Goal: Task Accomplishment & Management: Manage account settings

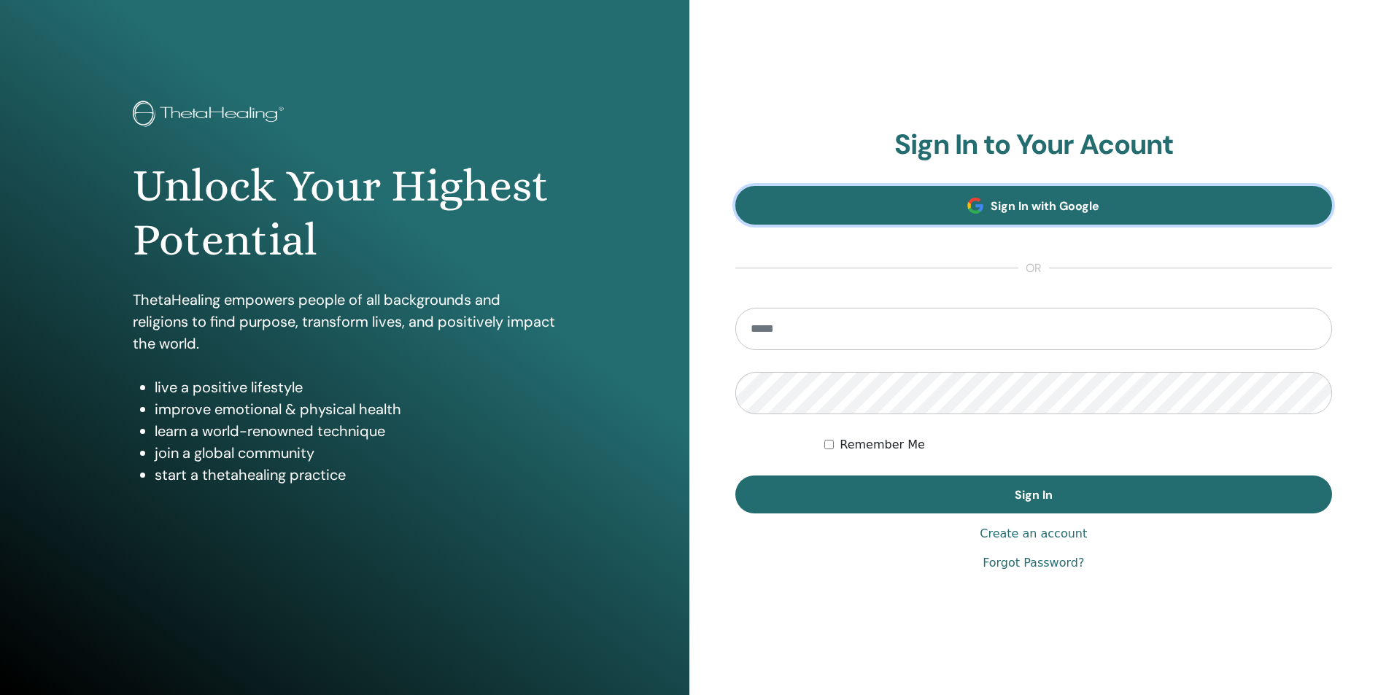
click at [905, 212] on link "Sign In with Google" at bounding box center [1033, 205] width 597 height 39
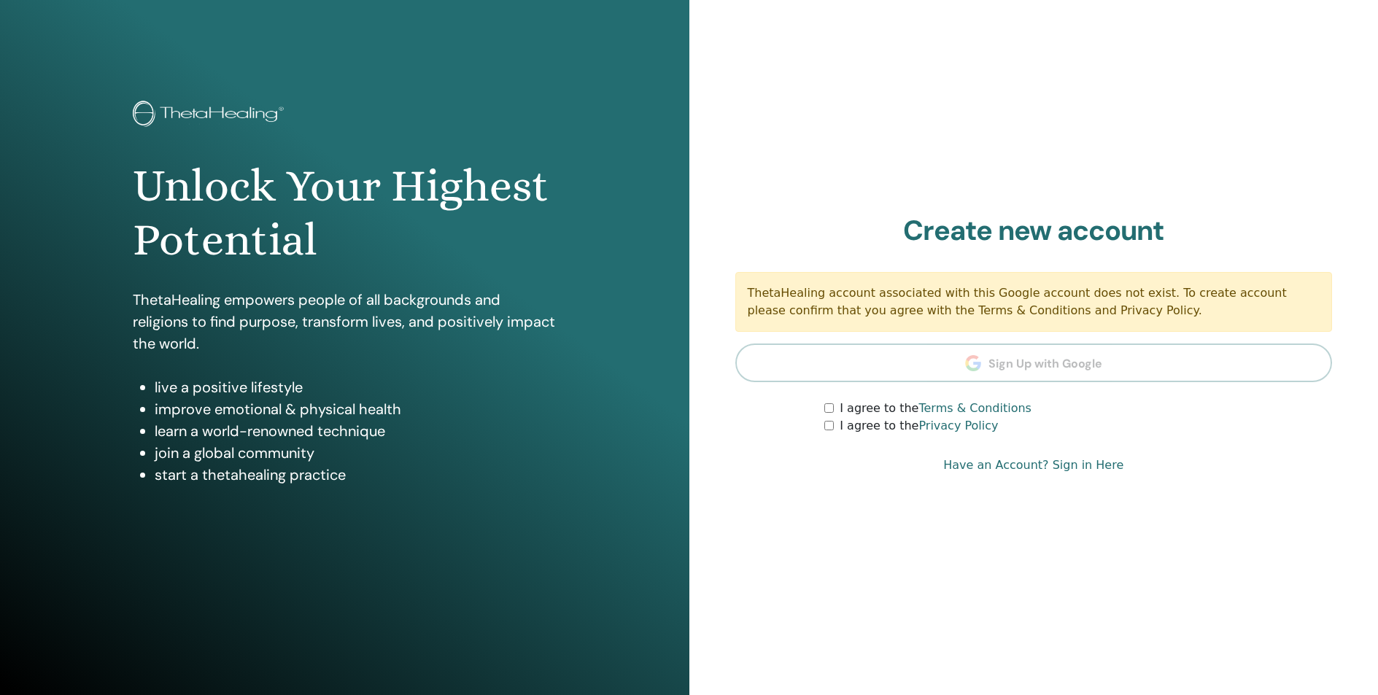
click at [988, 465] on link "Have an Account? Sign in Here" at bounding box center [1033, 466] width 180 height 18
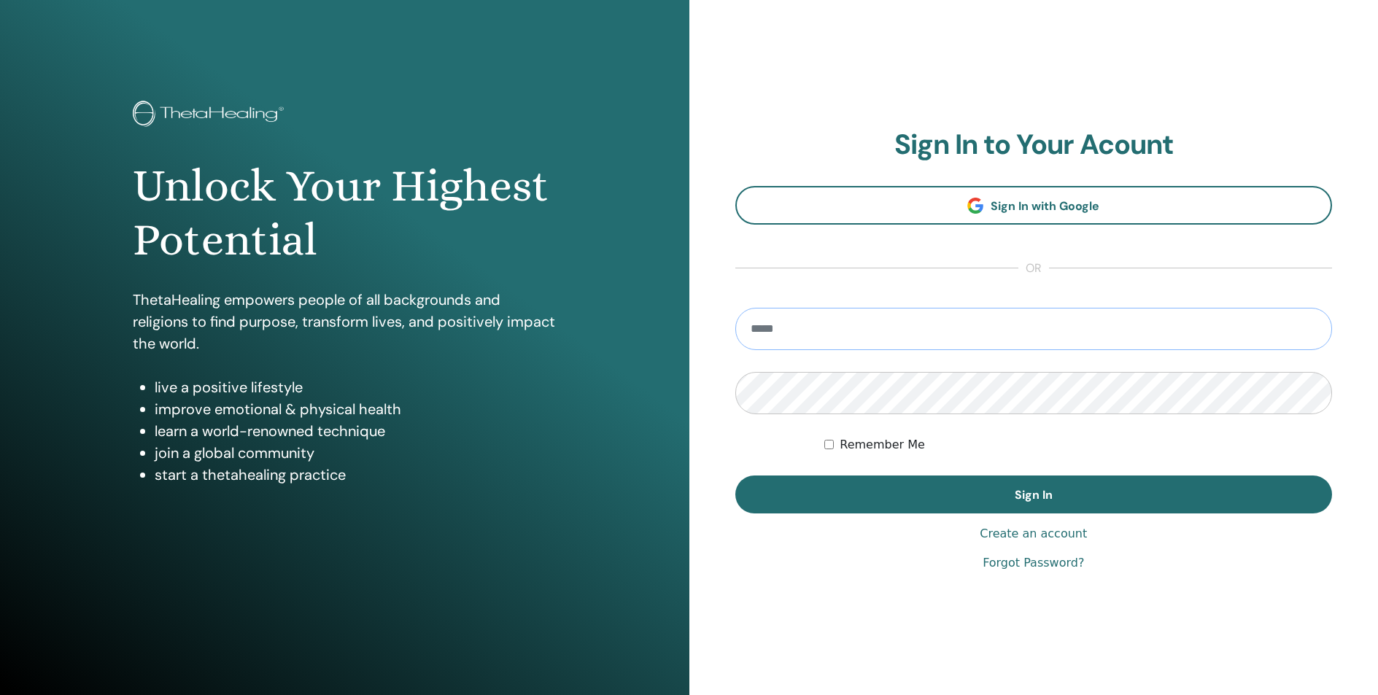
click at [808, 328] on input "email" at bounding box center [1033, 329] width 597 height 42
type input "**********"
click at [1016, 558] on link "Forgot Password?" at bounding box center [1032, 563] width 101 height 18
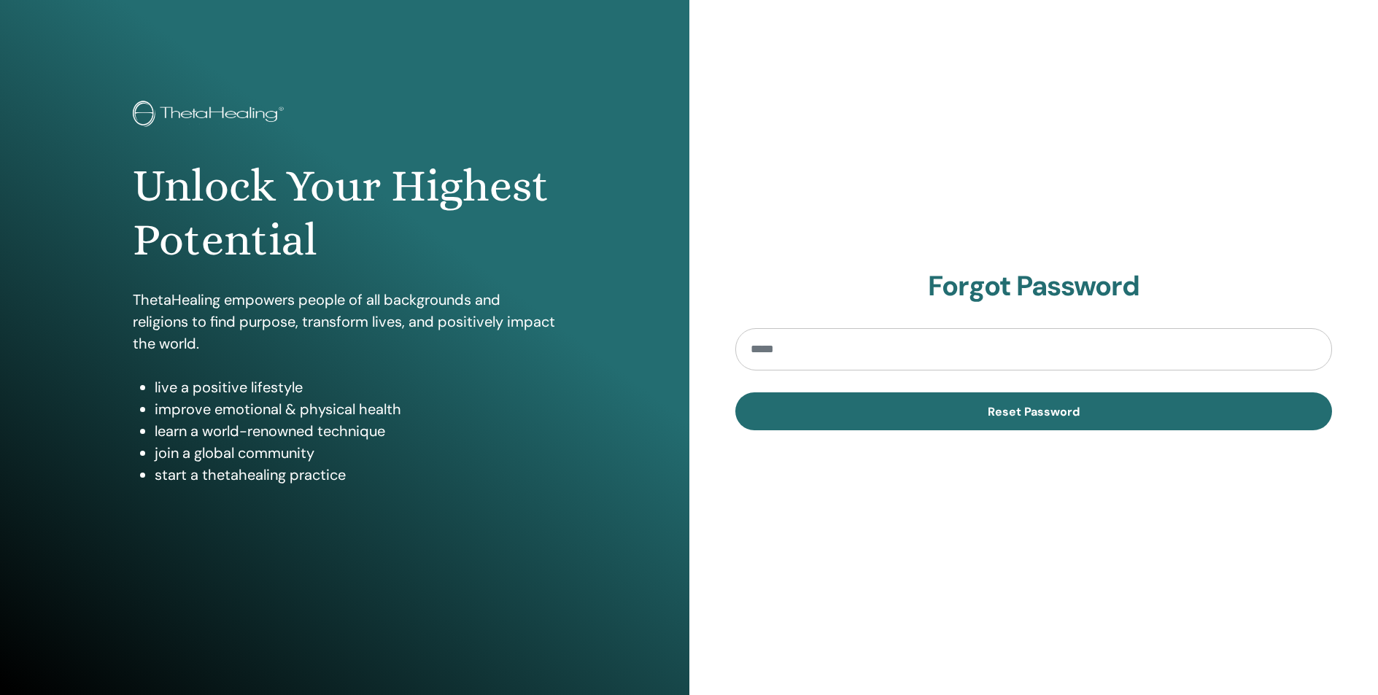
click at [799, 349] on input "email" at bounding box center [1033, 349] width 597 height 42
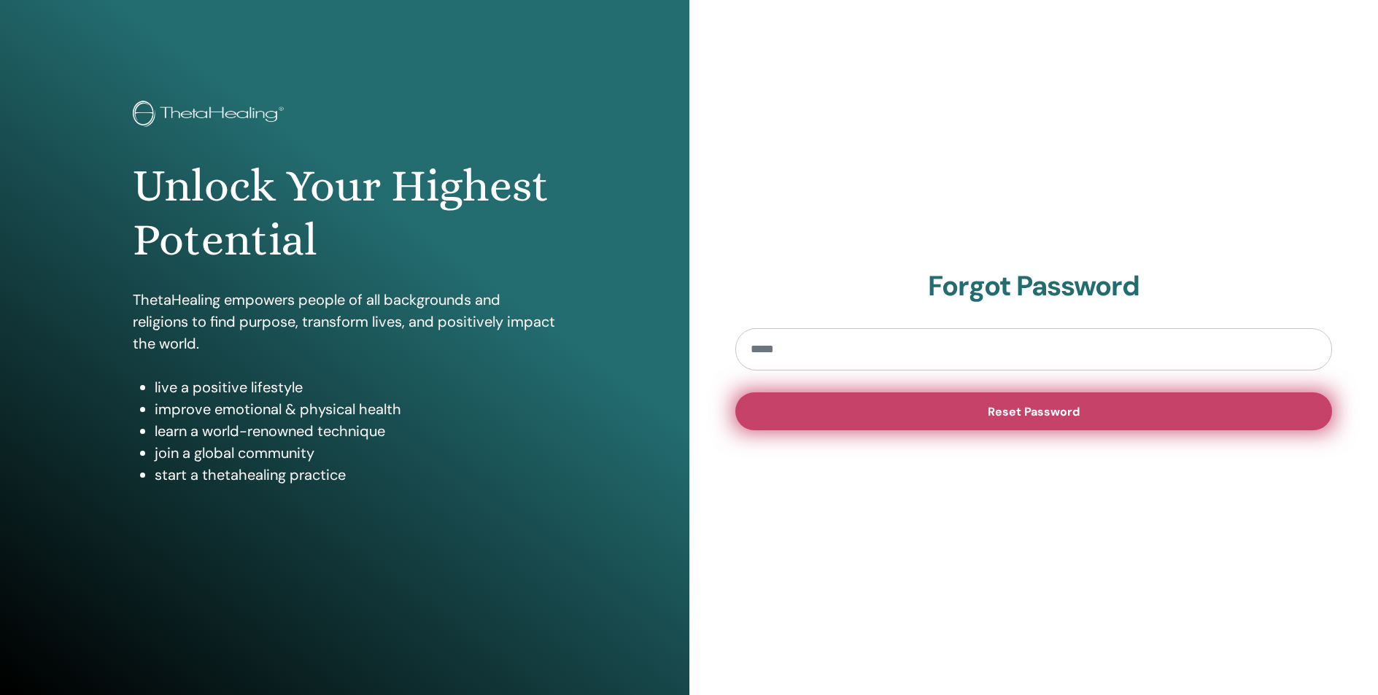
type input "**********"
click at [934, 424] on button "Reset Password" at bounding box center [1033, 411] width 597 height 38
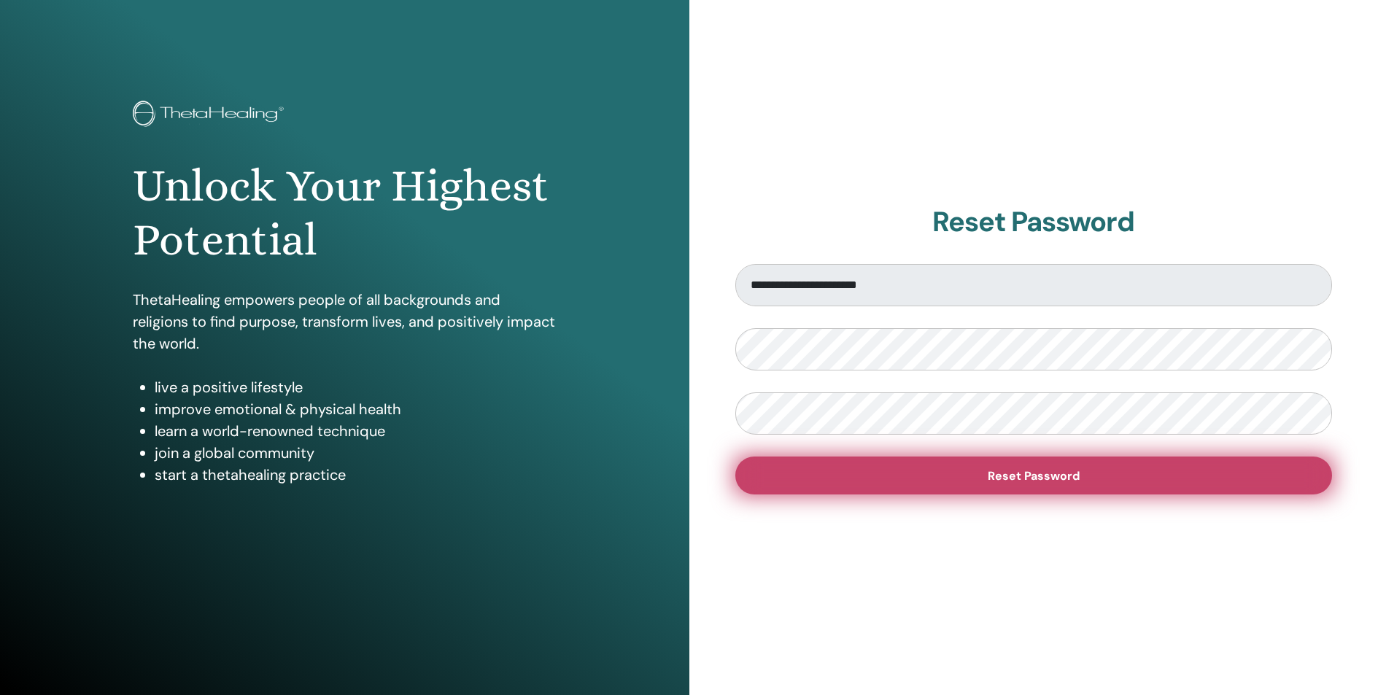
click at [1031, 477] on span "Reset Password" at bounding box center [1034, 475] width 92 height 15
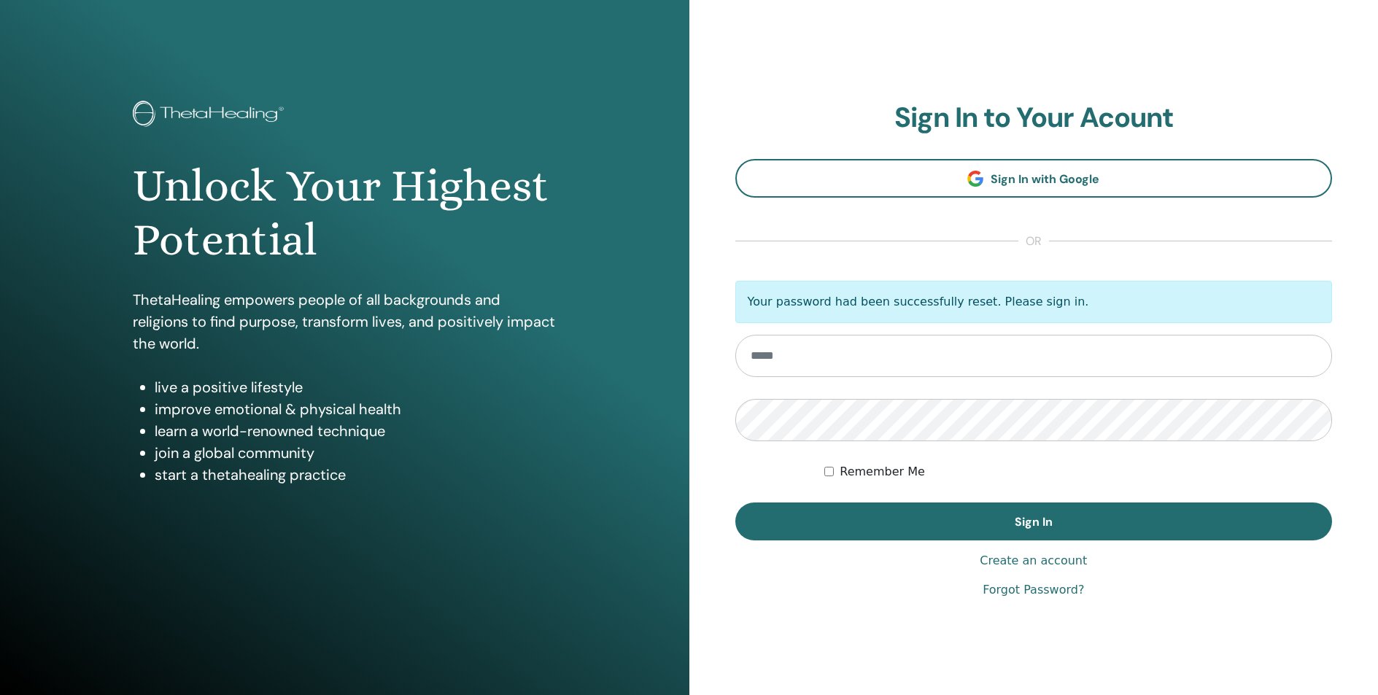
click at [965, 355] on input "email" at bounding box center [1033, 356] width 597 height 42
type input "**********"
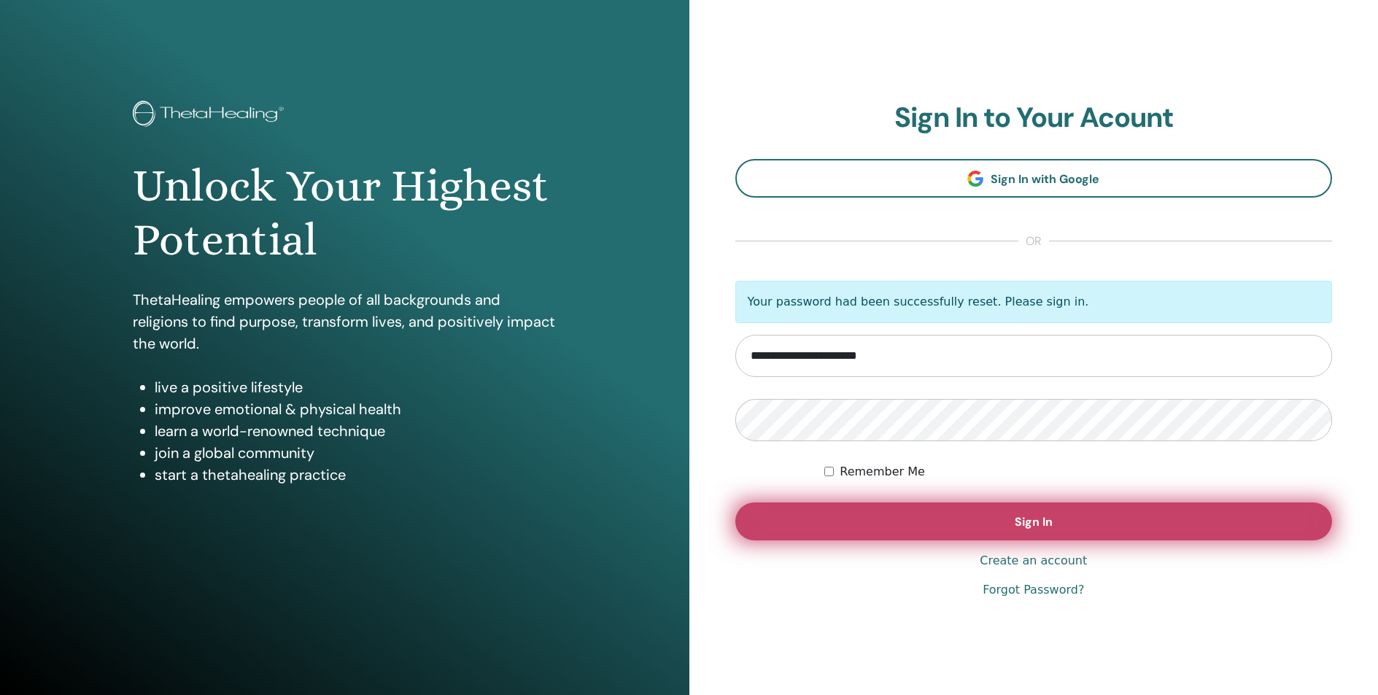
click at [844, 521] on button "Sign In" at bounding box center [1033, 522] width 597 height 38
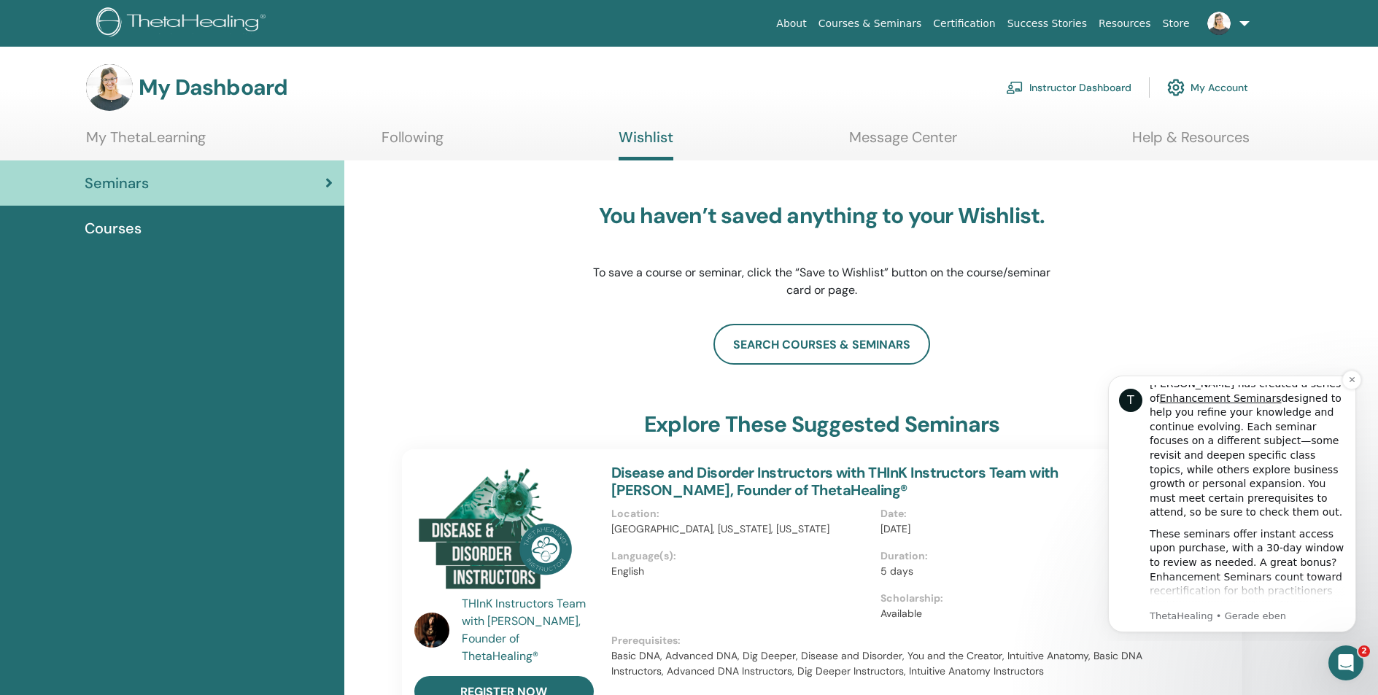
scroll to position [228, 0]
click at [1351, 379] on icon "Dismiss notification" at bounding box center [1351, 379] width 5 height 5
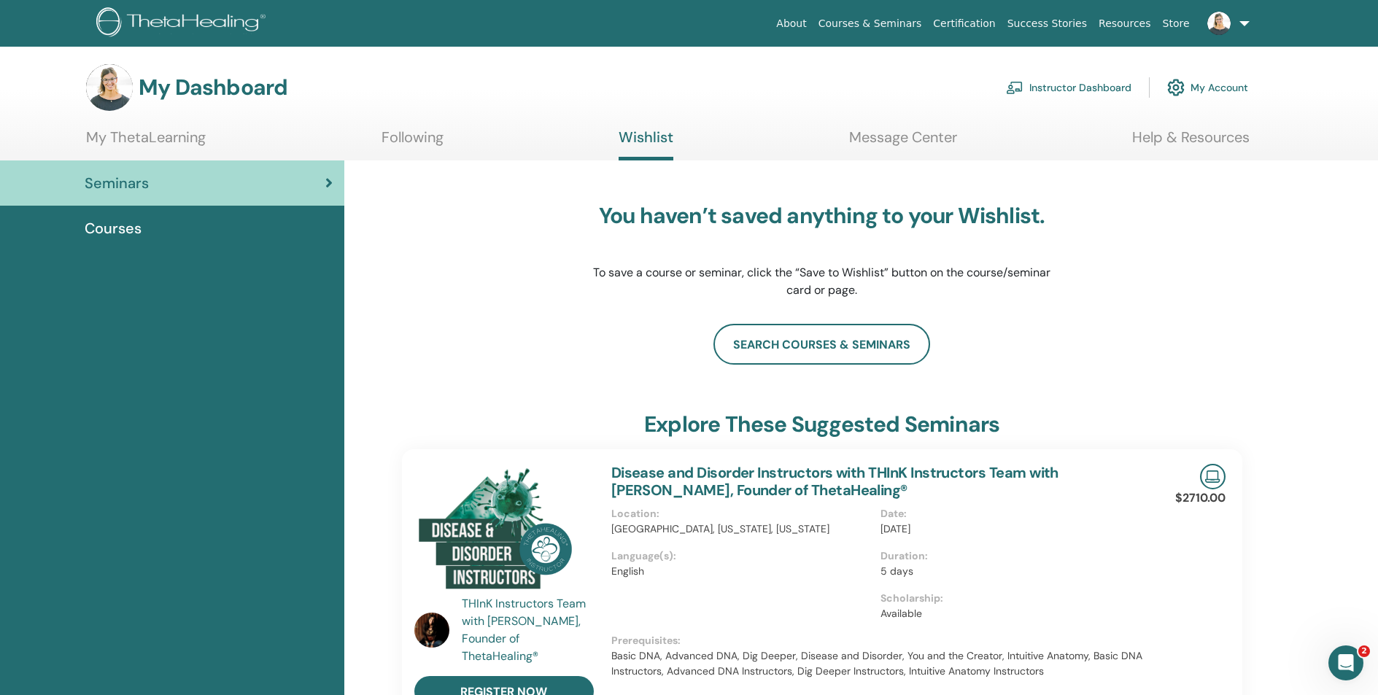
click at [129, 139] on link "My ThetaLearning" at bounding box center [146, 142] width 120 height 28
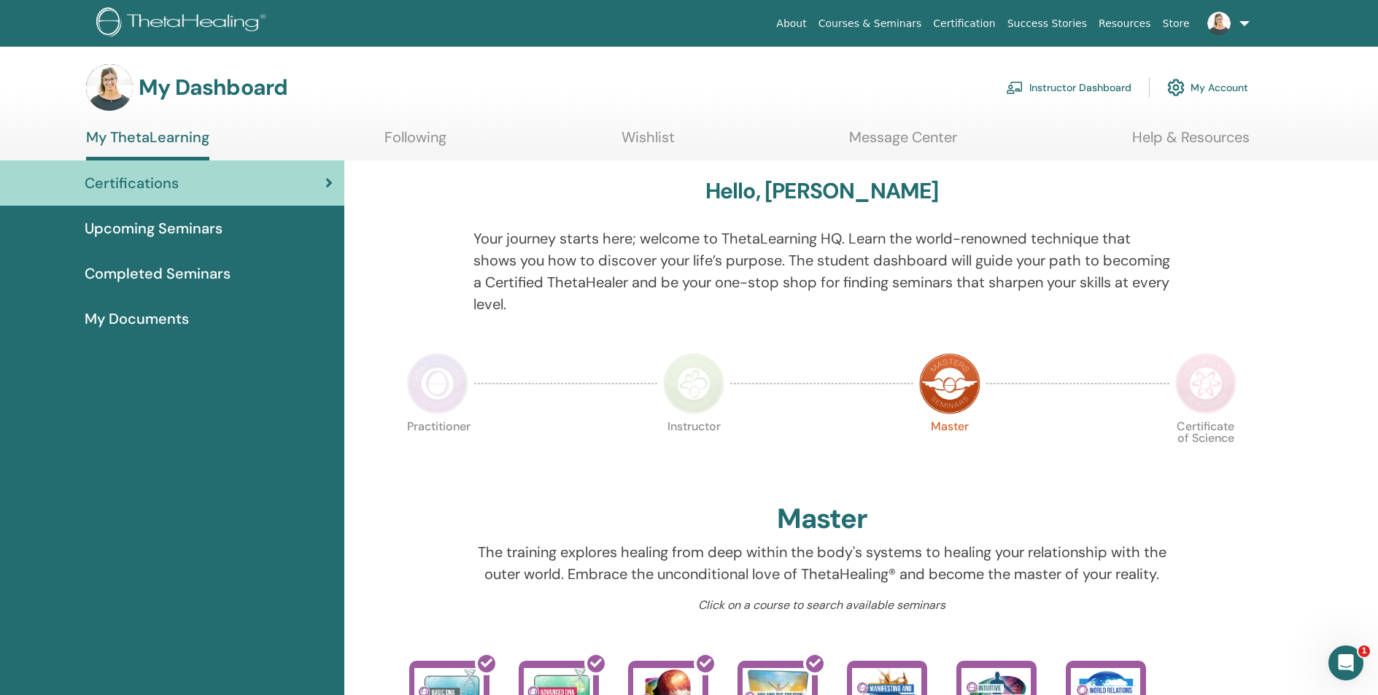
click at [198, 276] on span "Completed Seminars" at bounding box center [158, 274] width 146 height 22
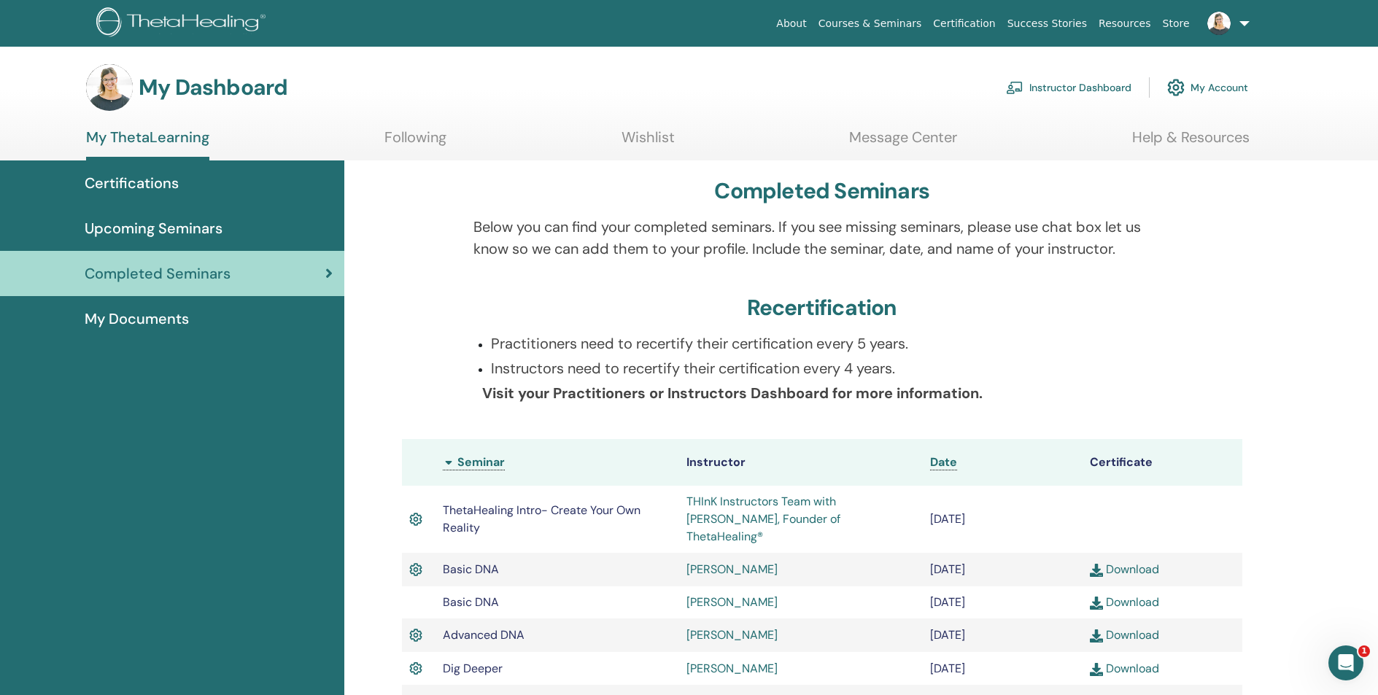
click at [174, 317] on span "My Documents" at bounding box center [137, 319] width 104 height 22
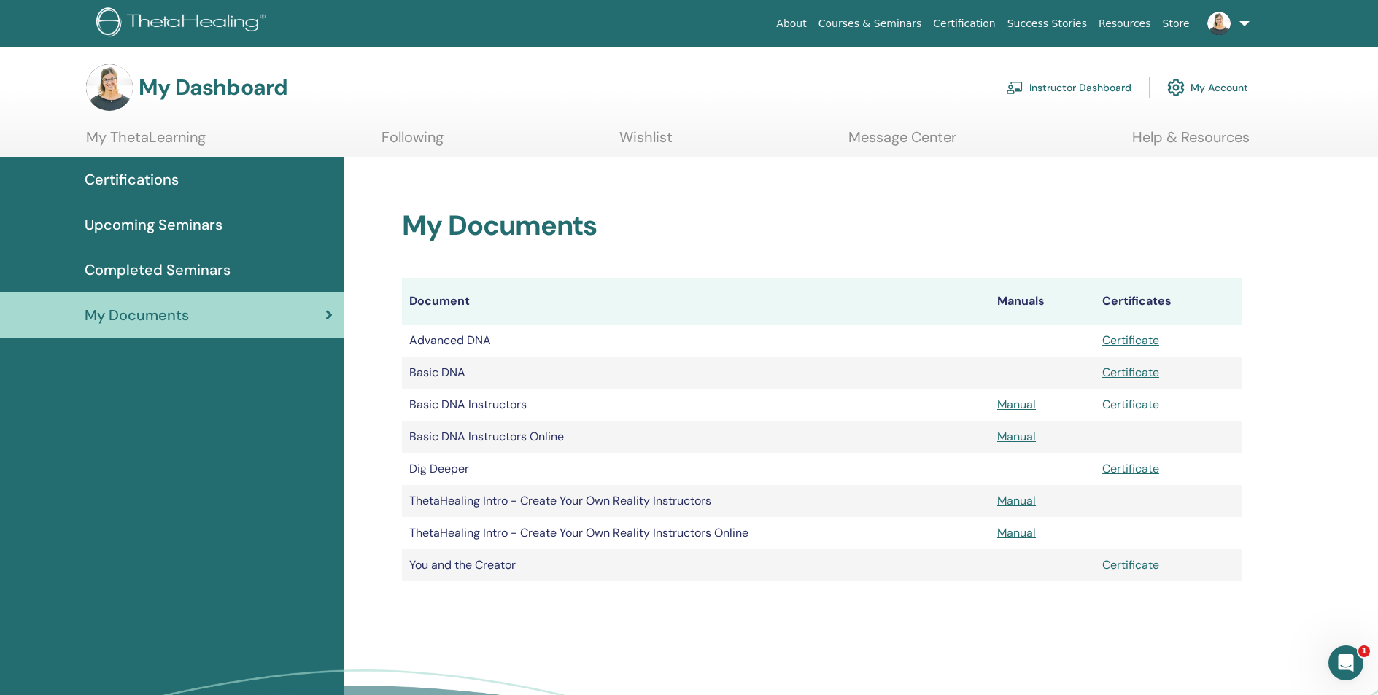
click at [1131, 405] on link "Certificate" at bounding box center [1130, 404] width 57 height 15
click at [1122, 341] on link "Certificate" at bounding box center [1130, 340] width 57 height 15
click at [1137, 373] on link "Certificate" at bounding box center [1130, 372] width 57 height 15
click at [1122, 470] on link "Certificate" at bounding box center [1130, 468] width 57 height 15
click at [1139, 568] on link "Certificate" at bounding box center [1130, 564] width 57 height 15
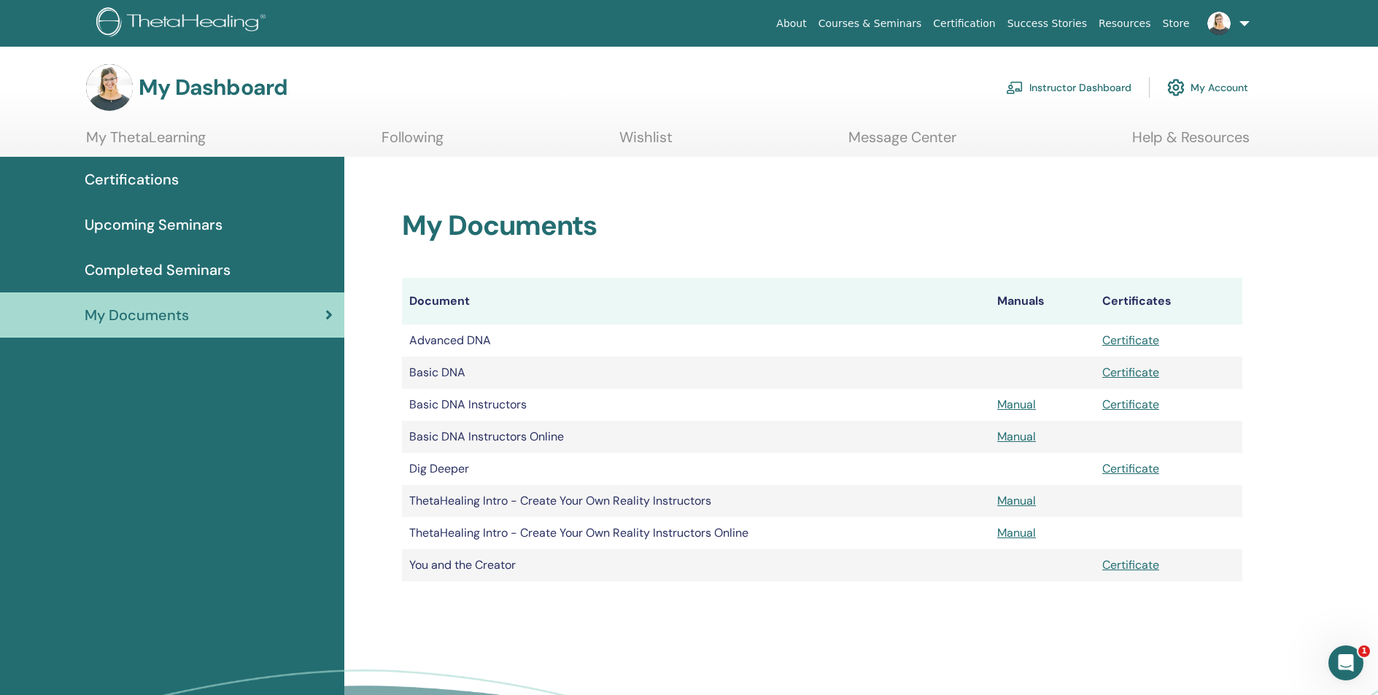
click at [171, 228] on span "Upcoming Seminars" at bounding box center [154, 225] width 138 height 22
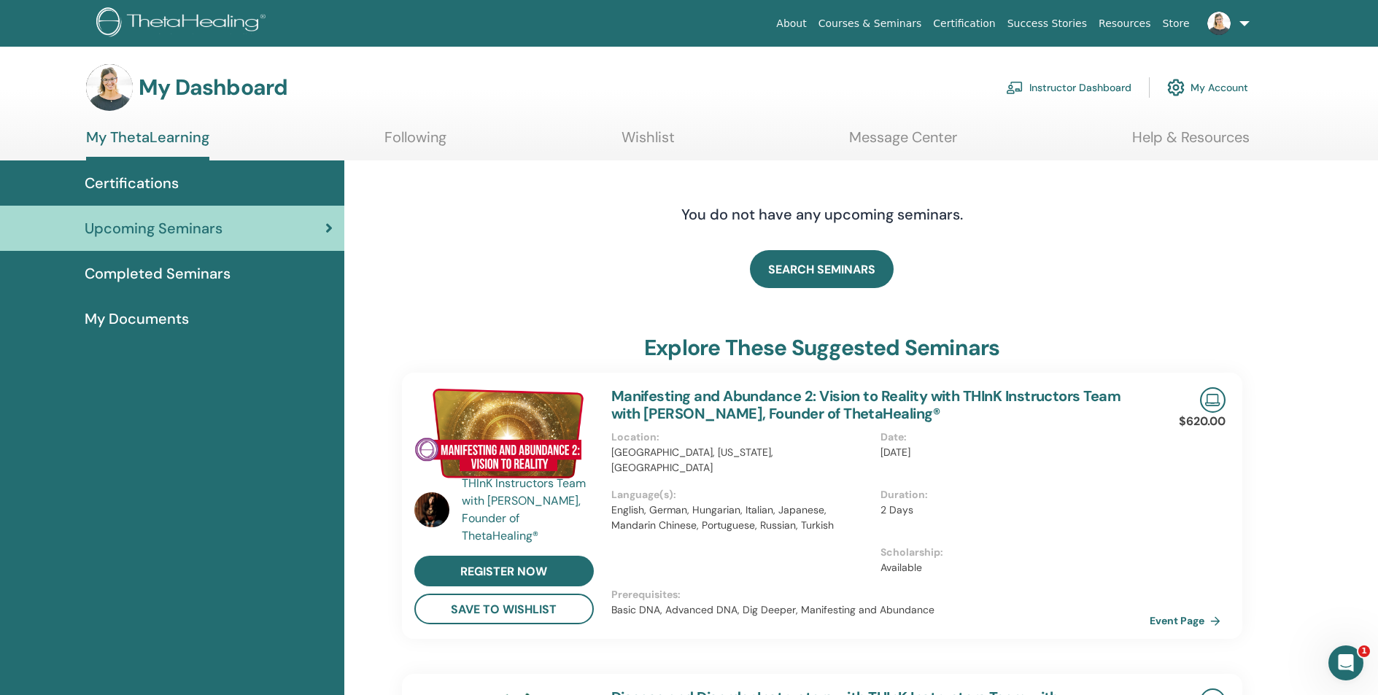
click at [1104, 89] on link "Instructor Dashboard" at bounding box center [1068, 87] width 125 height 32
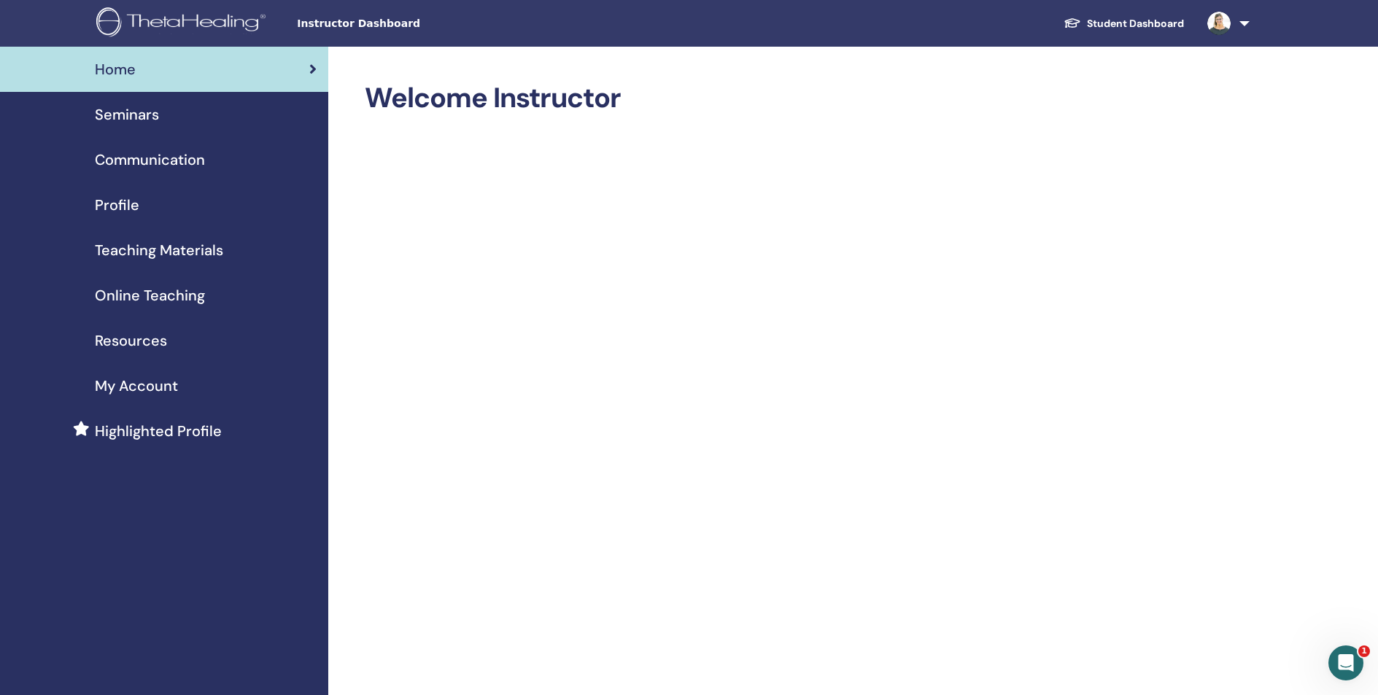
click at [1238, 23] on link at bounding box center [1225, 23] width 60 height 47
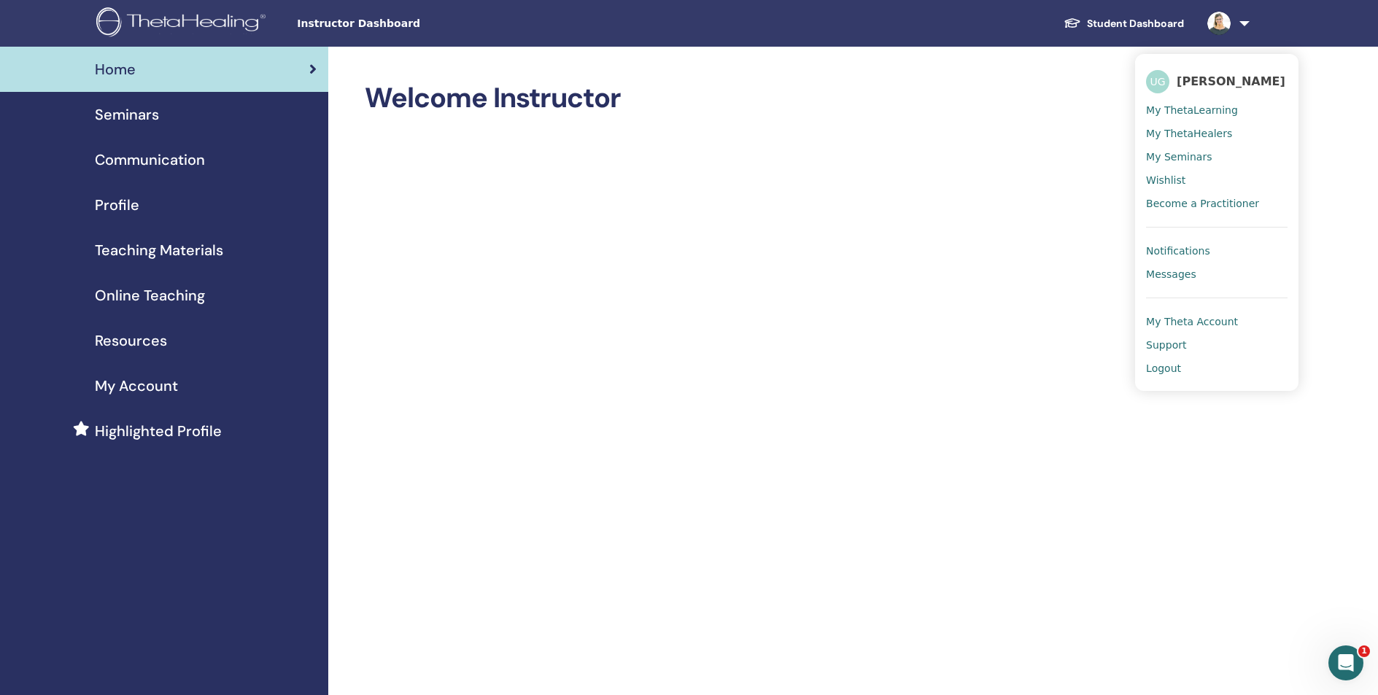
click at [1207, 155] on span "My Seminars" at bounding box center [1179, 156] width 66 height 13
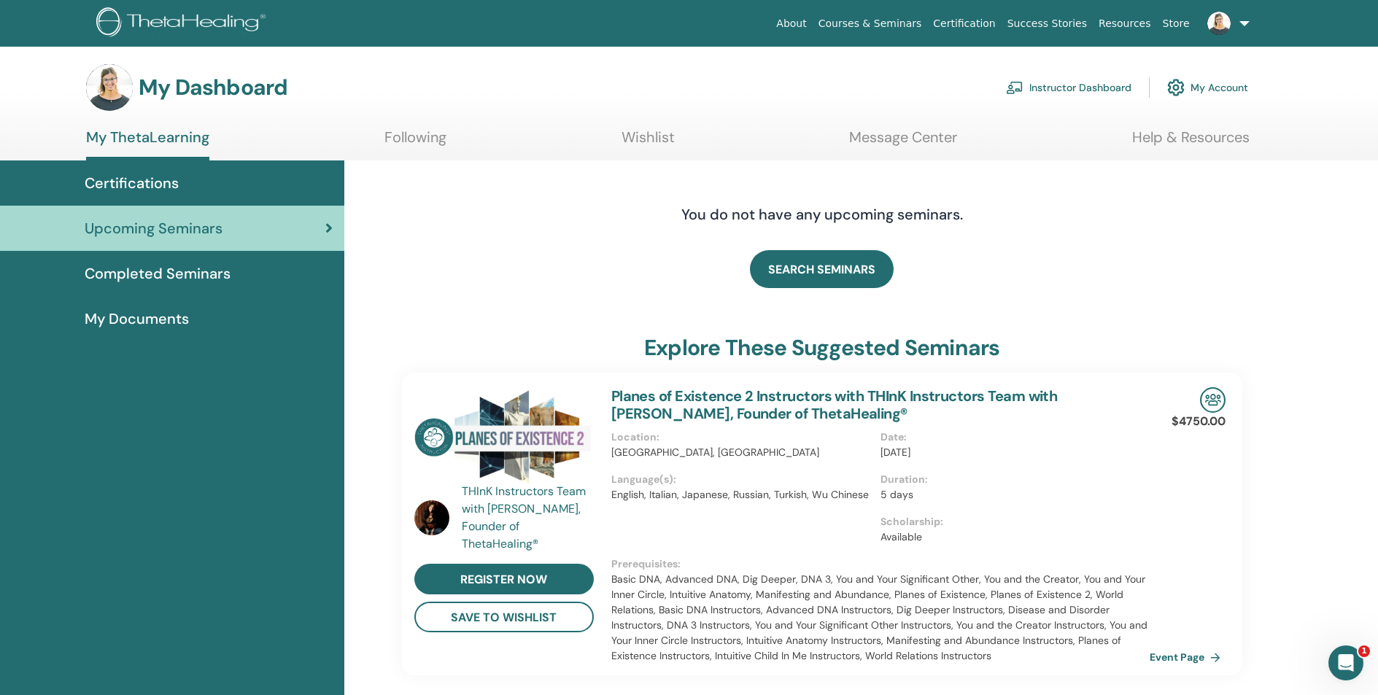
click at [131, 316] on span "My Documents" at bounding box center [137, 319] width 104 height 22
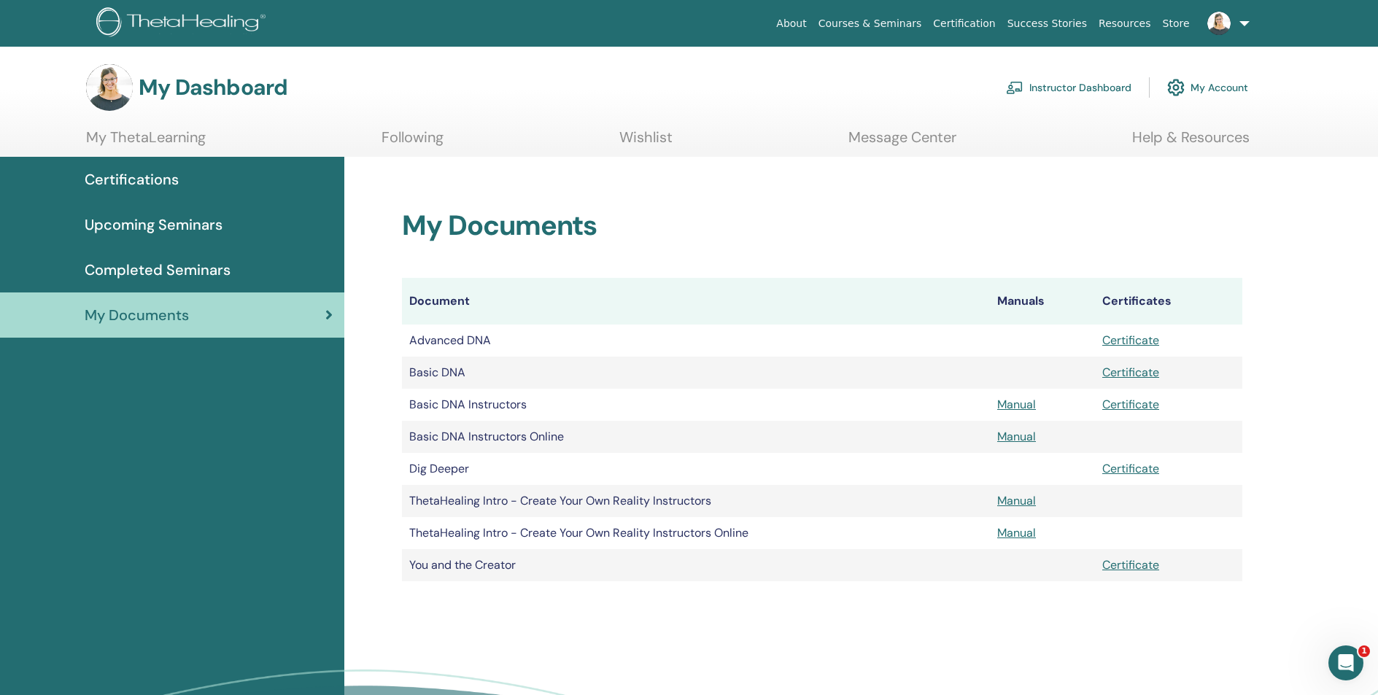
click at [212, 90] on h3 "My Dashboard" at bounding box center [213, 87] width 149 height 26
click at [123, 141] on link "My ThetaLearning" at bounding box center [146, 142] width 120 height 28
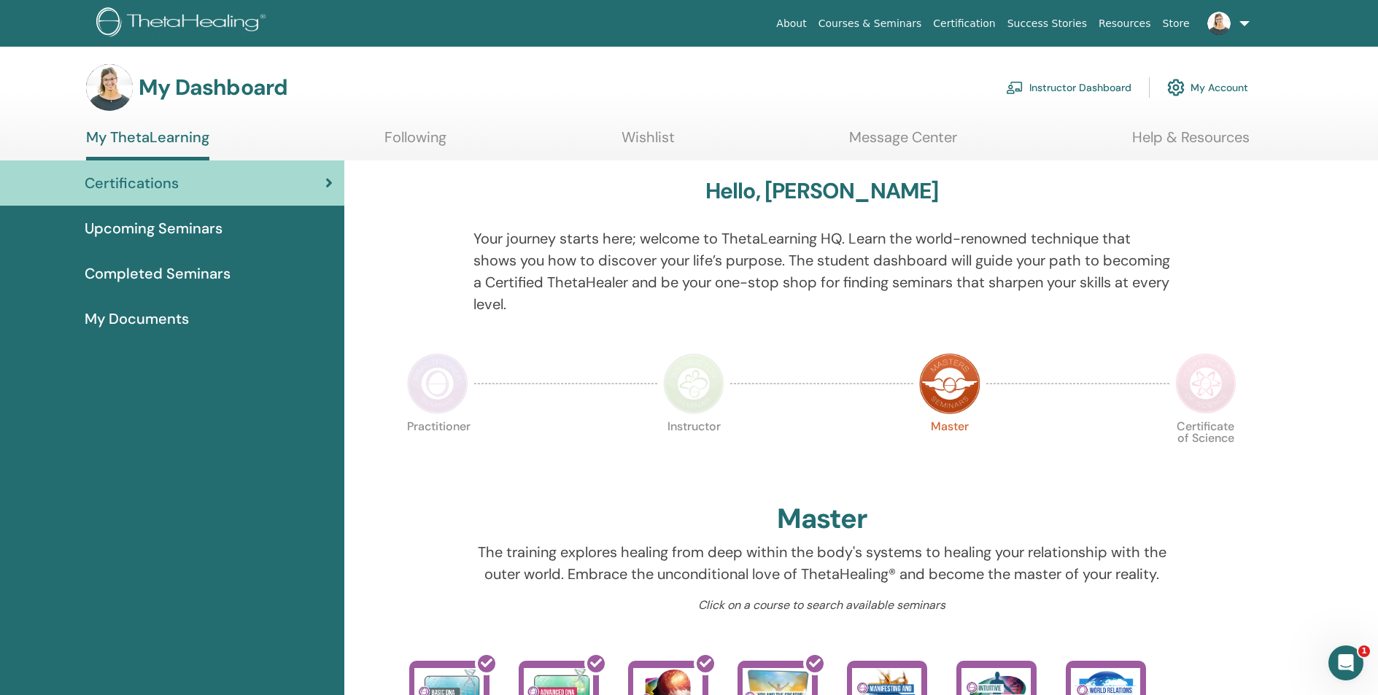
click at [1192, 86] on link "My Account" at bounding box center [1207, 87] width 81 height 32
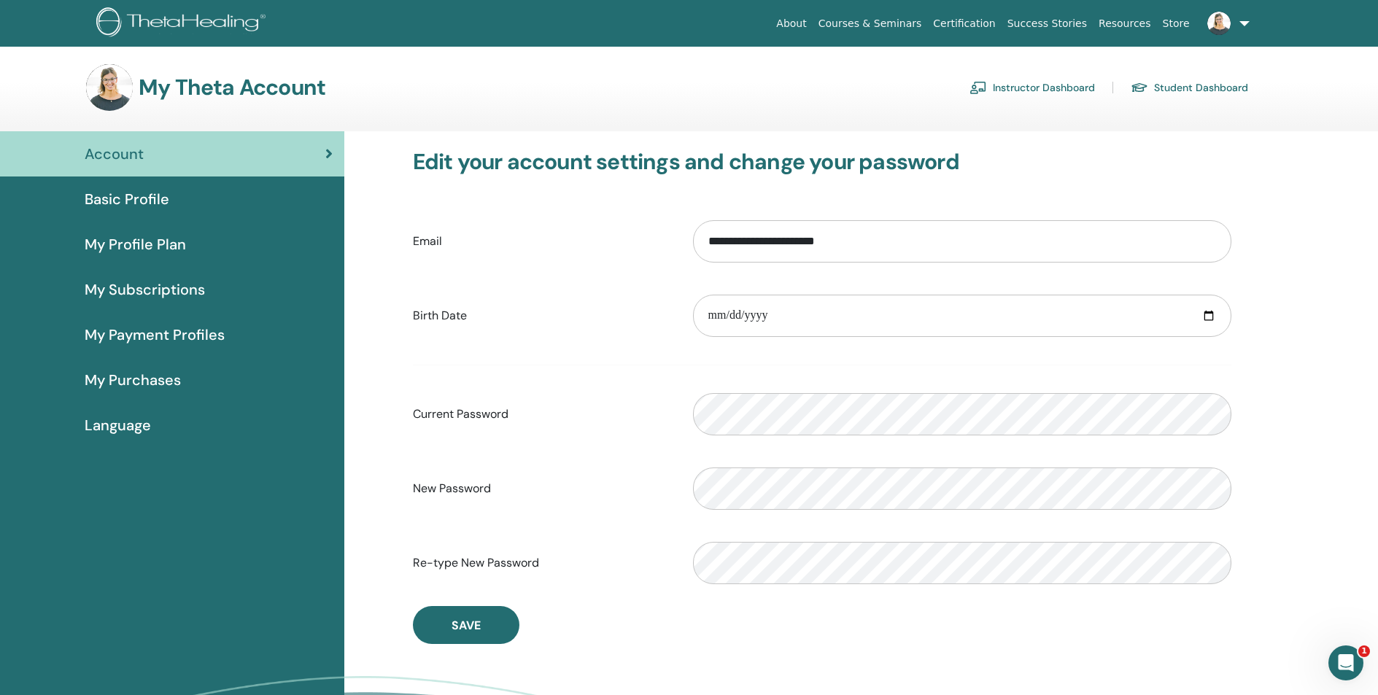
click at [1017, 88] on link "Instructor Dashboard" at bounding box center [1031, 87] width 125 height 23
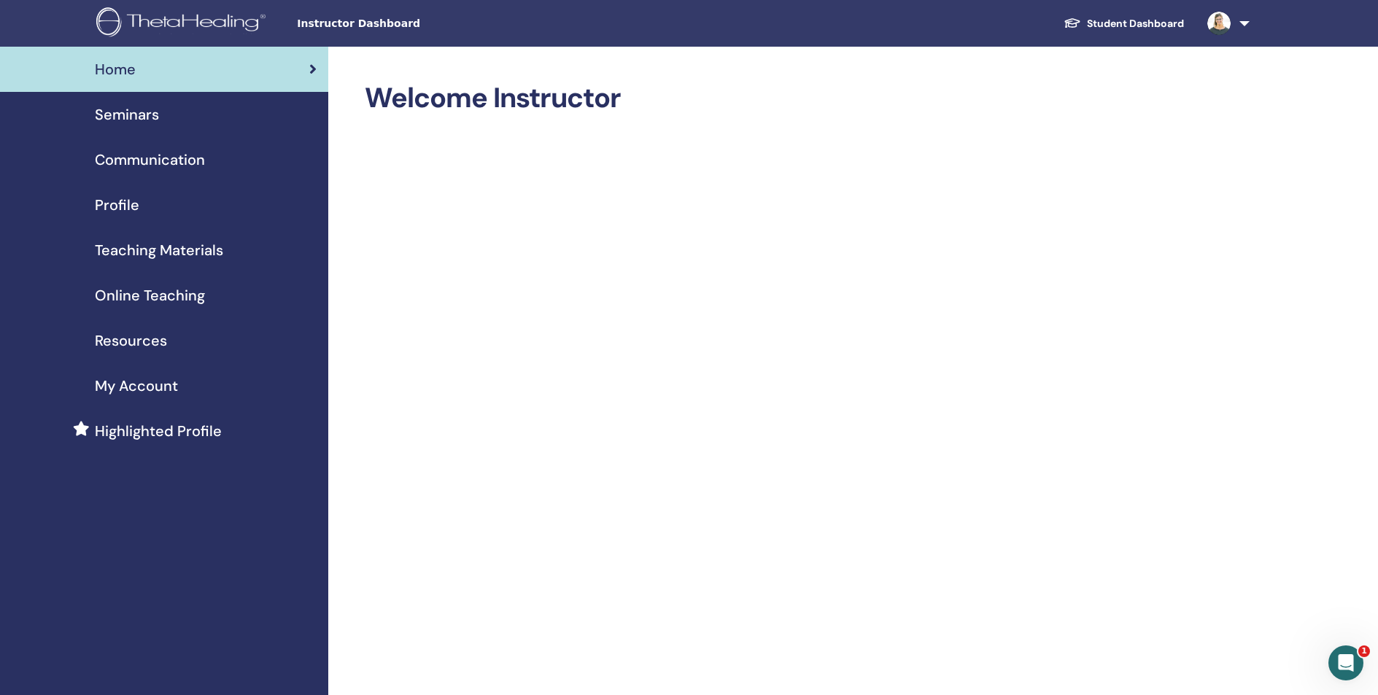
click at [114, 202] on span "Profile" at bounding box center [117, 205] width 44 height 22
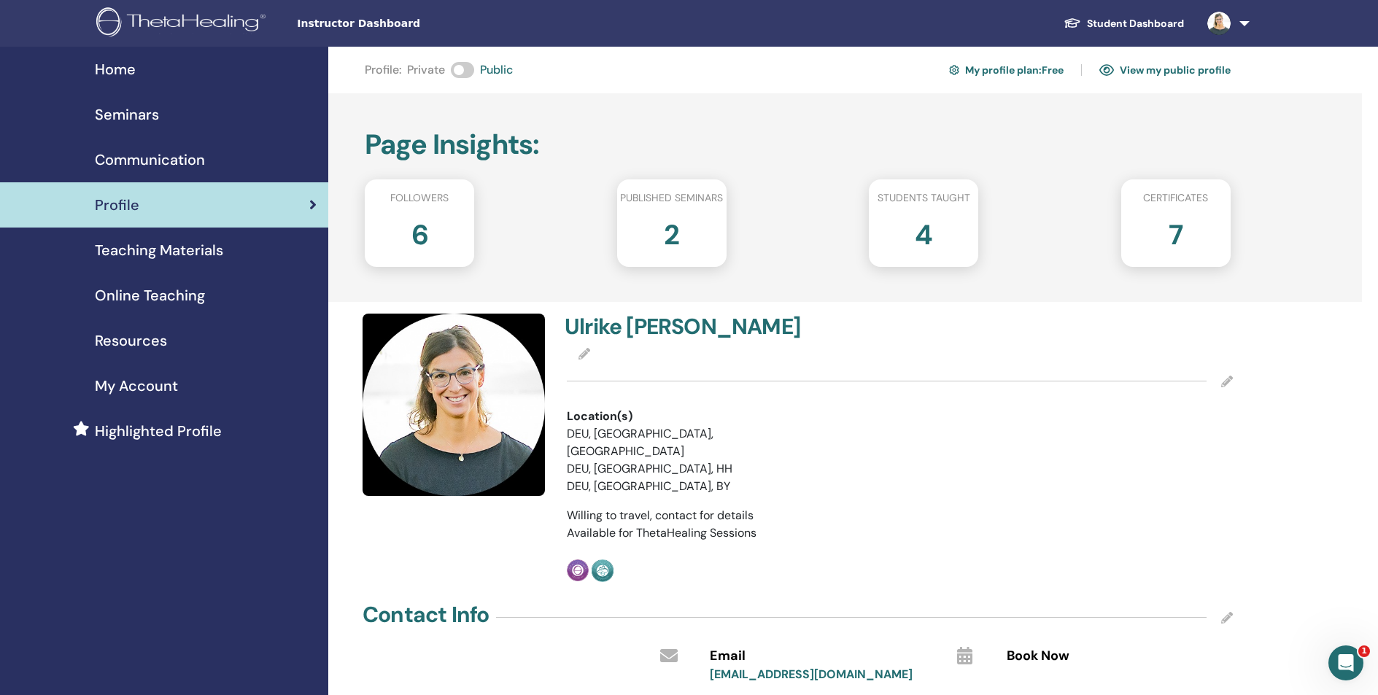
click at [489, 140] on h2 "Page Insights :" at bounding box center [798, 145] width 866 height 34
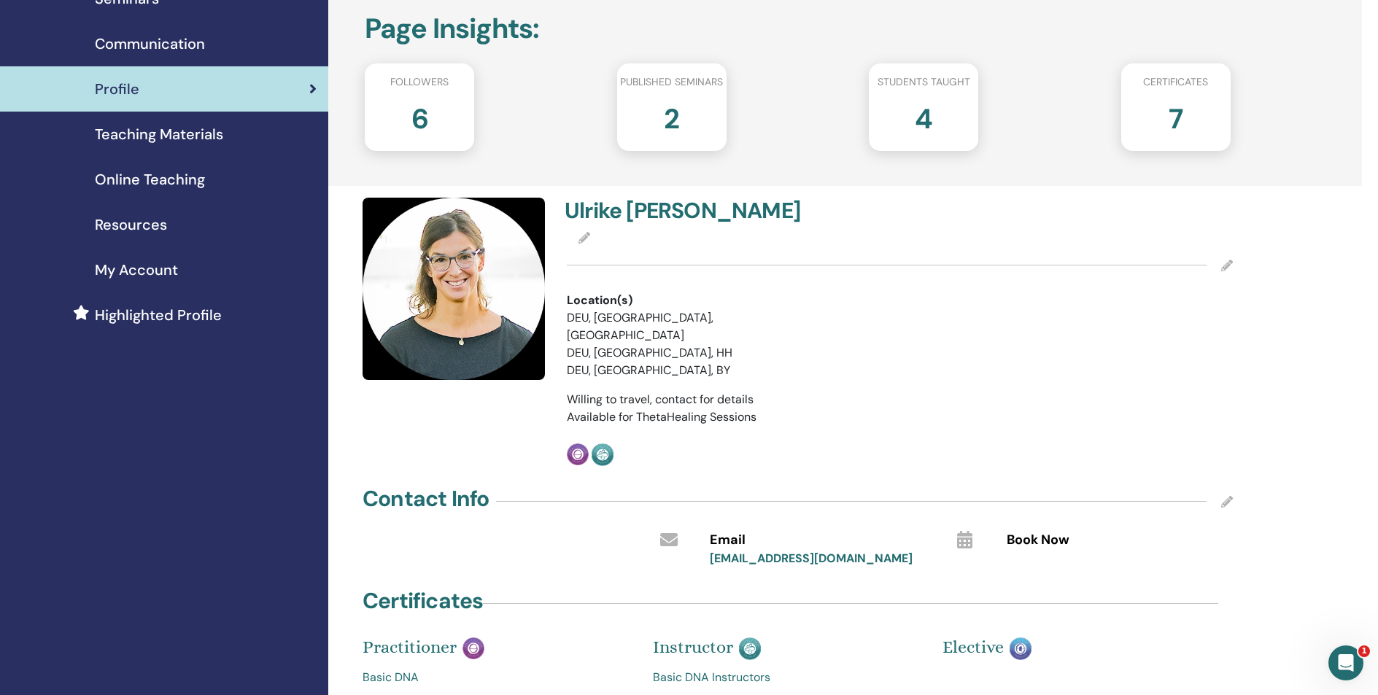
scroll to position [35, 0]
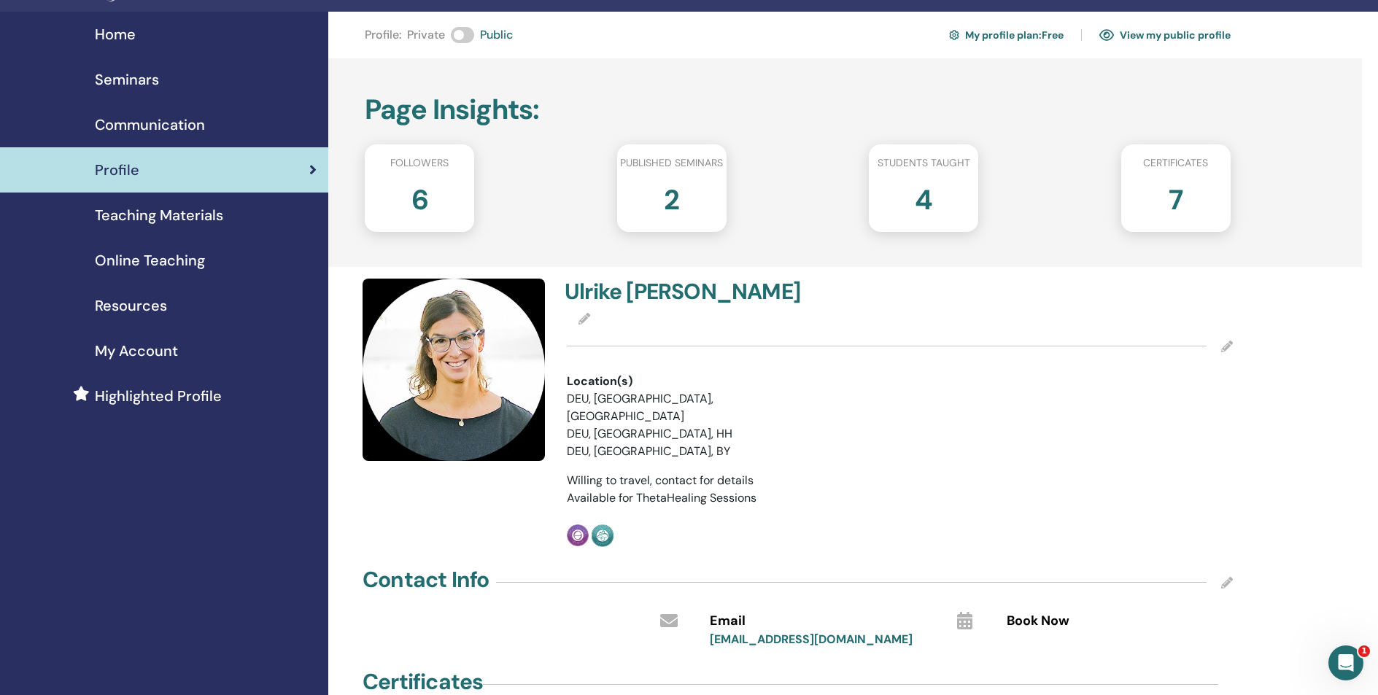
click at [1157, 31] on link "View my public profile" at bounding box center [1164, 34] width 131 height 23
click at [124, 260] on span "Online Teaching" at bounding box center [150, 260] width 110 height 22
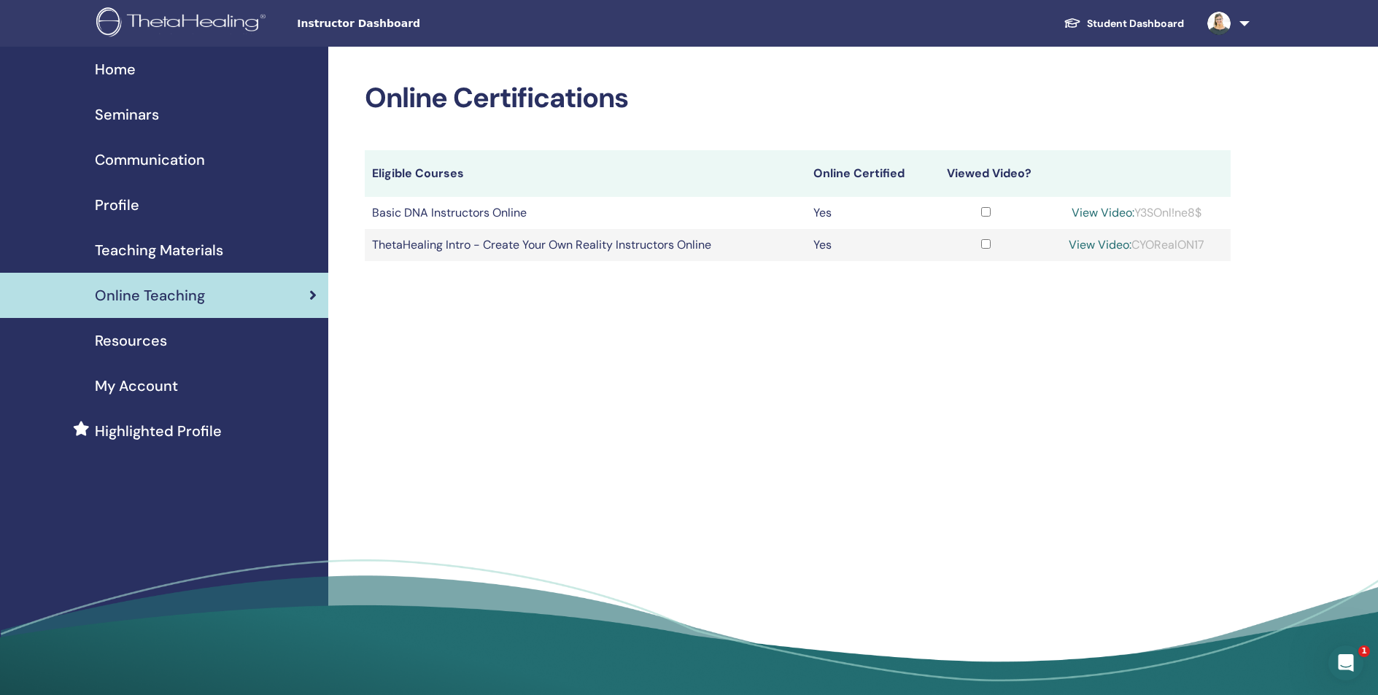
click at [110, 248] on span "Teaching Materials" at bounding box center [159, 250] width 128 height 22
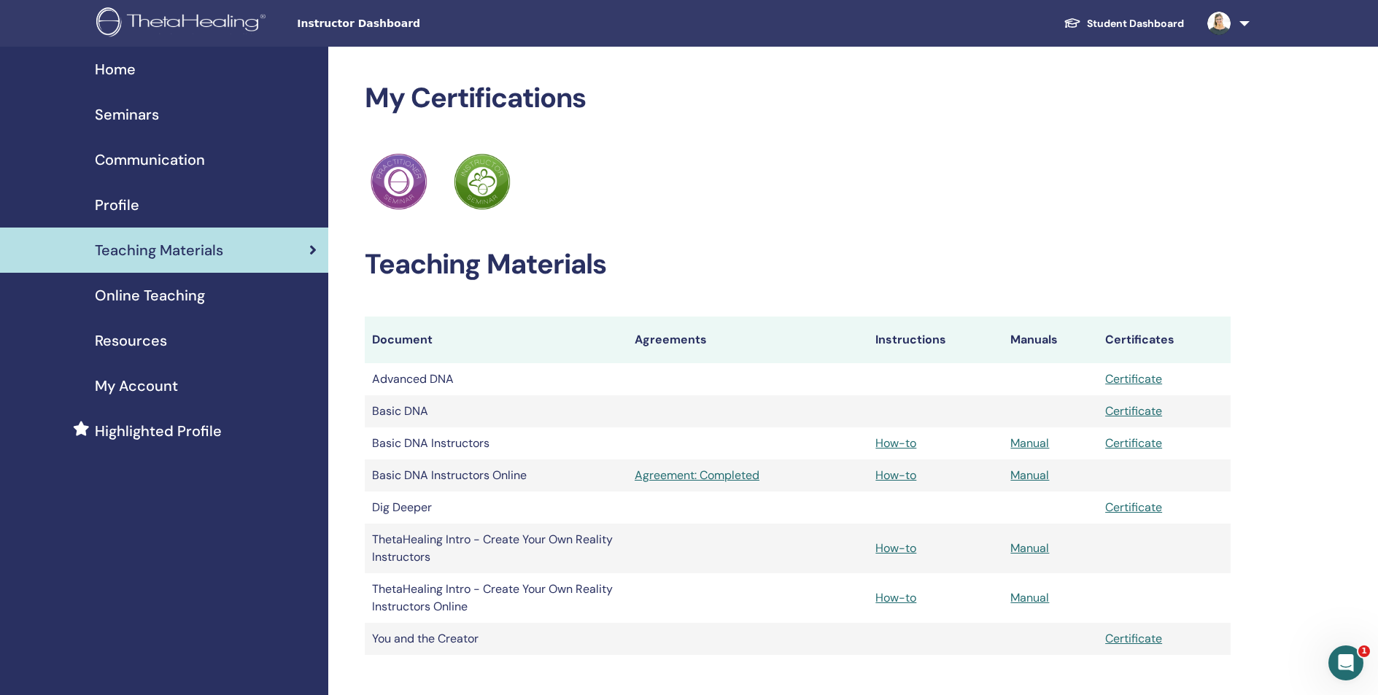
click at [145, 350] on span "Resources" at bounding box center [131, 341] width 72 height 22
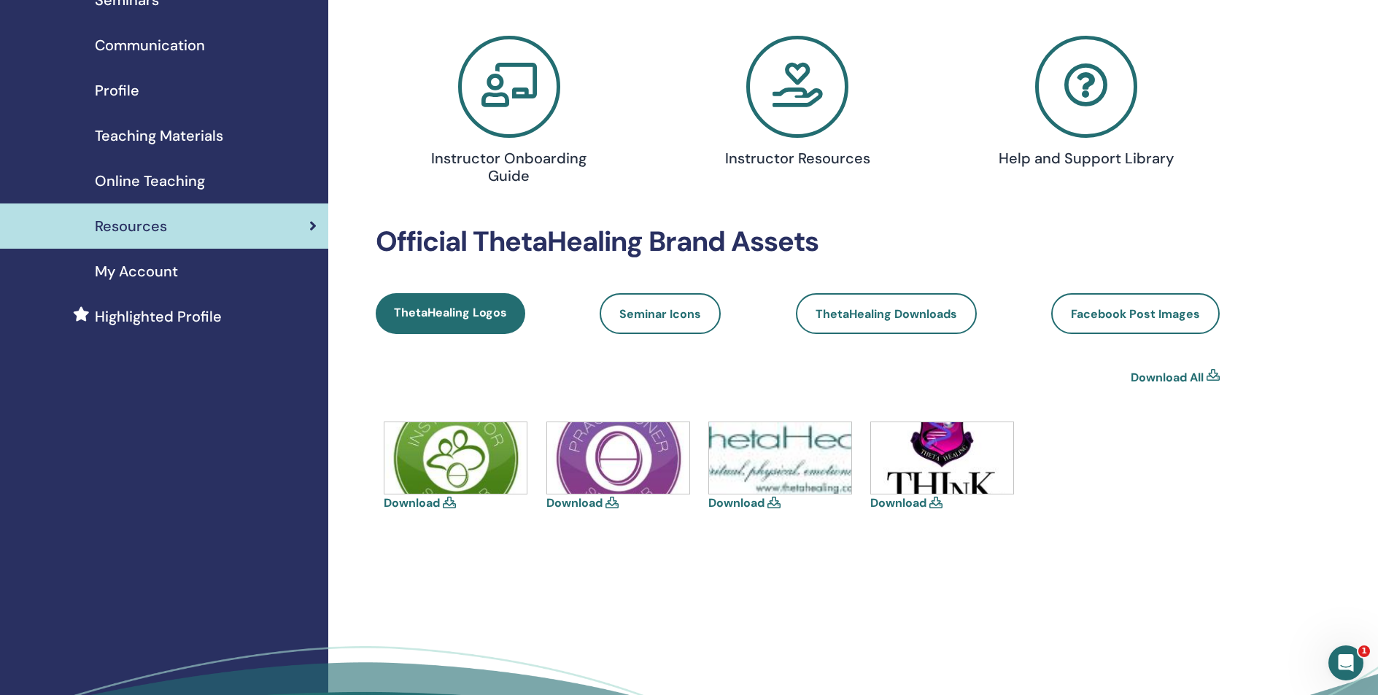
scroll to position [35, 0]
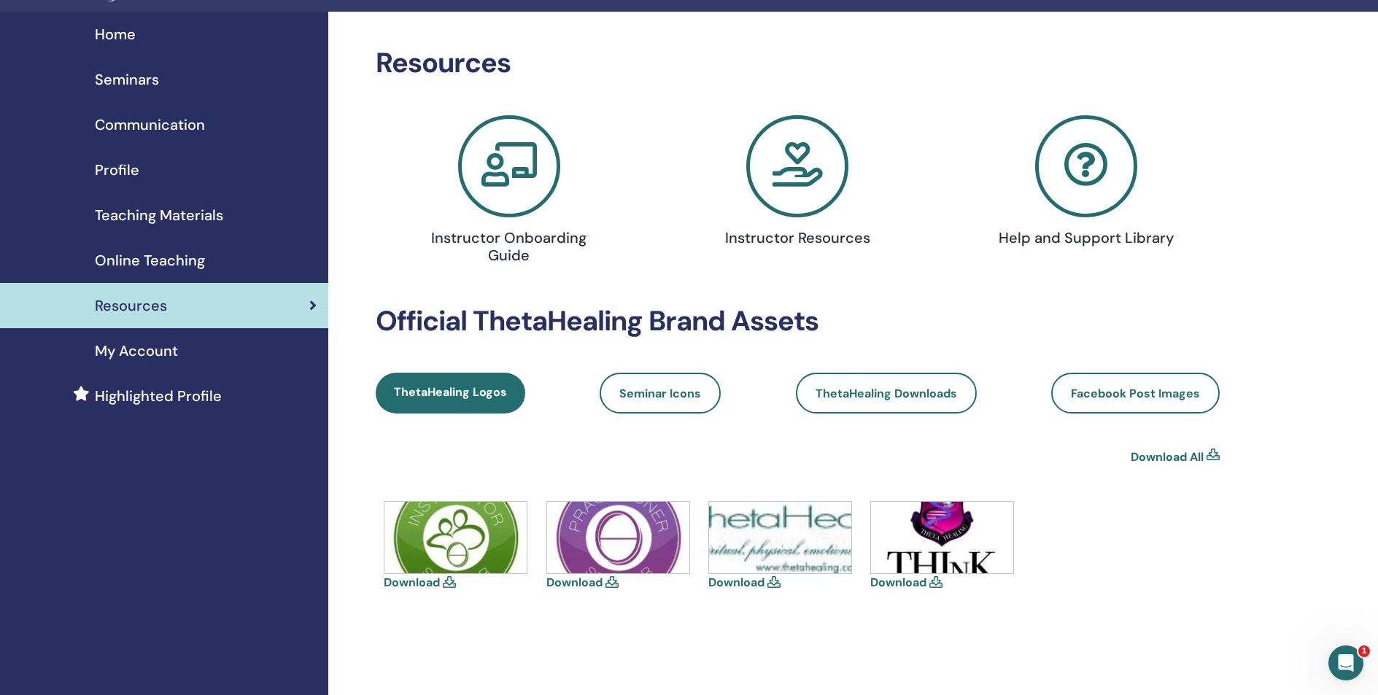
click at [152, 353] on span "My Account" at bounding box center [136, 351] width 83 height 22
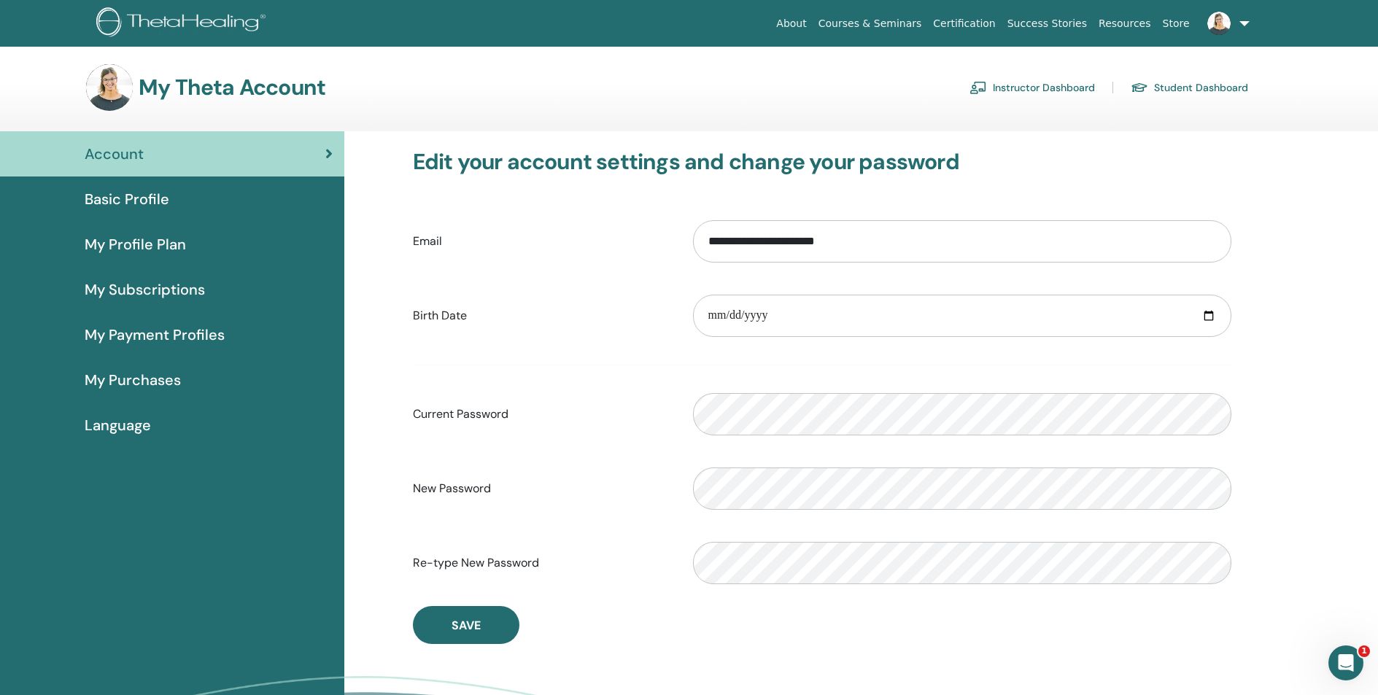
click at [115, 247] on span "My Profile Plan" at bounding box center [135, 244] width 101 height 22
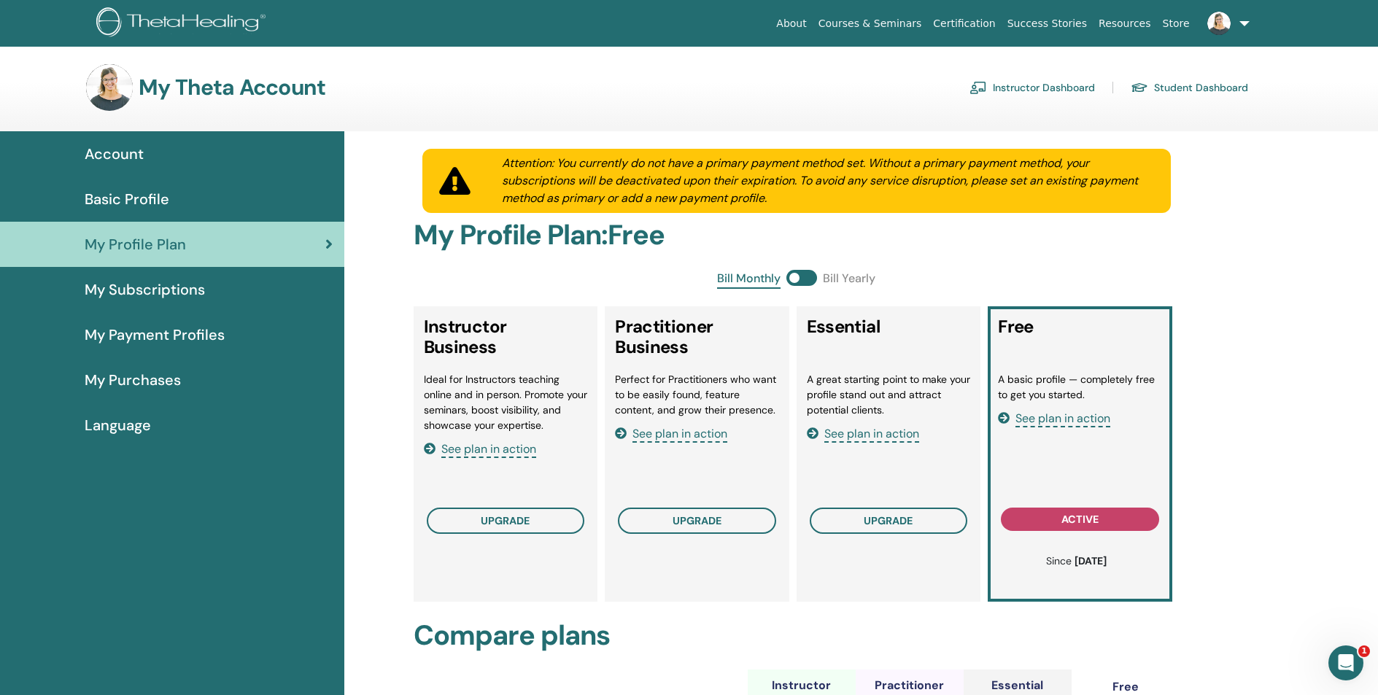
click at [118, 297] on span "My Subscriptions" at bounding box center [145, 290] width 120 height 22
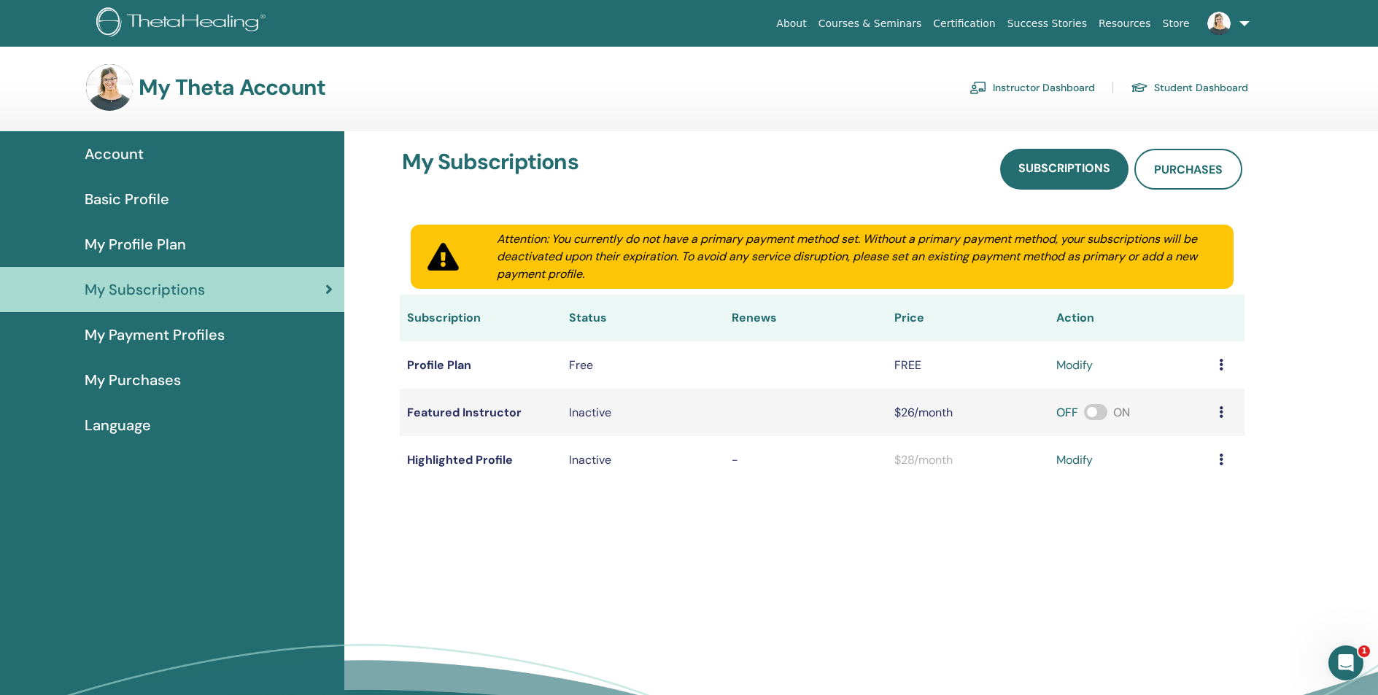
click at [228, 336] on div "My Payment Profiles" at bounding box center [172, 335] width 321 height 22
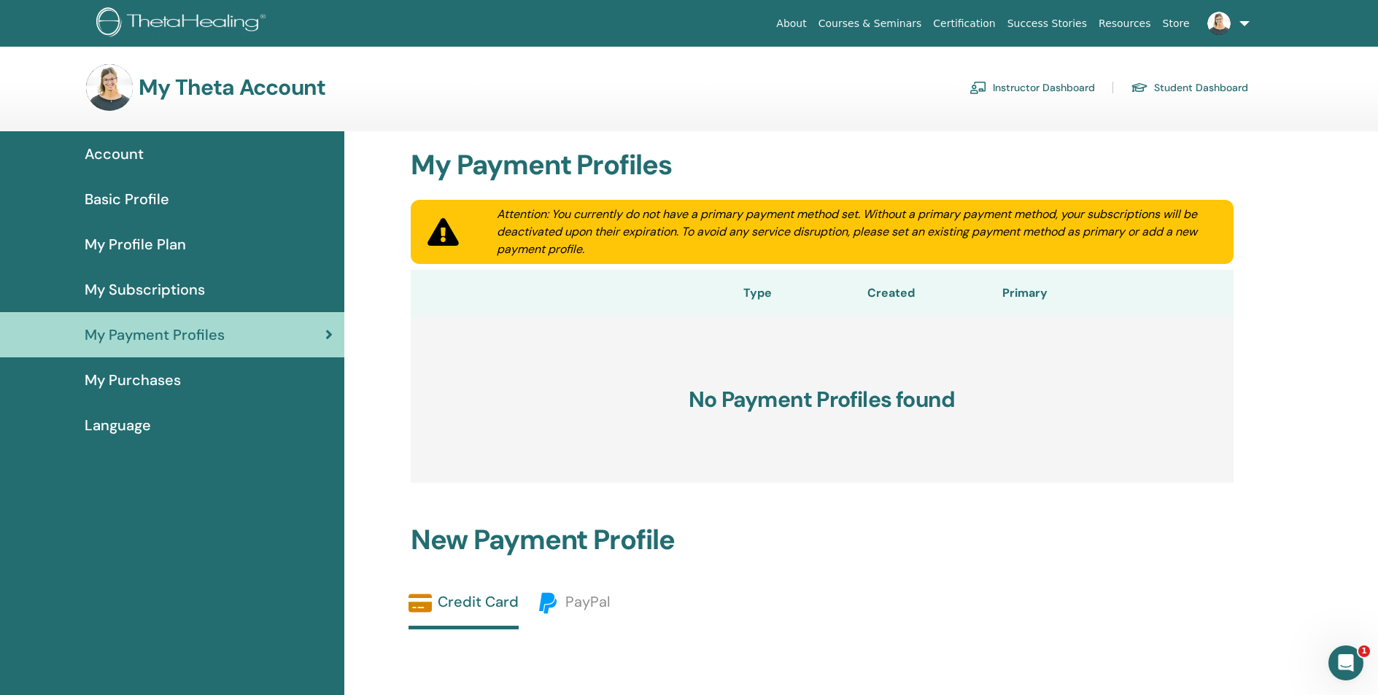
click at [182, 286] on span "My Subscriptions" at bounding box center [145, 290] width 120 height 22
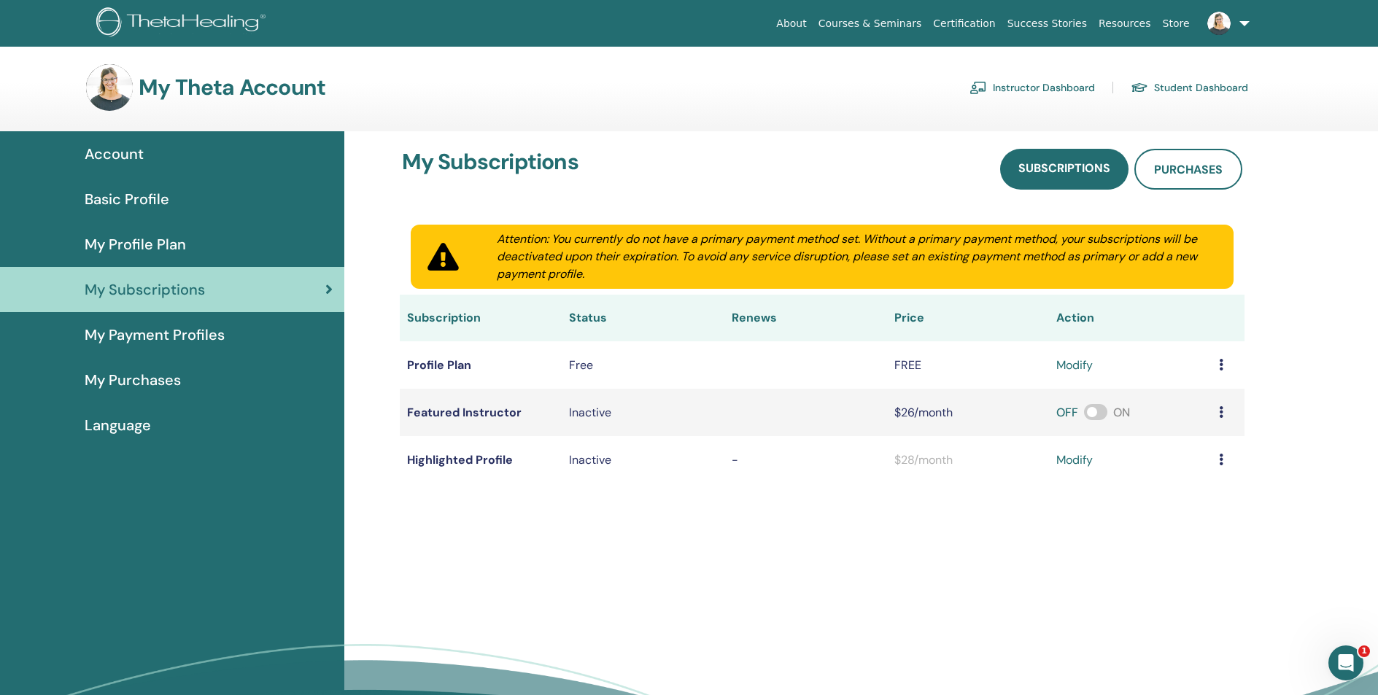
click at [160, 237] on span "My Profile Plan" at bounding box center [135, 244] width 101 height 22
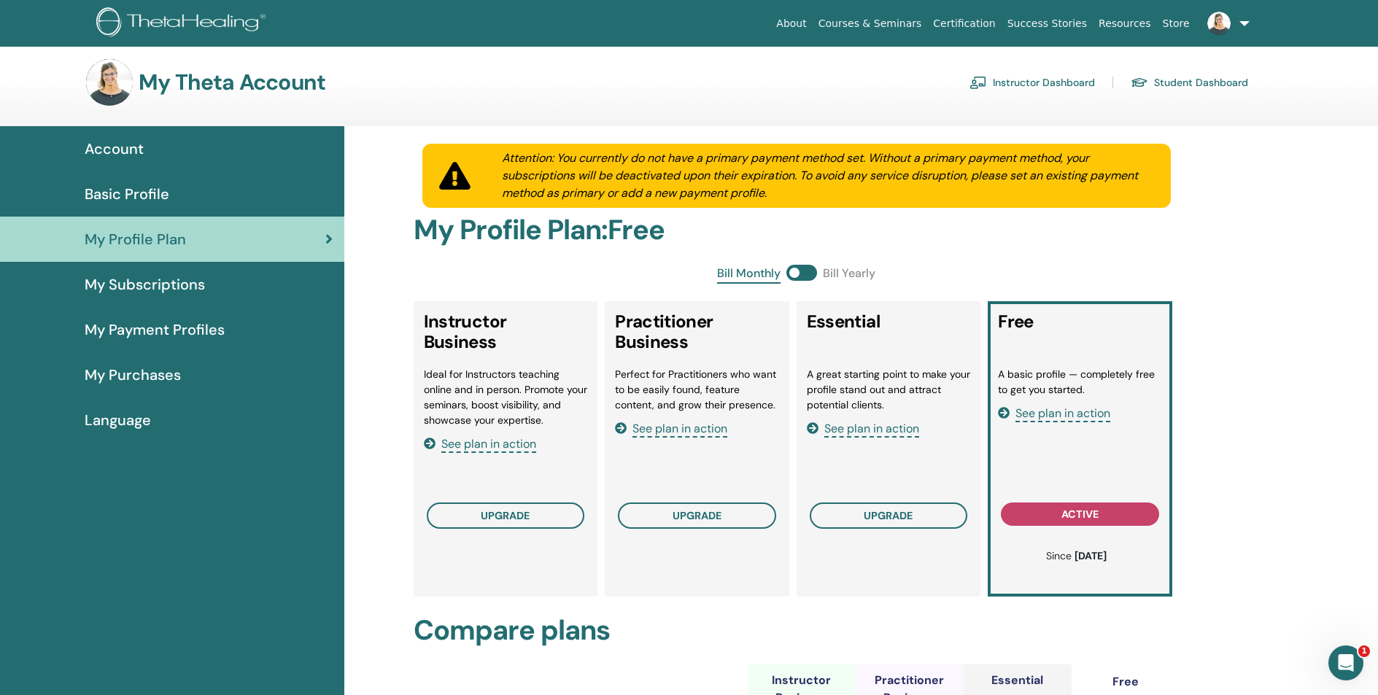
click at [116, 189] on span "Basic Profile" at bounding box center [127, 194] width 85 height 22
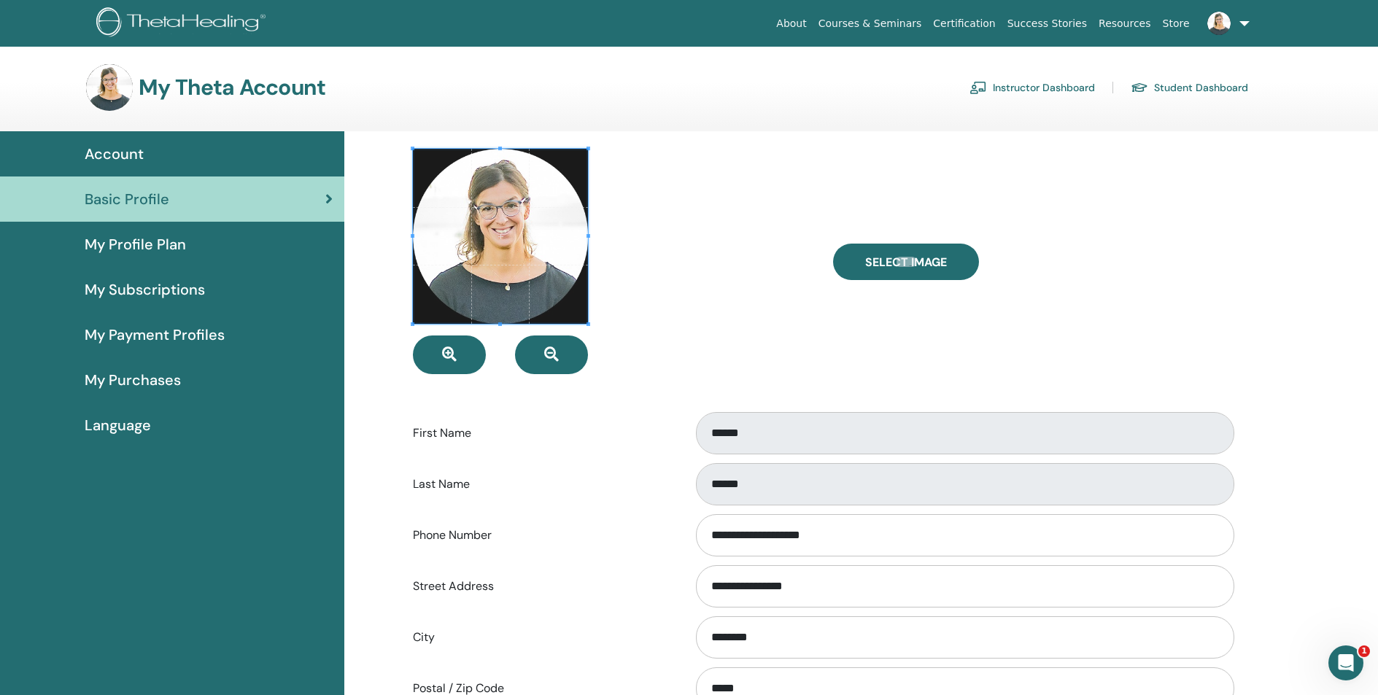
click at [133, 152] on span "Account" at bounding box center [114, 154] width 59 height 22
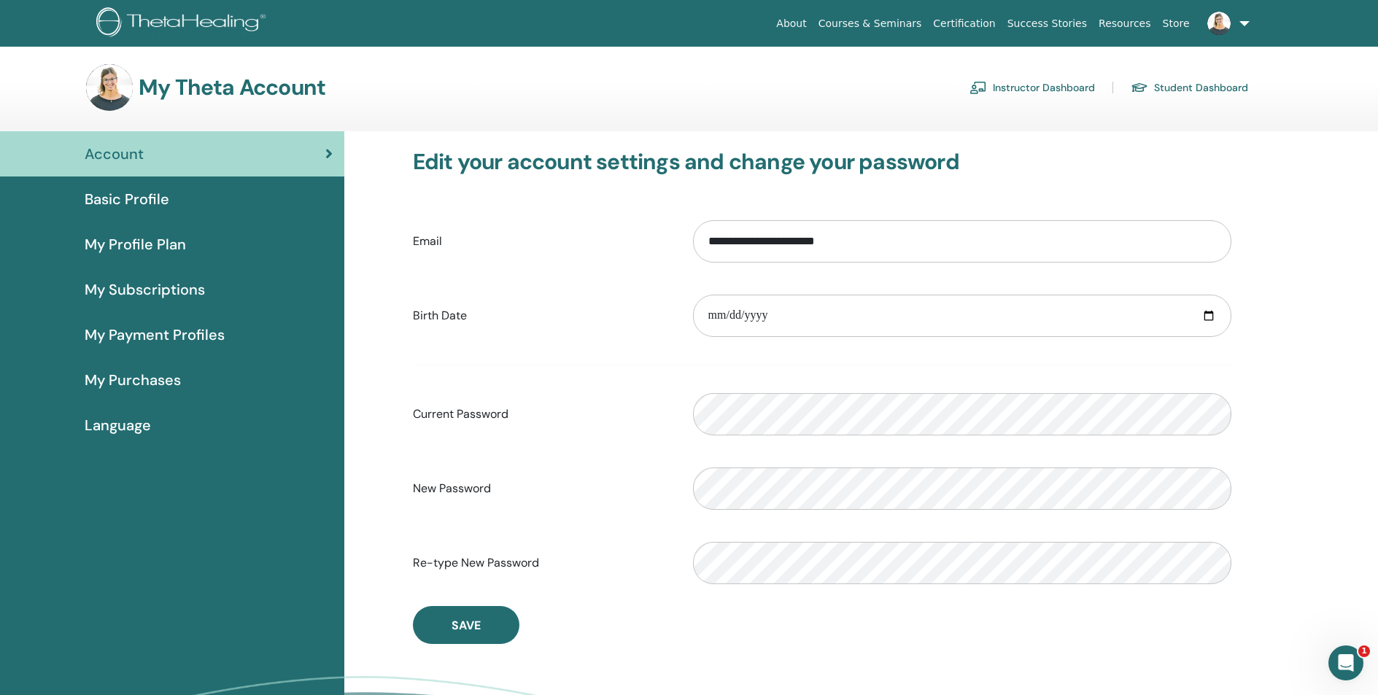
click at [1016, 91] on link "Instructor Dashboard" at bounding box center [1031, 87] width 125 height 23
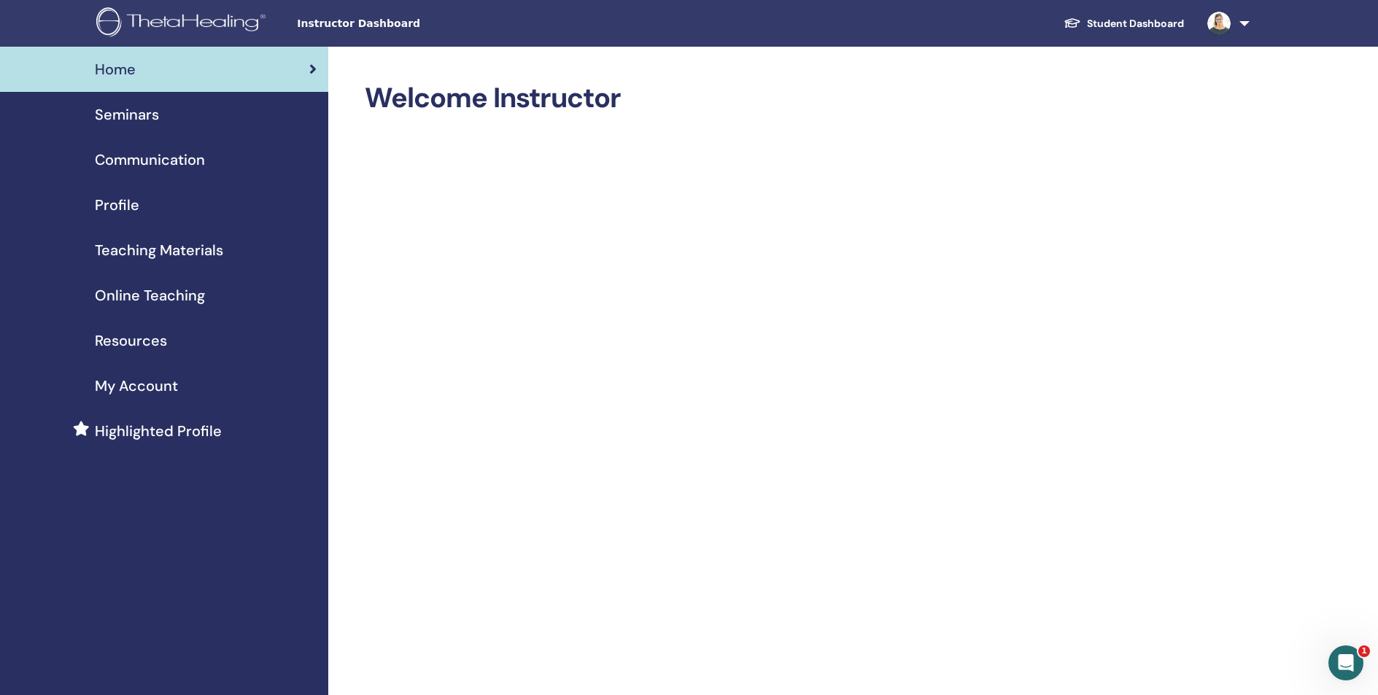
click at [142, 111] on span "Seminars" at bounding box center [127, 115] width 64 height 22
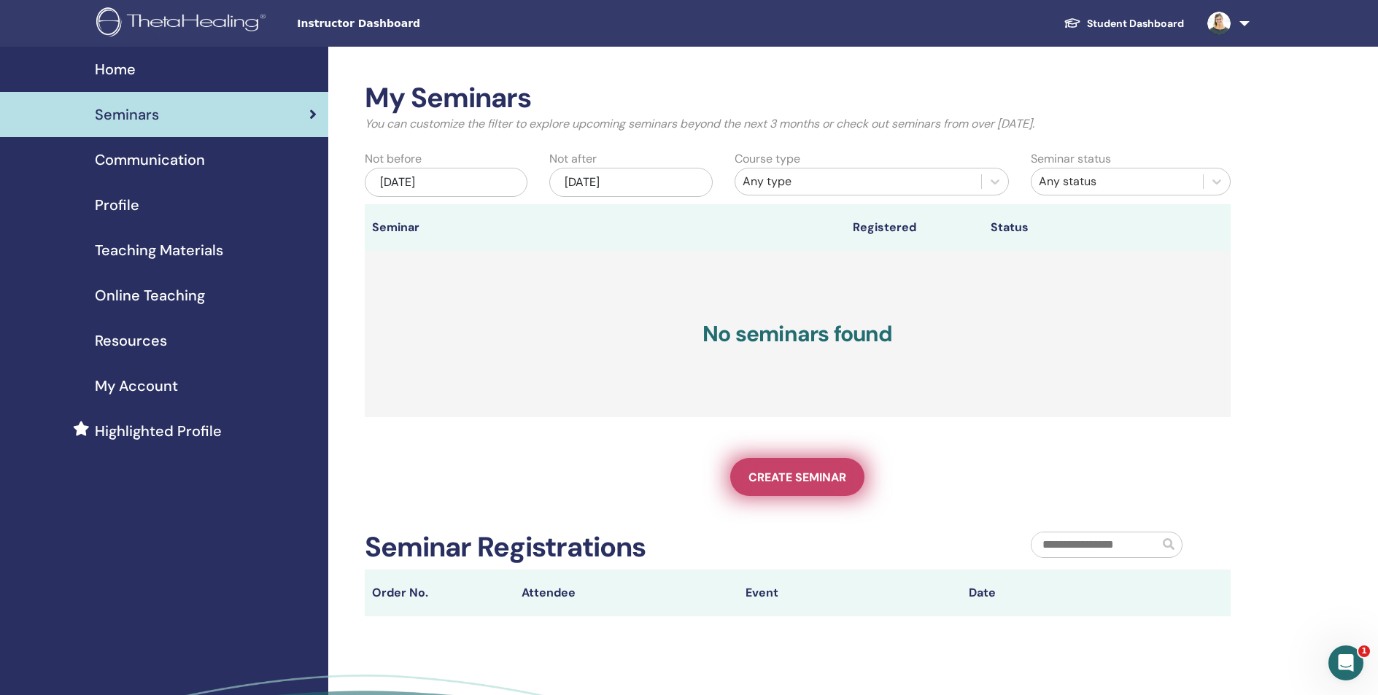
click at [809, 476] on span "Create seminar" at bounding box center [797, 477] width 98 height 15
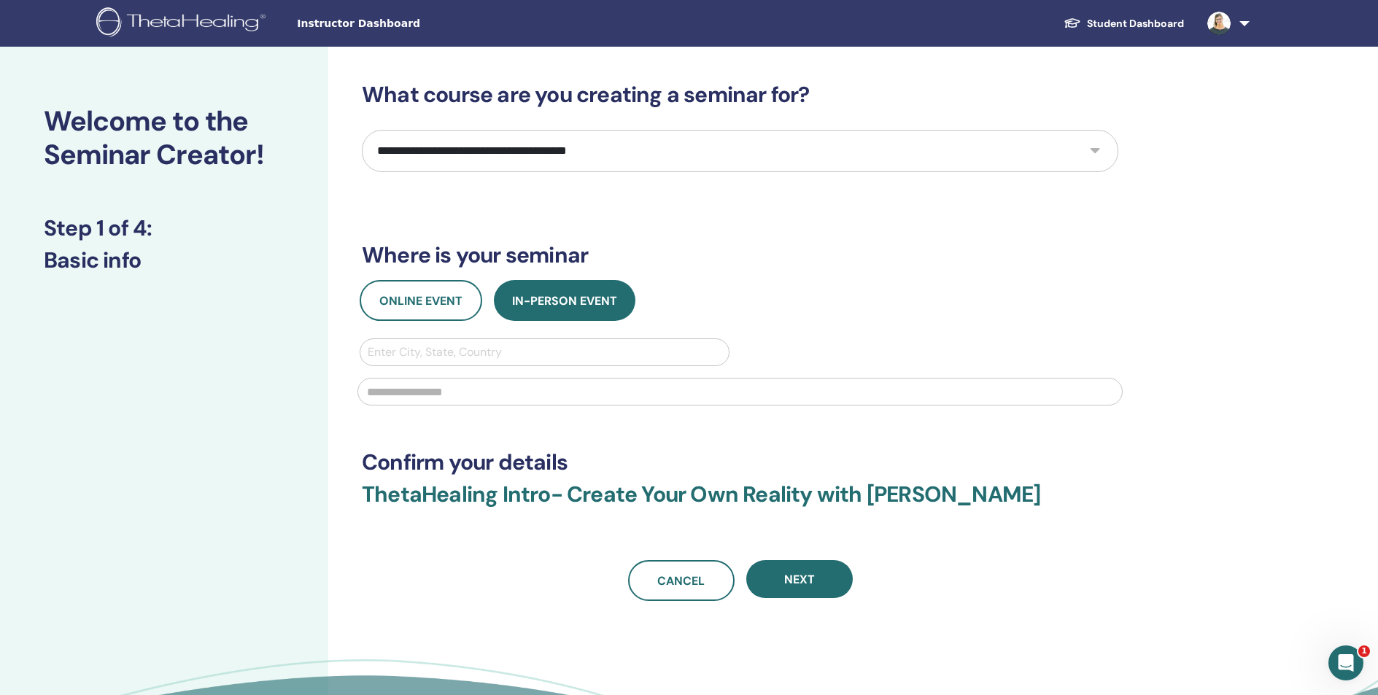
click at [973, 149] on select "**********" at bounding box center [740, 151] width 756 height 42
select select "*"
click at [362, 130] on select "**********" at bounding box center [740, 151] width 756 height 42
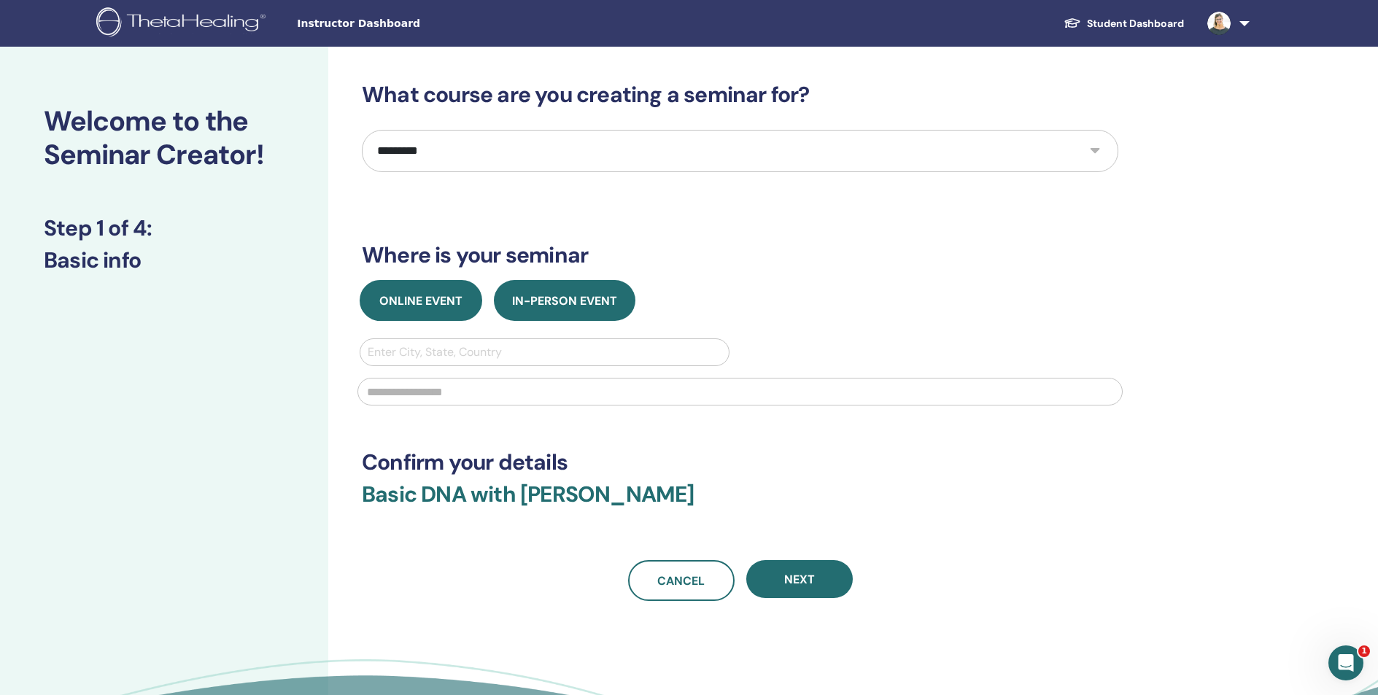
click at [430, 307] on span "Online Event" at bounding box center [420, 300] width 83 height 15
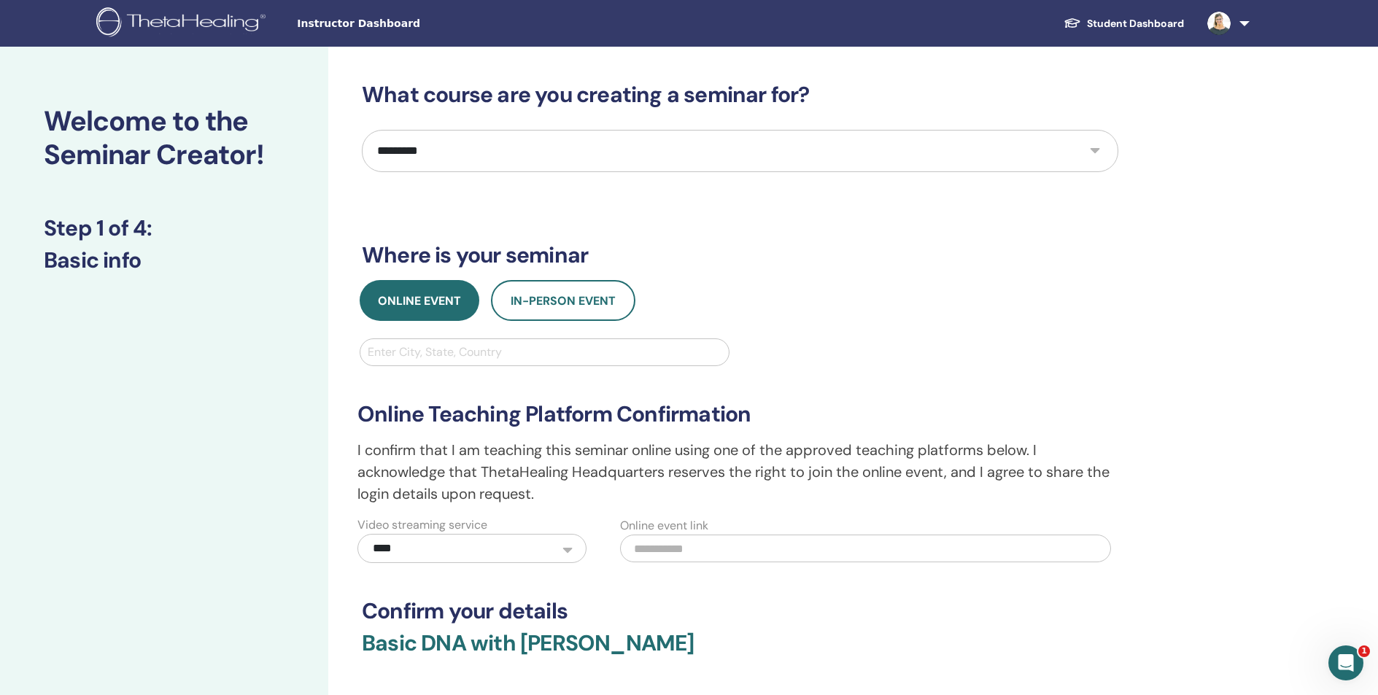
click at [475, 357] on div at bounding box center [545, 352] width 354 height 20
click at [484, 348] on div at bounding box center [545, 352] width 354 height 20
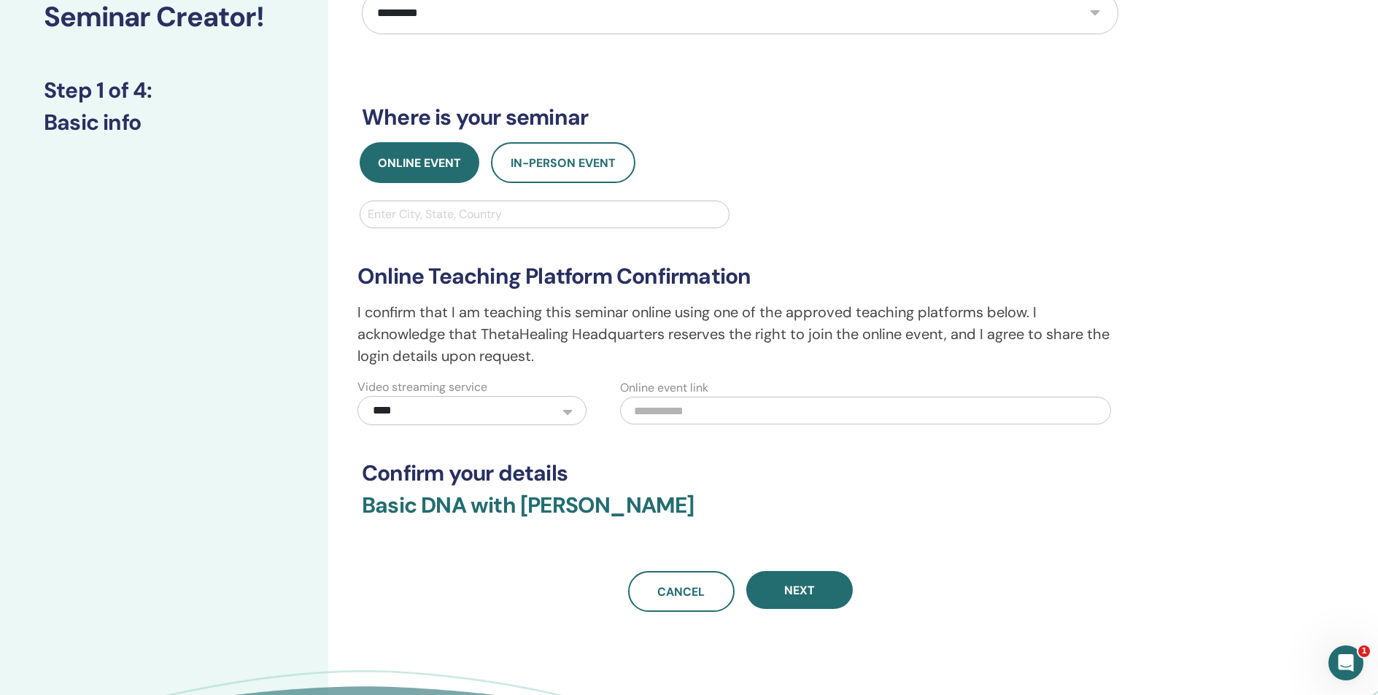
scroll to position [117, 0]
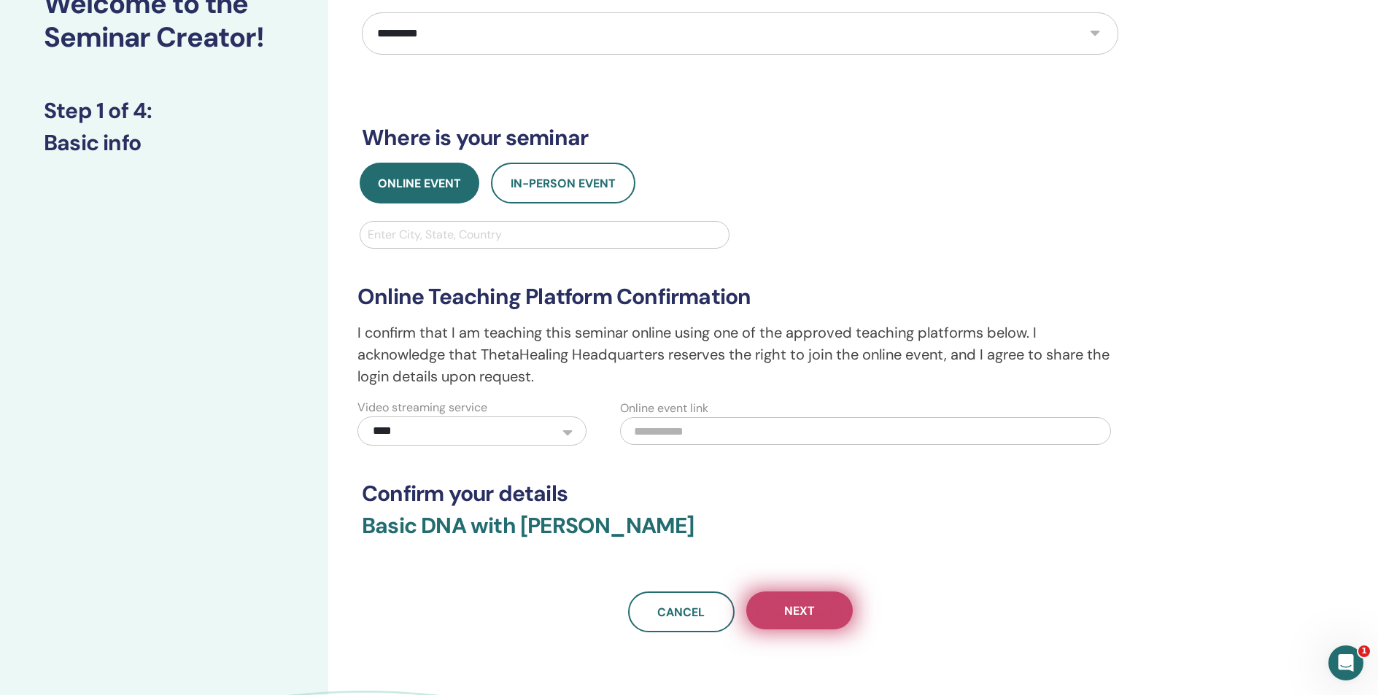
click at [802, 608] on span "Next" at bounding box center [799, 610] width 31 height 15
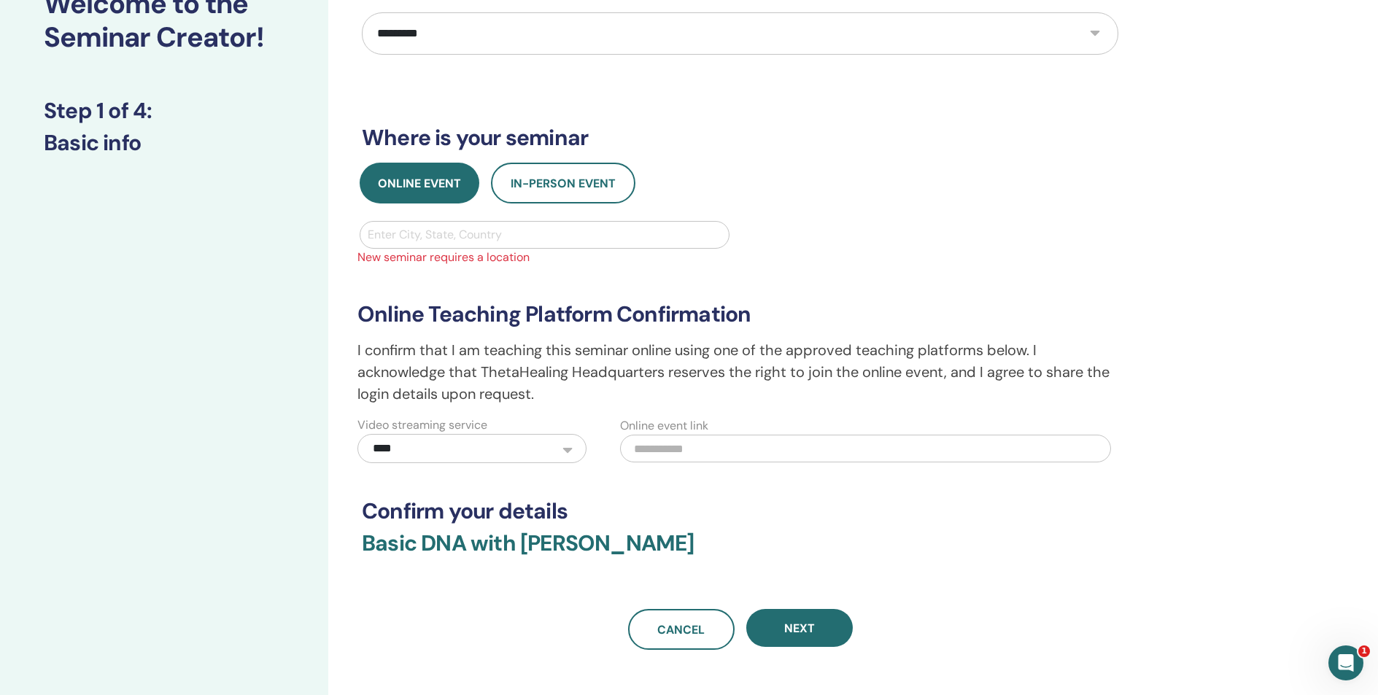
click at [441, 236] on div at bounding box center [545, 235] width 354 height 20
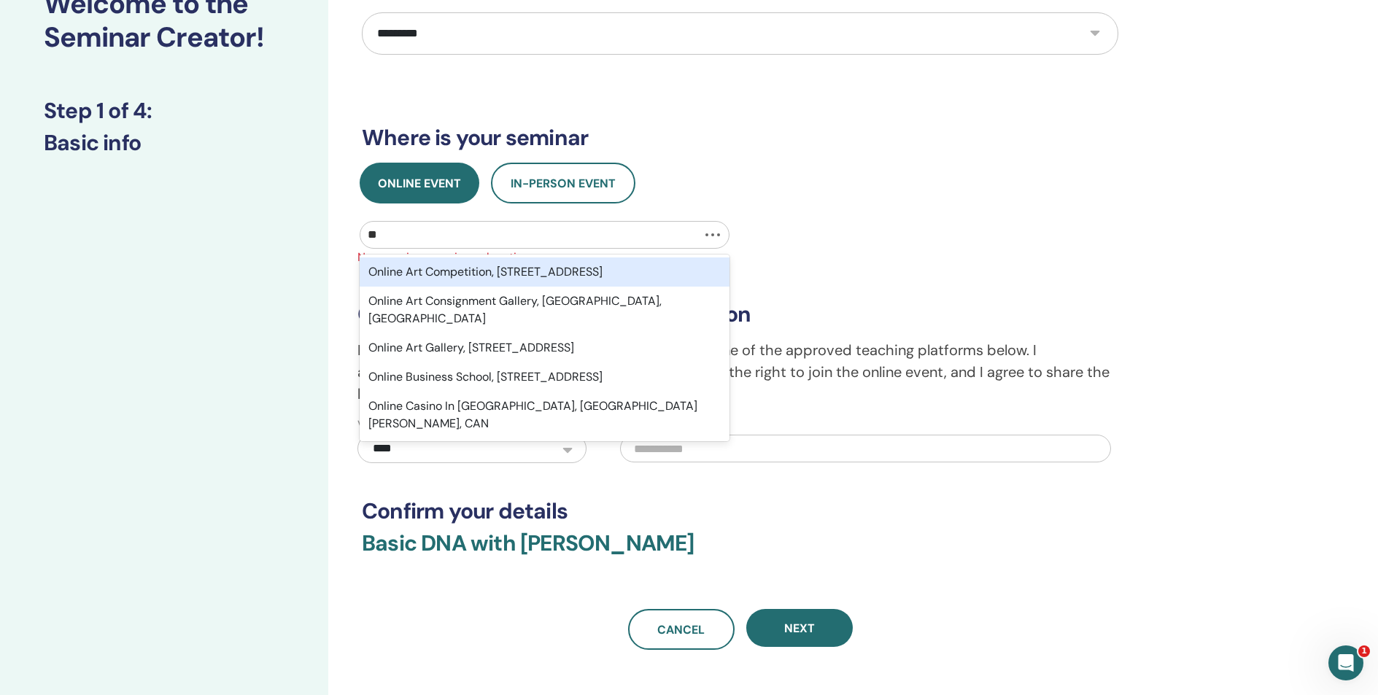
type input "*"
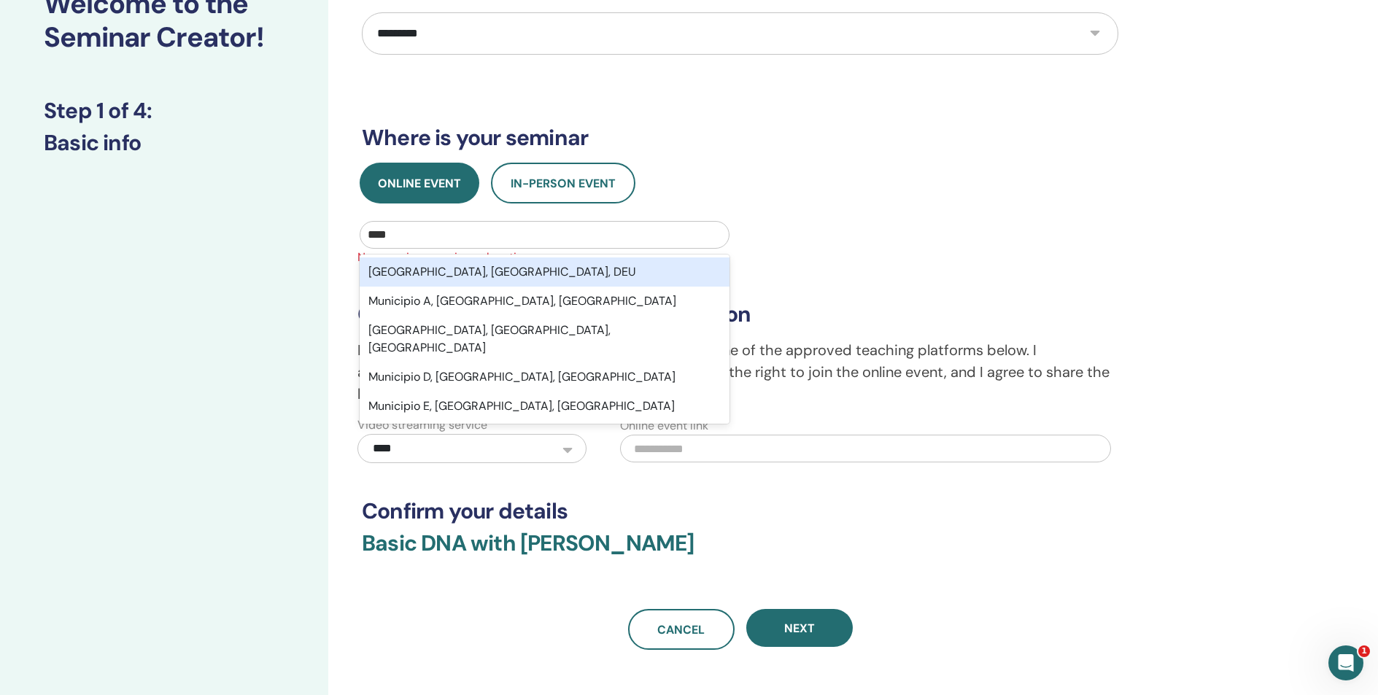
type input "*****"
click at [451, 271] on div "Munich, Bayern, DEU" at bounding box center [545, 271] width 370 height 29
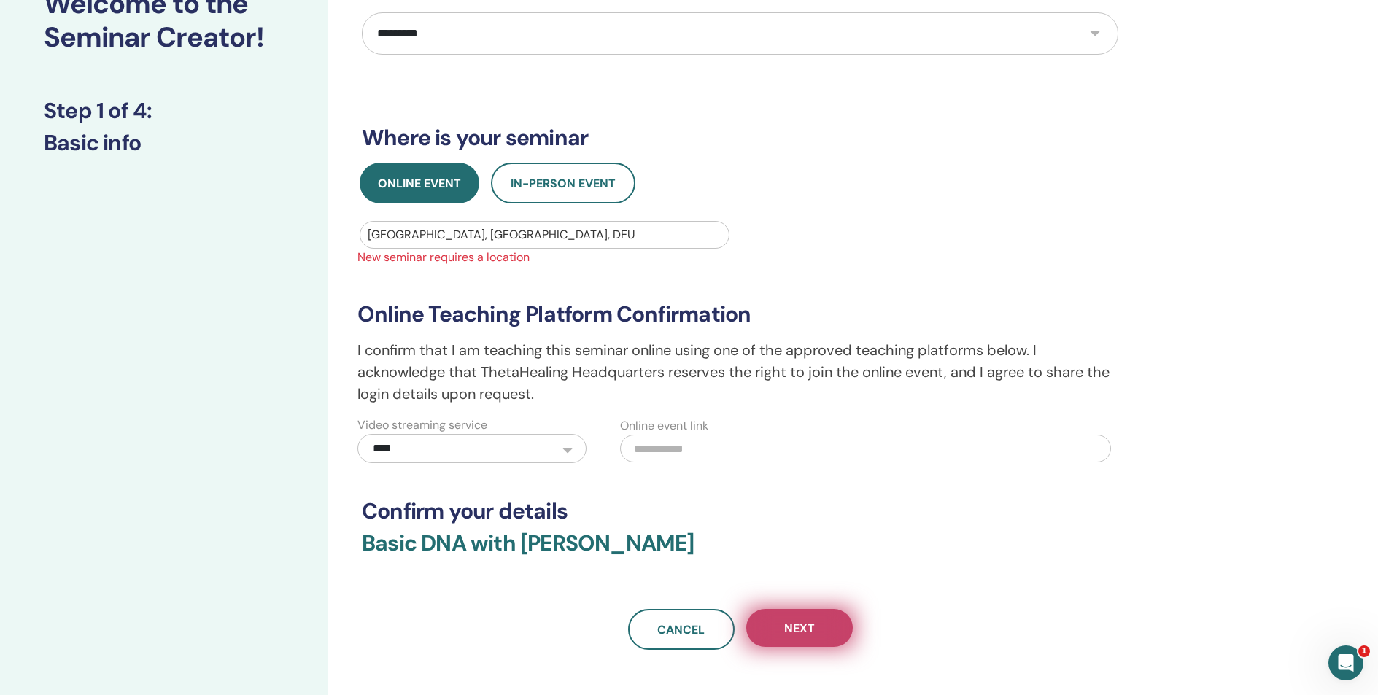
click at [800, 634] on span "Next" at bounding box center [799, 628] width 31 height 15
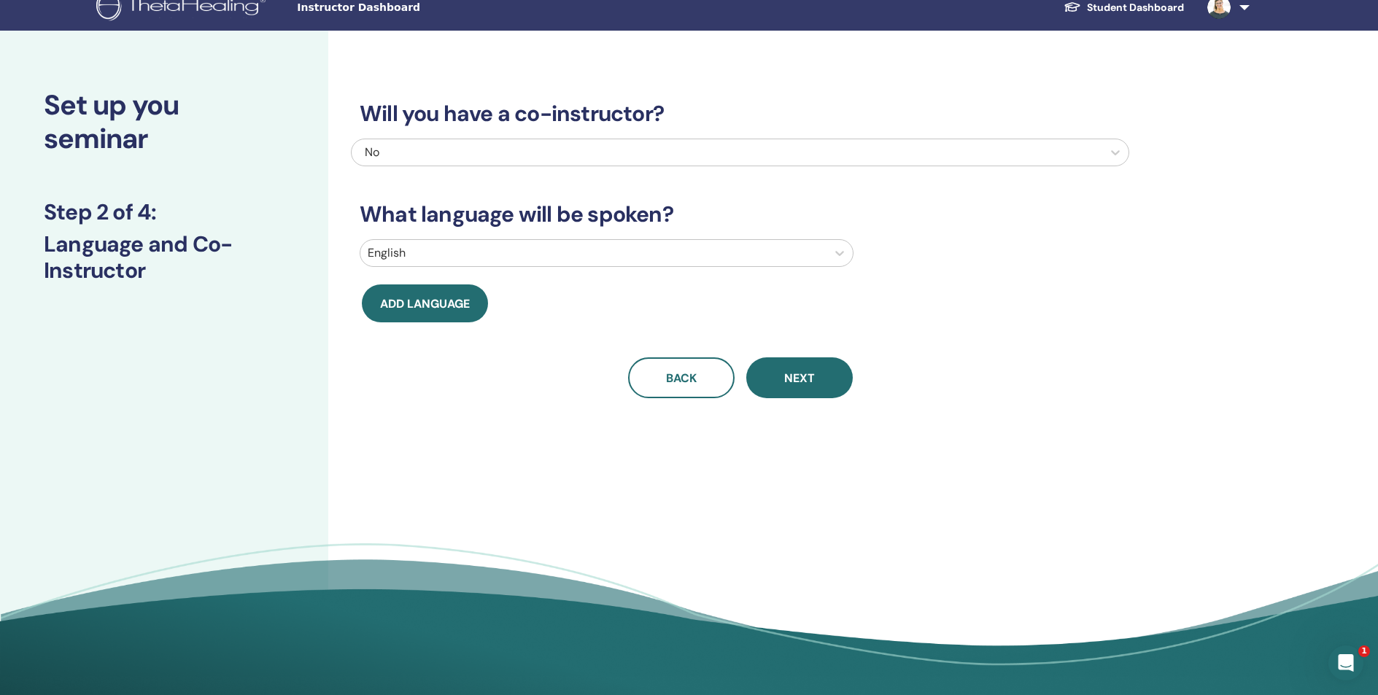
scroll to position [0, 0]
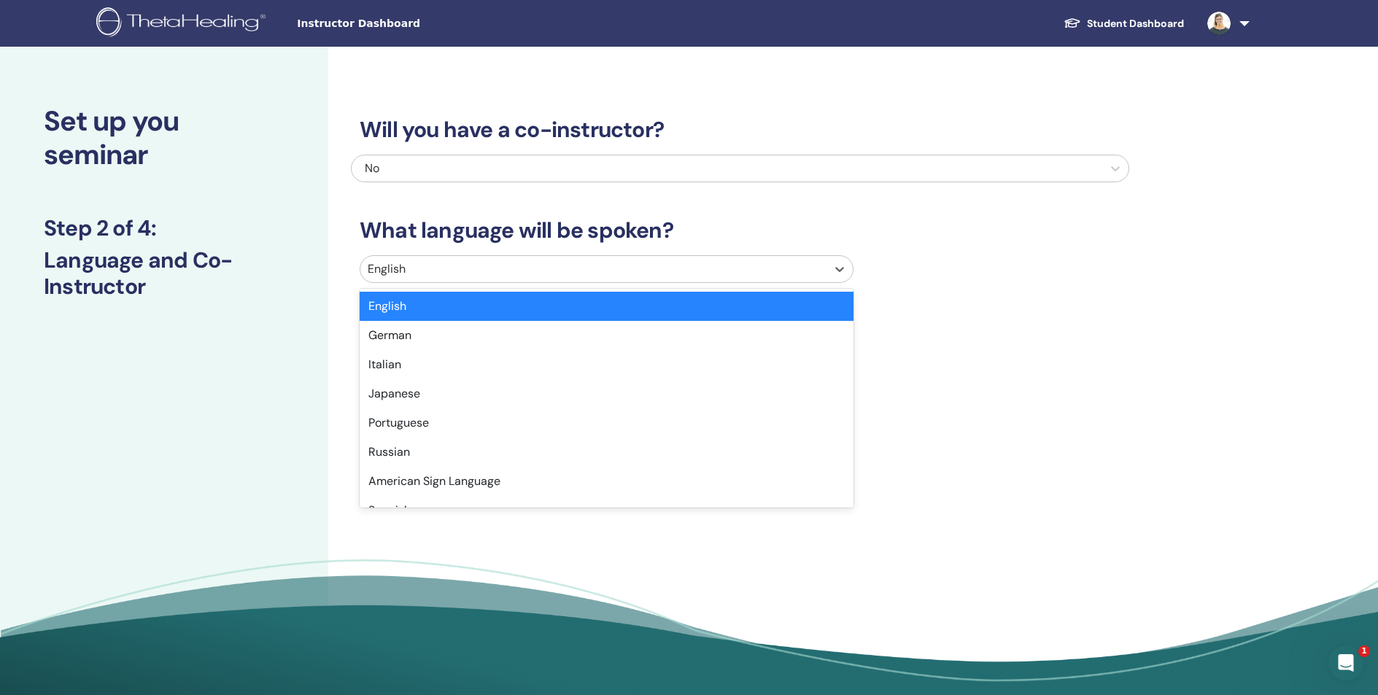
click at [421, 263] on div at bounding box center [593, 269] width 451 height 20
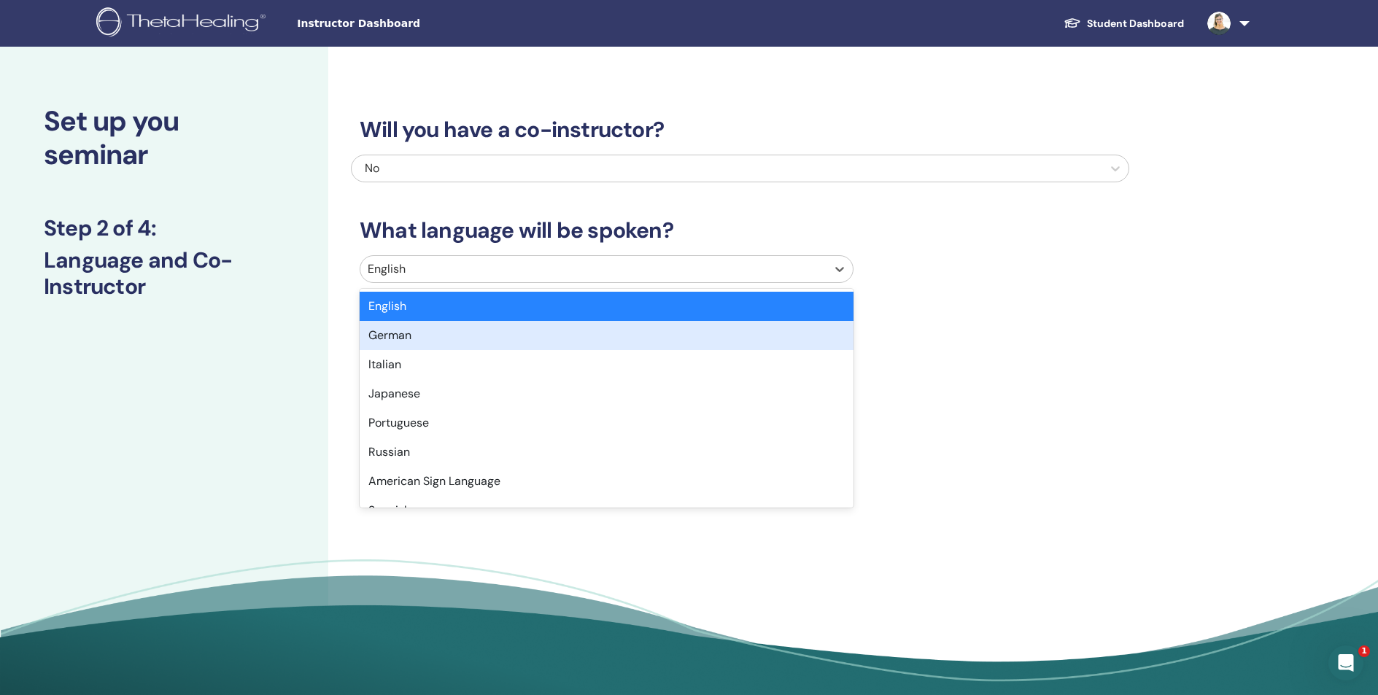
click at [414, 338] on div "German" at bounding box center [607, 335] width 494 height 29
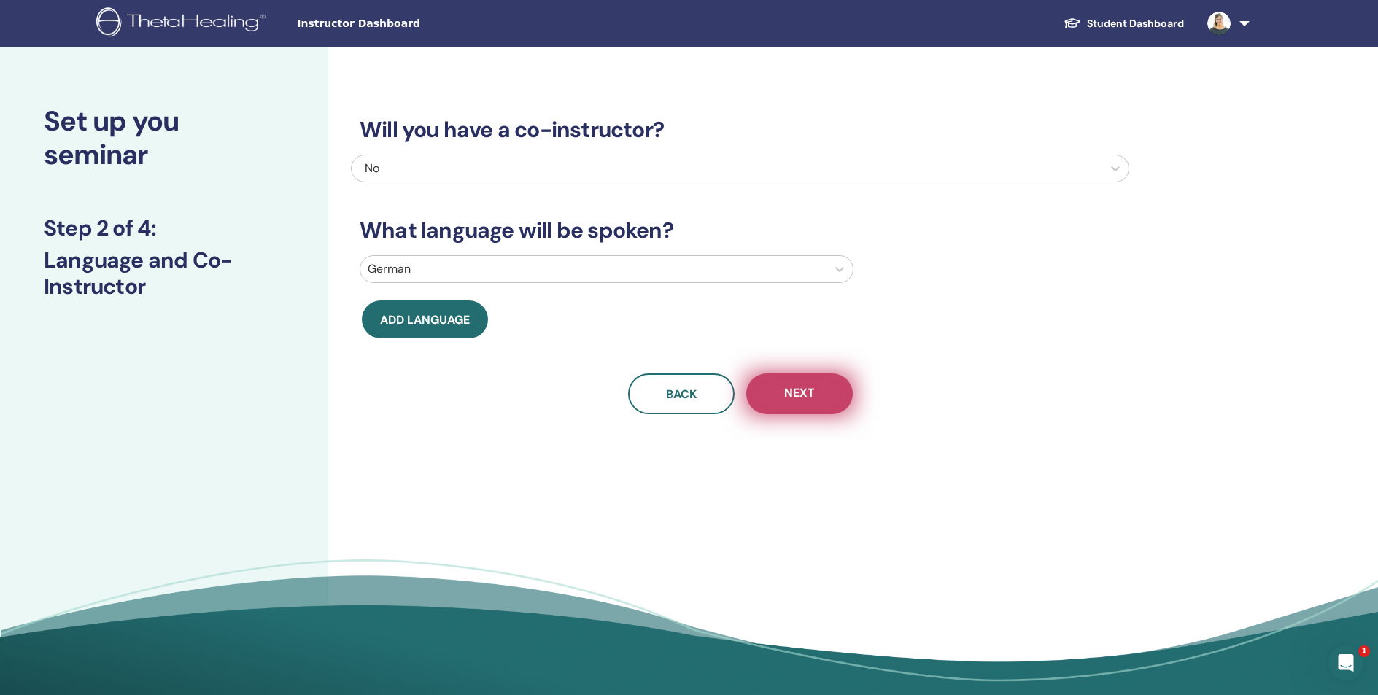
click at [825, 400] on button "Next" at bounding box center [799, 393] width 106 height 41
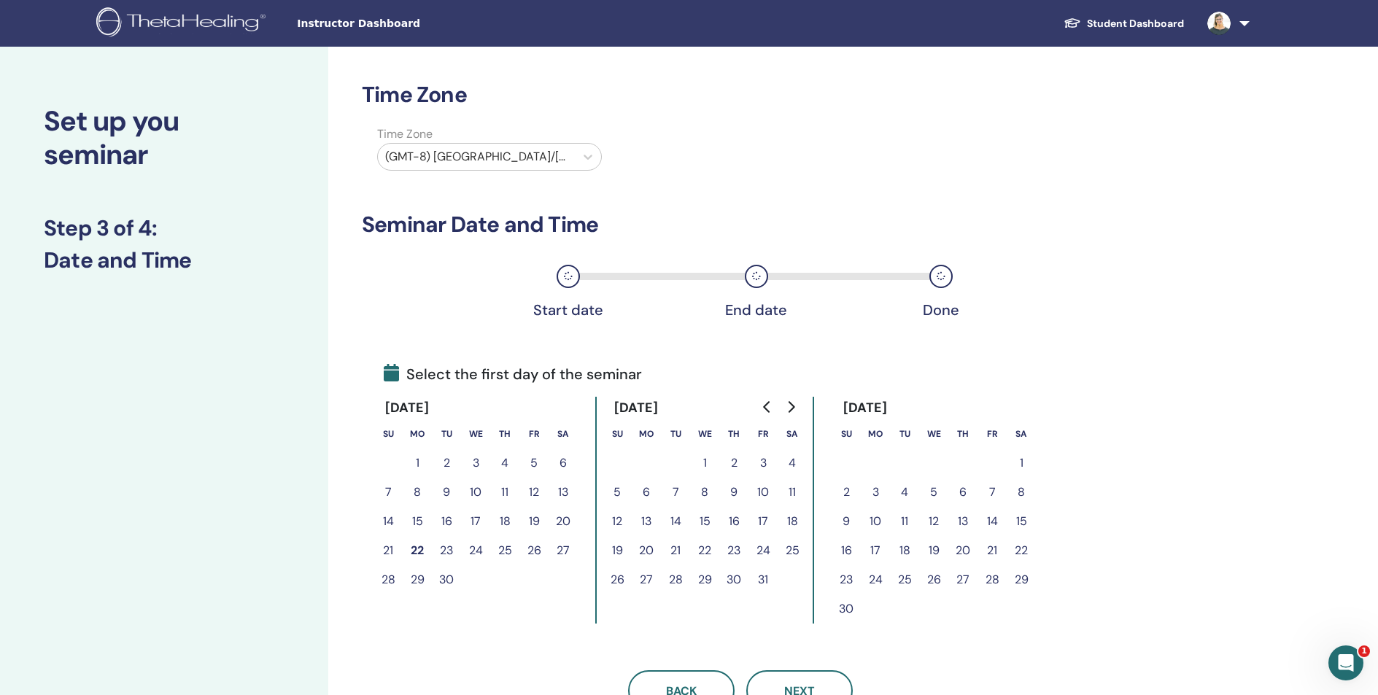
click at [961, 549] on button "20" at bounding box center [962, 550] width 29 height 29
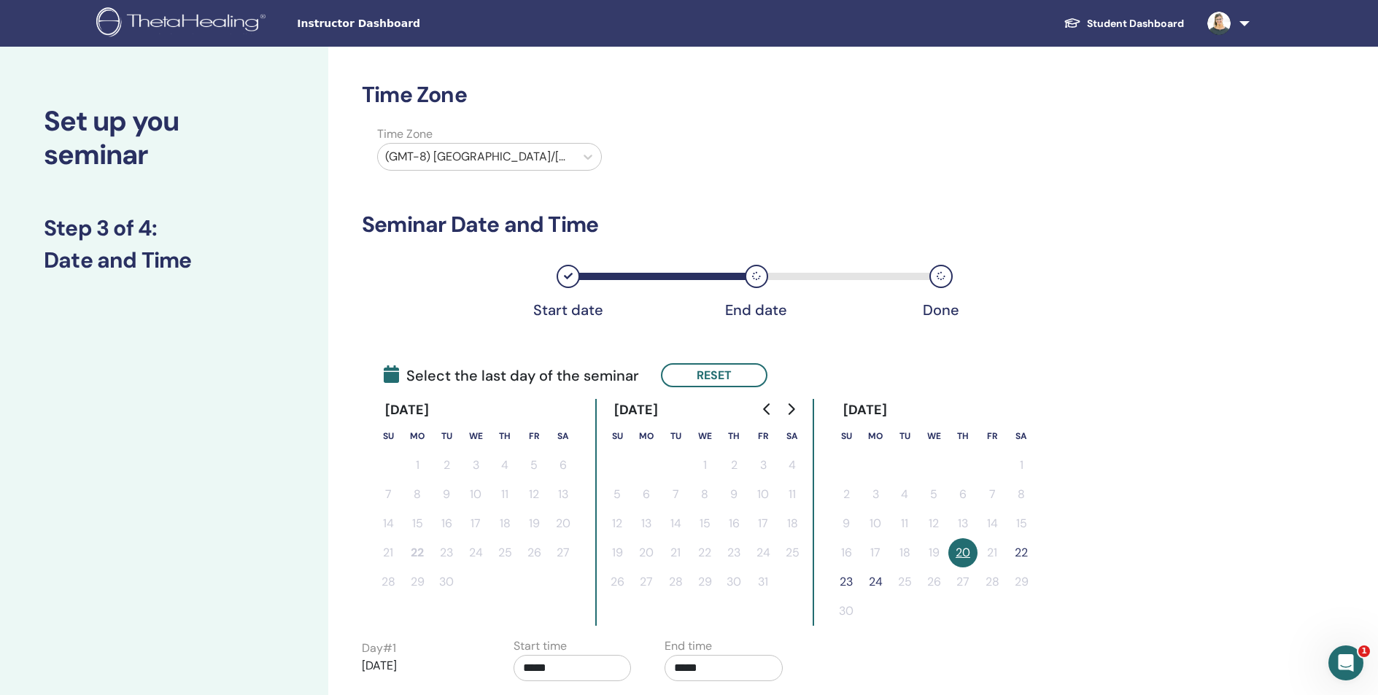
click at [1025, 551] on button "22" at bounding box center [1021, 552] width 29 height 29
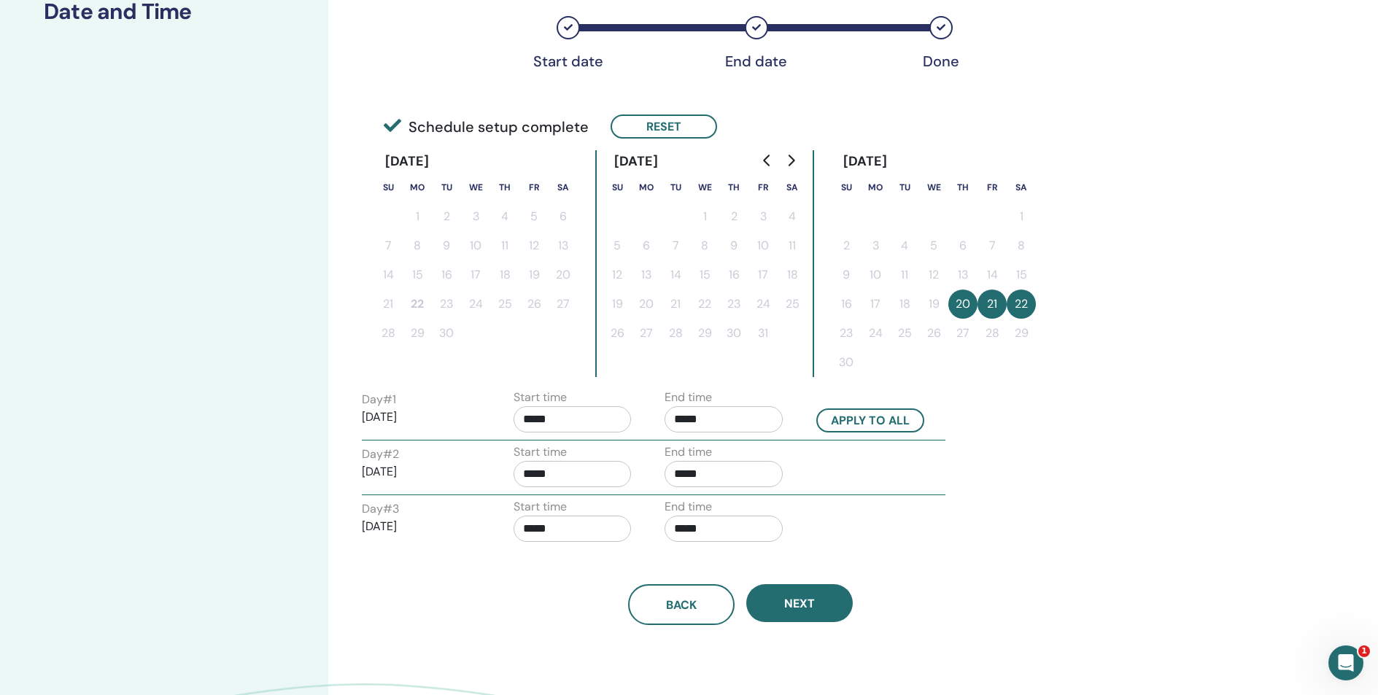
scroll to position [228, 0]
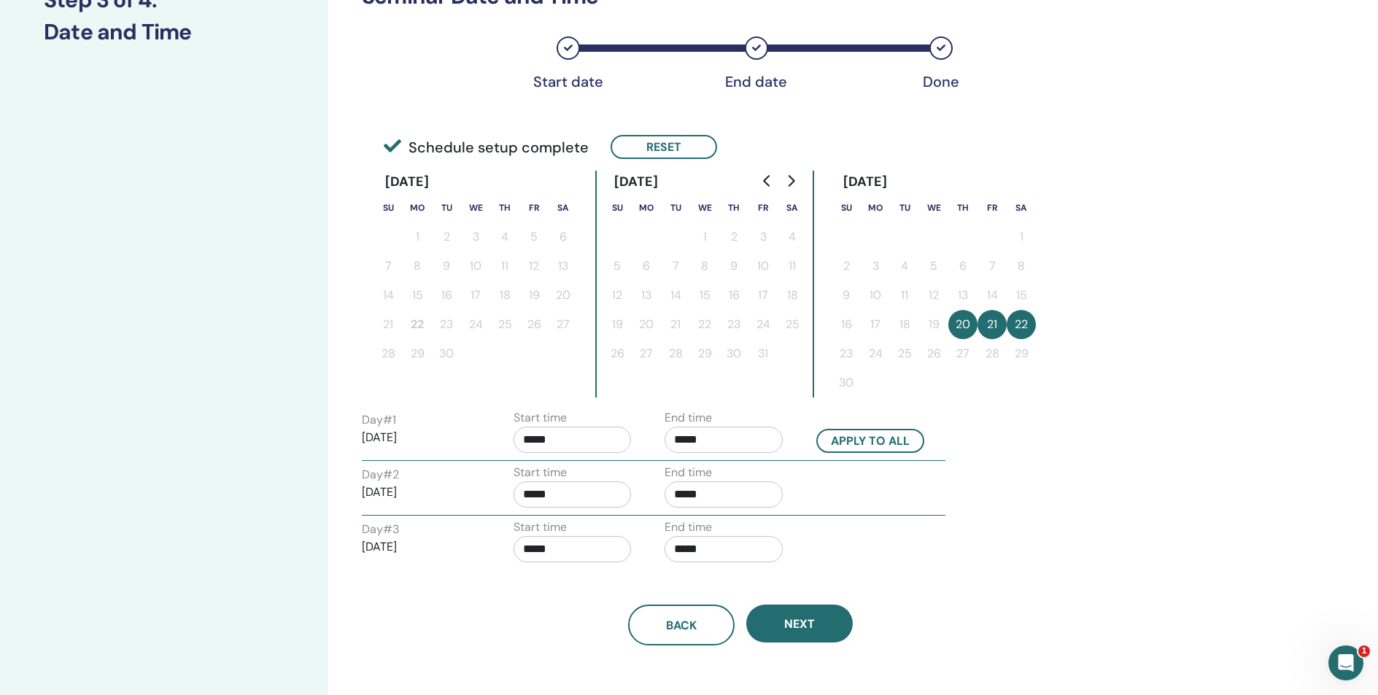
click at [535, 443] on input "*****" at bounding box center [572, 440] width 118 height 26
click at [594, 520] on span "▼" at bounding box center [587, 520] width 29 height 29
click at [594, 521] on span "▼" at bounding box center [587, 520] width 29 height 29
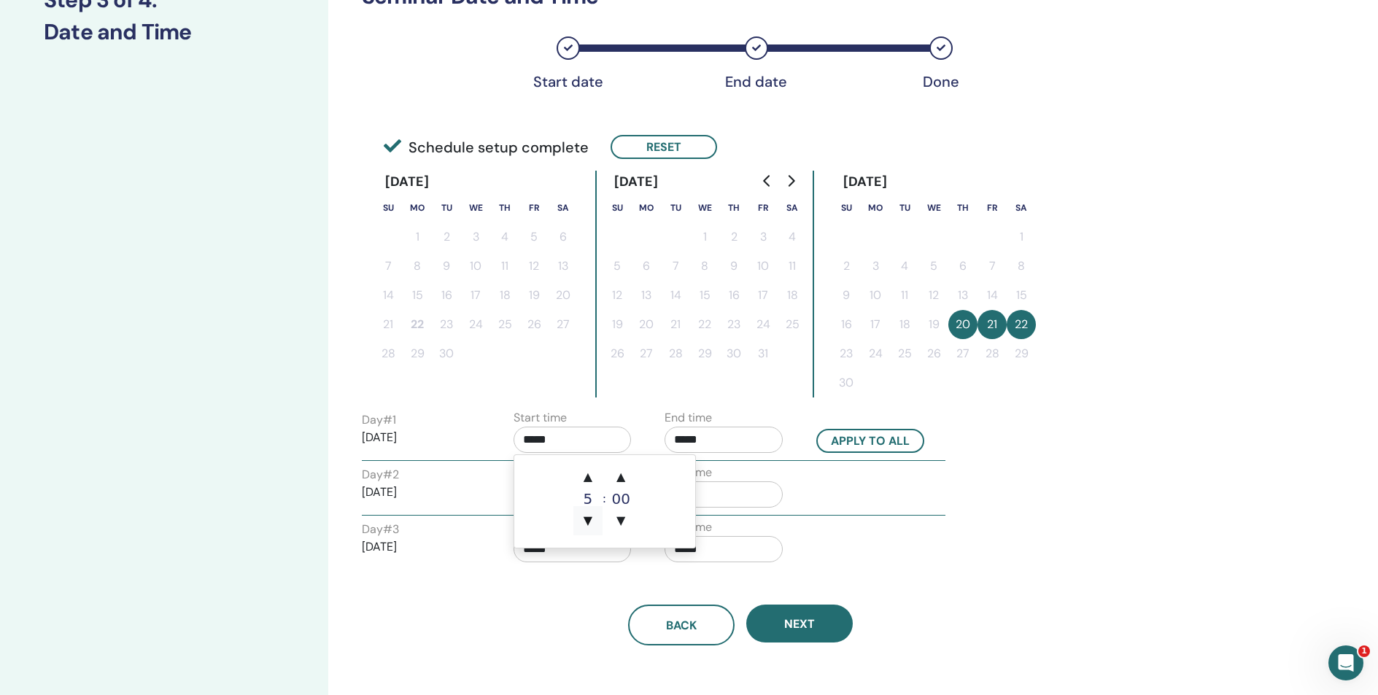
click at [594, 521] on span "▼" at bounding box center [587, 520] width 29 height 29
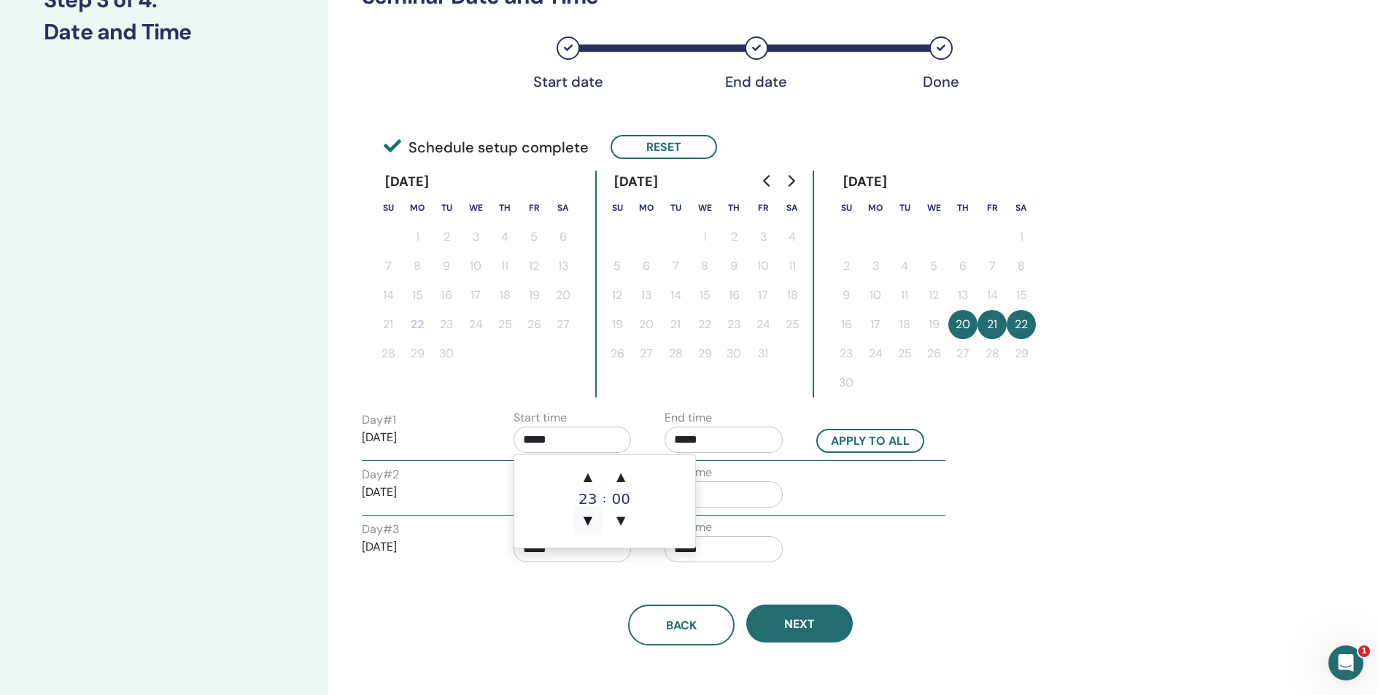
click at [594, 521] on span "▼" at bounding box center [587, 520] width 29 height 29
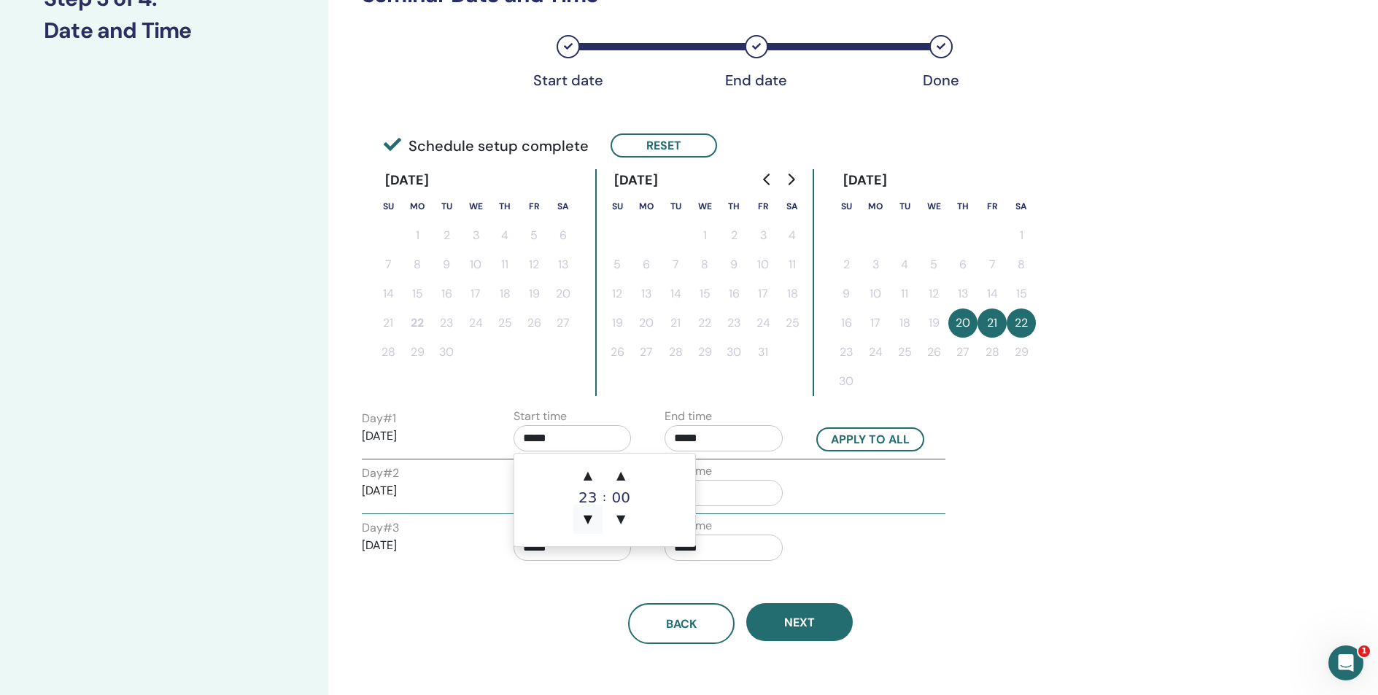
click at [594, 521] on span "▼" at bounding box center [587, 519] width 29 height 29
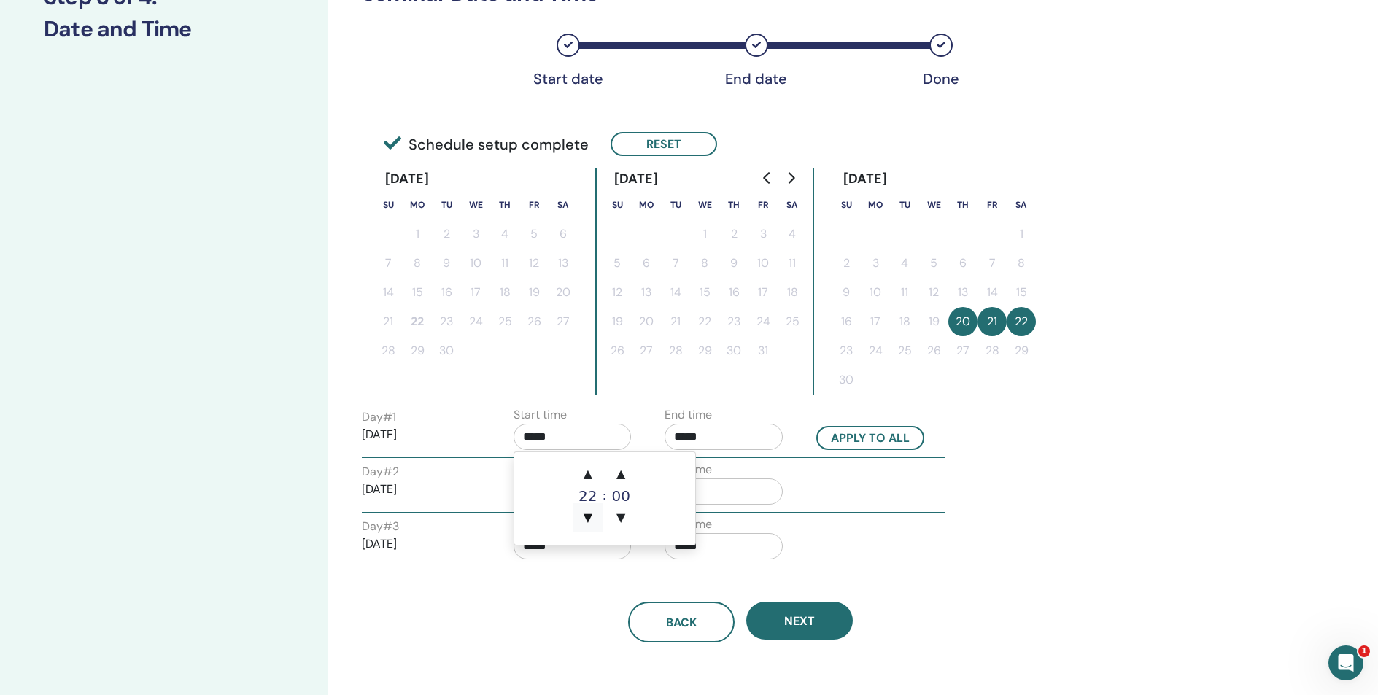
click at [594, 521] on span "▼" at bounding box center [587, 517] width 29 height 29
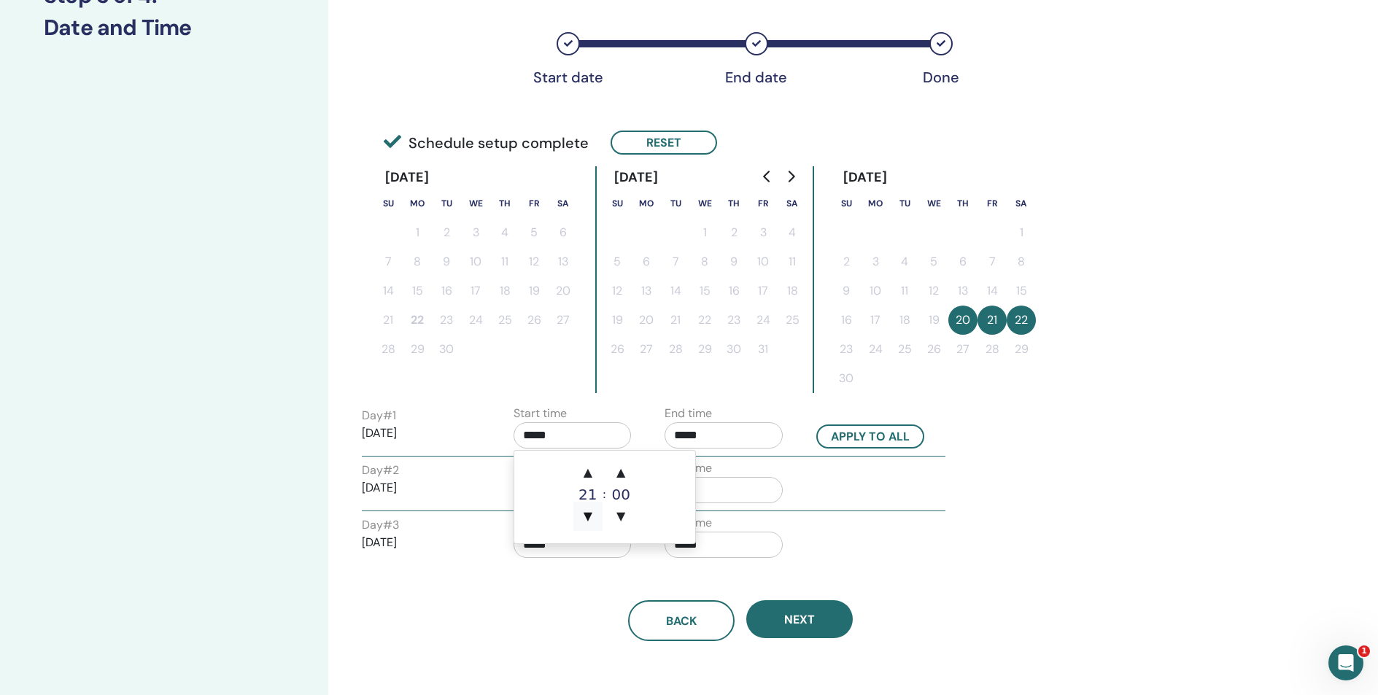
click at [588, 514] on span "▼" at bounding box center [587, 516] width 29 height 29
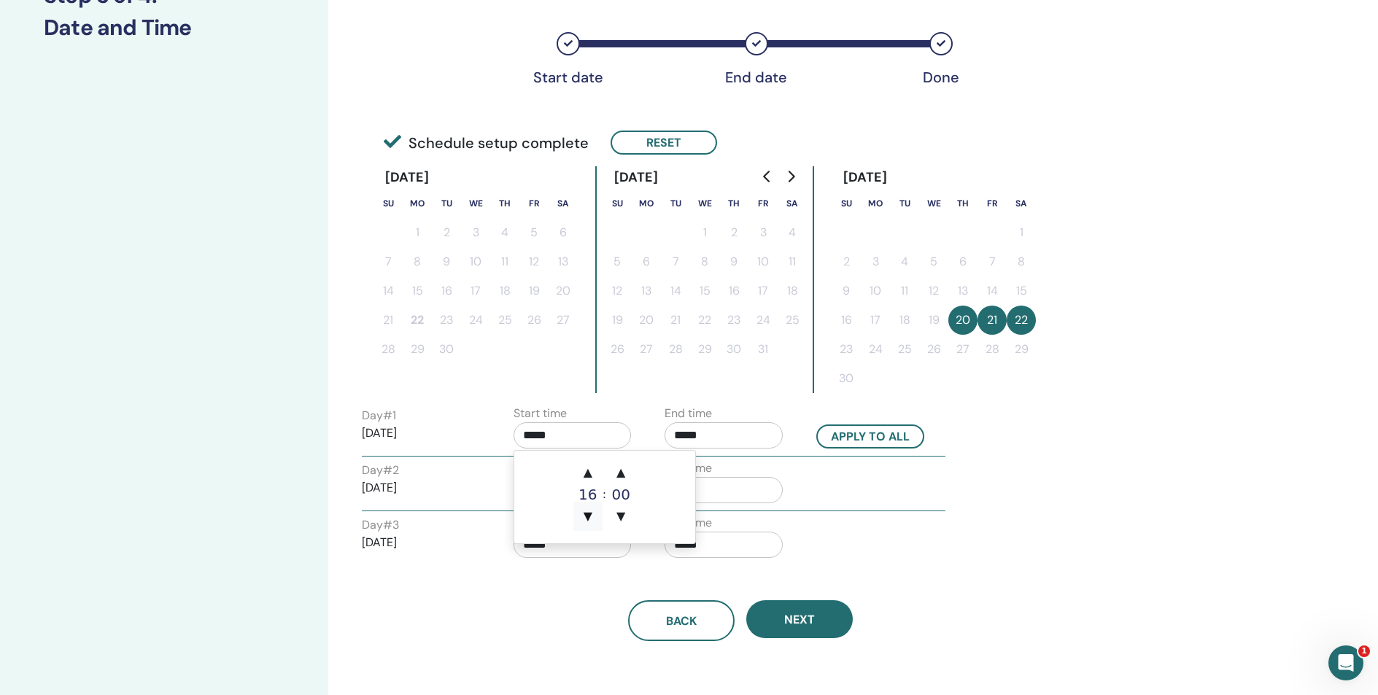
click at [588, 514] on span "▼" at bounding box center [587, 516] width 29 height 29
click at [624, 514] on span "▼" at bounding box center [620, 516] width 29 height 29
click at [587, 475] on span "▲" at bounding box center [587, 472] width 29 height 29
click at [624, 474] on span "▲" at bounding box center [620, 472] width 29 height 29
click at [753, 513] on div "Day # 1 2025/11/20 Start time ***** End time ***** Apply to all Day # 2 2025/11…" at bounding box center [740, 485] width 756 height 160
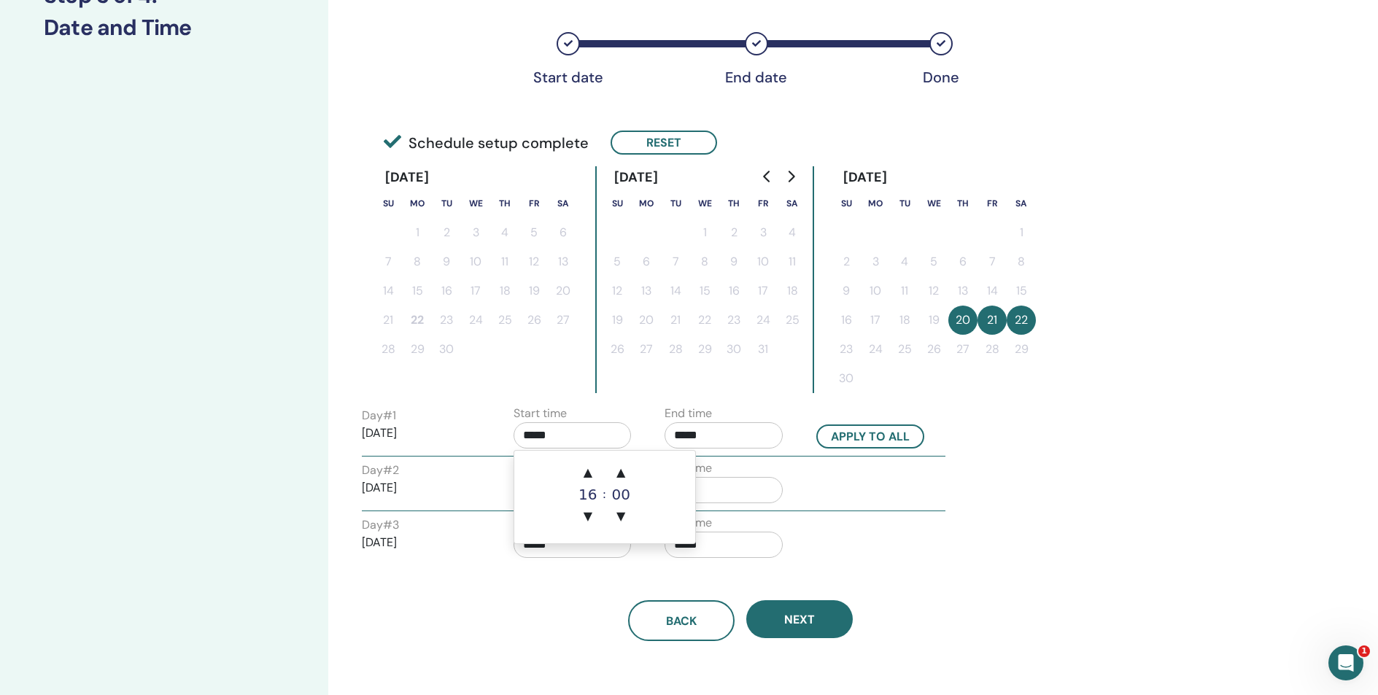
drag, startPoint x: 573, startPoint y: 430, endPoint x: 466, endPoint y: 424, distance: 106.6
click at [466, 424] on div "Day # 1 2025/11/20 Start time ***** End time ***** Apply to all" at bounding box center [653, 430] width 605 height 51
type input "*****"
click at [816, 627] on button "Next" at bounding box center [799, 619] width 106 height 38
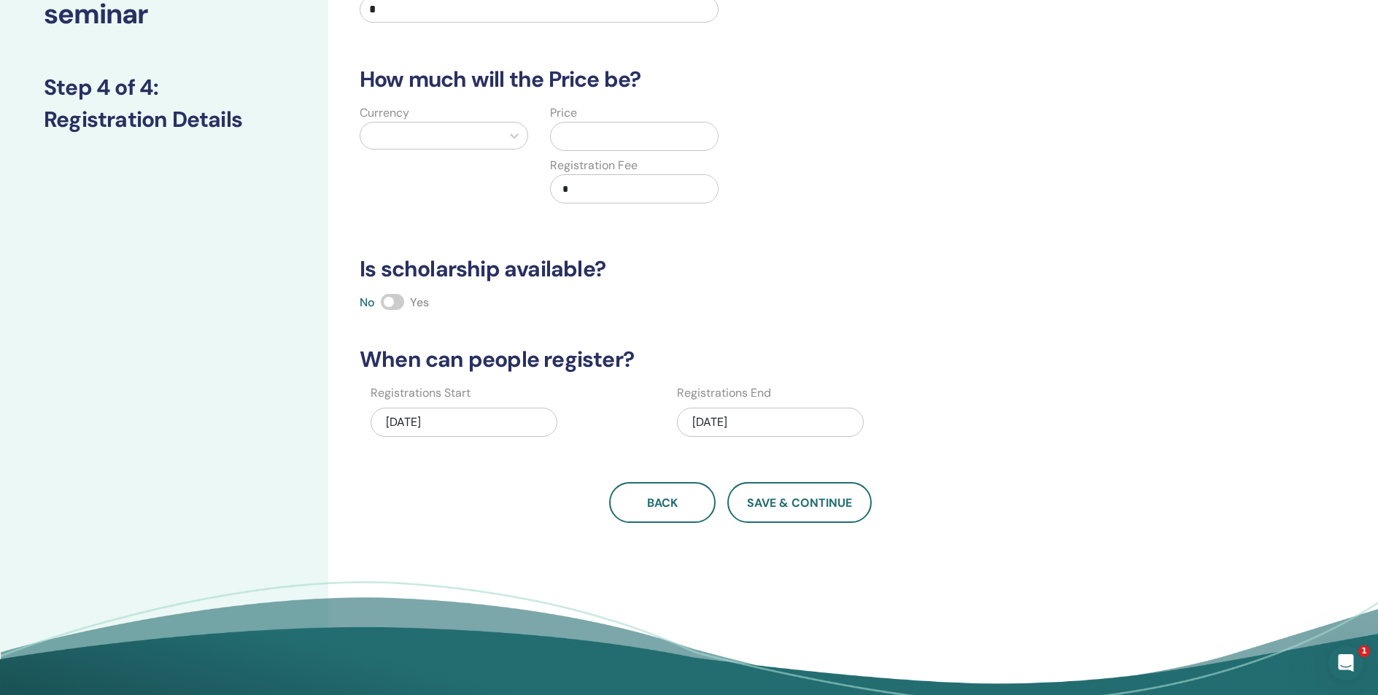
scroll to position [0, 0]
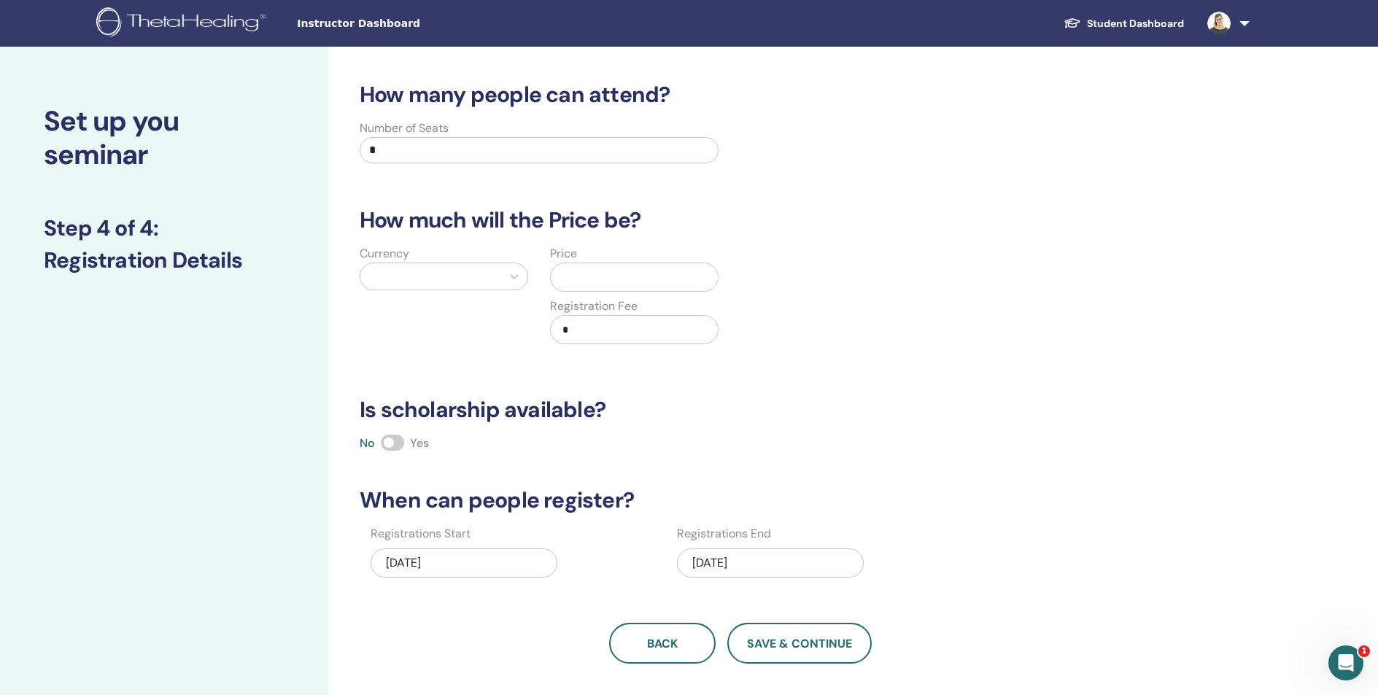
drag, startPoint x: 408, startPoint y: 152, endPoint x: 309, endPoint y: 140, distance: 100.7
click at [309, 140] on div "Set up you seminar Step 4 of 4 : Registration Details How many people can atten…" at bounding box center [689, 457] width 1378 height 821
type input "*"
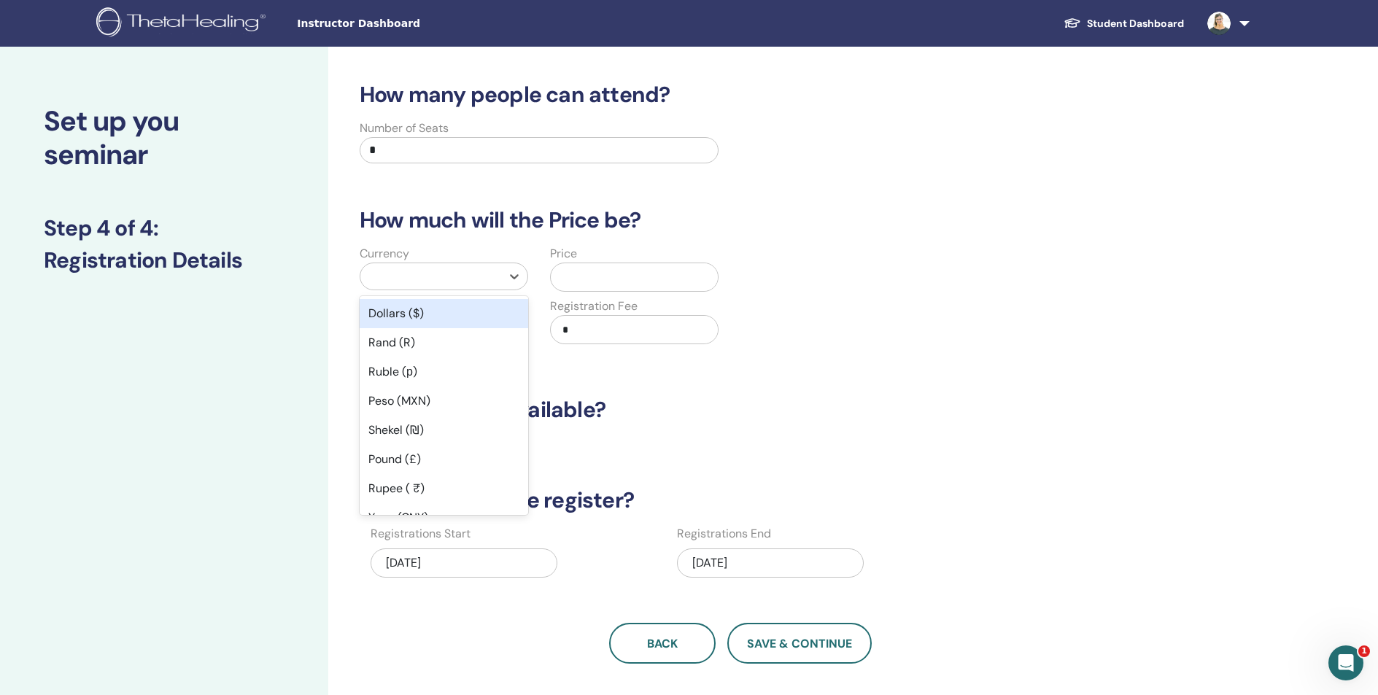
click at [397, 274] on div at bounding box center [431, 276] width 126 height 20
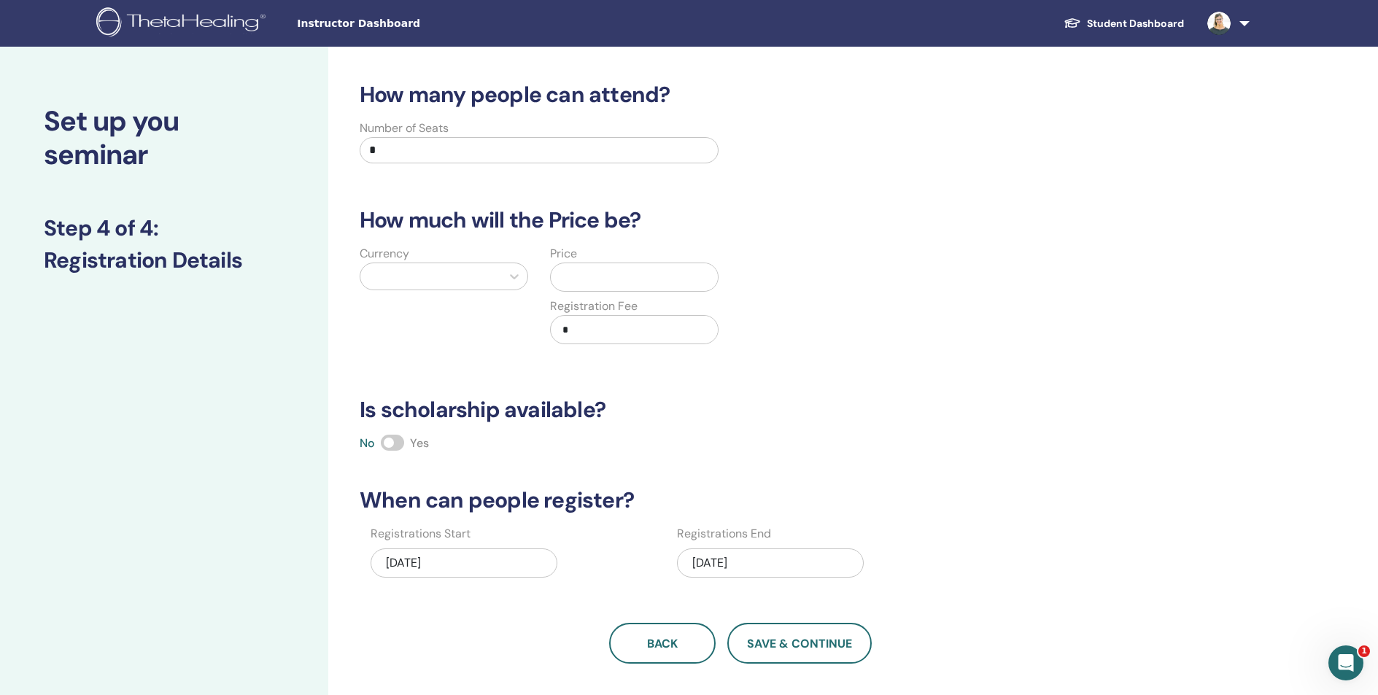
click at [906, 314] on div "Currency Price Registration Fee *" at bounding box center [729, 303] width 778 height 117
click at [445, 278] on div at bounding box center [431, 276] width 126 height 20
type input "***"
click at [457, 308] on div "Euro (€)" at bounding box center [444, 313] width 168 height 29
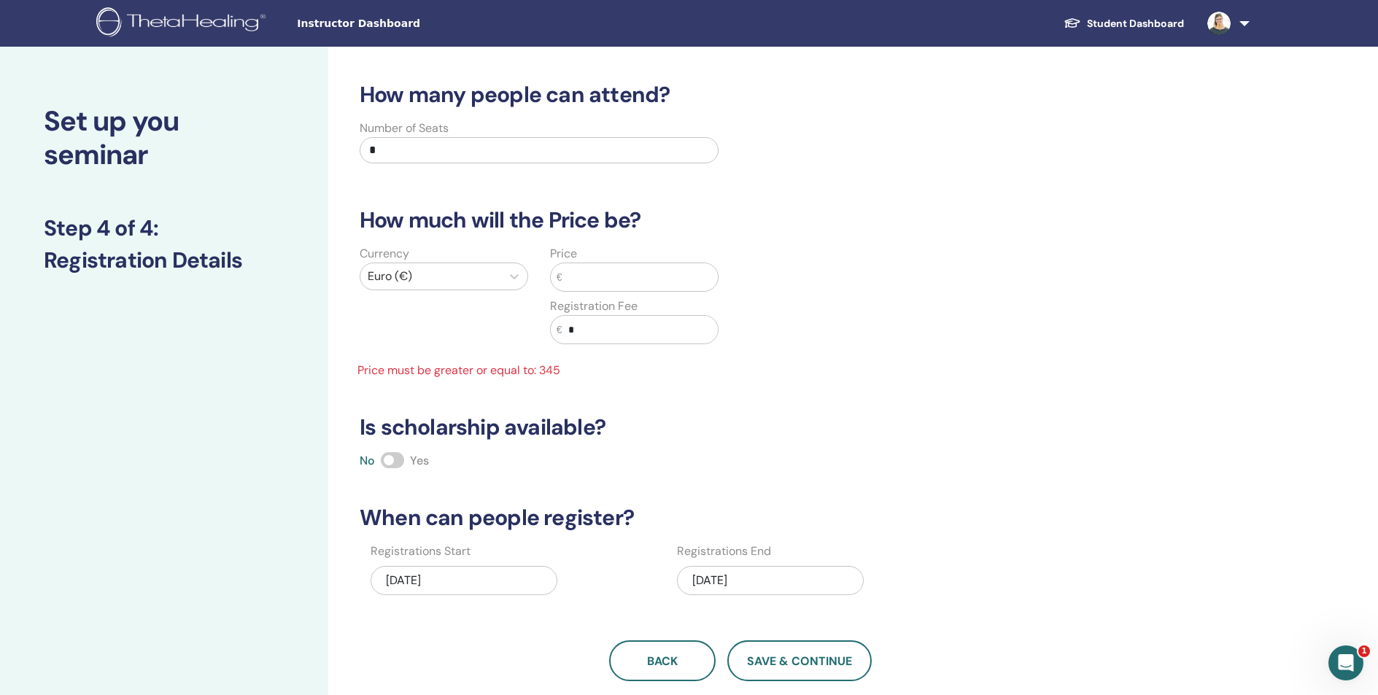
click at [597, 280] on input "text" at bounding box center [639, 277] width 155 height 28
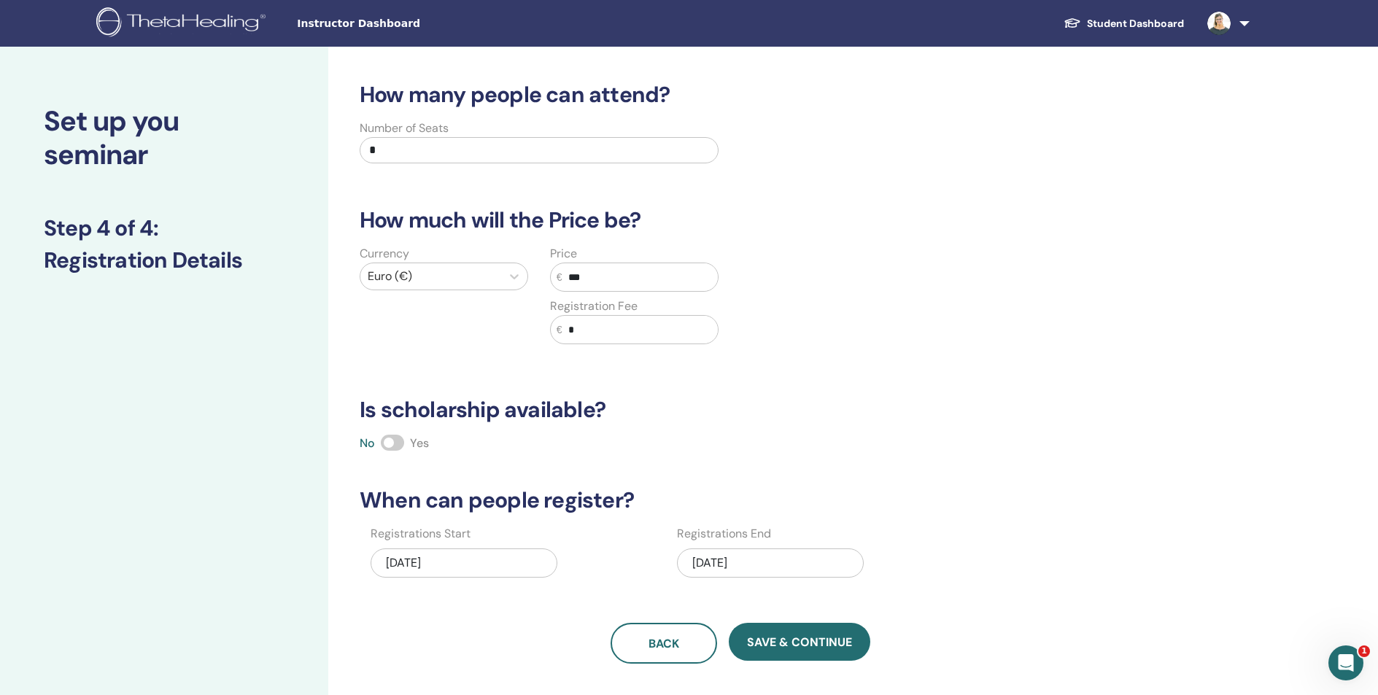
type input "***"
drag, startPoint x: 634, startPoint y: 334, endPoint x: 621, endPoint y: 331, distance: 13.4
click at [616, 329] on input "*" at bounding box center [639, 330] width 155 height 28
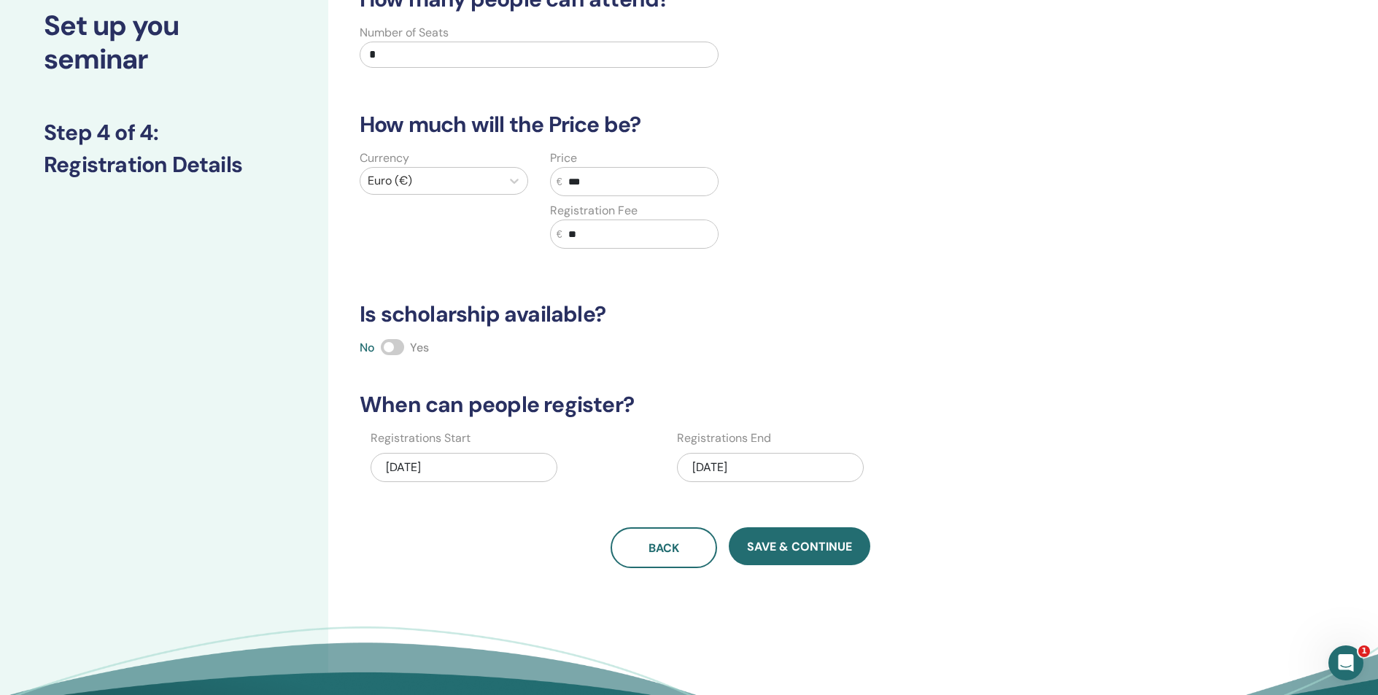
scroll to position [119, 0]
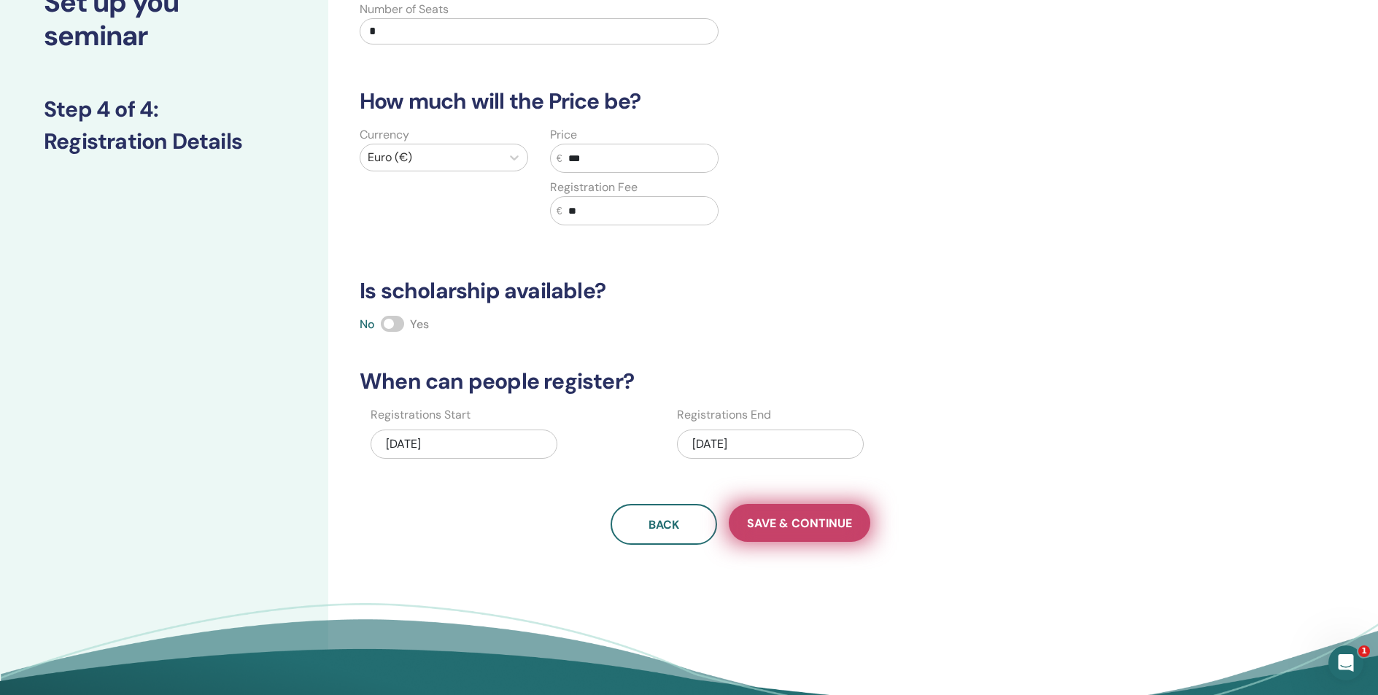
type input "**"
click at [780, 526] on span "Save & Continue" at bounding box center [799, 523] width 105 height 15
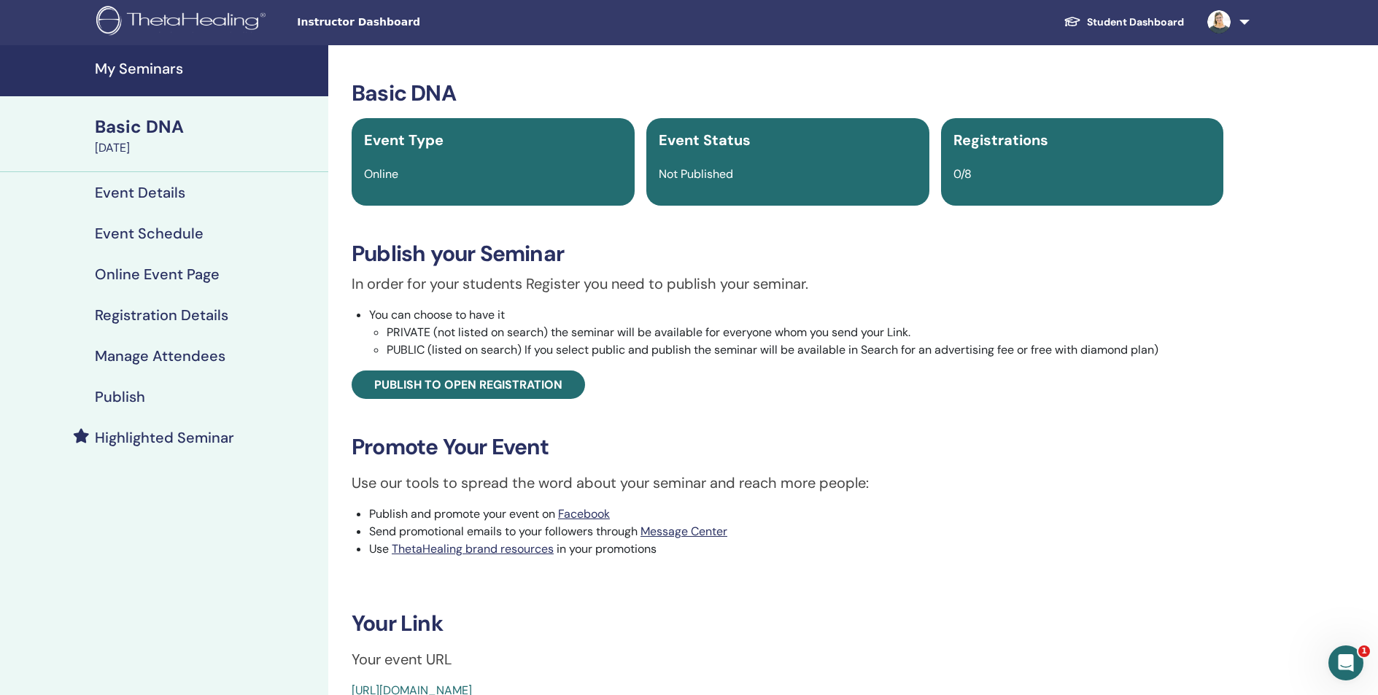
click at [373, 87] on h3 "Basic DNA" at bounding box center [788, 93] width 872 height 26
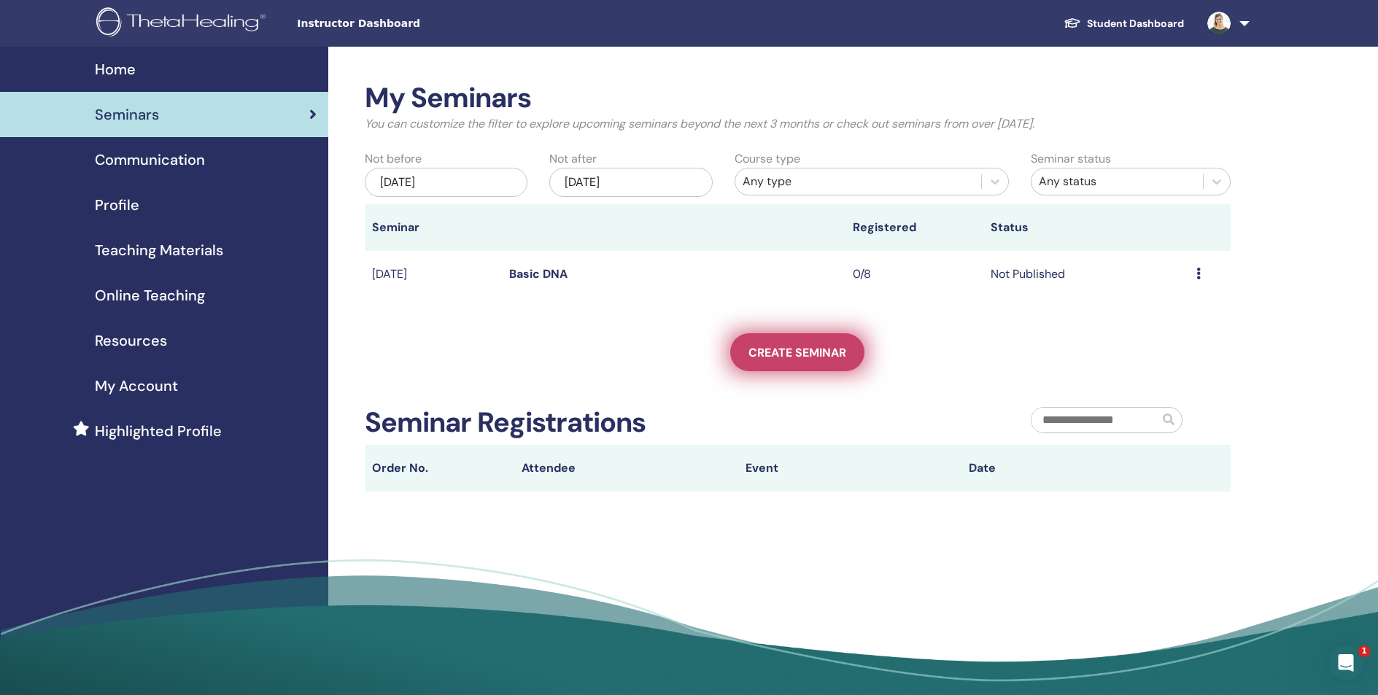
click at [836, 365] on link "Create seminar" at bounding box center [797, 352] width 134 height 38
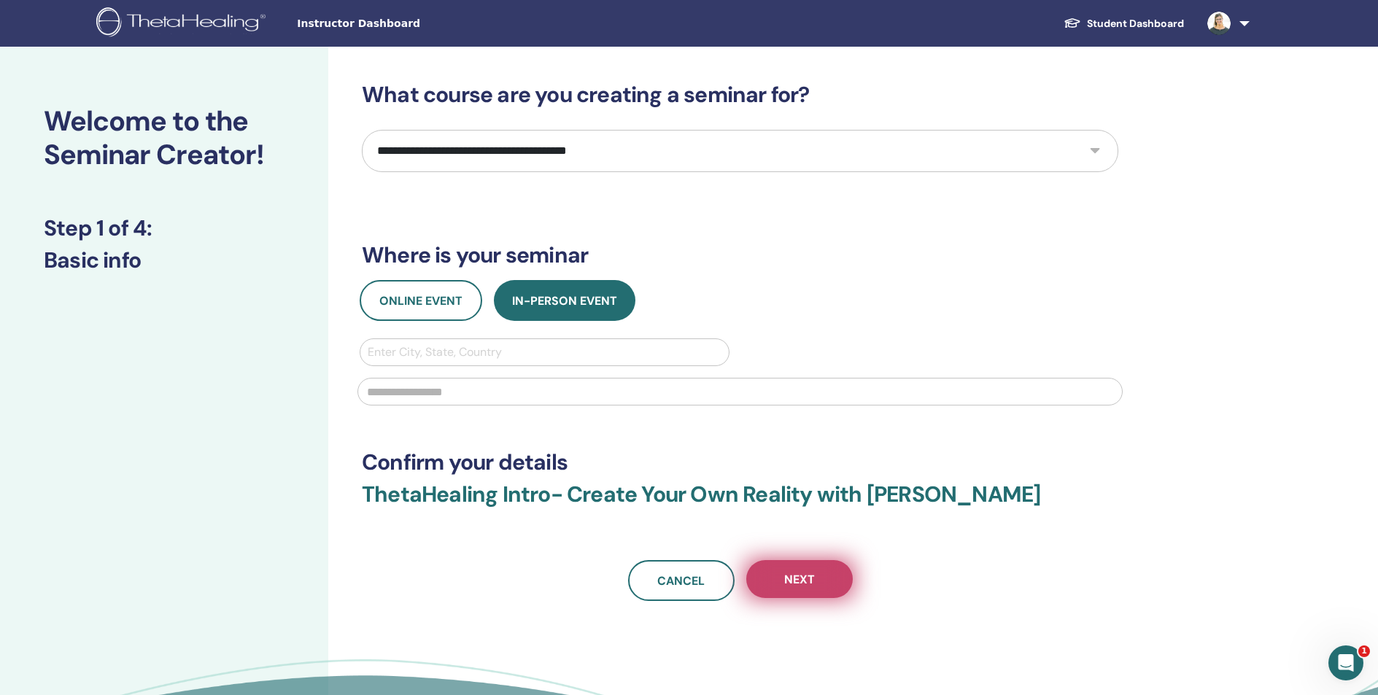
click at [808, 583] on span "Next" at bounding box center [799, 579] width 31 height 15
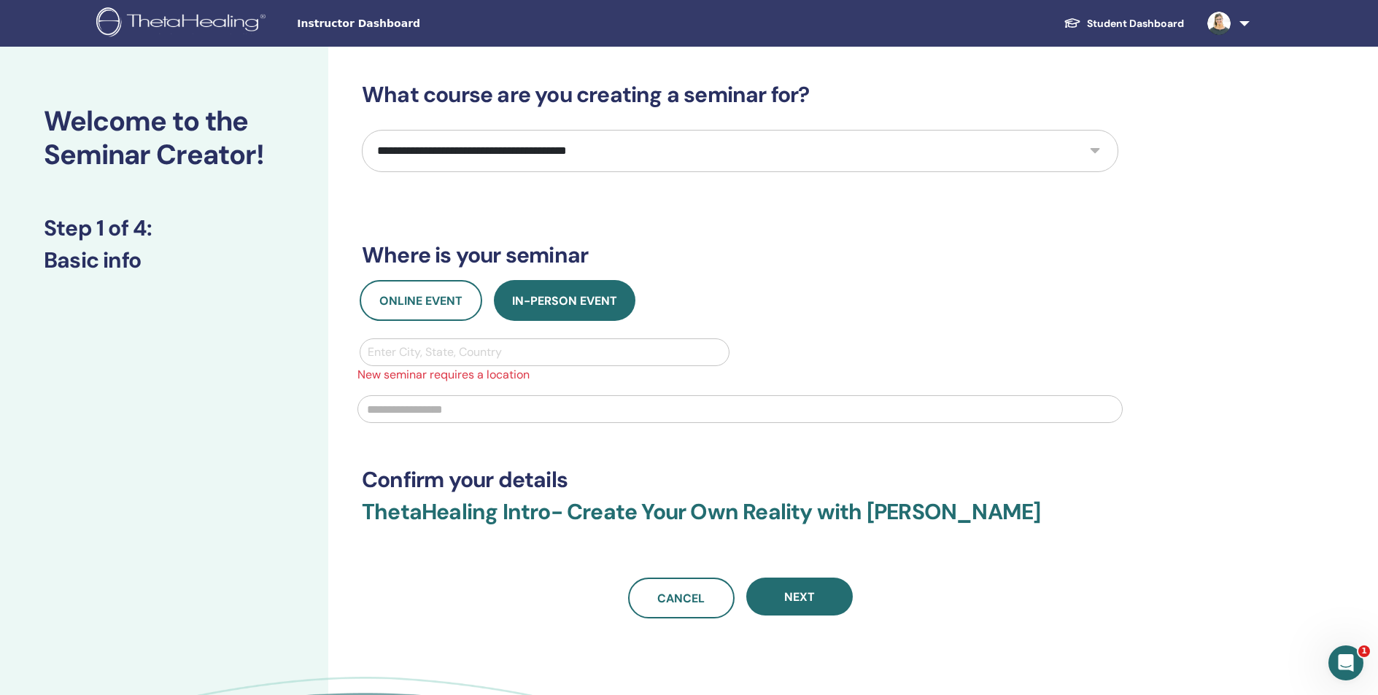
click at [421, 341] on div "Enter City, State, Country" at bounding box center [544, 352] width 368 height 26
click at [449, 344] on div at bounding box center [545, 352] width 354 height 20
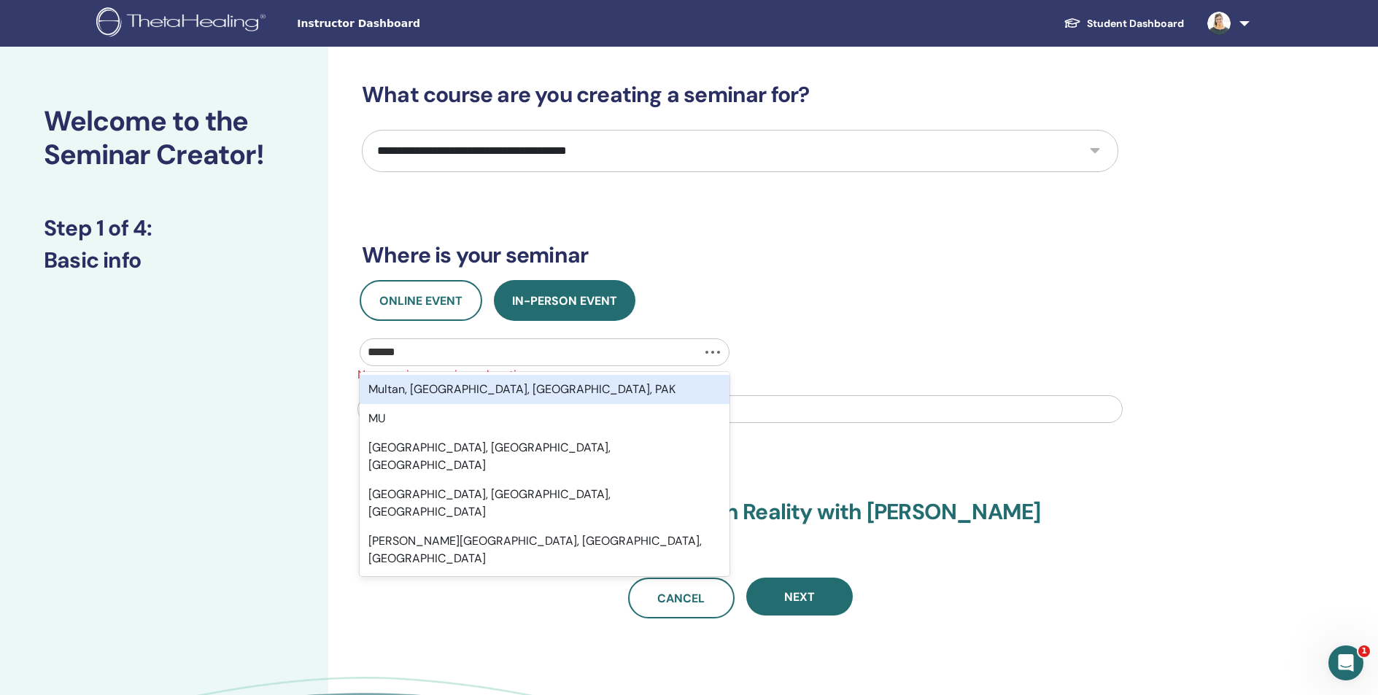
type input "*******"
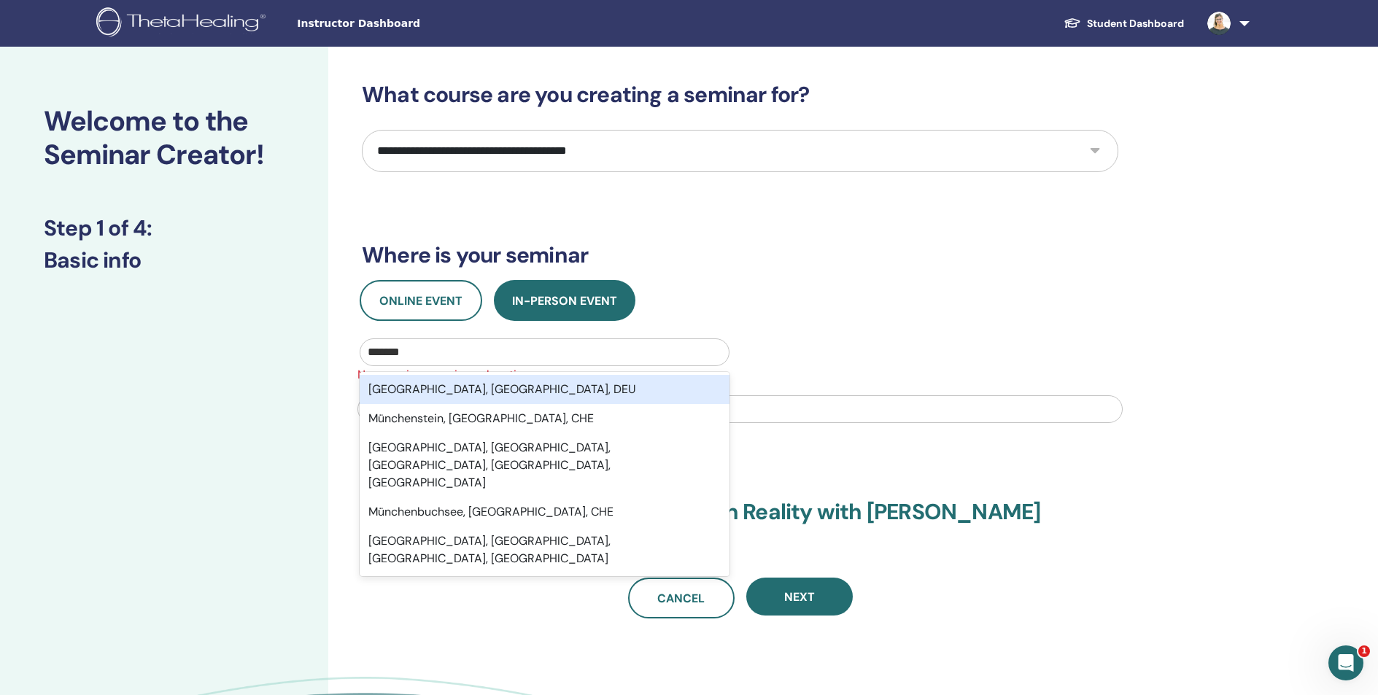
click at [433, 390] on div "München, Bayern, DEU" at bounding box center [545, 389] width 370 height 29
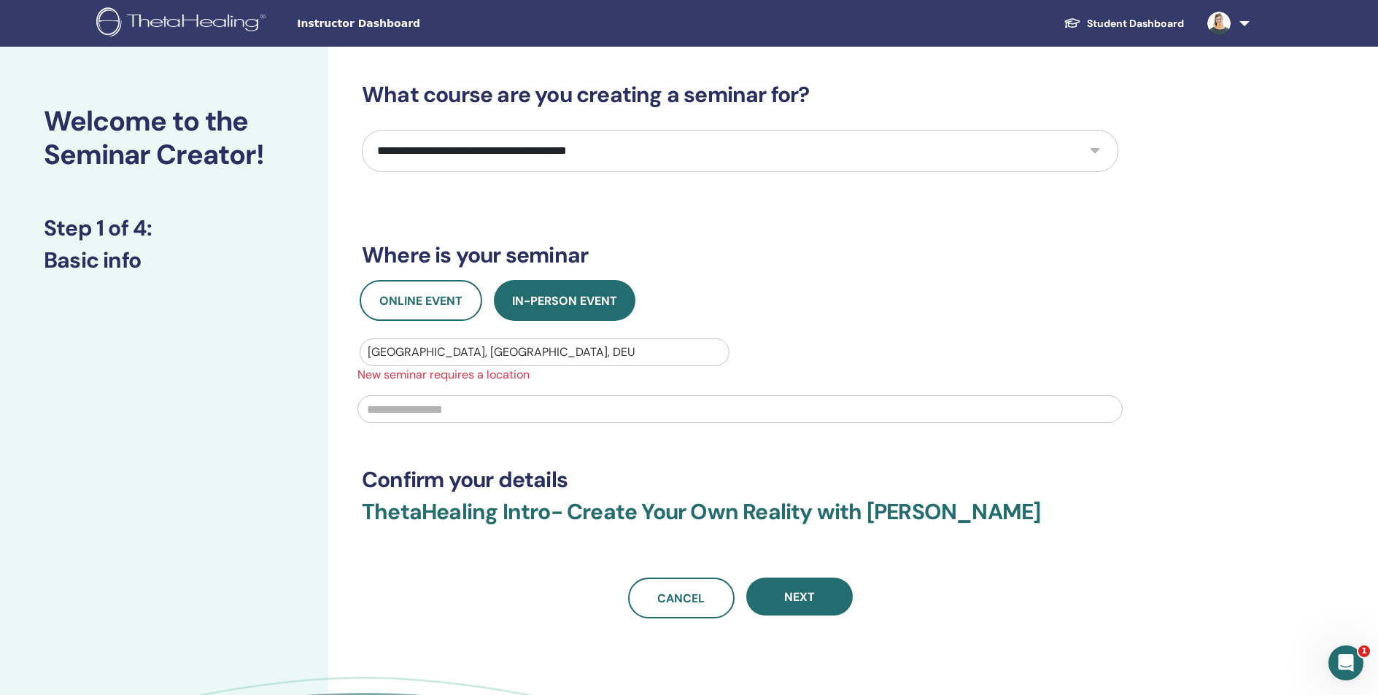
click at [419, 414] on input "text" at bounding box center [739, 409] width 765 height 28
click at [411, 303] on span "Online Event" at bounding box center [420, 300] width 83 height 15
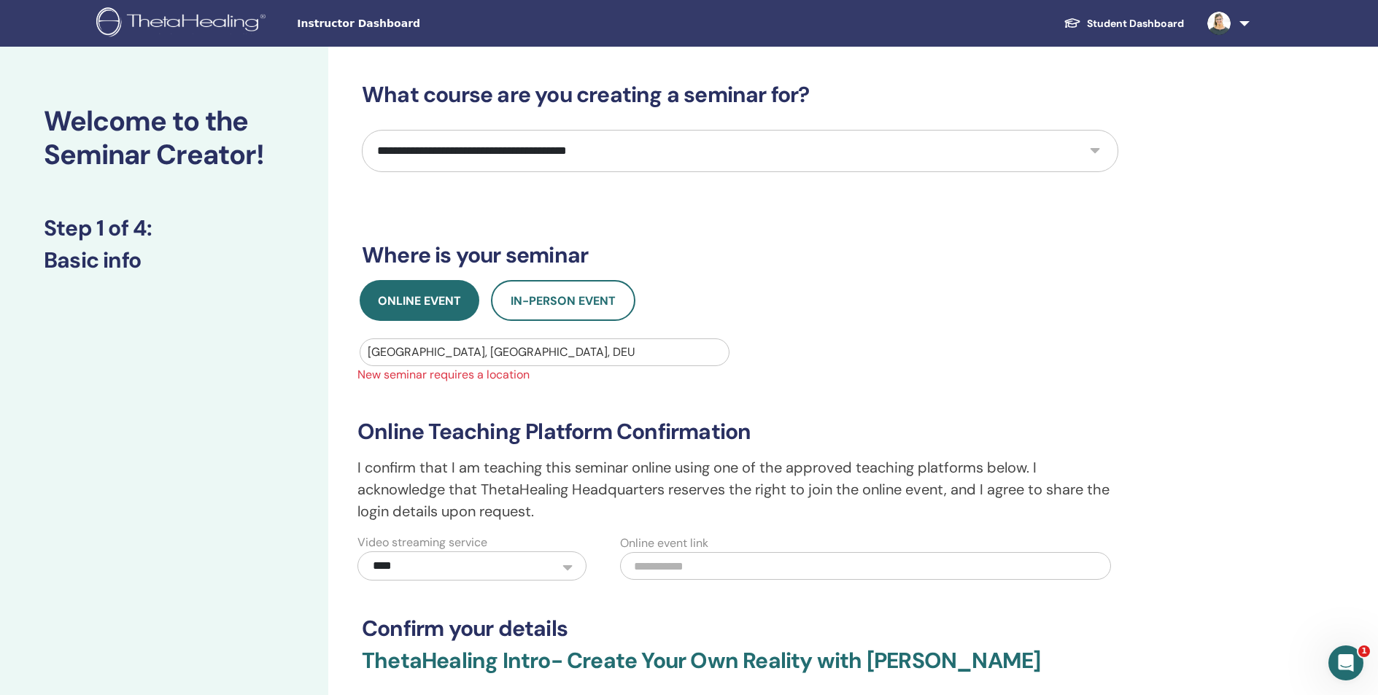
click at [823, 152] on select "**********" at bounding box center [740, 151] width 756 height 42
select select "*"
click at [362, 130] on select "**********" at bounding box center [740, 151] width 756 height 42
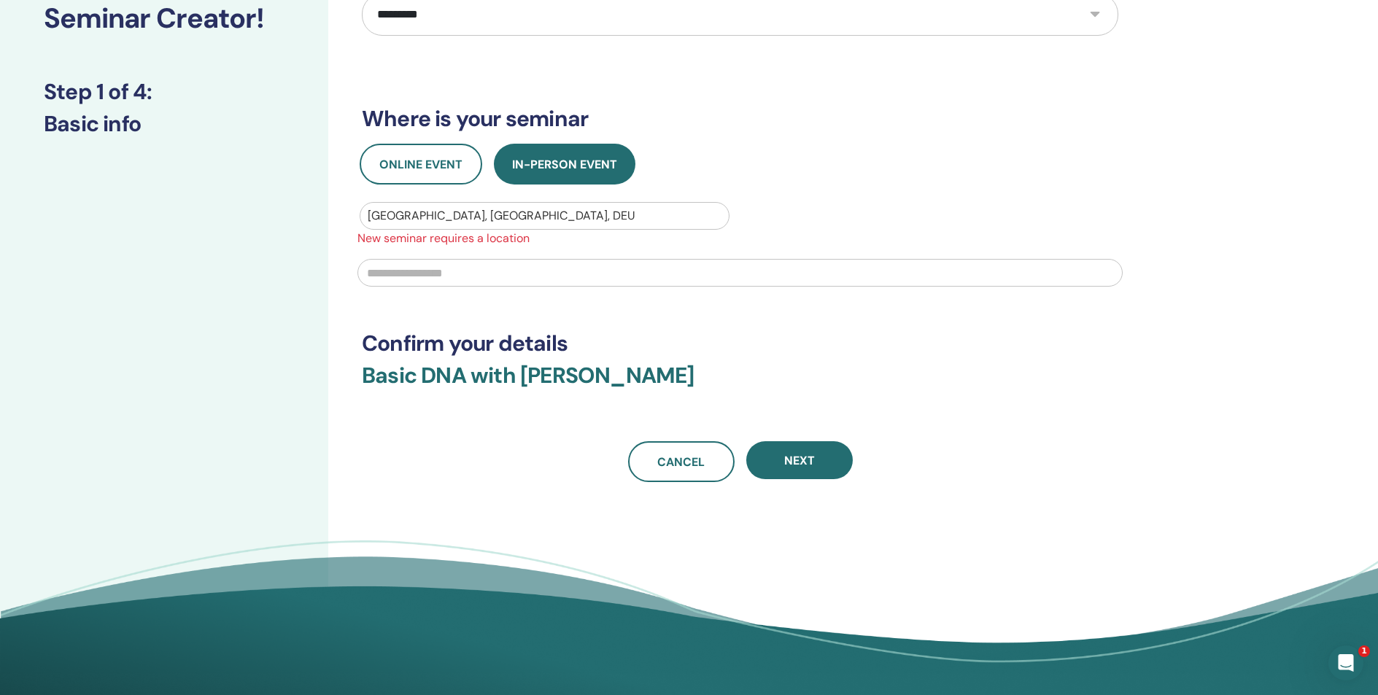
scroll to position [28, 0]
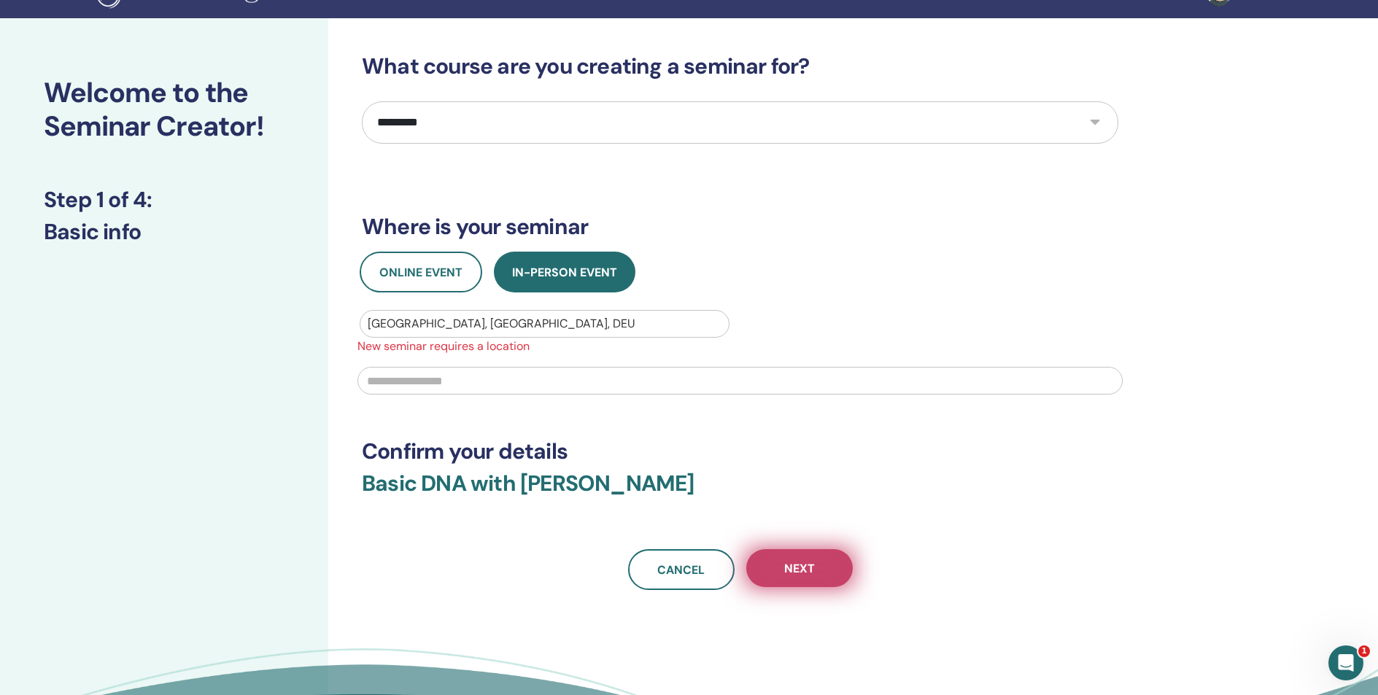
click at [804, 571] on span "Next" at bounding box center [799, 568] width 31 height 15
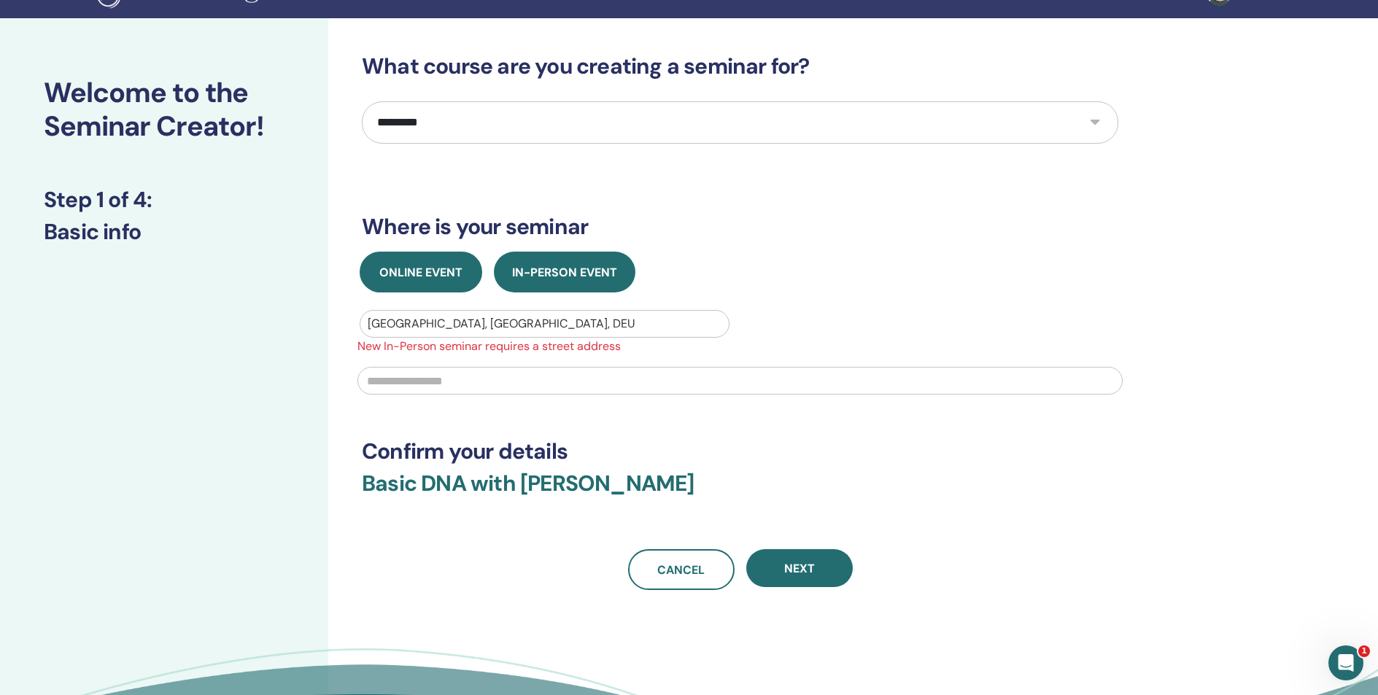
click at [407, 275] on span "Online Event" at bounding box center [420, 272] width 83 height 15
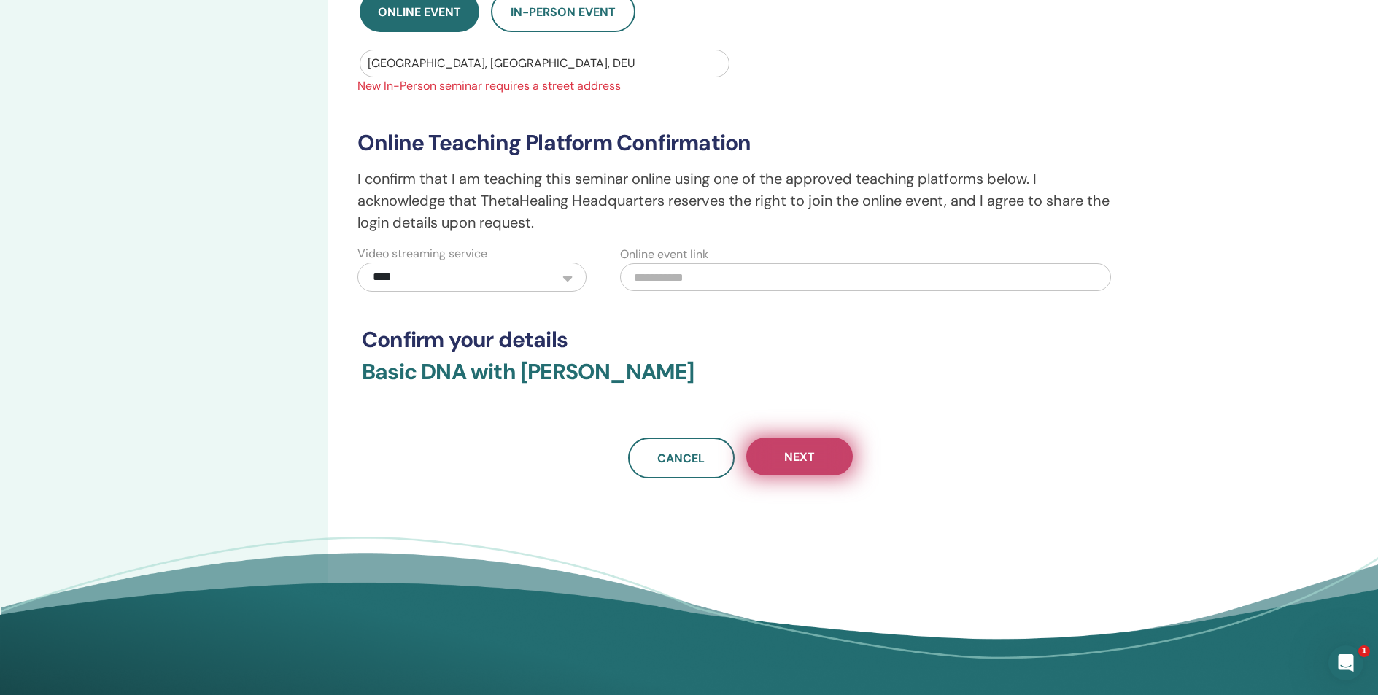
scroll to position [295, 0]
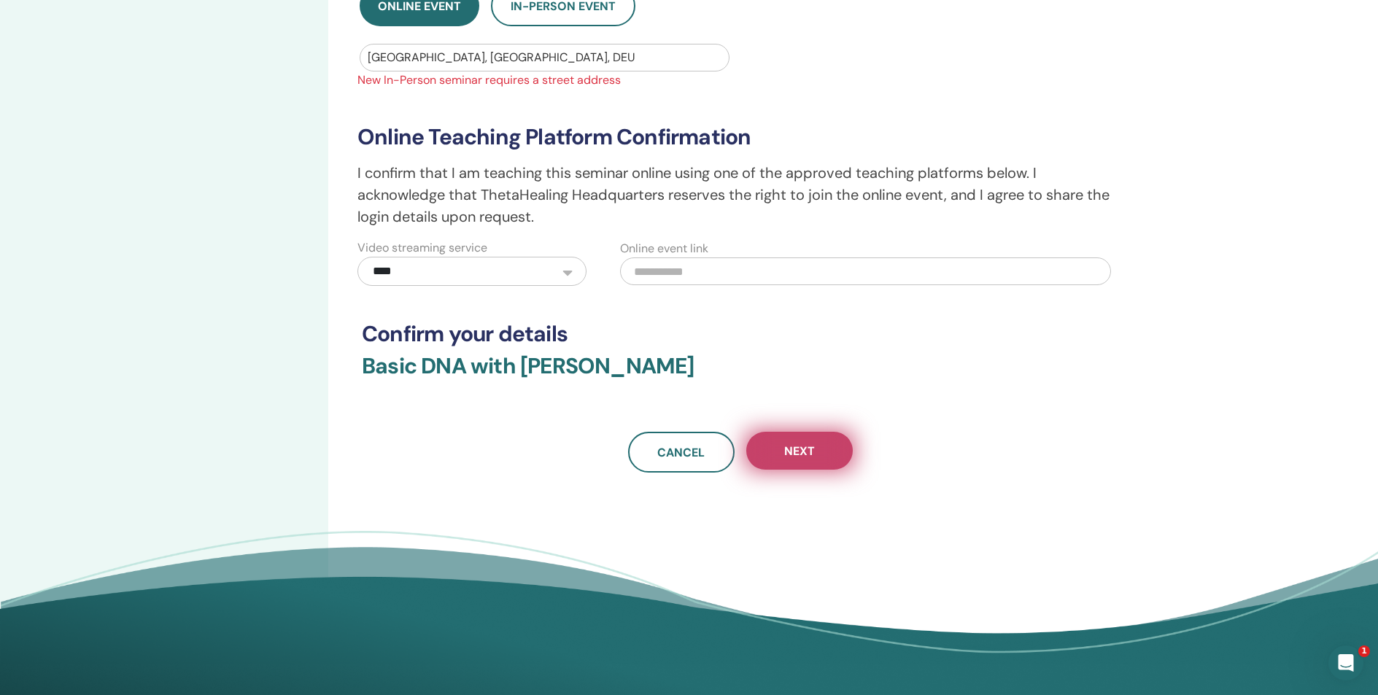
click at [803, 454] on span "Next" at bounding box center [799, 450] width 31 height 15
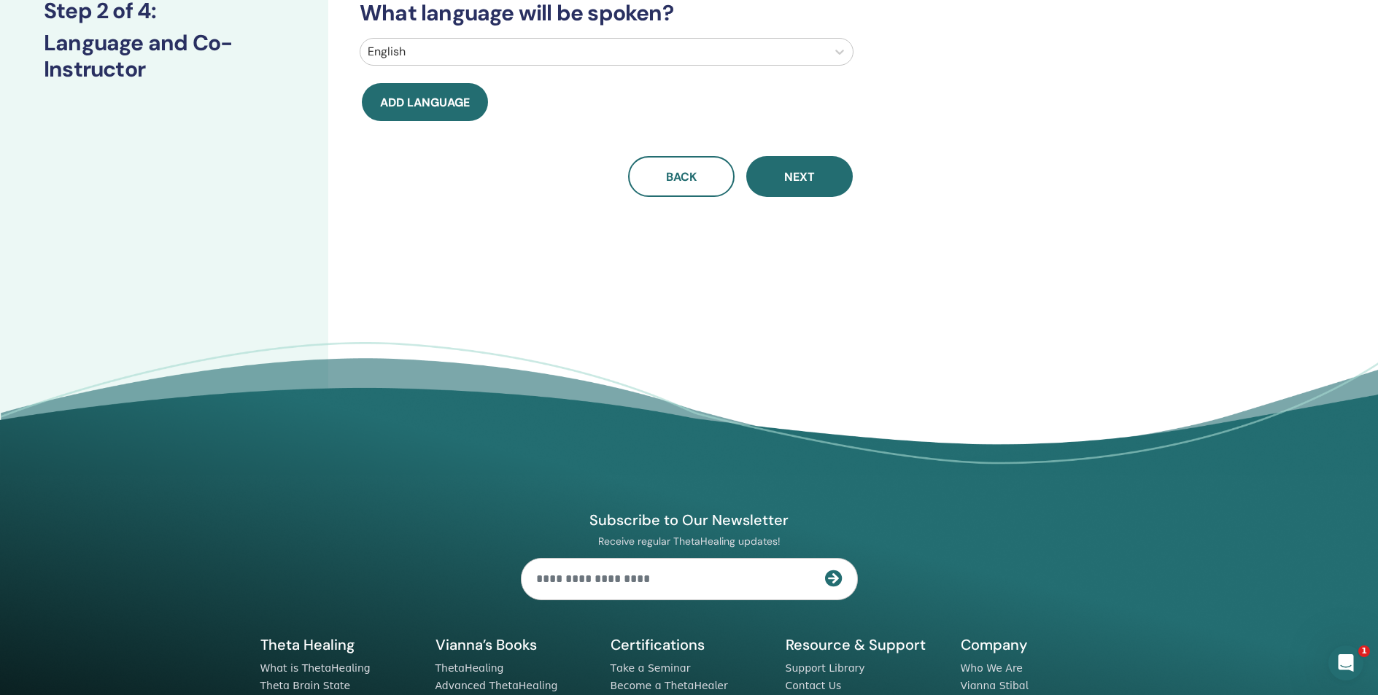
scroll to position [0, 0]
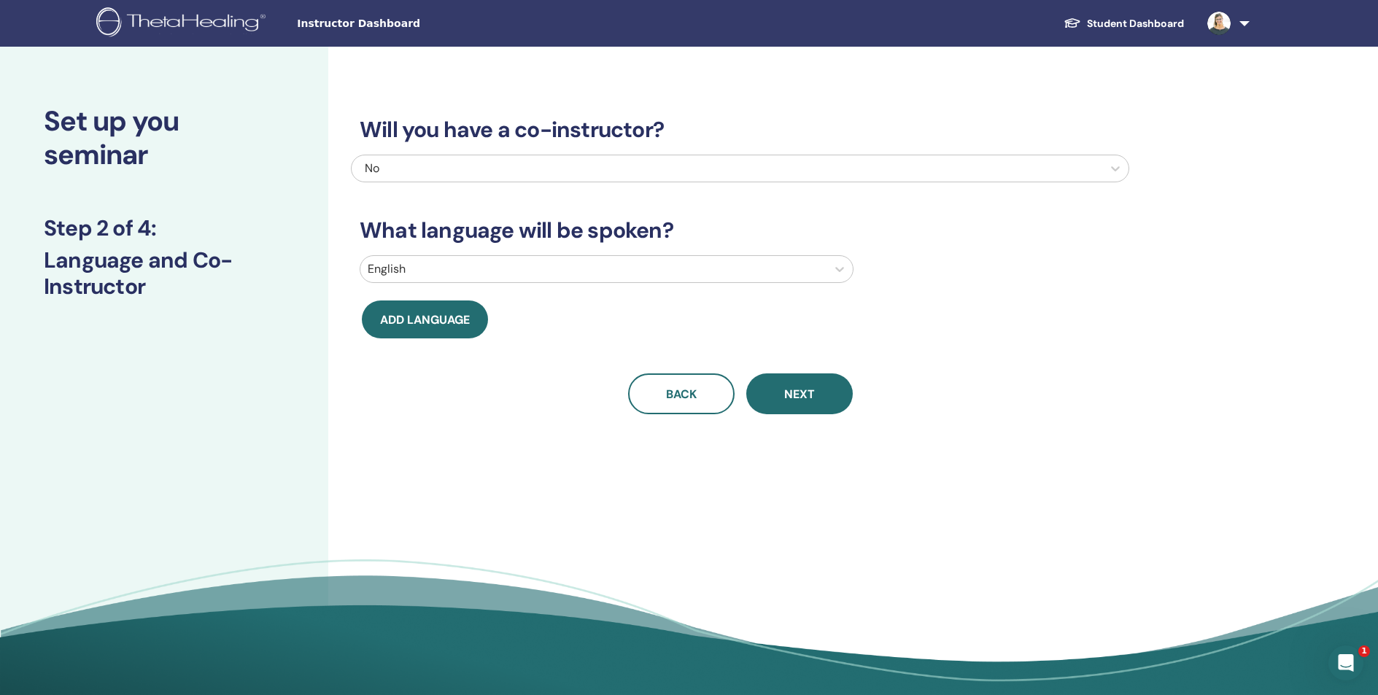
click at [807, 170] on div "No" at bounding box center [669, 169] width 608 height 18
click at [891, 168] on div "No" at bounding box center [669, 169] width 608 height 18
click at [614, 265] on div at bounding box center [593, 269] width 451 height 20
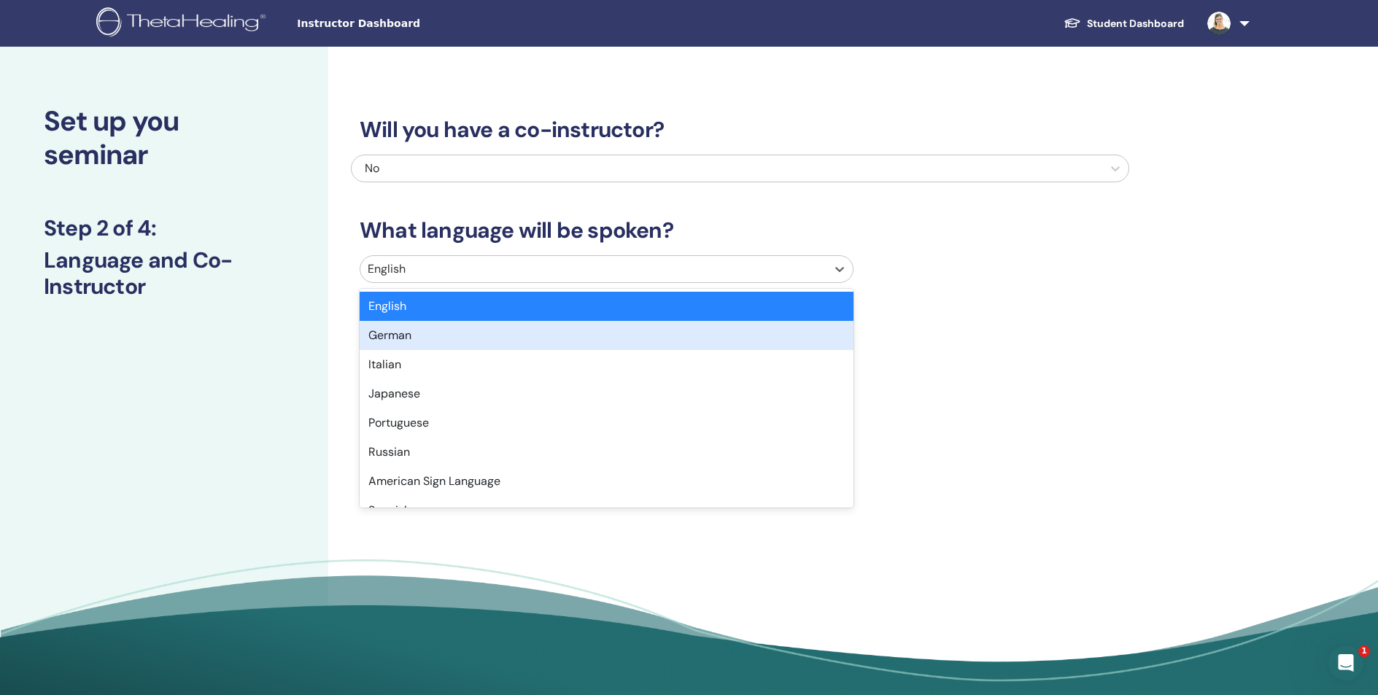
click at [532, 341] on div "German" at bounding box center [607, 335] width 494 height 29
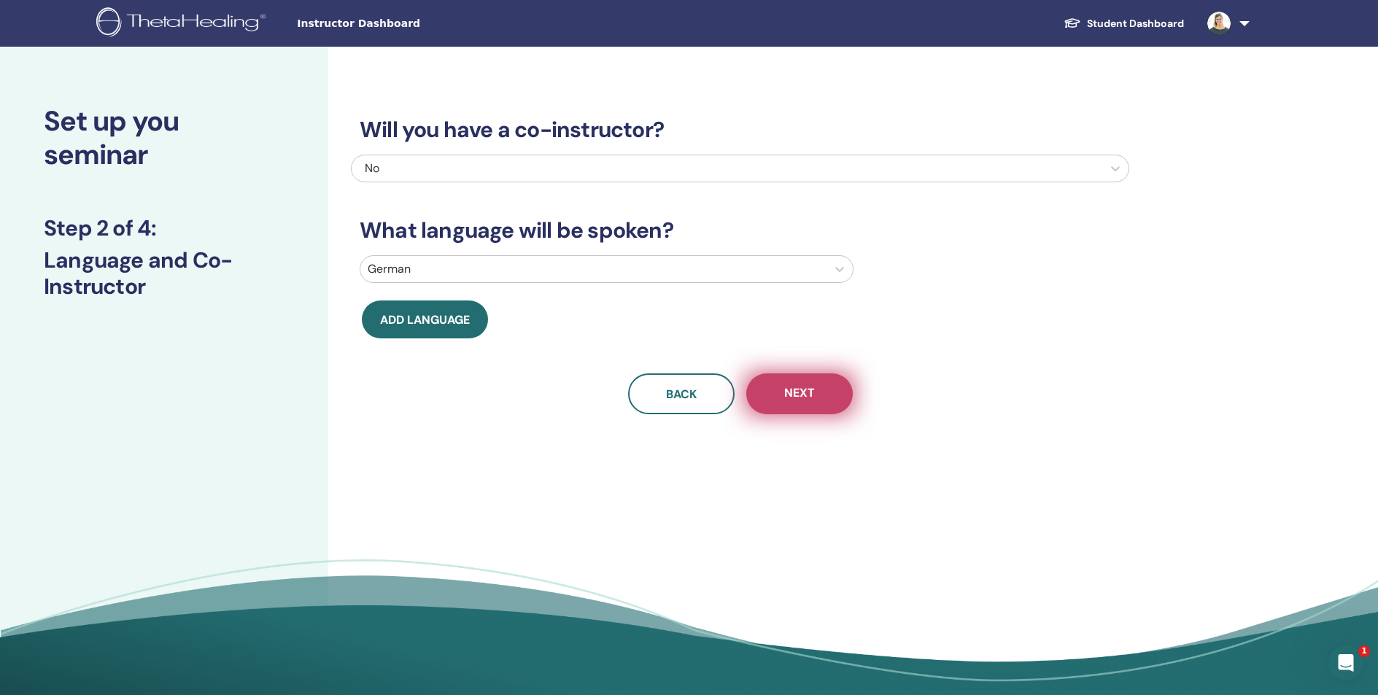
click at [829, 405] on button "Next" at bounding box center [799, 393] width 106 height 41
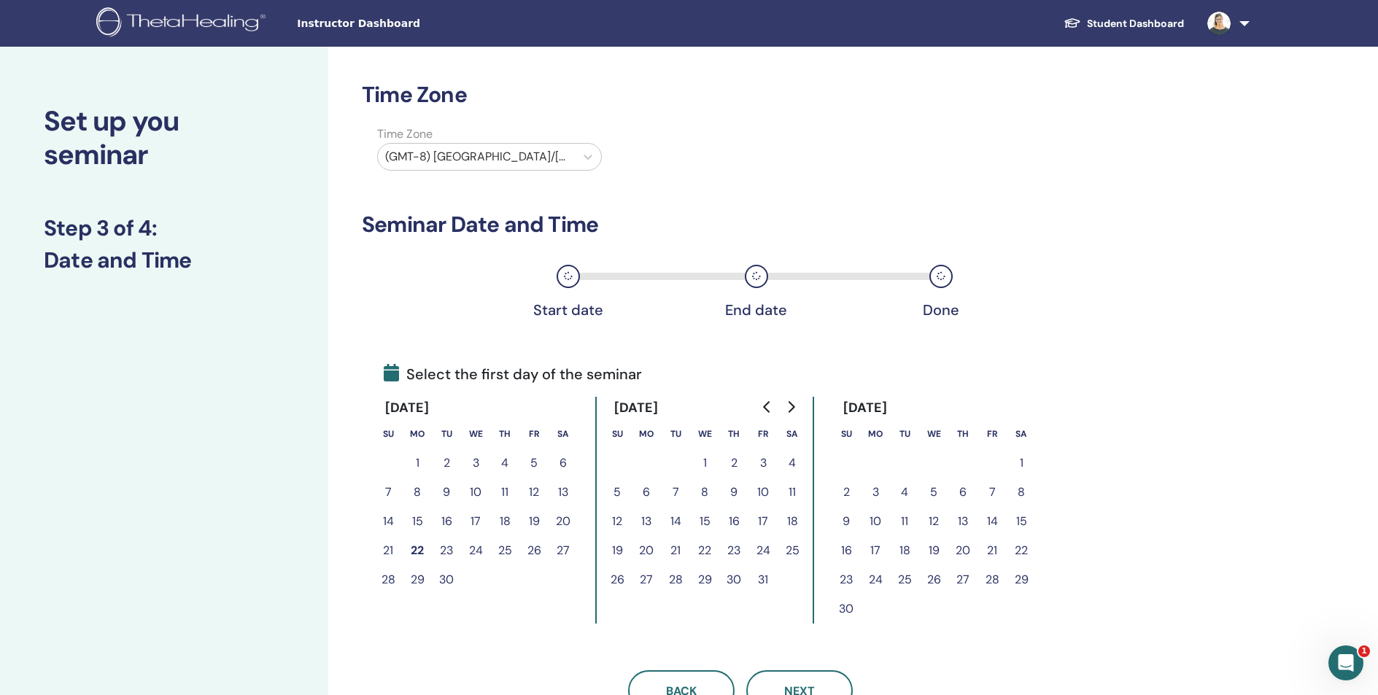
click at [963, 552] on button "20" at bounding box center [962, 550] width 29 height 29
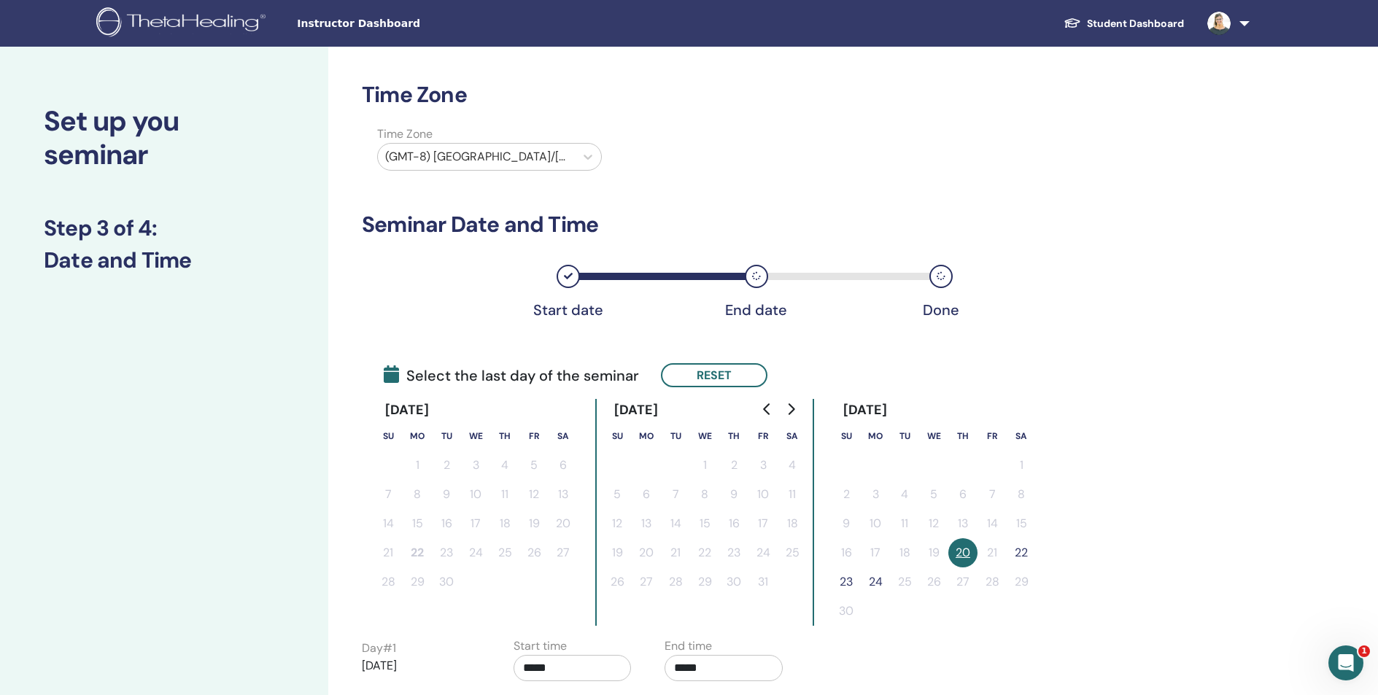
click at [1022, 552] on button "22" at bounding box center [1021, 552] width 29 height 29
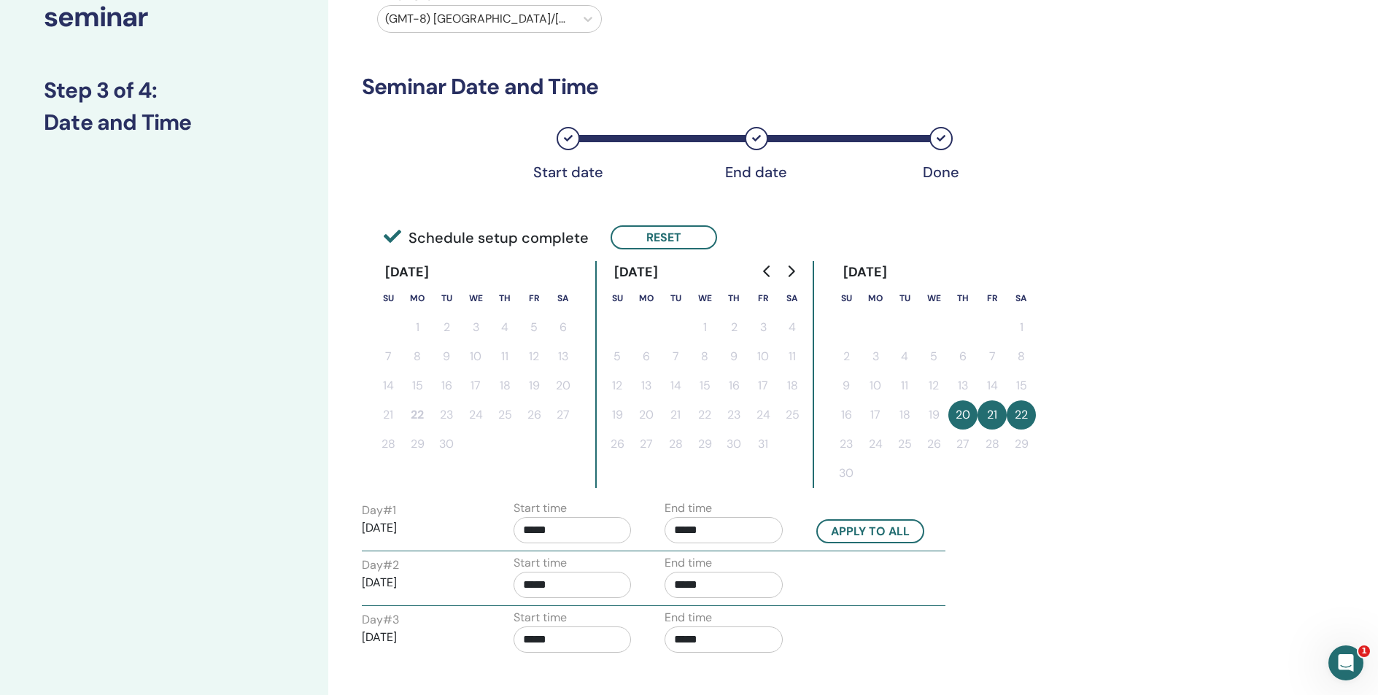
scroll to position [142, 0]
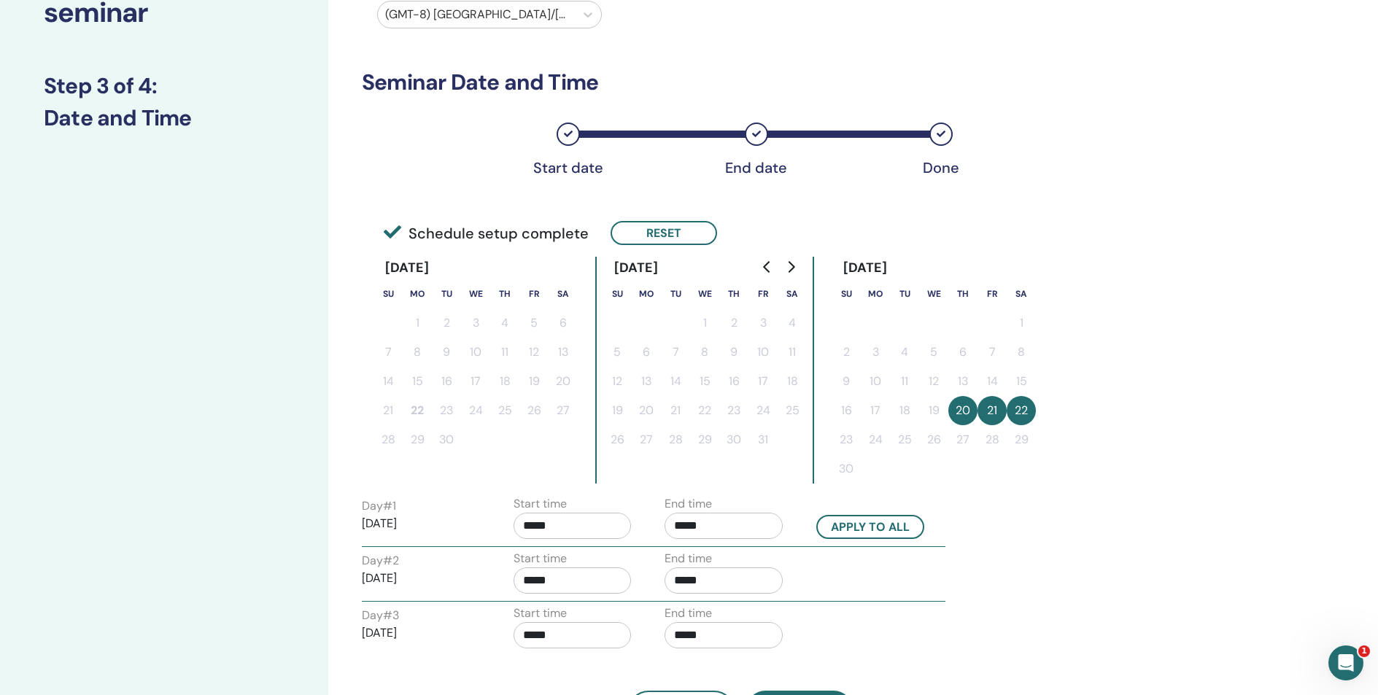
click at [536, 525] on input "*****" at bounding box center [572, 526] width 118 height 26
click at [587, 608] on span "▼" at bounding box center [587, 606] width 29 height 29
click at [591, 562] on span "▲" at bounding box center [587, 562] width 29 height 29
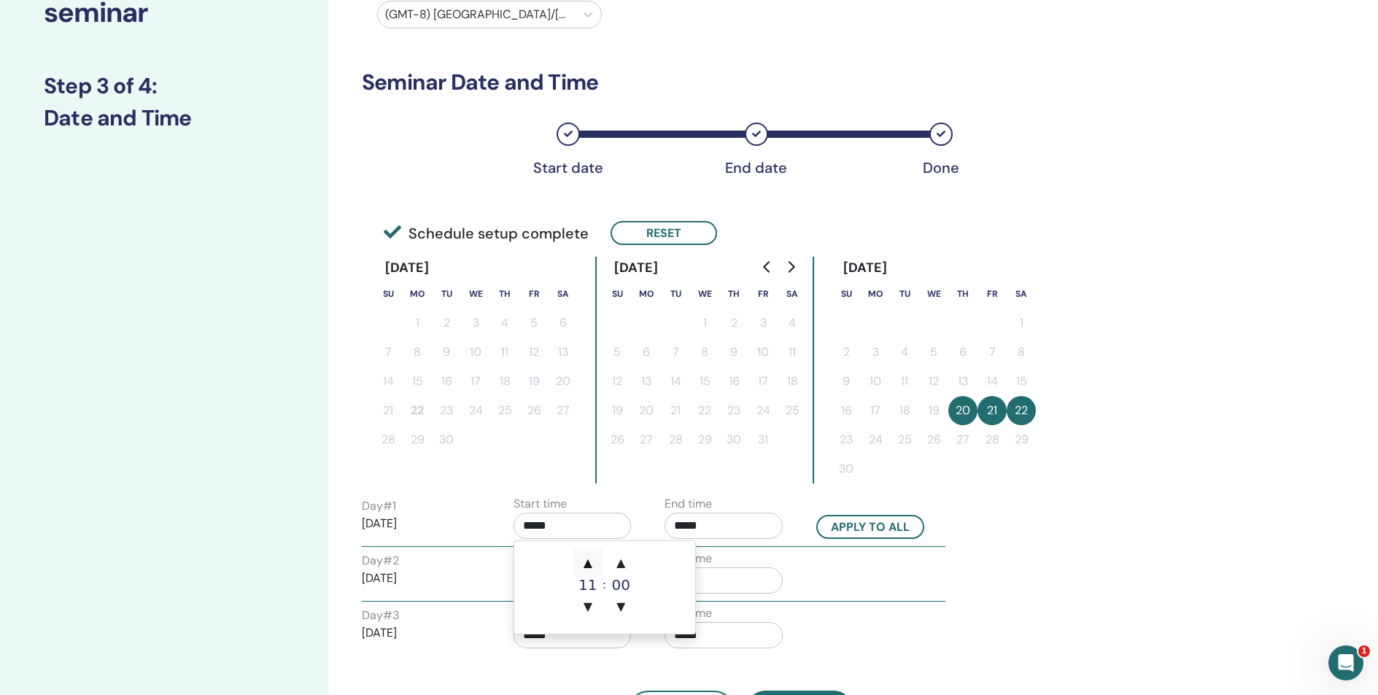
click at [591, 562] on span "▲" at bounding box center [587, 562] width 29 height 29
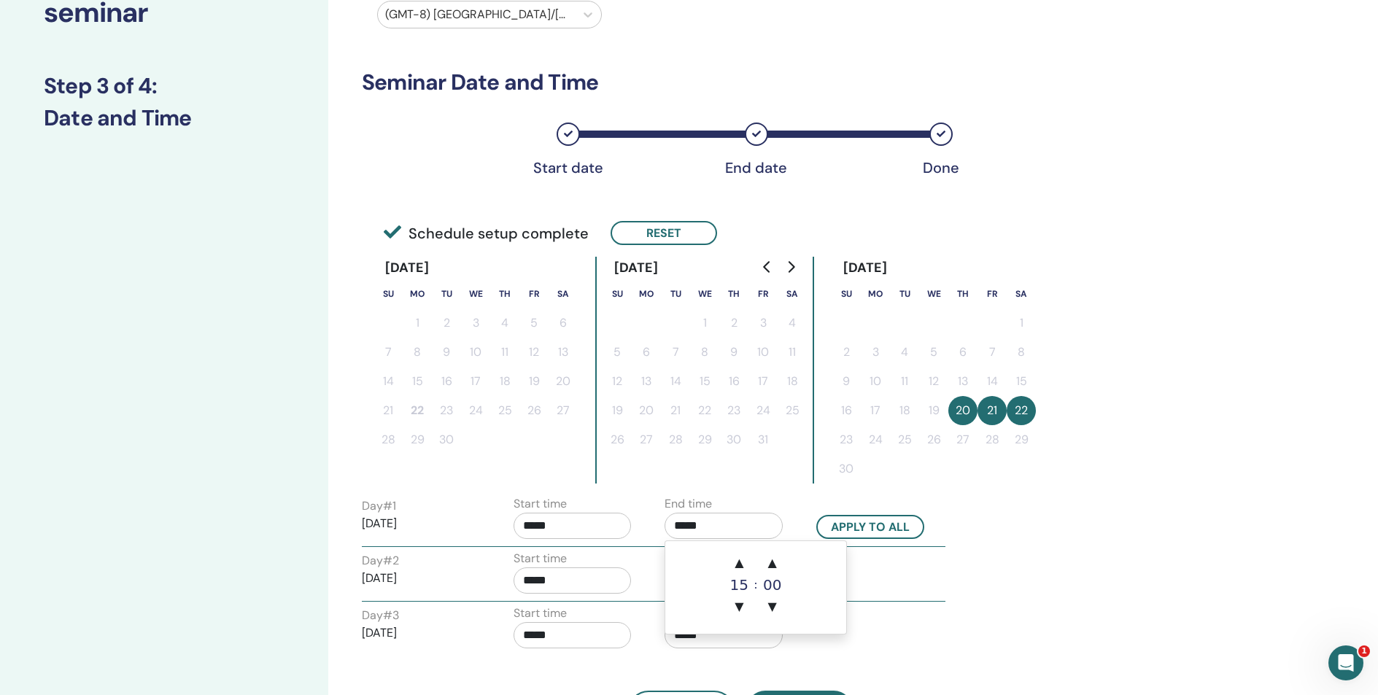
click at [686, 524] on input "*****" at bounding box center [723, 526] width 118 height 26
click at [530, 522] on input "*****" at bounding box center [572, 526] width 118 height 26
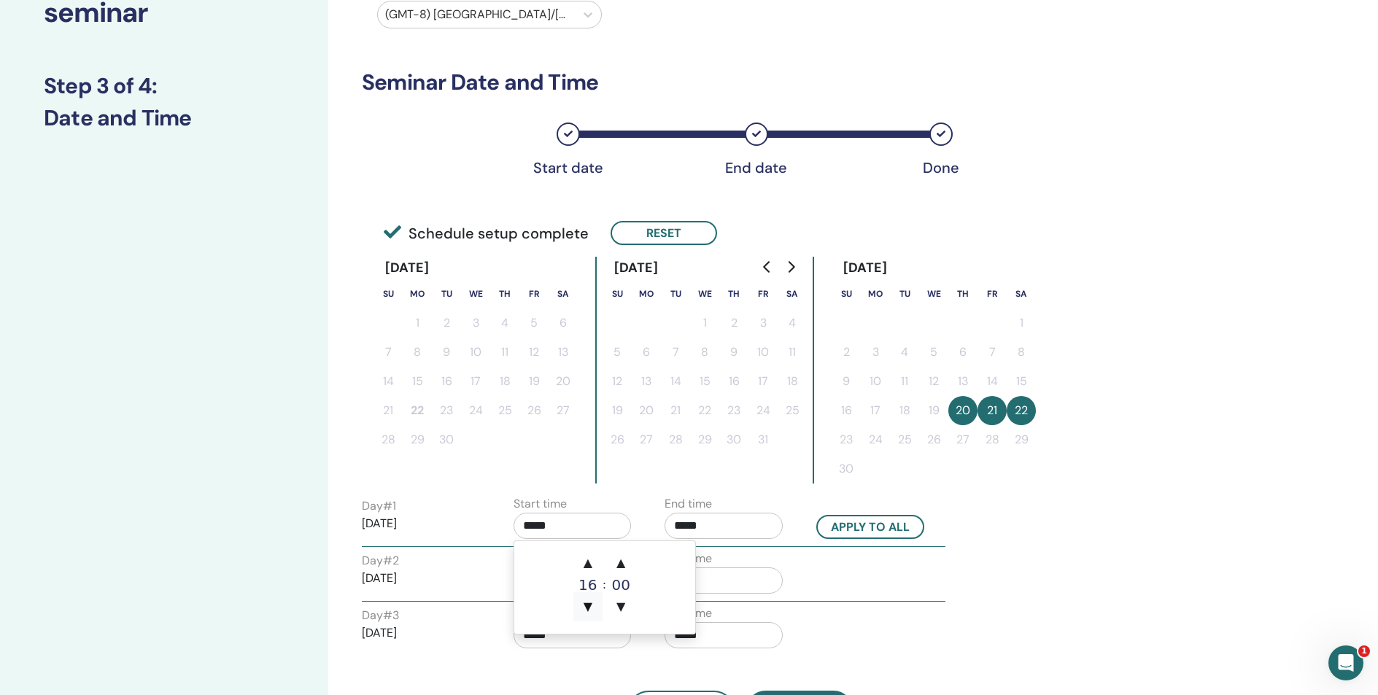
click at [592, 607] on span "▼" at bounding box center [587, 606] width 29 height 29
click at [591, 607] on span "▼" at bounding box center [587, 606] width 29 height 29
click at [590, 561] on span "▲" at bounding box center [587, 562] width 29 height 29
drag, startPoint x: 590, startPoint y: 561, endPoint x: 575, endPoint y: 556, distance: 15.5
click at [590, 561] on span "▲" at bounding box center [587, 562] width 29 height 29
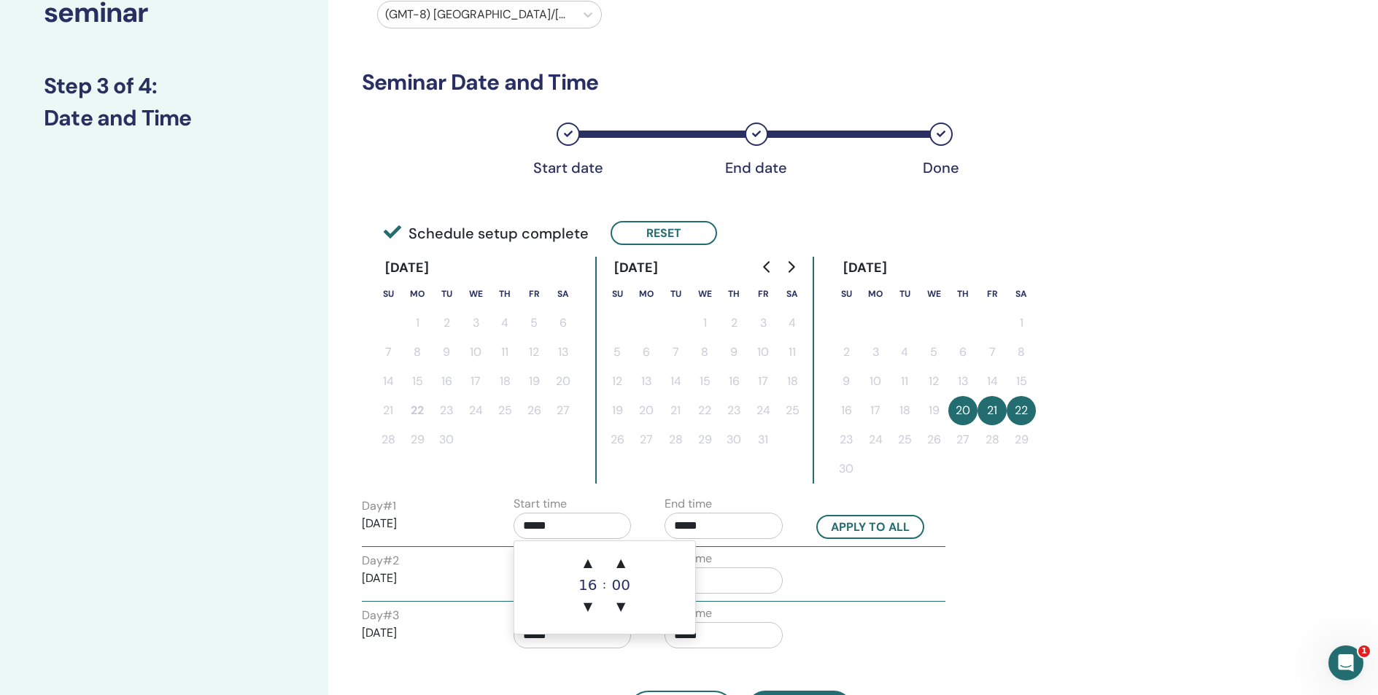
click at [531, 522] on input "*****" at bounding box center [572, 526] width 118 height 26
type input "*****"
click at [721, 526] on input "*****" at bounding box center [723, 526] width 118 height 26
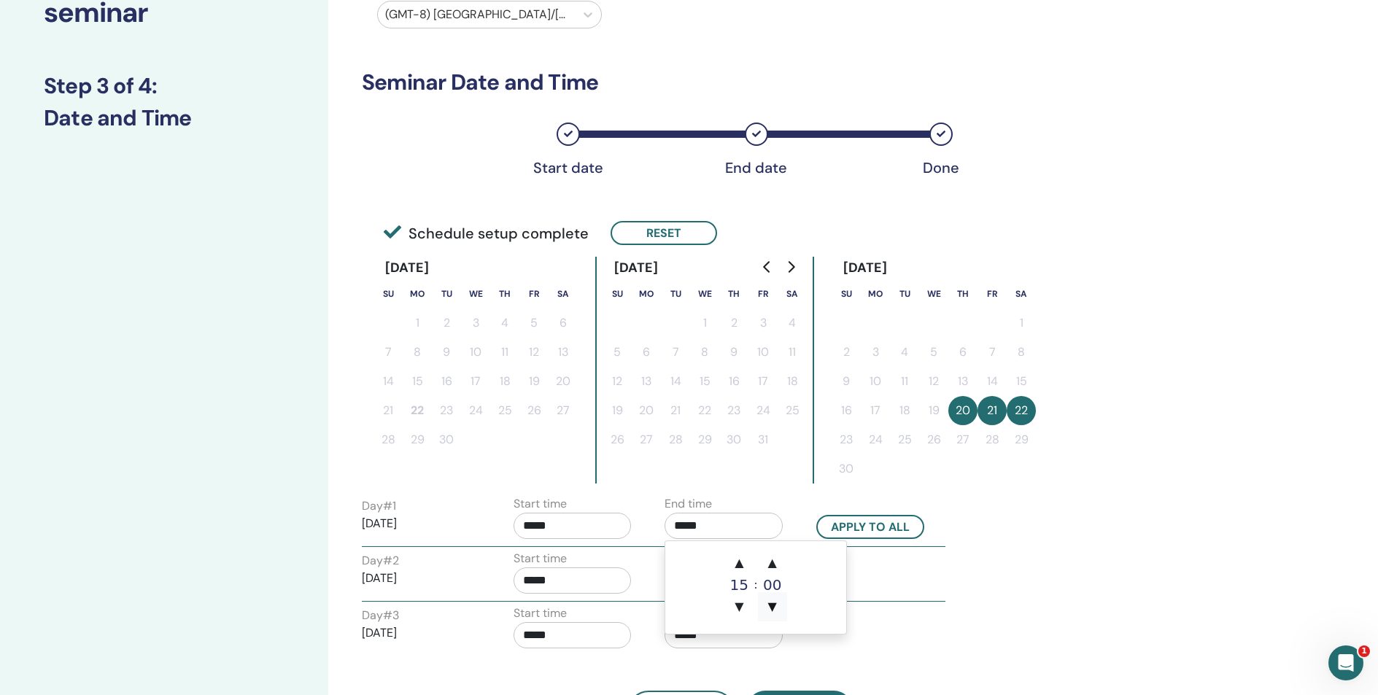
click at [777, 606] on span "▼" at bounding box center [772, 606] width 29 height 29
click at [739, 606] on span "▼" at bounding box center [738, 606] width 29 height 29
click at [740, 561] on span "▲" at bounding box center [738, 562] width 29 height 29
click at [772, 558] on span "▲" at bounding box center [772, 562] width 29 height 29
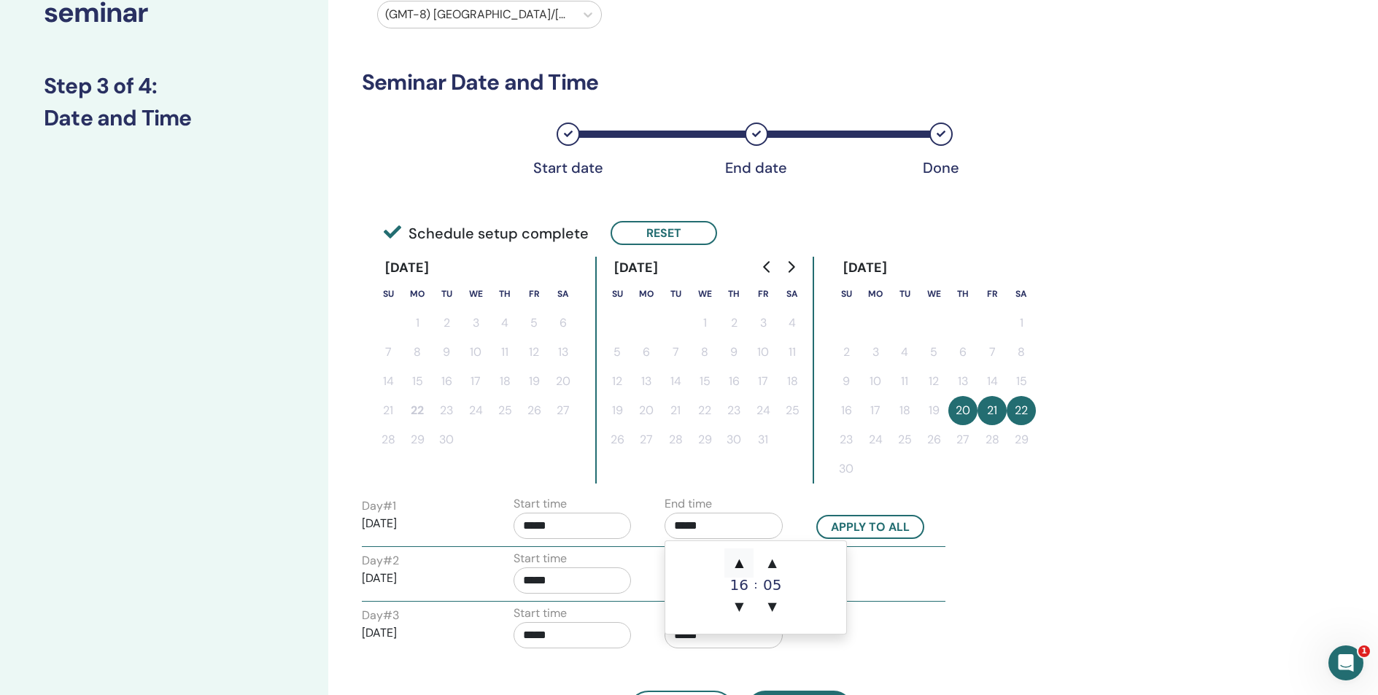
click at [744, 560] on span "▲" at bounding box center [738, 562] width 29 height 29
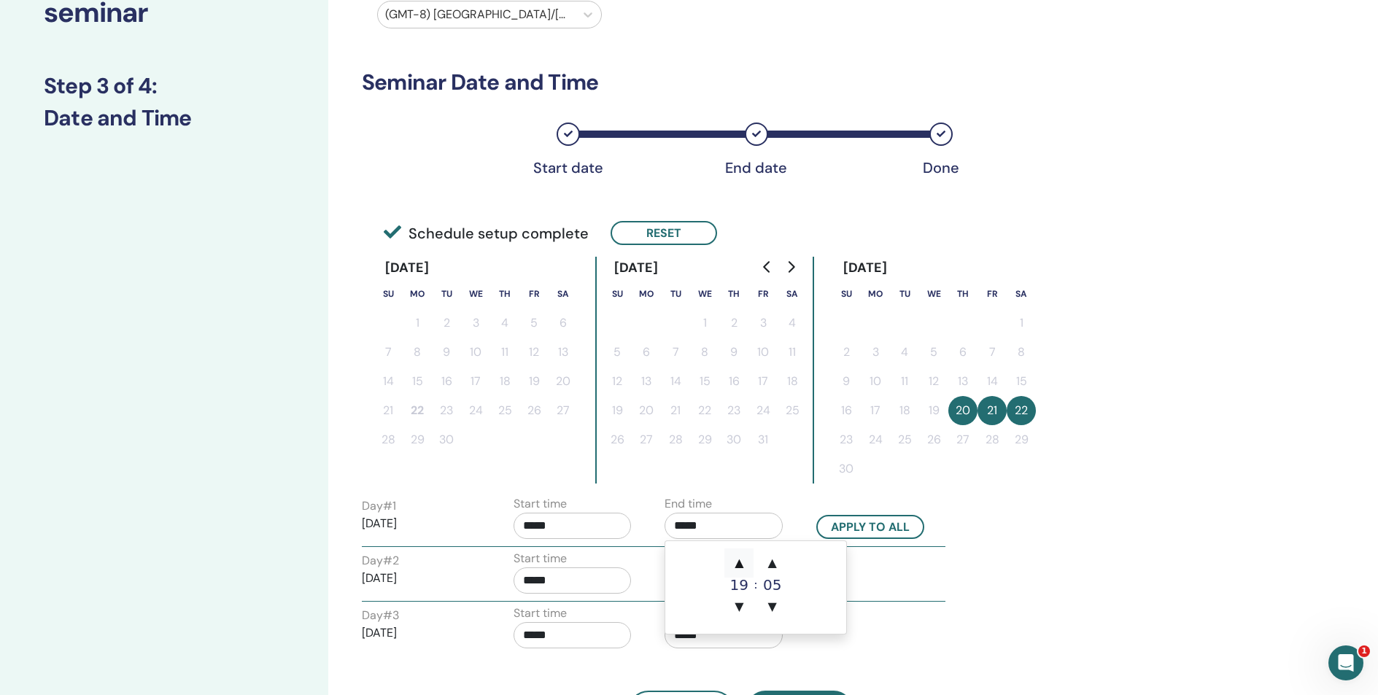
type input "*****"
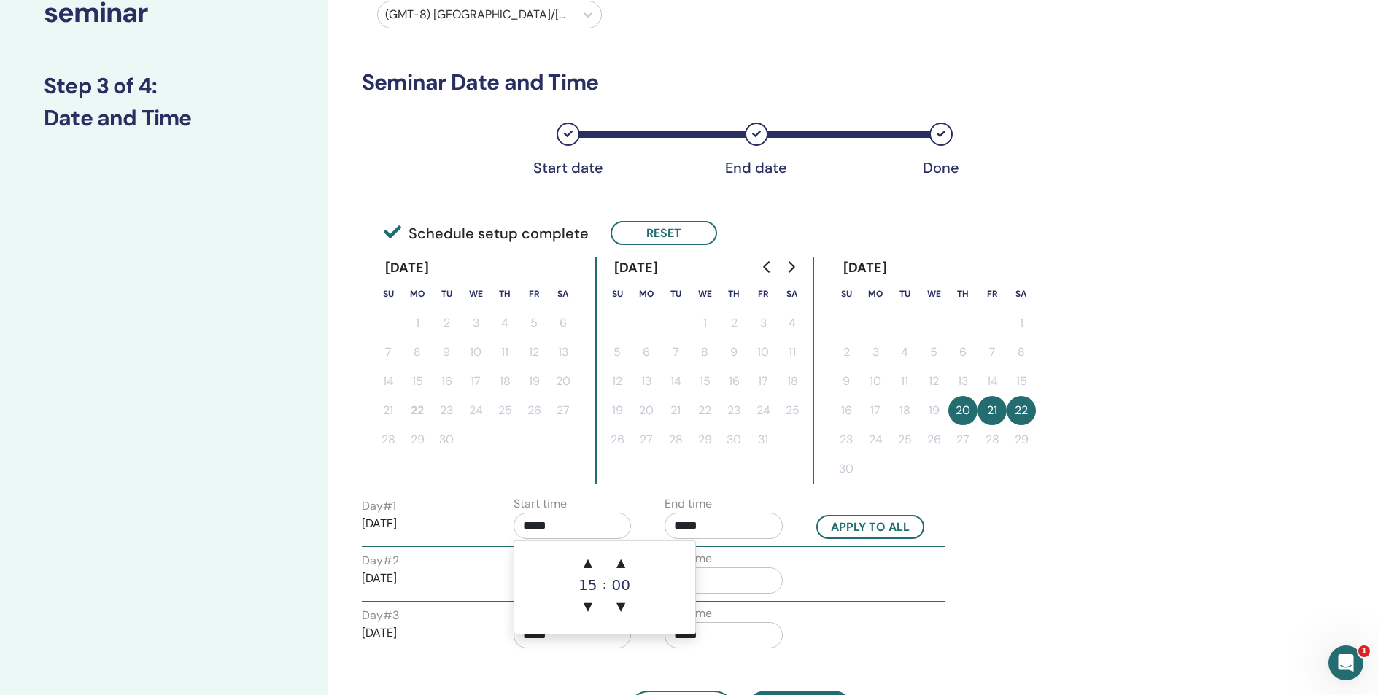
click at [527, 525] on input "*****" at bounding box center [572, 526] width 118 height 26
click at [587, 559] on span "▲" at bounding box center [587, 562] width 29 height 29
type input "*****"
click at [721, 526] on input "*****" at bounding box center [723, 526] width 118 height 26
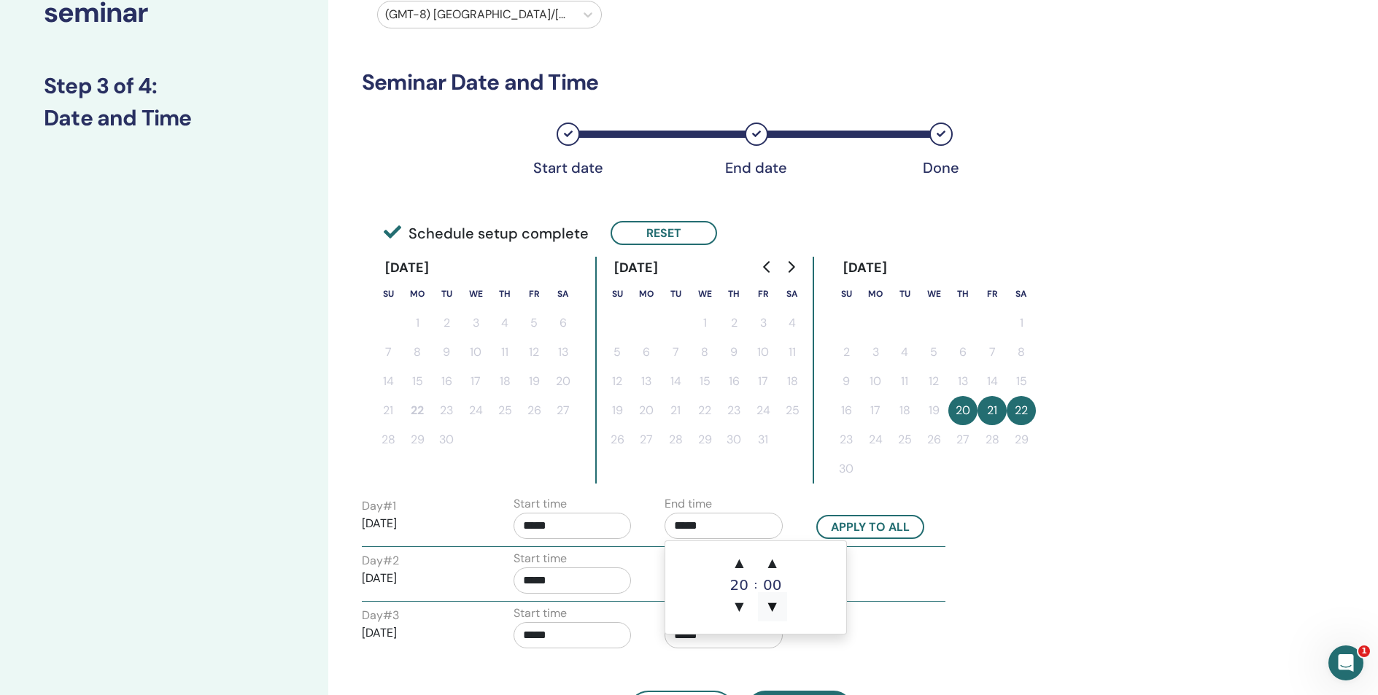
click at [775, 608] on span "▼" at bounding box center [772, 606] width 29 height 29
click at [697, 526] on input "*****" at bounding box center [723, 526] width 118 height 26
click at [771, 562] on span "▲" at bounding box center [772, 562] width 29 height 29
drag, startPoint x: 772, startPoint y: 604, endPoint x: 763, endPoint y: 601, distance: 9.2
click at [772, 604] on span "▼" at bounding box center [772, 606] width 29 height 29
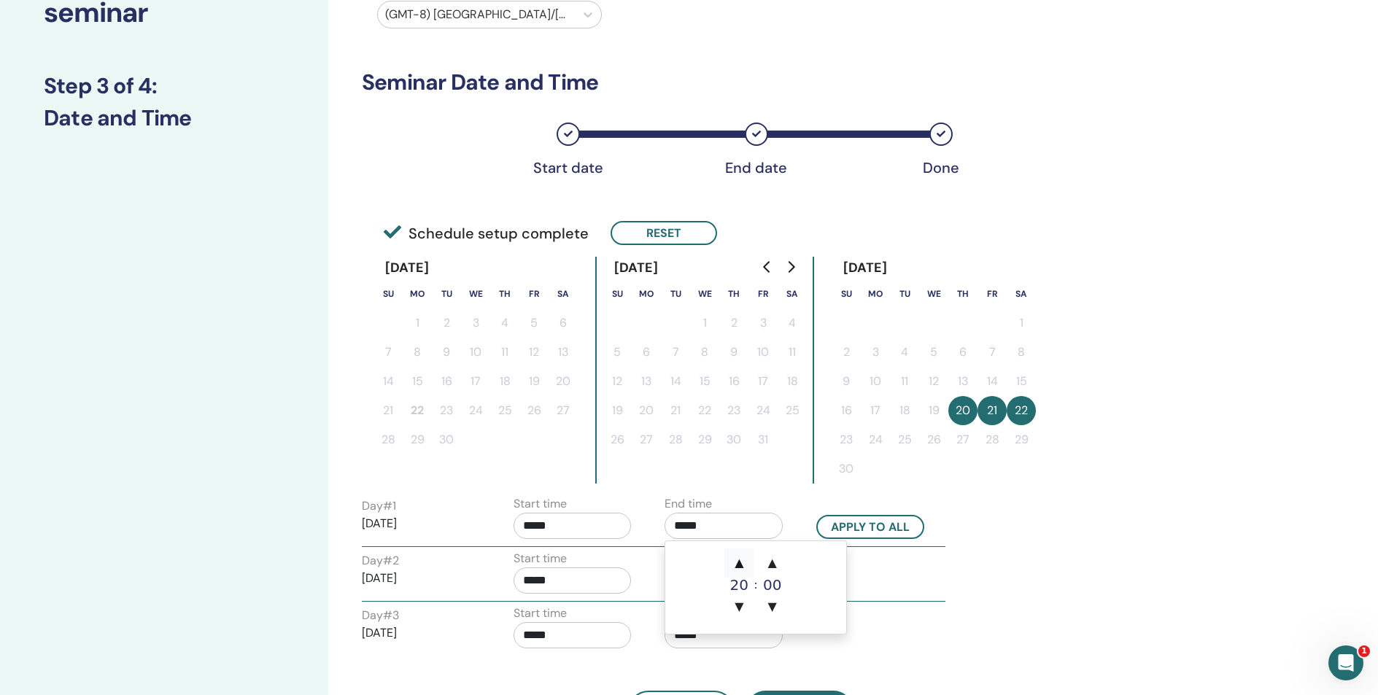
click at [737, 558] on span "▲" at bounding box center [738, 562] width 29 height 29
type input "*****"
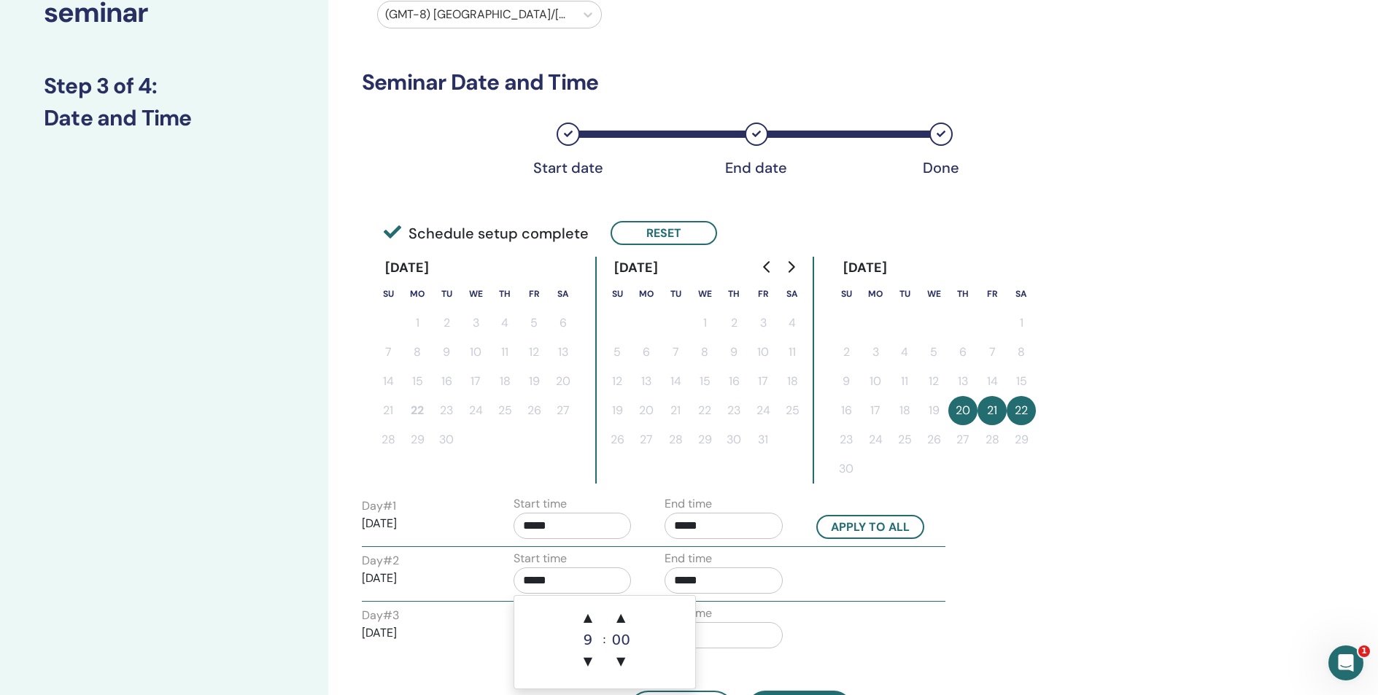
click at [557, 583] on input "*****" at bounding box center [572, 580] width 118 height 26
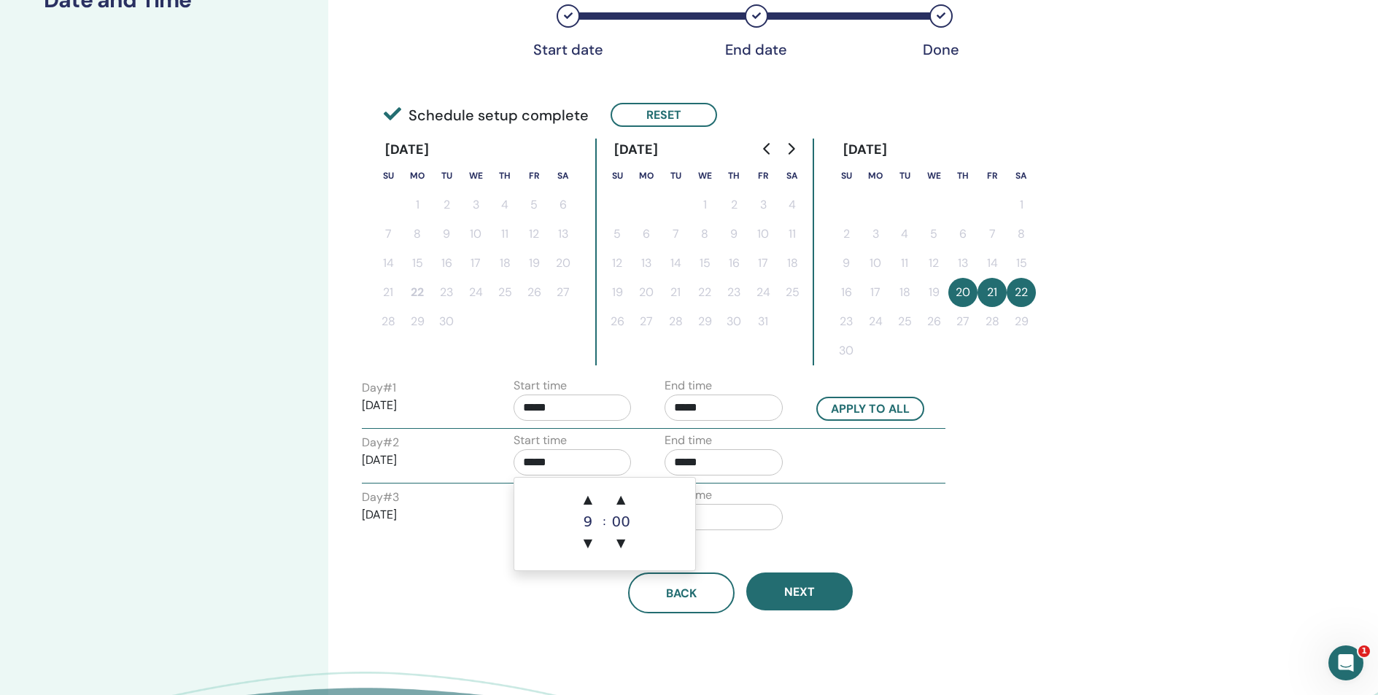
scroll to position [294, 0]
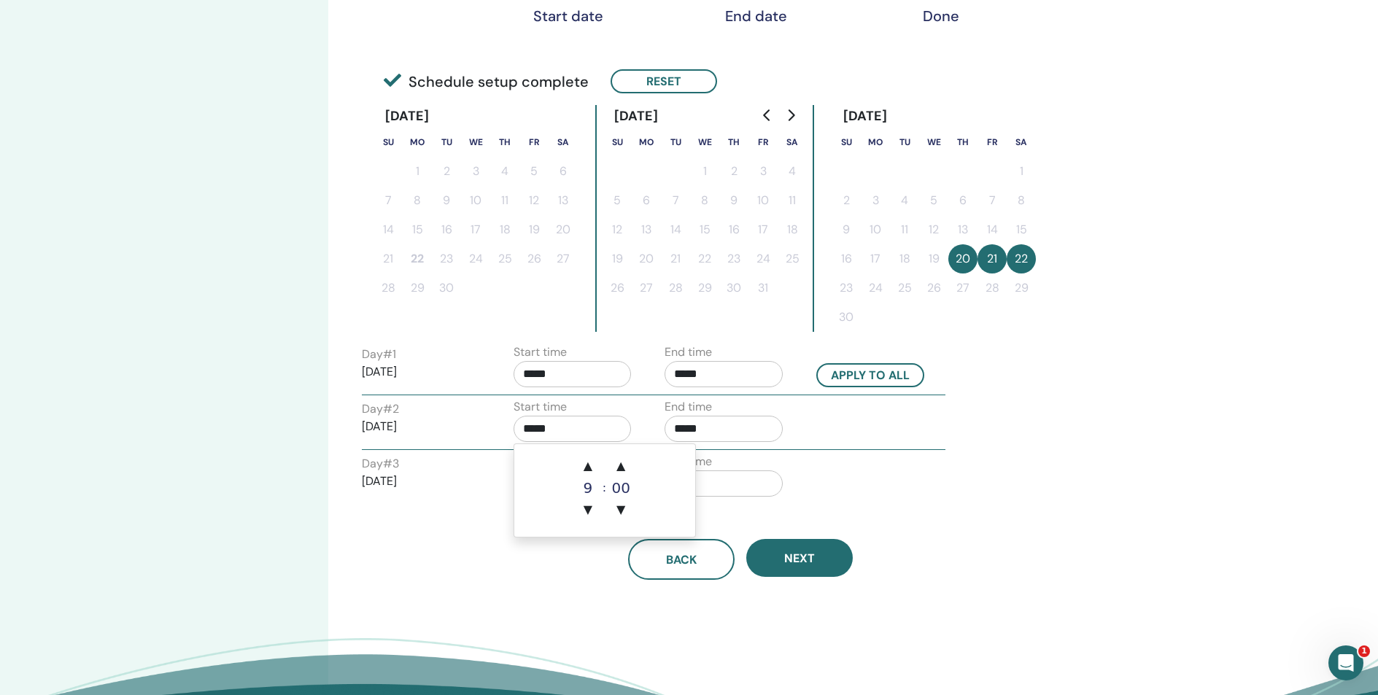
click at [724, 425] on input "*****" at bounding box center [723, 429] width 118 height 26
click at [773, 510] on span "▼" at bounding box center [772, 509] width 29 height 29
click at [774, 466] on span "▲" at bounding box center [772, 465] width 29 height 29
click at [744, 466] on span "▲" at bounding box center [738, 465] width 29 height 29
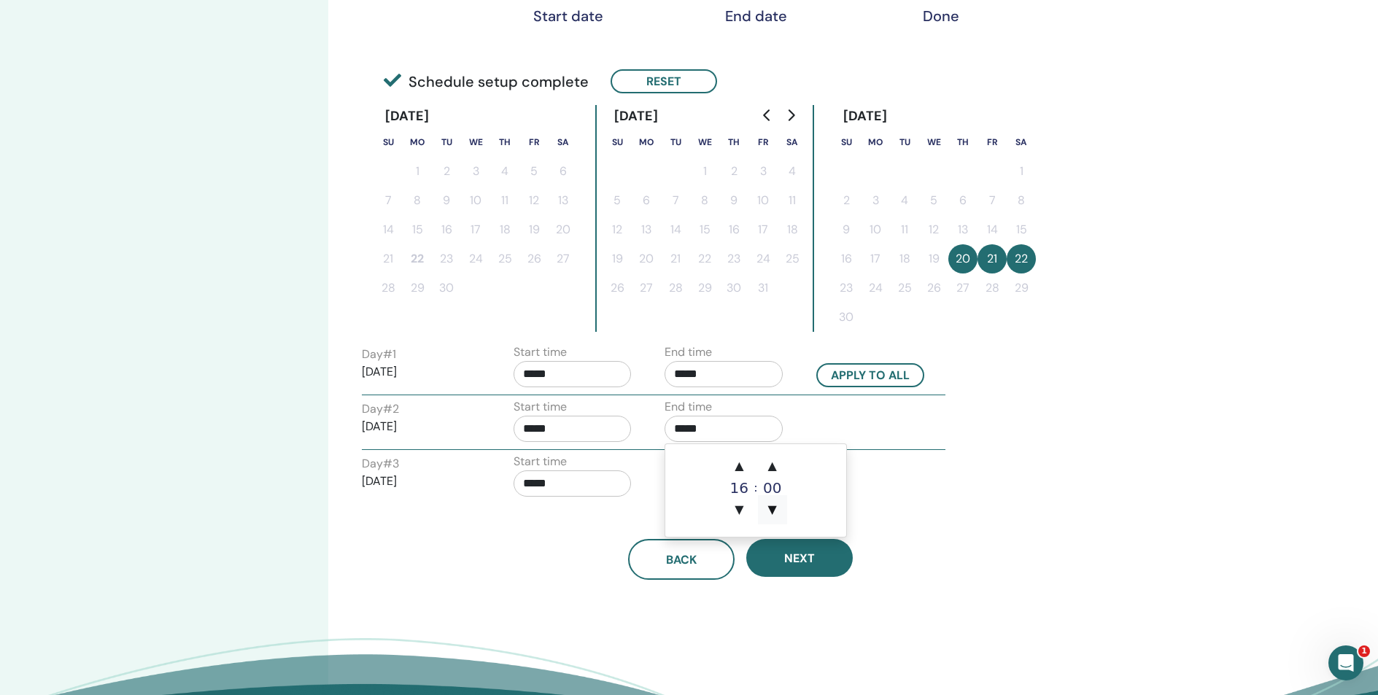
click at [772, 517] on span "▼" at bounding box center [772, 509] width 29 height 29
type input "*****"
click at [573, 488] on input "*****" at bounding box center [572, 483] width 118 height 26
click at [624, 567] on span "▼" at bounding box center [620, 564] width 29 height 29
click at [621, 520] on span "▲" at bounding box center [620, 520] width 29 height 29
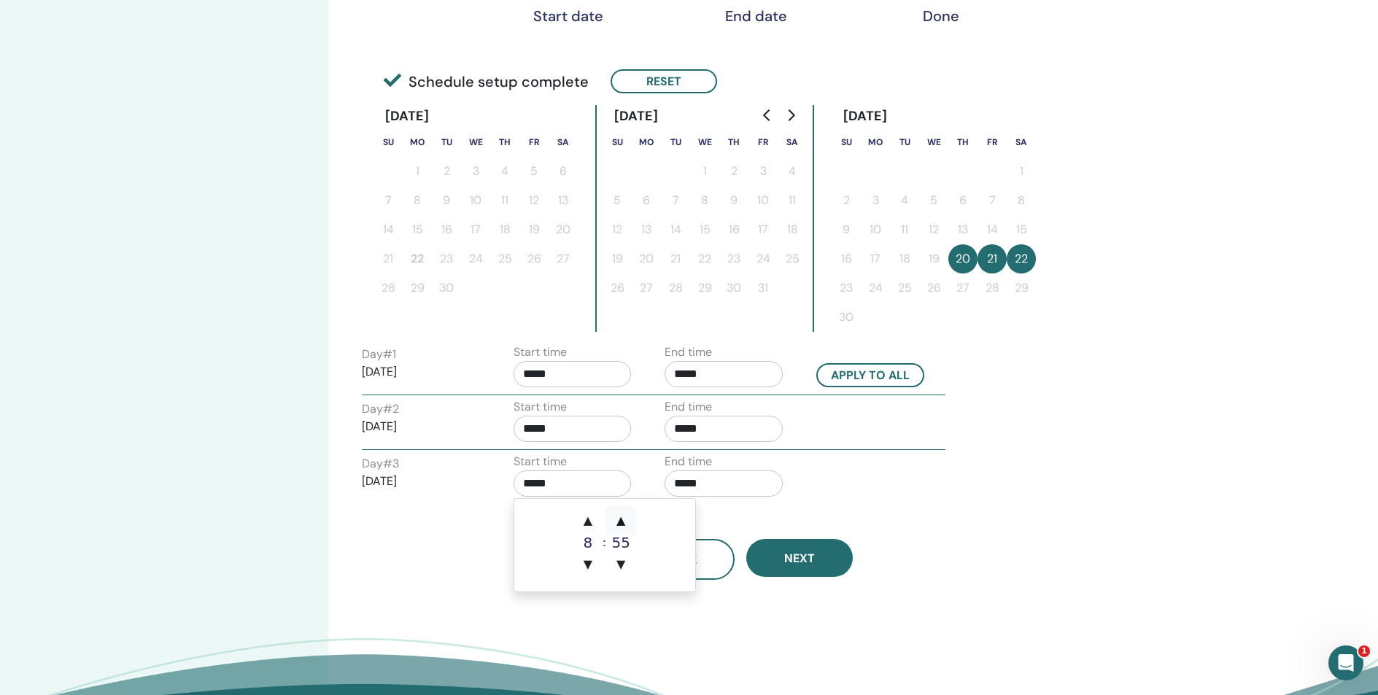
type input "*****"
click at [694, 481] on input "*****" at bounding box center [723, 483] width 118 height 26
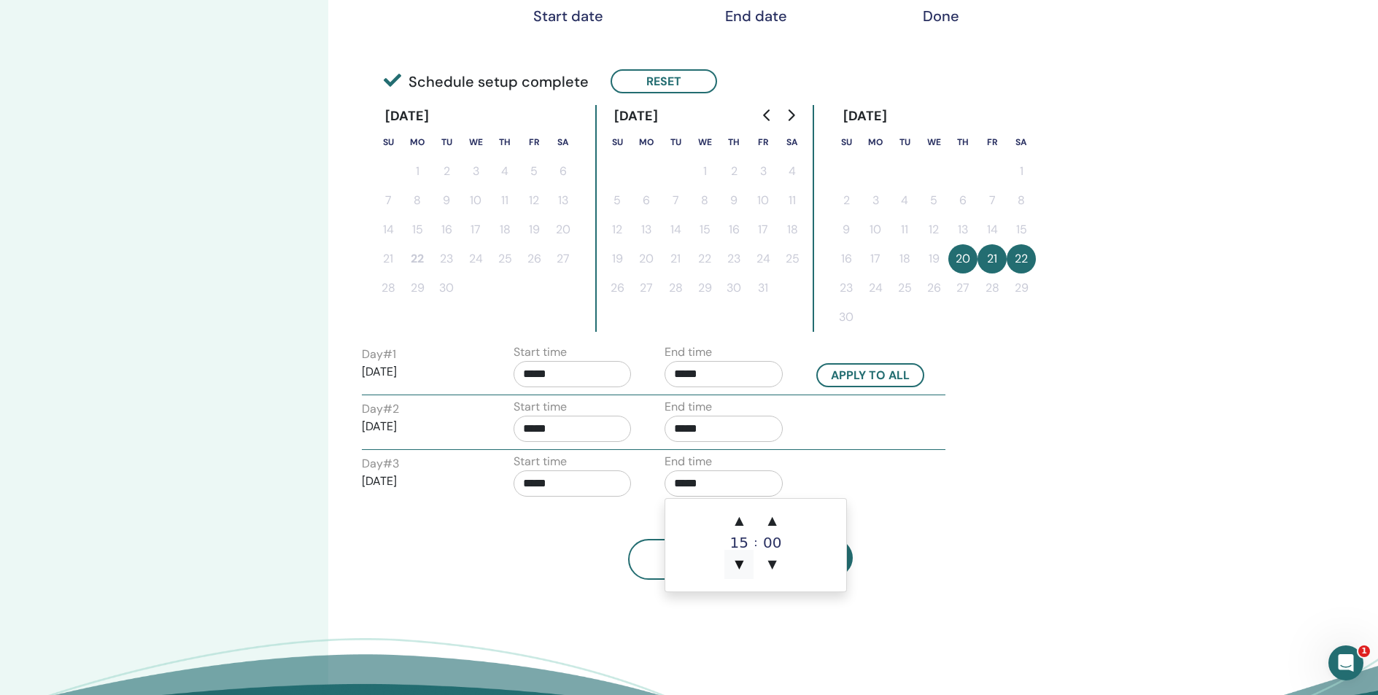
click at [739, 562] on span "▼" at bounding box center [738, 564] width 29 height 29
type input "*****"
click at [922, 531] on div "Back Next" at bounding box center [740, 542] width 778 height 76
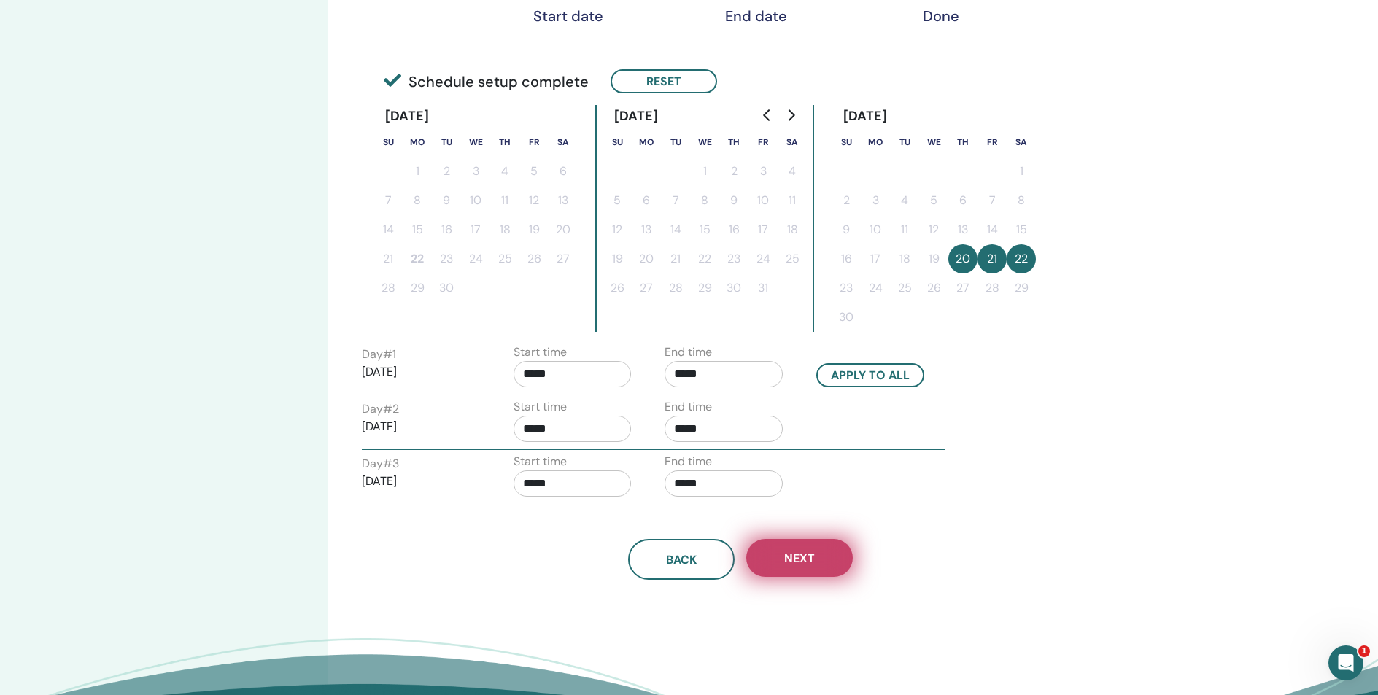
click at [815, 556] on button "Next" at bounding box center [799, 558] width 106 height 38
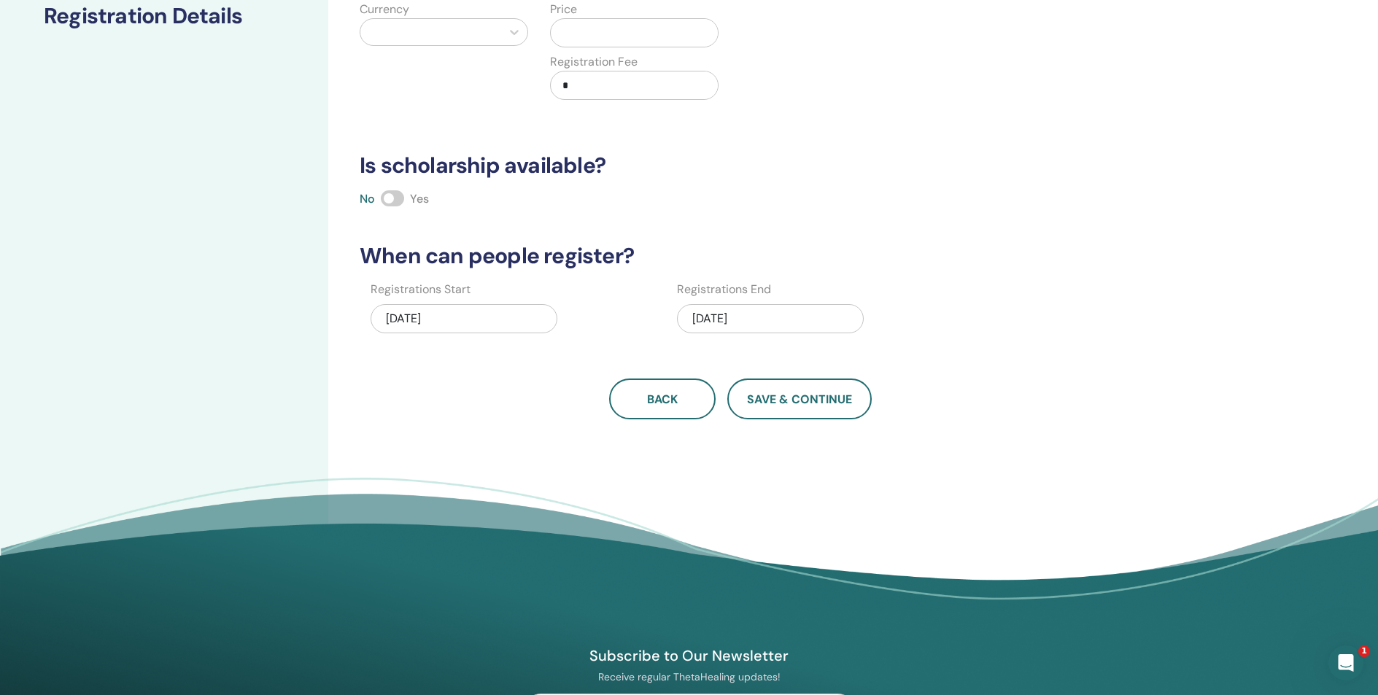
scroll to position [225, 0]
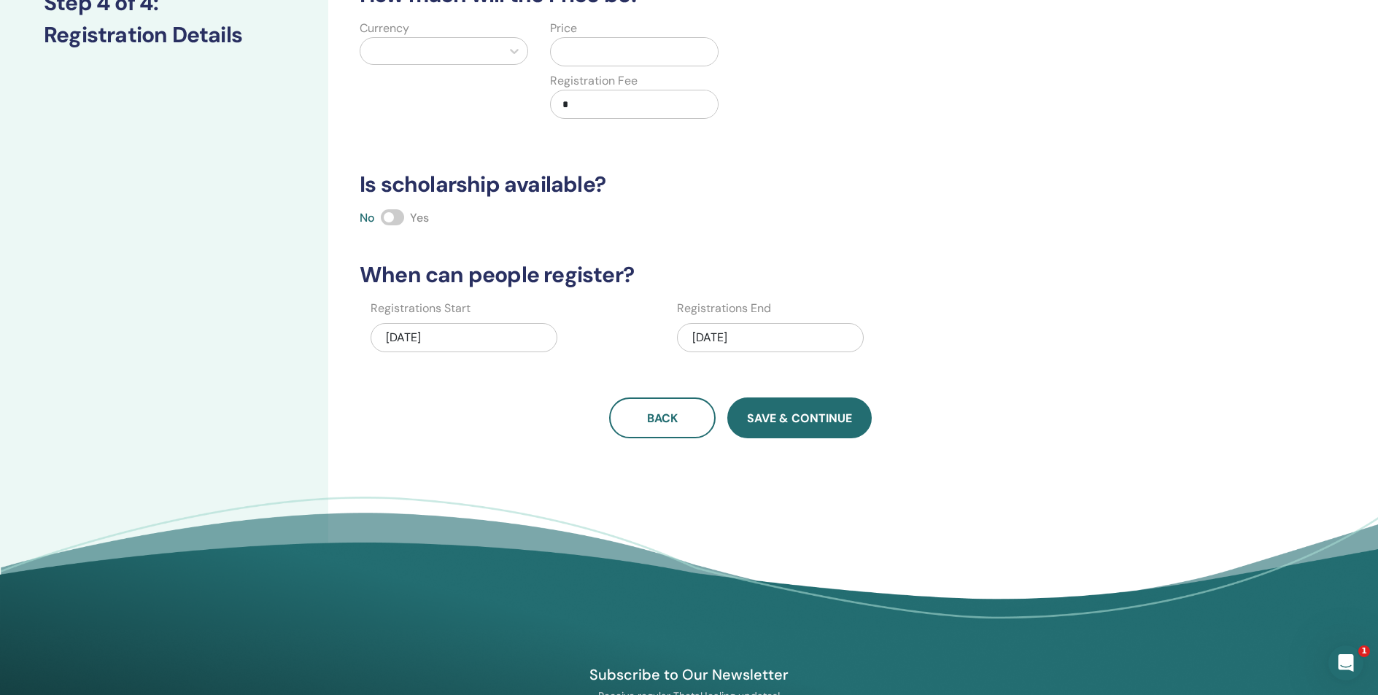
click at [780, 419] on span "Save & Continue" at bounding box center [799, 418] width 105 height 15
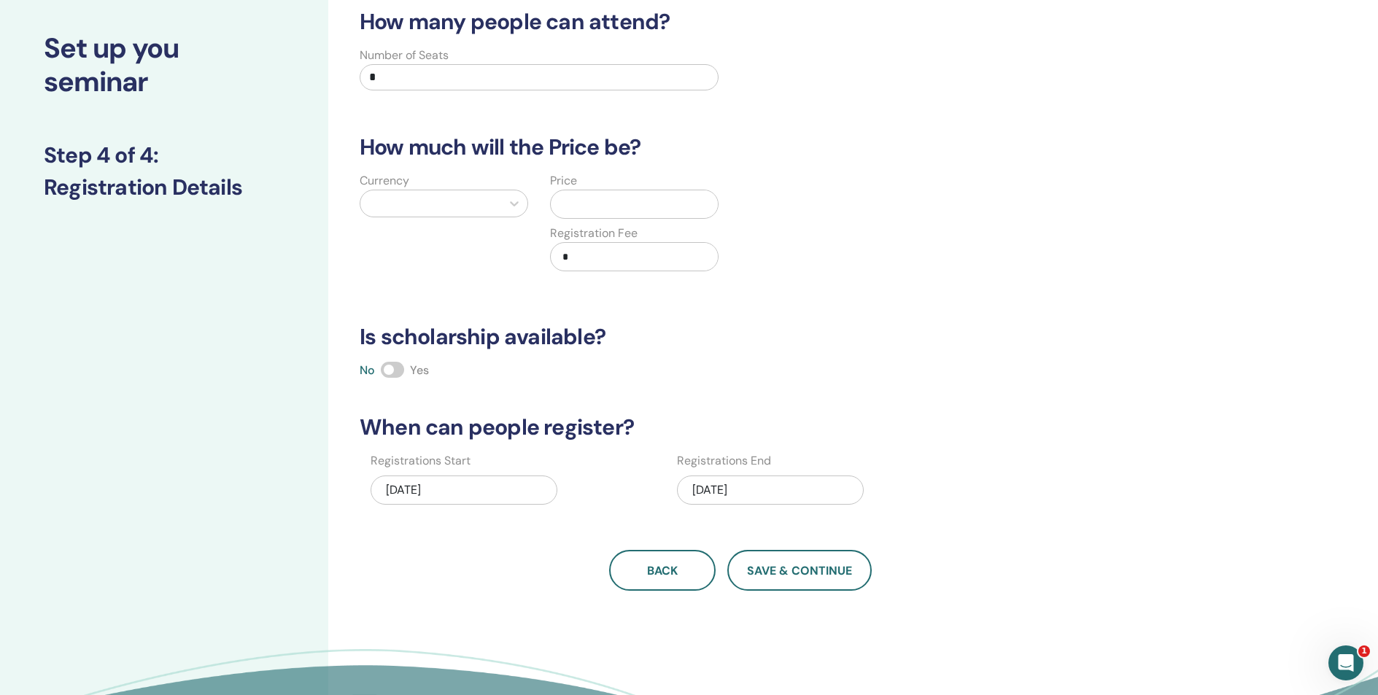
scroll to position [20, 0]
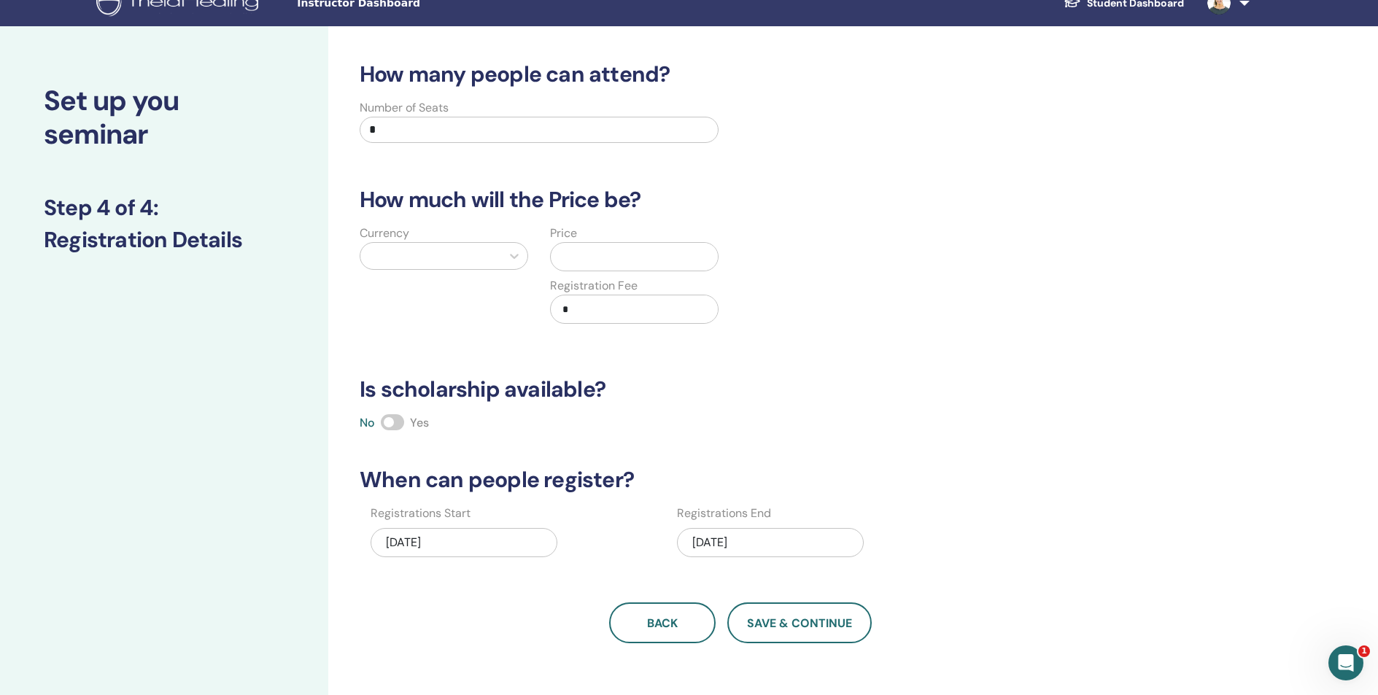
drag, startPoint x: 389, startPoint y: 133, endPoint x: 333, endPoint y: 127, distance: 55.7
click at [333, 127] on div "How many people can attend? Number of Seats * How much will the Price be? Curre…" at bounding box center [787, 436] width 918 height 821
type input "*"
click at [410, 256] on div at bounding box center [431, 256] width 126 height 20
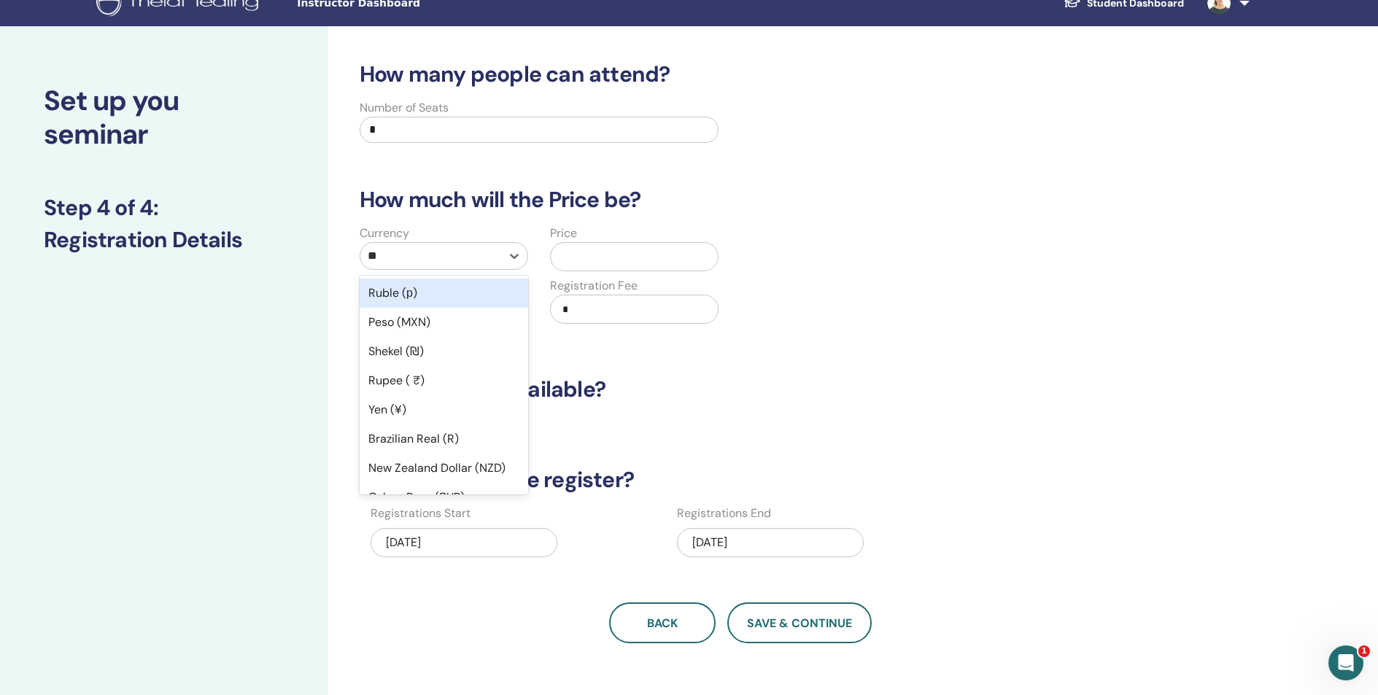
type input "***"
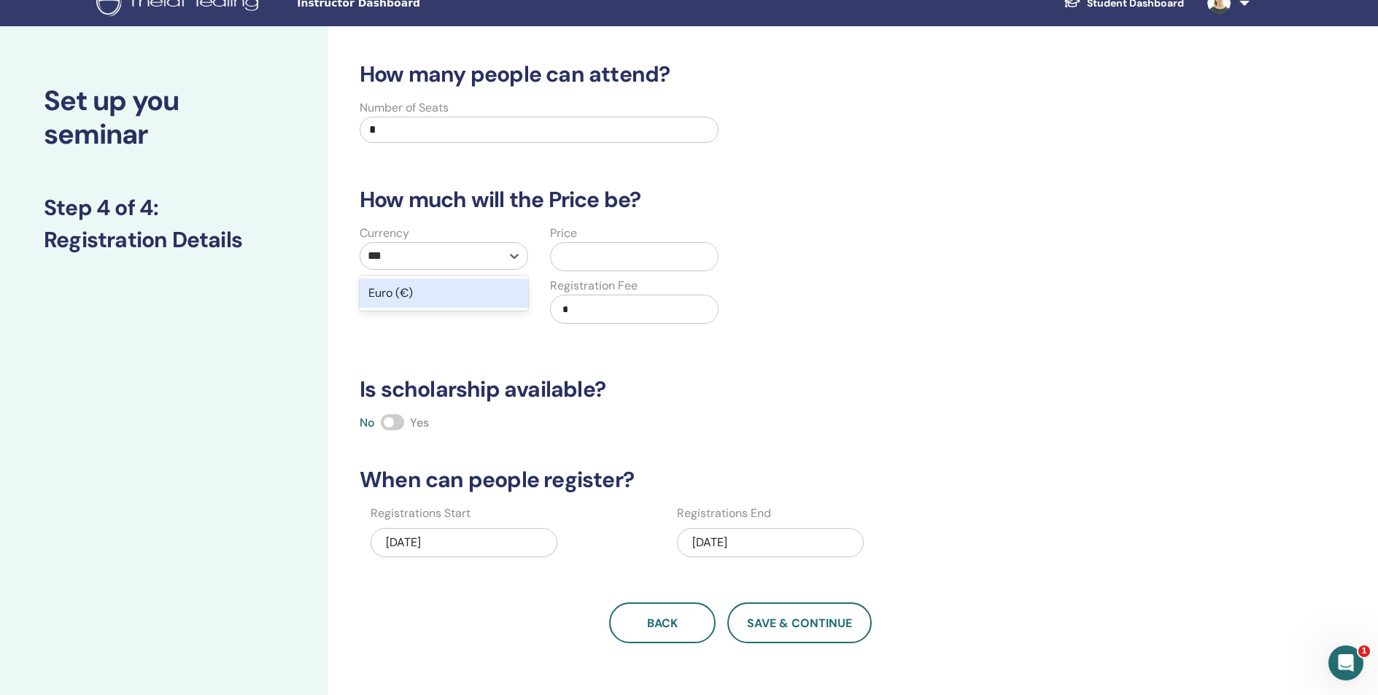
drag, startPoint x: 414, startPoint y: 296, endPoint x: 454, endPoint y: 282, distance: 43.1
click at [414, 296] on div "Euro (€)" at bounding box center [444, 293] width 168 height 29
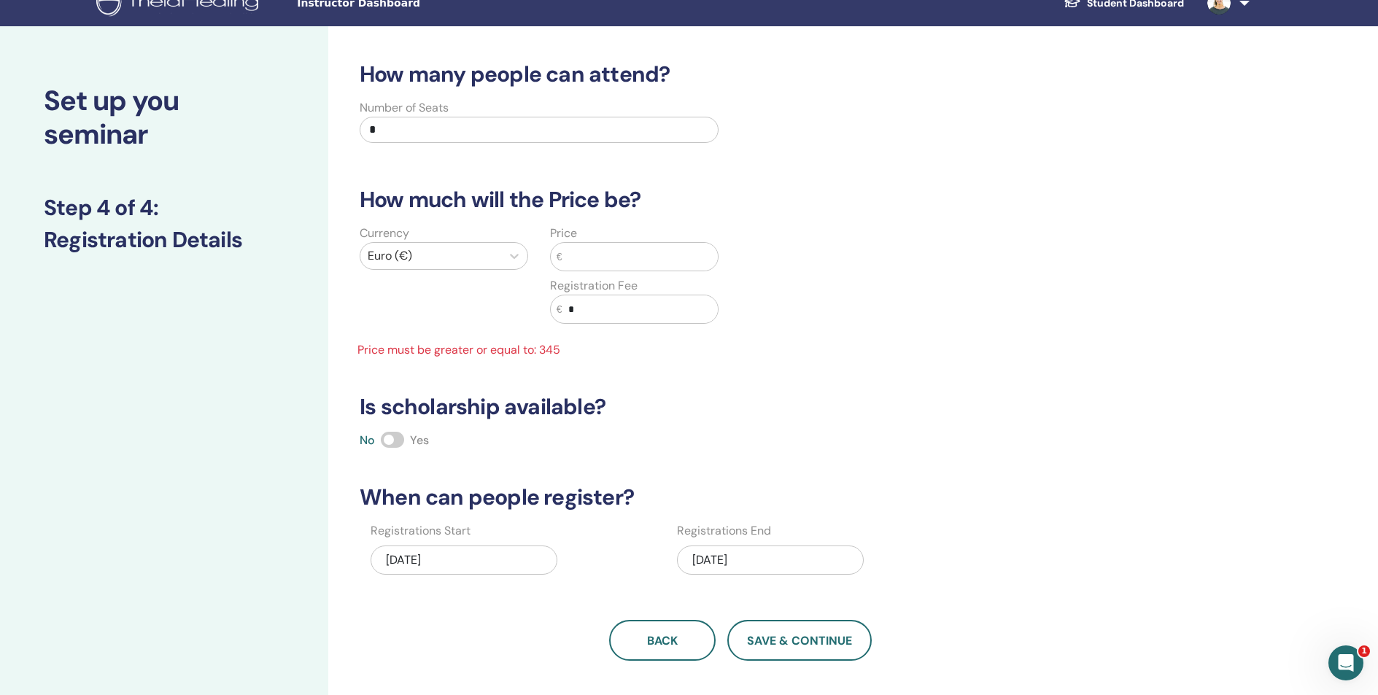
click at [603, 259] on input "text" at bounding box center [639, 257] width 155 height 28
type input "*"
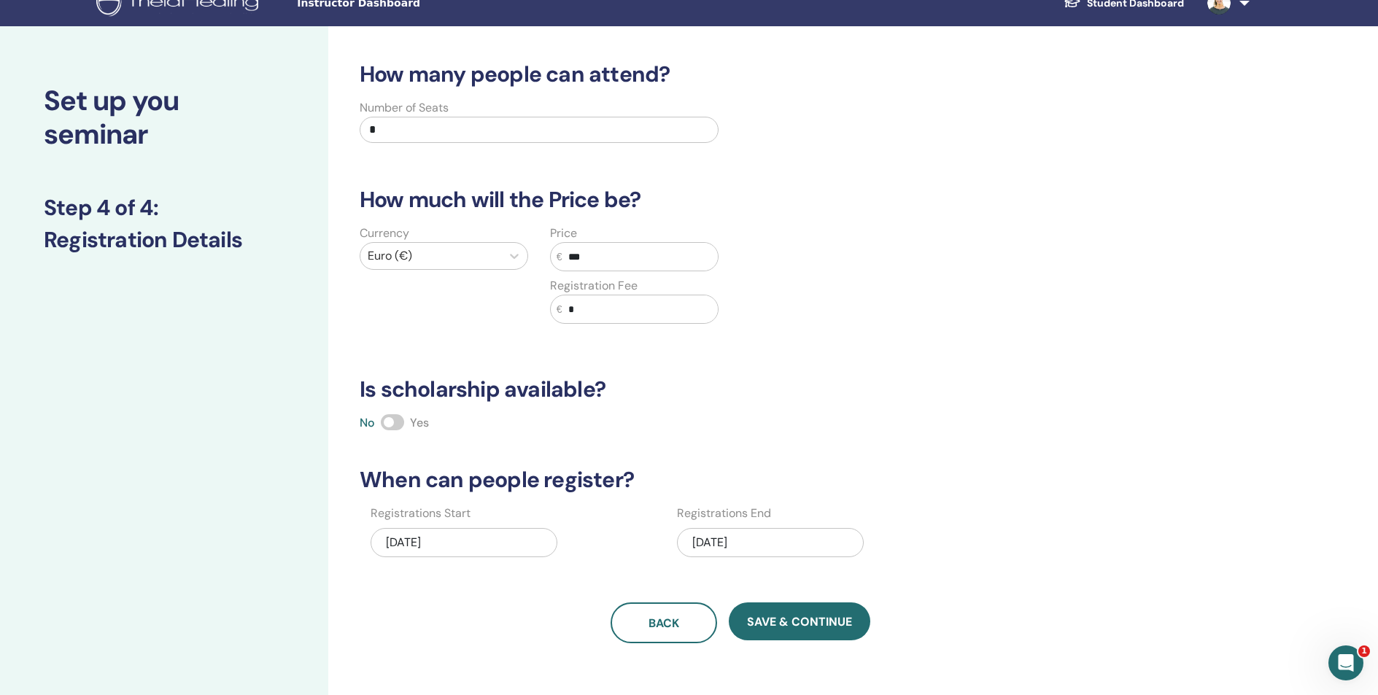
type input "***"
click at [595, 303] on input "*" at bounding box center [639, 309] width 155 height 28
type input "**"
click at [829, 623] on span "Save & Continue" at bounding box center [799, 621] width 105 height 15
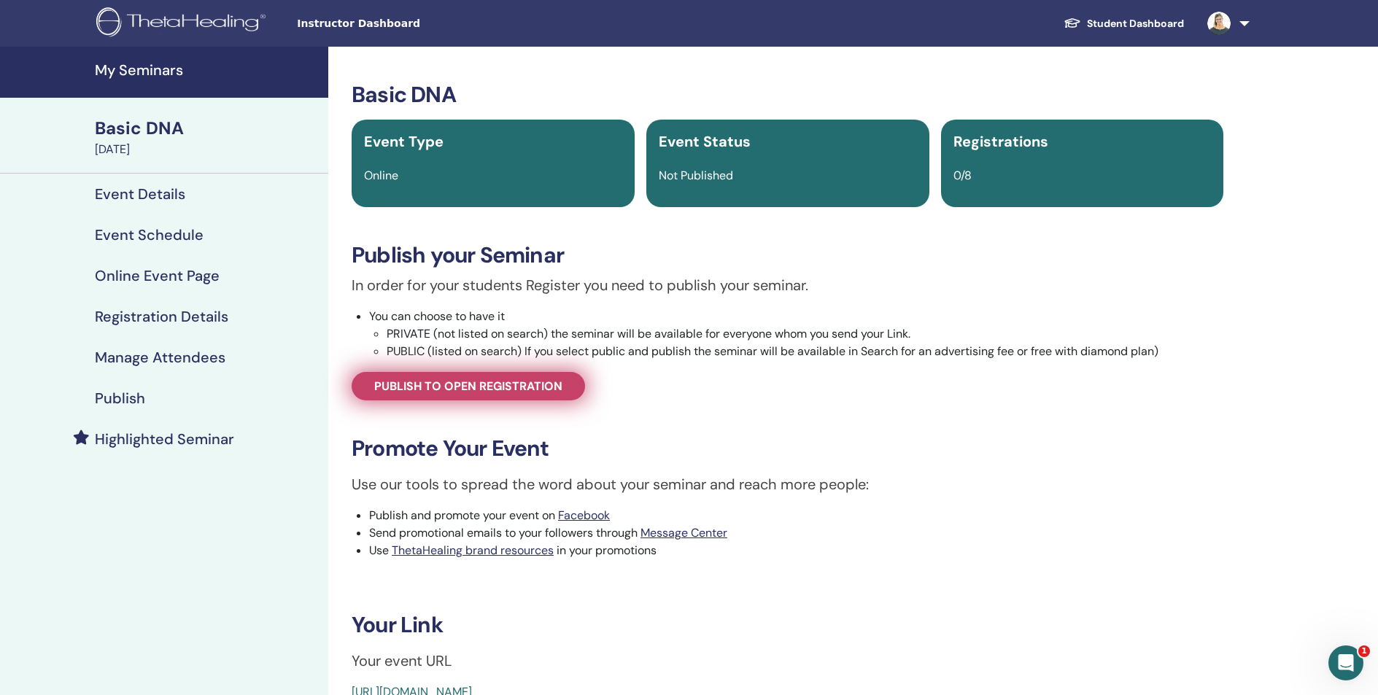
click at [429, 387] on span "Publish to open registration" at bounding box center [468, 386] width 188 height 15
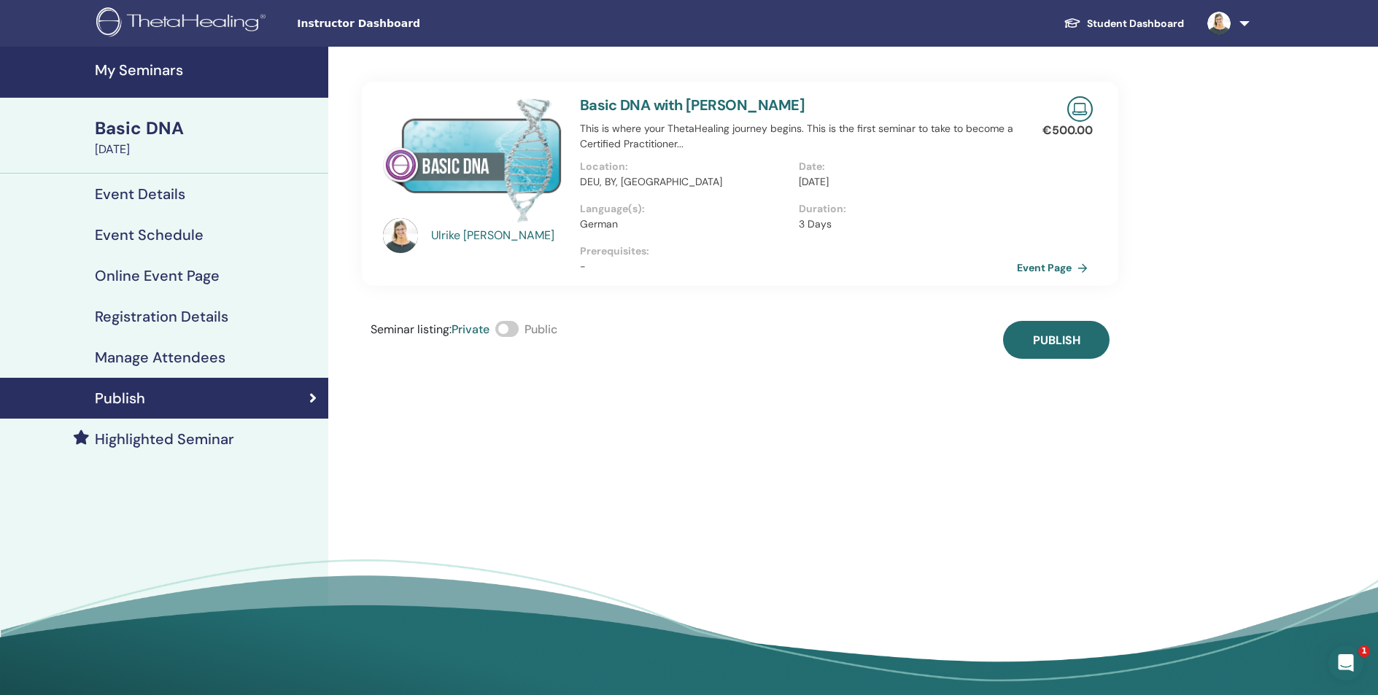
click at [516, 330] on span at bounding box center [506, 329] width 23 height 16
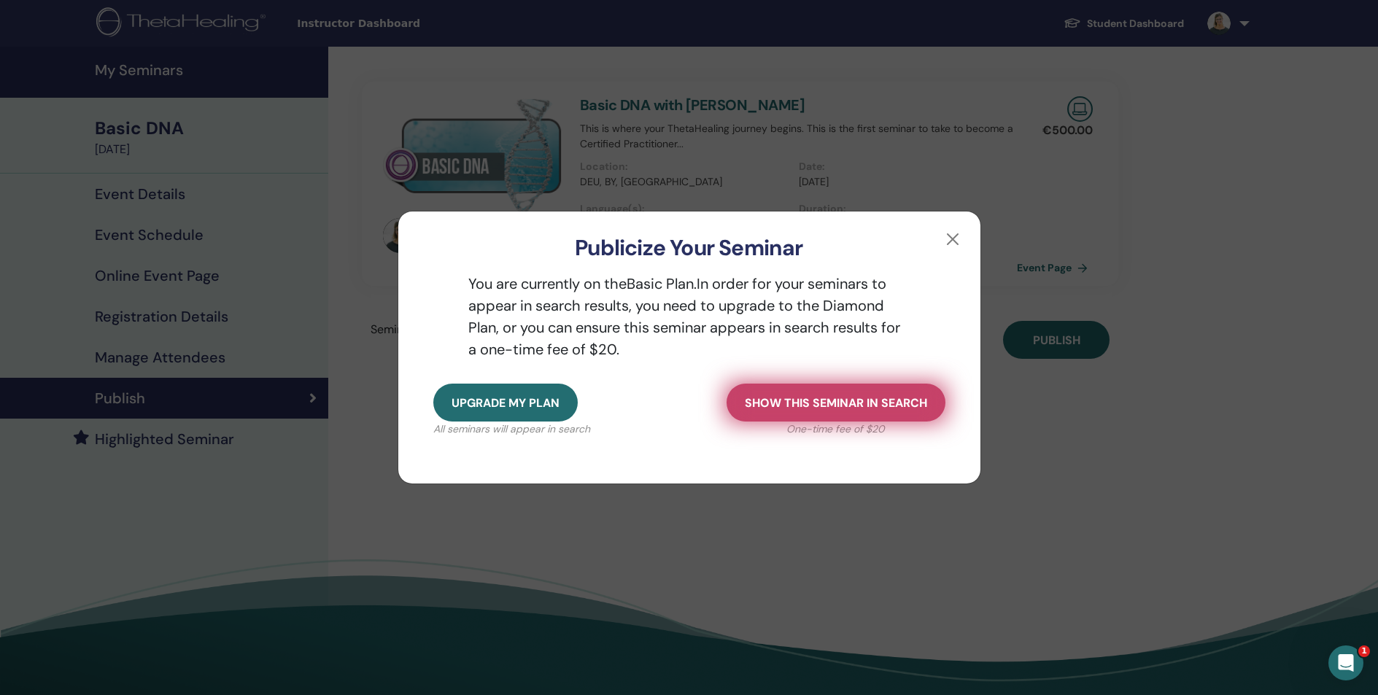
click at [853, 408] on span "Show this seminar in search" at bounding box center [836, 402] width 182 height 15
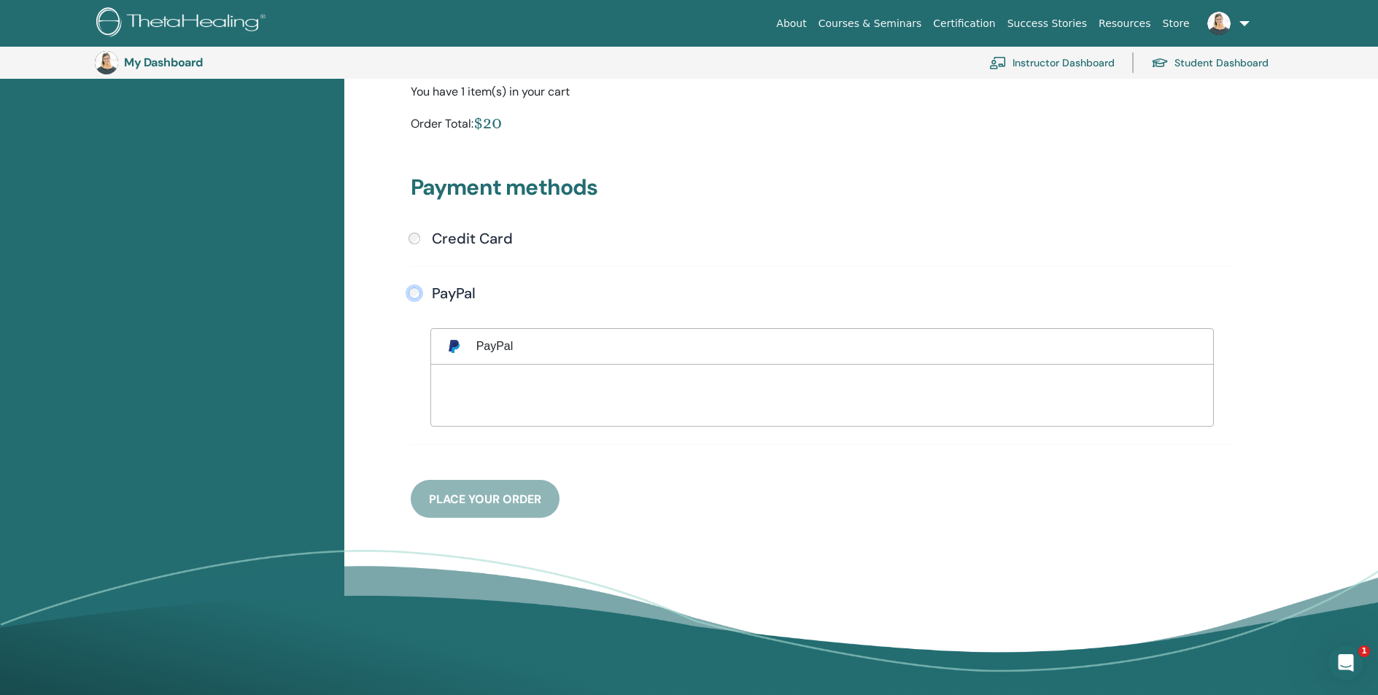
scroll to position [313, 0]
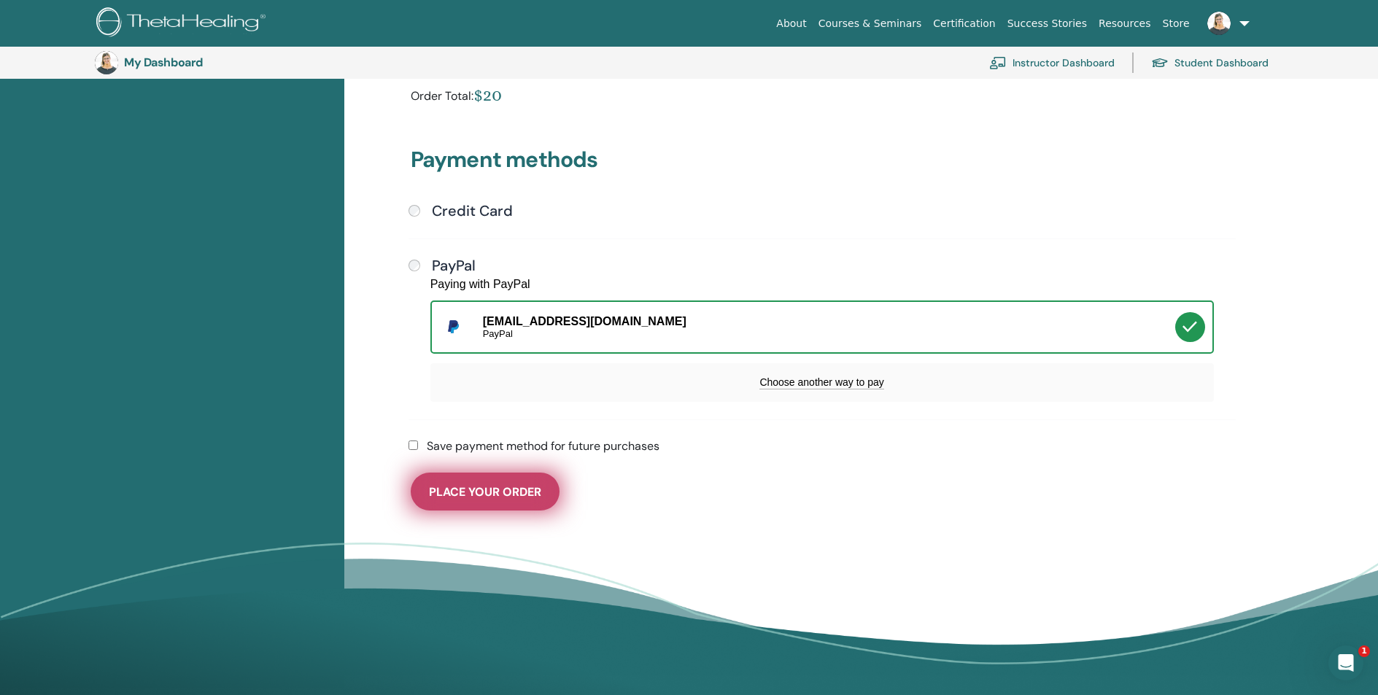
click at [516, 502] on button "Place Your Order" at bounding box center [485, 492] width 149 height 38
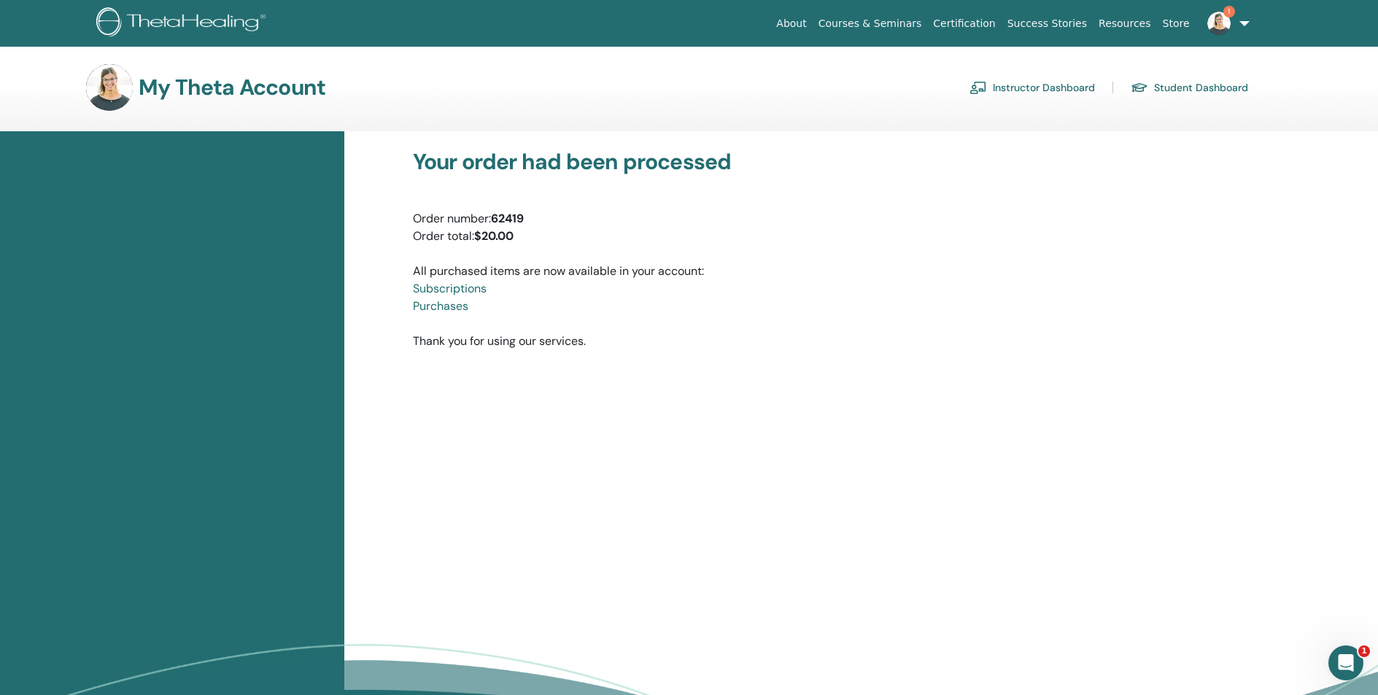
click at [1223, 19] on img at bounding box center [1218, 23] width 23 height 23
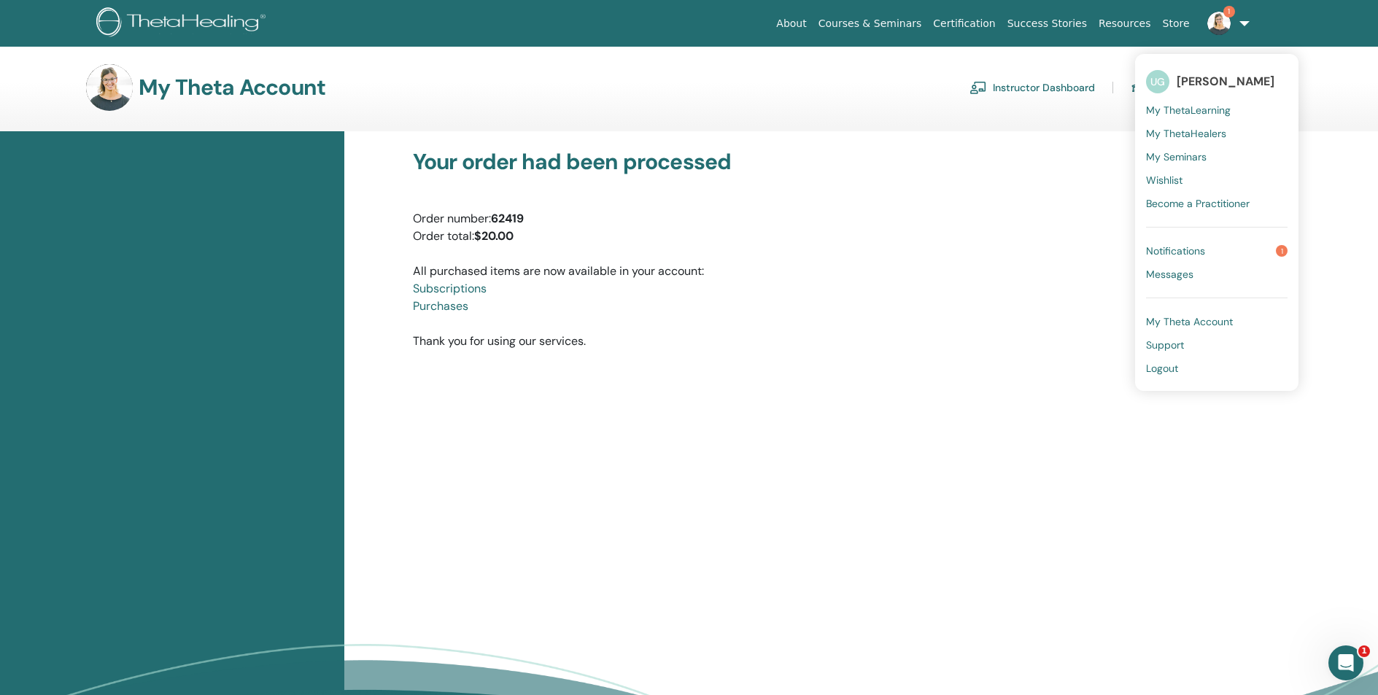
click at [1215, 249] on link "Notifications 1" at bounding box center [1216, 250] width 141 height 23
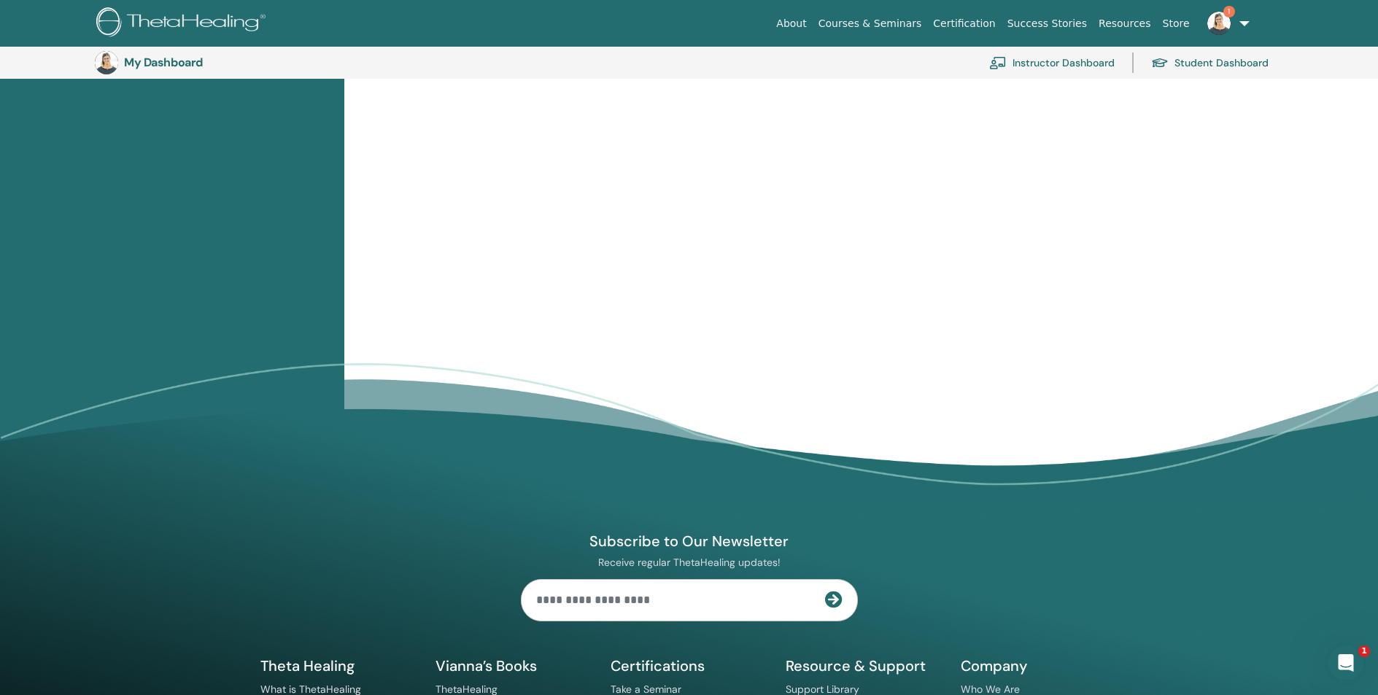
click at [179, 61] on h3 "My Dashboard" at bounding box center [197, 62] width 146 height 14
drag, startPoint x: 125, startPoint y: 61, endPoint x: 96, endPoint y: 59, distance: 28.5
click at [123, 61] on div "My Dashboard Instructor Dashboard Student Dashboard" at bounding box center [700, 63] width 1210 height 32
click at [1078, 61] on link "Instructor Dashboard" at bounding box center [1051, 63] width 125 height 32
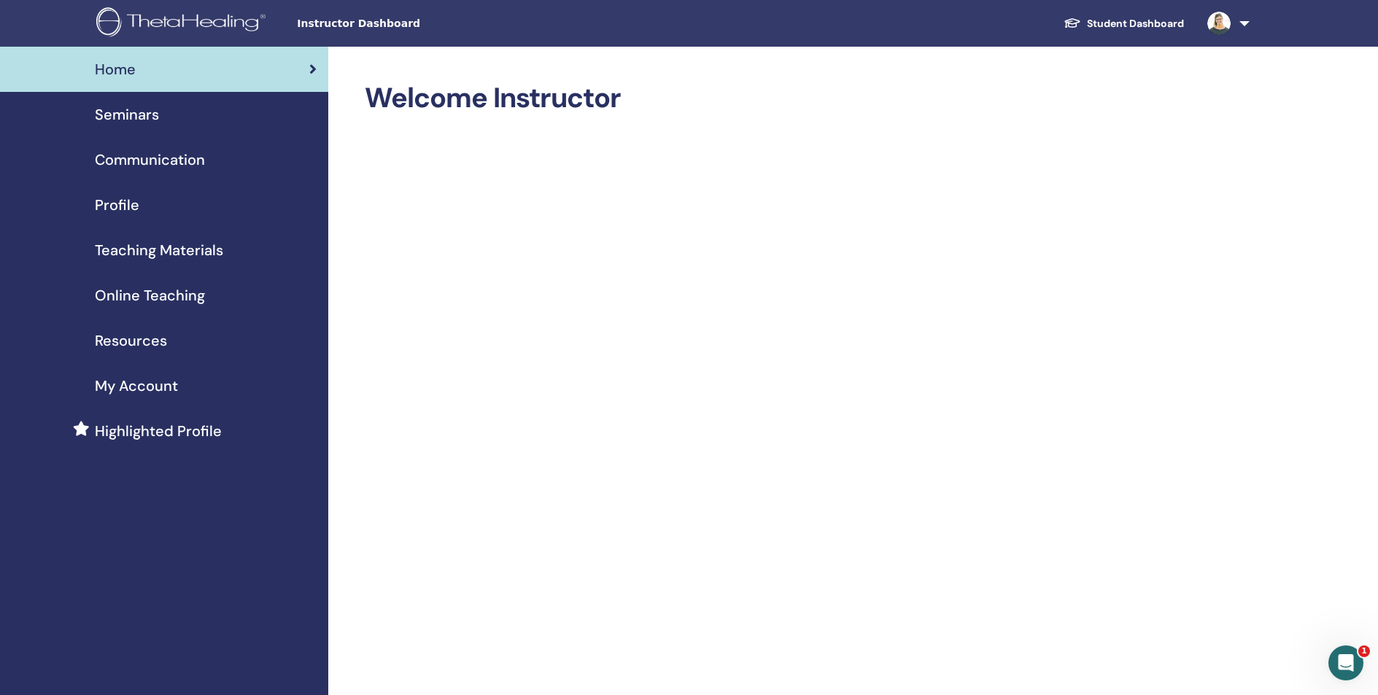
click at [112, 203] on span "Profile" at bounding box center [117, 205] width 44 height 22
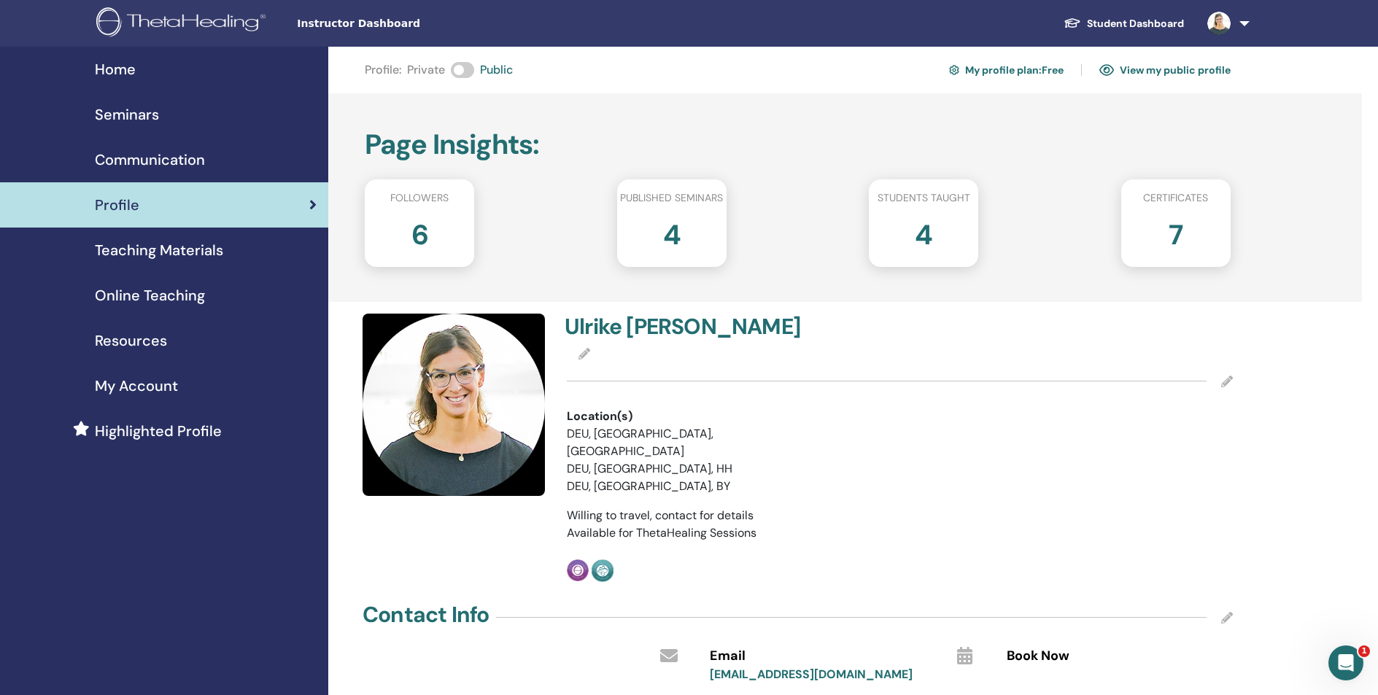
click at [1175, 73] on link "View my public profile" at bounding box center [1164, 69] width 131 height 23
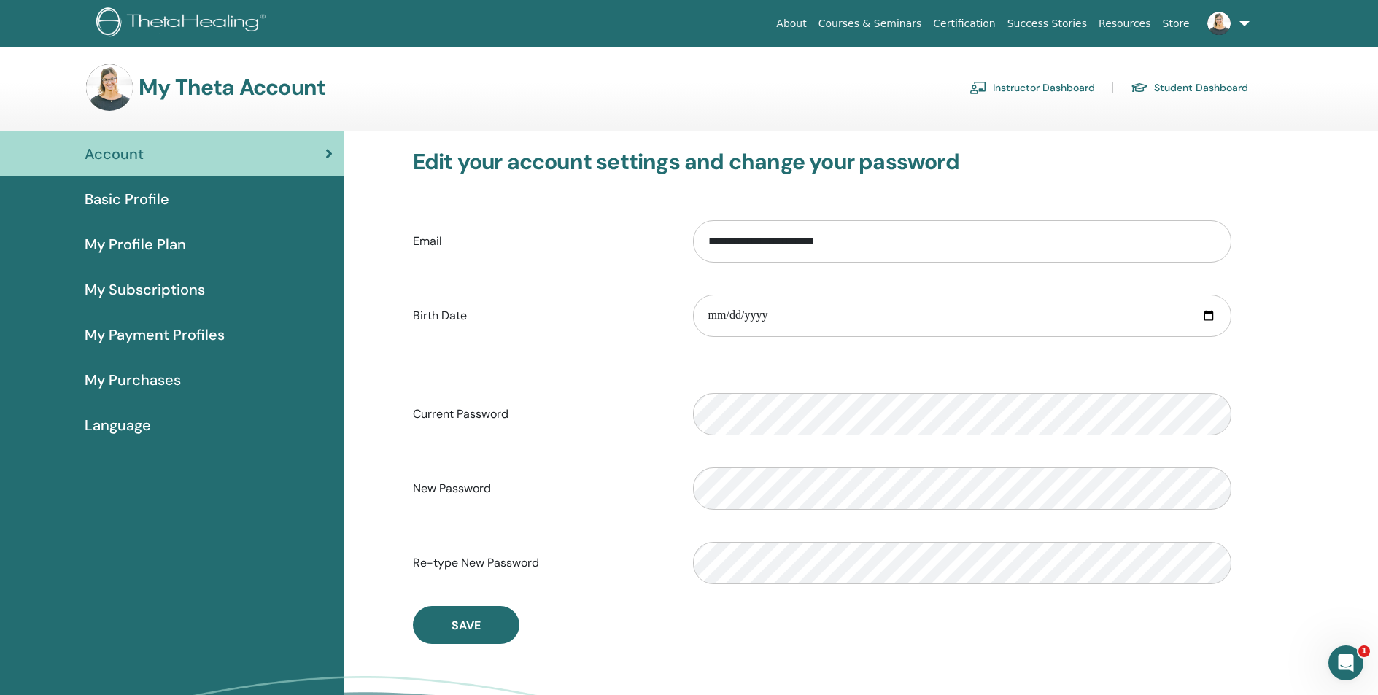
click at [142, 383] on span "My Purchases" at bounding box center [133, 380] width 96 height 22
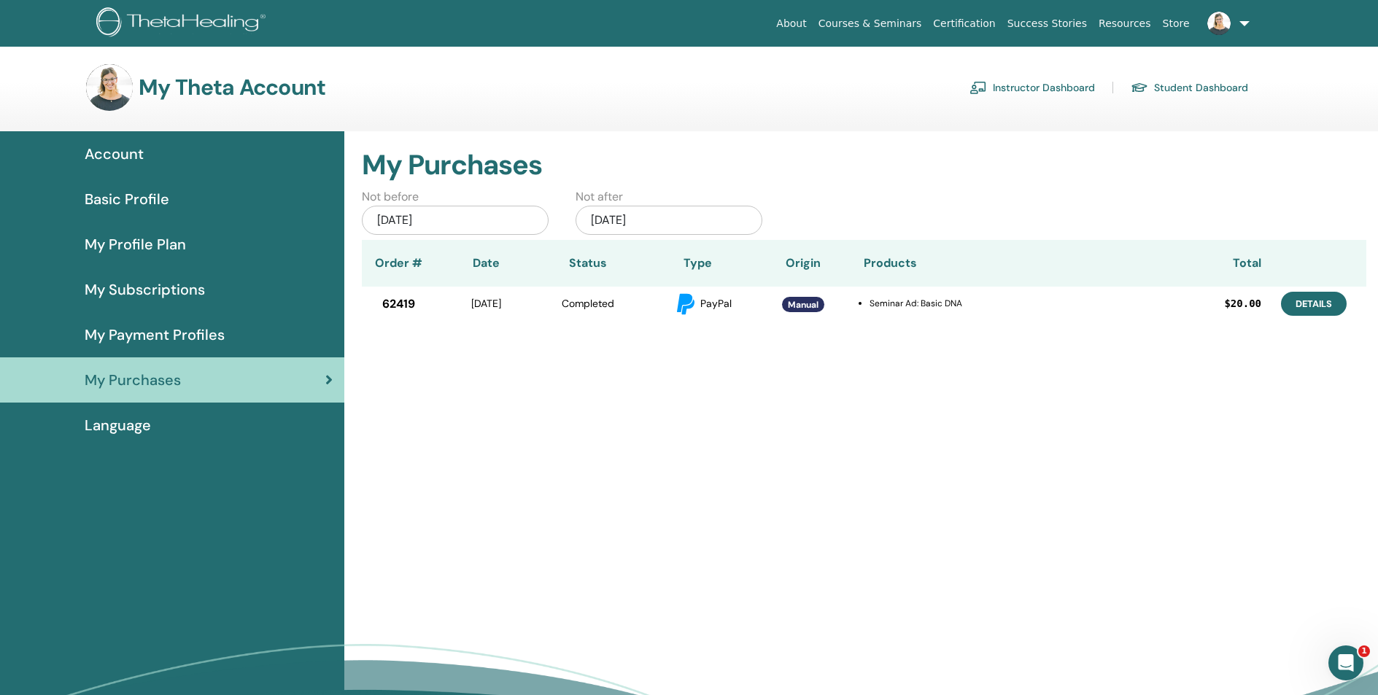
click at [1319, 304] on link "Details" at bounding box center [1314, 304] width 66 height 24
click at [913, 396] on div "My Purchases Not before Jun/22, 2025 Not after Dec/22, 2025 Order # Date Status…" at bounding box center [860, 460] width 1033 height 659
click at [806, 304] on span "Manual" at bounding box center [803, 305] width 31 height 12
click at [1354, 661] on div "Intercom-Nachrichtendienst öffnen" at bounding box center [1343, 661] width 48 height 48
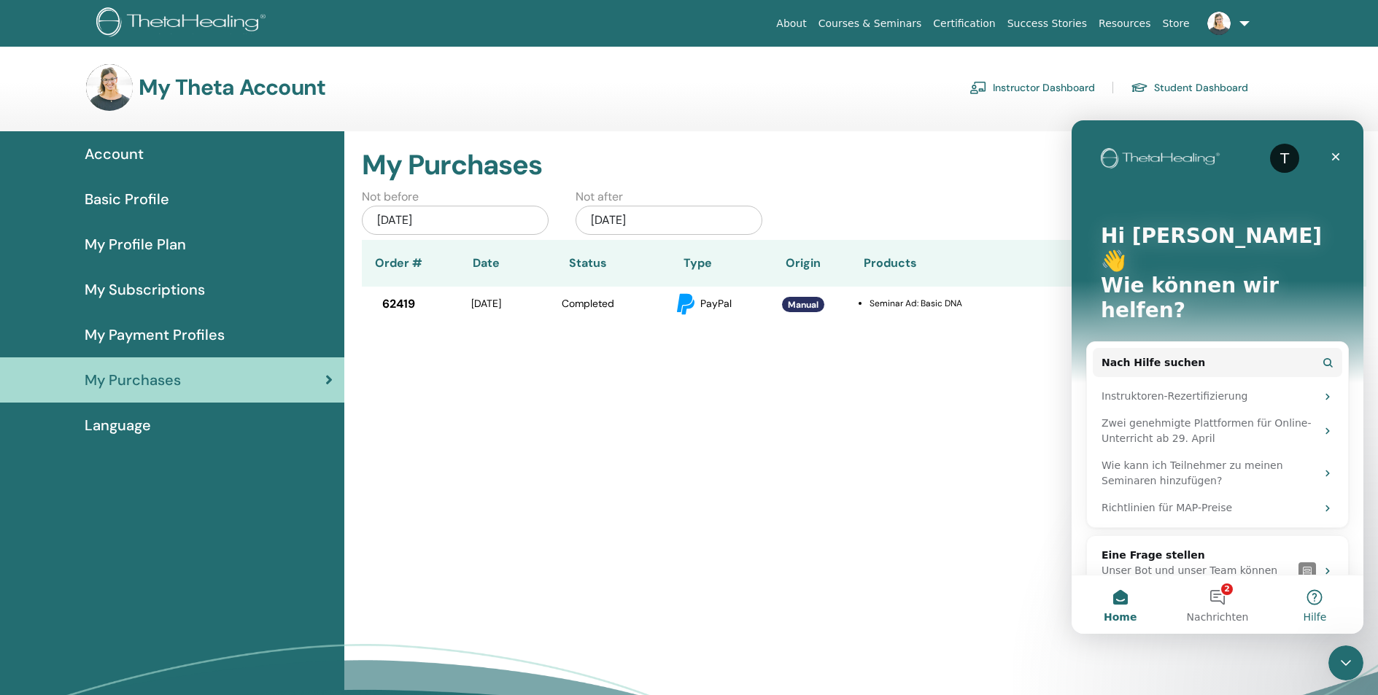
click at [1311, 600] on button "Hilfe" at bounding box center [1314, 604] width 97 height 58
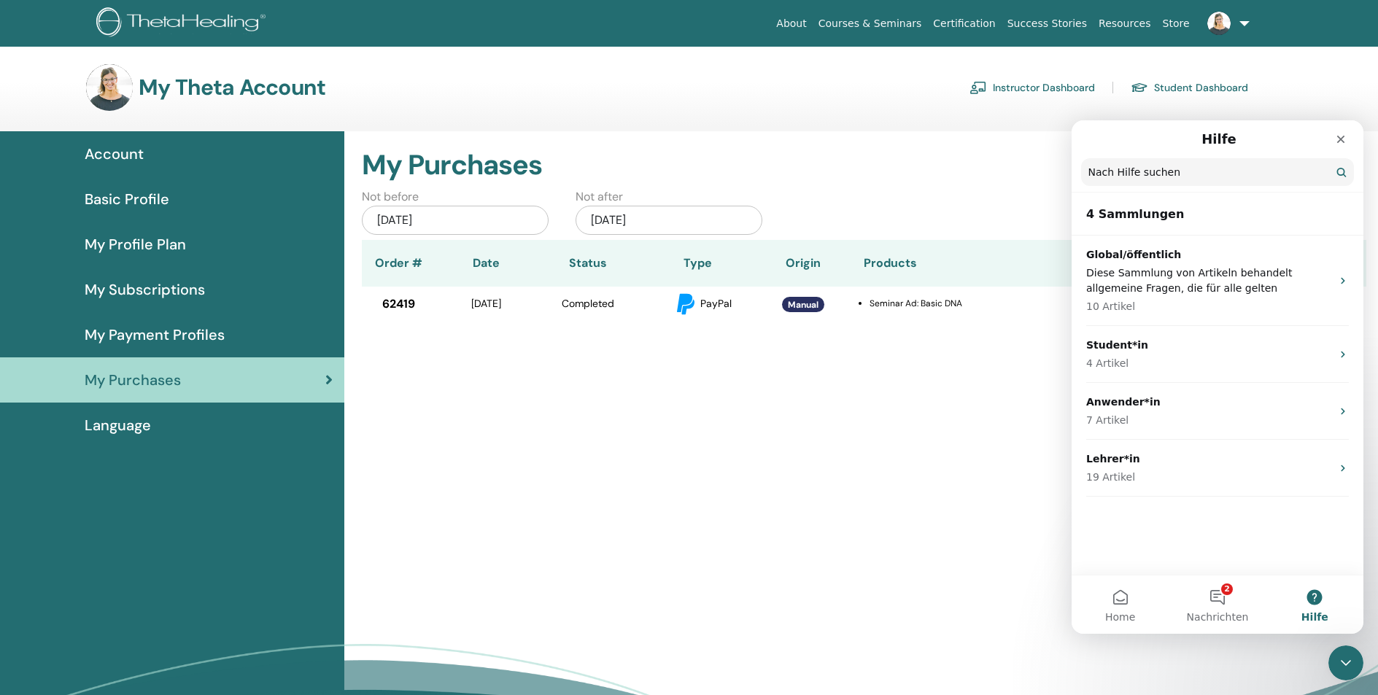
click at [1130, 173] on input "Nach Hilfe suchen" at bounding box center [1217, 172] width 273 height 28
type input "**********"
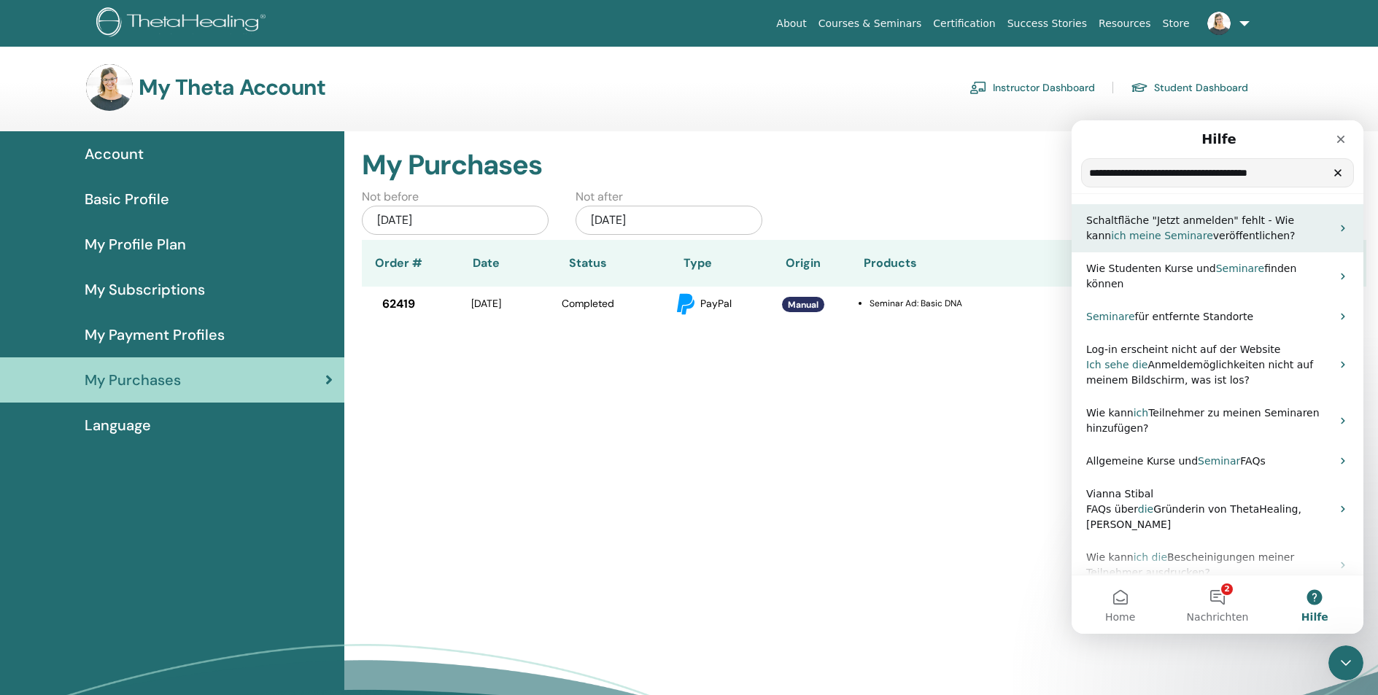
click at [1164, 237] on span "Seminare" at bounding box center [1188, 236] width 49 height 12
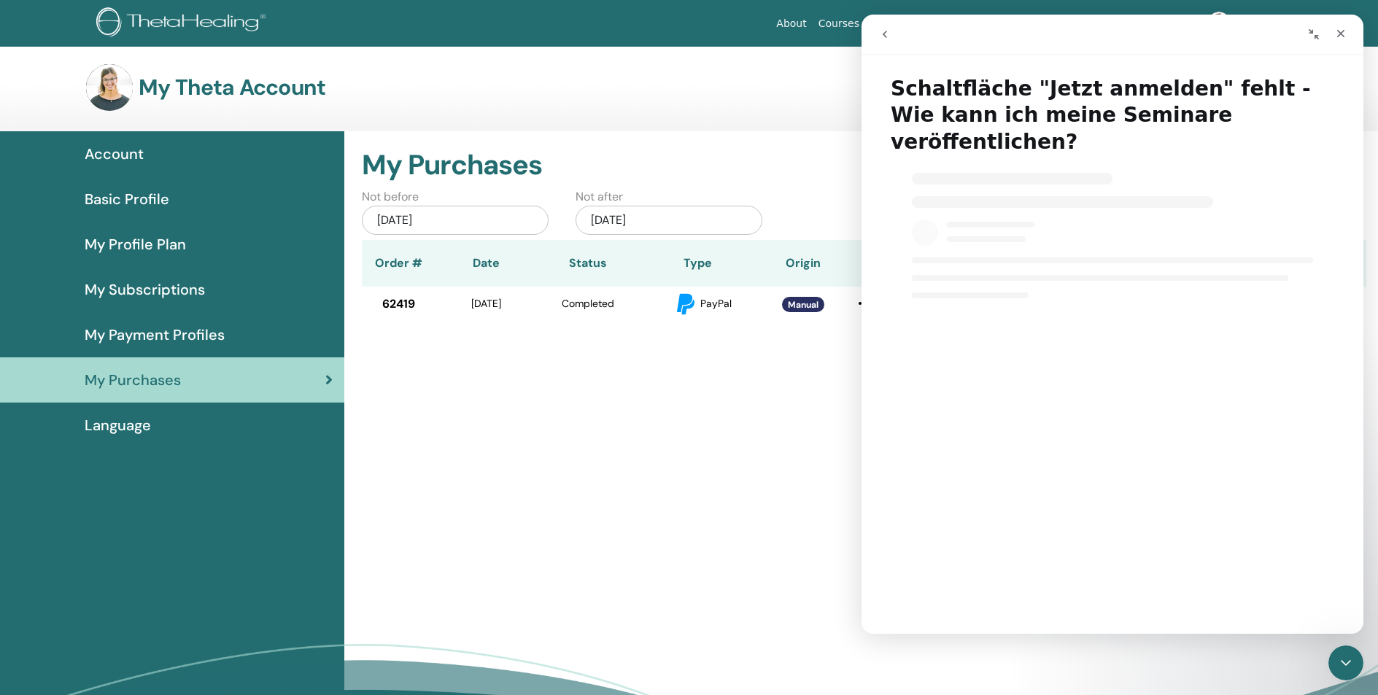
select select "**"
click at [1344, 34] on icon "Schließen" at bounding box center [1341, 34] width 12 height 12
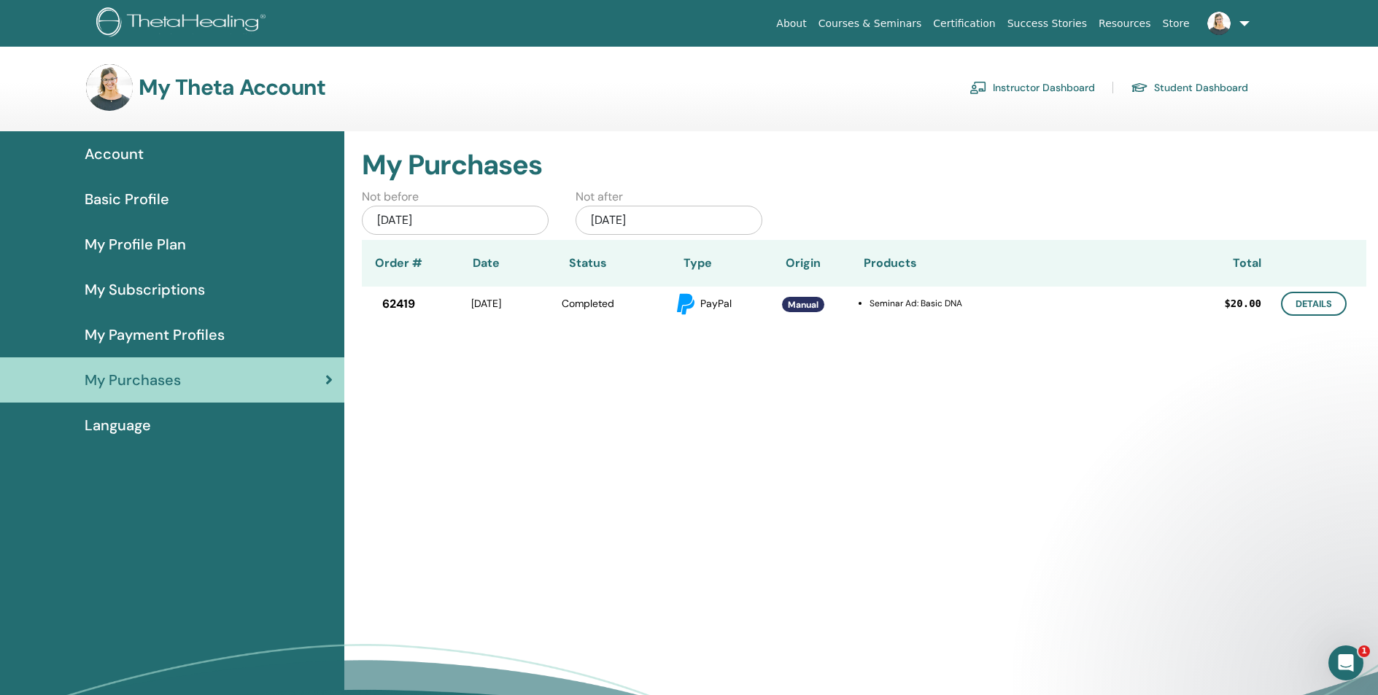
select select "**"
click at [1060, 91] on link "Instructor Dashboard" at bounding box center [1031, 87] width 125 height 23
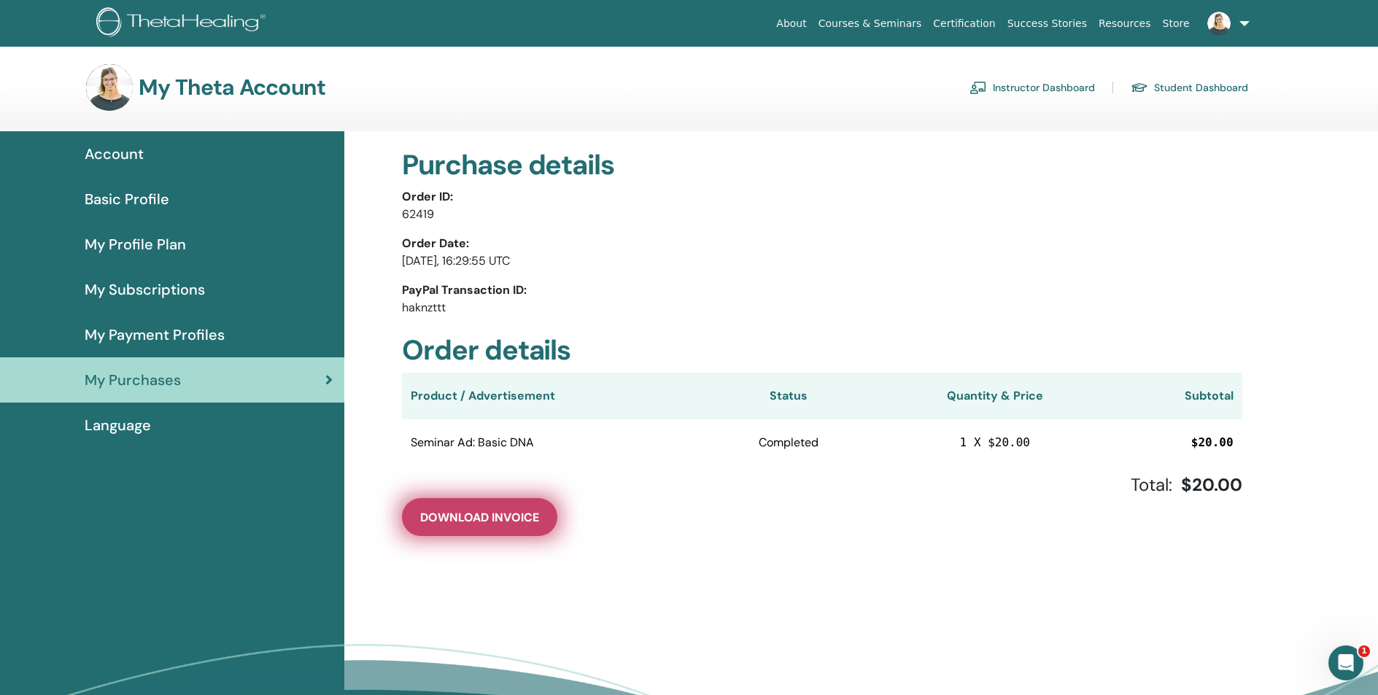
click at [502, 521] on span "Download Invoice" at bounding box center [479, 517] width 119 height 15
click at [1034, 88] on link "Instructor Dashboard" at bounding box center [1031, 87] width 125 height 23
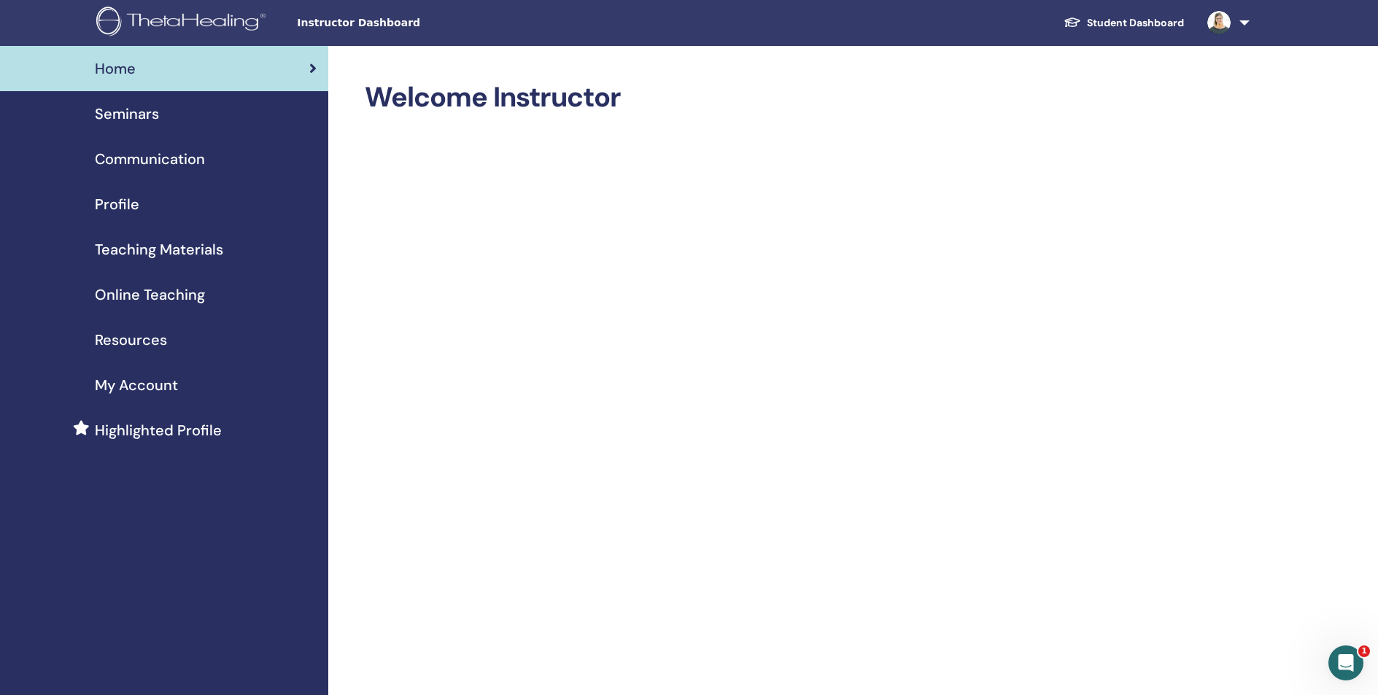
click at [118, 113] on span "Seminars" at bounding box center [127, 114] width 64 height 22
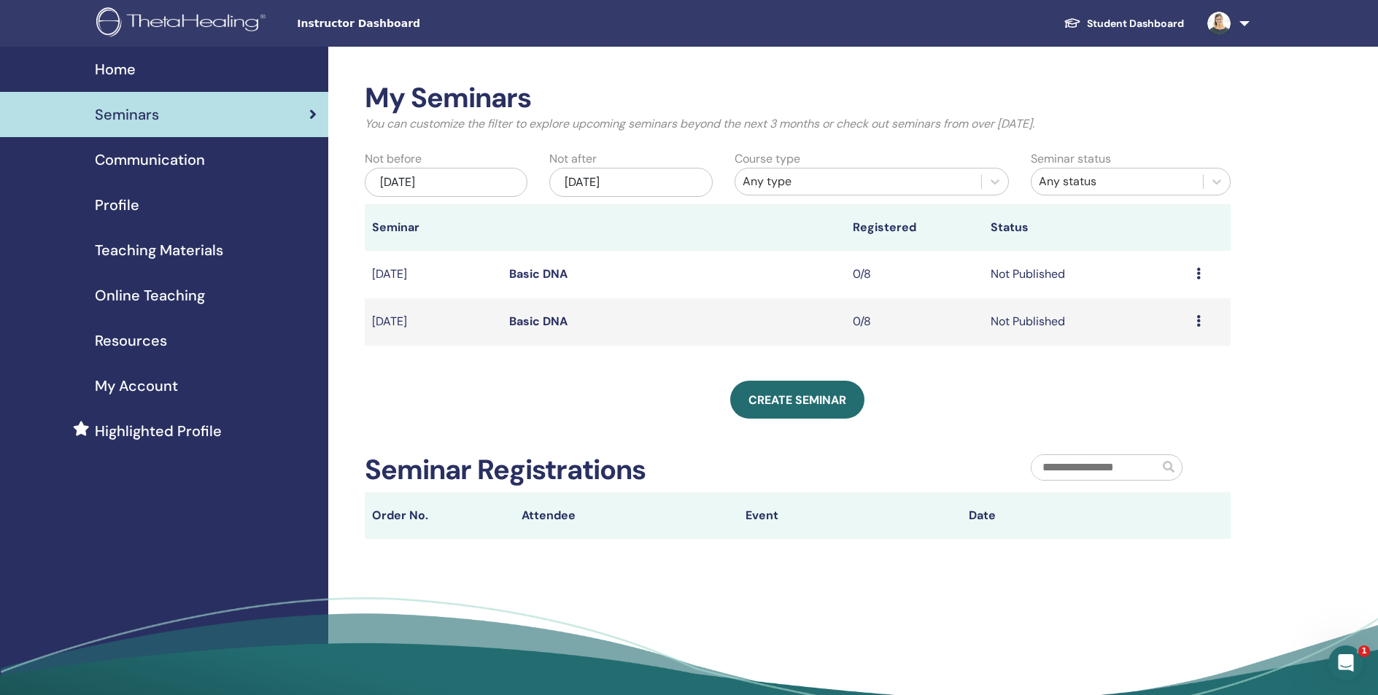
drag, startPoint x: 1200, startPoint y: 323, endPoint x: 1190, endPoint y: 323, distance: 10.2
click at [1198, 323] on icon at bounding box center [1198, 321] width 4 height 12
click at [1157, 400] on p "Cancel" at bounding box center [1157, 401] width 55 height 18
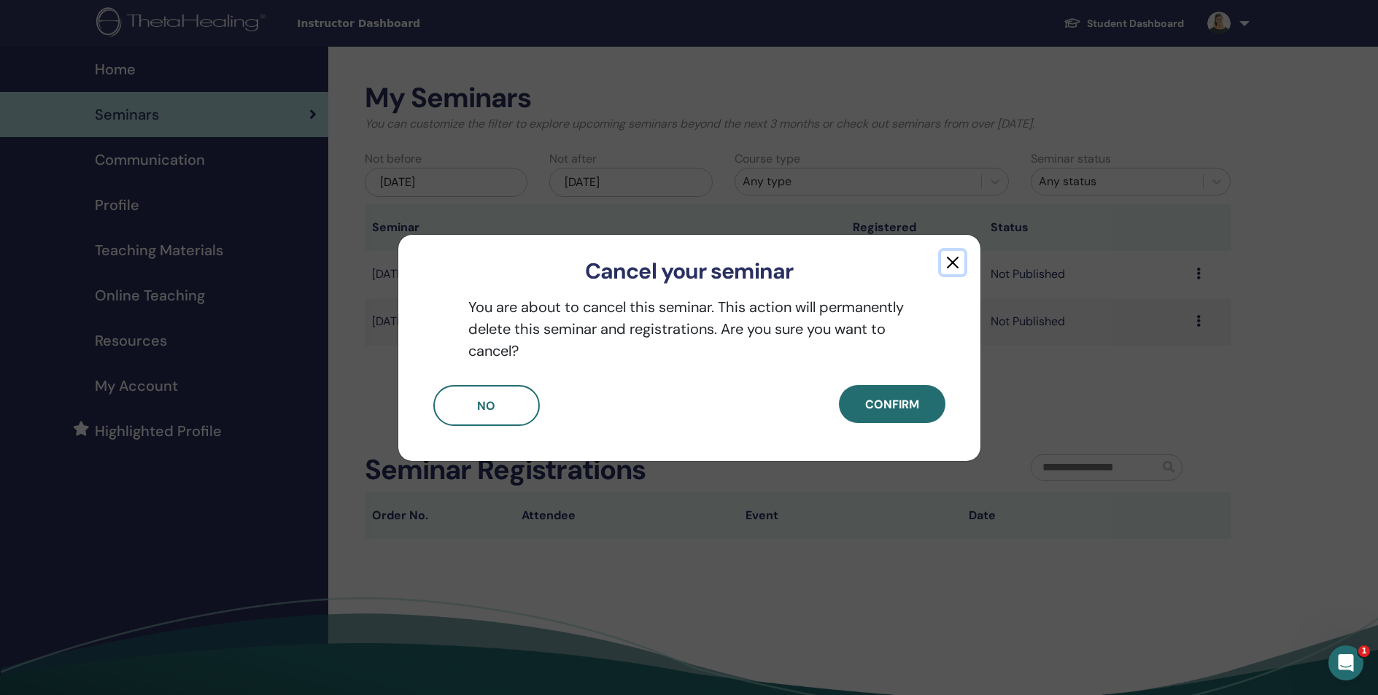
click at [948, 261] on button "button" at bounding box center [952, 262] width 23 height 23
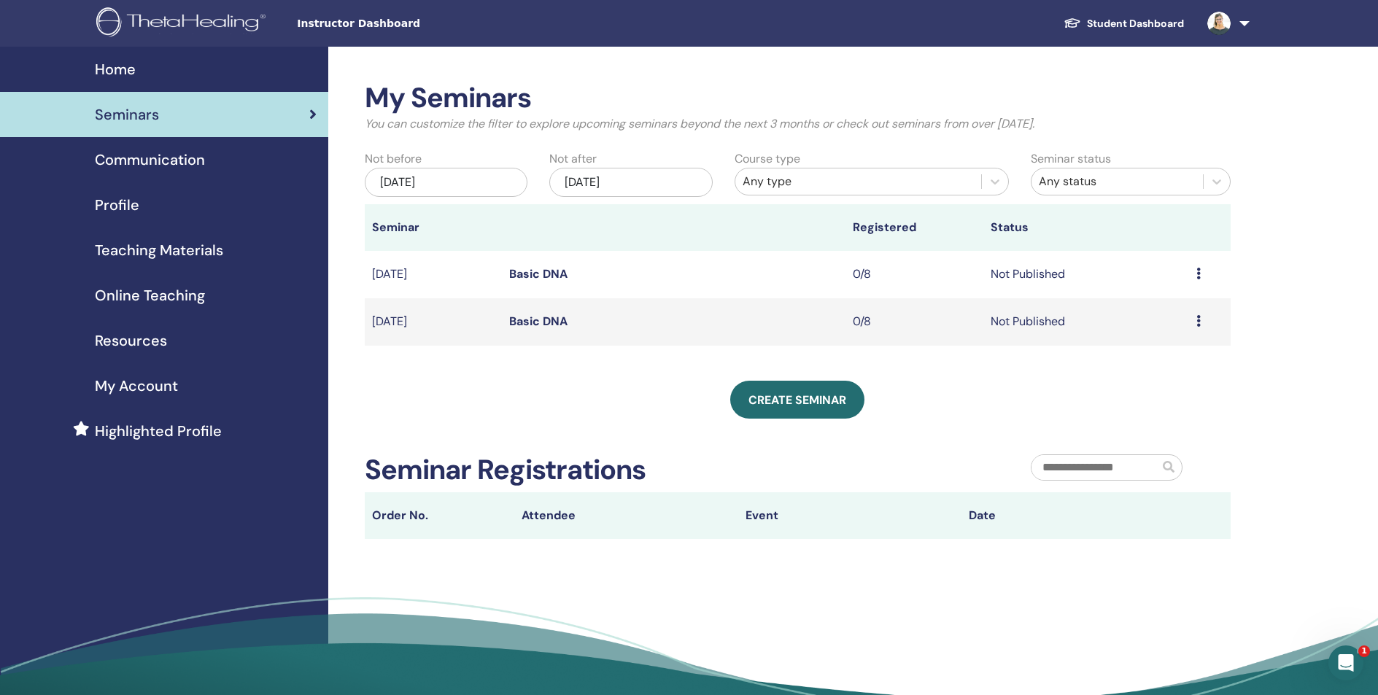
click at [1012, 322] on td "Not Published" at bounding box center [1086, 321] width 206 height 47
click at [540, 321] on link "Basic DNA" at bounding box center [538, 321] width 58 height 15
click at [1202, 322] on div "Preview Edit Attendees Cancel" at bounding box center [1209, 322] width 27 height 18
click at [1152, 400] on p "Cancel" at bounding box center [1160, 401] width 55 height 18
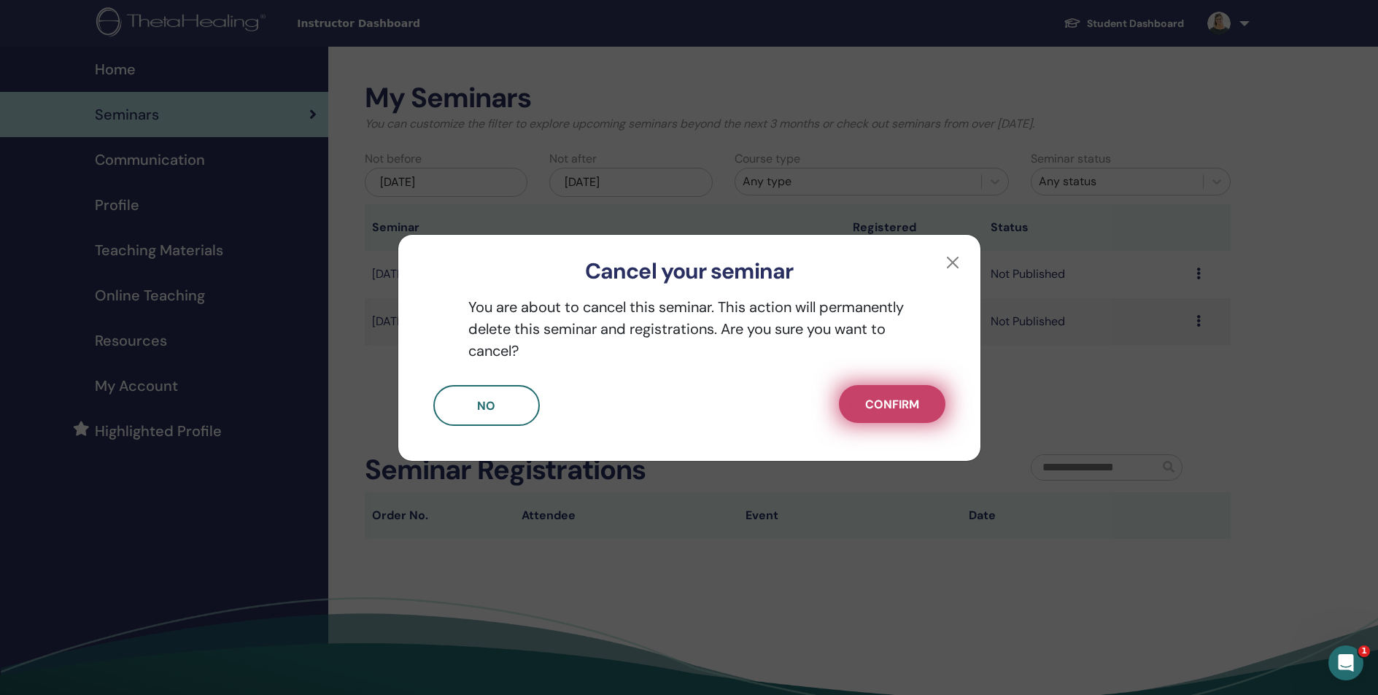
click at [921, 414] on button "Confirm" at bounding box center [892, 404] width 106 height 38
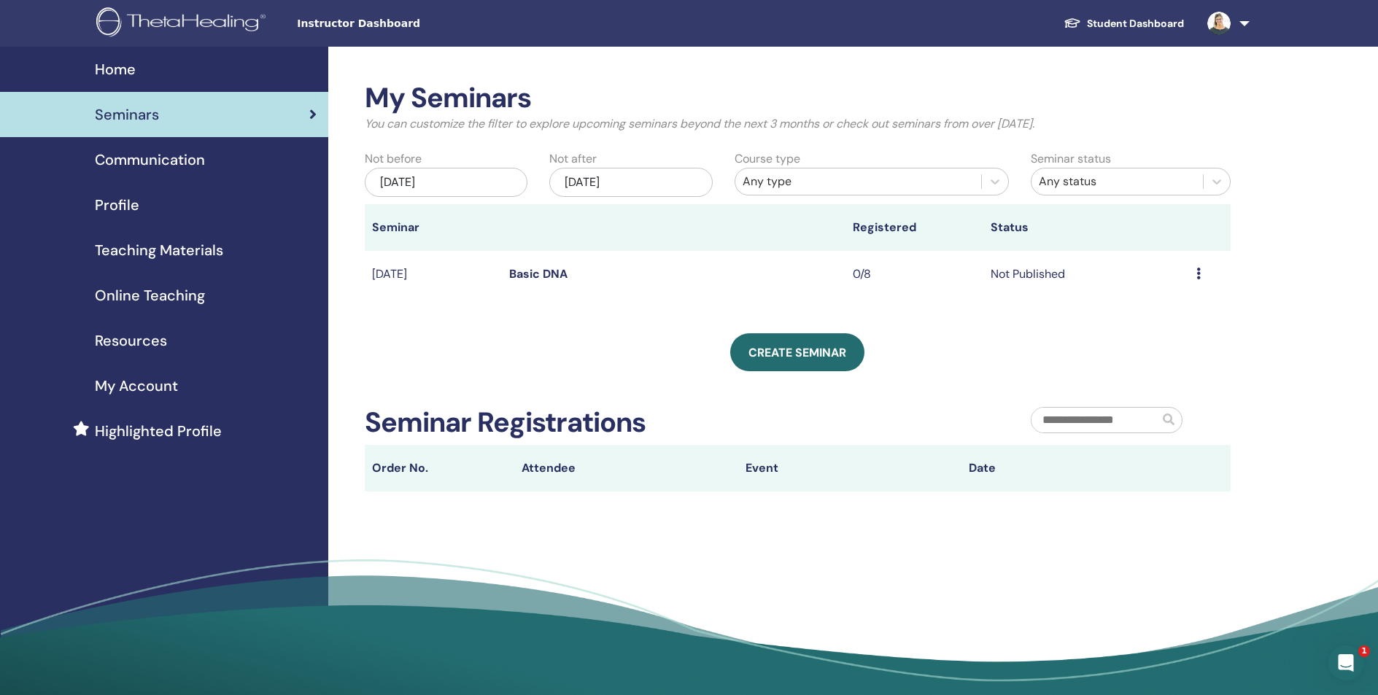
click at [524, 274] on link "Basic DNA" at bounding box center [538, 273] width 58 height 15
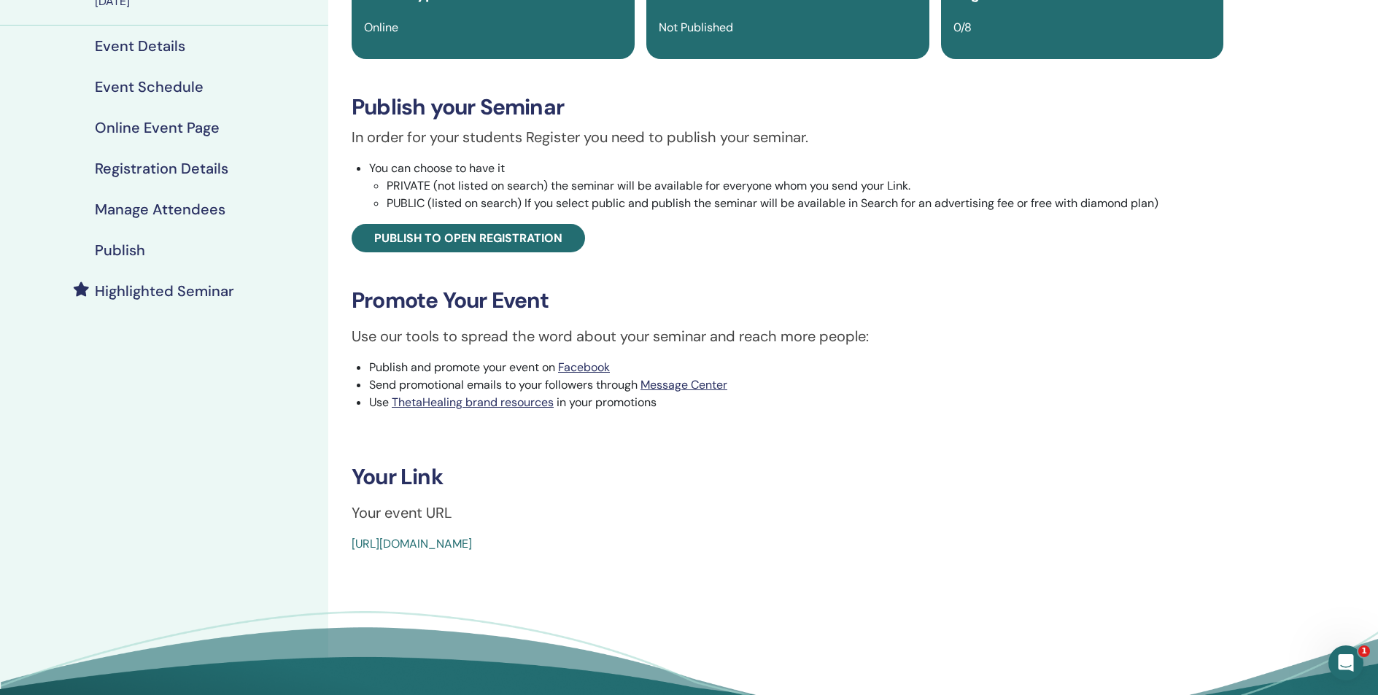
scroll to position [222, 0]
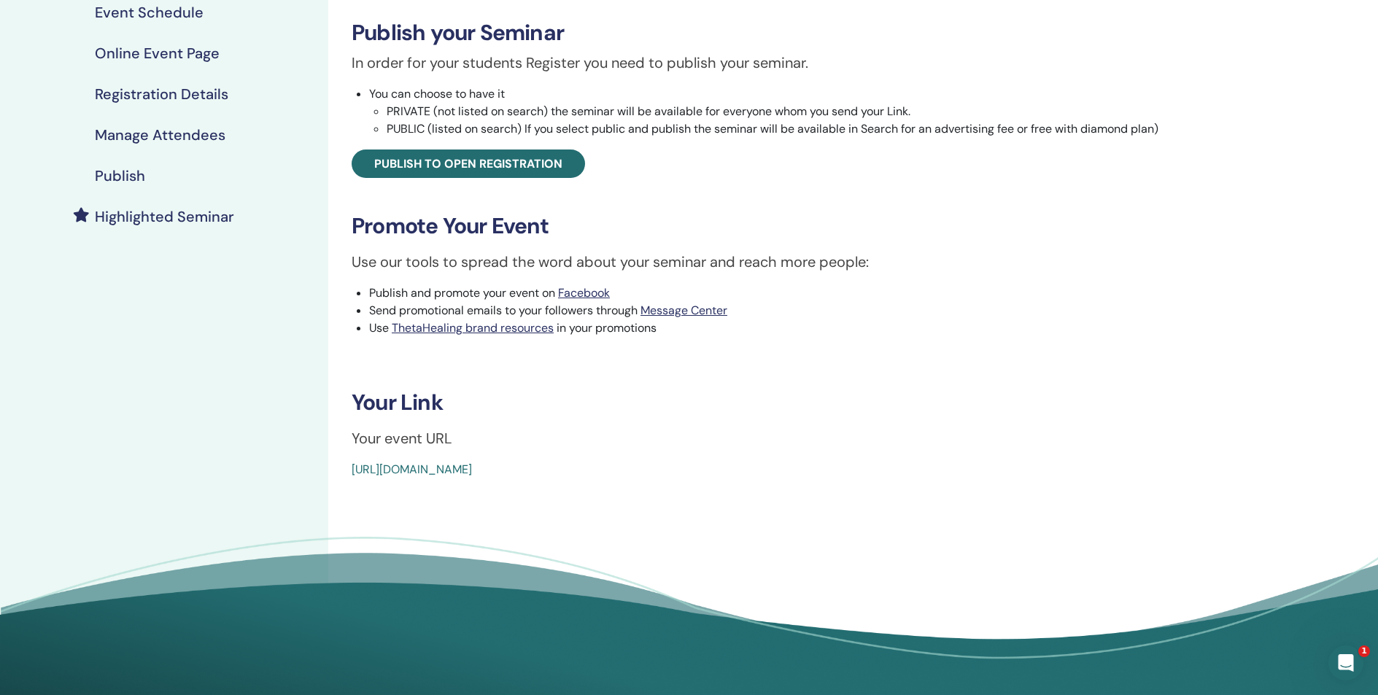
click at [472, 468] on link "https://www.thetahealing.com/seminar-378093-details.html" at bounding box center [412, 469] width 120 height 15
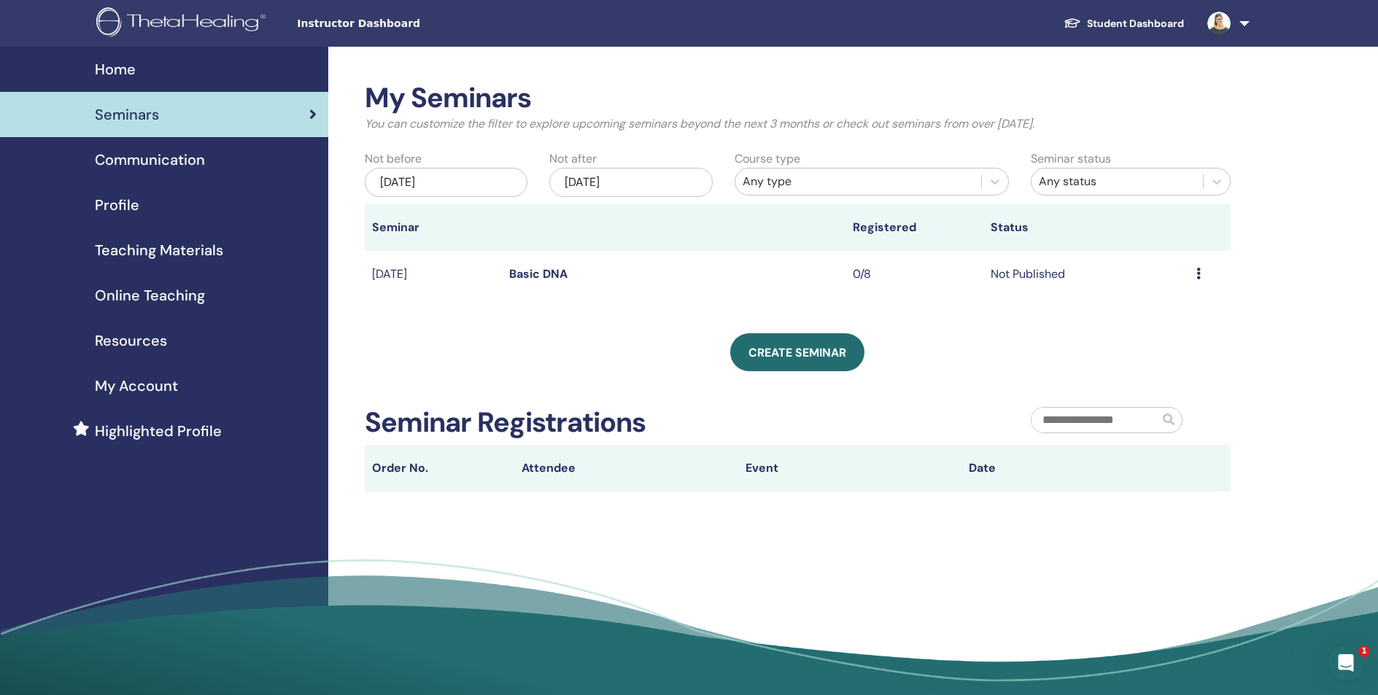
click at [869, 249] on th "Registered" at bounding box center [913, 227] width 137 height 47
click at [533, 274] on link "Basic DNA" at bounding box center [538, 273] width 58 height 15
click at [1195, 274] on td "Preview Edit Attendees Cancel" at bounding box center [1210, 274] width 42 height 47
click at [987, 271] on td "Not Published" at bounding box center [1086, 274] width 206 height 47
click at [1196, 274] on icon at bounding box center [1198, 274] width 4 height 12
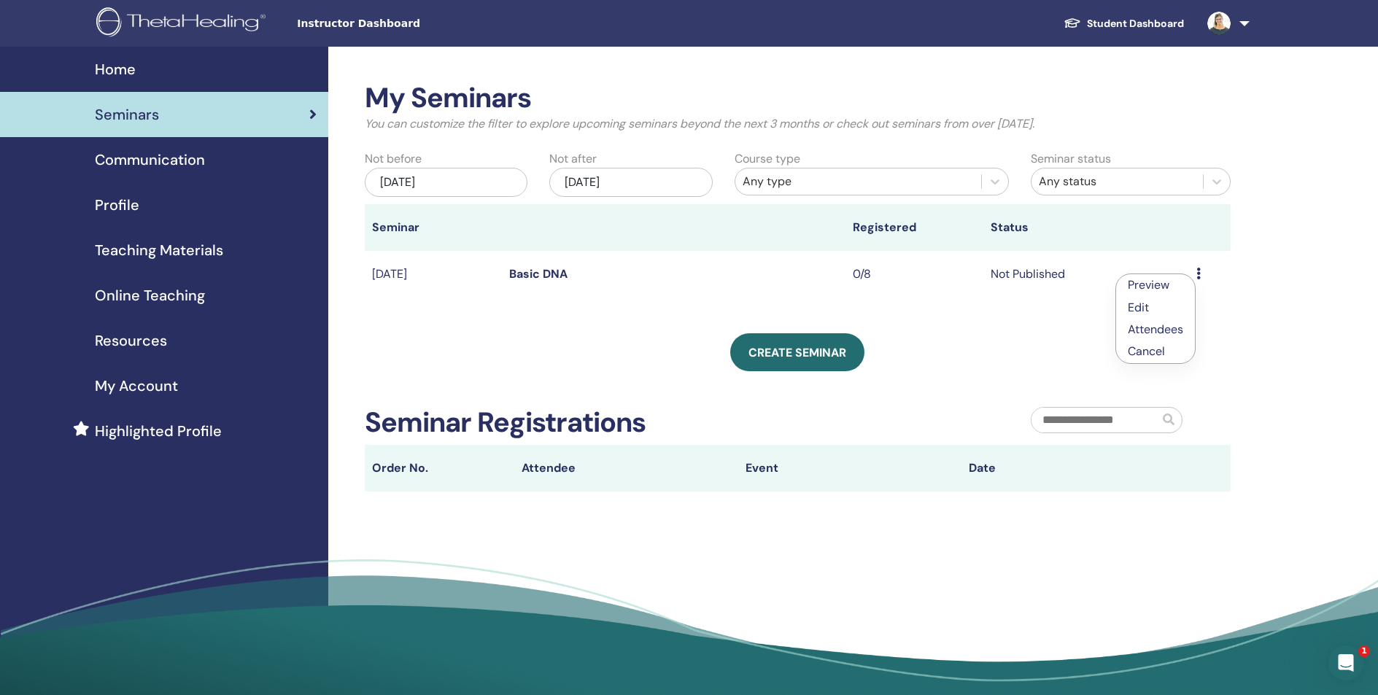
click at [1196, 274] on icon at bounding box center [1198, 274] width 4 height 12
click at [1157, 352] on p "Cancel" at bounding box center [1155, 352] width 55 height 18
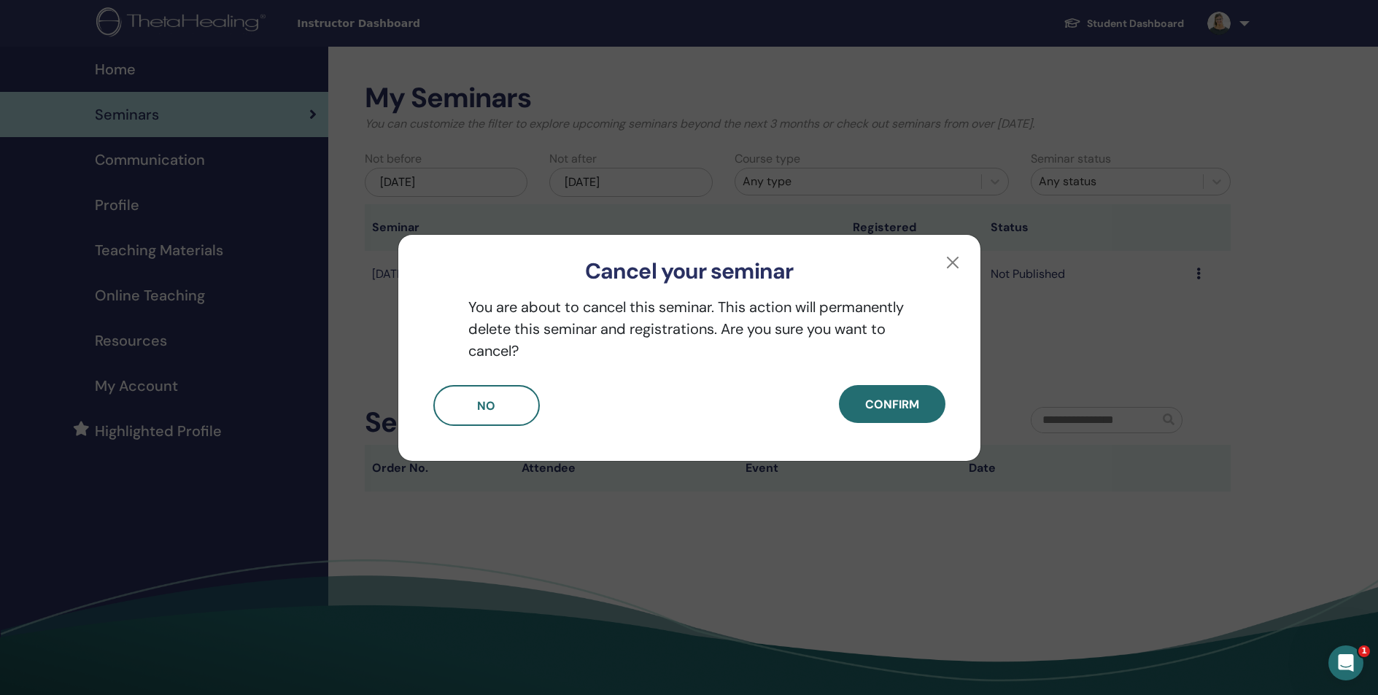
drag, startPoint x: 1130, startPoint y: 278, endPoint x: 1153, endPoint y: 274, distance: 23.7
click at [1130, 278] on div "Cancel your seminar You are about to cancel this seminar. This action will perm…" at bounding box center [689, 347] width 1378 height 695
drag, startPoint x: 948, startPoint y: 262, endPoint x: 932, endPoint y: 271, distance: 18.6
click at [948, 263] on button "button" at bounding box center [952, 262] width 23 height 23
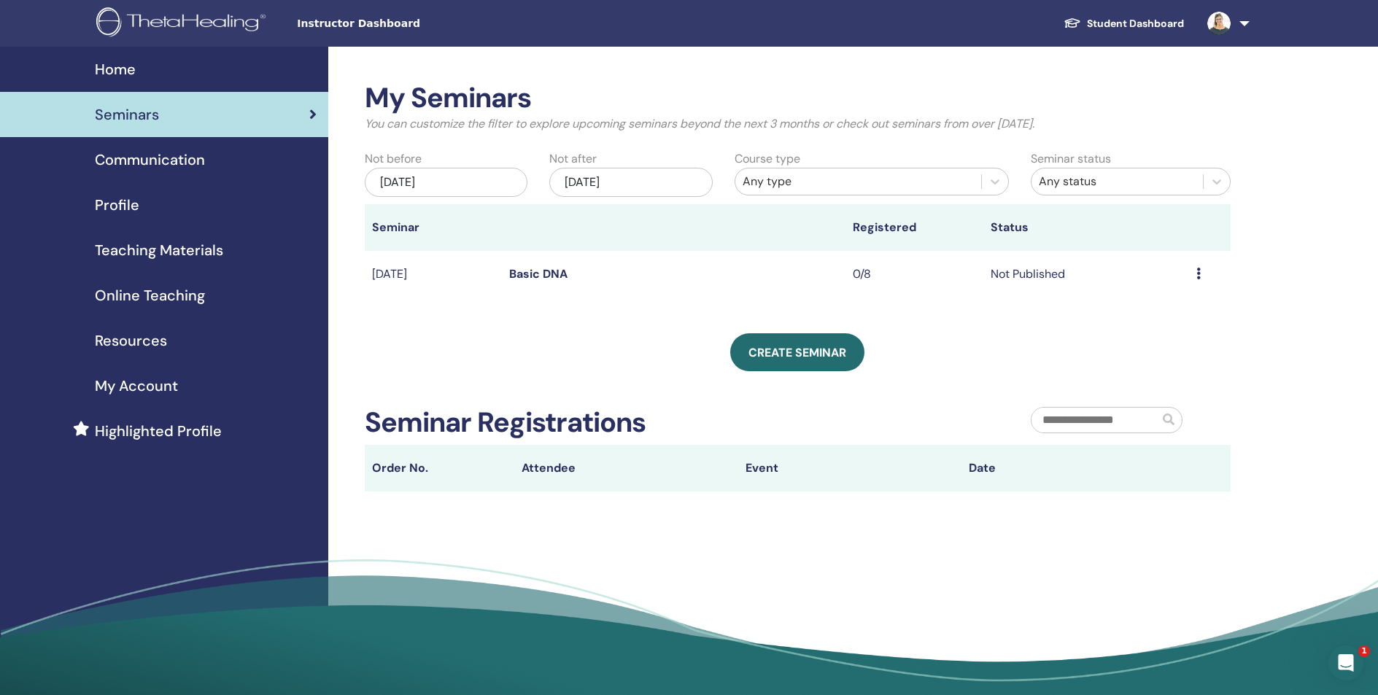
click at [1198, 274] on icon at bounding box center [1198, 274] width 4 height 12
click at [1170, 306] on li "Edit" at bounding box center [1156, 307] width 79 height 22
click at [1201, 274] on div "Preview Edit Attendees Cancel" at bounding box center [1209, 274] width 27 height 18
click at [1145, 310] on link "Edit" at bounding box center [1142, 307] width 21 height 15
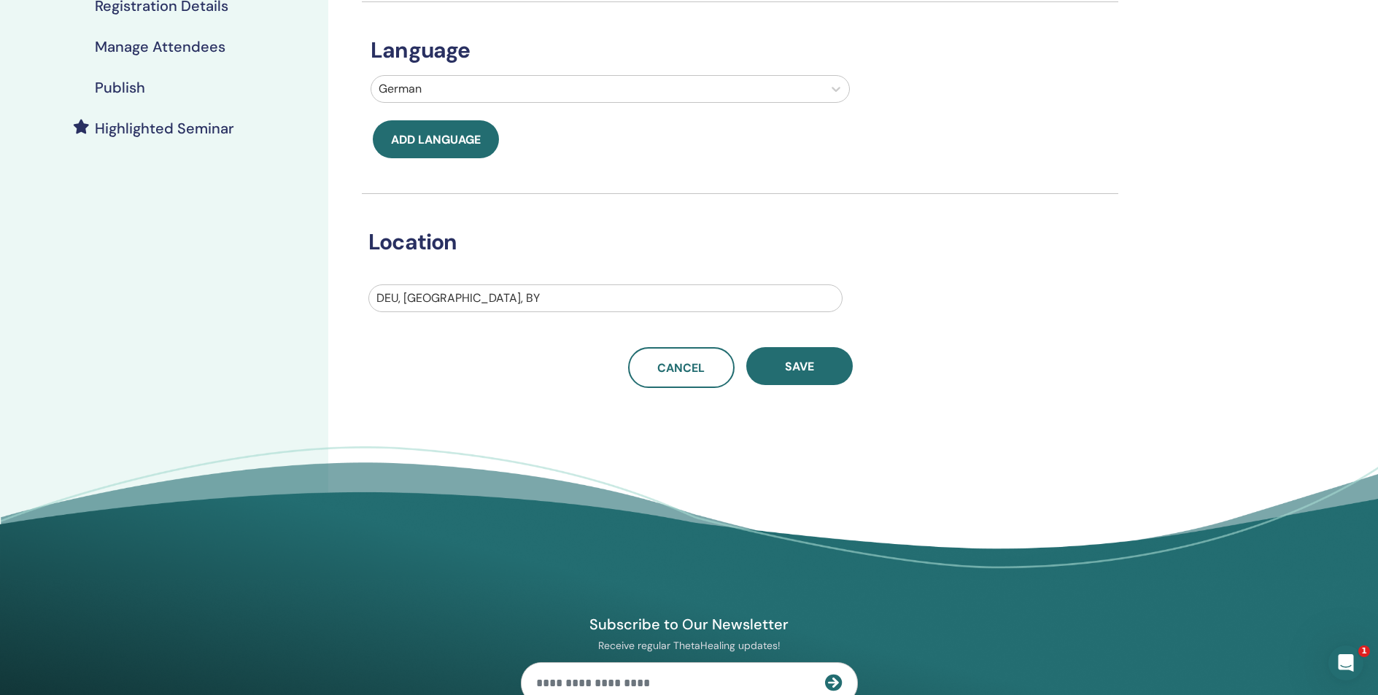
scroll to position [318, 0]
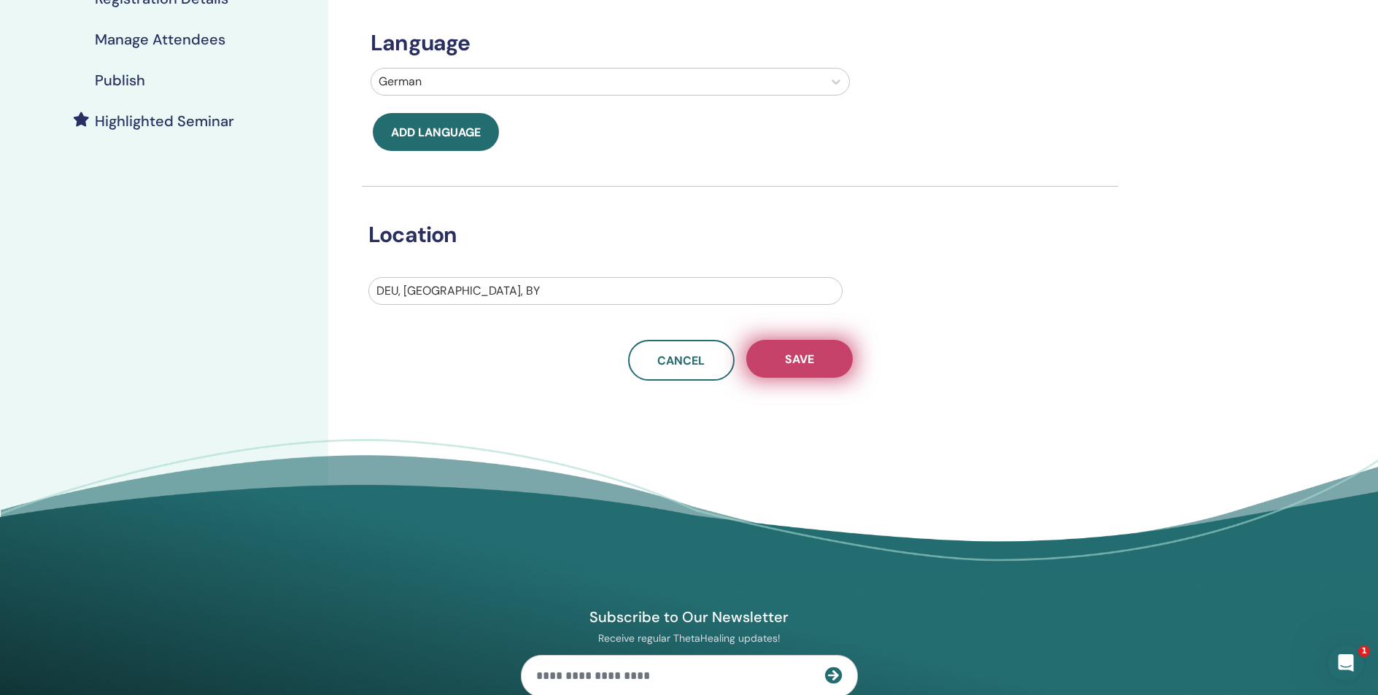
click at [794, 360] on span "Save" at bounding box center [799, 359] width 29 height 15
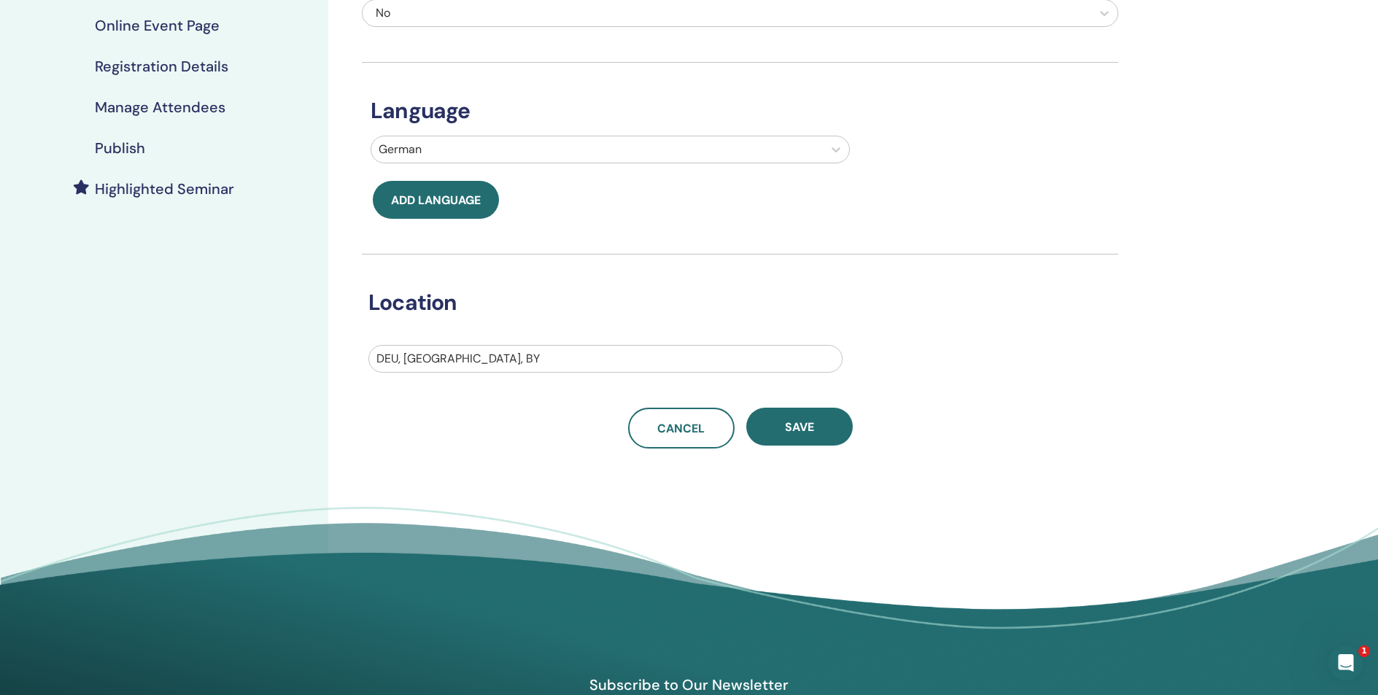
scroll to position [288, 0]
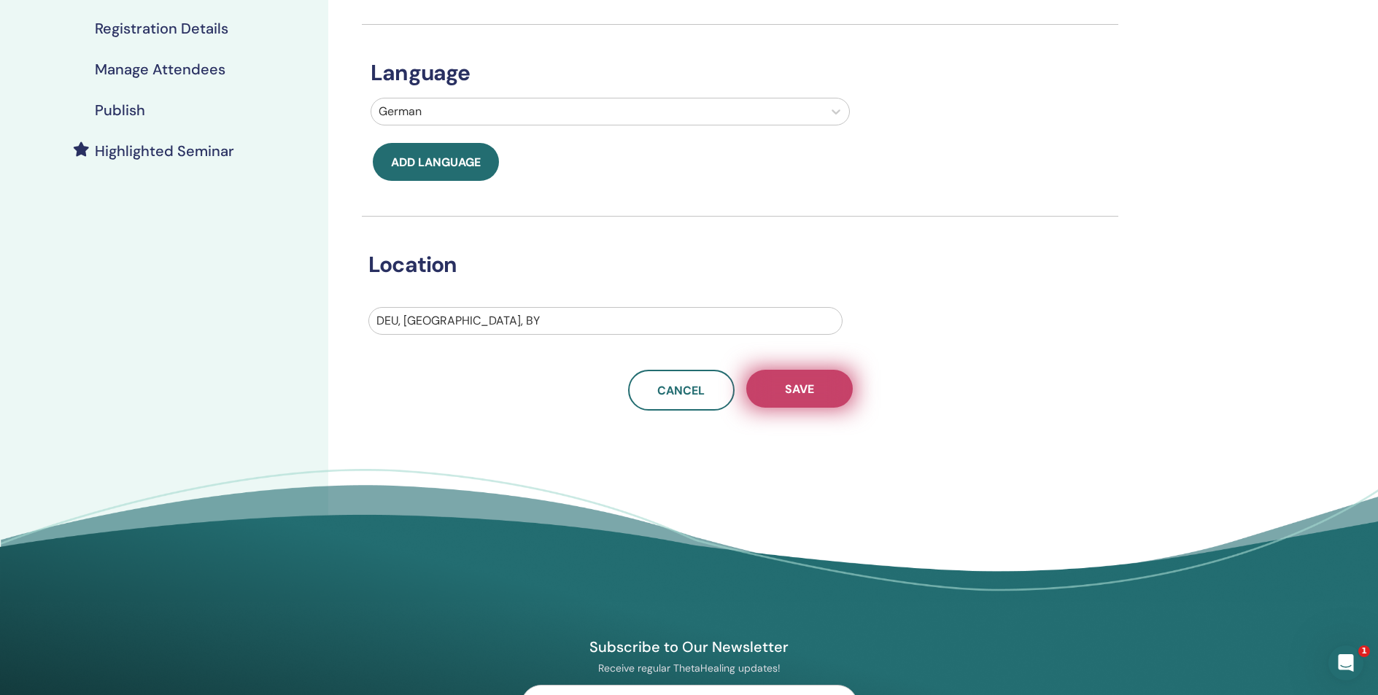
click at [788, 394] on span "Save" at bounding box center [799, 388] width 29 height 15
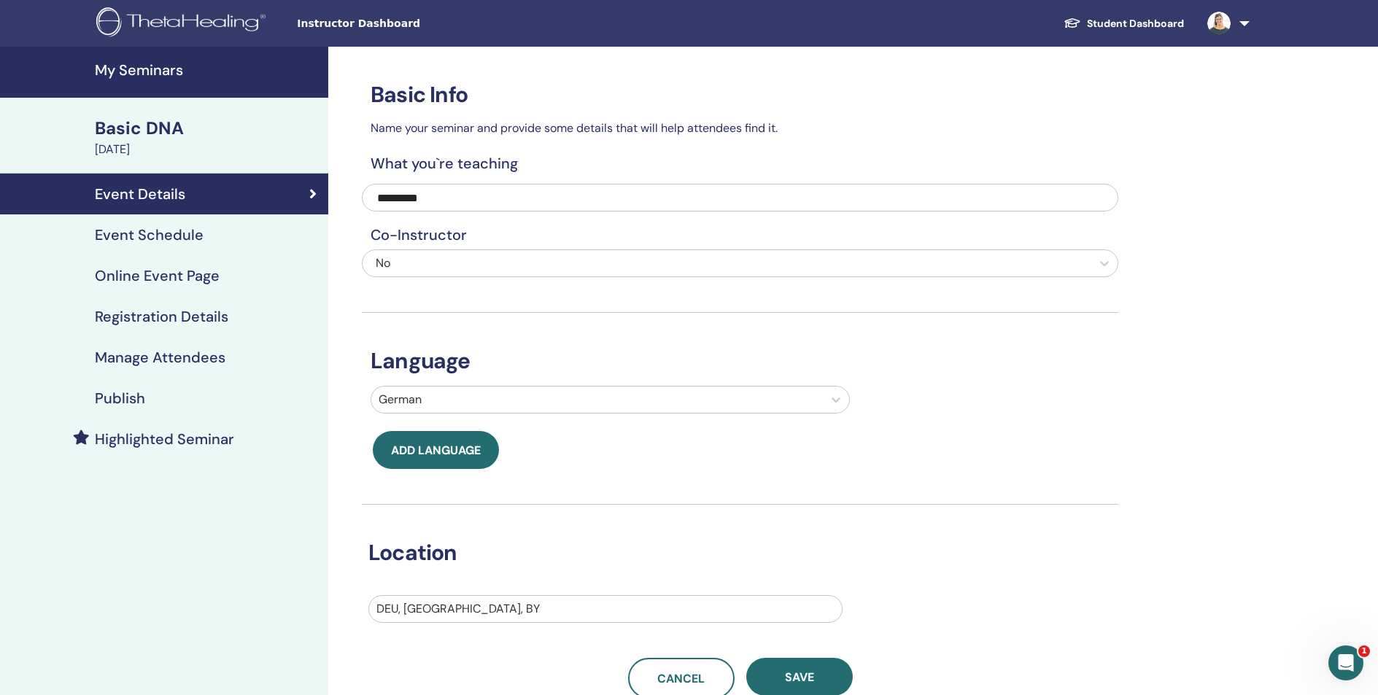
click at [139, 234] on h4 "Event Schedule" at bounding box center [149, 235] width 109 height 18
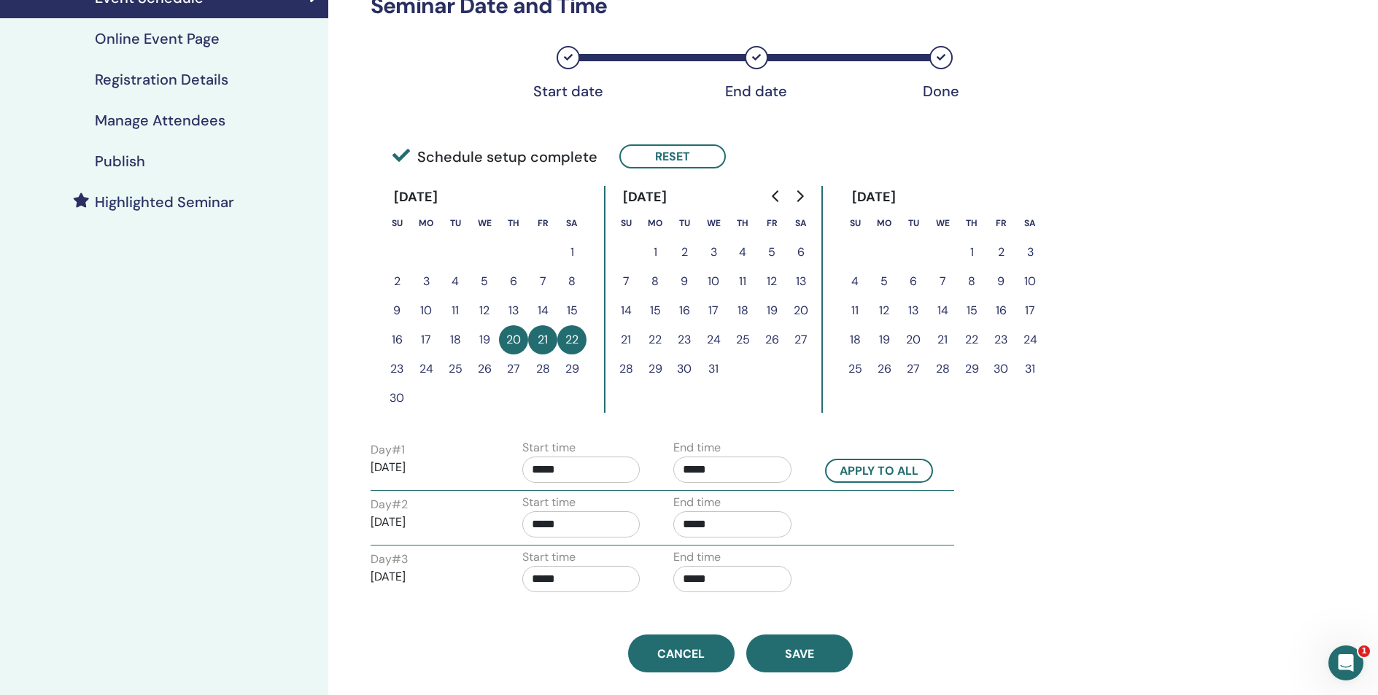
scroll to position [284, 0]
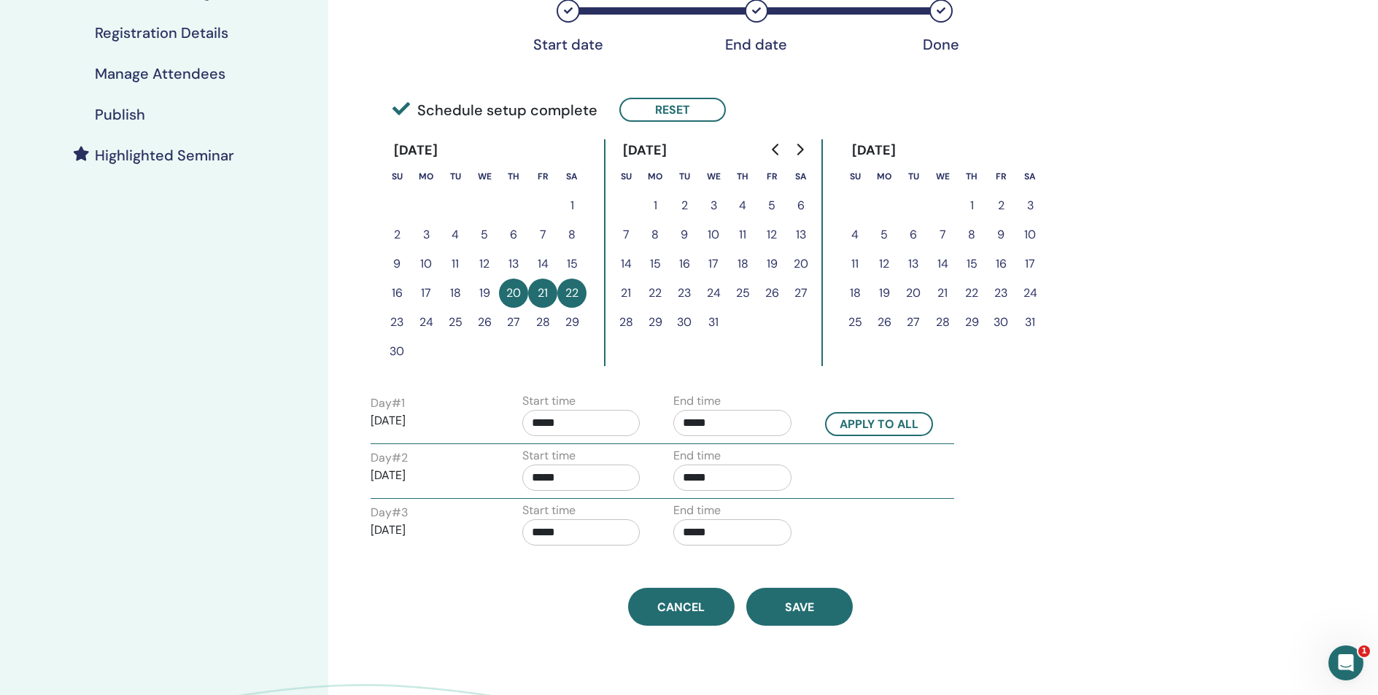
click at [552, 422] on input "*****" at bounding box center [581, 423] width 118 height 26
click at [632, 461] on span "▲" at bounding box center [629, 460] width 29 height 29
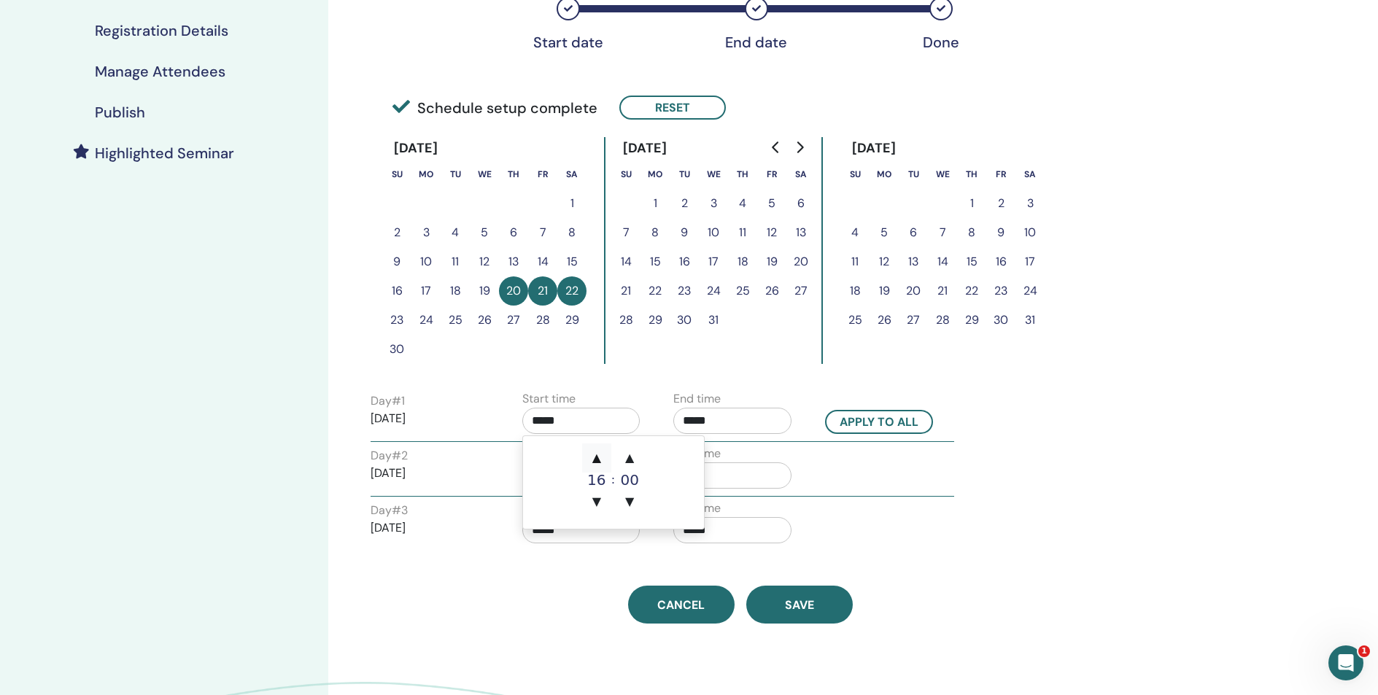
click at [598, 459] on span "▲" at bounding box center [596, 457] width 29 height 29
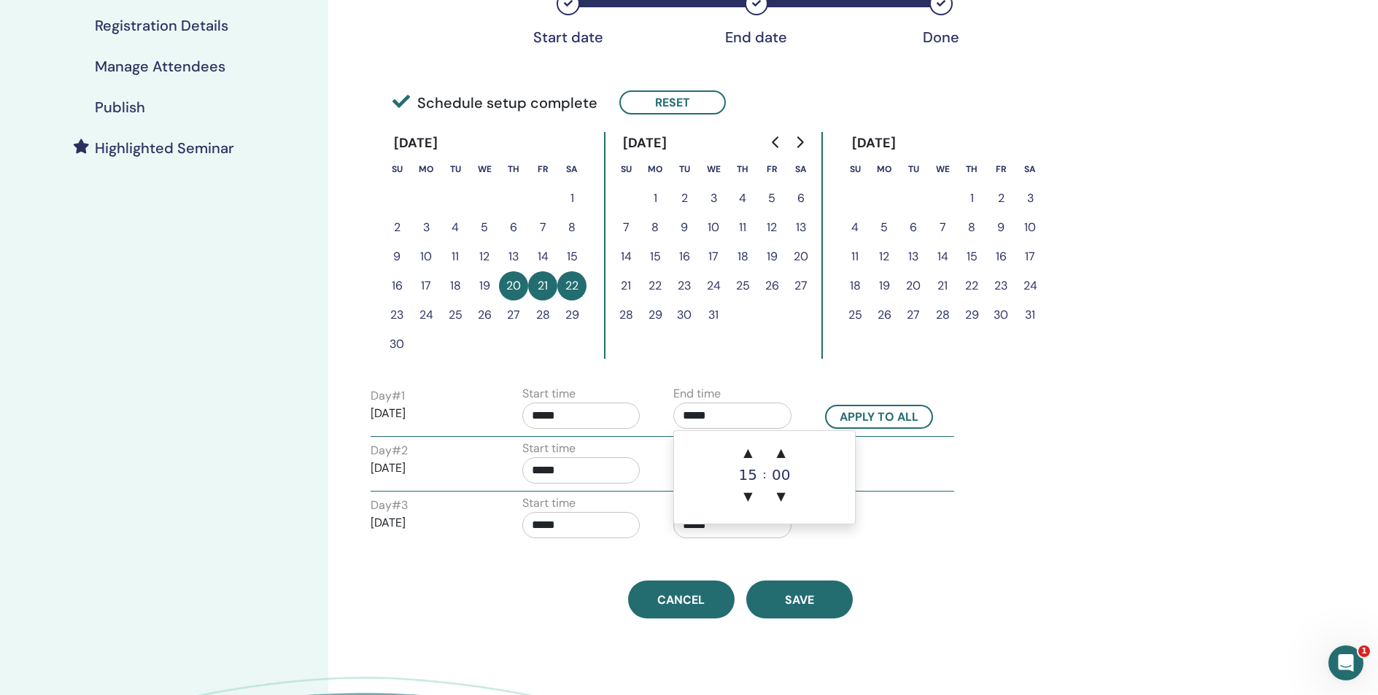
click at [712, 407] on input "*****" at bounding box center [732, 416] width 118 height 26
click at [753, 450] on span "▲" at bounding box center [747, 452] width 29 height 29
click at [751, 449] on span "▲" at bounding box center [747, 452] width 29 height 29
click at [751, 450] on span "▲" at bounding box center [747, 452] width 29 height 29
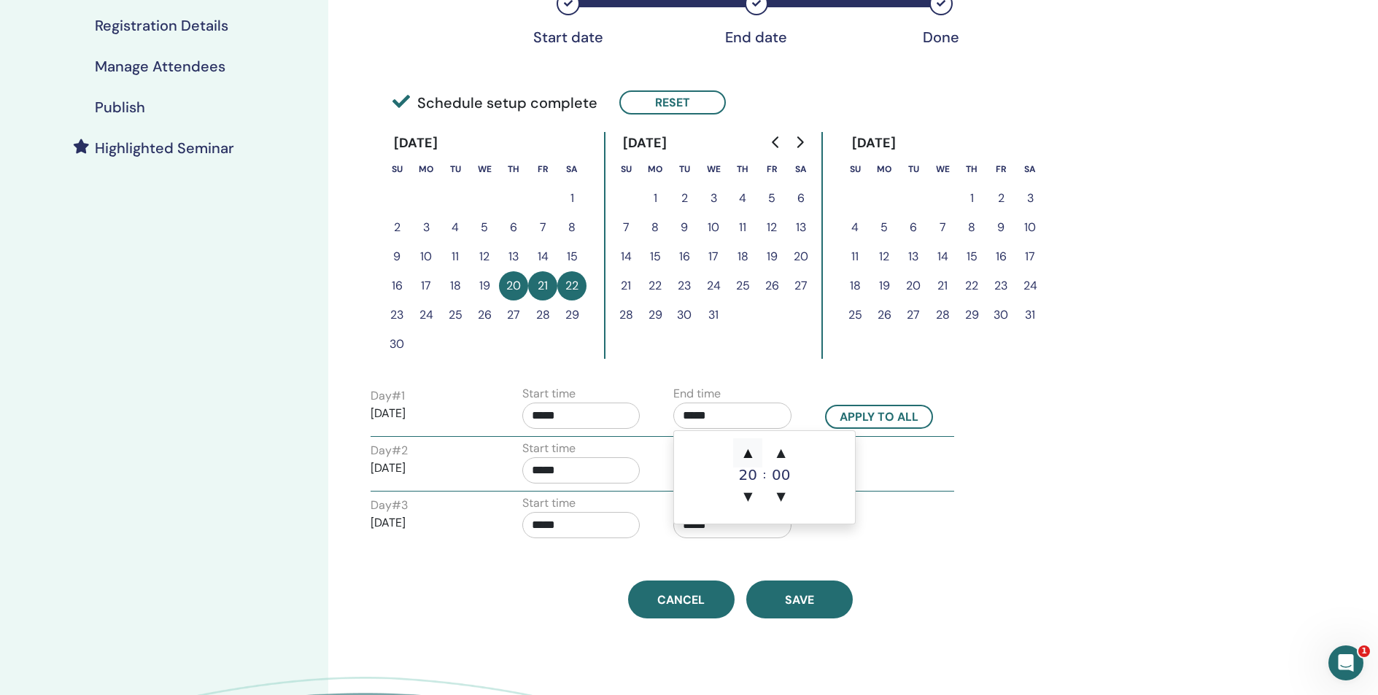
click at [751, 450] on span "▲" at bounding box center [747, 452] width 29 height 29
type input "*****"
click at [813, 389] on div "Day # 1 2025/11/20 Start time ***** End time ***** Apply to all" at bounding box center [662, 410] width 605 height 51
click at [705, 466] on input "*****" at bounding box center [732, 470] width 118 height 26
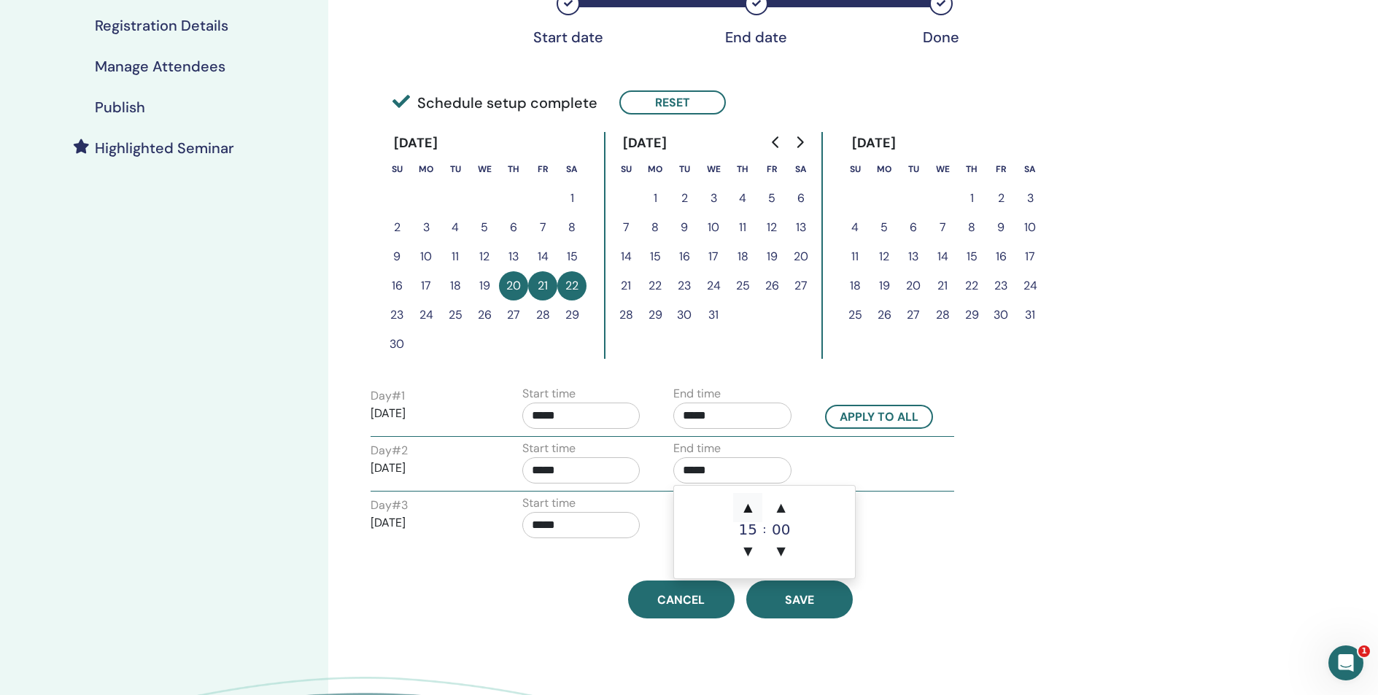
click at [754, 507] on span "▲" at bounding box center [747, 507] width 29 height 29
type input "*****"
click at [573, 526] on input "*****" at bounding box center [581, 525] width 118 height 26
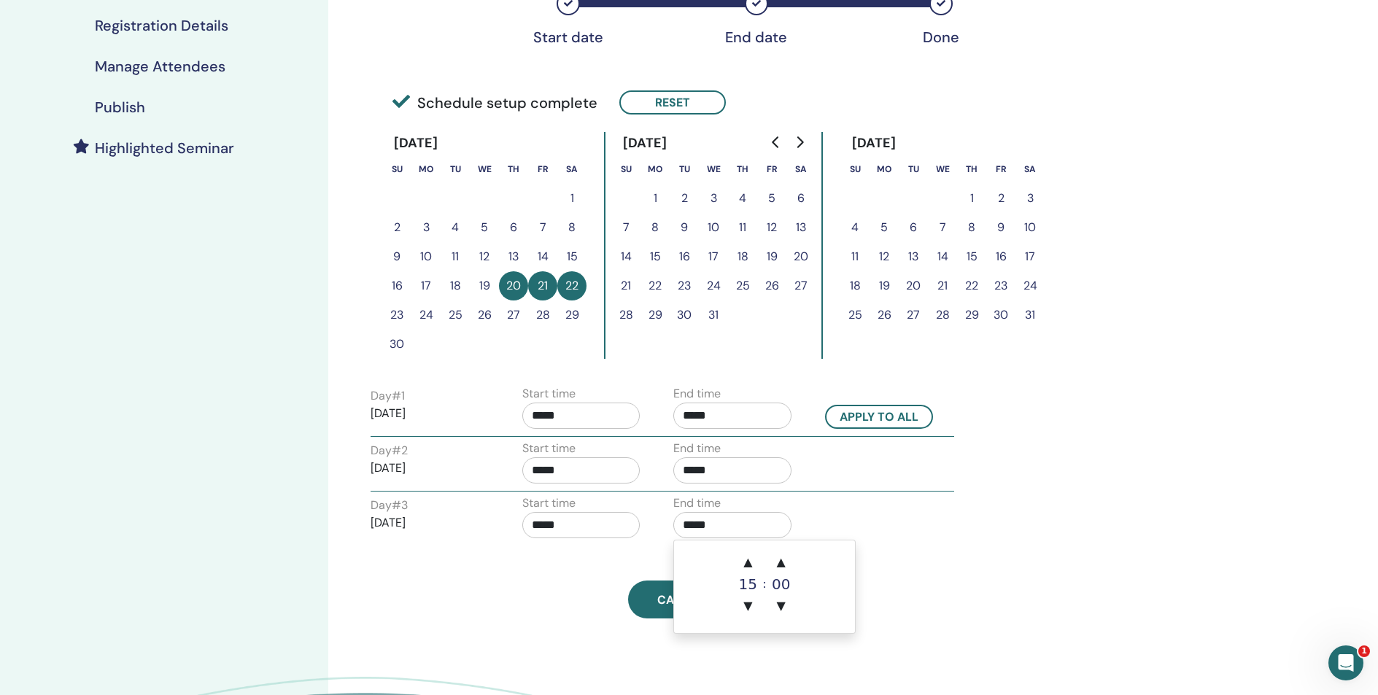
click at [703, 521] on input "*****" at bounding box center [732, 525] width 118 height 26
click at [749, 600] on span "▼" at bounding box center [747, 606] width 29 height 29
type input "*****"
click at [904, 468] on div "Day # 2 2025/11/21 Start time ***** End time *****" at bounding box center [662, 465] width 605 height 51
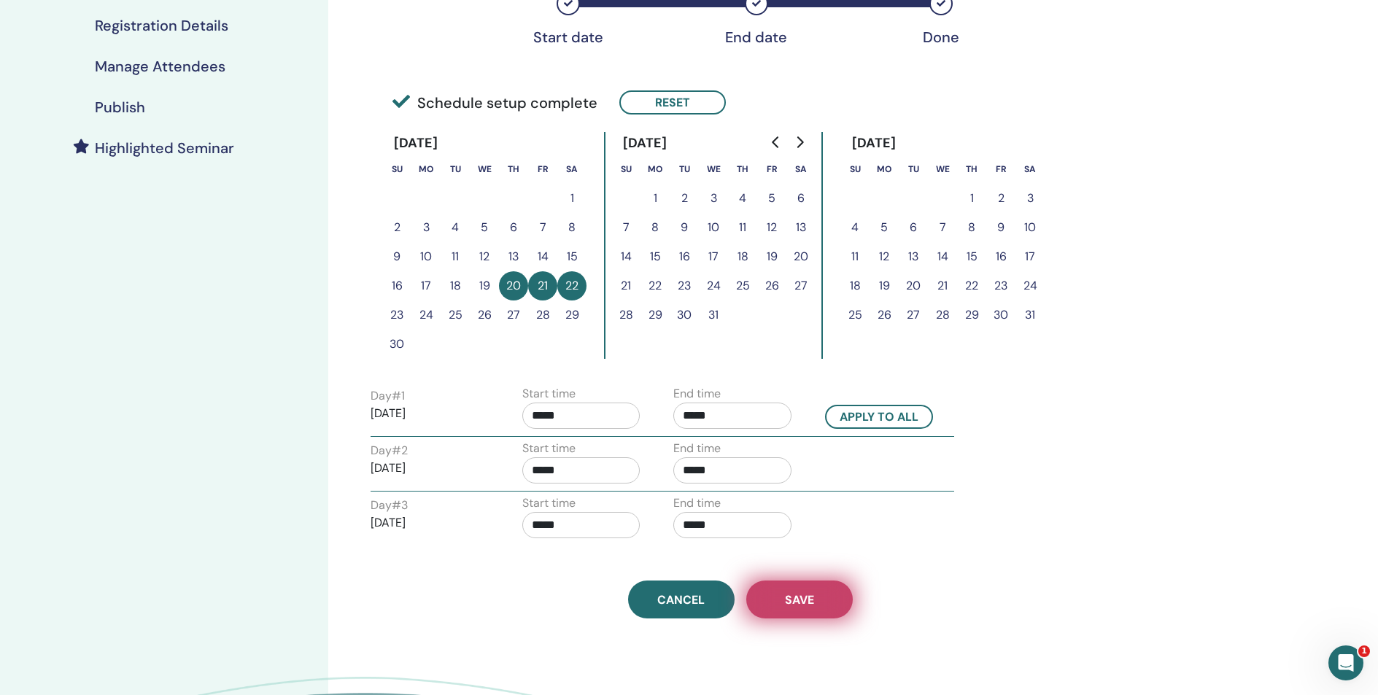
click at [827, 605] on button "Save" at bounding box center [799, 600] width 106 height 38
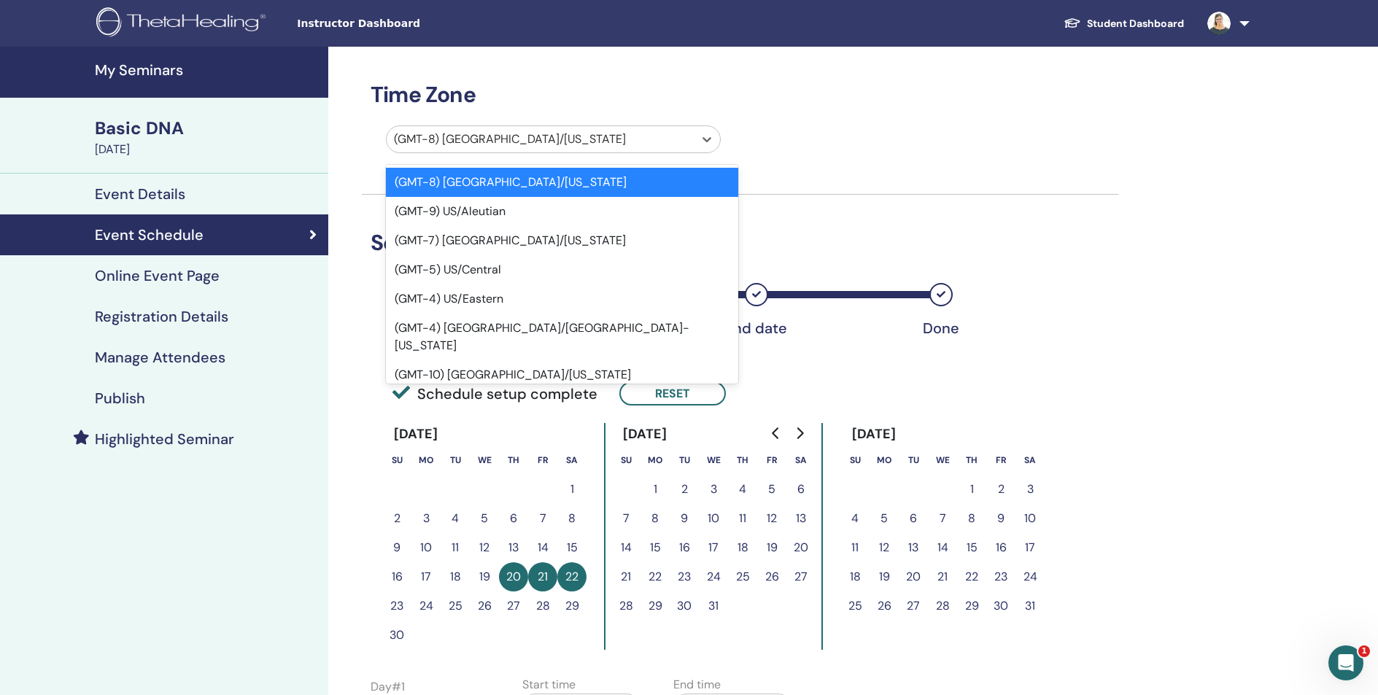
click at [555, 141] on div at bounding box center [540, 139] width 292 height 20
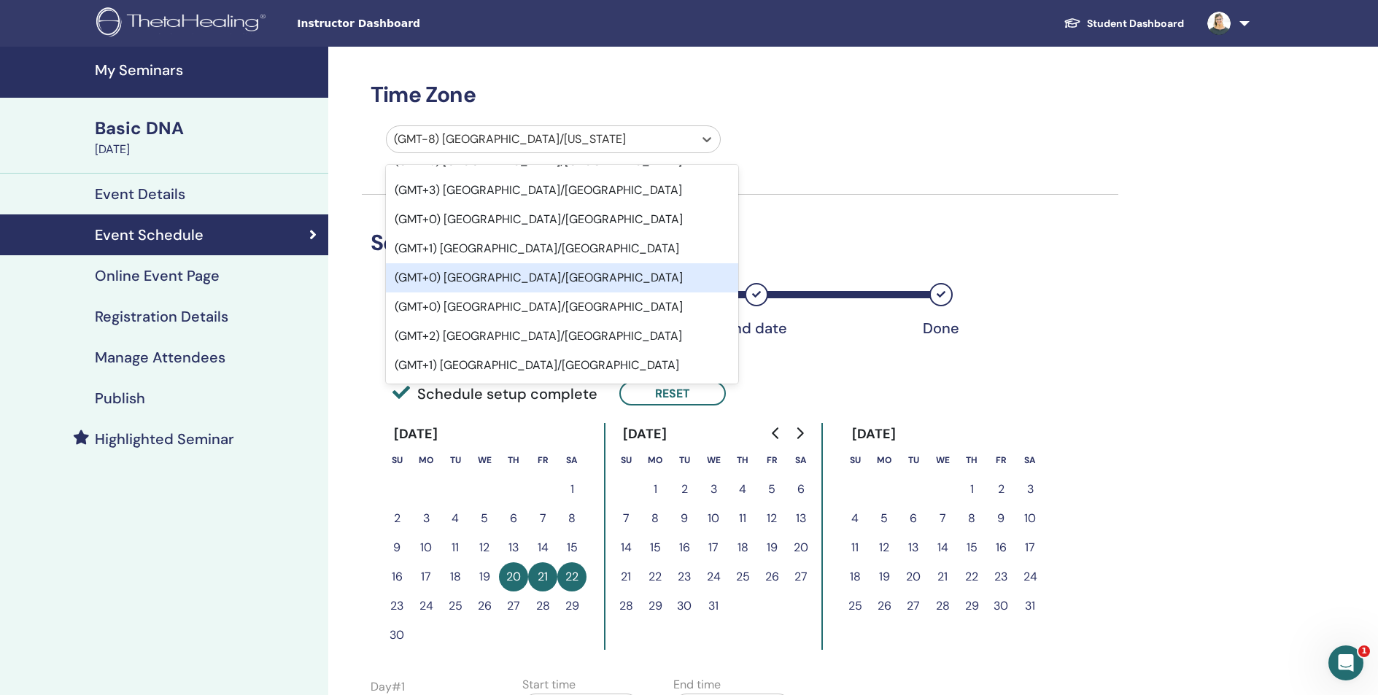
scroll to position [1529, 0]
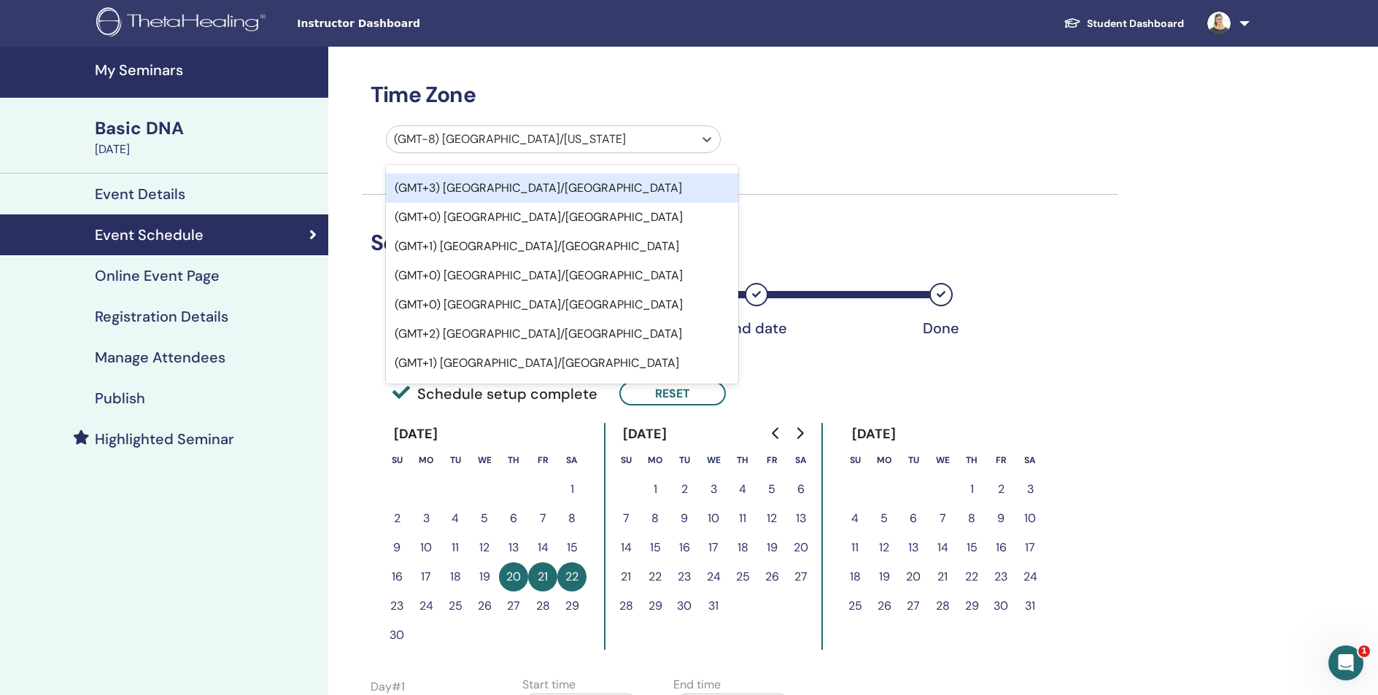
click at [516, 135] on div at bounding box center [540, 139] width 292 height 20
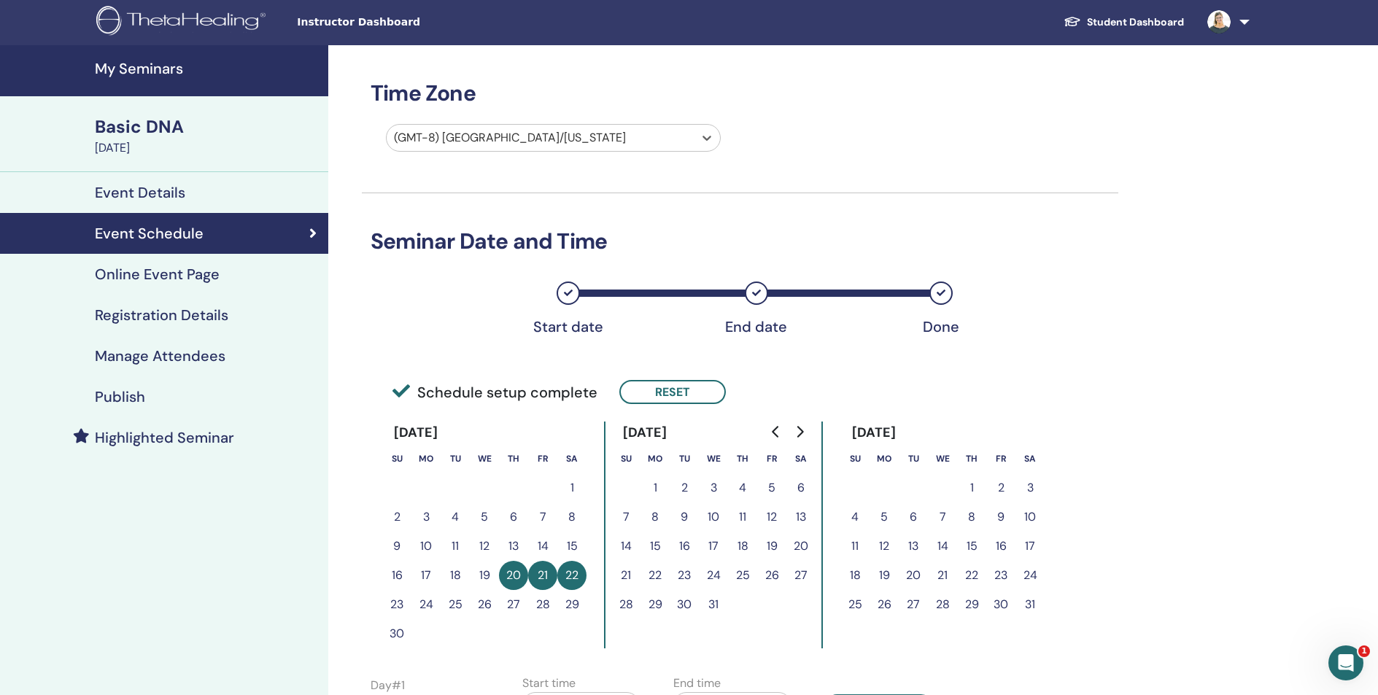
click at [516, 135] on div at bounding box center [540, 138] width 292 height 20
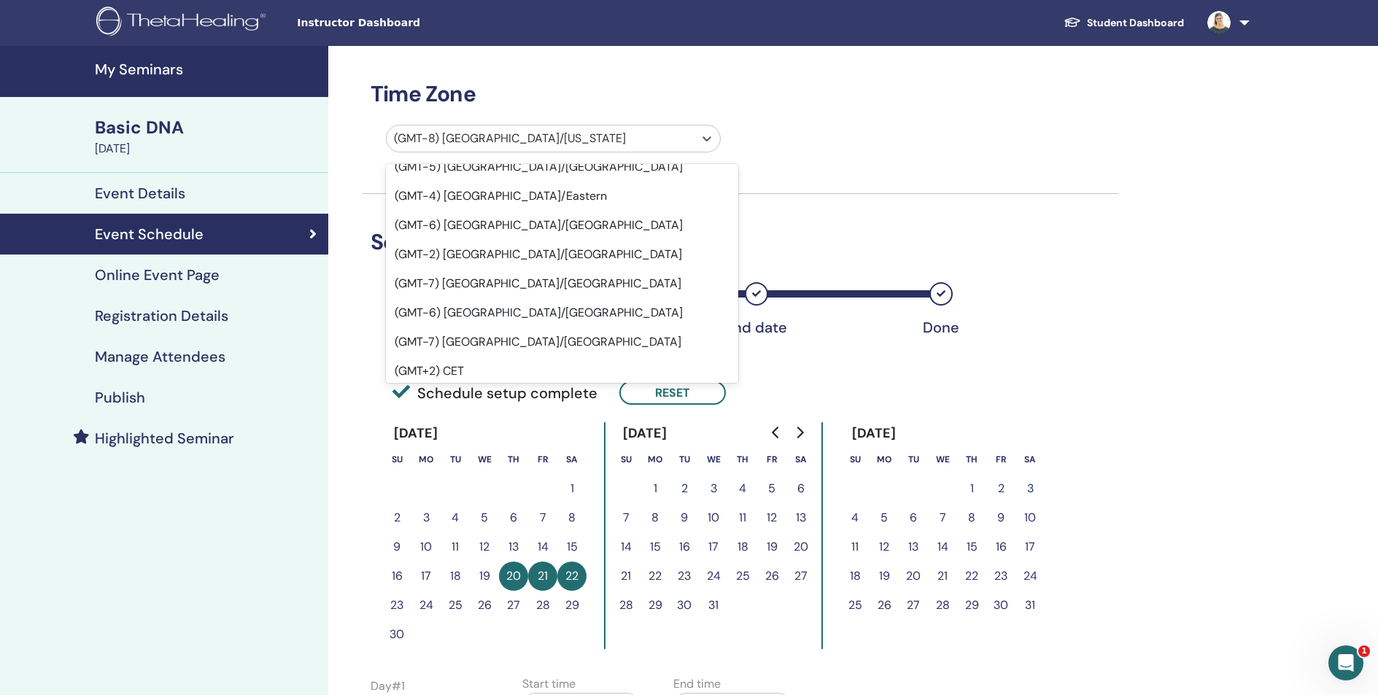
scroll to position [12912, 0]
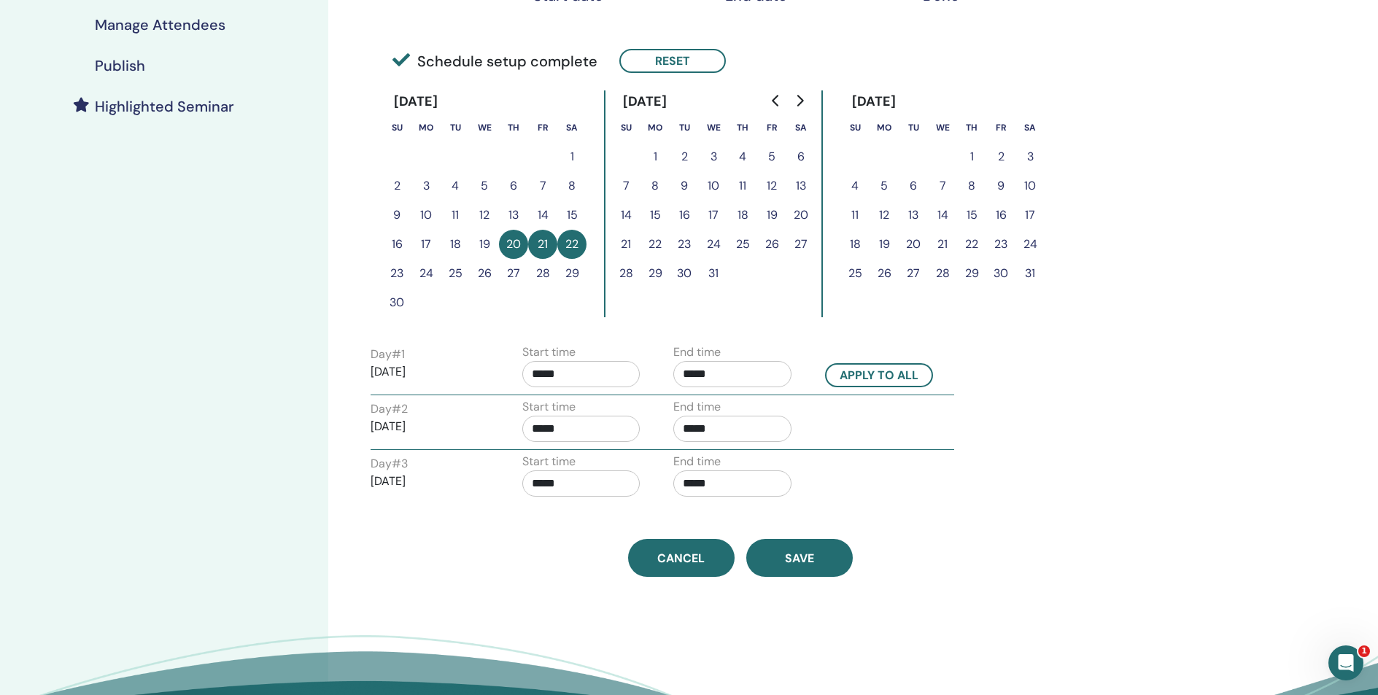
scroll to position [358, 0]
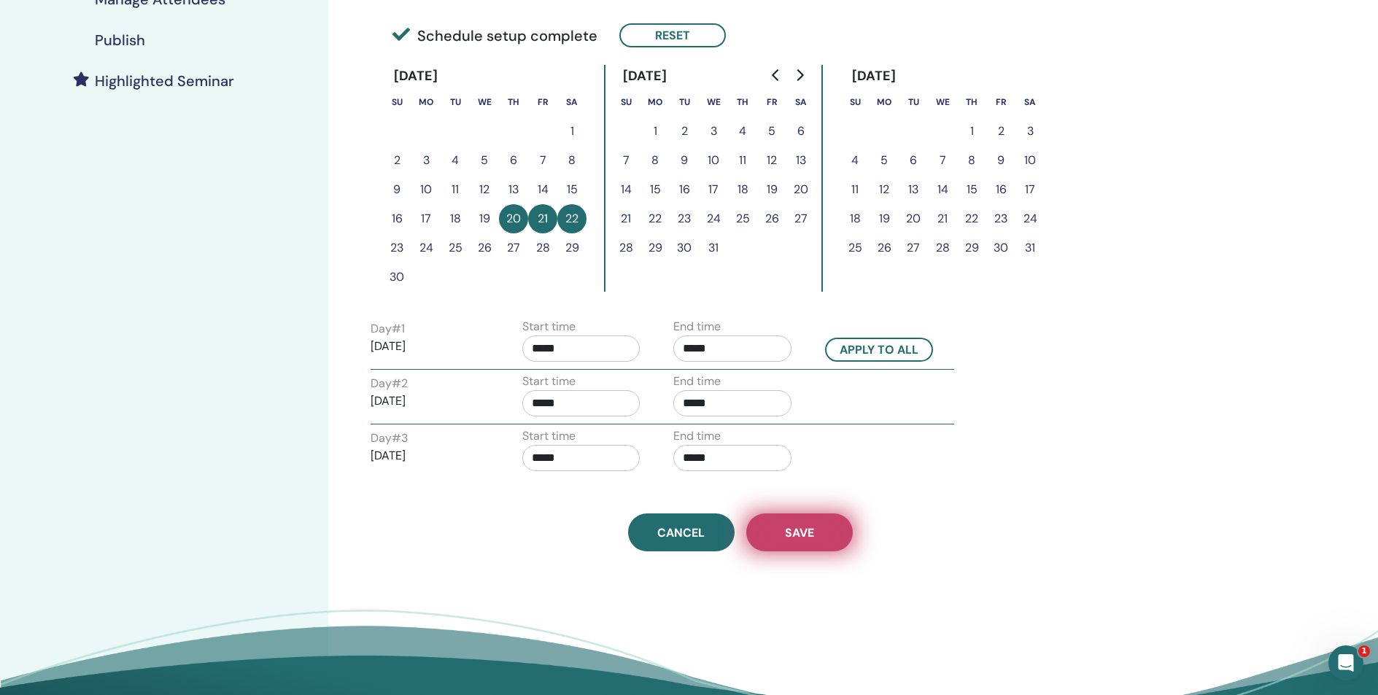
click at [794, 534] on span "Save" at bounding box center [799, 532] width 29 height 15
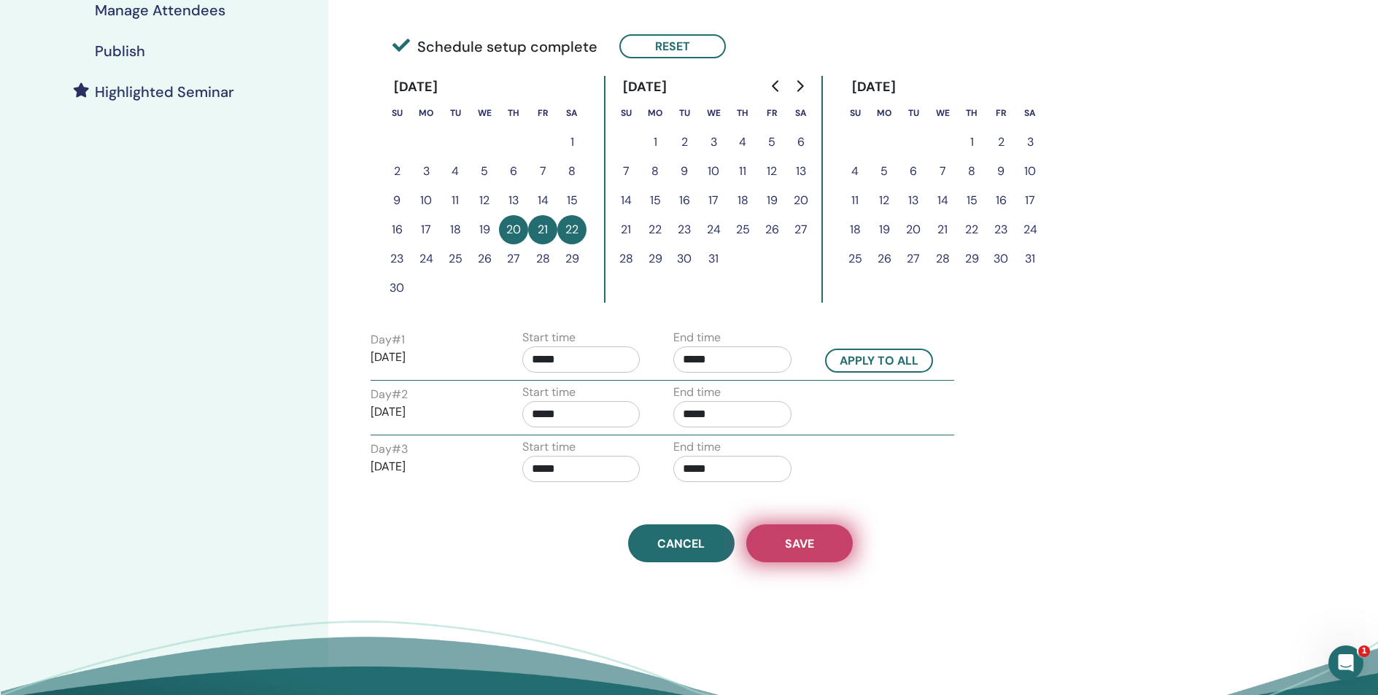
click at [821, 549] on button "Save" at bounding box center [799, 543] width 106 height 38
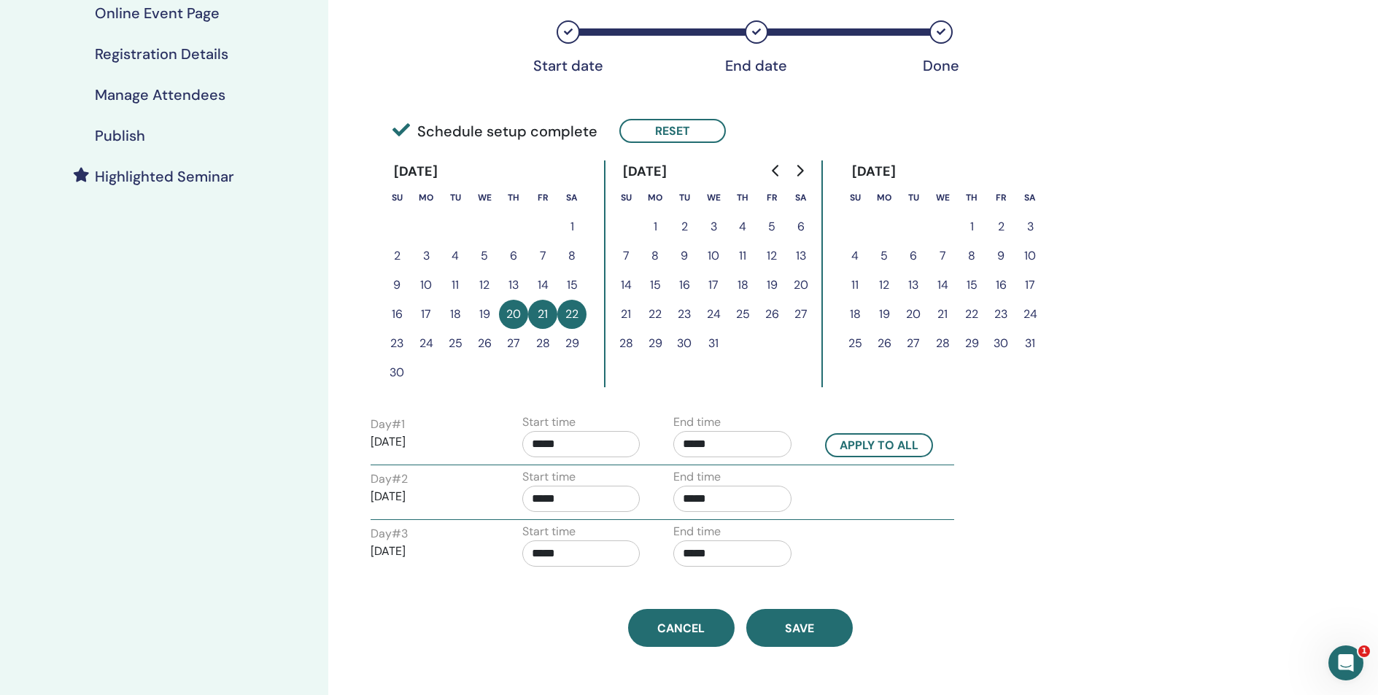
scroll to position [283, 0]
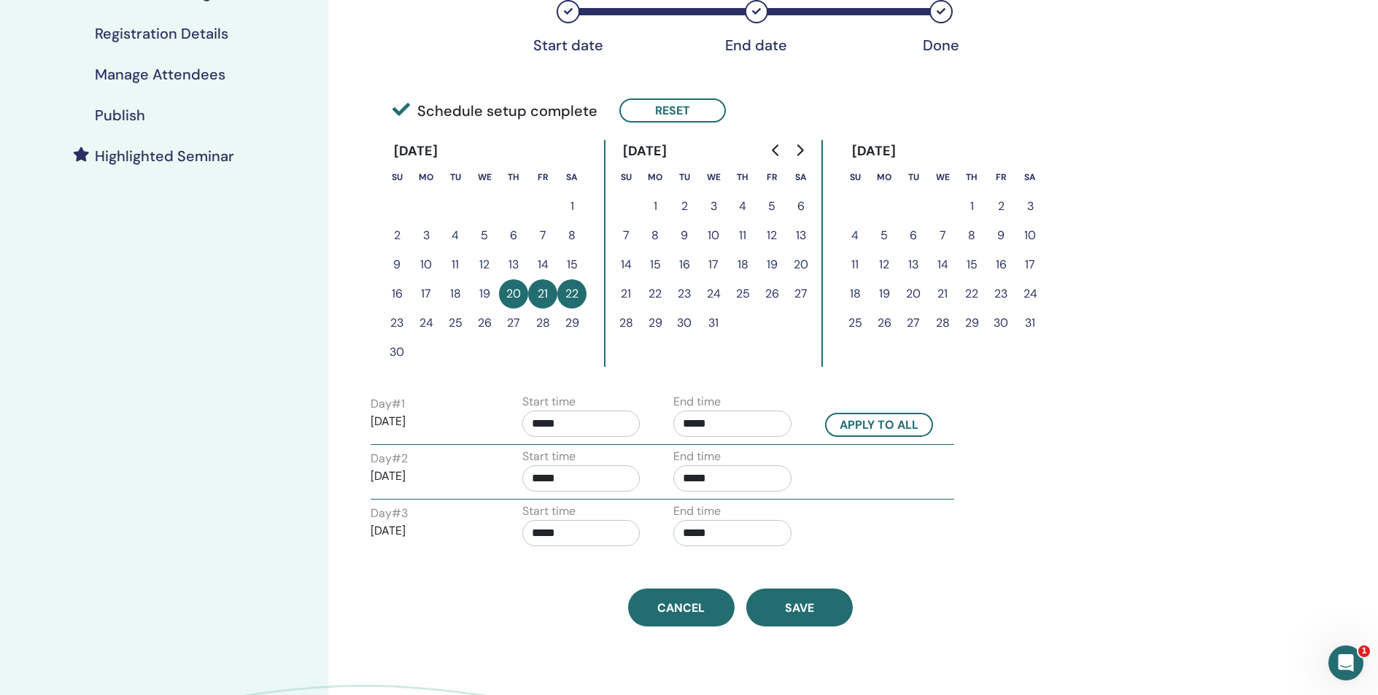
click at [592, 433] on input "*****" at bounding box center [581, 424] width 118 height 26
click at [633, 459] on span "▲" at bounding box center [629, 460] width 29 height 29
drag, startPoint x: 858, startPoint y: 470, endPoint x: 844, endPoint y: 474, distance: 15.0
click at [858, 470] on div "Day # 2 [DATE] Start time ***** End time *****" at bounding box center [662, 473] width 605 height 51
click at [543, 428] on input "*****" at bounding box center [581, 424] width 118 height 26
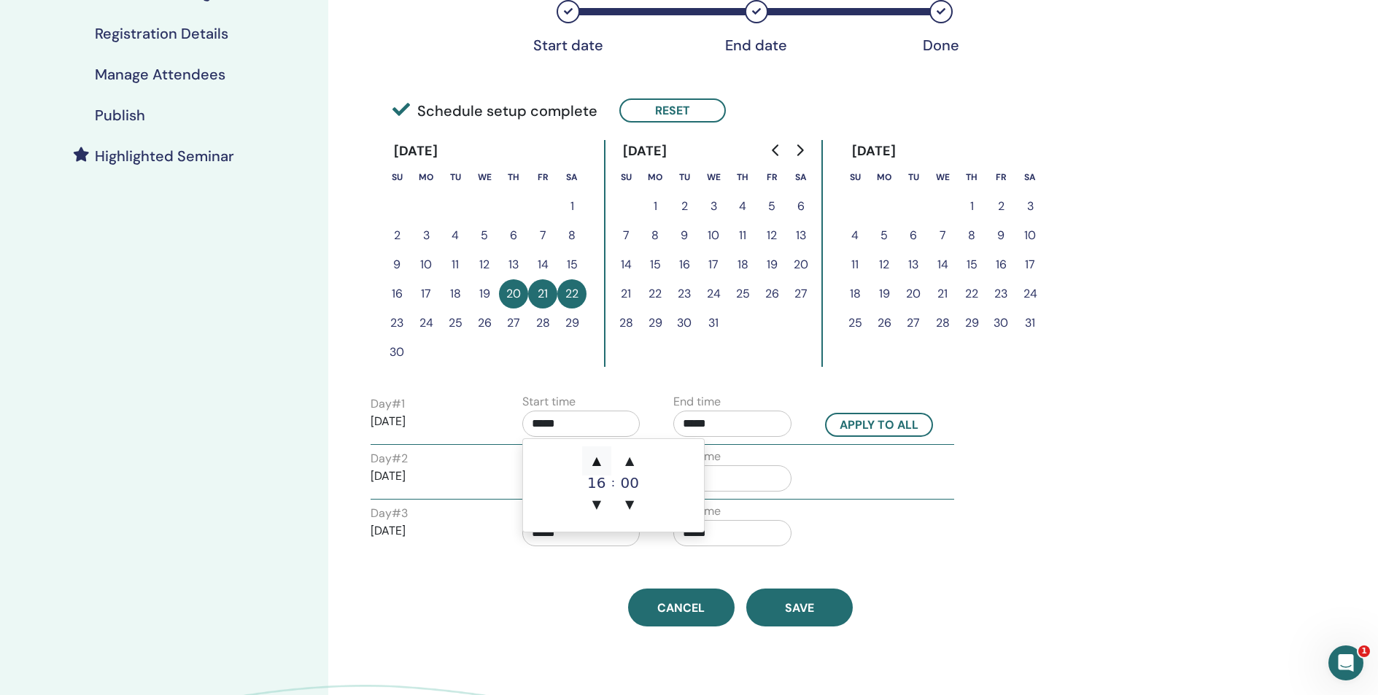
click at [589, 460] on span "▲" at bounding box center [596, 460] width 29 height 29
type input "*****"
click at [904, 483] on div "Day # 2 2025/11/21 Start time ***** End time *****" at bounding box center [662, 473] width 605 height 51
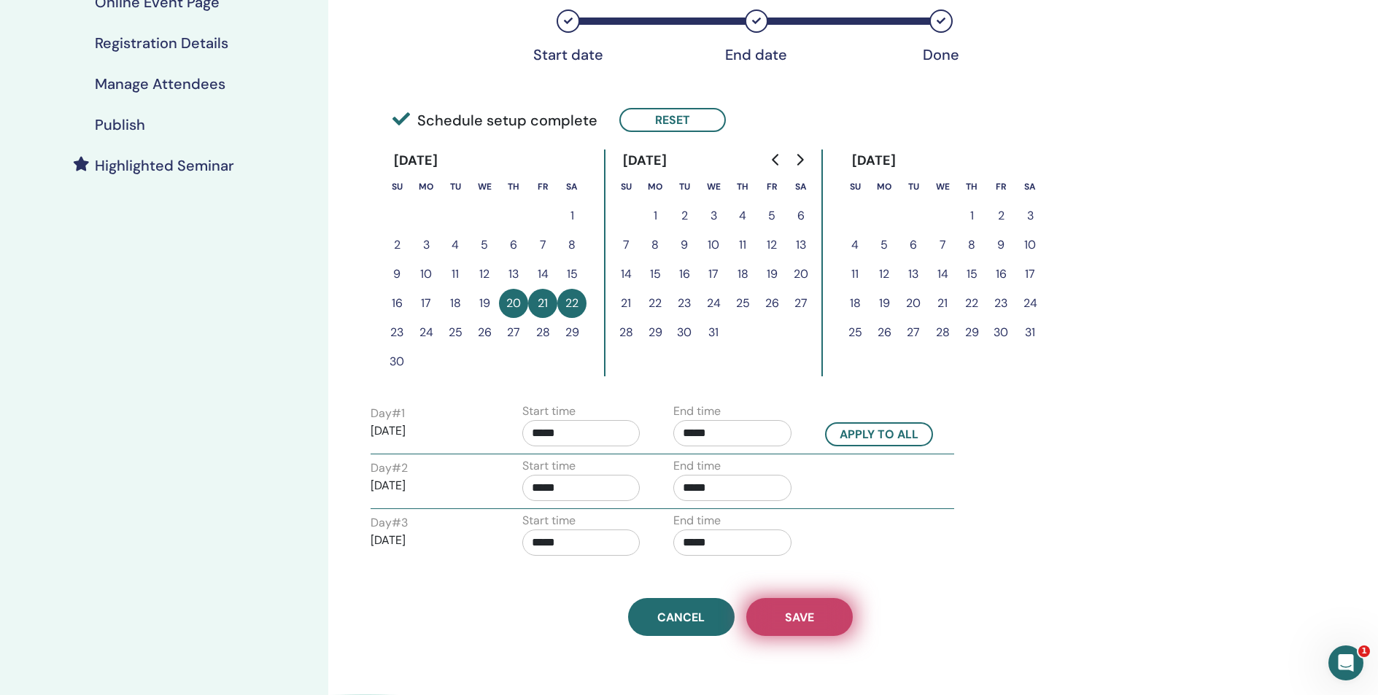
scroll to position [271, 0]
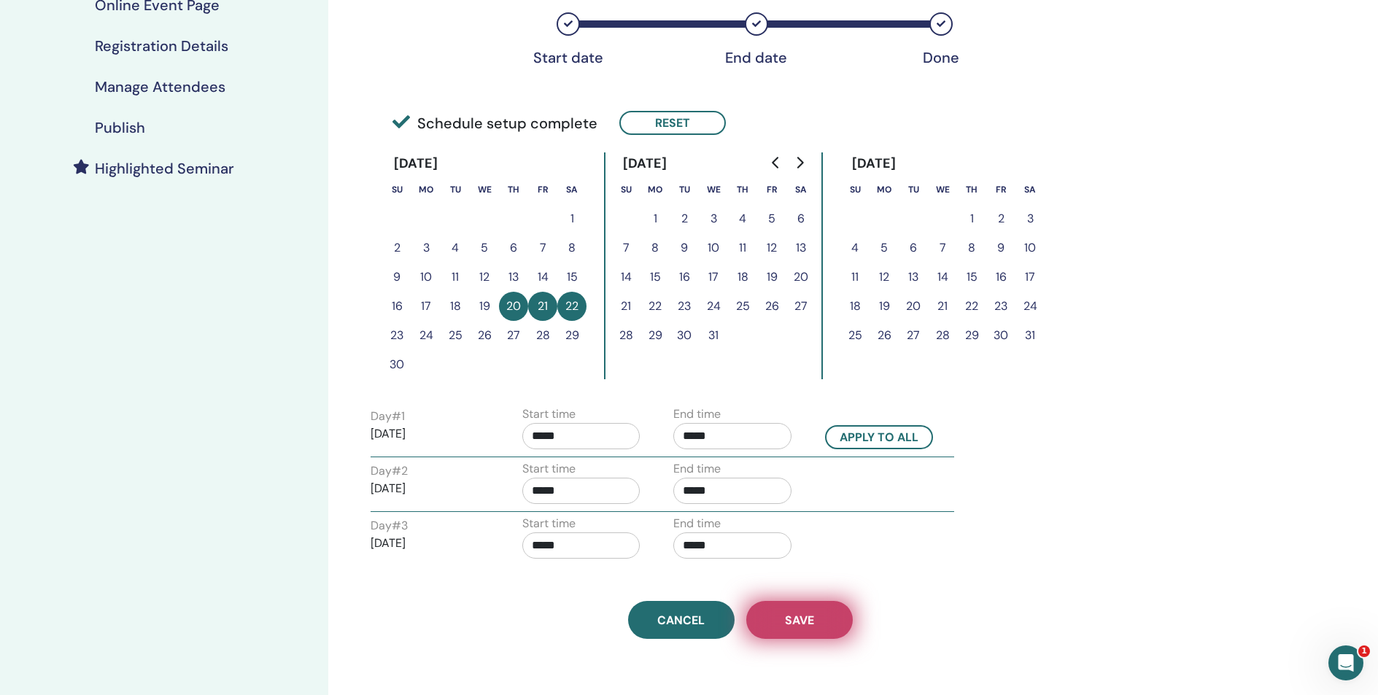
click at [790, 613] on span "Save" at bounding box center [799, 620] width 29 height 15
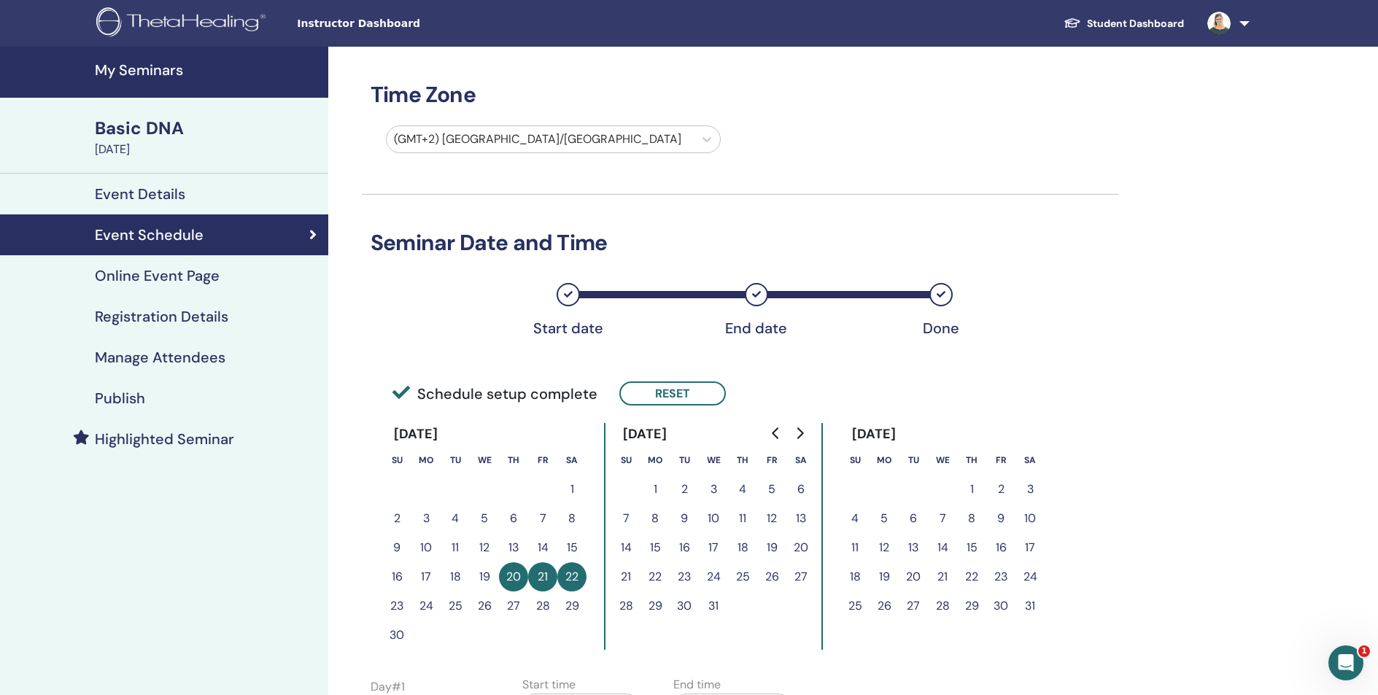
click at [202, 282] on h4 "Online Event Page" at bounding box center [157, 276] width 125 height 18
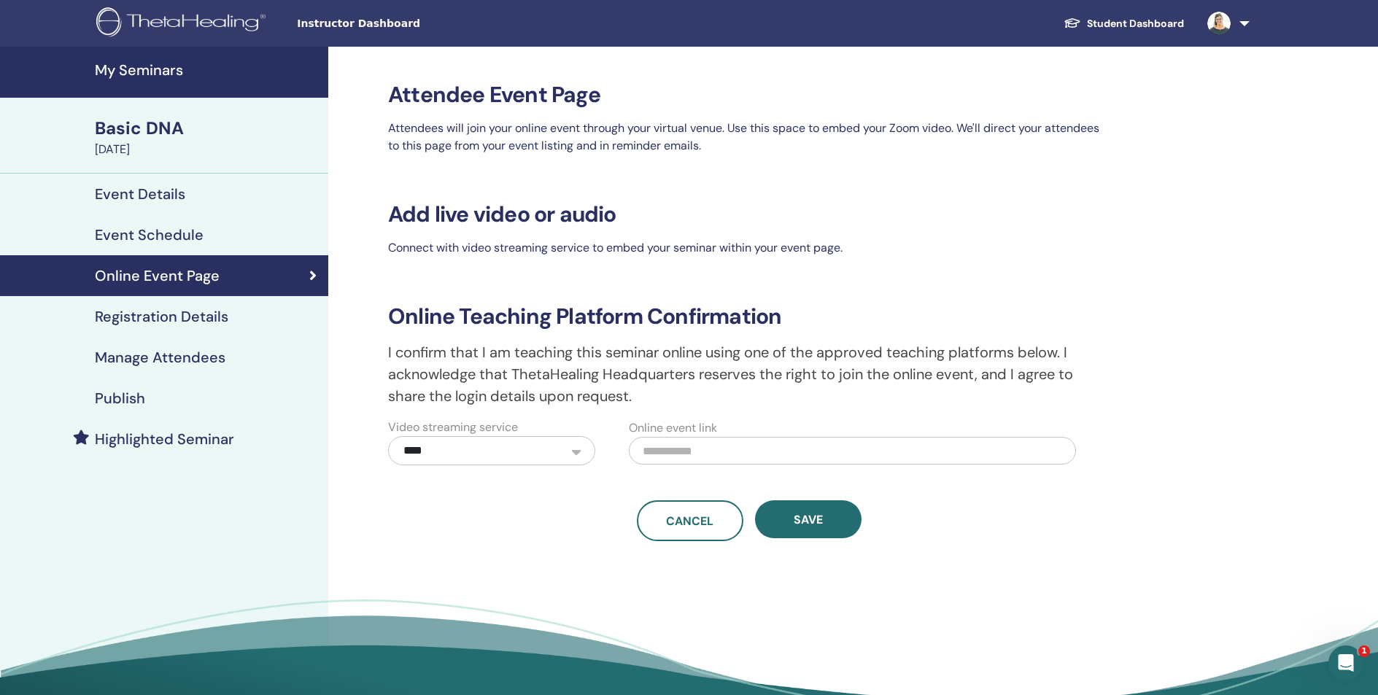
click at [222, 326] on link "Registration Details" at bounding box center [164, 316] width 328 height 41
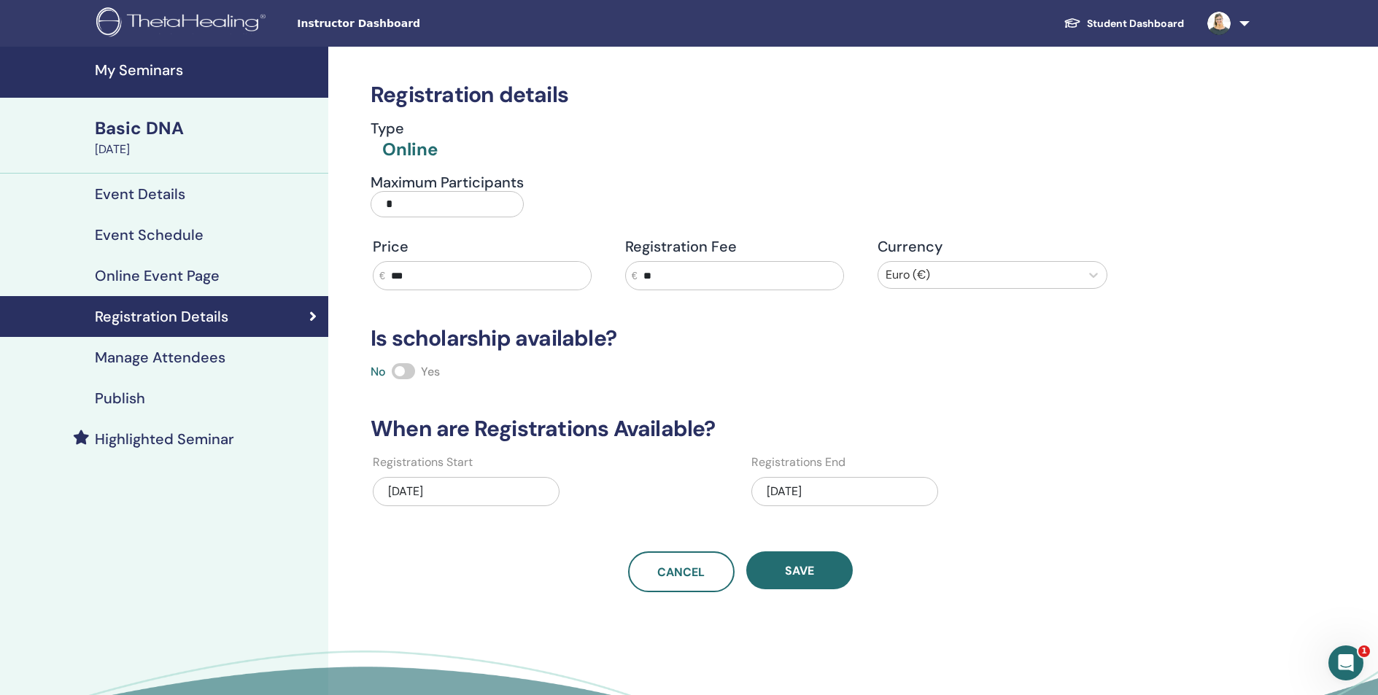
click at [142, 355] on h4 "Manage Attendees" at bounding box center [160, 358] width 131 height 18
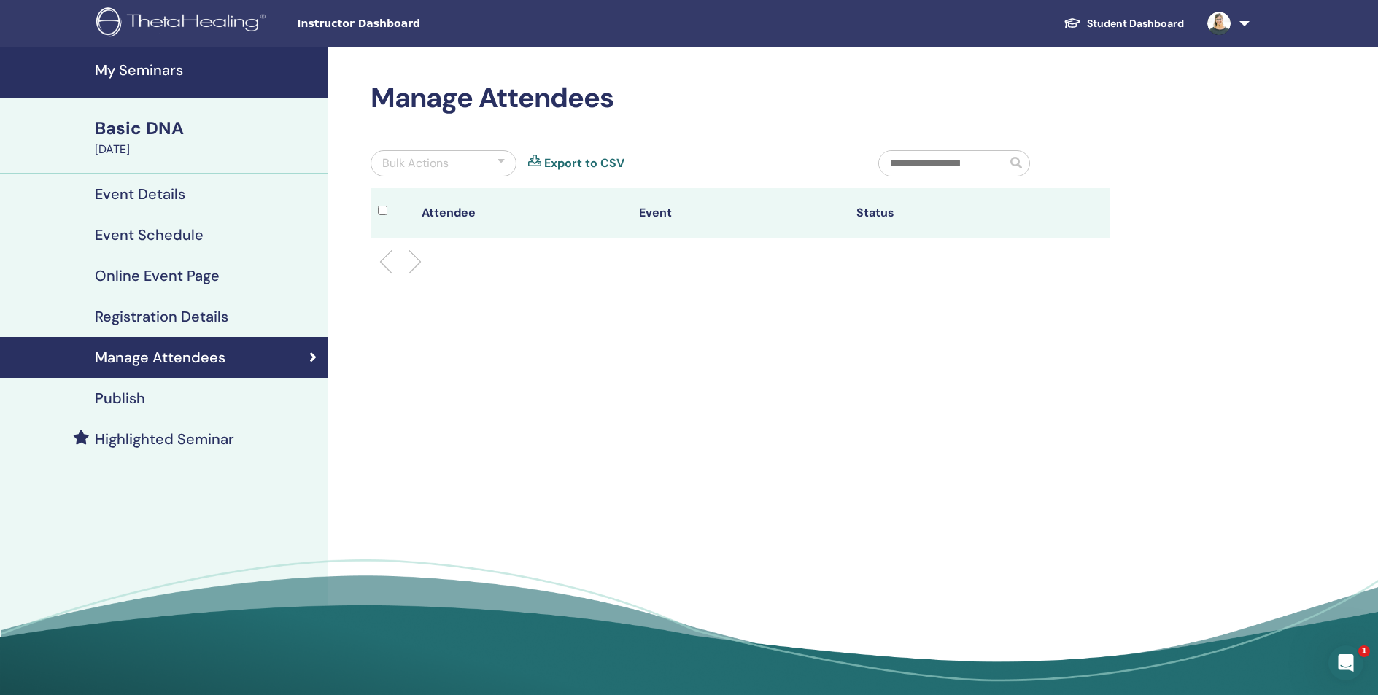
click at [182, 395] on div "Publish" at bounding box center [164, 398] width 305 height 18
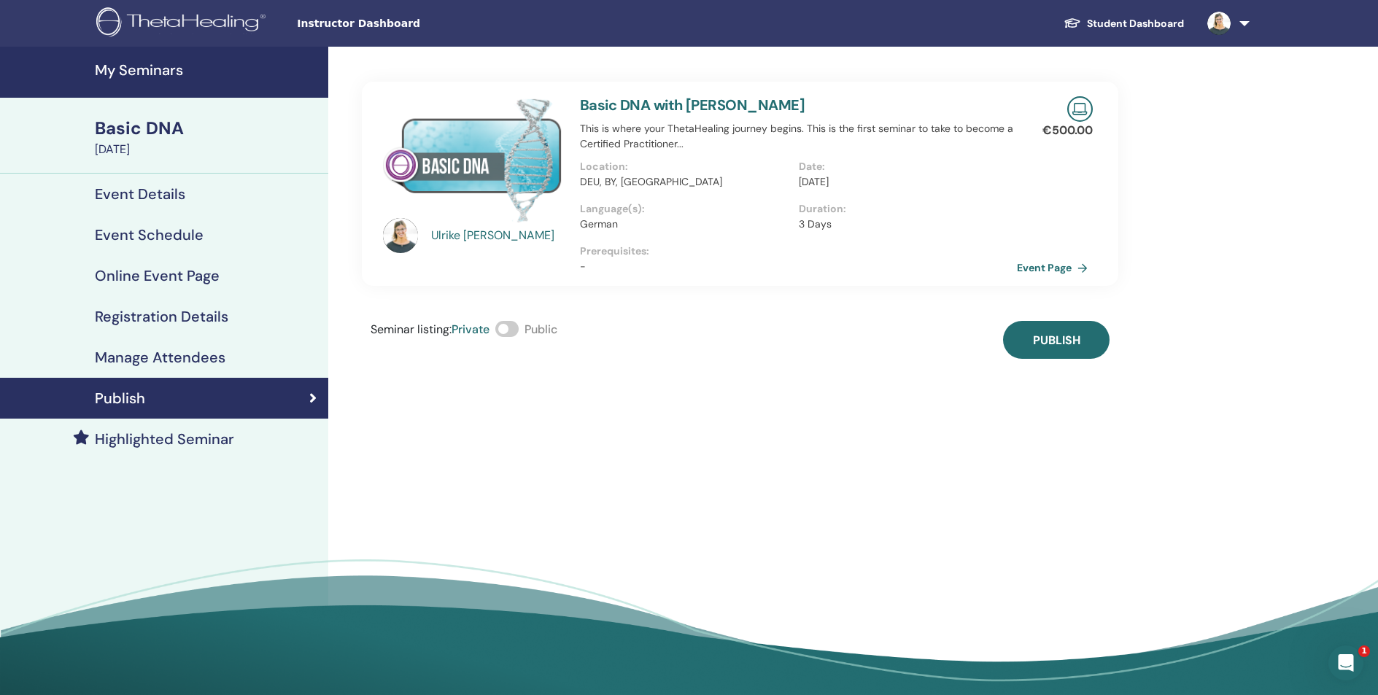
click at [519, 329] on span at bounding box center [506, 329] width 23 height 16
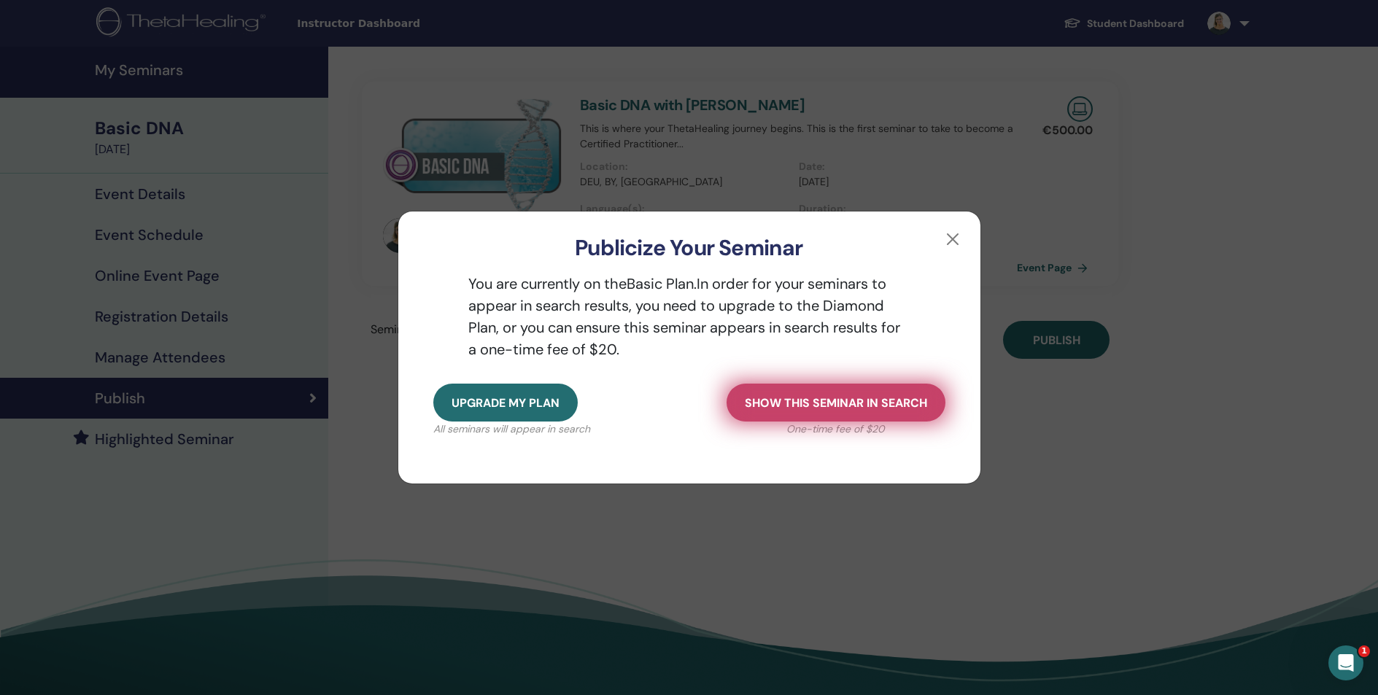
click at [772, 402] on span "Show this seminar in search" at bounding box center [836, 402] width 182 height 15
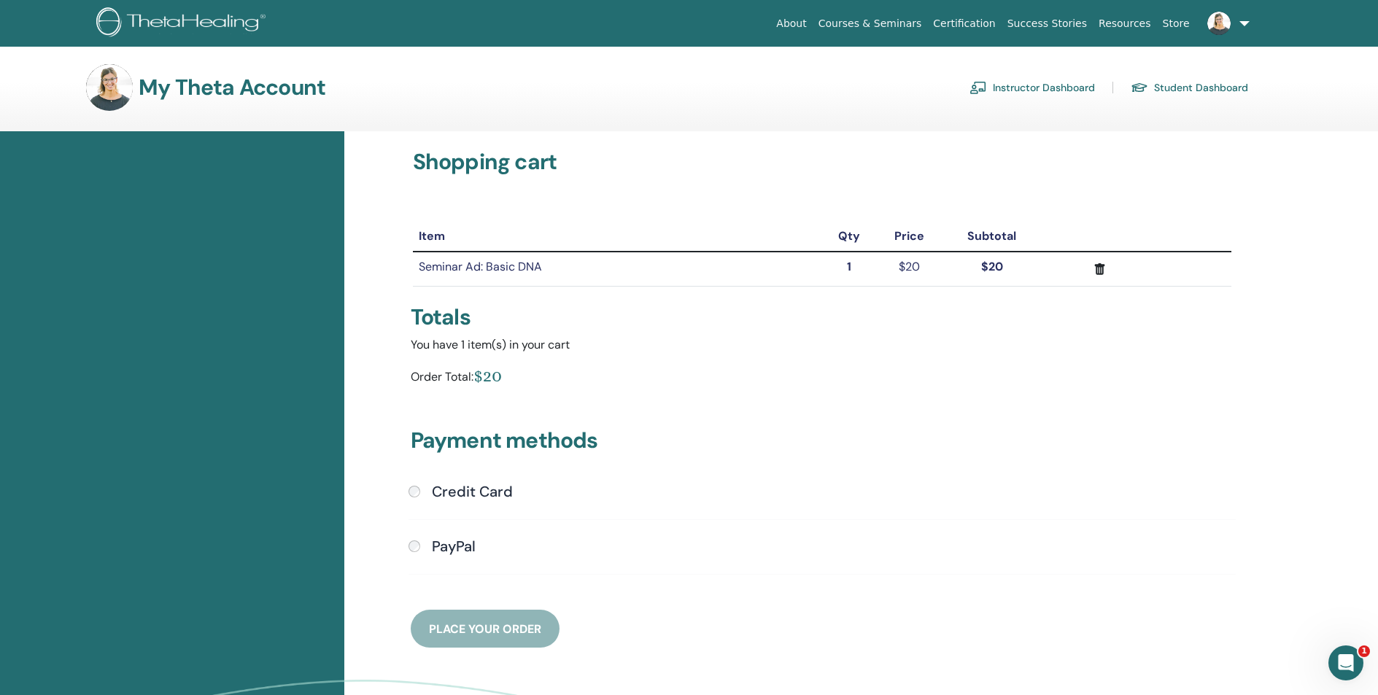
click at [420, 549] on div "PayPal" at bounding box center [821, 547] width 827 height 19
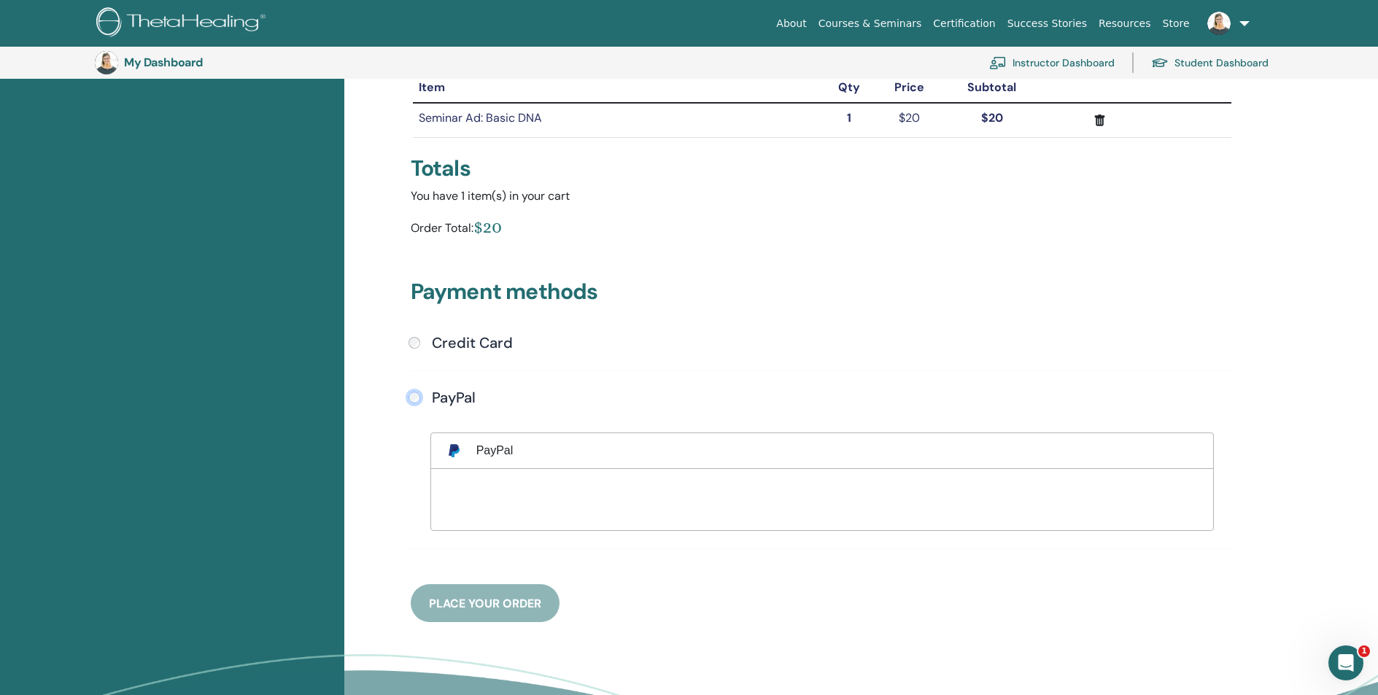
scroll to position [184, 0]
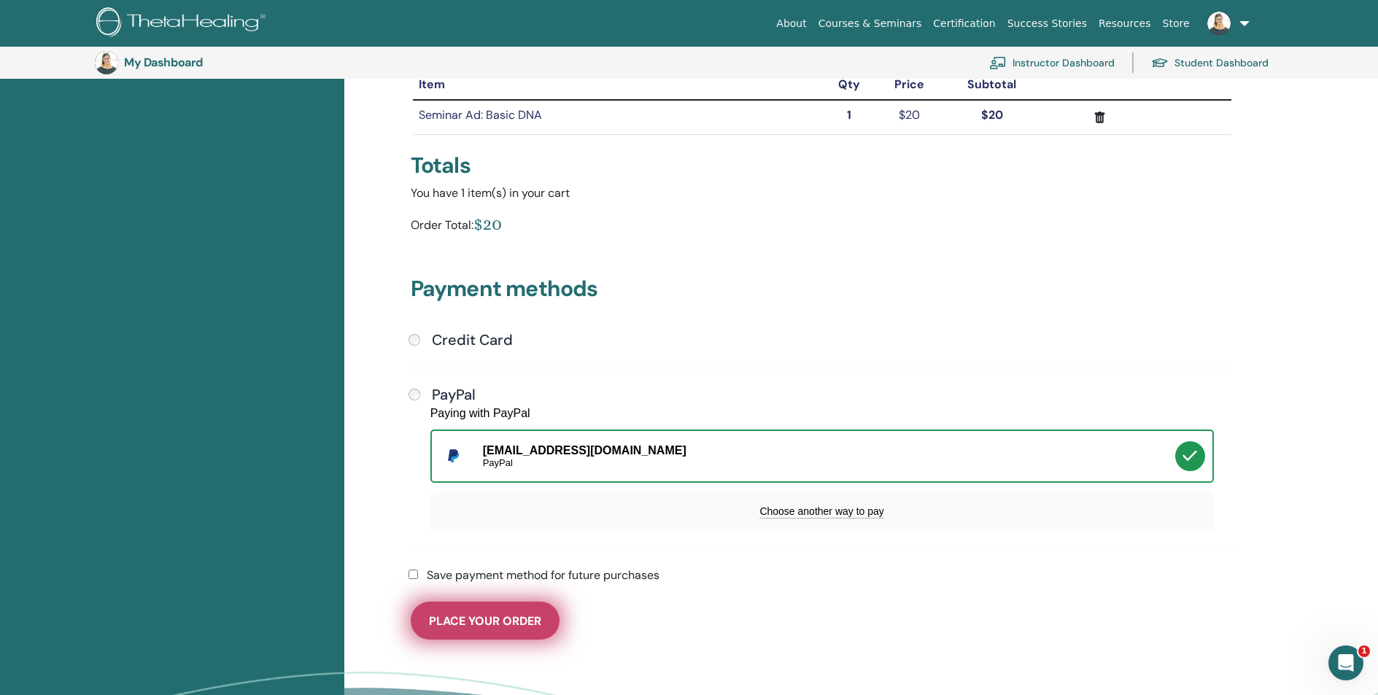
click at [488, 624] on span "Place Your Order" at bounding box center [485, 620] width 112 height 15
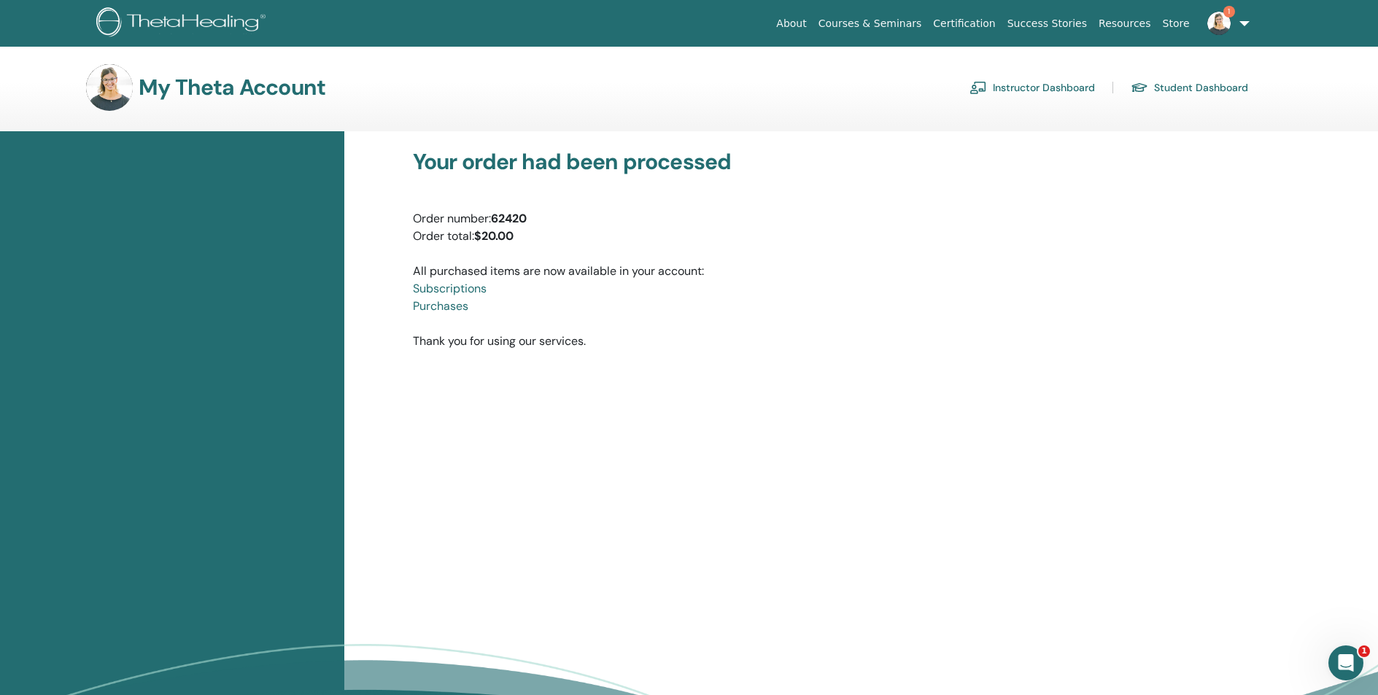
click at [182, 25] on img at bounding box center [183, 23] width 174 height 33
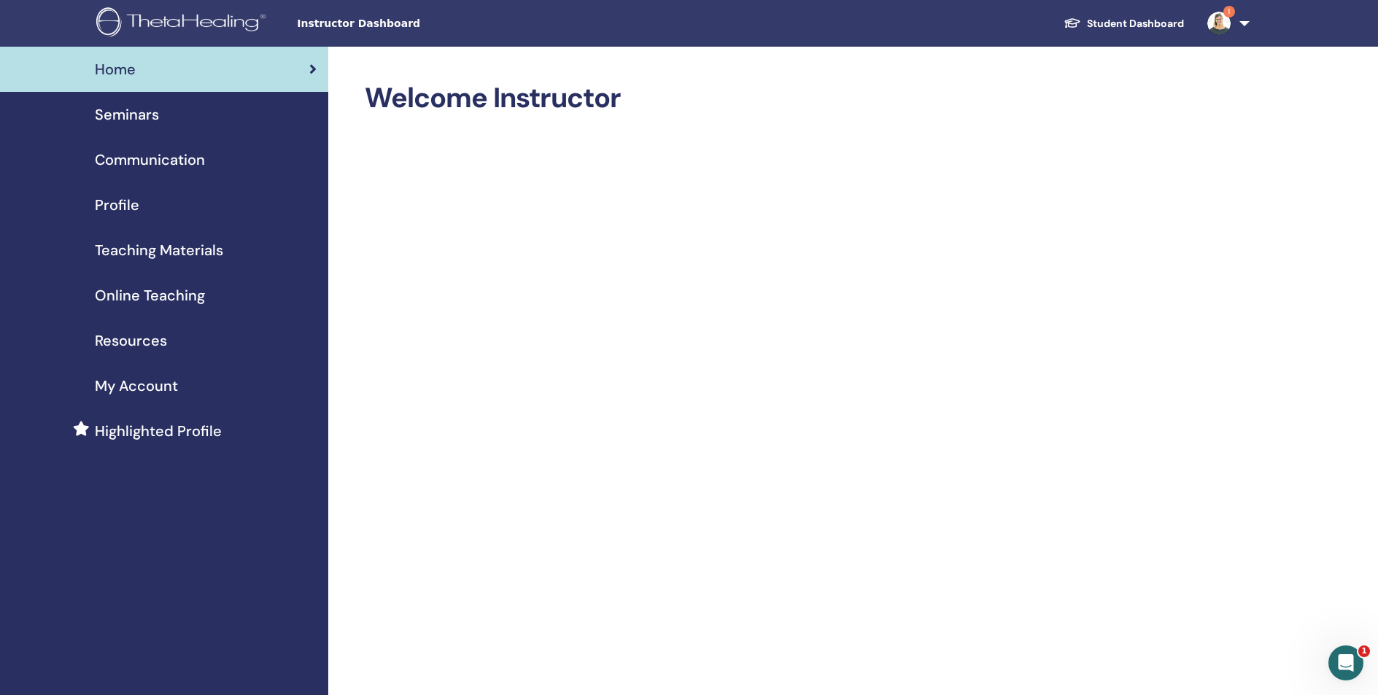
click at [171, 298] on span "Online Teaching" at bounding box center [150, 295] width 110 height 22
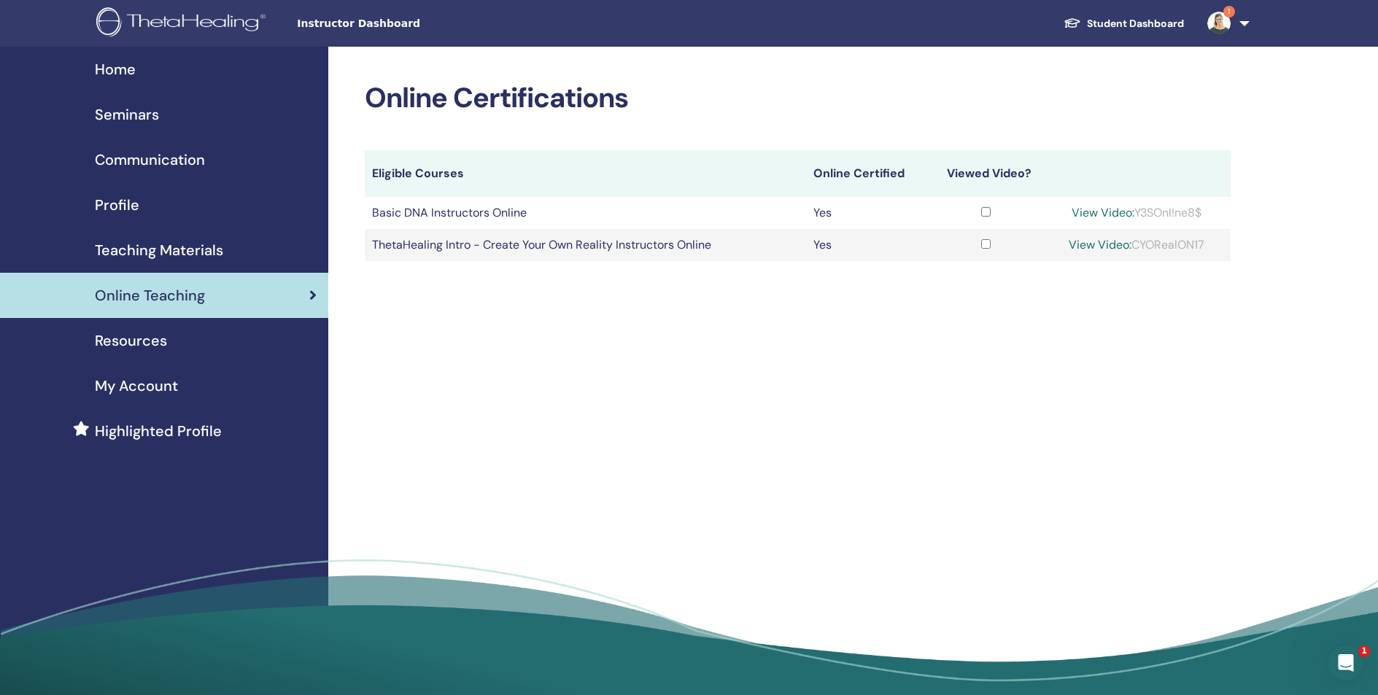
click at [141, 112] on span "Seminars" at bounding box center [127, 115] width 64 height 22
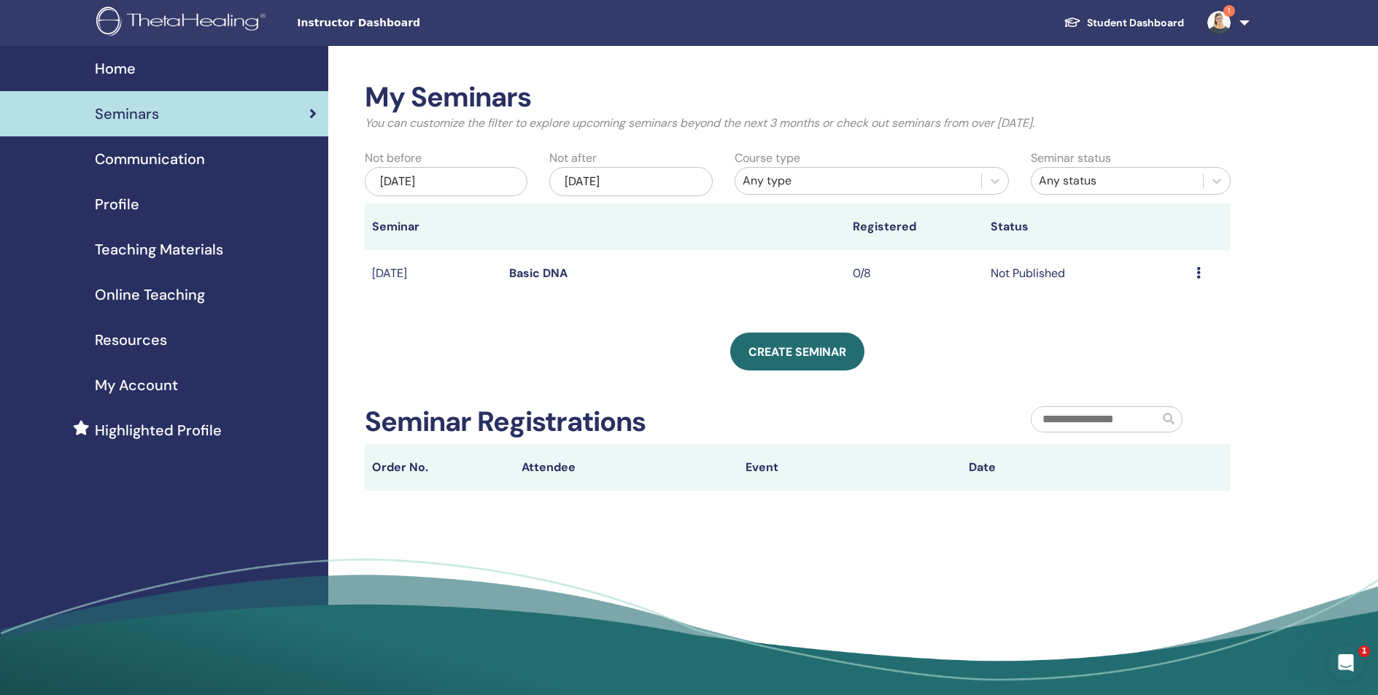
scroll to position [4, 0]
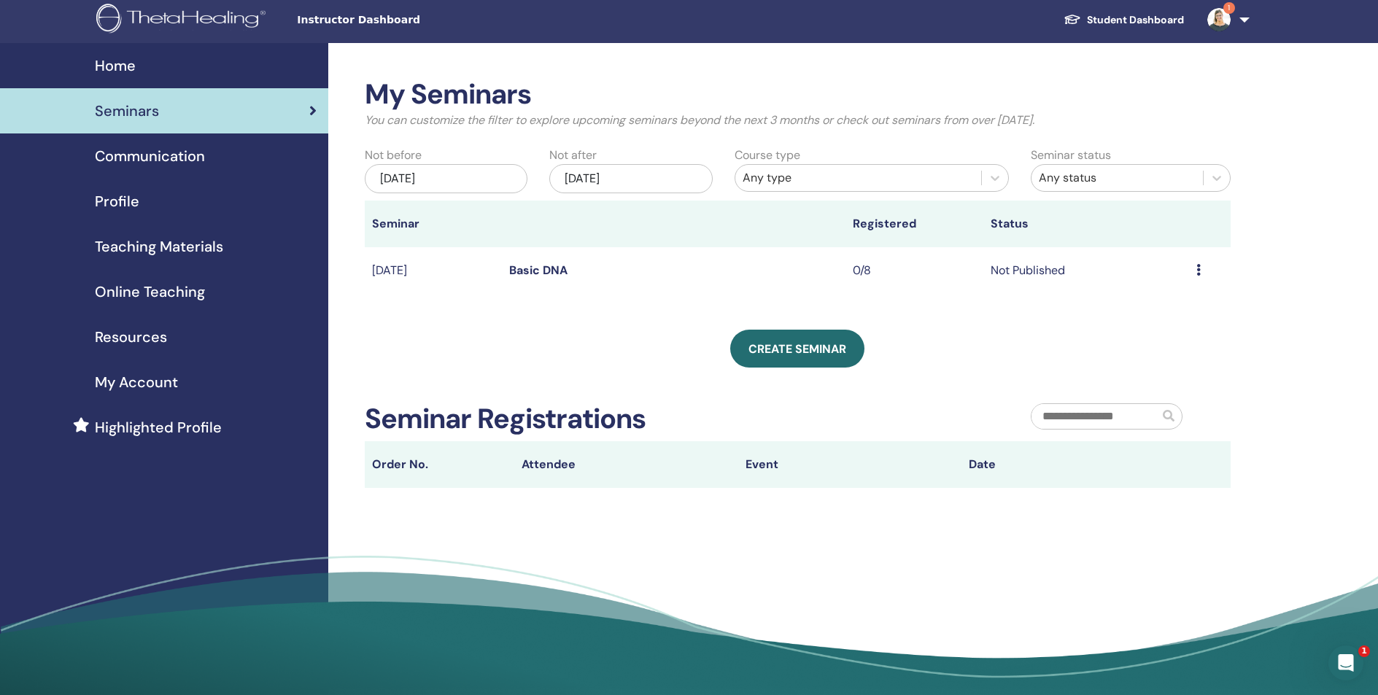
click at [1198, 276] on div "Preview Edit Attendees Cancel" at bounding box center [1209, 271] width 27 height 18
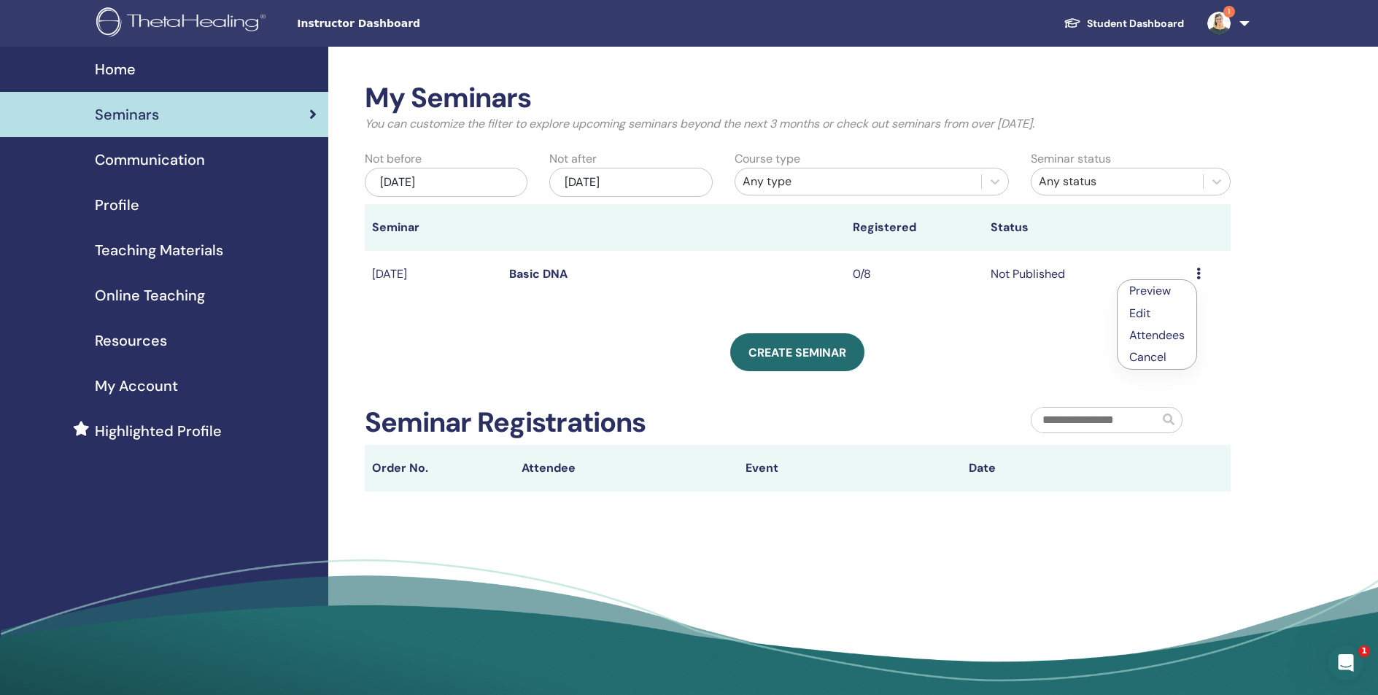
click at [1306, 308] on div "My Seminars You can customize the filter to explore upcoming seminars beyond th…" at bounding box center [844, 376] width 1033 height 659
click at [134, 346] on span "Resources" at bounding box center [131, 341] width 72 height 22
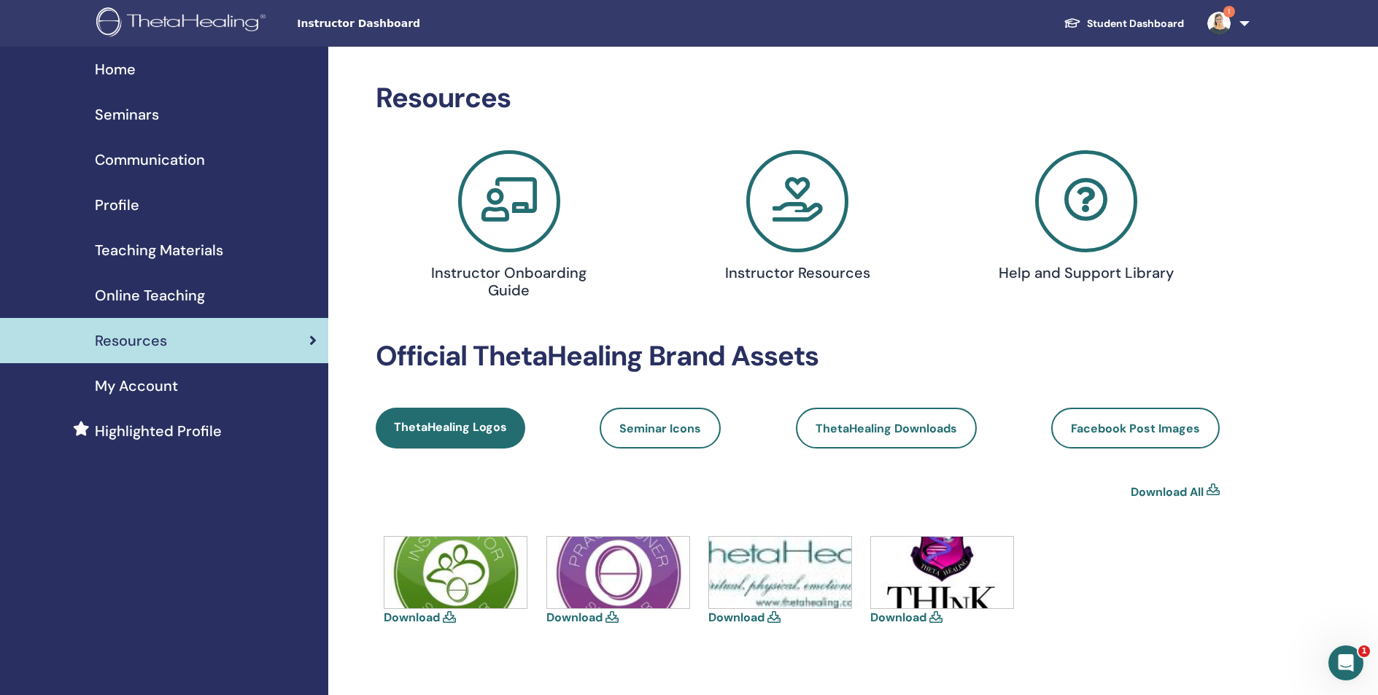
click at [151, 249] on span "Teaching Materials" at bounding box center [159, 250] width 128 height 22
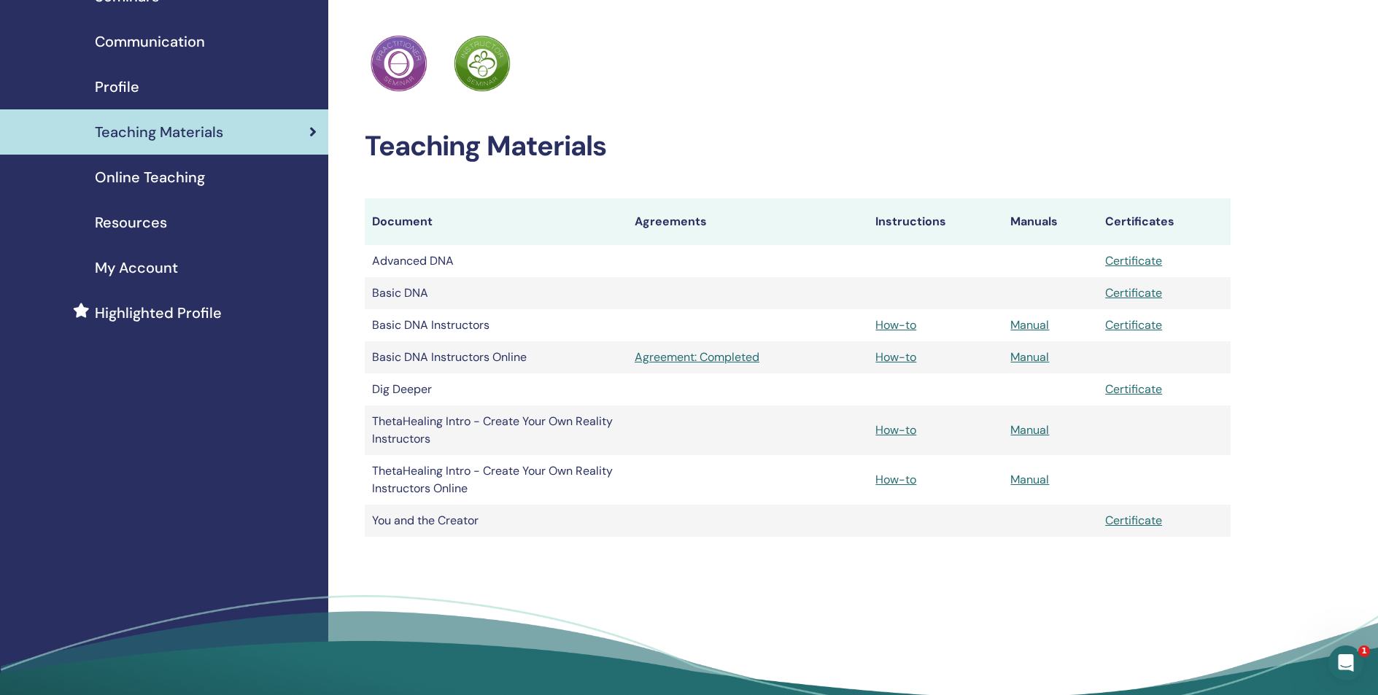
scroll to position [131, 0]
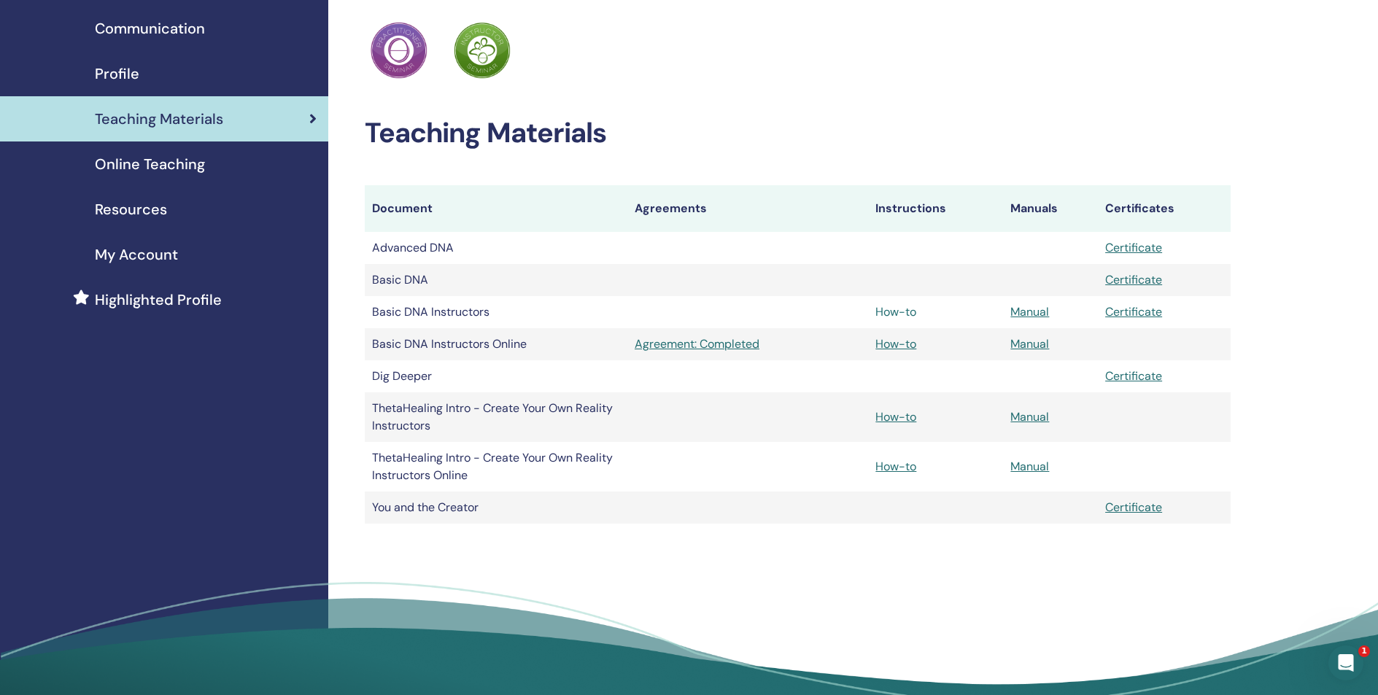
click at [893, 314] on link "How-to" at bounding box center [895, 311] width 41 height 15
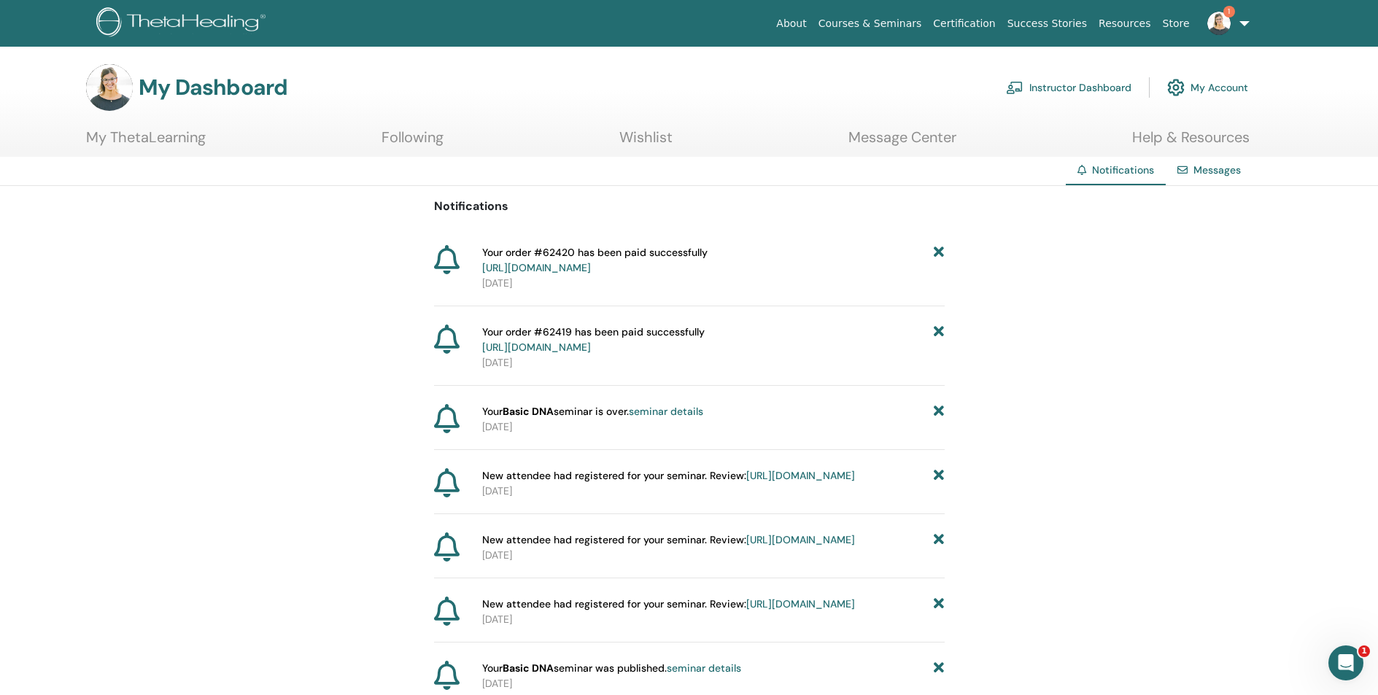
click at [1078, 89] on link "Instructor Dashboard" at bounding box center [1068, 87] width 125 height 32
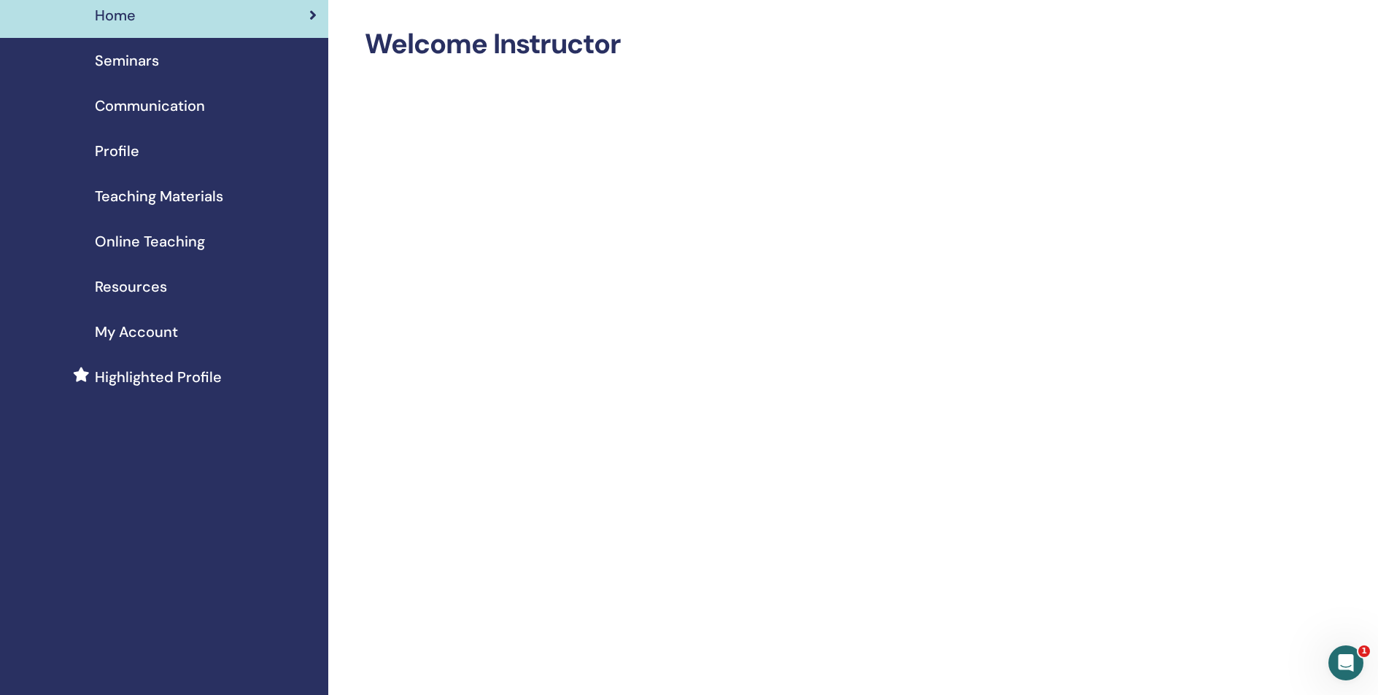
scroll to position [53, 0]
click at [120, 150] on span "Profile" at bounding box center [117, 152] width 44 height 22
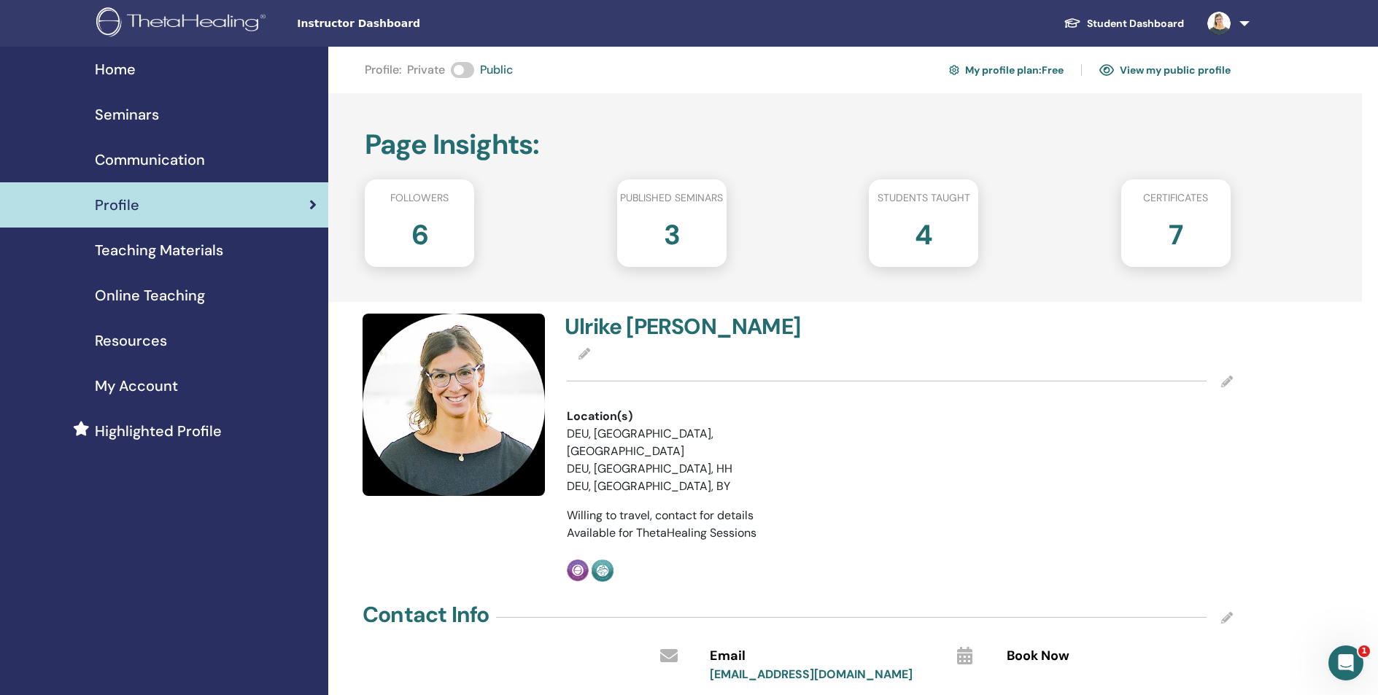
click at [165, 387] on span "My Account" at bounding box center [136, 386] width 83 height 22
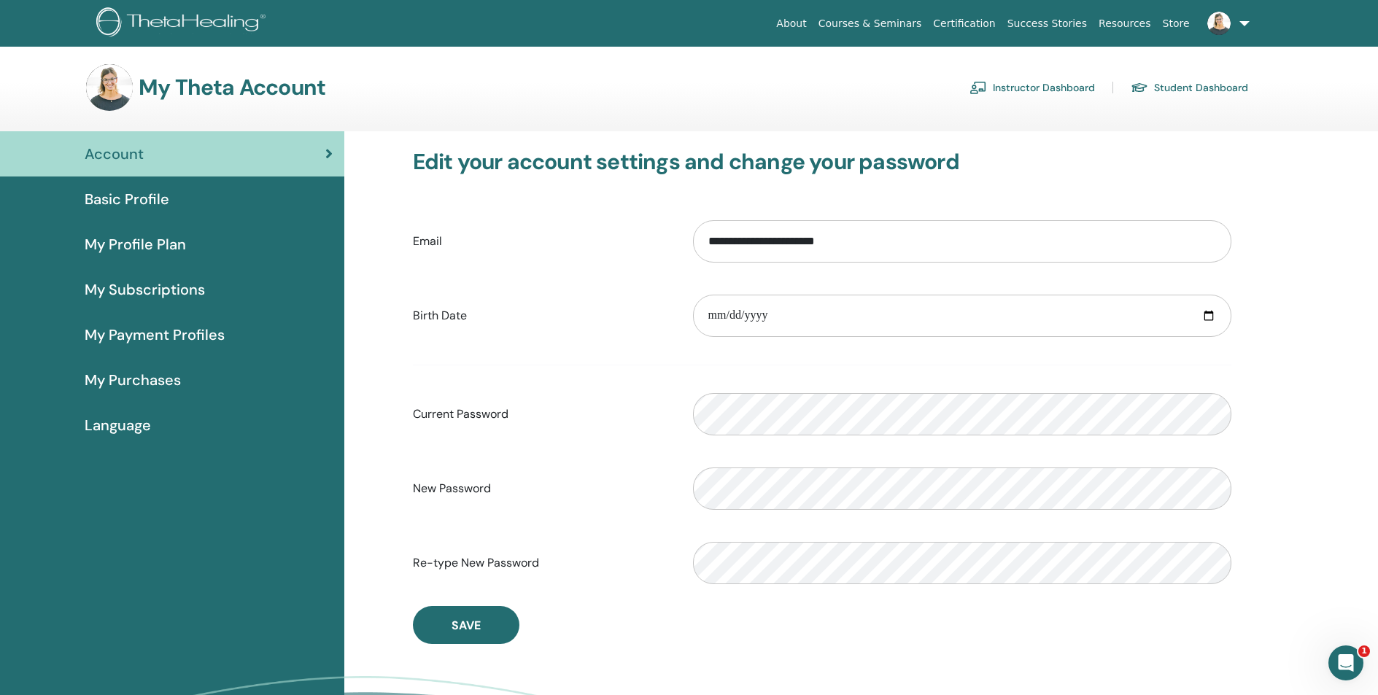
click at [1043, 90] on link "Instructor Dashboard" at bounding box center [1031, 87] width 125 height 23
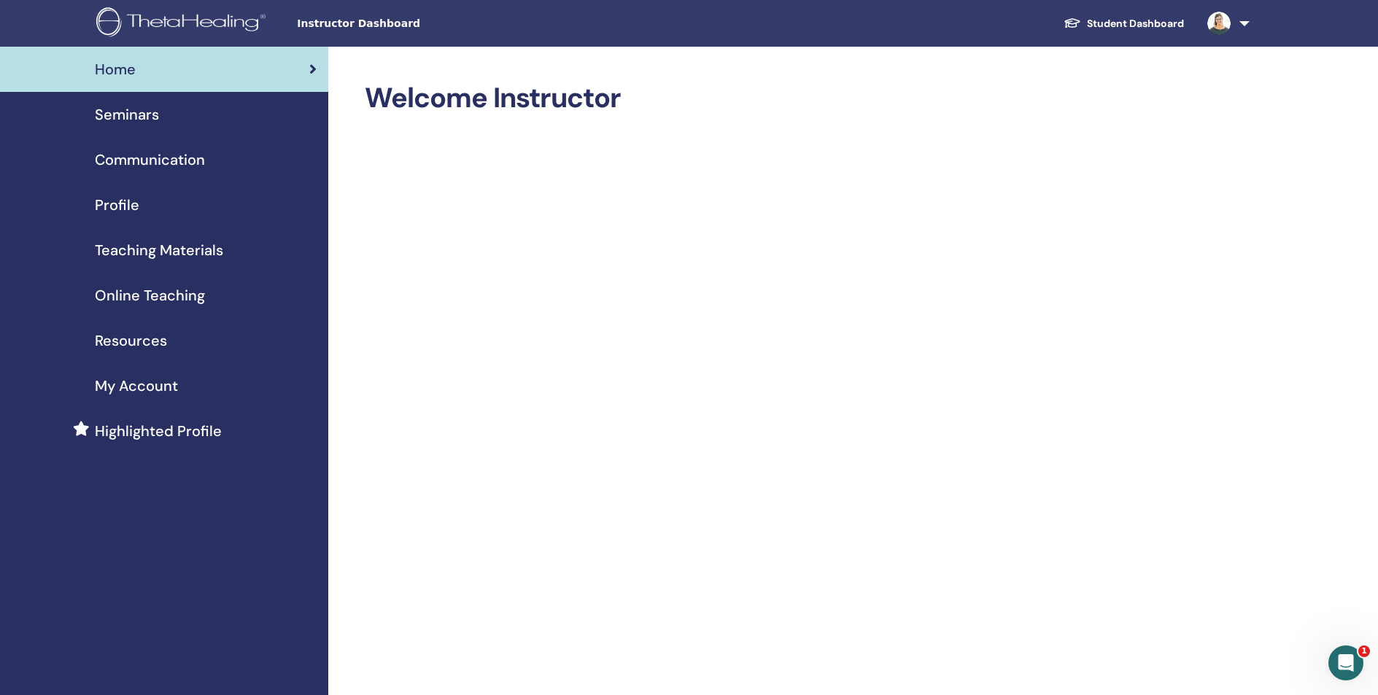
click at [159, 117] on div "Seminars" at bounding box center [164, 115] width 305 height 22
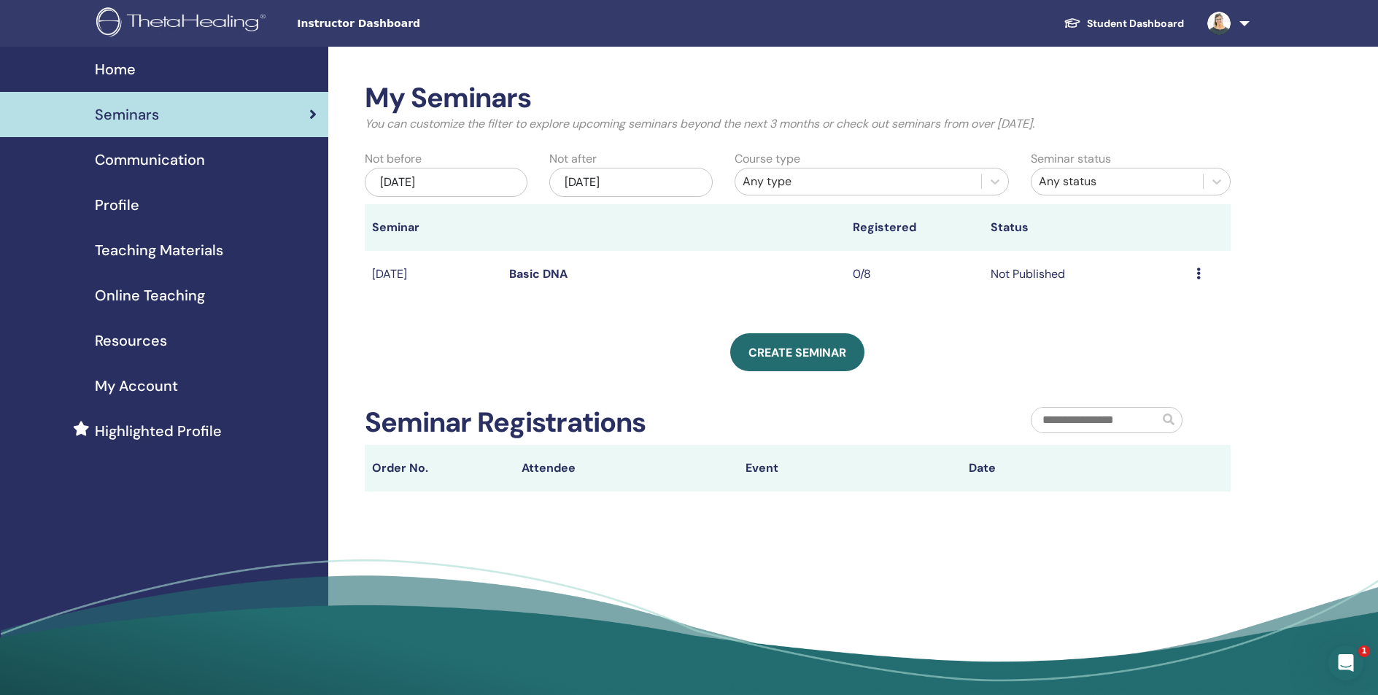
click at [150, 383] on span "My Account" at bounding box center [136, 386] width 83 height 22
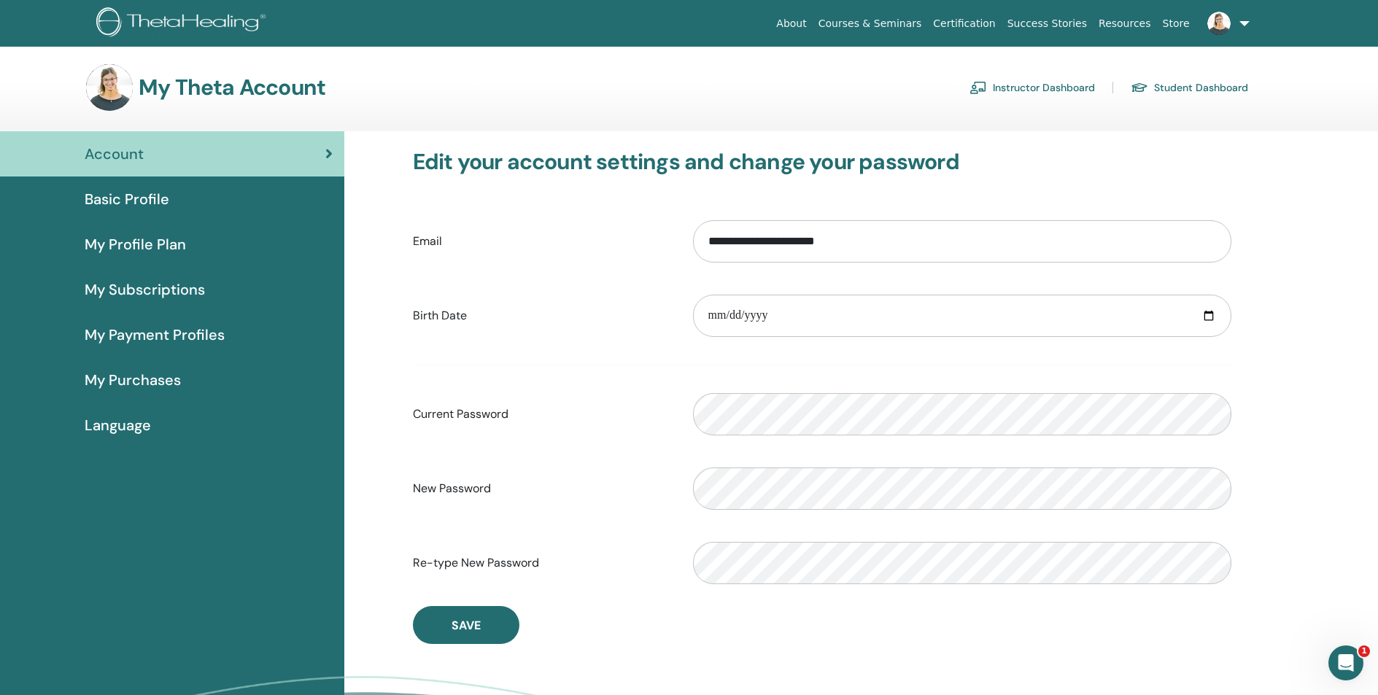
click at [128, 335] on span "My Payment Profiles" at bounding box center [155, 335] width 140 height 22
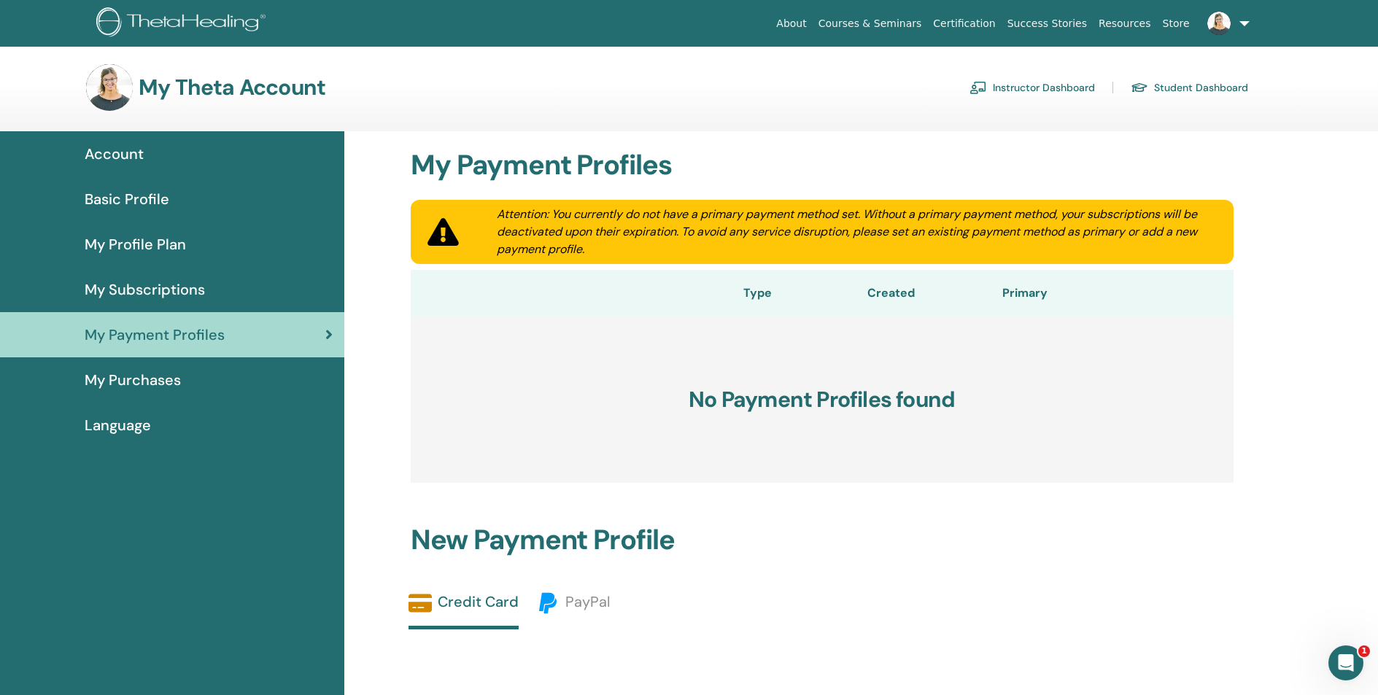
click at [147, 292] on span "My Subscriptions" at bounding box center [145, 290] width 120 height 22
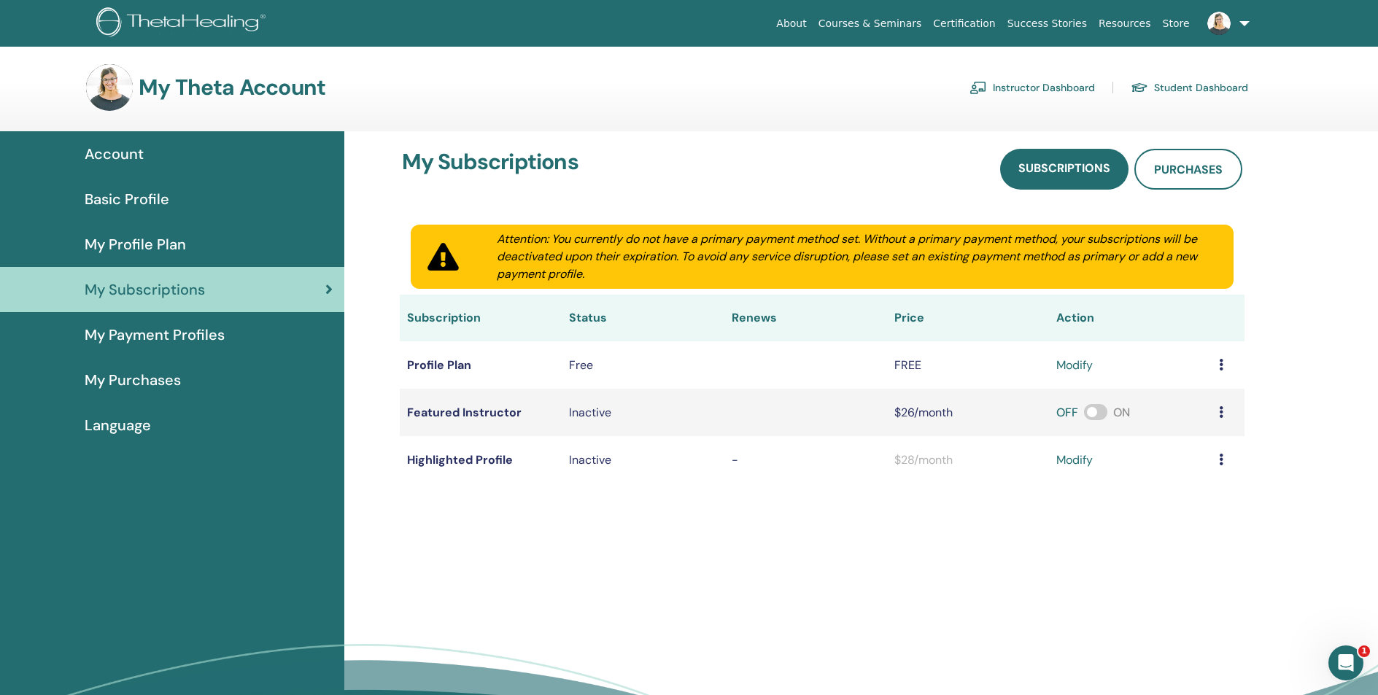
click at [164, 238] on span "My Profile Plan" at bounding box center [135, 244] width 101 height 22
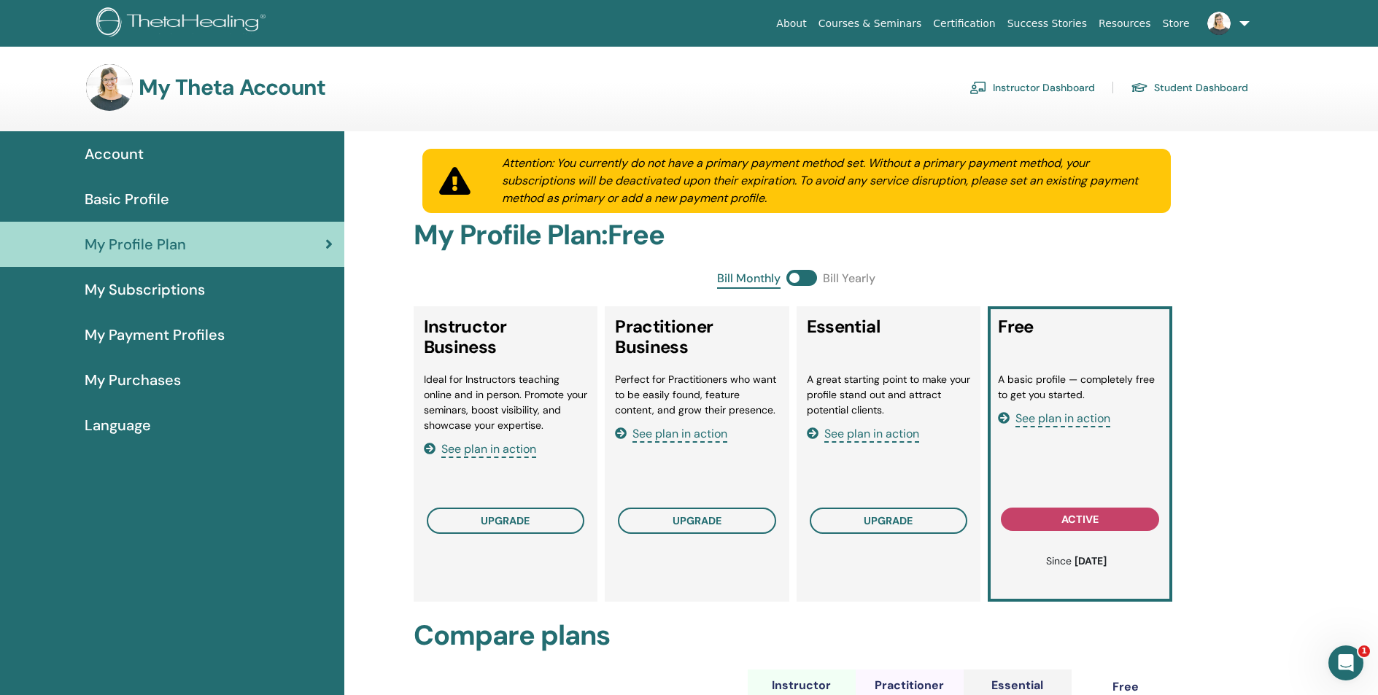
click at [492, 451] on span "See plan in action" at bounding box center [488, 449] width 95 height 17
click at [694, 433] on span "See plan in action" at bounding box center [679, 434] width 95 height 17
click at [727, 519] on button "upgrade" at bounding box center [697, 521] width 158 height 26
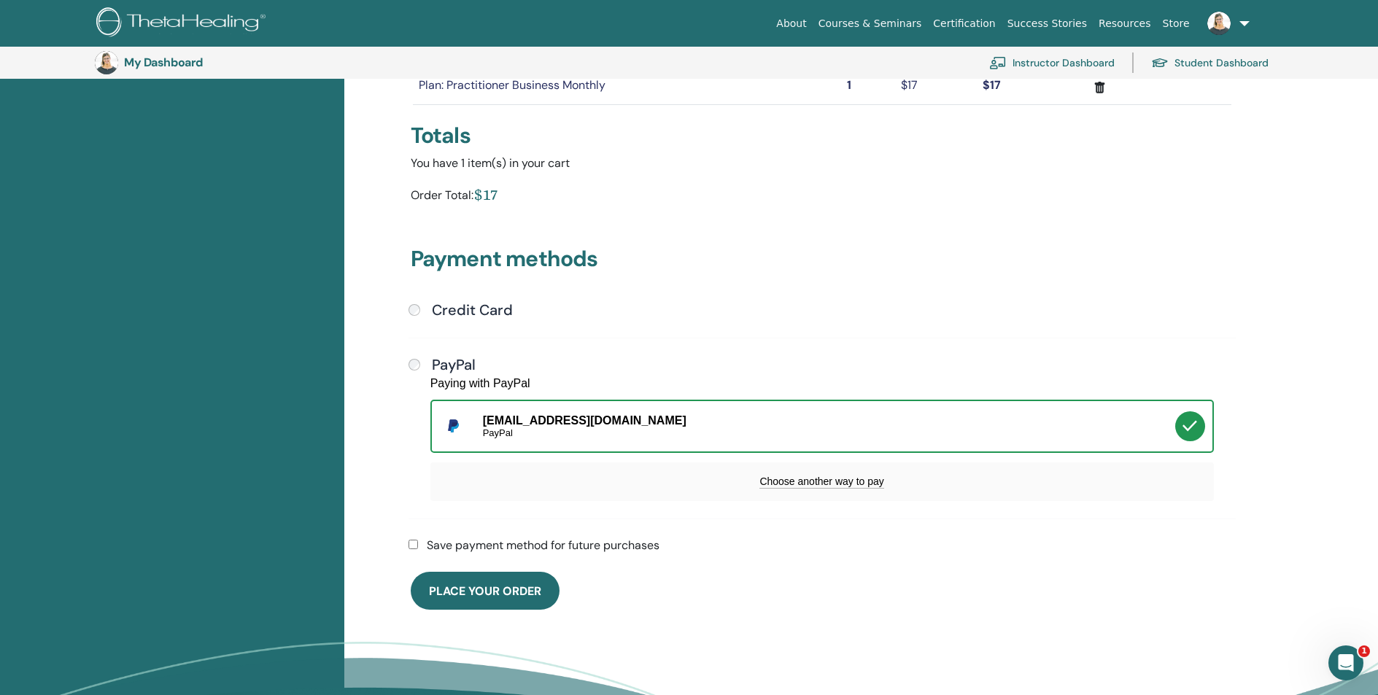
scroll to position [228, 0]
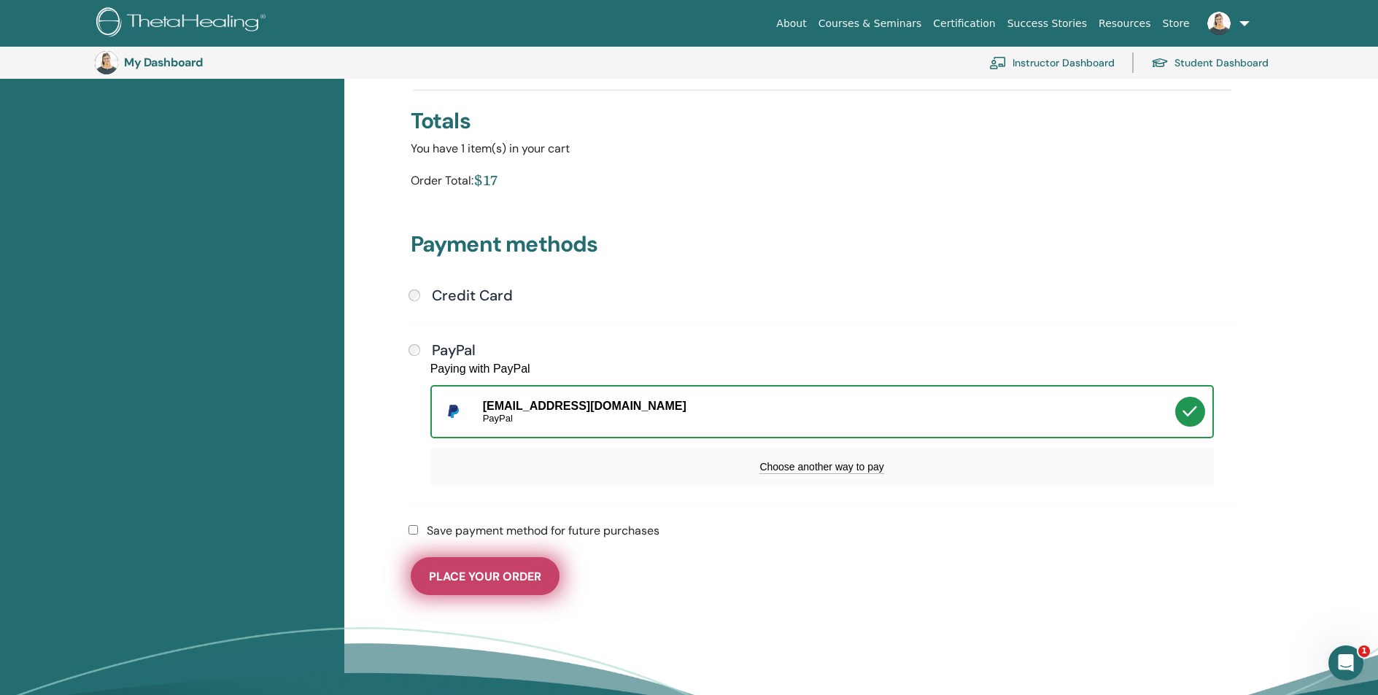
click at [530, 575] on span "Place Your Order" at bounding box center [485, 576] width 112 height 15
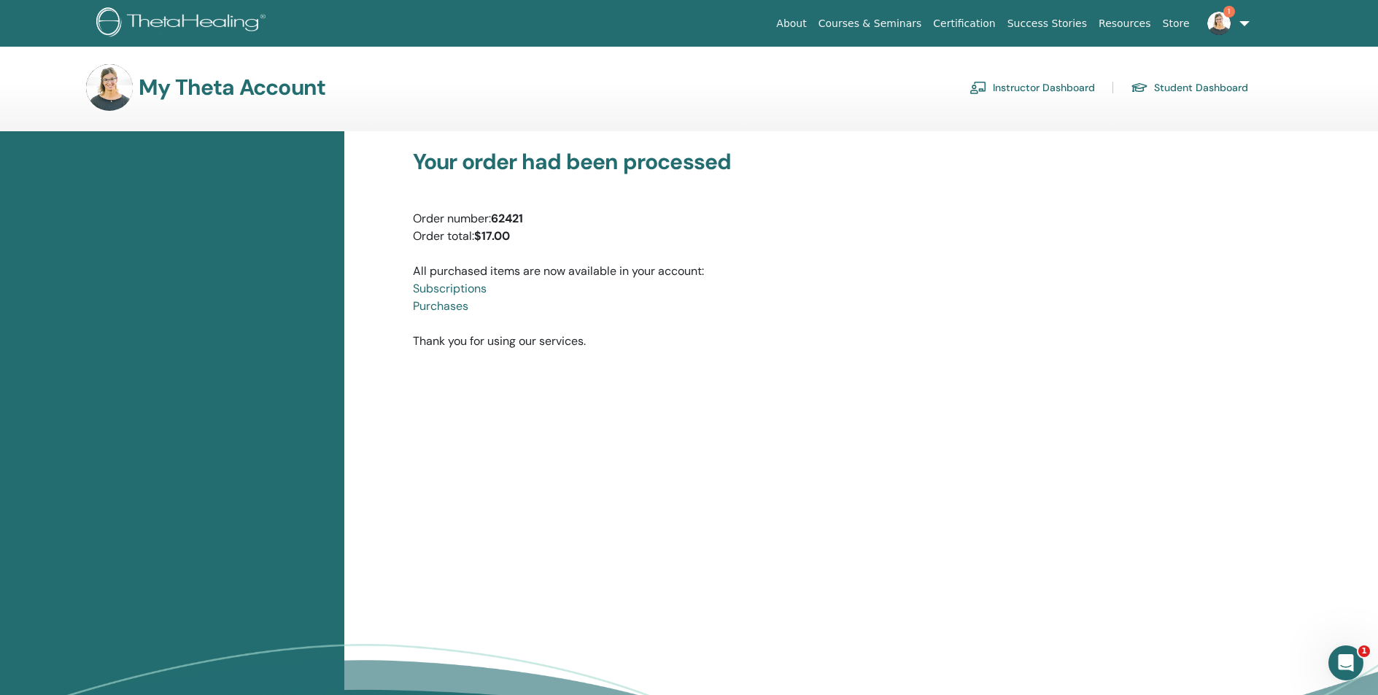
click at [1036, 90] on link "Instructor Dashboard" at bounding box center [1031, 87] width 125 height 23
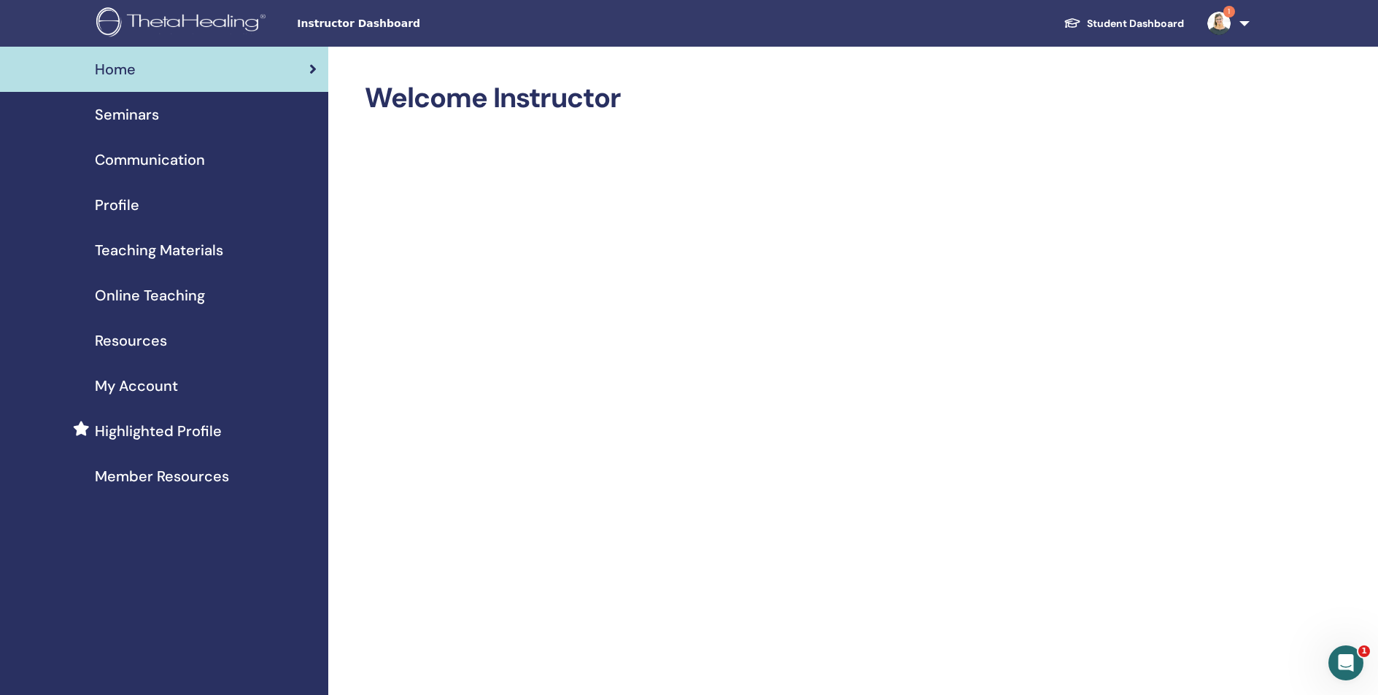
click at [112, 201] on span "Profile" at bounding box center [117, 205] width 44 height 22
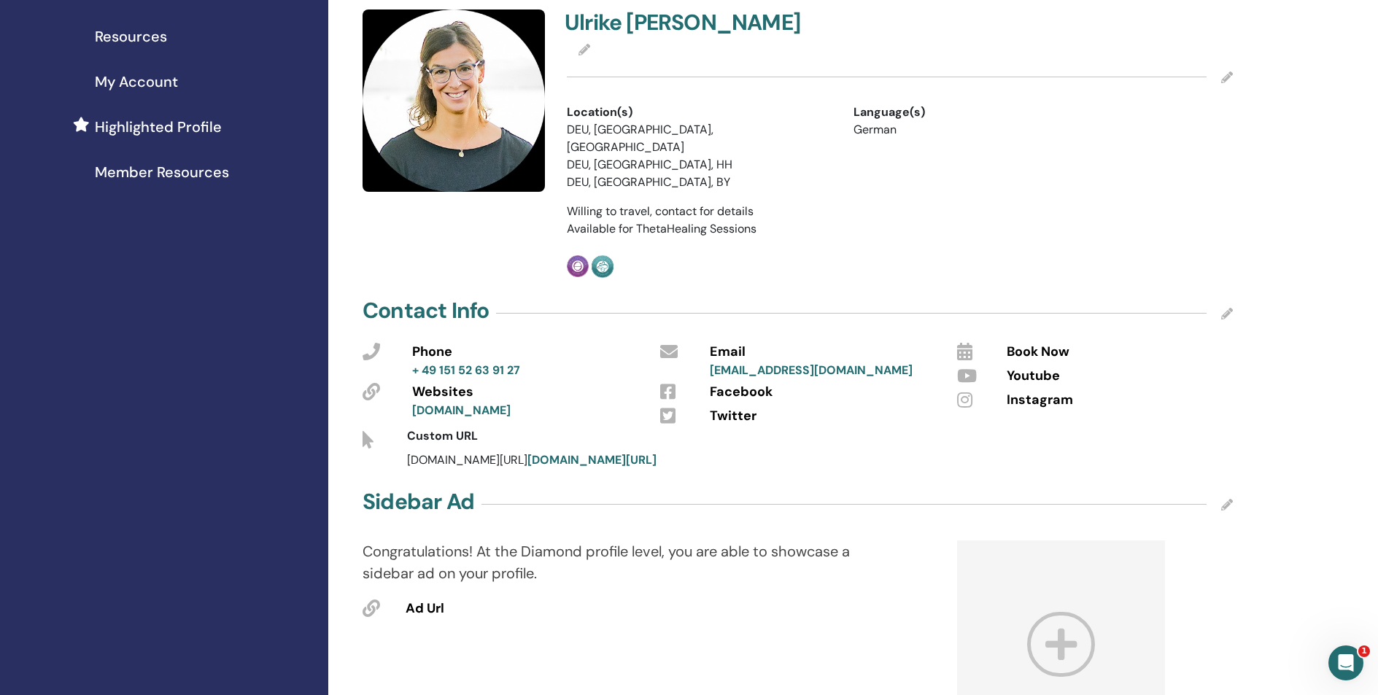
scroll to position [264, 0]
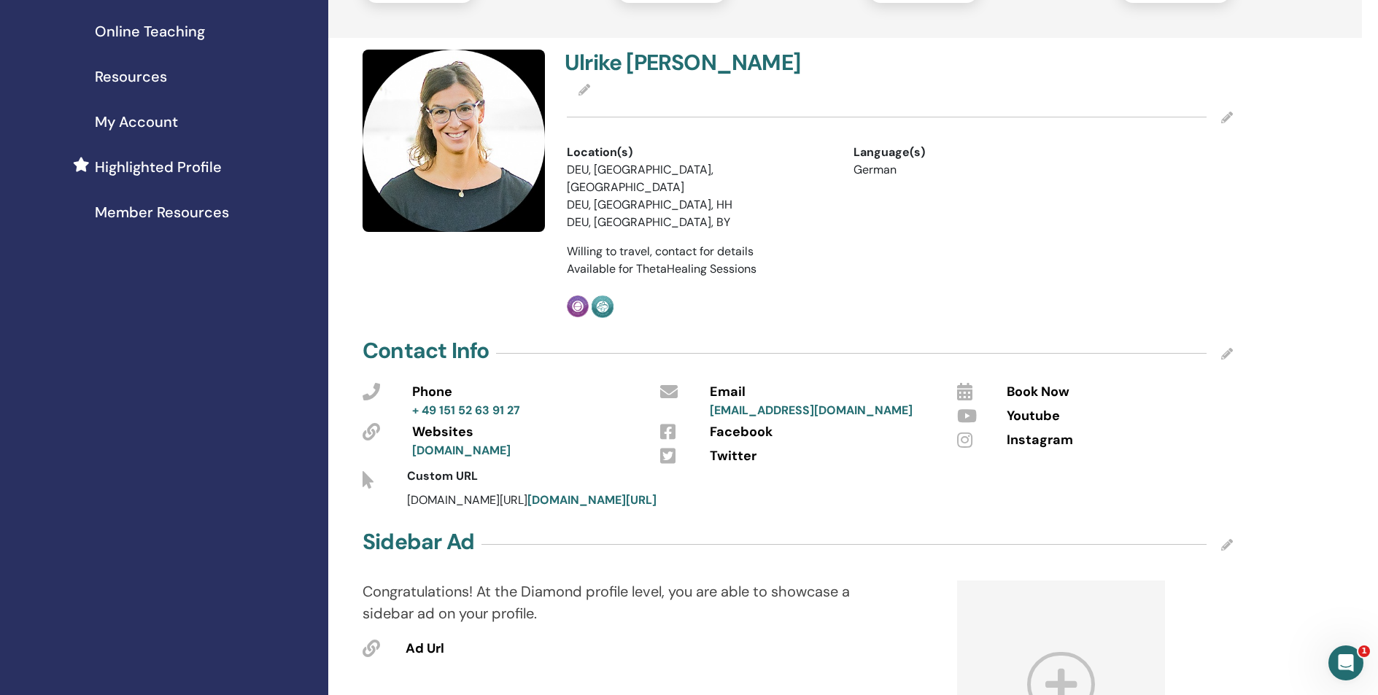
click at [1223, 348] on icon at bounding box center [1227, 354] width 12 height 12
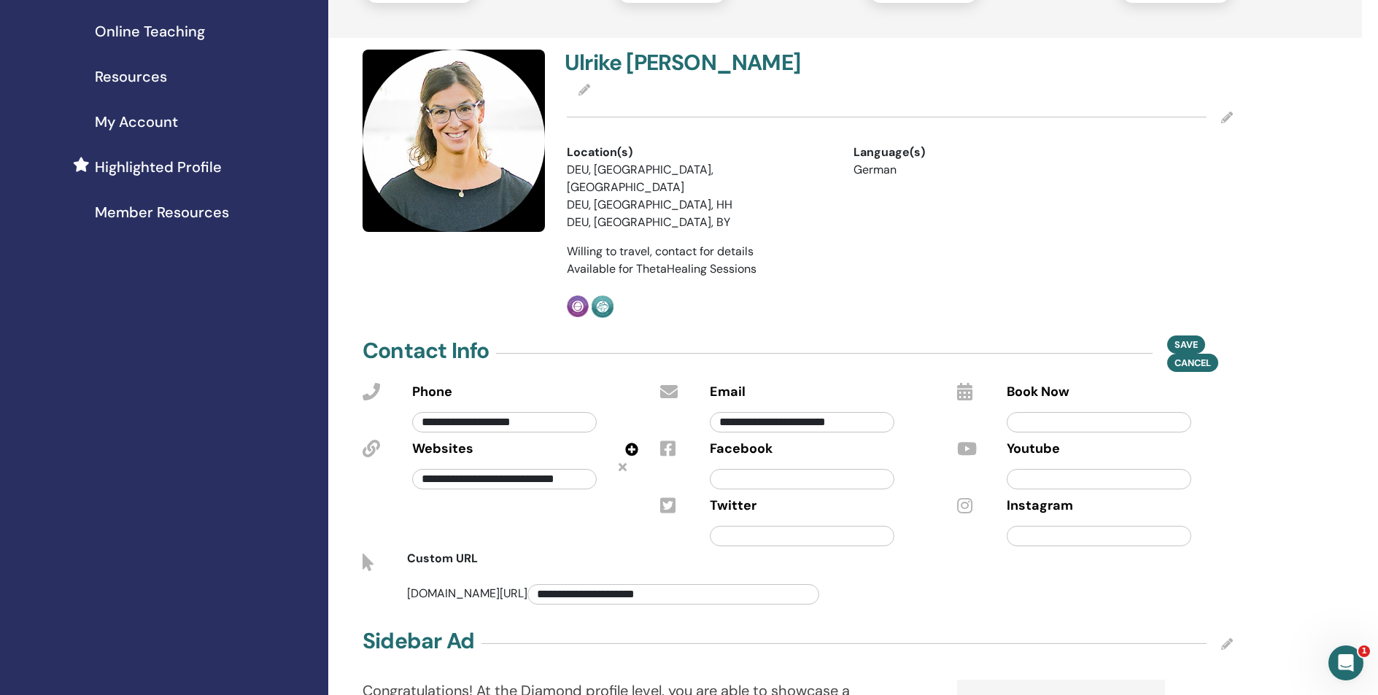
click at [1038, 526] on input "text" at bounding box center [1099, 536] width 185 height 20
click at [1074, 412] on input "text" at bounding box center [1099, 422] width 185 height 20
click at [1036, 383] on span "Book Now" at bounding box center [1038, 392] width 63 height 19
click at [1050, 412] on input "text" at bounding box center [1099, 422] width 185 height 20
click at [1047, 526] on input "text" at bounding box center [1099, 536] width 185 height 20
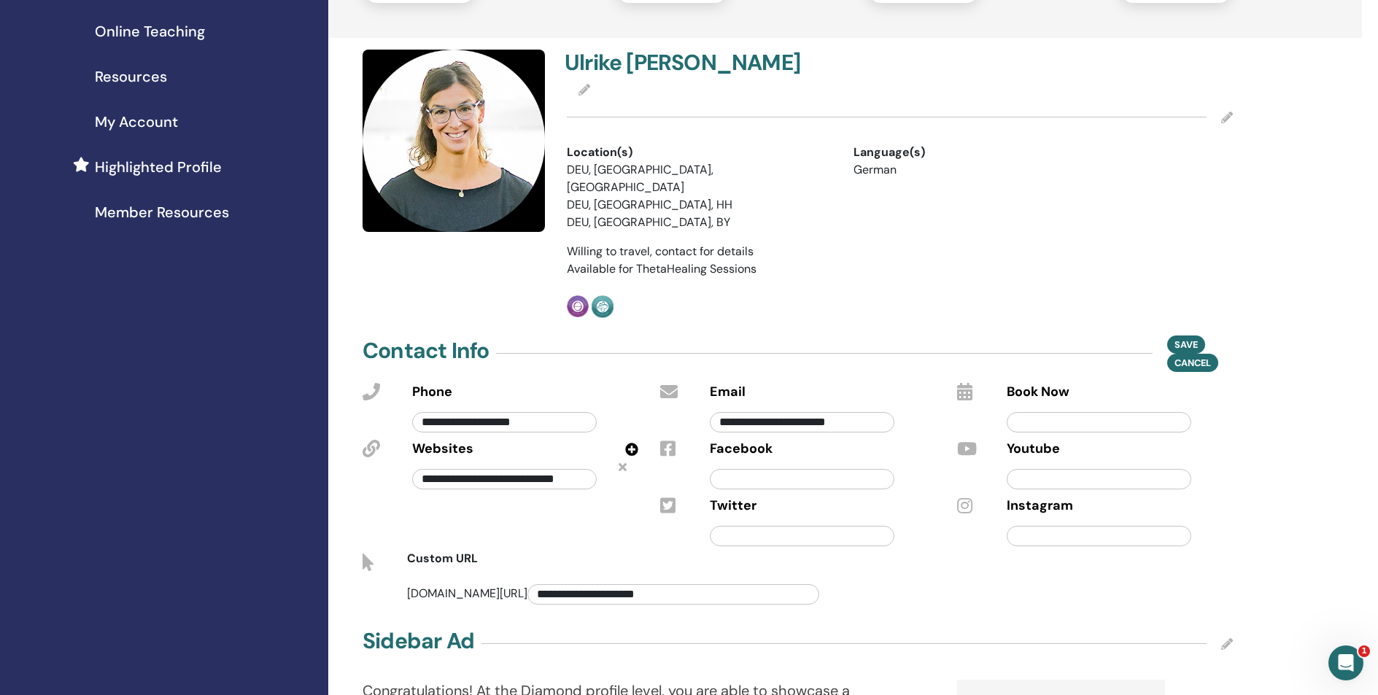
paste input "**********"
type input "**********"
click at [1182, 337] on span "Save" at bounding box center [1185, 344] width 23 height 15
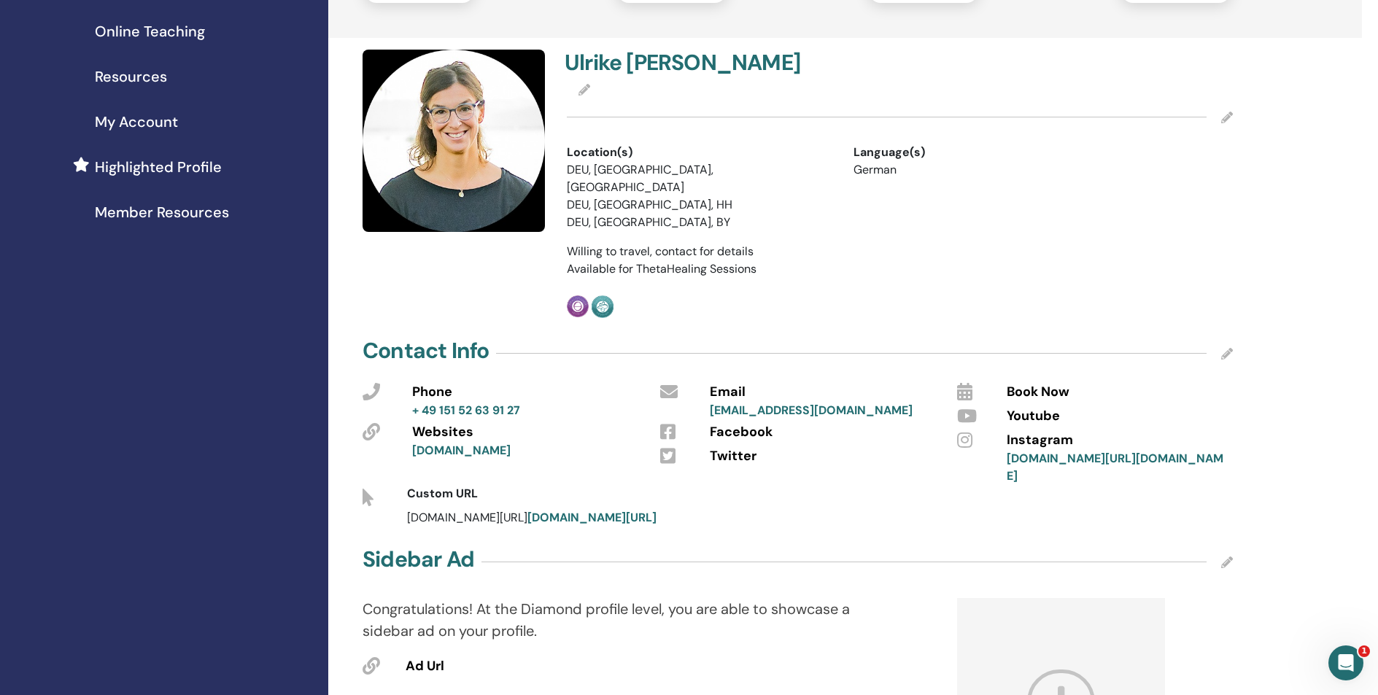
click at [1228, 348] on icon at bounding box center [1227, 354] width 12 height 12
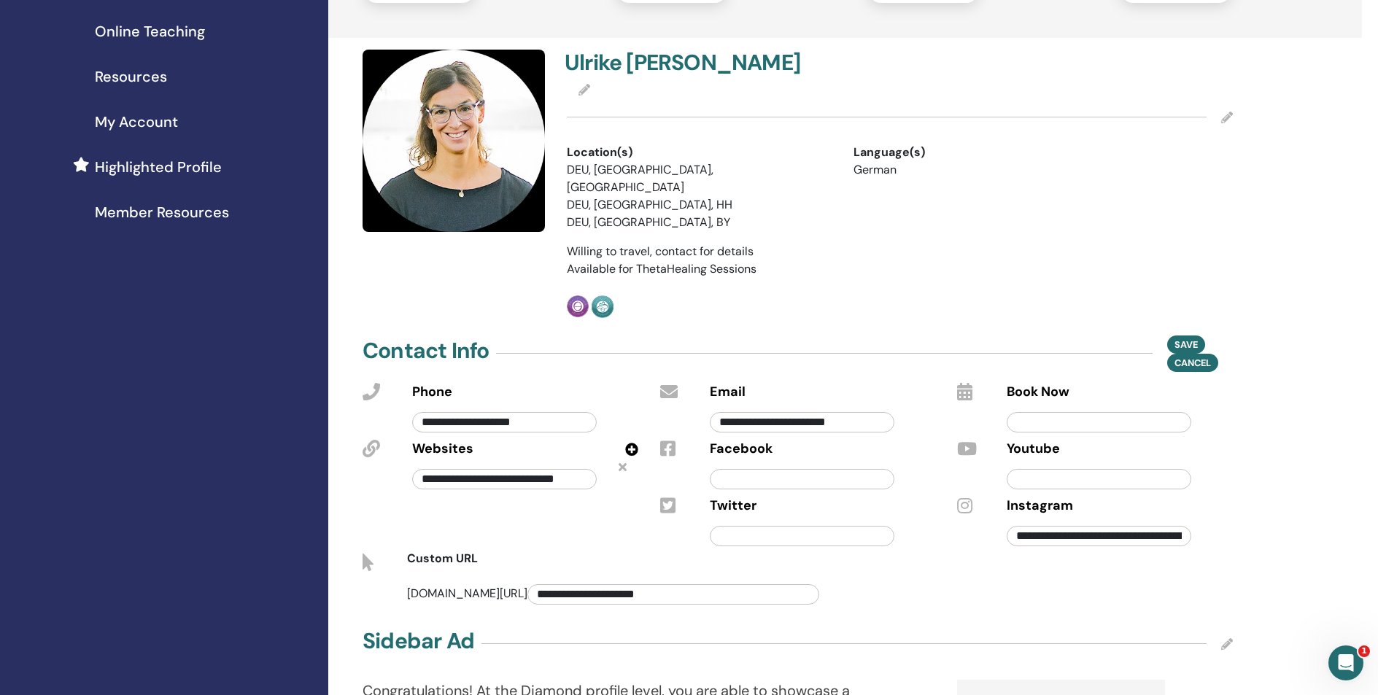
click at [1082, 412] on input "text" at bounding box center [1099, 422] width 185 height 20
paste input "**********"
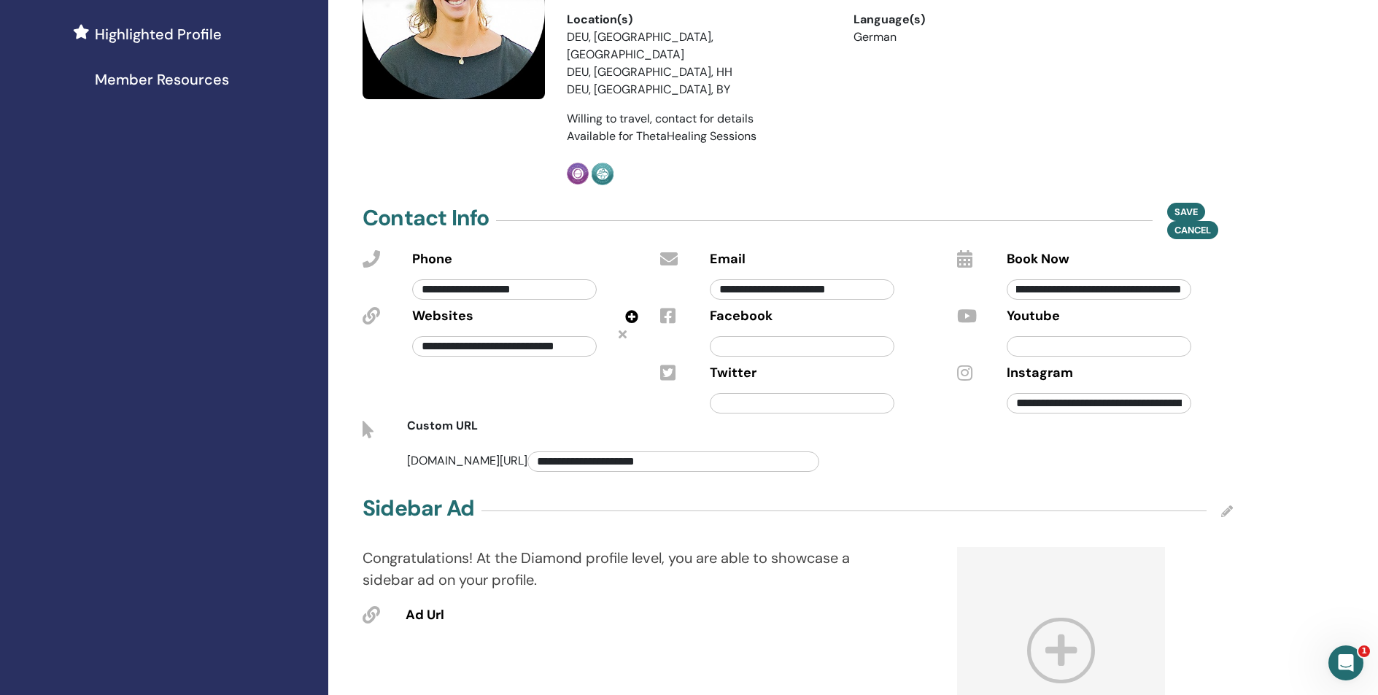
scroll to position [359, 0]
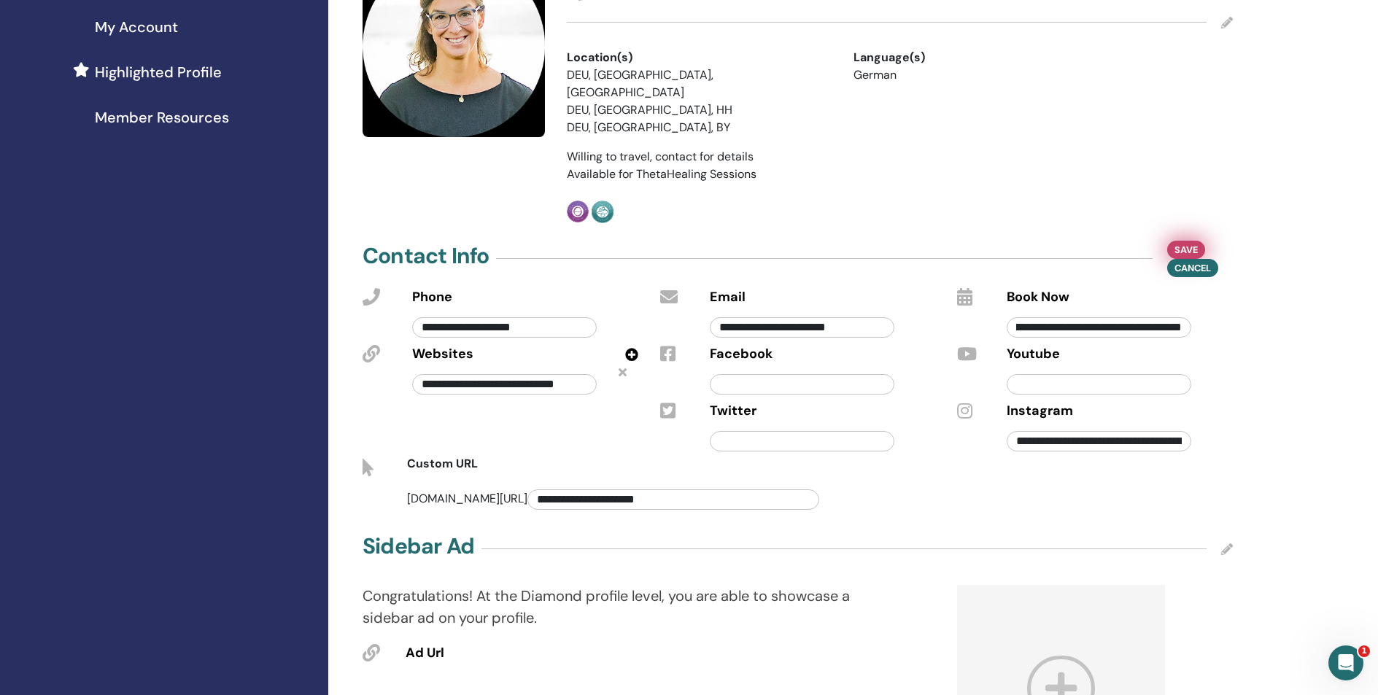
type input "**********"
click at [1180, 242] on span "Save" at bounding box center [1185, 249] width 23 height 15
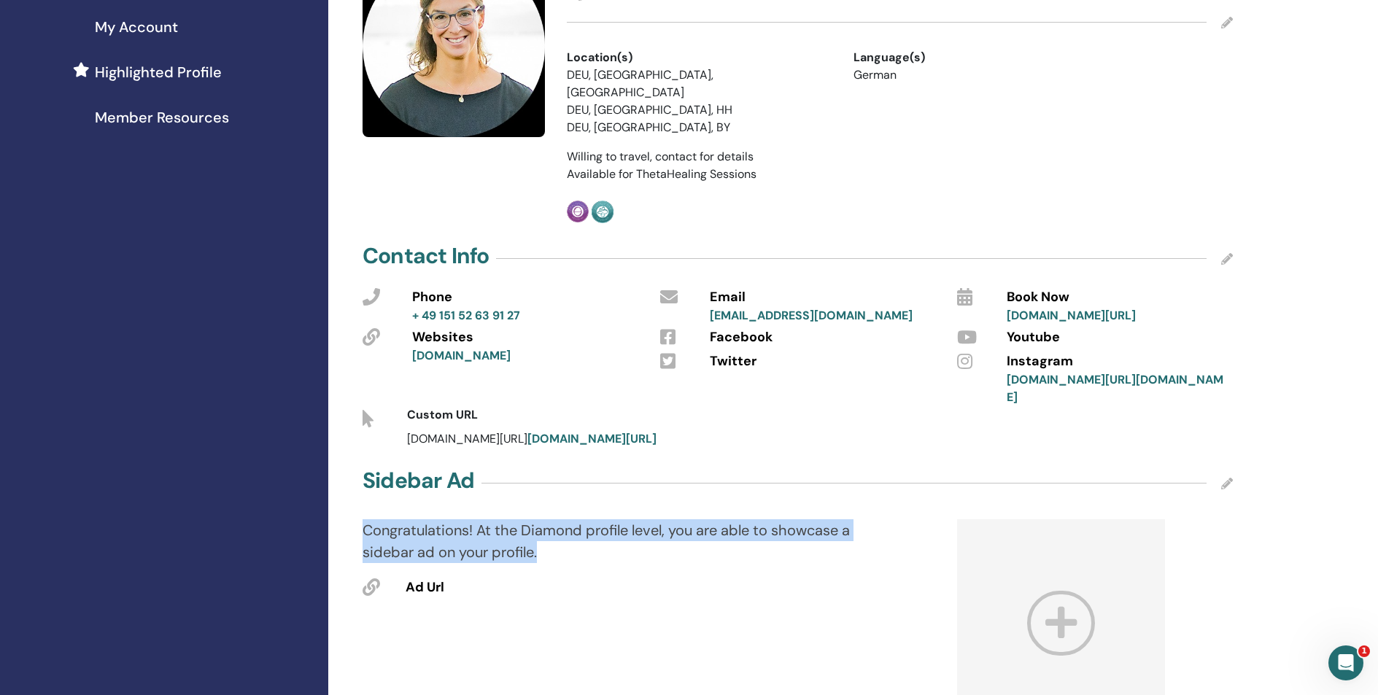
drag, startPoint x: 546, startPoint y: 532, endPoint x: 346, endPoint y: 521, distance: 200.2
copy p "Congratulations! At the Diamond profile level, you are able to showcase a sideb…"
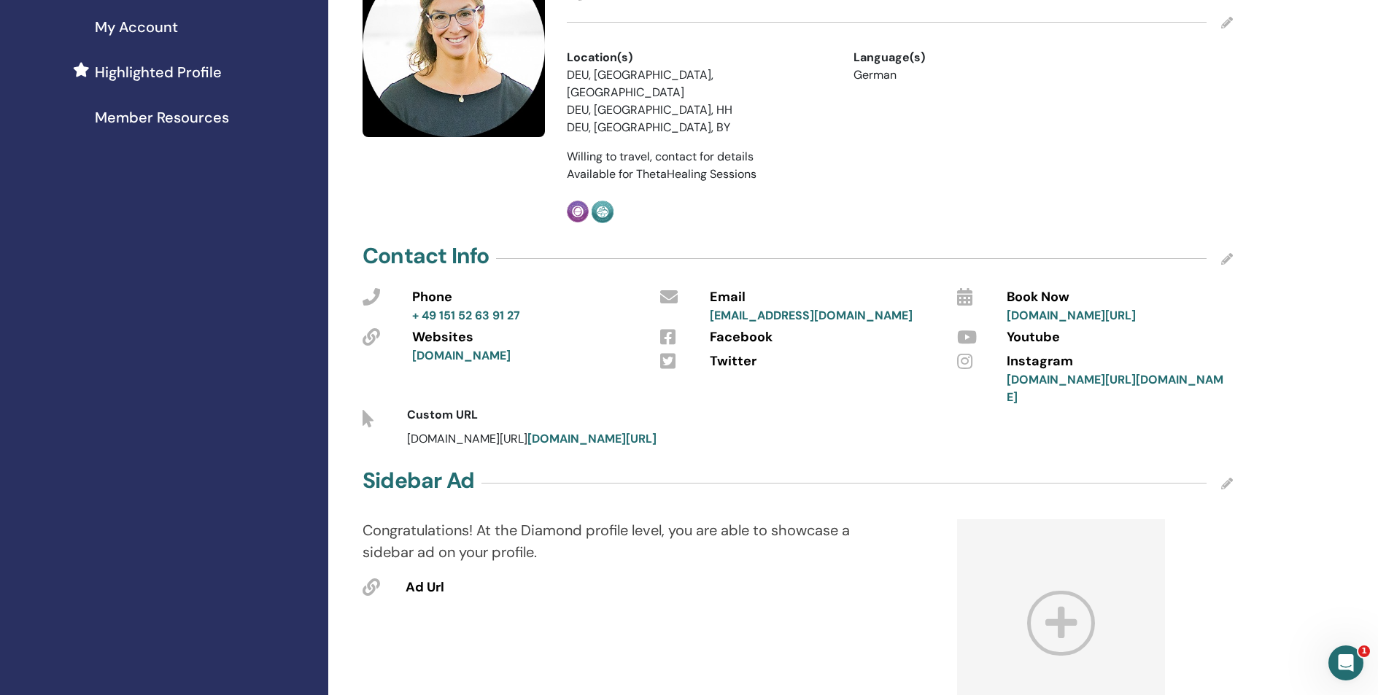
click at [421, 578] on span "Ad Url" at bounding box center [425, 587] width 39 height 19
click at [367, 578] on icon at bounding box center [371, 587] width 18 height 18
click at [1225, 478] on icon at bounding box center [1227, 484] width 12 height 12
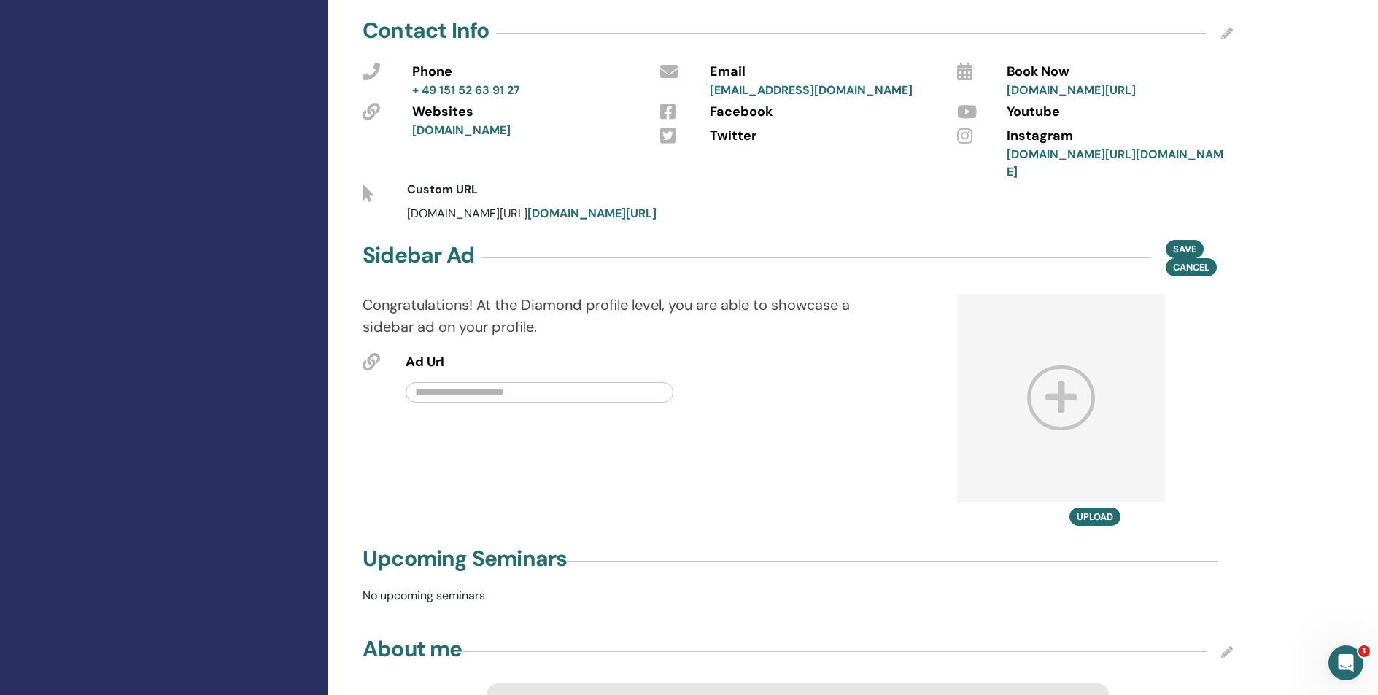
scroll to position [608, 0]
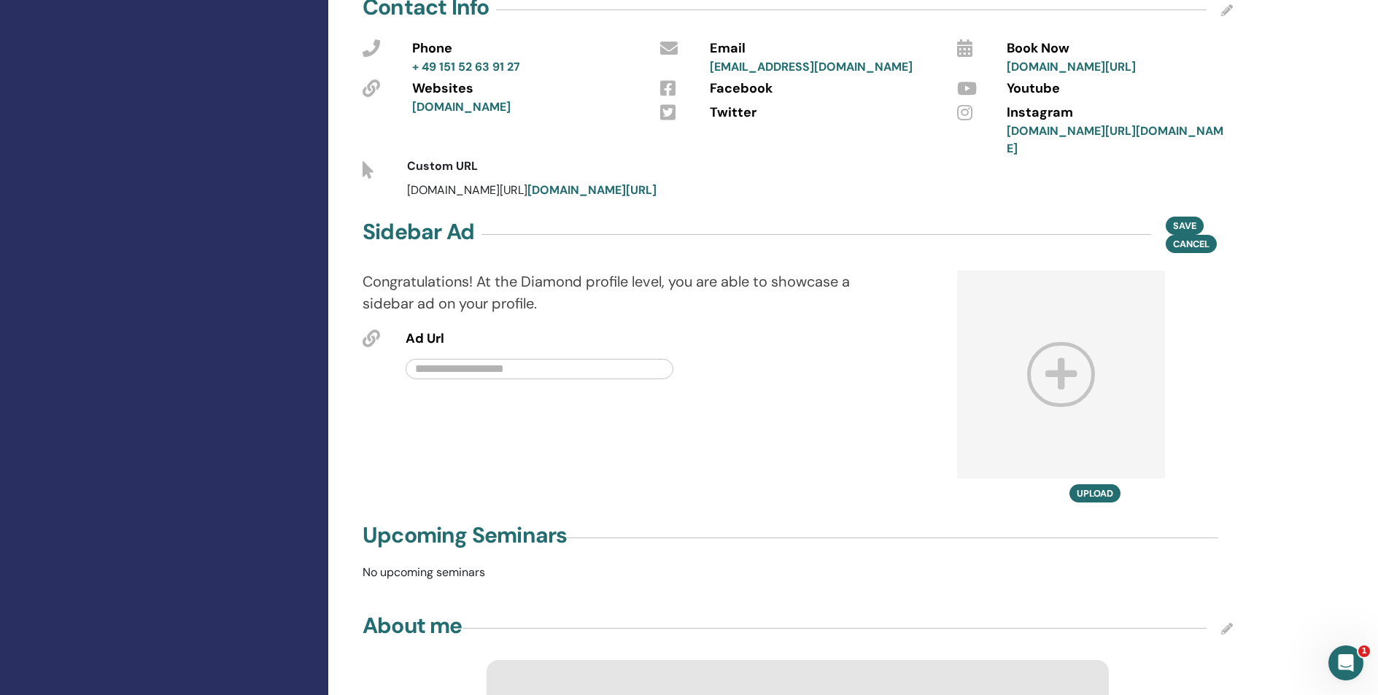
click at [447, 359] on input "text" at bounding box center [539, 369] width 267 height 20
paste input "**********"
type input "**********"
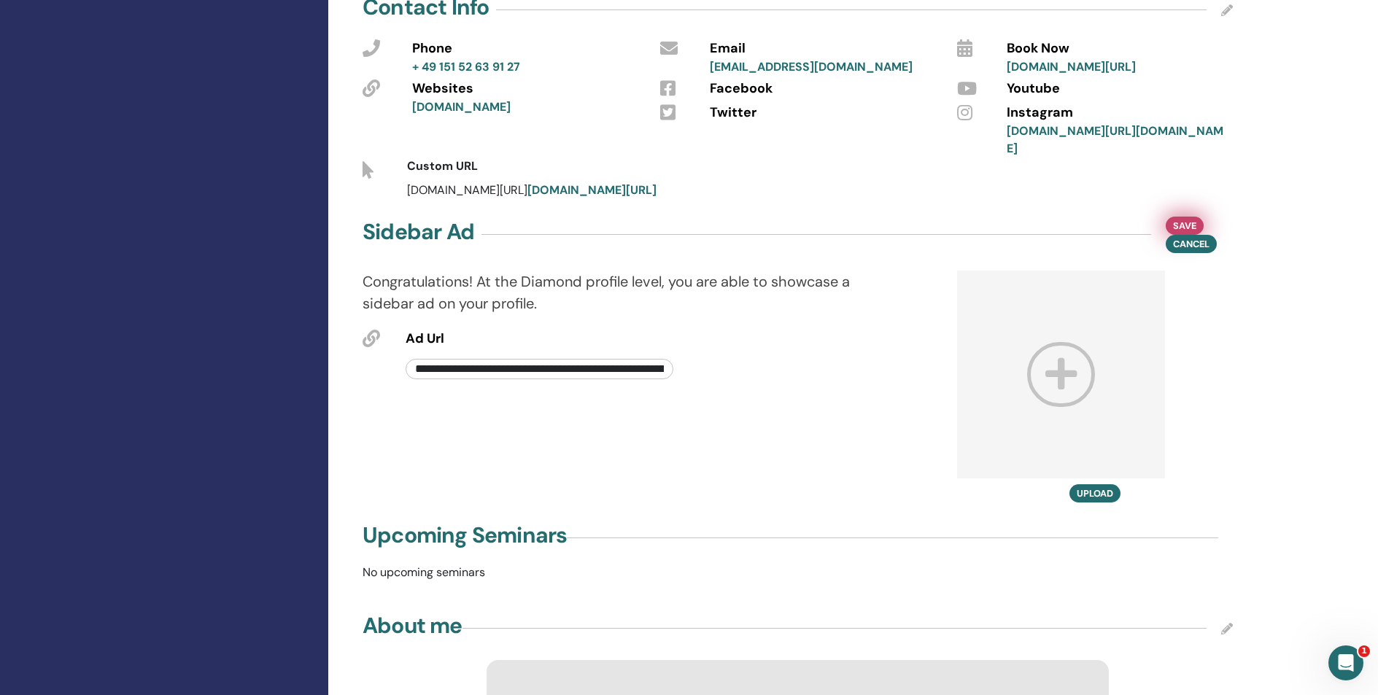
click at [1192, 218] on span "Save" at bounding box center [1184, 225] width 23 height 15
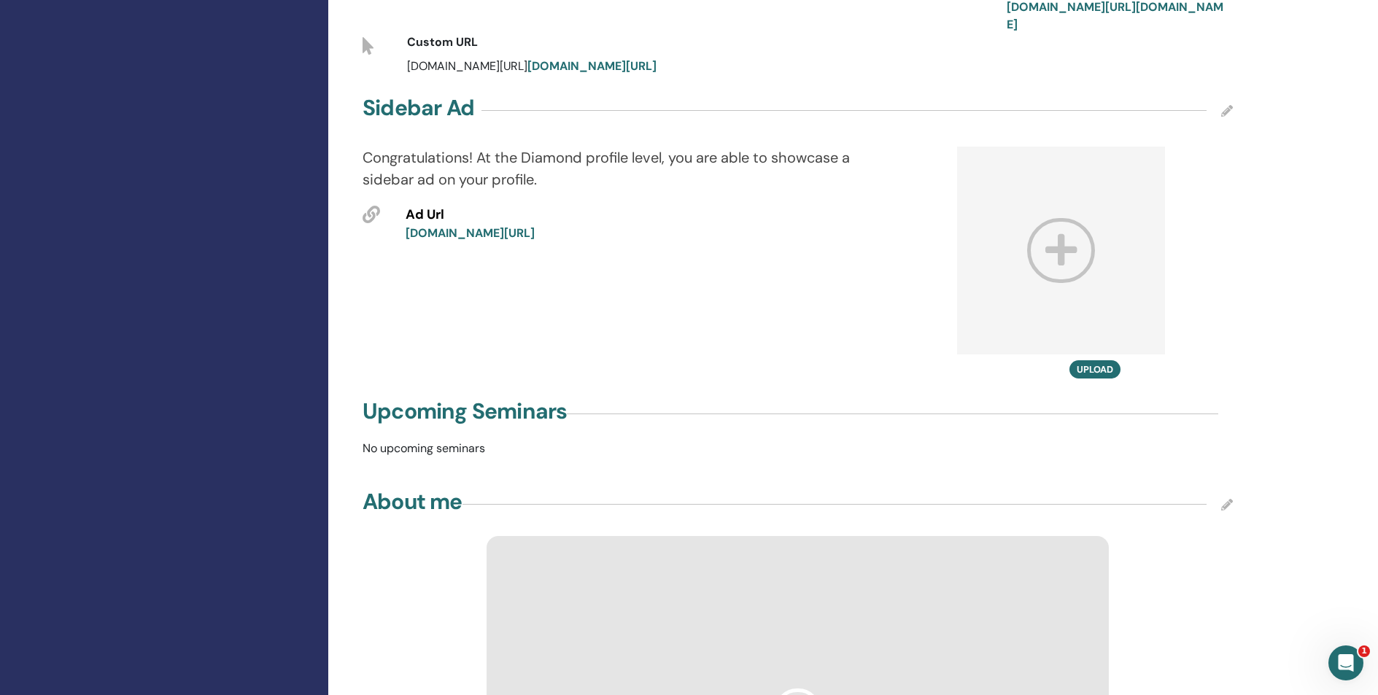
scroll to position [762, 0]
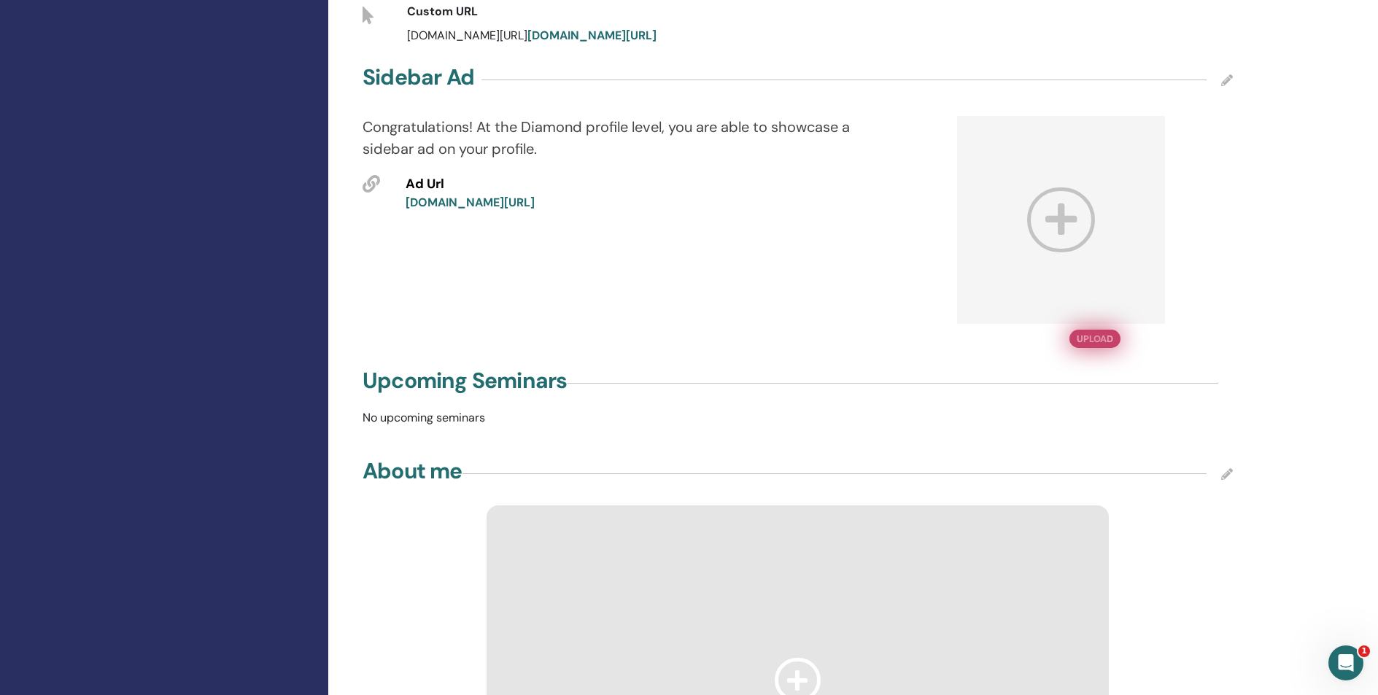
click at [1094, 330] on button "Upload" at bounding box center [1094, 339] width 51 height 18
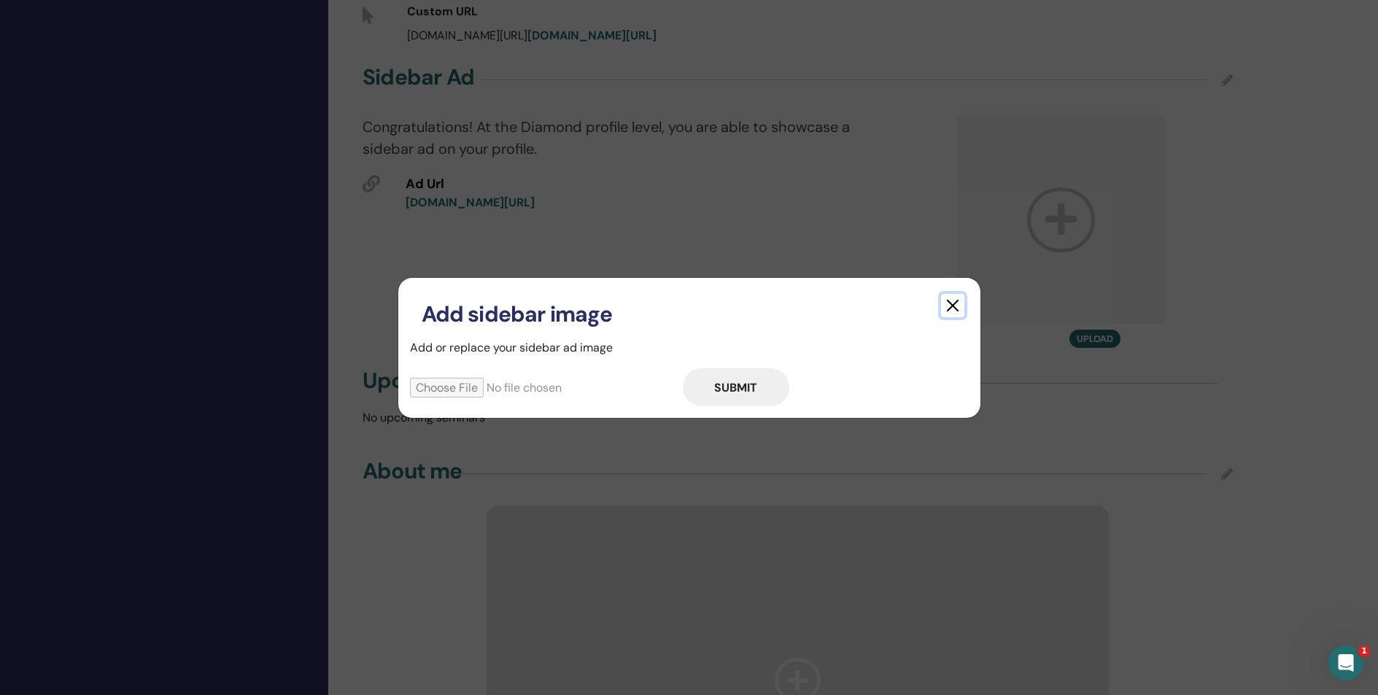
click at [950, 306] on button "button" at bounding box center [952, 305] width 23 height 23
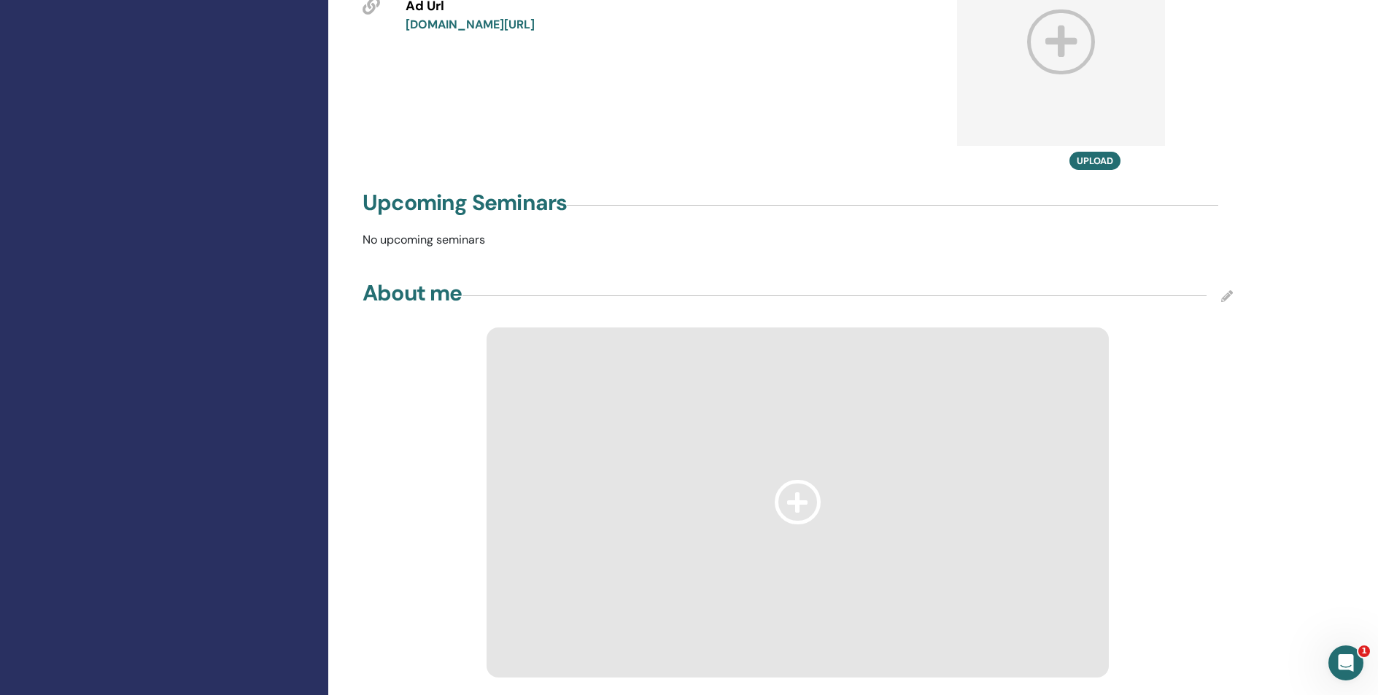
scroll to position [986, 0]
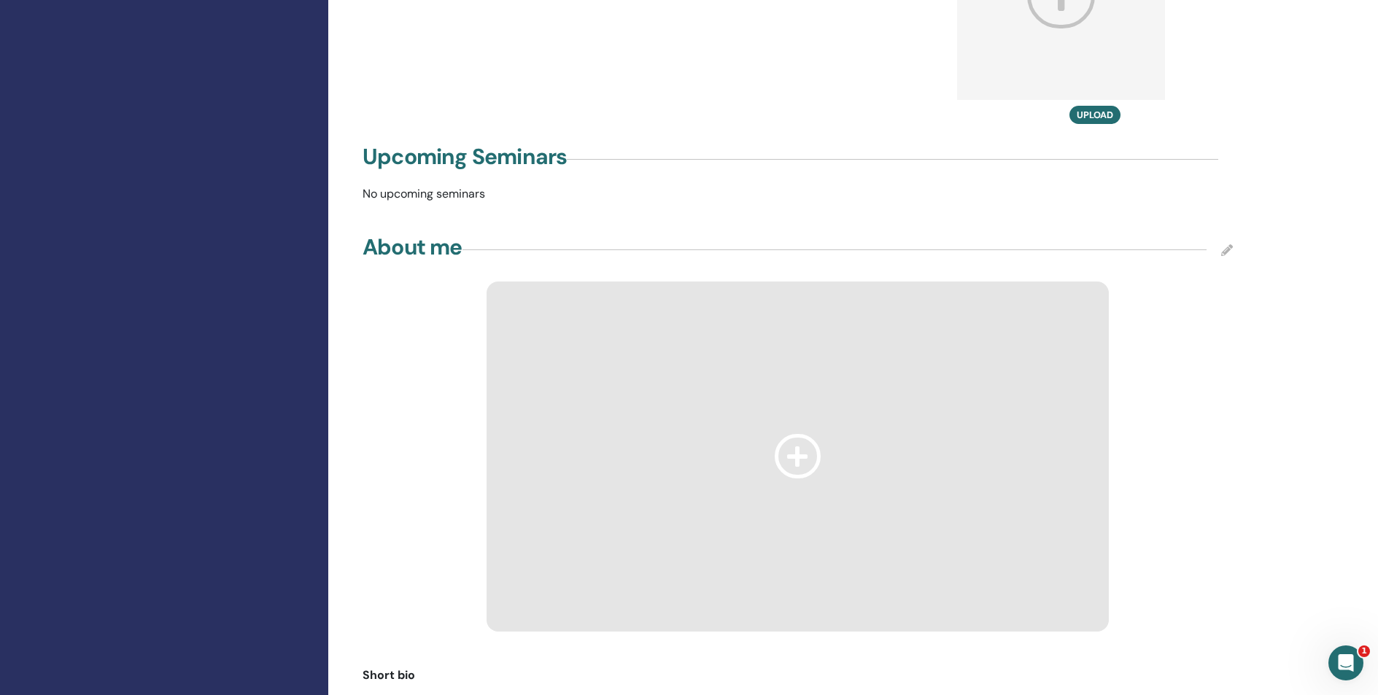
click at [584, 185] on p "No upcoming seminars" at bounding box center [798, 194] width 888 height 18
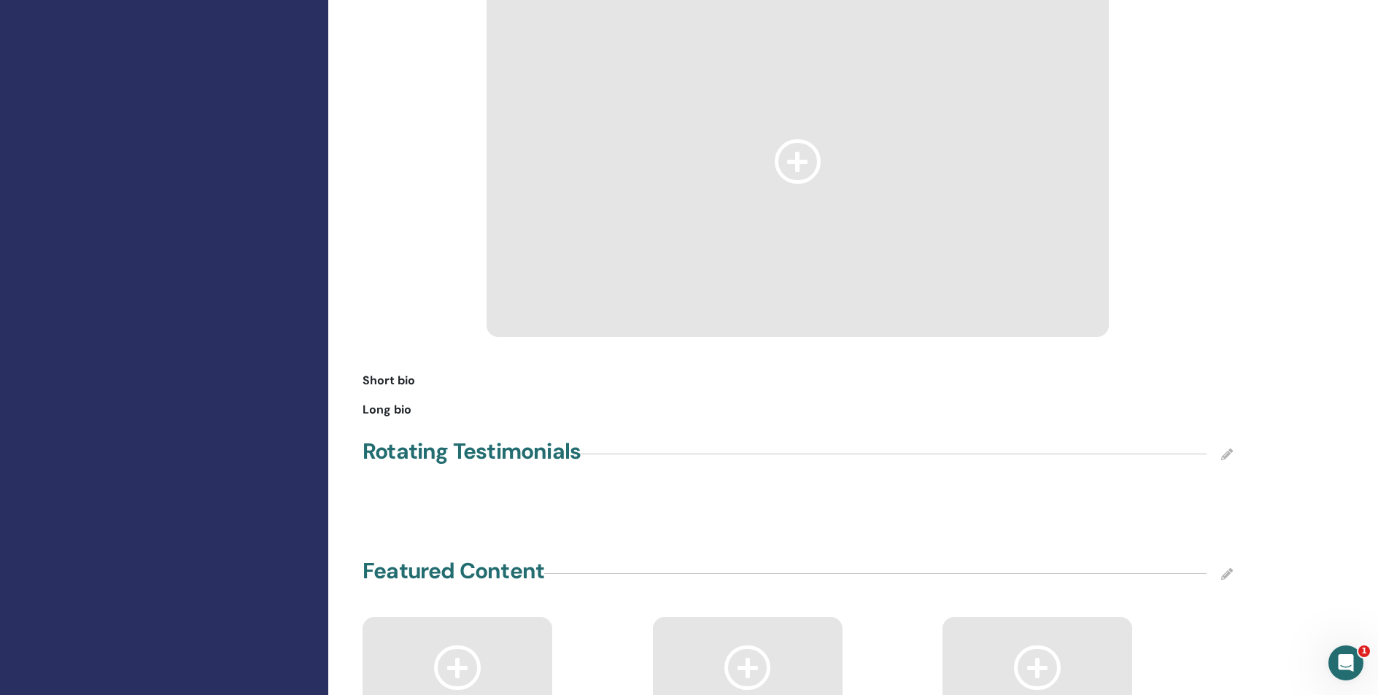
scroll to position [1147, 0]
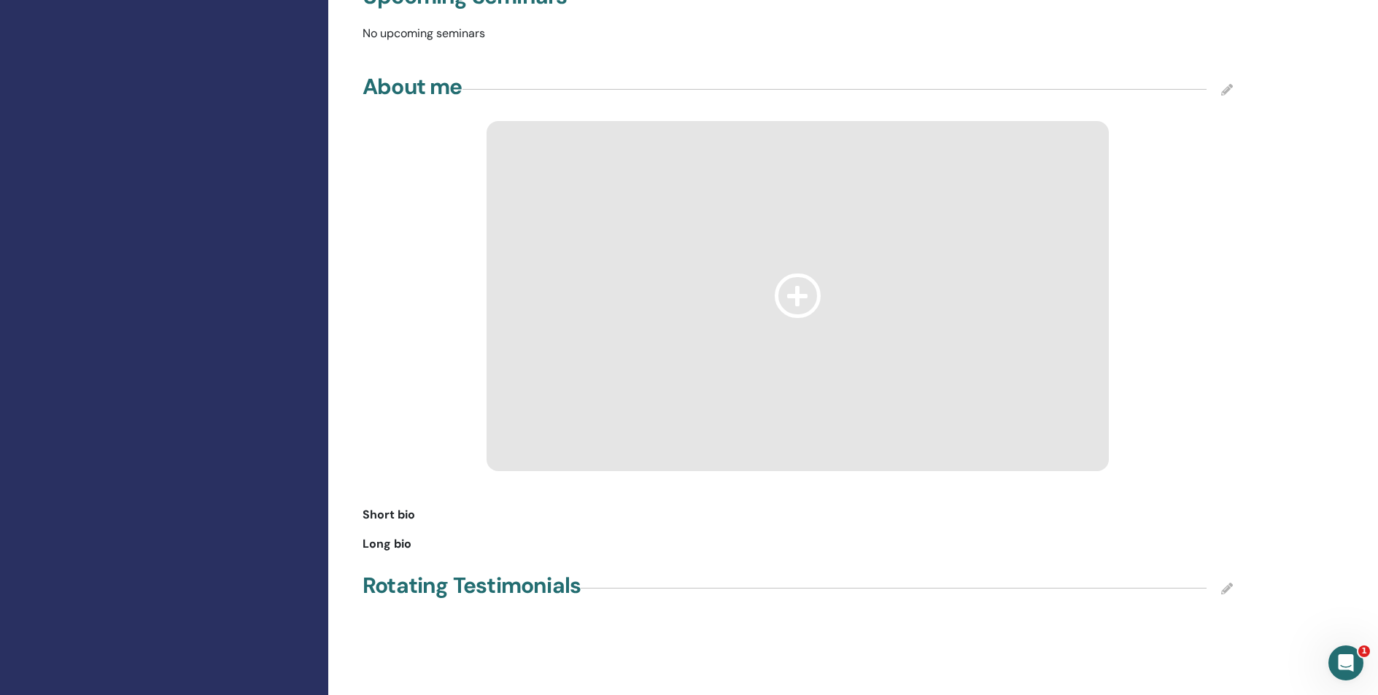
click at [799, 277] on icon at bounding box center [798, 296] width 47 height 44
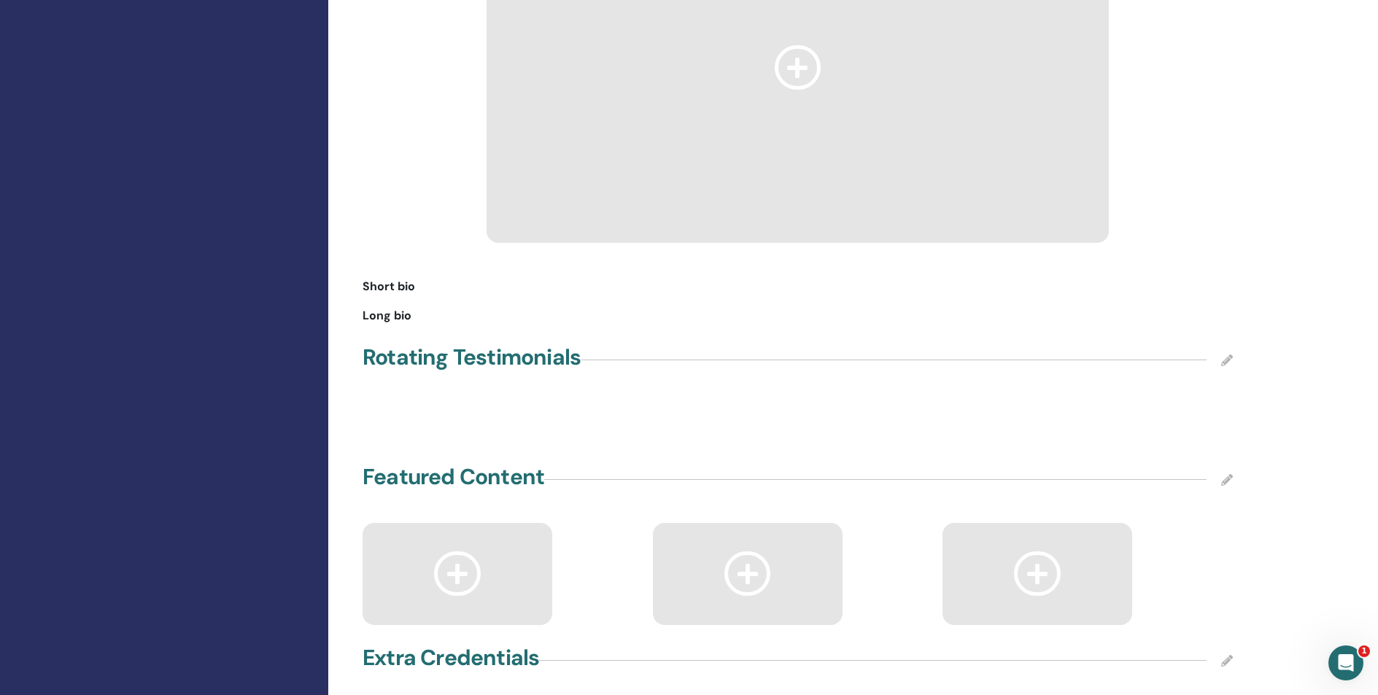
scroll to position [1486, 0]
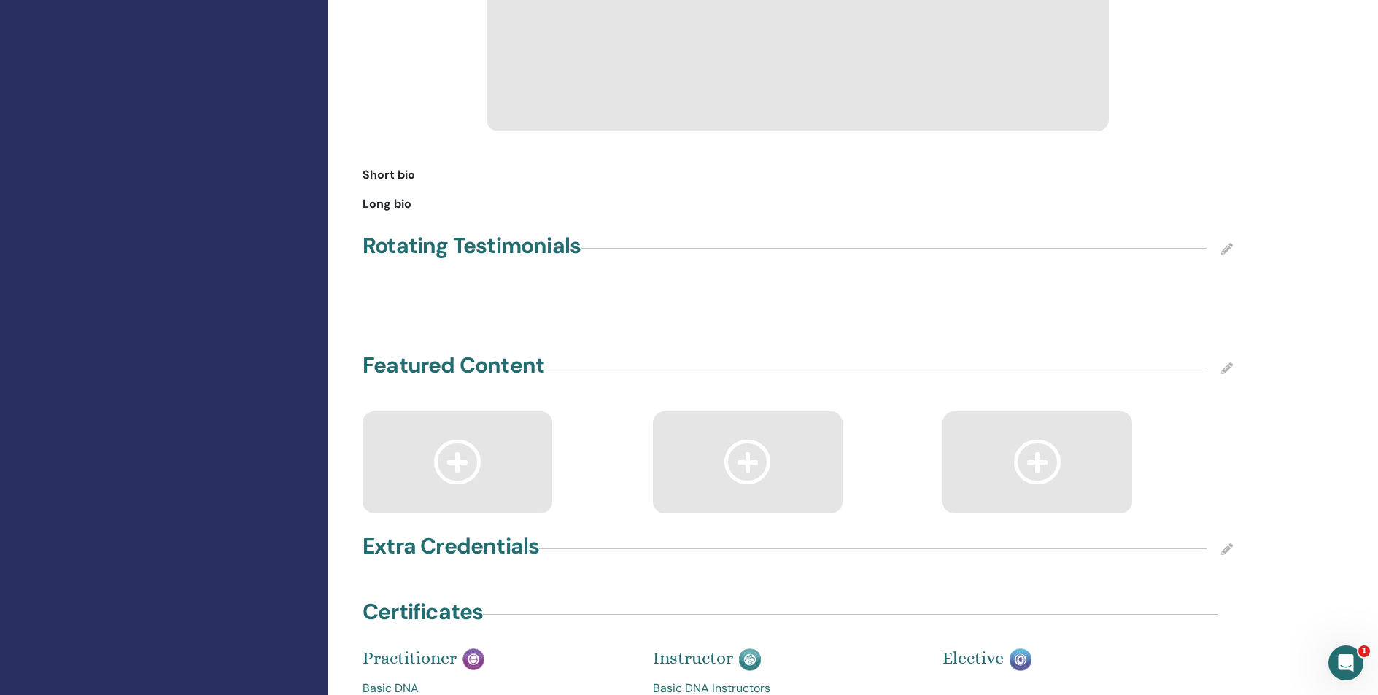
click at [1225, 243] on icon at bounding box center [1227, 249] width 12 height 12
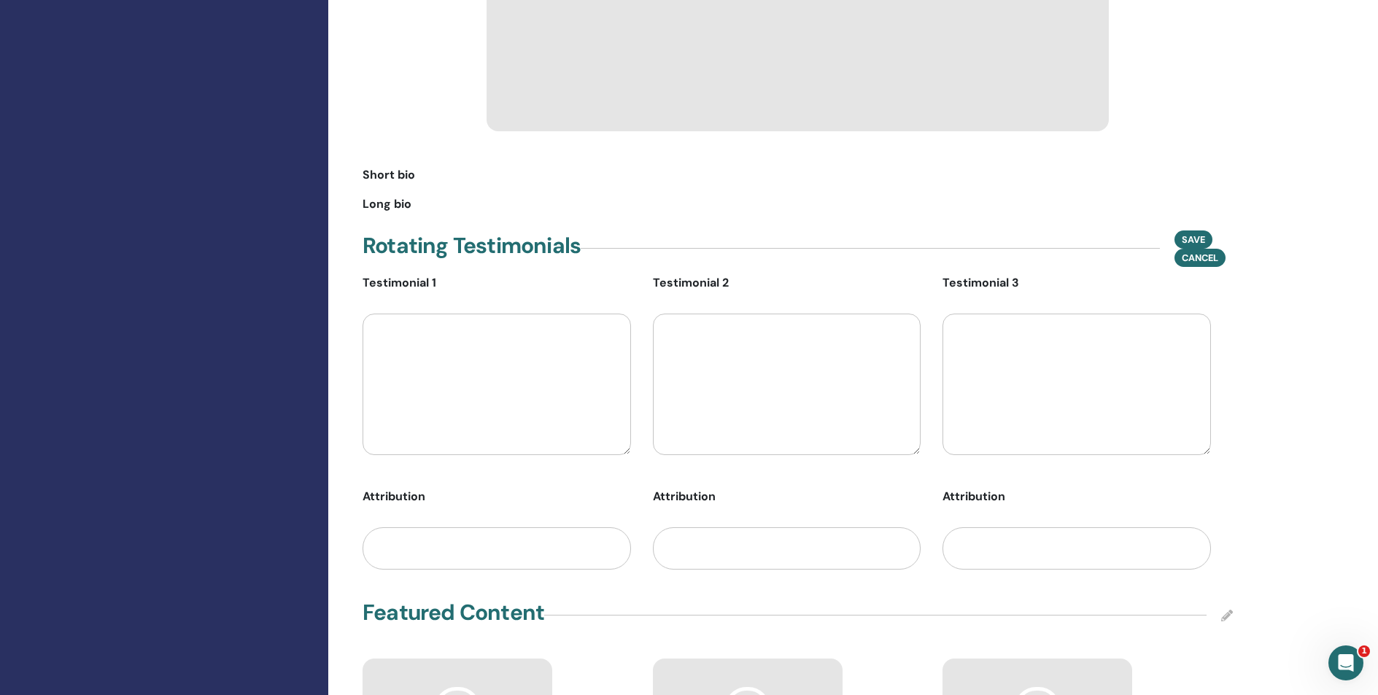
click at [539, 314] on textarea at bounding box center [496, 384] width 268 height 141
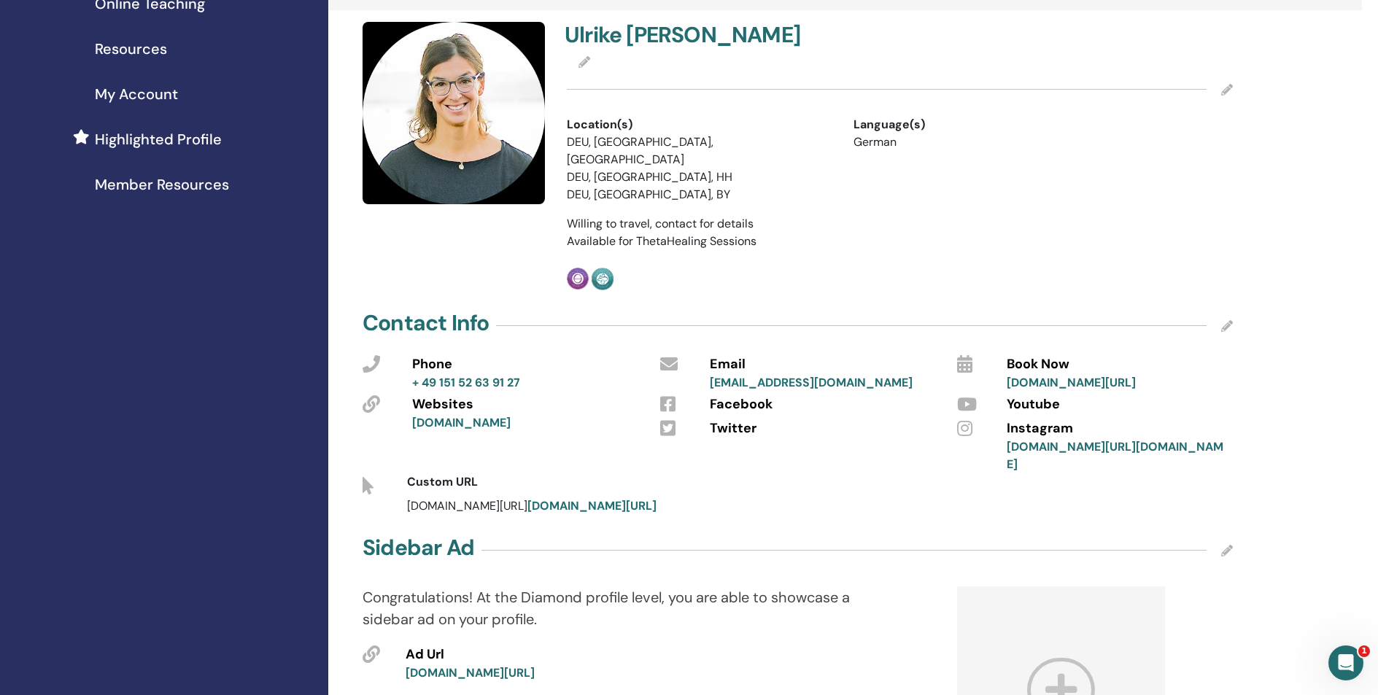
scroll to position [250, 0]
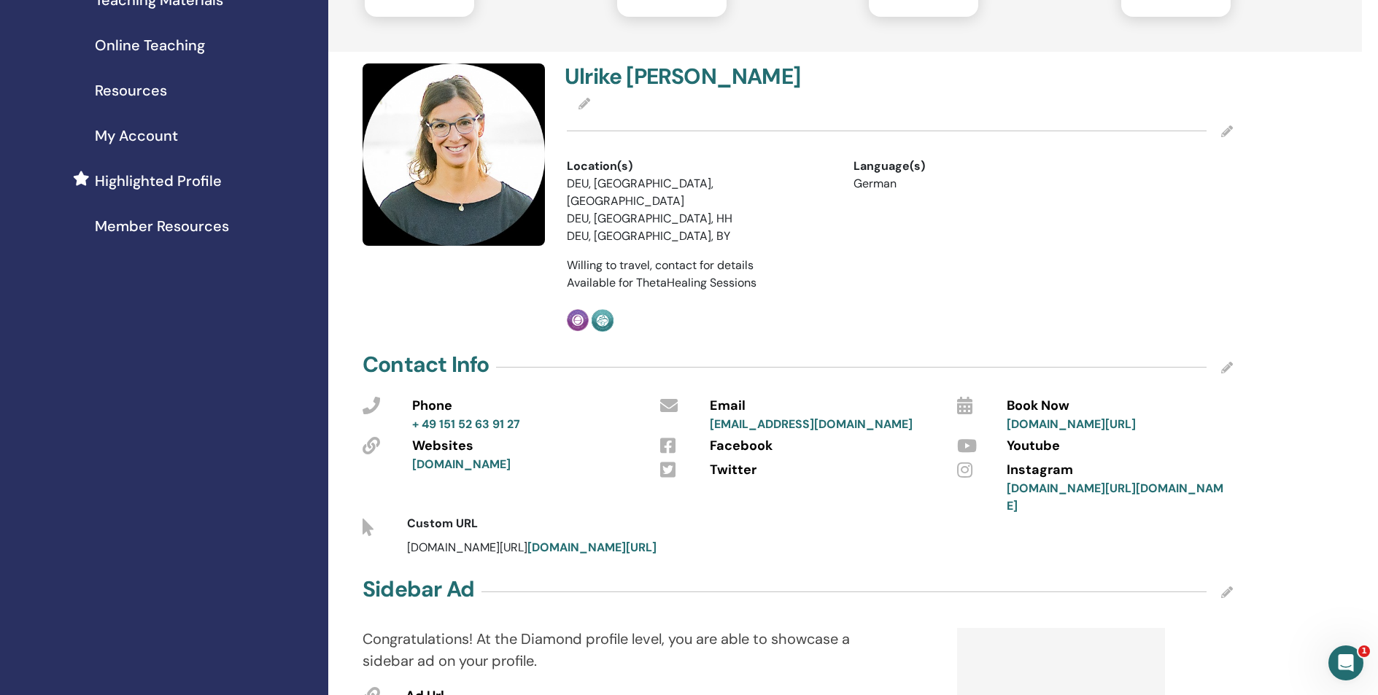
click at [1223, 131] on icon at bounding box center [1227, 131] width 12 height 12
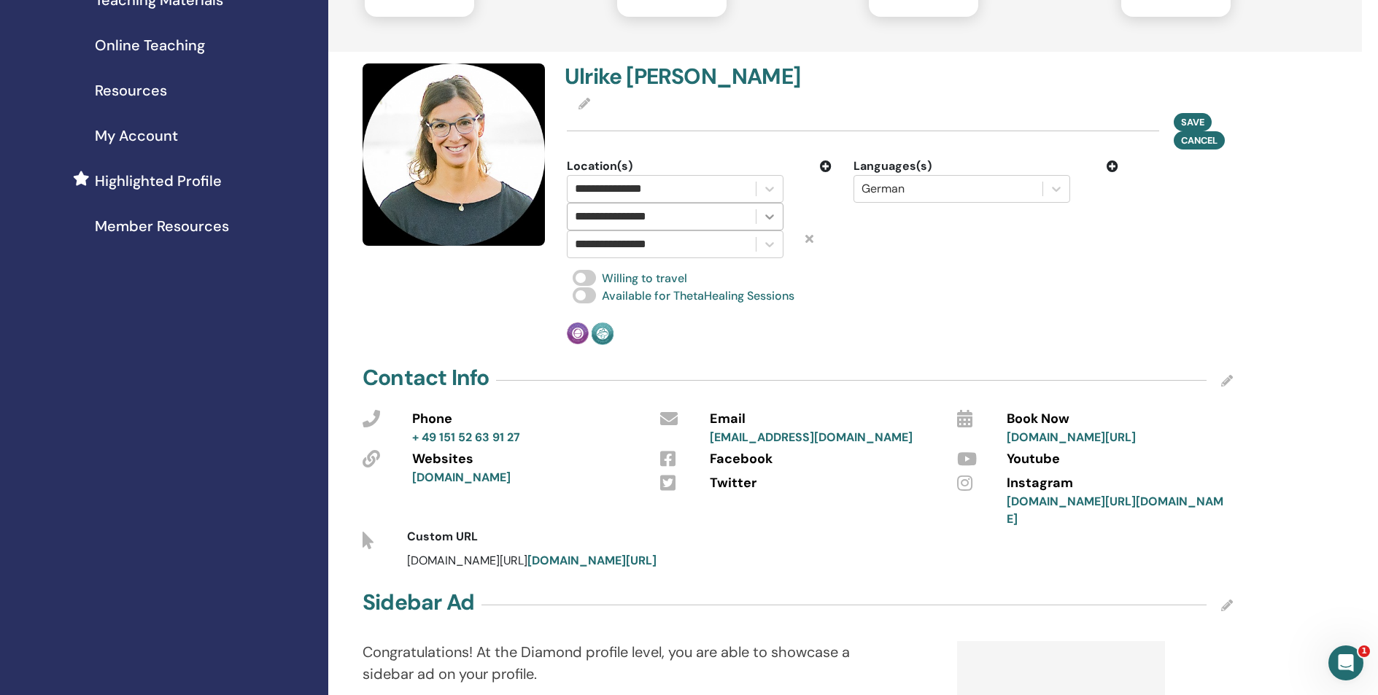
click at [769, 217] on icon at bounding box center [769, 216] width 15 height 15
drag, startPoint x: 826, startPoint y: 223, endPoint x: 815, endPoint y: 220, distance: 11.5
click at [821, 222] on div "Use Up and Down to choose options, press Enter to select the currently focused …" at bounding box center [699, 217] width 287 height 28
click at [748, 215] on div "Select..." at bounding box center [661, 216] width 188 height 26
click at [860, 232] on div "Languages(s) German" at bounding box center [985, 208] width 287 height 101
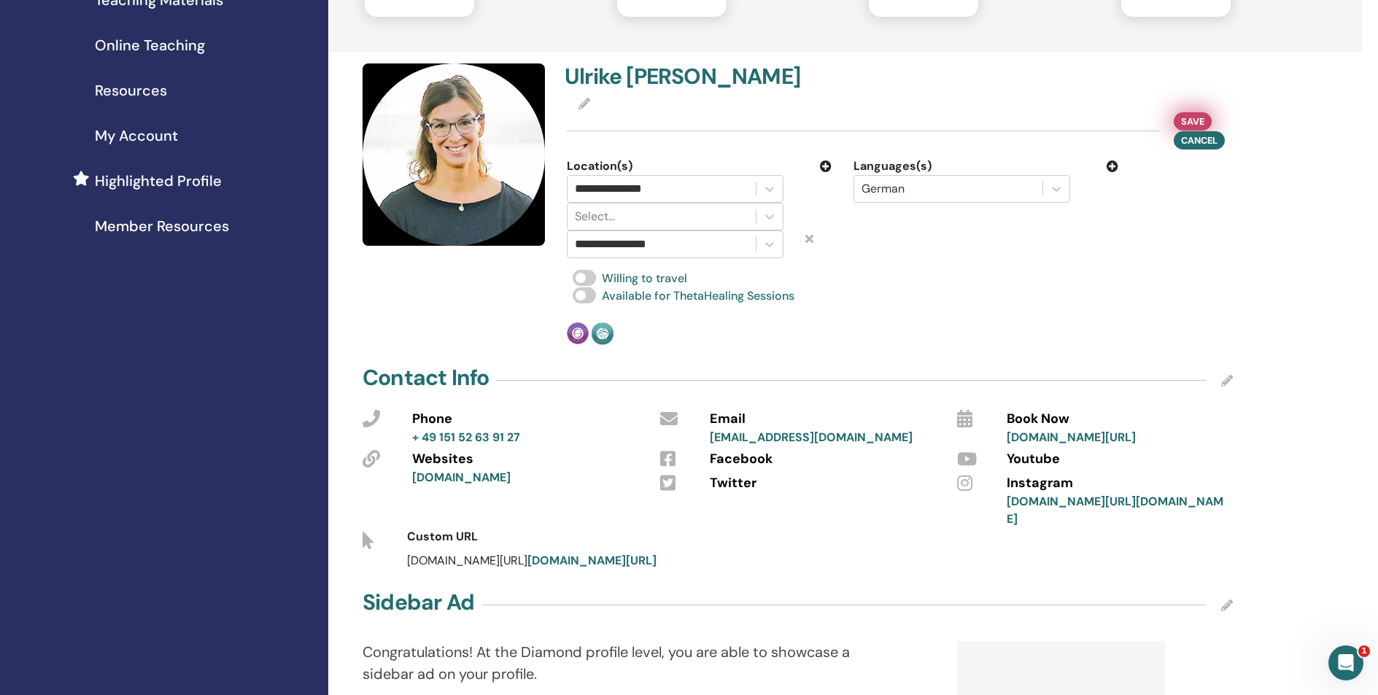
click at [1195, 120] on span "Save" at bounding box center [1192, 121] width 23 height 15
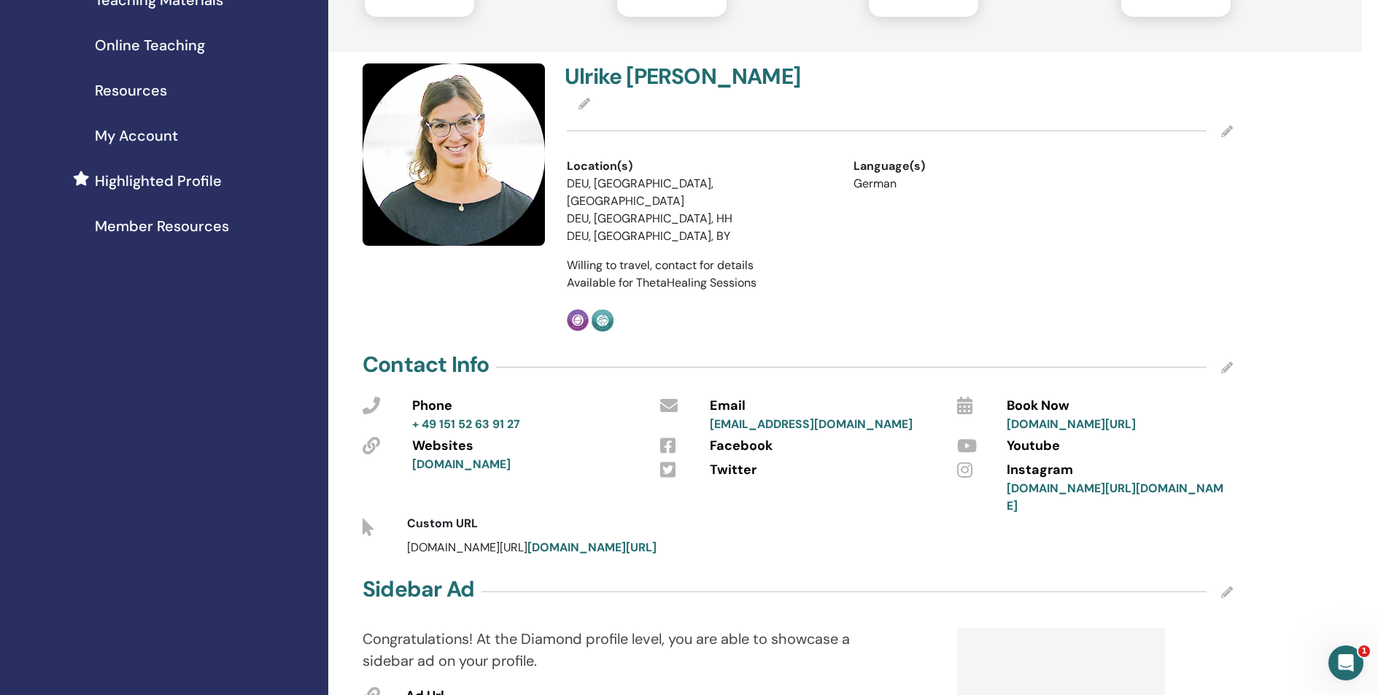
click at [1227, 133] on icon at bounding box center [1227, 131] width 12 height 12
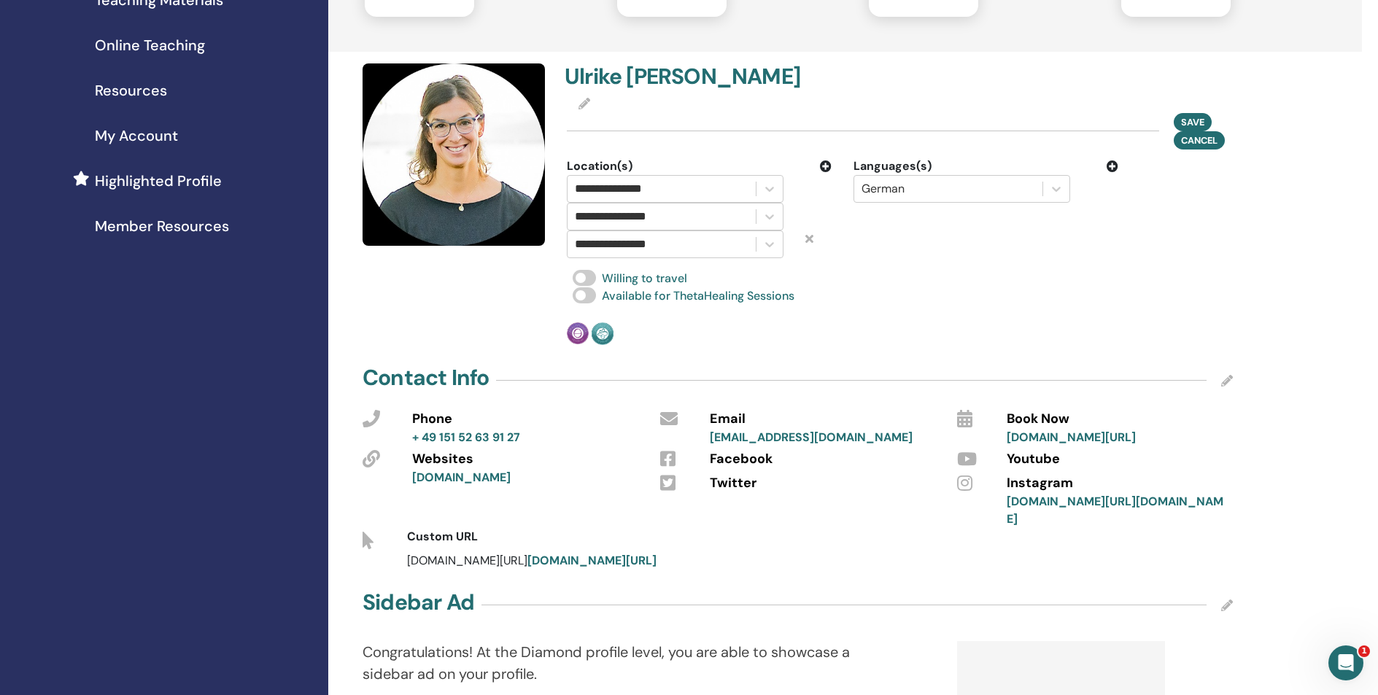
click at [799, 210] on div "**********" at bounding box center [699, 217] width 287 height 28
click at [814, 238] on div at bounding box center [817, 244] width 47 height 28
click at [807, 238] on icon at bounding box center [809, 239] width 8 height 12
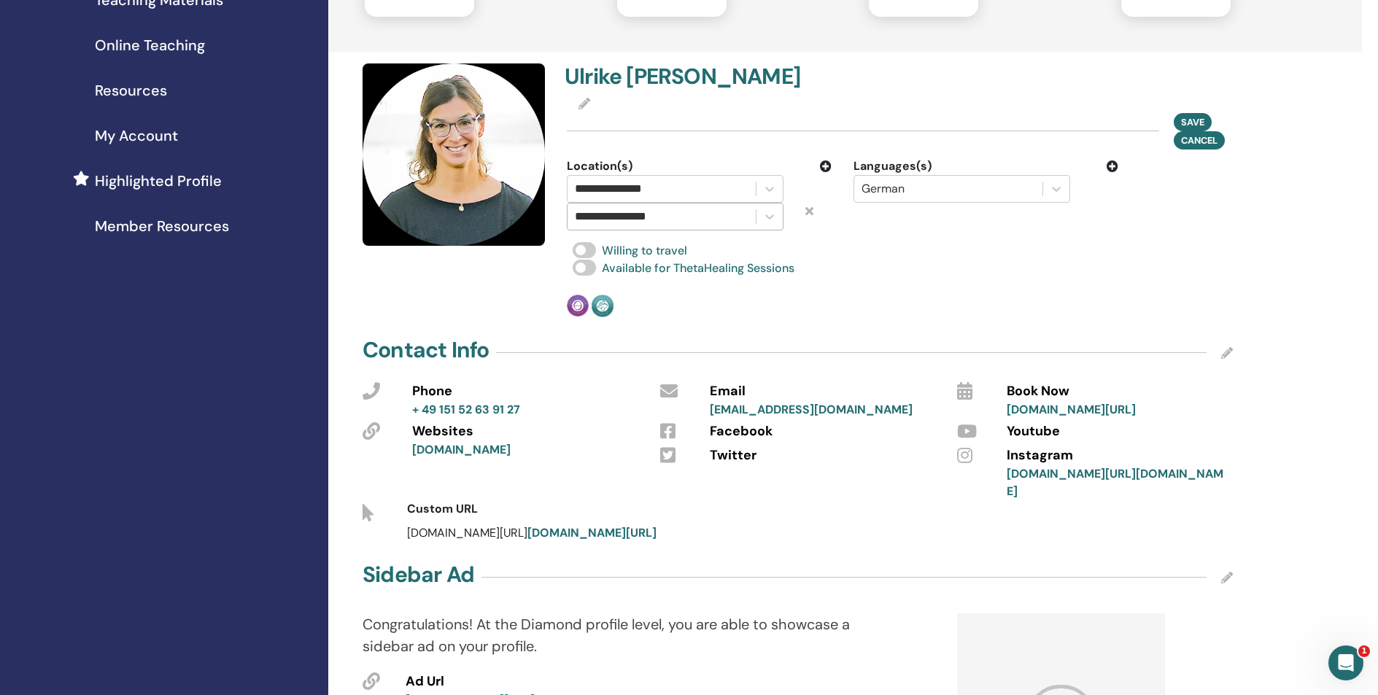
click at [705, 220] on div "**********" at bounding box center [662, 216] width 174 height 20
click at [705, 215] on div at bounding box center [662, 216] width 174 height 20
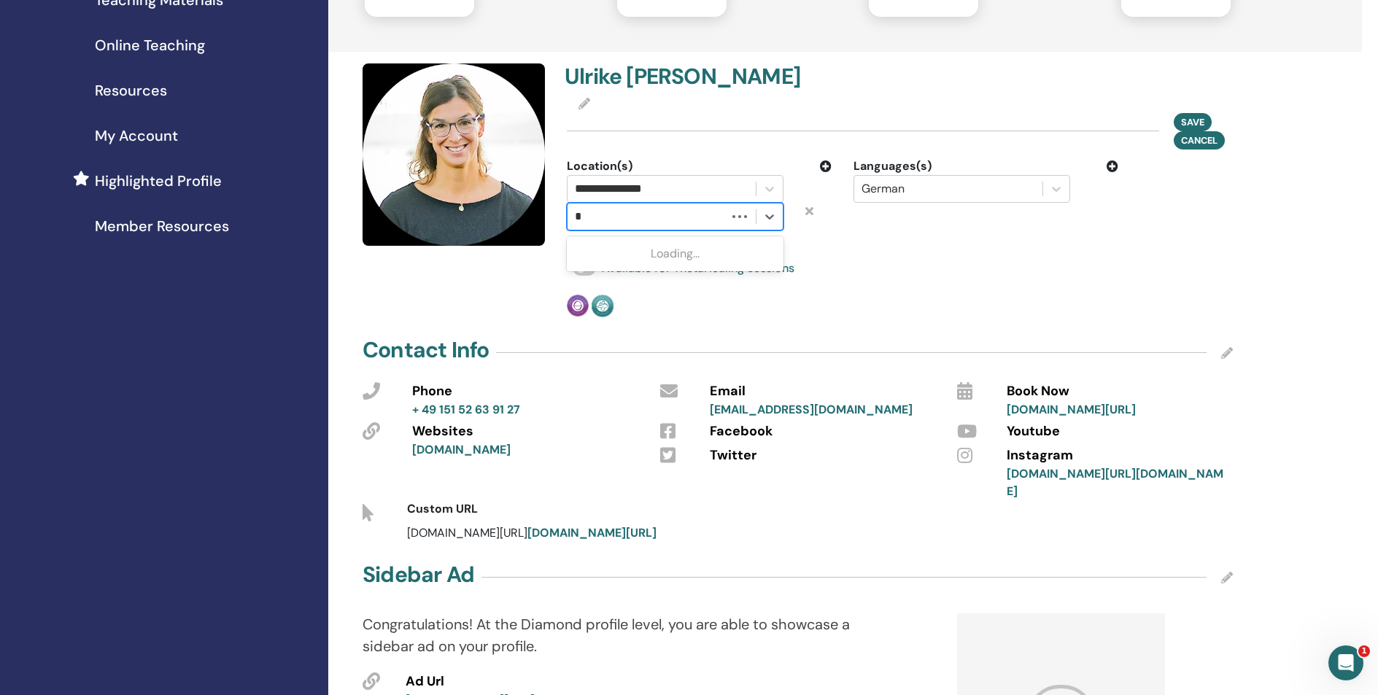
type input "**"
click at [809, 212] on icon at bounding box center [809, 211] width 8 height 12
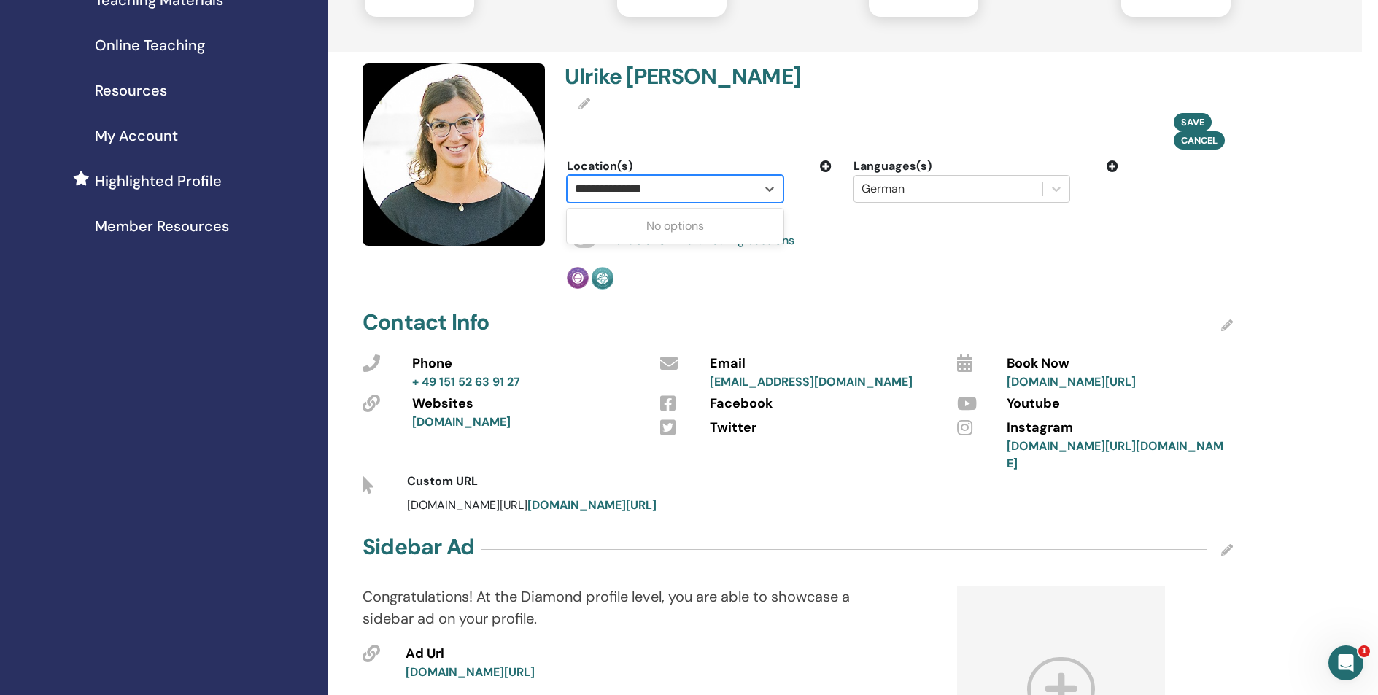
click at [683, 191] on div "**********" at bounding box center [662, 189] width 174 height 20
click at [683, 190] on div at bounding box center [662, 189] width 174 height 20
type input "**"
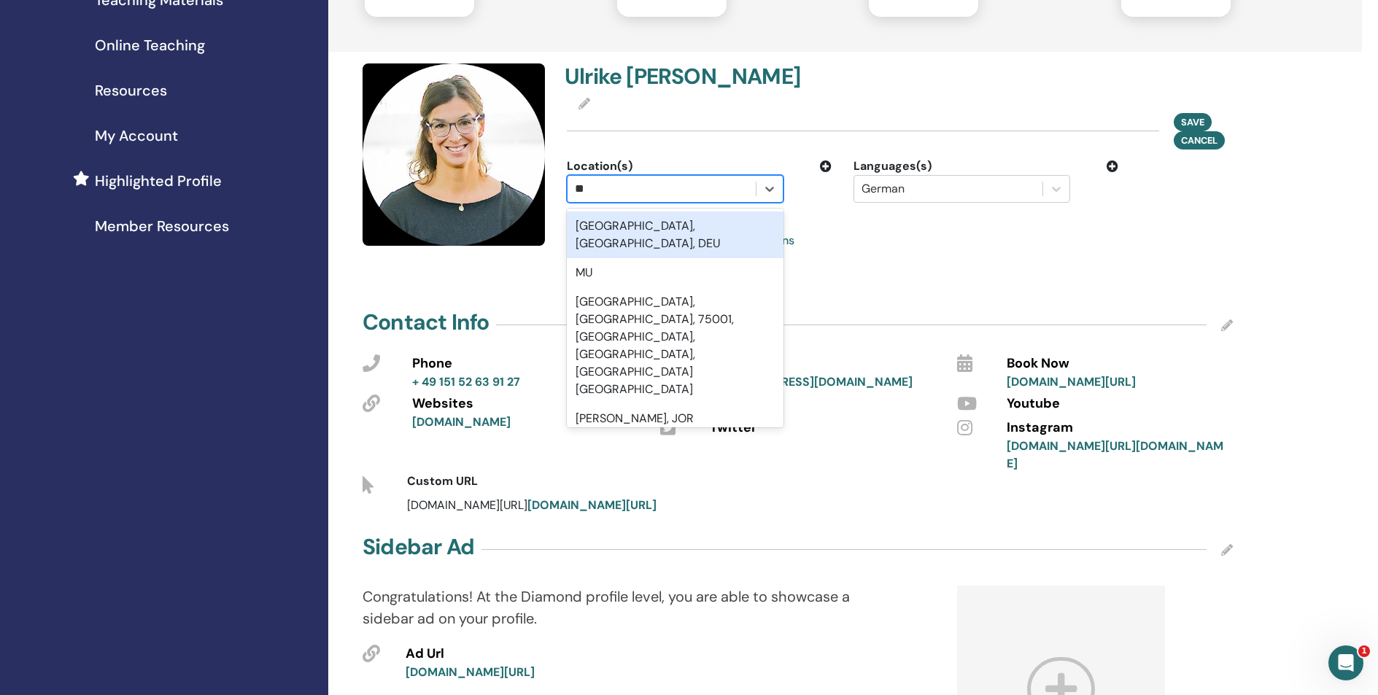
click at [636, 225] on div "München, Bayern, DEU" at bounding box center [675, 235] width 217 height 47
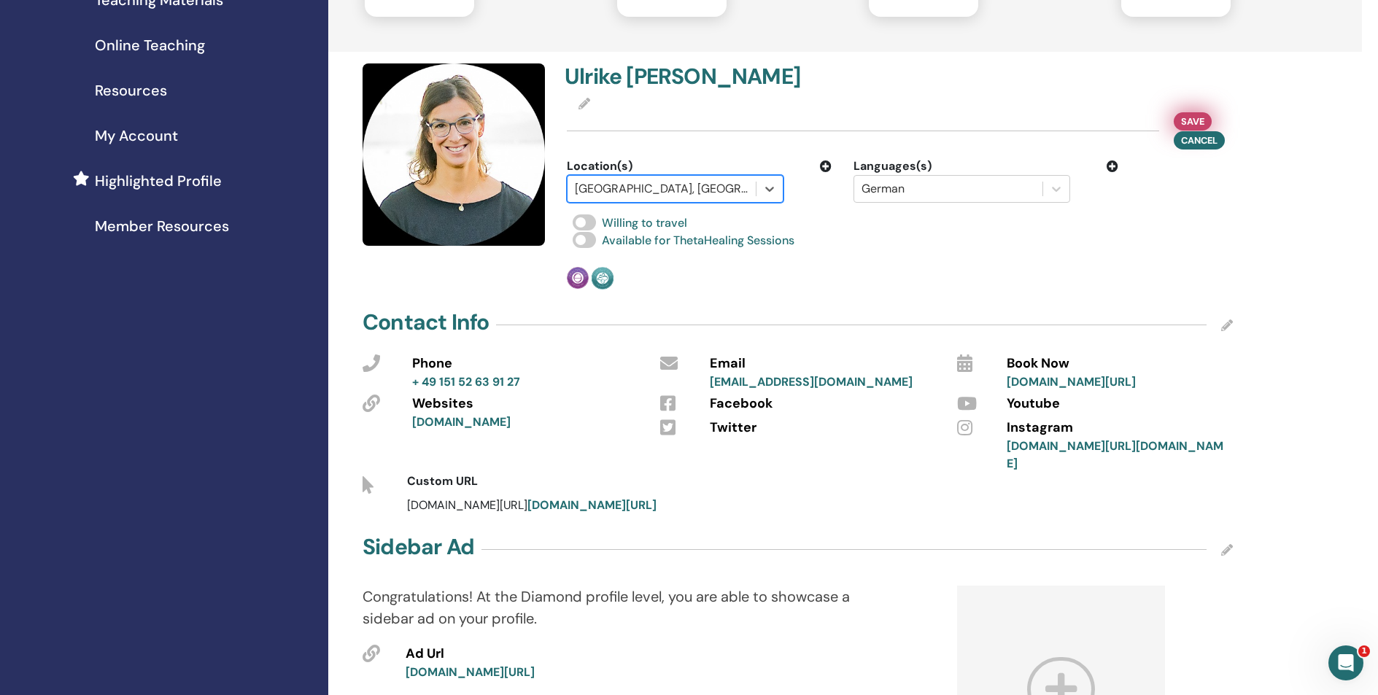
click at [1191, 118] on span "Save" at bounding box center [1192, 121] width 23 height 15
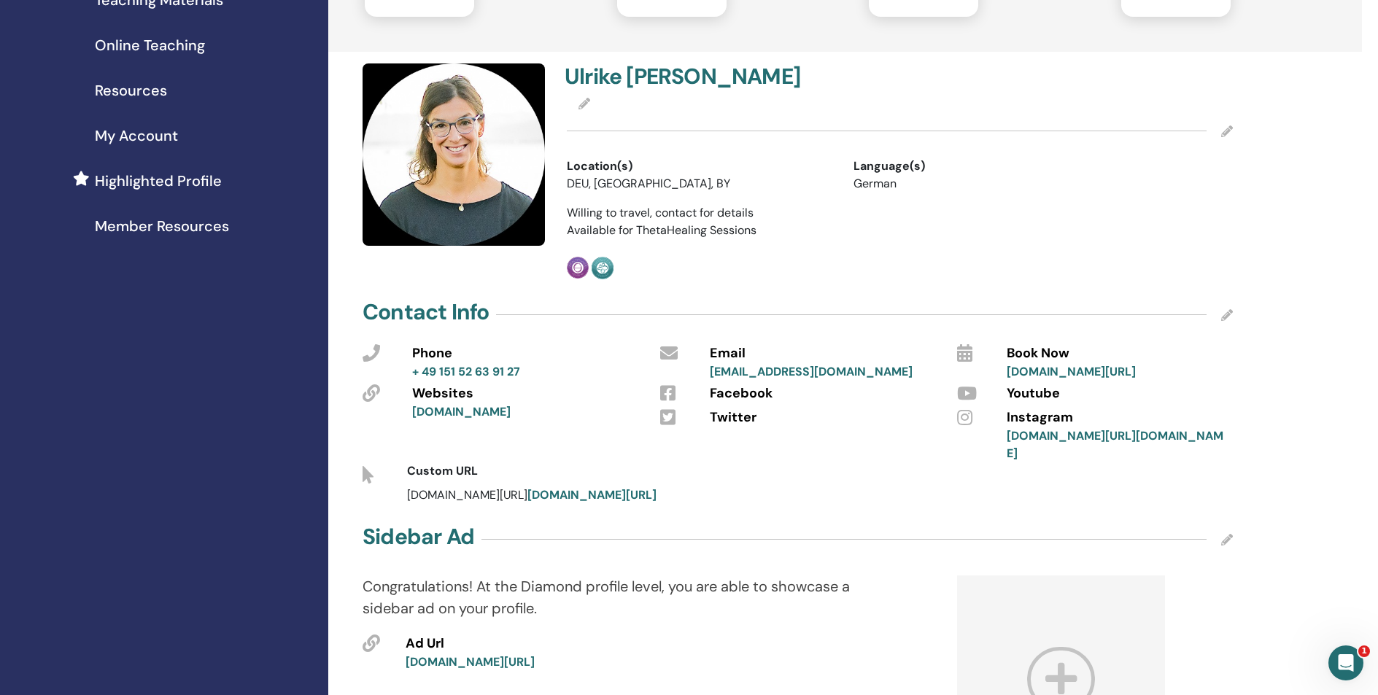
click at [695, 187] on li "DEU, München, BY" at bounding box center [699, 184] width 265 height 18
click at [1232, 132] on icon at bounding box center [1227, 131] width 12 height 12
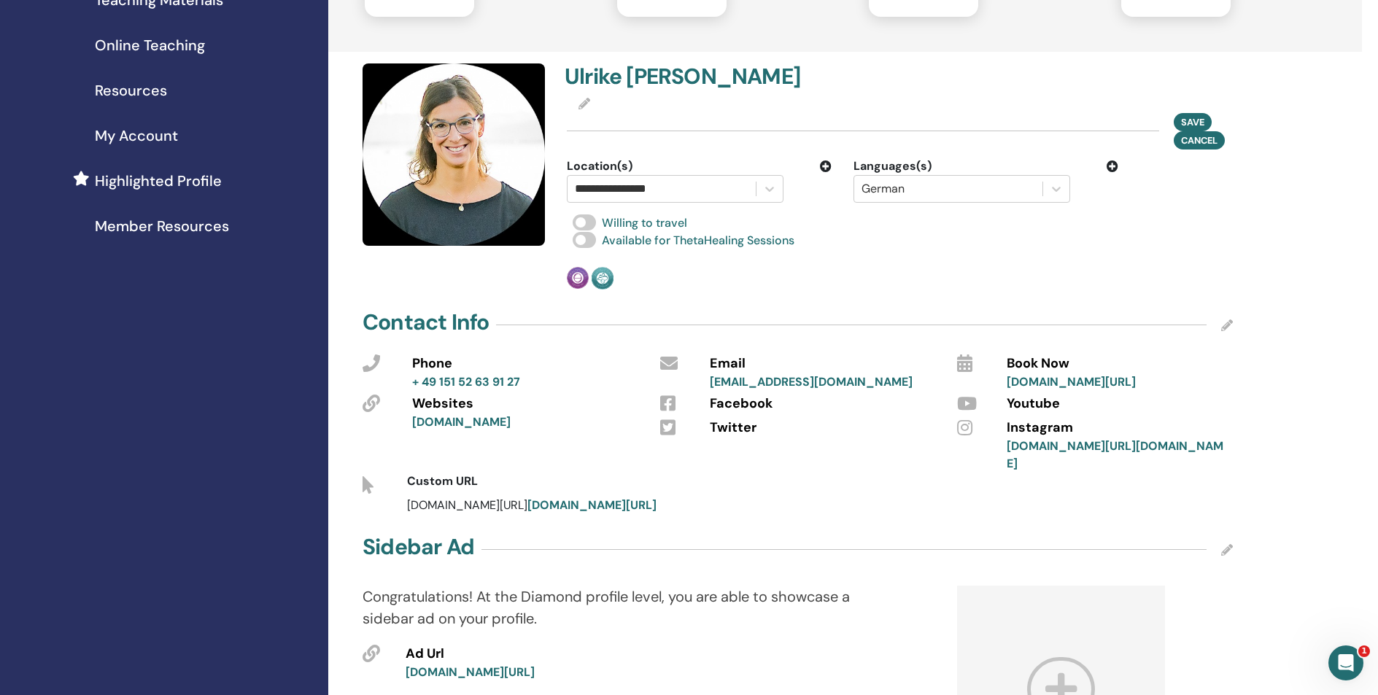
click at [824, 165] on icon at bounding box center [826, 166] width 12 height 12
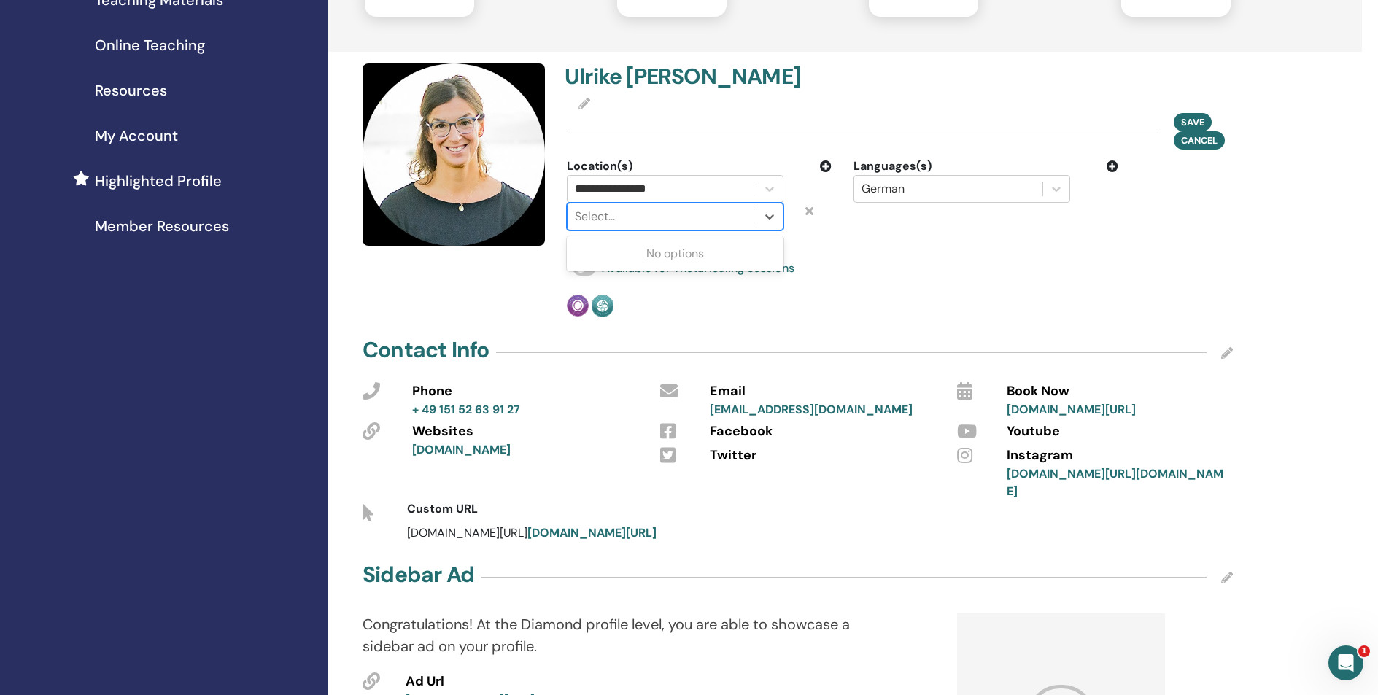
click at [648, 217] on div at bounding box center [662, 216] width 174 height 20
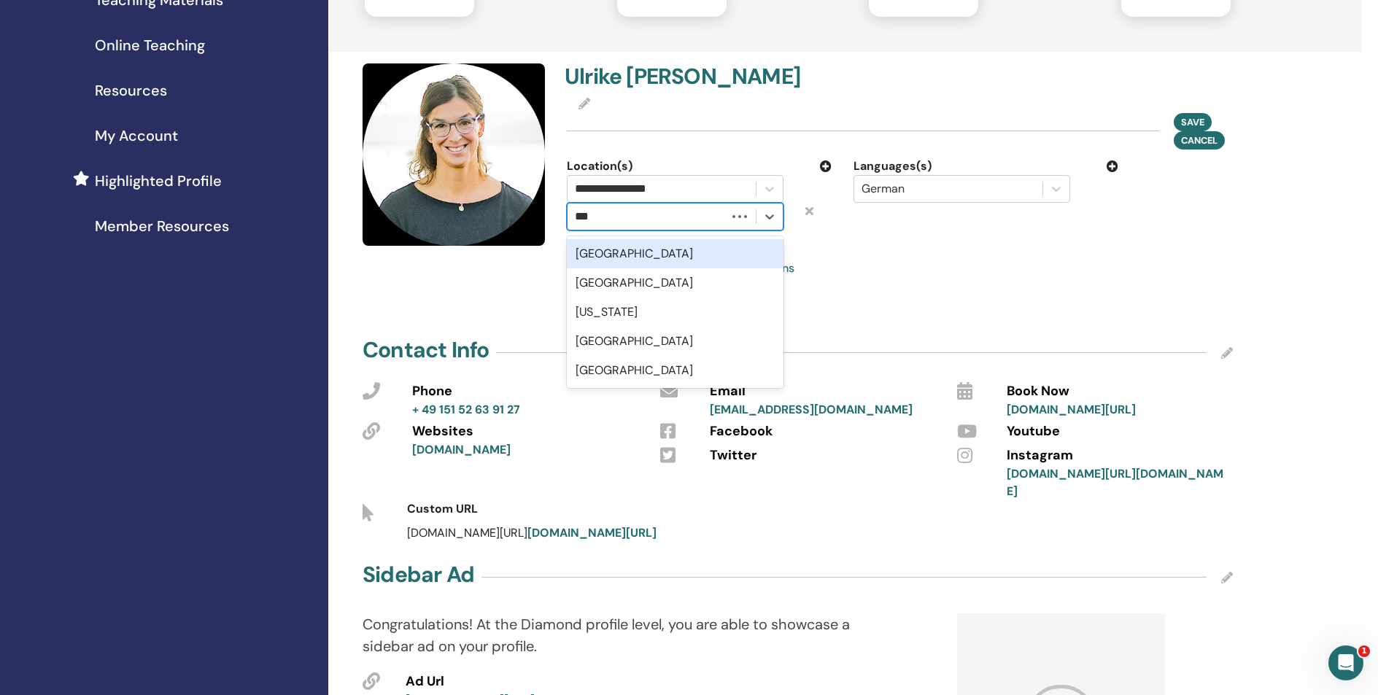
type input "****"
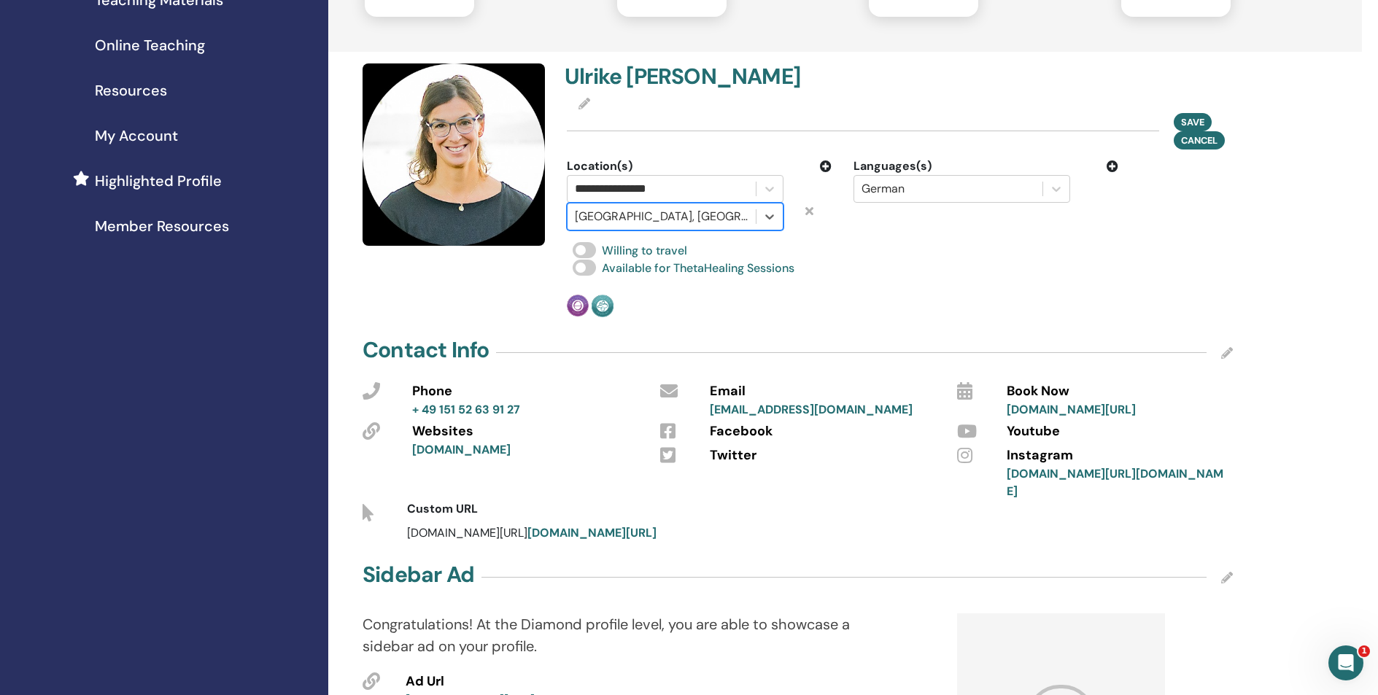
click at [1027, 277] on div "**********" at bounding box center [899, 190] width 683 height 254
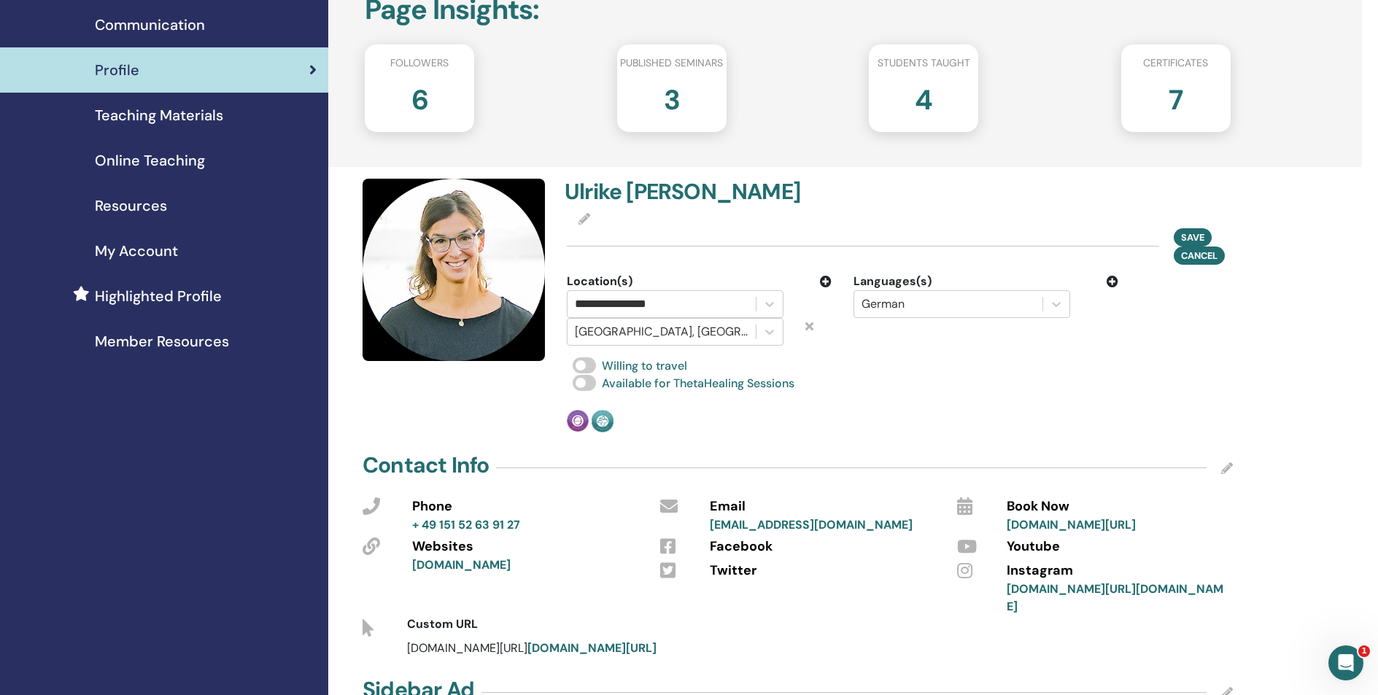
scroll to position [158, 0]
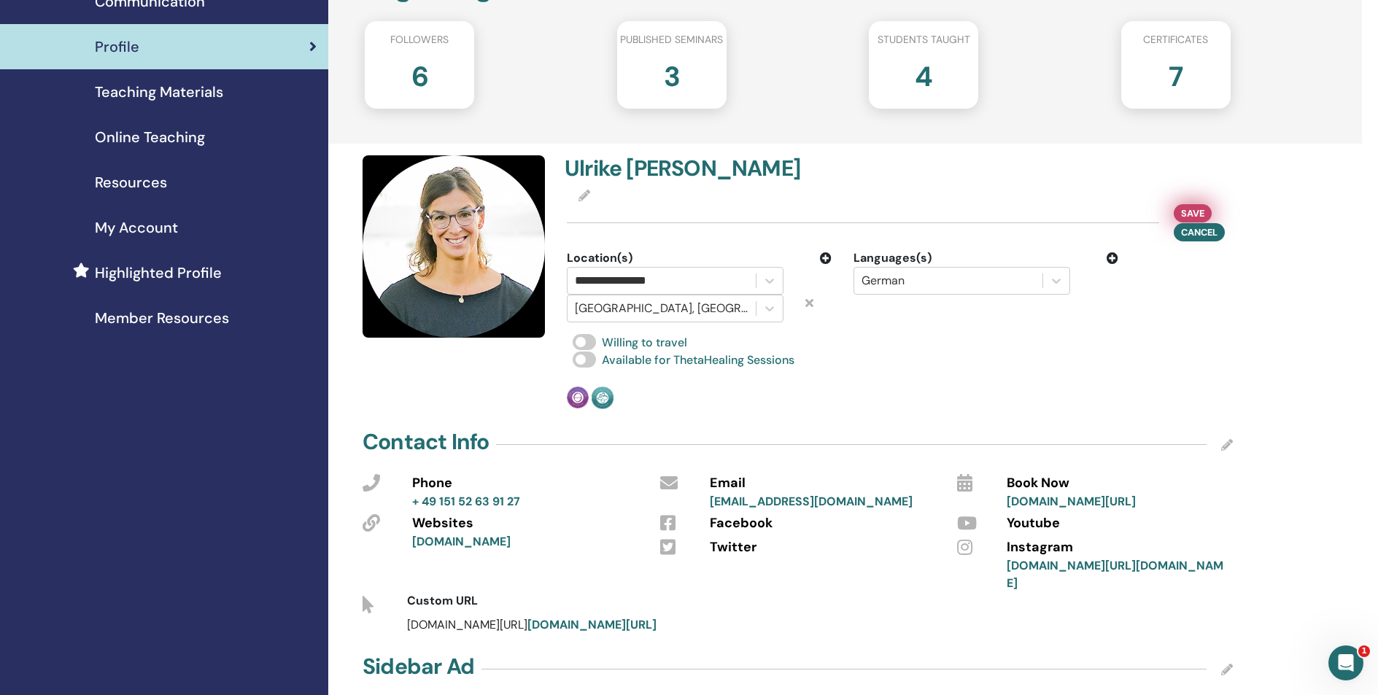
click at [1194, 213] on span "Save" at bounding box center [1192, 213] width 23 height 15
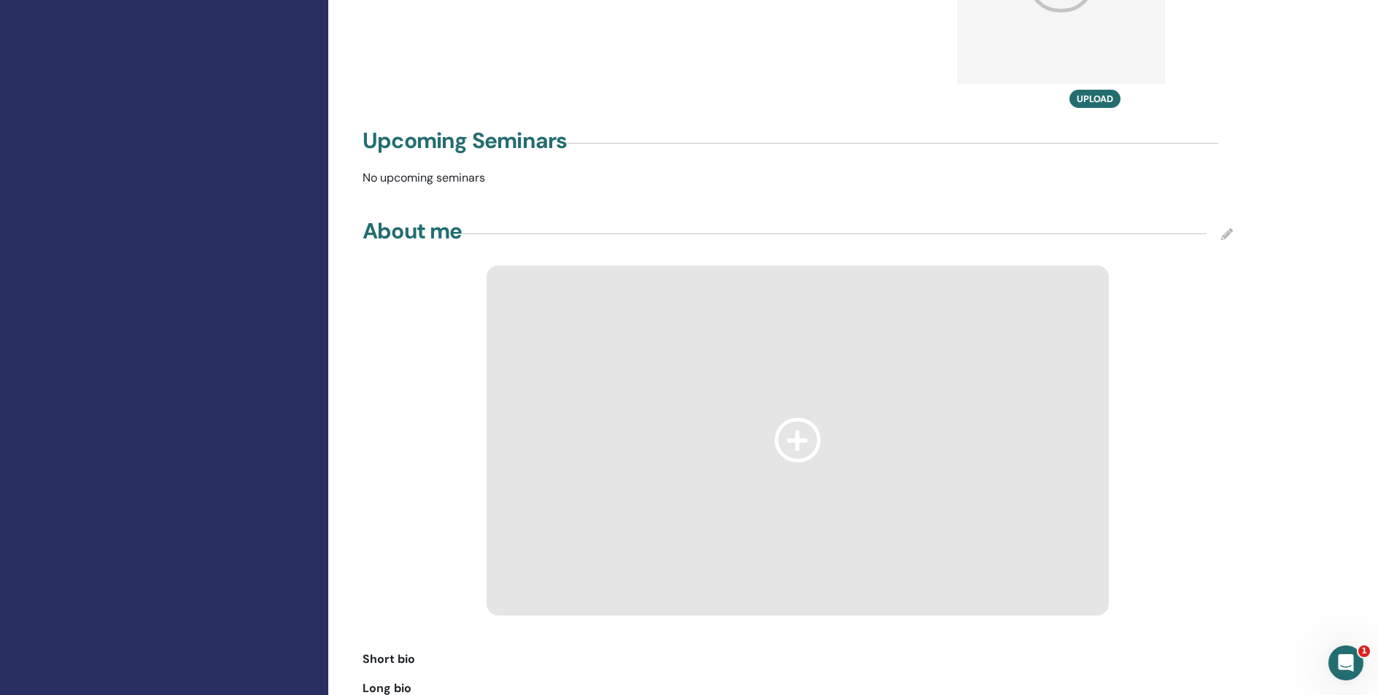
scroll to position [960, 0]
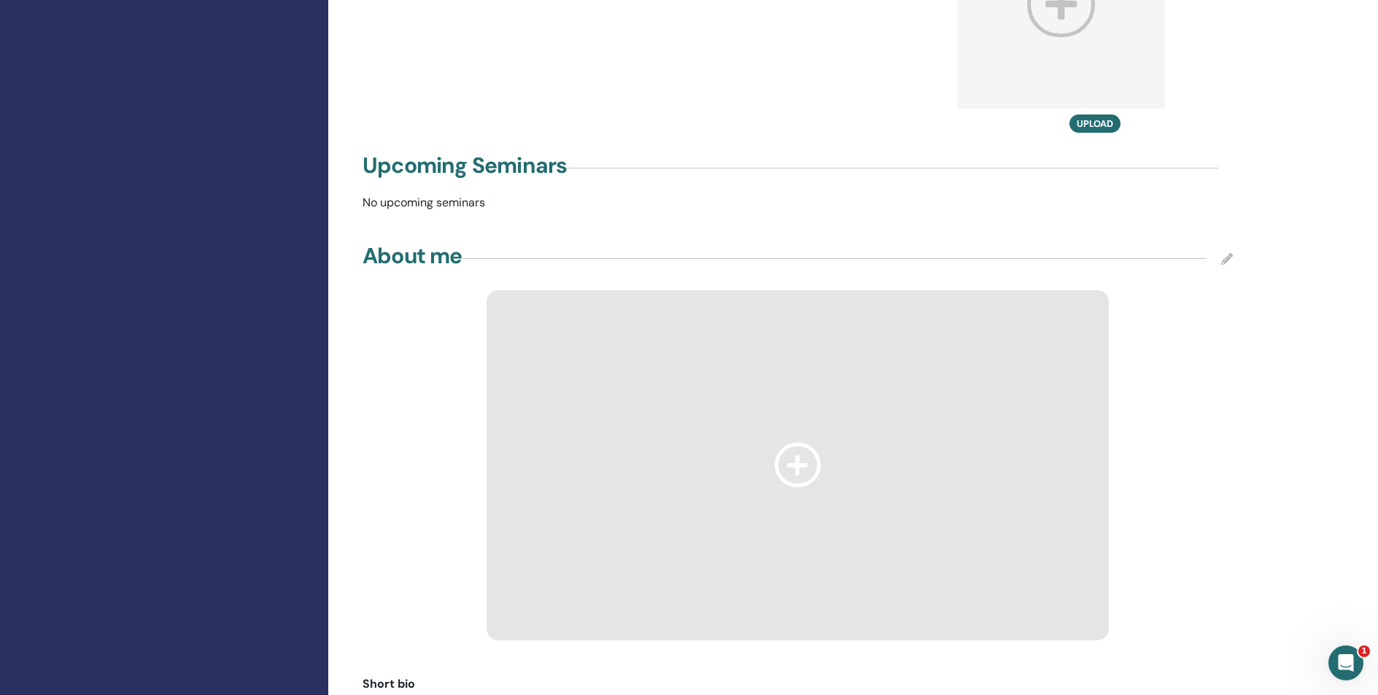
click at [800, 446] on icon at bounding box center [798, 465] width 47 height 44
click at [793, 446] on icon at bounding box center [798, 465] width 47 height 44
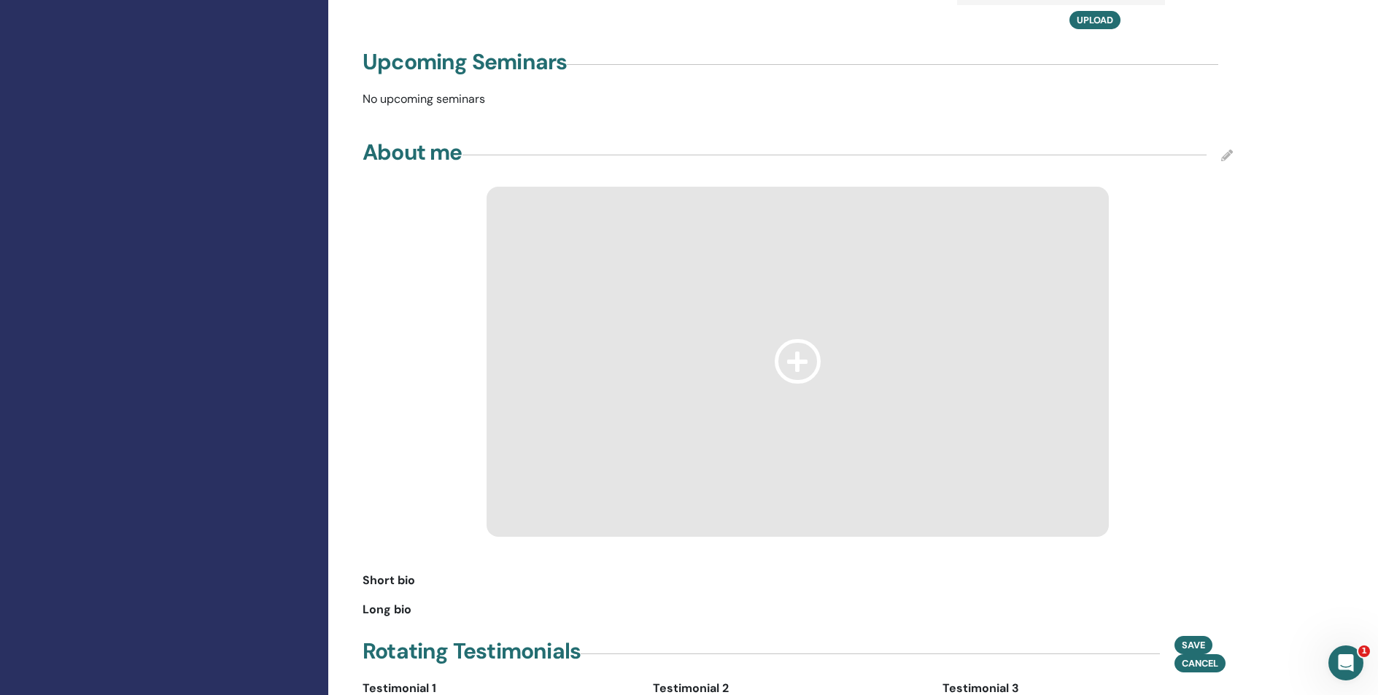
scroll to position [1233, 0]
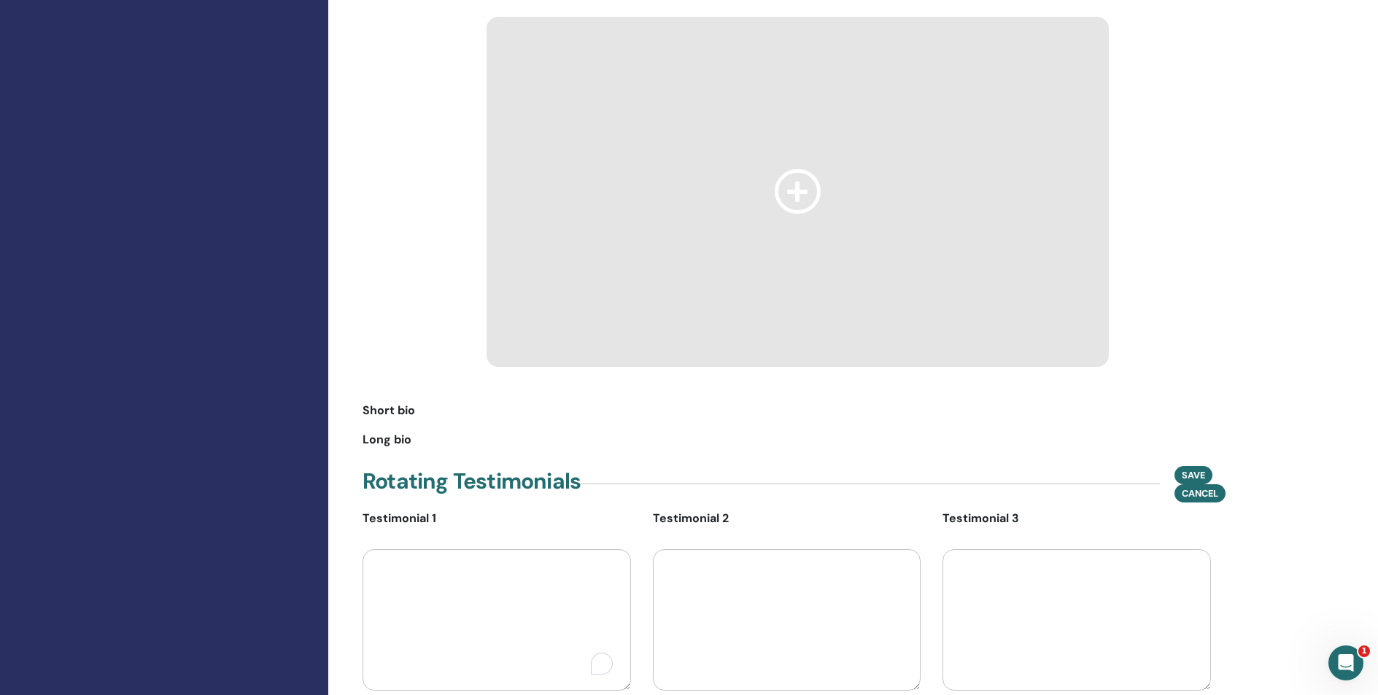
drag, startPoint x: 417, startPoint y: 399, endPoint x: 396, endPoint y: 398, distance: 21.2
click at [411, 402] on div "Short bio" at bounding box center [797, 411] width 870 height 18
click at [397, 402] on span "Short bio" at bounding box center [388, 411] width 53 height 18
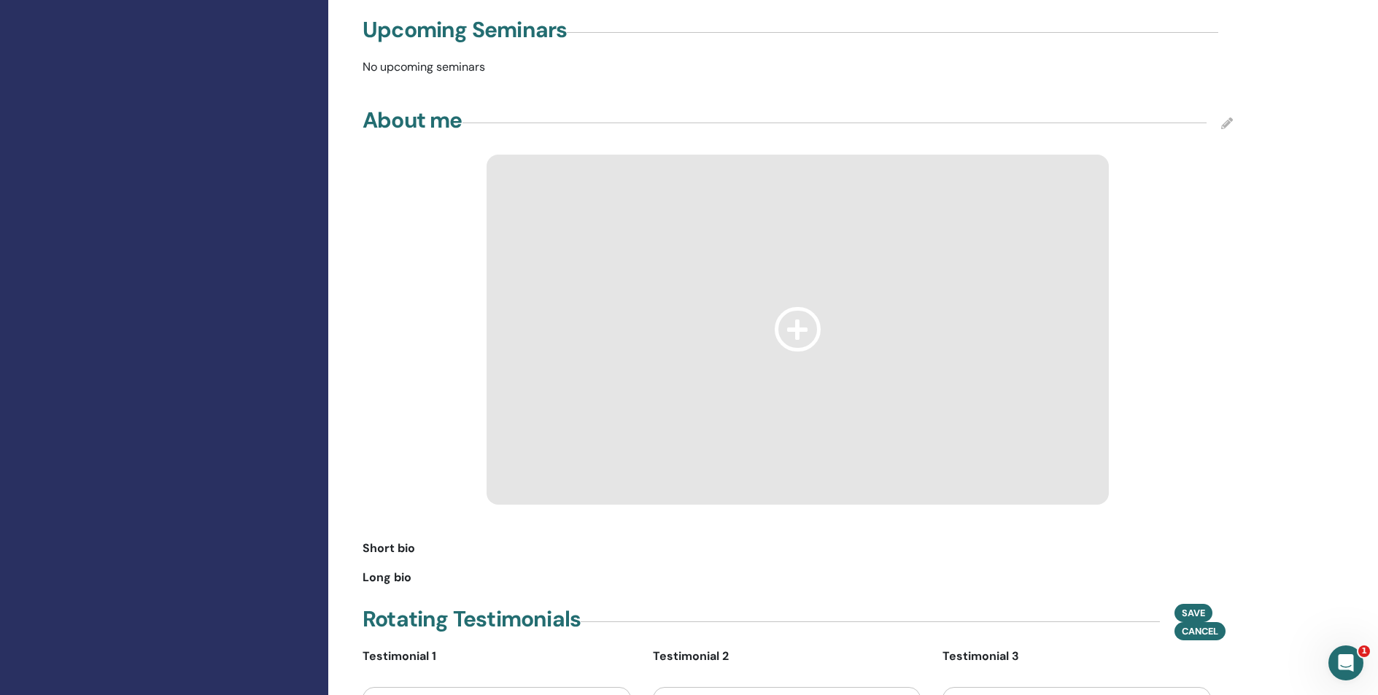
scroll to position [907, 0]
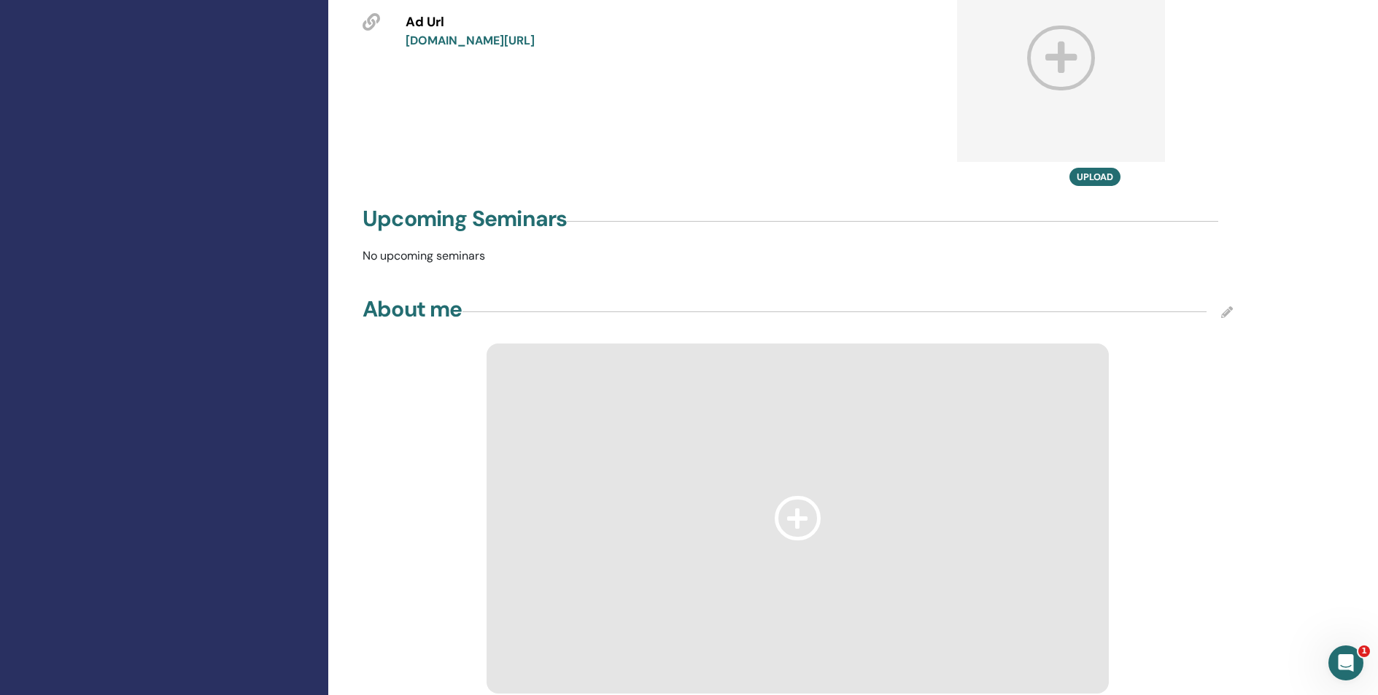
click at [798, 496] on icon at bounding box center [798, 518] width 47 height 44
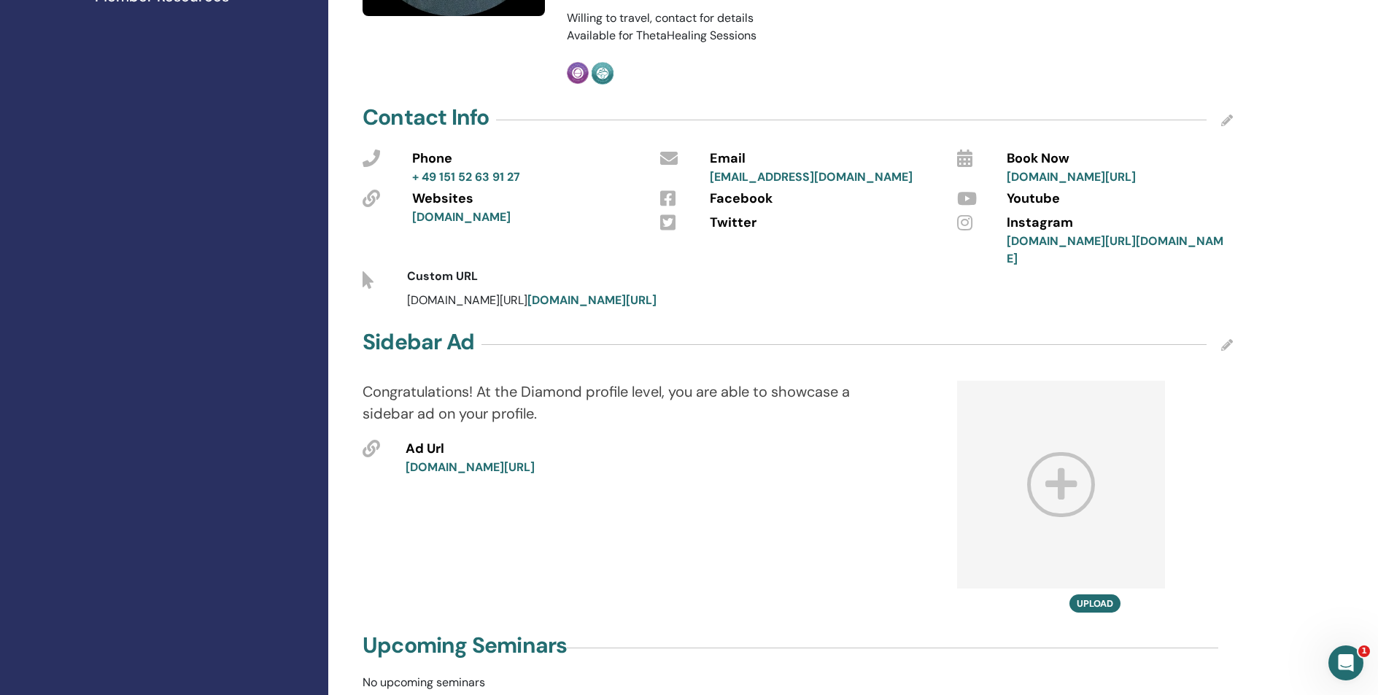
scroll to position [481, 0]
click at [1048, 460] on icon at bounding box center [1061, 483] width 68 height 65
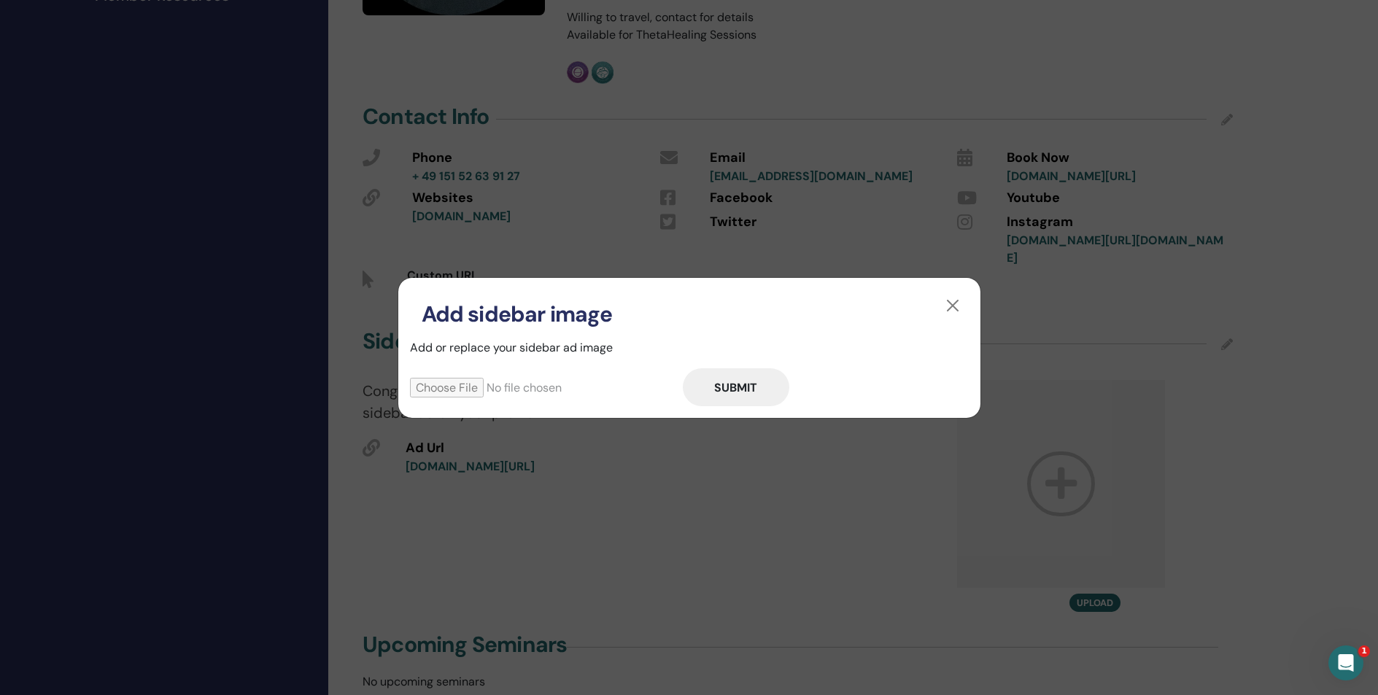
click at [465, 392] on input "file" at bounding box center [546, 388] width 273 height 20
click at [955, 305] on button "button" at bounding box center [952, 305] width 23 height 23
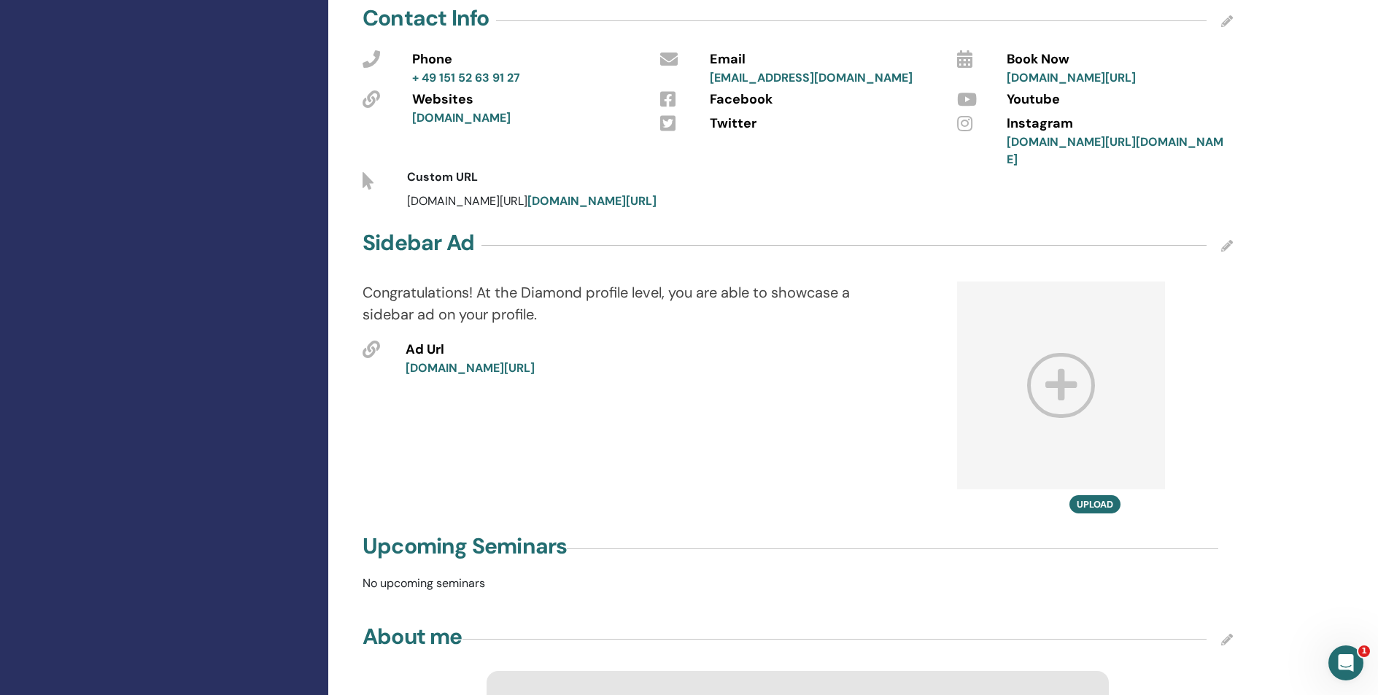
scroll to position [780, 0]
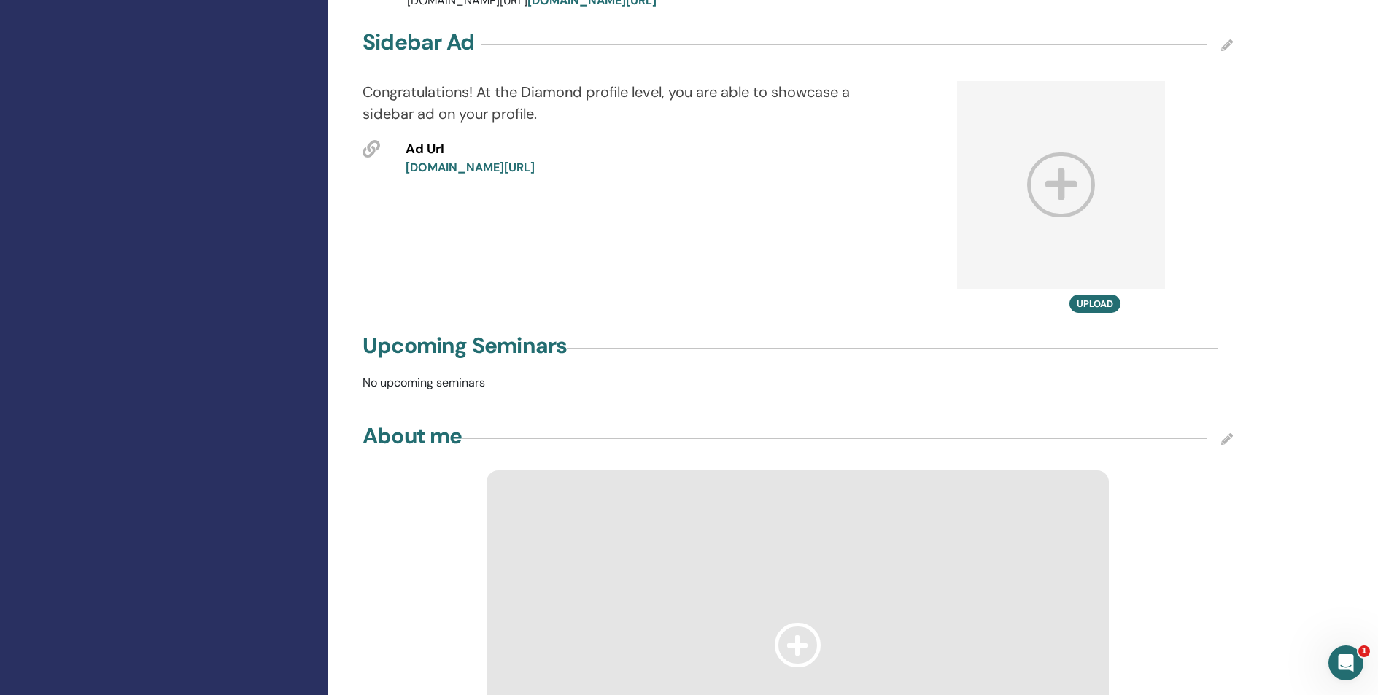
click at [583, 374] on div "Upcoming Seminars No upcoming seminars" at bounding box center [798, 366] width 888 height 73
click at [1221, 433] on icon at bounding box center [1227, 439] width 12 height 12
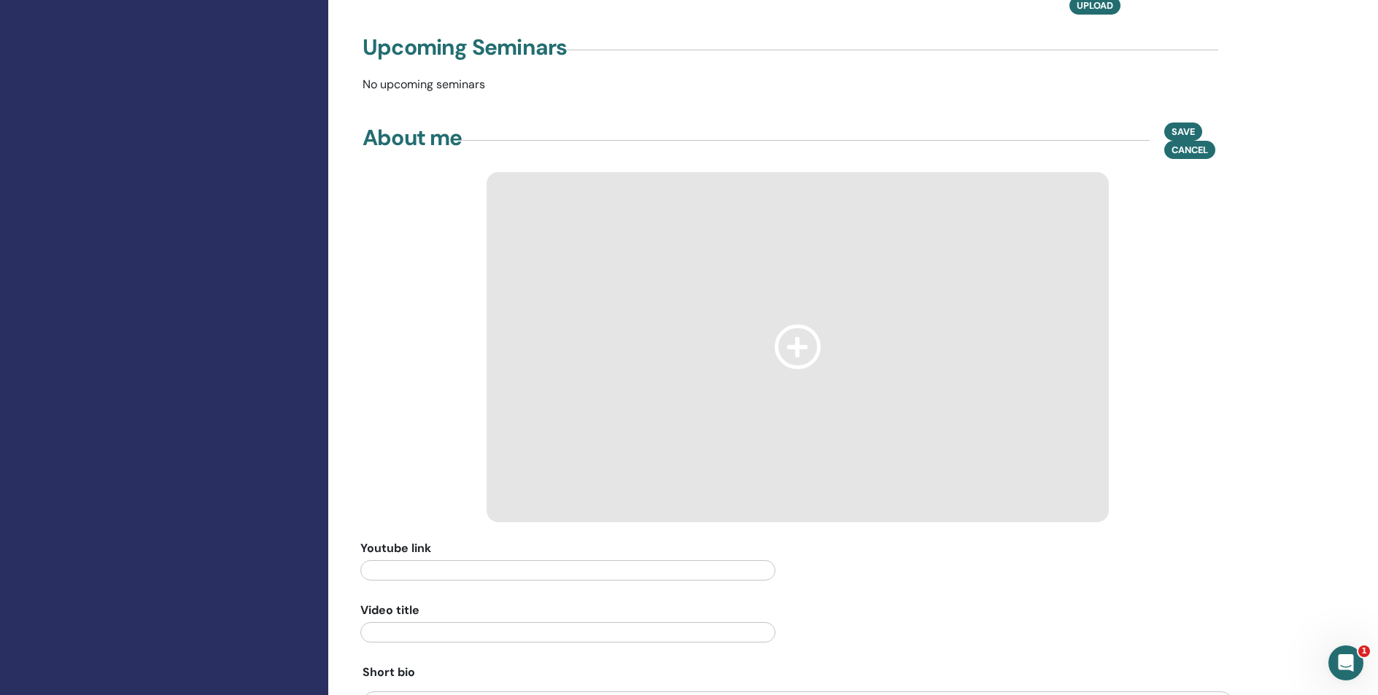
scroll to position [1134, 0]
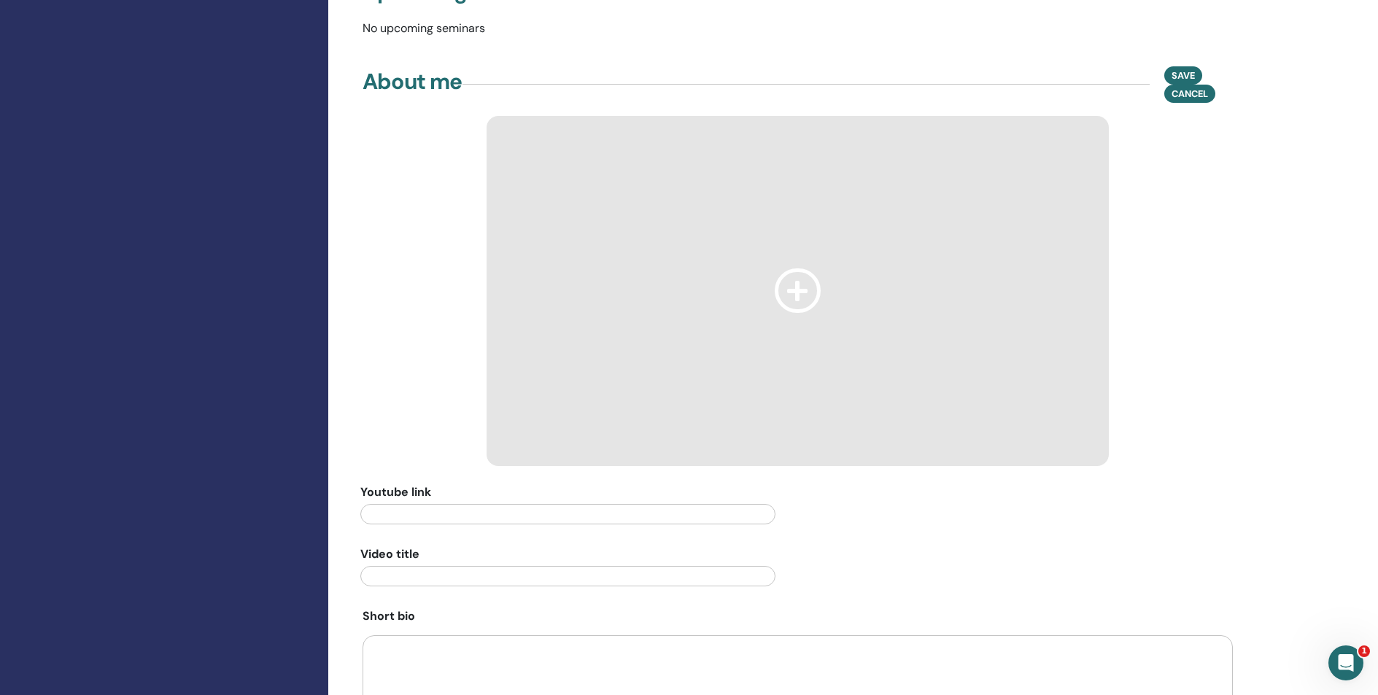
click at [796, 268] on icon at bounding box center [798, 290] width 47 height 44
click at [796, 270] on icon at bounding box center [798, 290] width 47 height 44
click at [1179, 68] on span "Save" at bounding box center [1182, 75] width 23 height 15
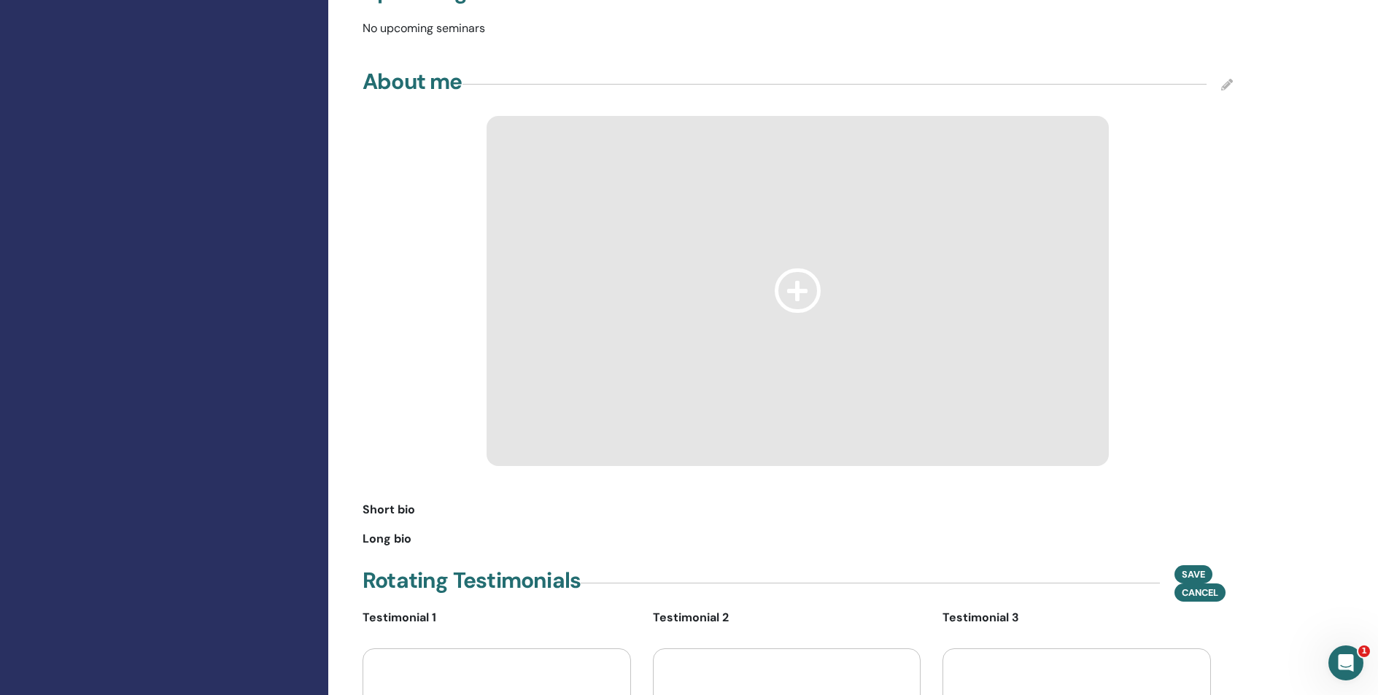
click at [797, 275] on icon at bounding box center [798, 290] width 47 height 44
drag, startPoint x: 397, startPoint y: 495, endPoint x: 528, endPoint y: 503, distance: 130.8
click at [399, 501] on span "Short bio" at bounding box center [388, 510] width 53 height 18
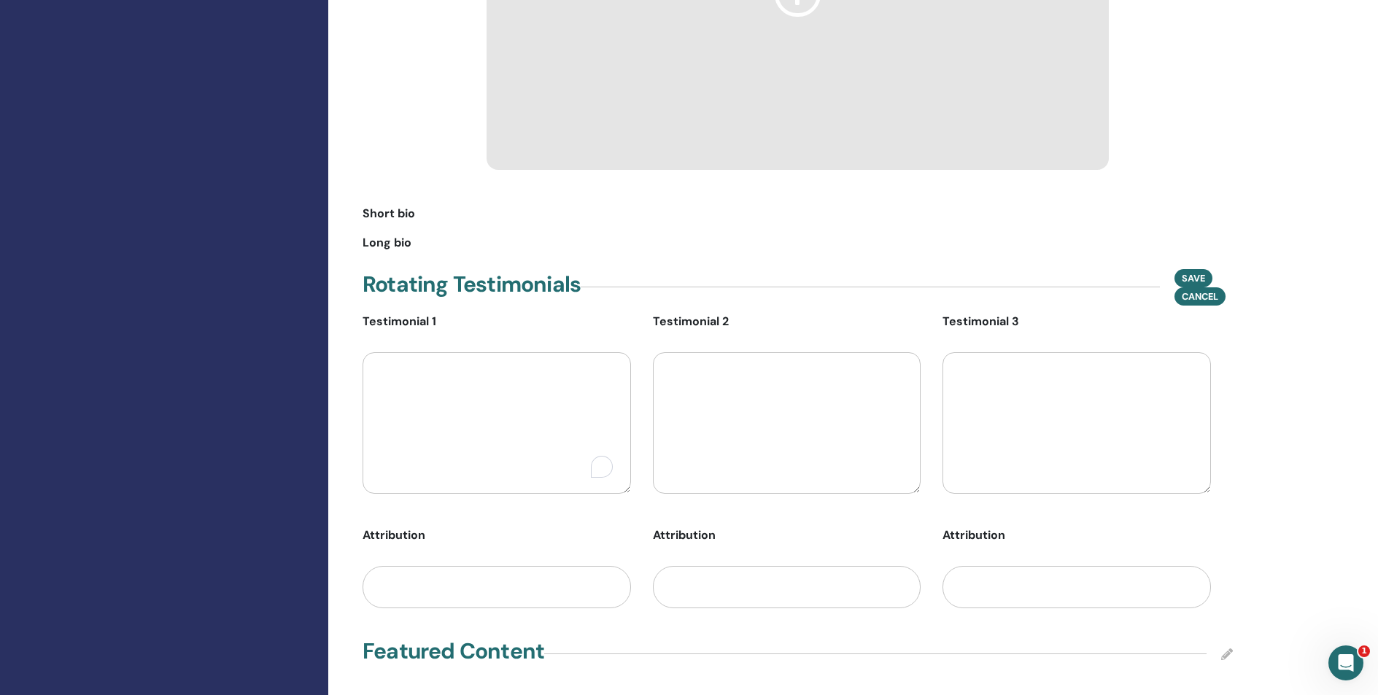
scroll to position [1470, 0]
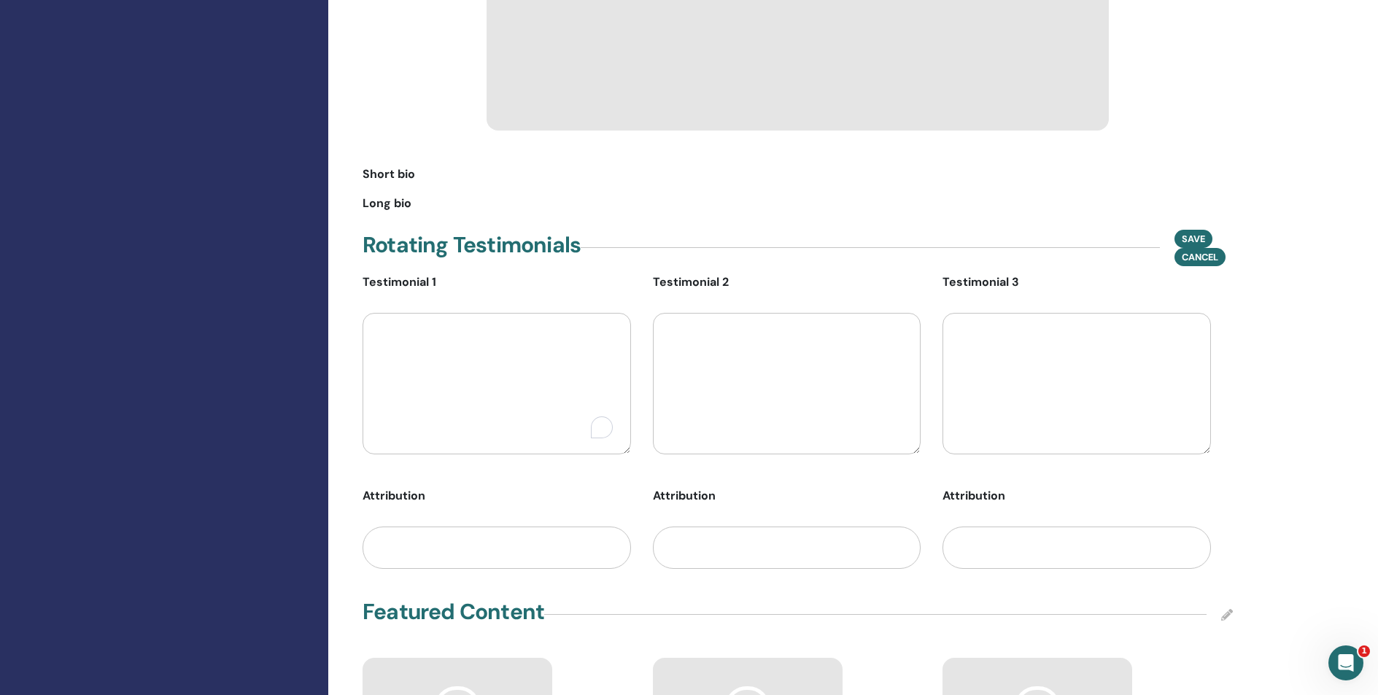
click at [532, 368] on textarea "To enrich screen reader interactions, please activate Accessibility in Grammarl…" at bounding box center [496, 383] width 268 height 141
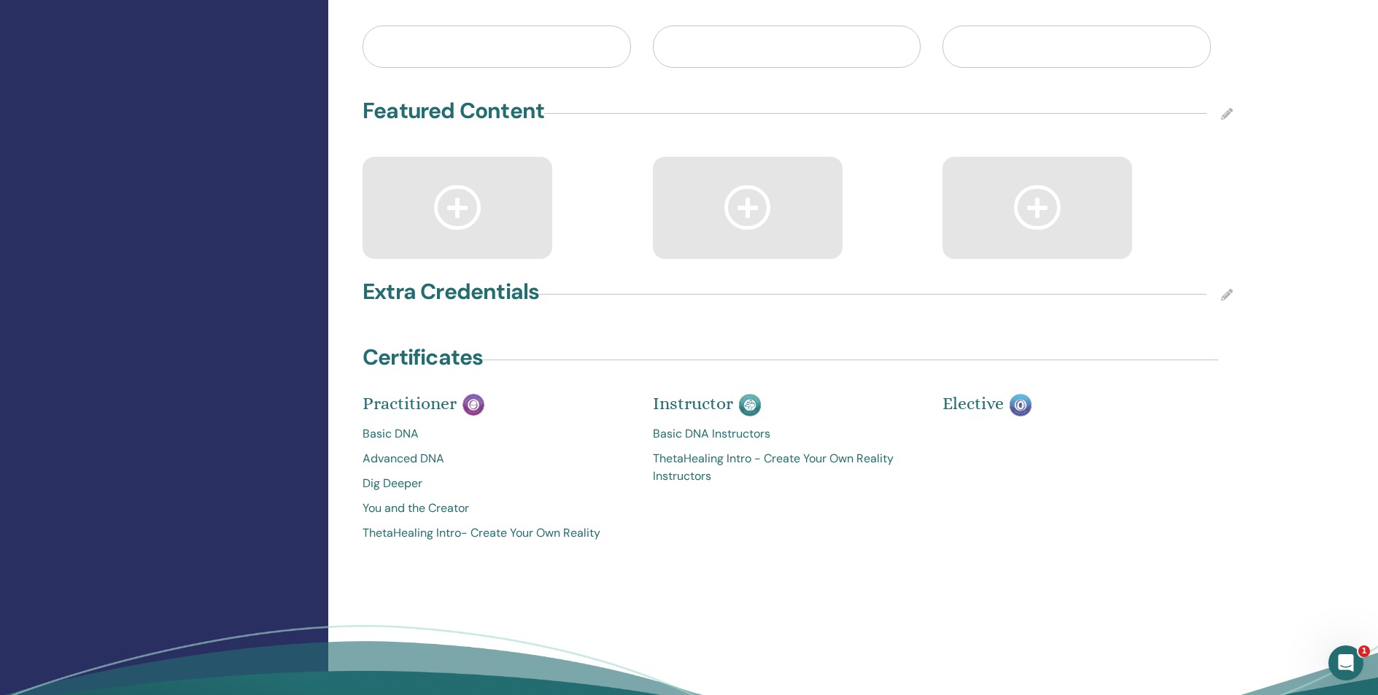
scroll to position [1753, 0]
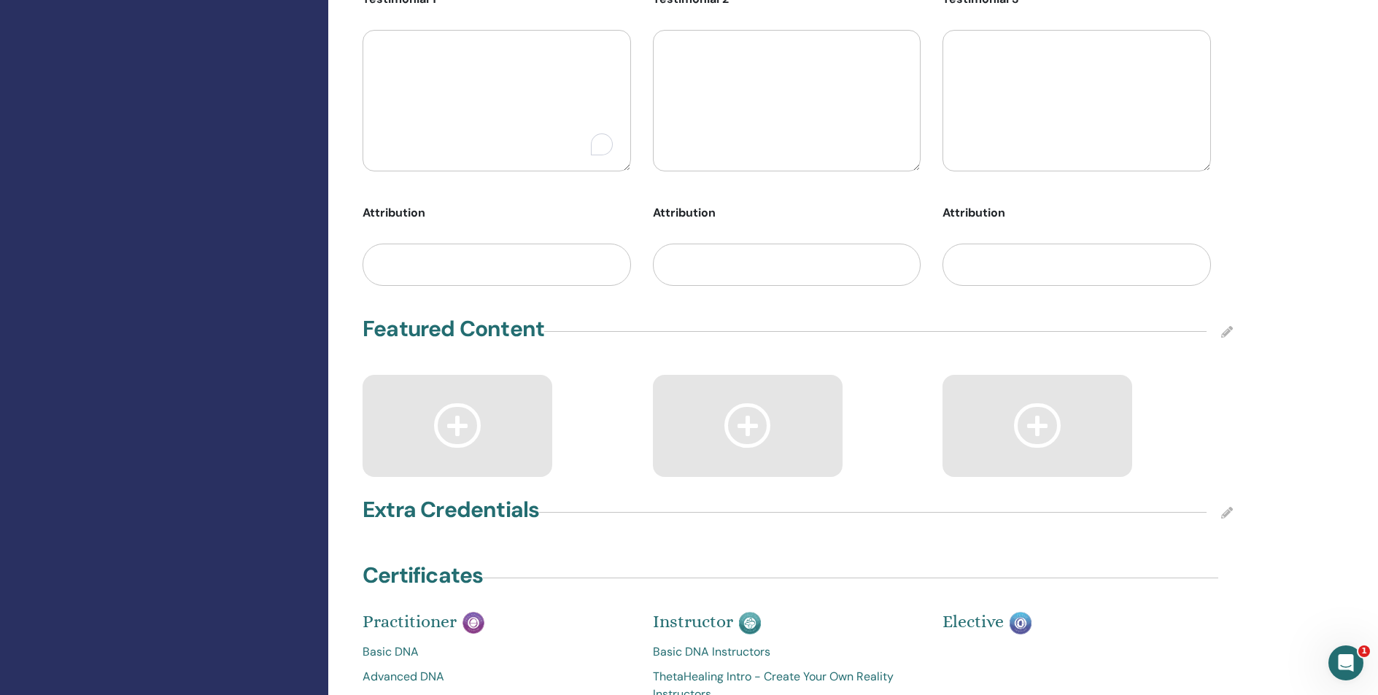
click at [1227, 507] on icon at bounding box center [1227, 513] width 12 height 12
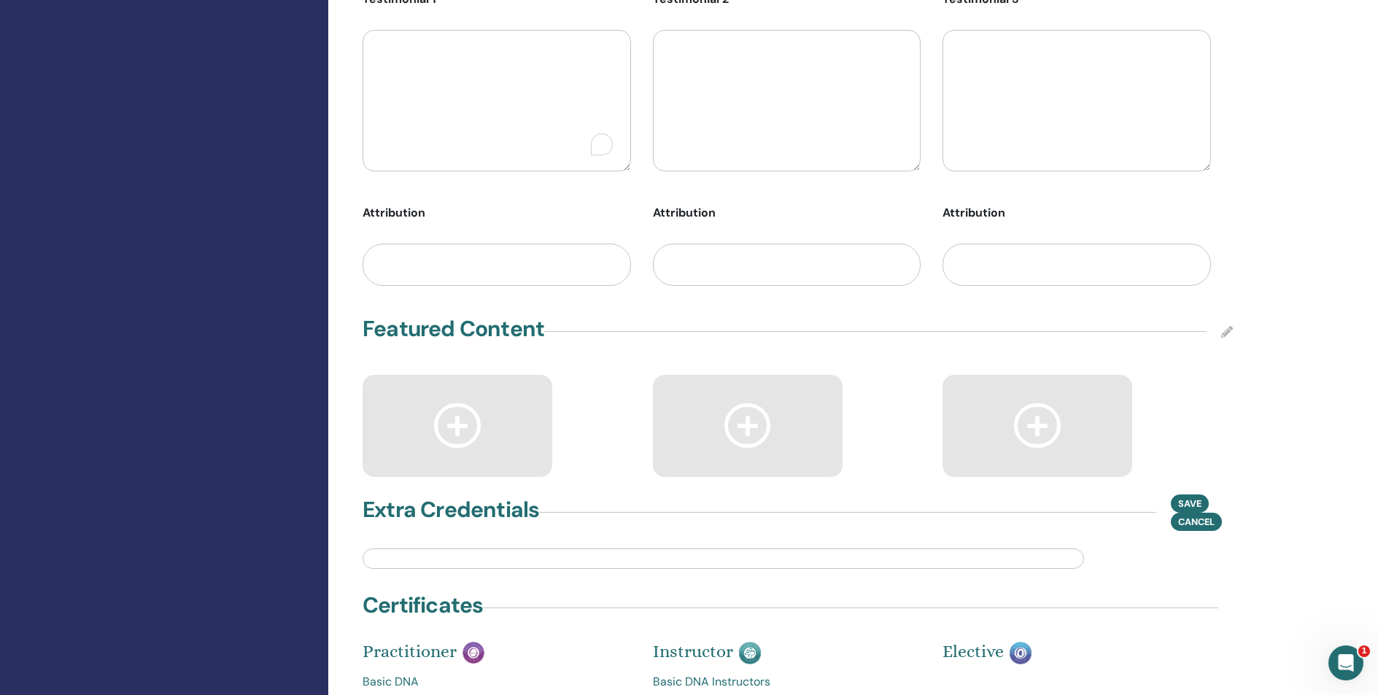
click at [722, 548] on input "text" at bounding box center [722, 558] width 721 height 20
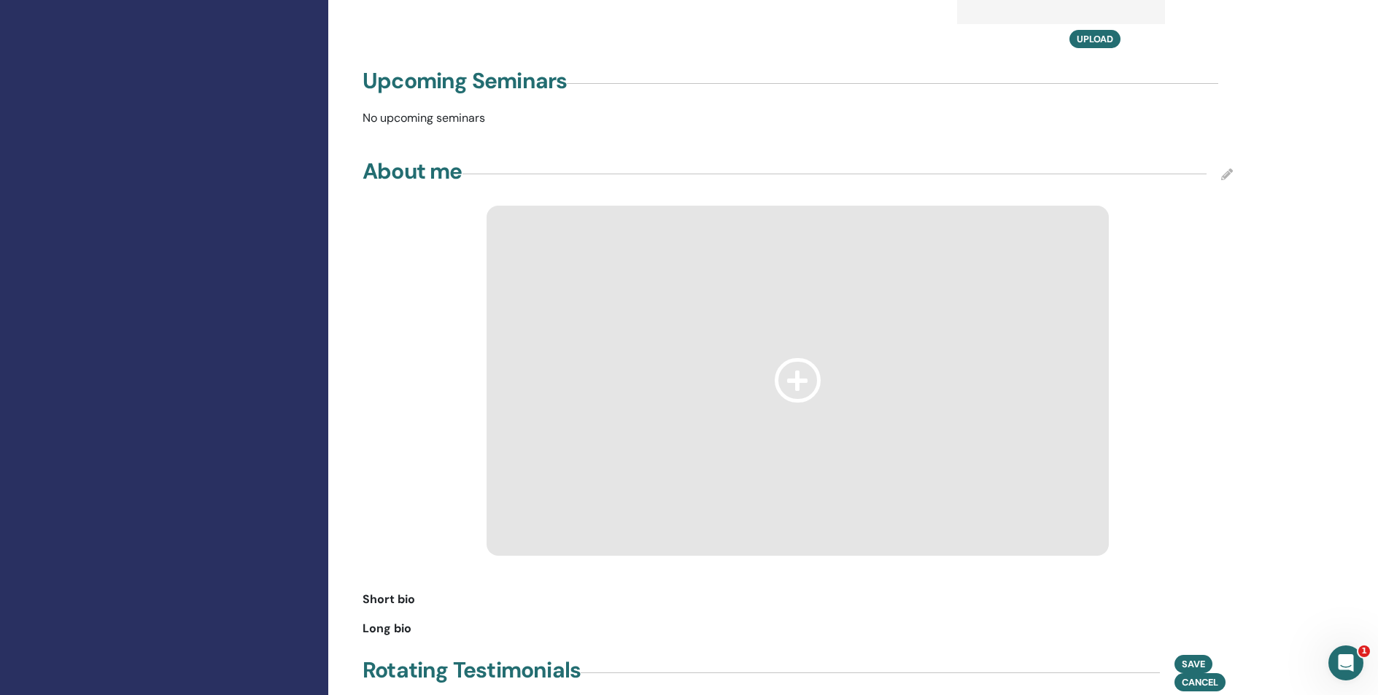
scroll to position [782, 0]
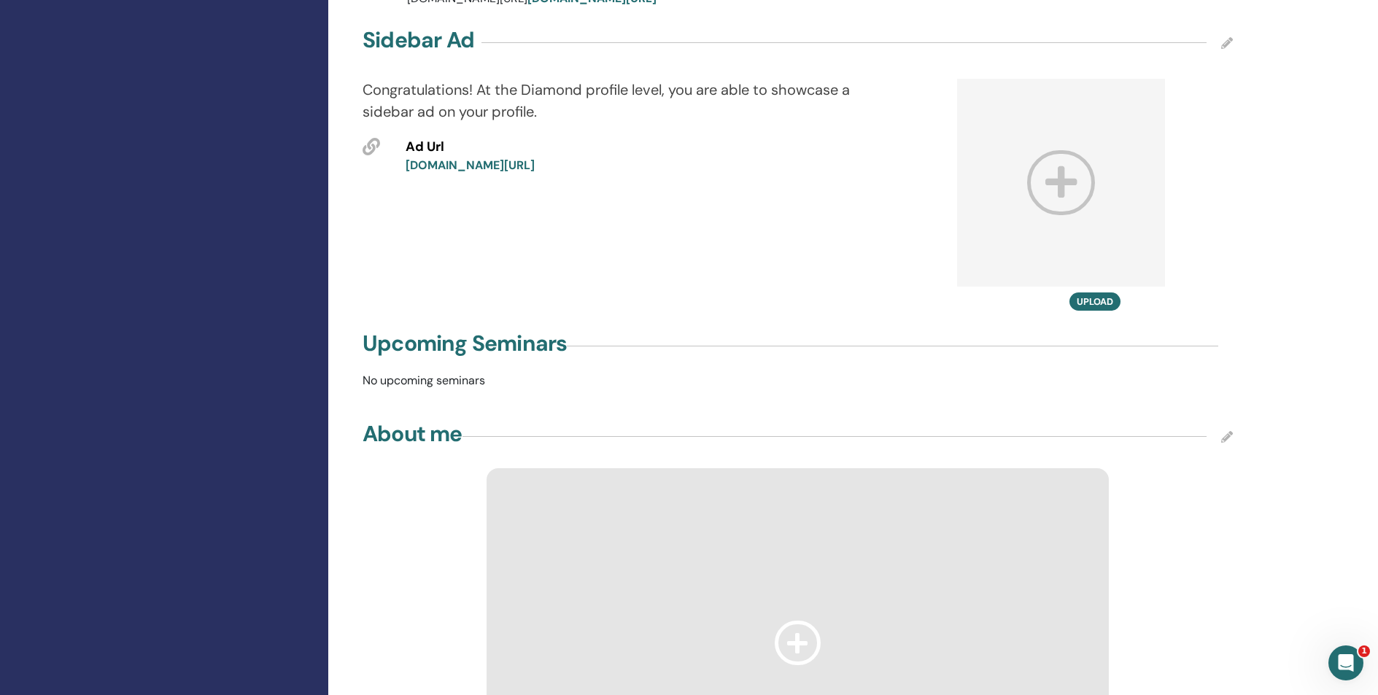
click at [853, 485] on div at bounding box center [797, 643] width 622 height 350
click at [853, 489] on div at bounding box center [797, 643] width 622 height 350
click at [808, 627] on icon at bounding box center [798, 643] width 47 height 44
click at [1226, 431] on icon at bounding box center [1227, 437] width 12 height 12
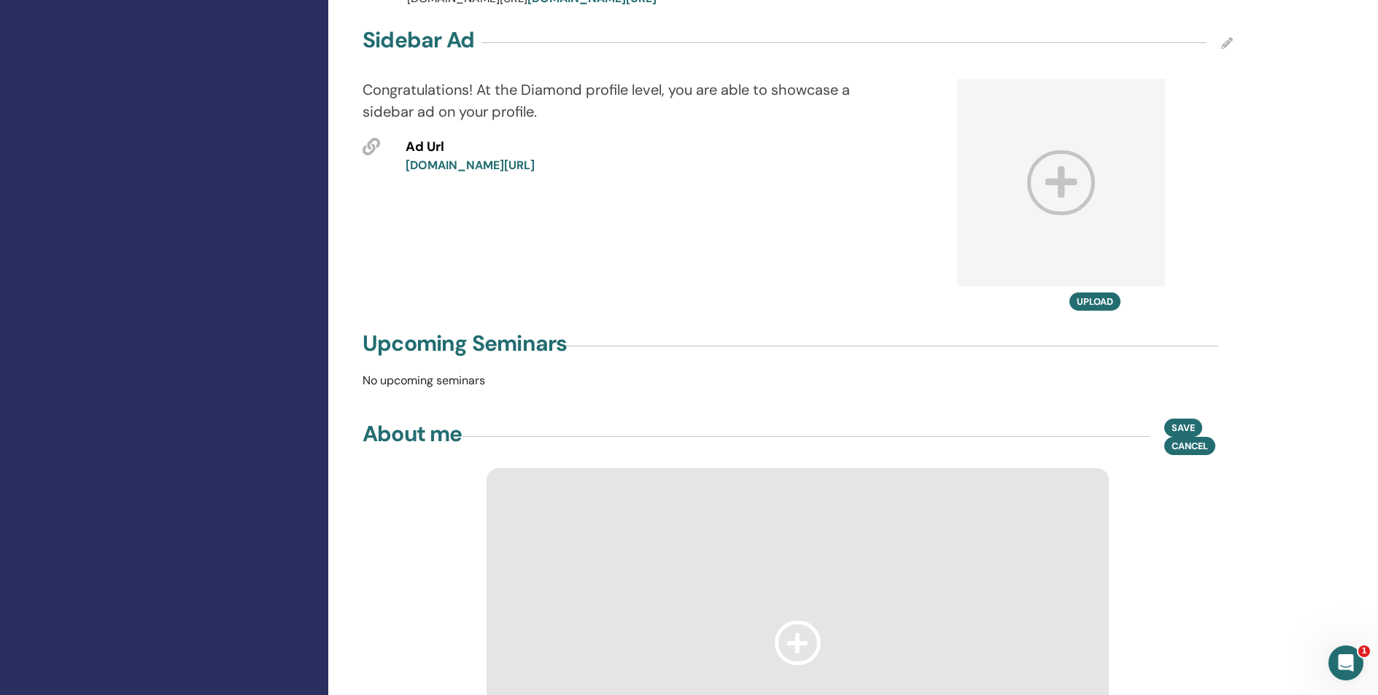
click at [1226, 418] on div "Save Cancel" at bounding box center [1198, 436] width 69 height 37
click at [855, 562] on div at bounding box center [797, 643] width 622 height 350
click at [451, 331] on h4 "Upcoming Seminars" at bounding box center [464, 343] width 204 height 26
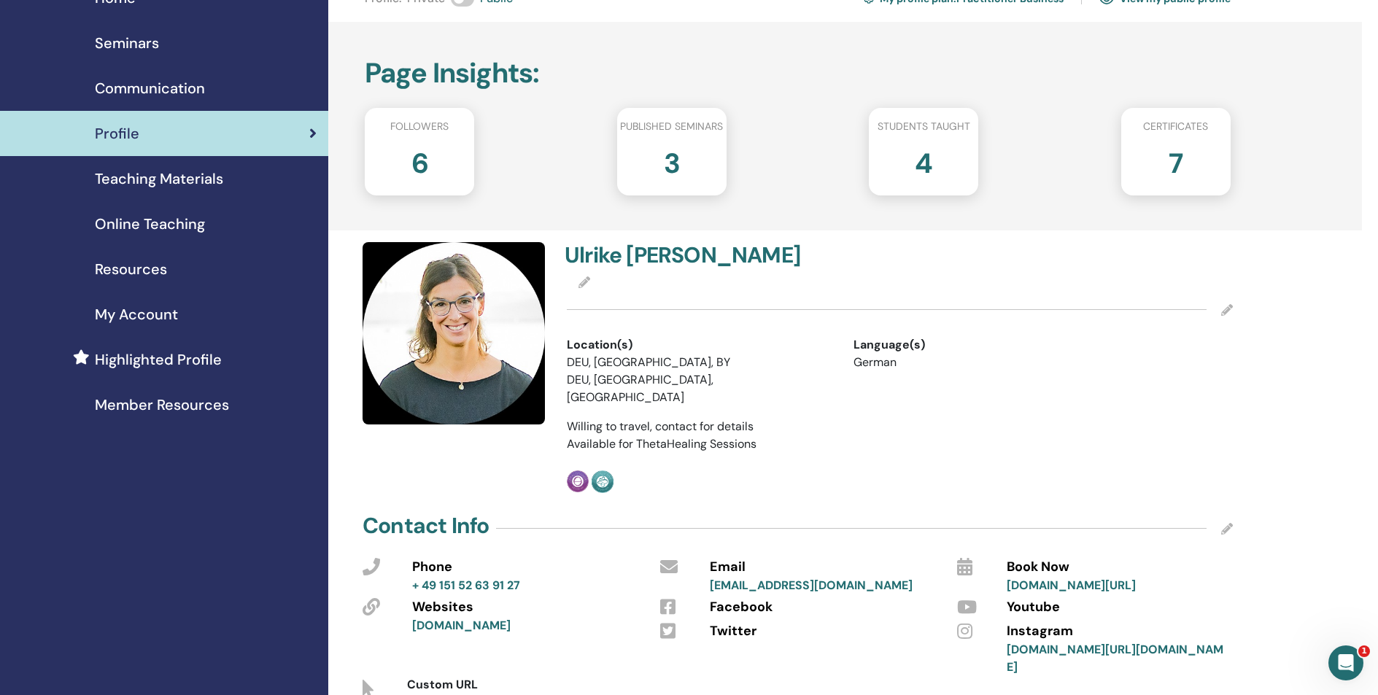
scroll to position [0, 0]
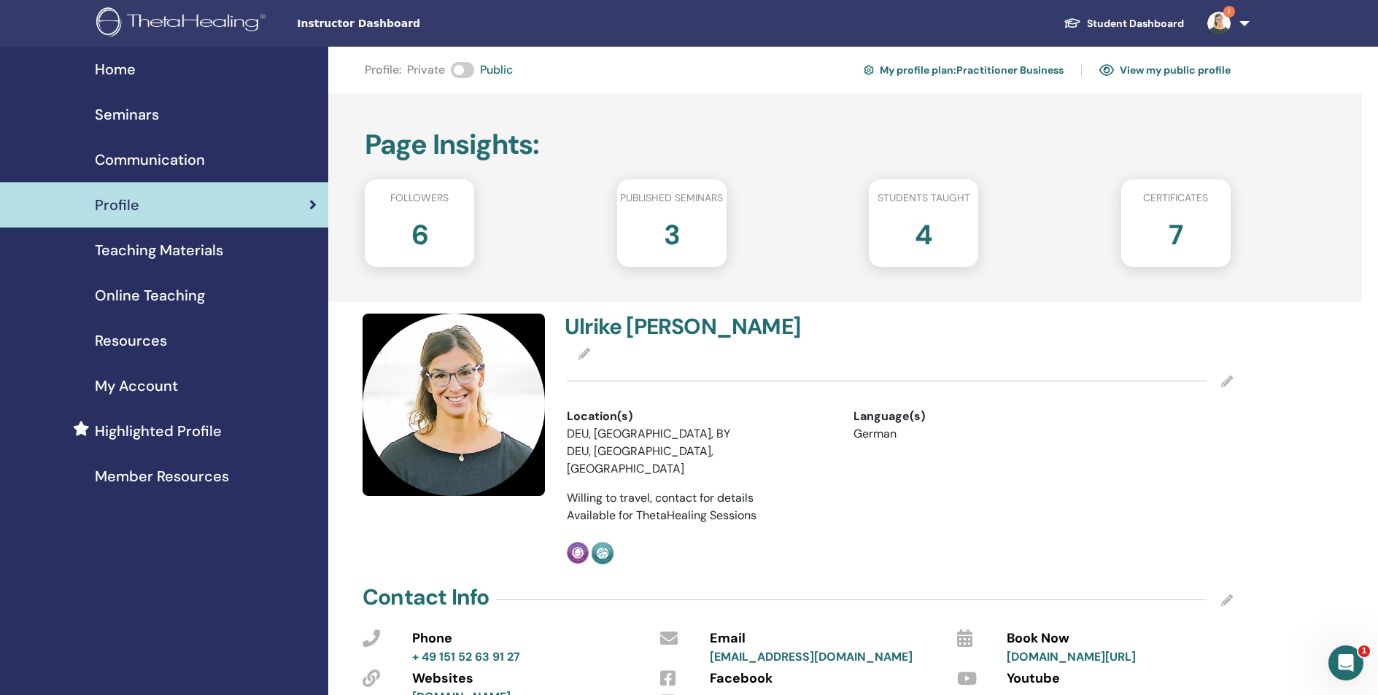
click at [1184, 71] on link "View my public profile" at bounding box center [1164, 69] width 131 height 23
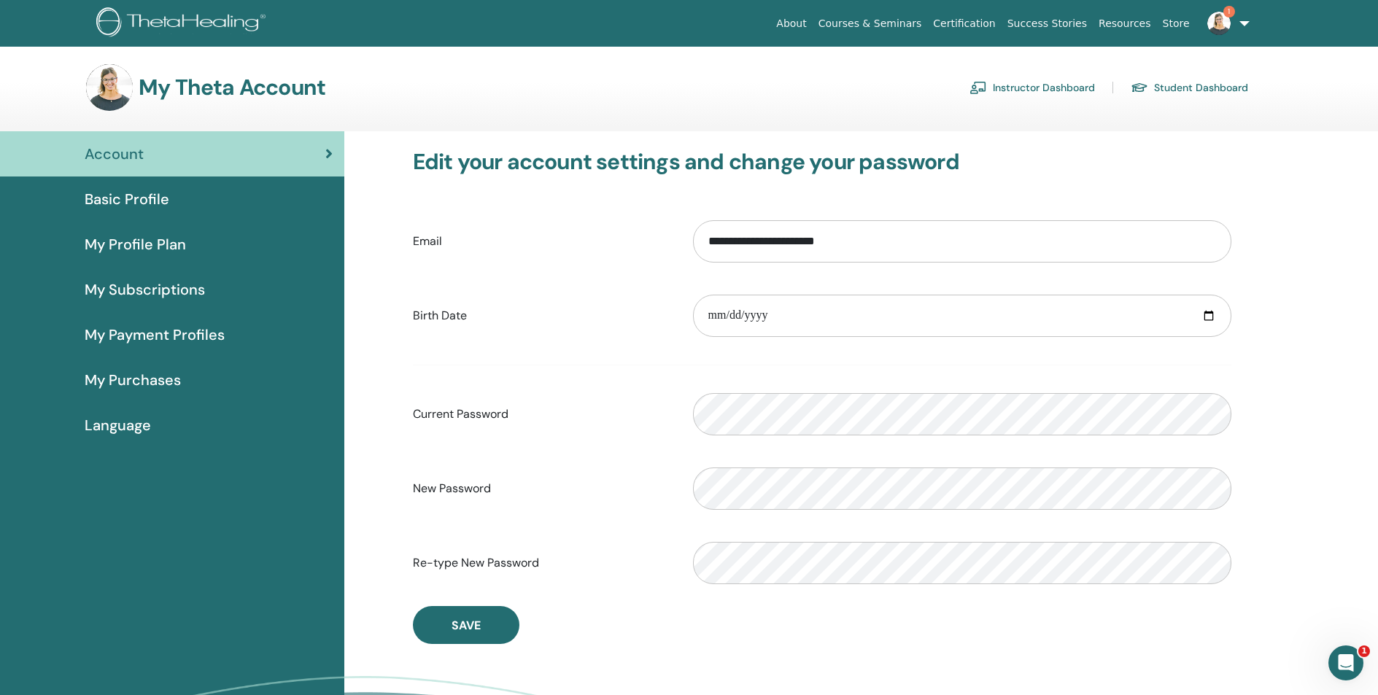
click at [157, 246] on span "My Profile Plan" at bounding box center [135, 244] width 101 height 22
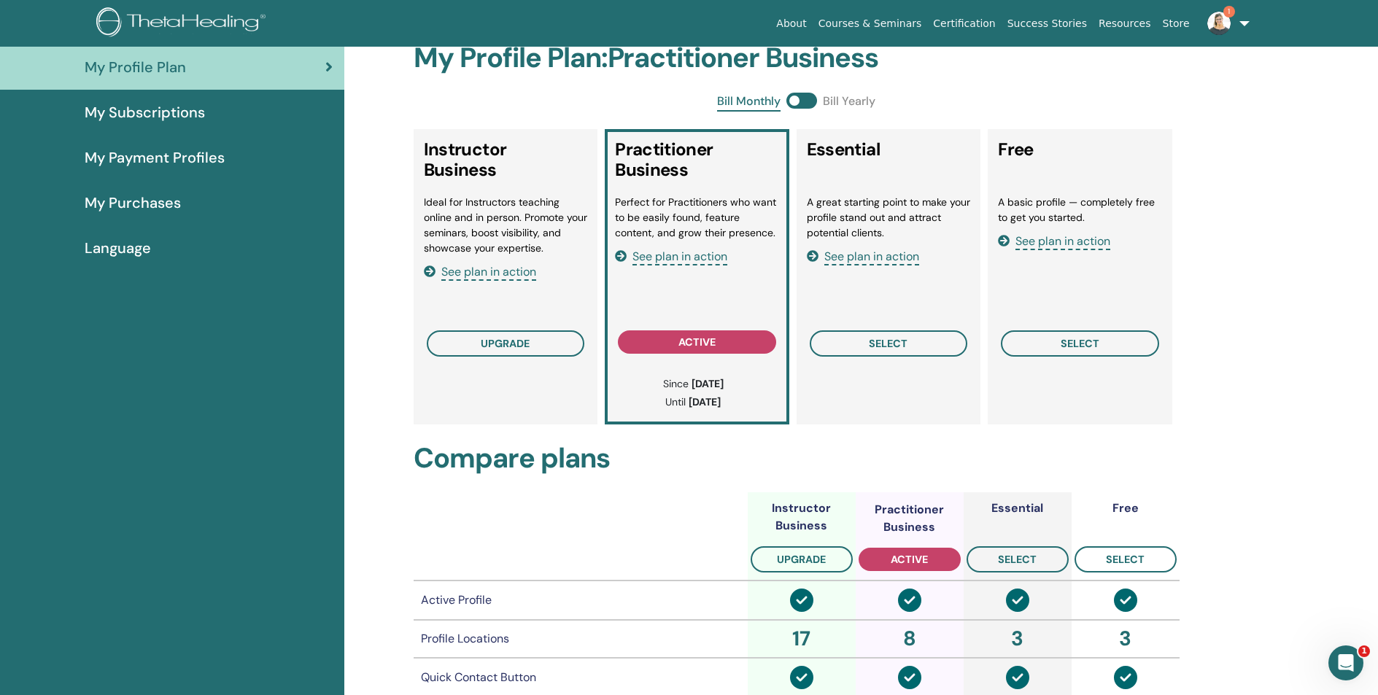
scroll to position [3, 0]
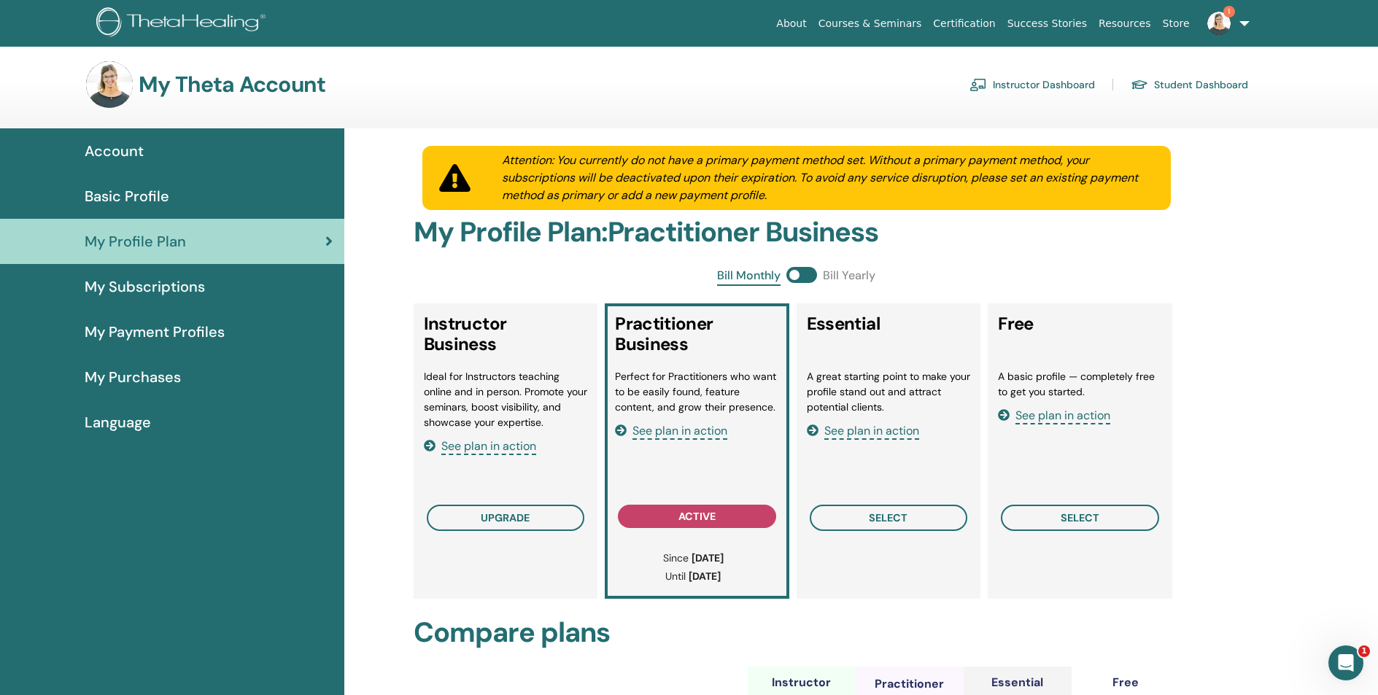
click at [135, 153] on span "Account" at bounding box center [114, 151] width 59 height 22
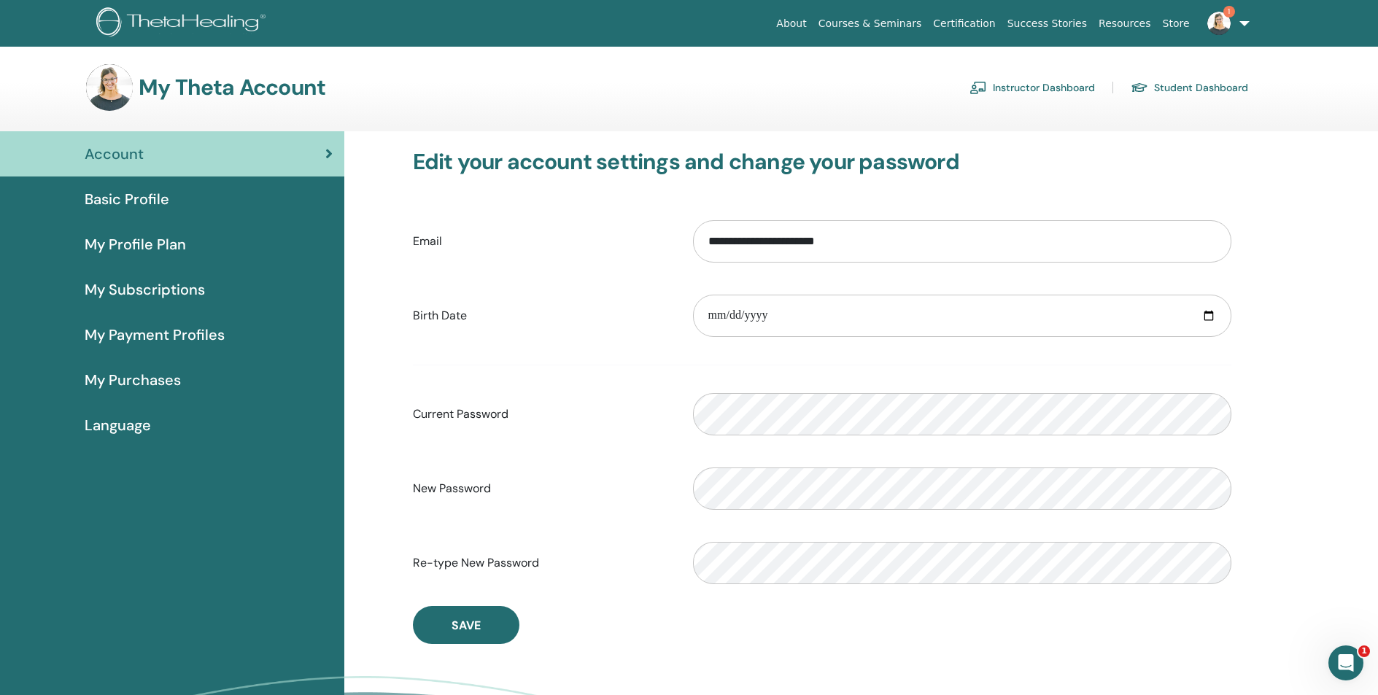
click at [1012, 84] on link "Instructor Dashboard" at bounding box center [1031, 87] width 125 height 23
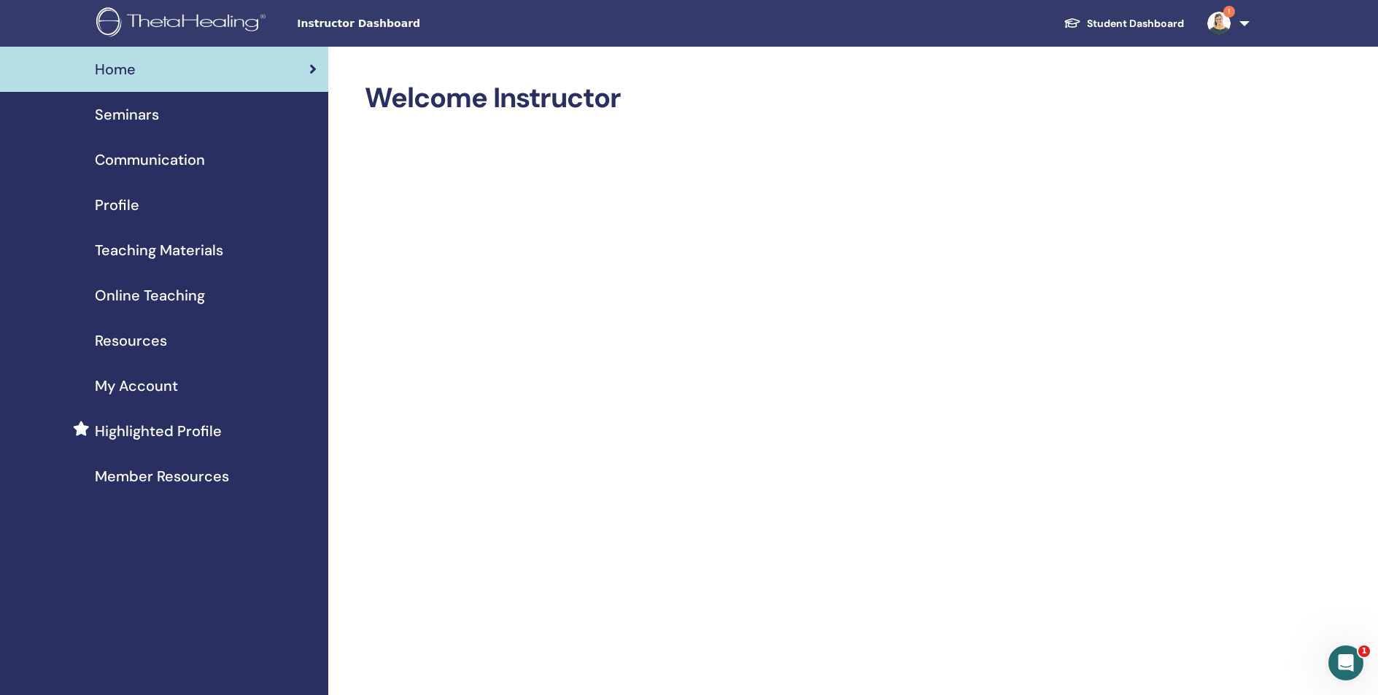
click at [130, 209] on span "Profile" at bounding box center [117, 205] width 44 height 22
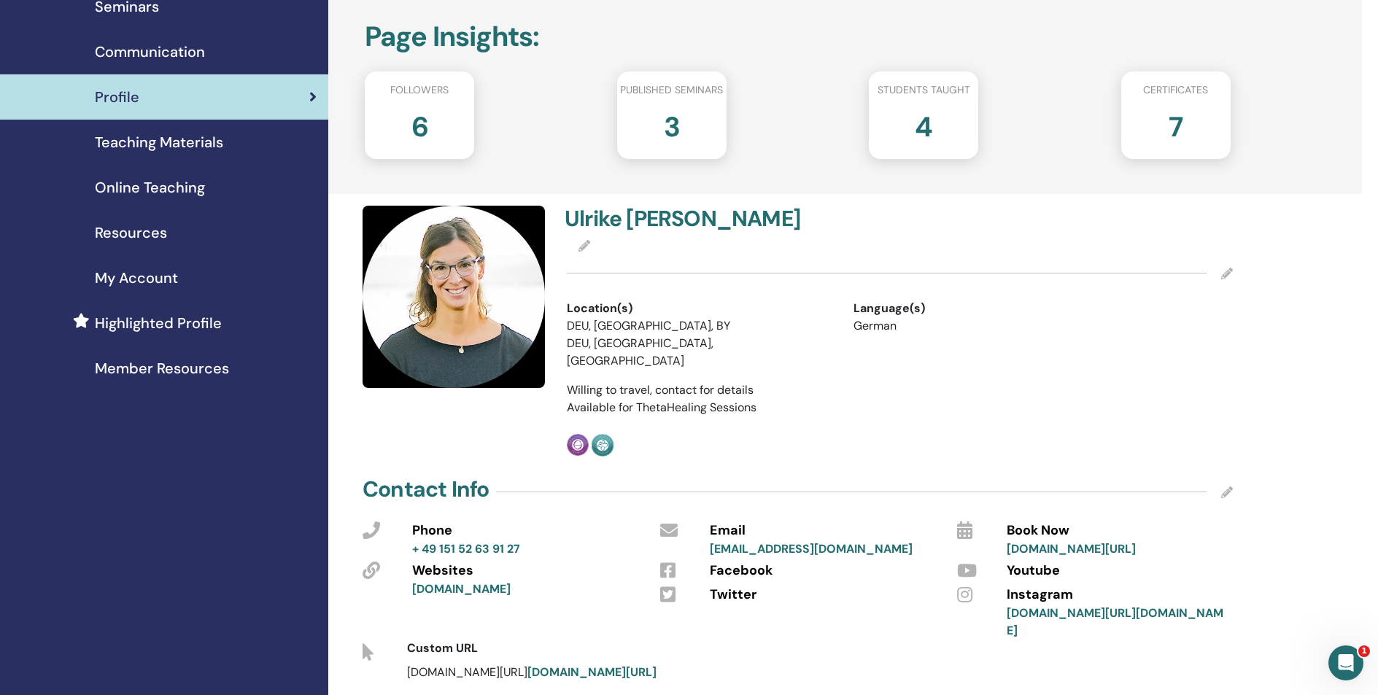
scroll to position [117, 0]
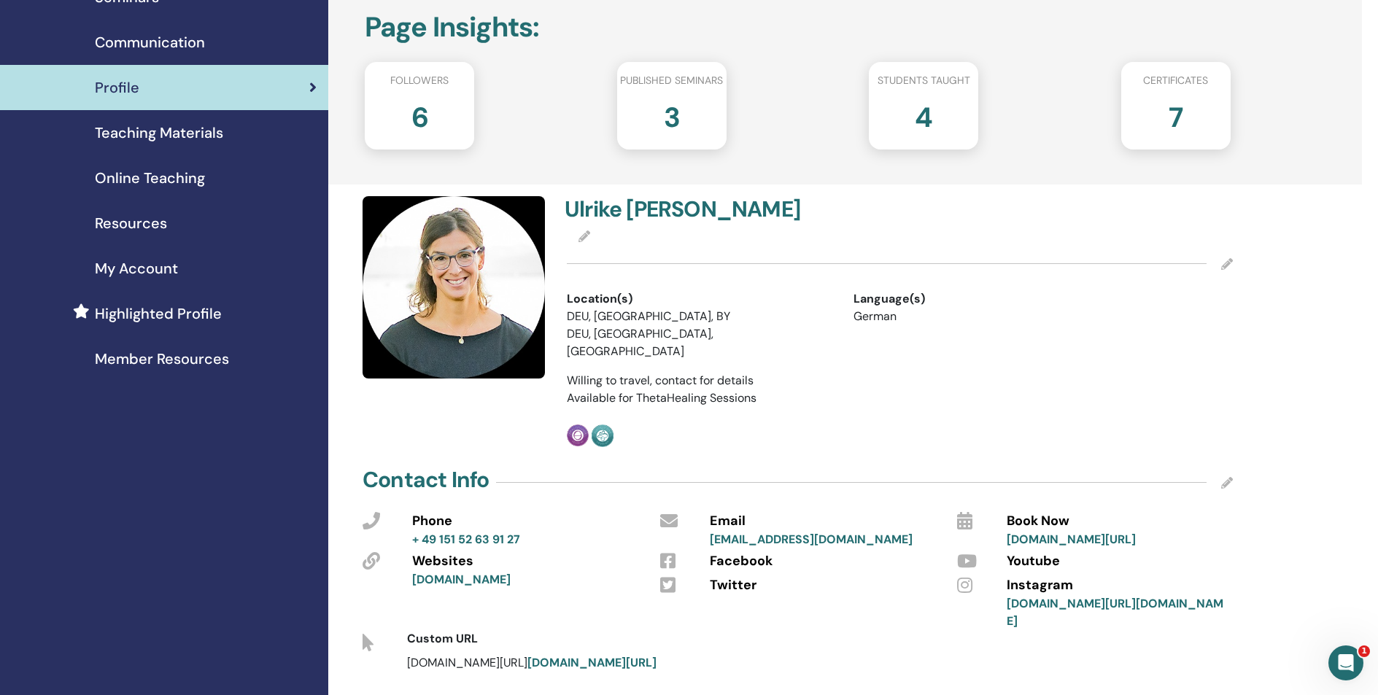
click at [1227, 261] on icon at bounding box center [1227, 264] width 12 height 12
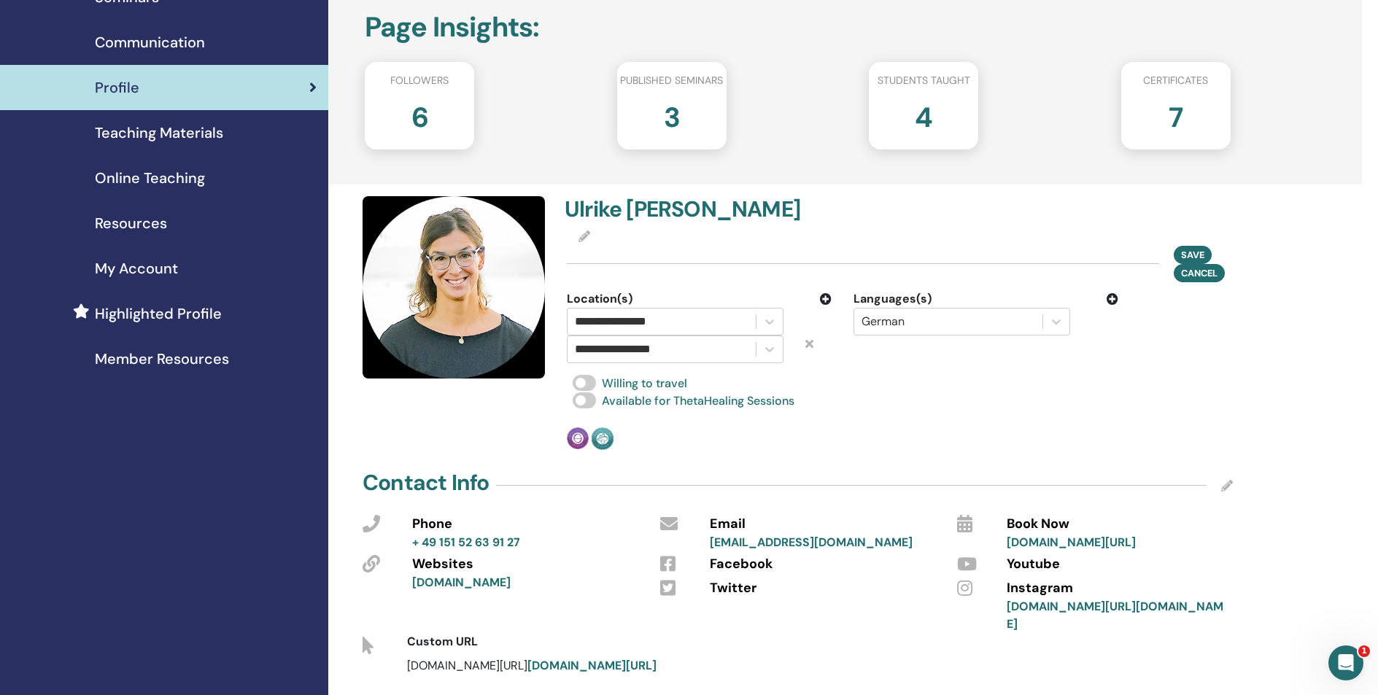
click at [827, 300] on icon at bounding box center [826, 299] width 12 height 12
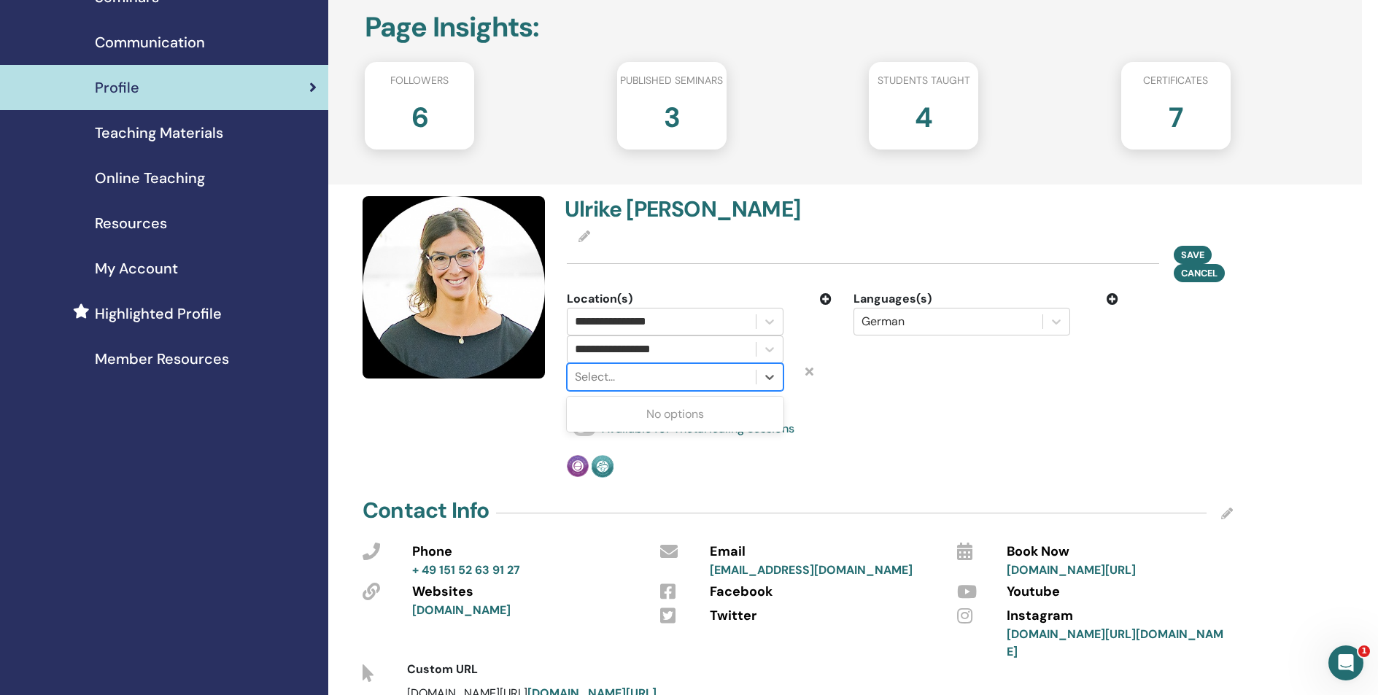
click at [694, 383] on div at bounding box center [662, 377] width 174 height 20
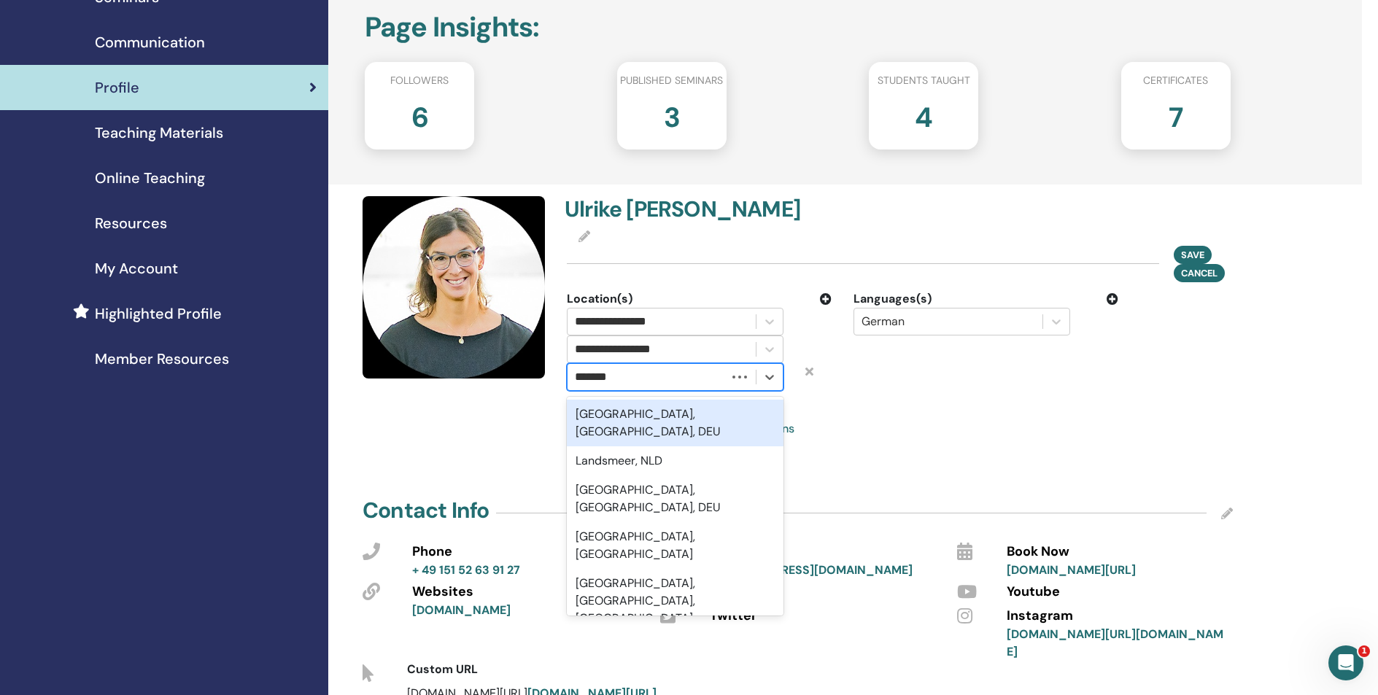
type input "********"
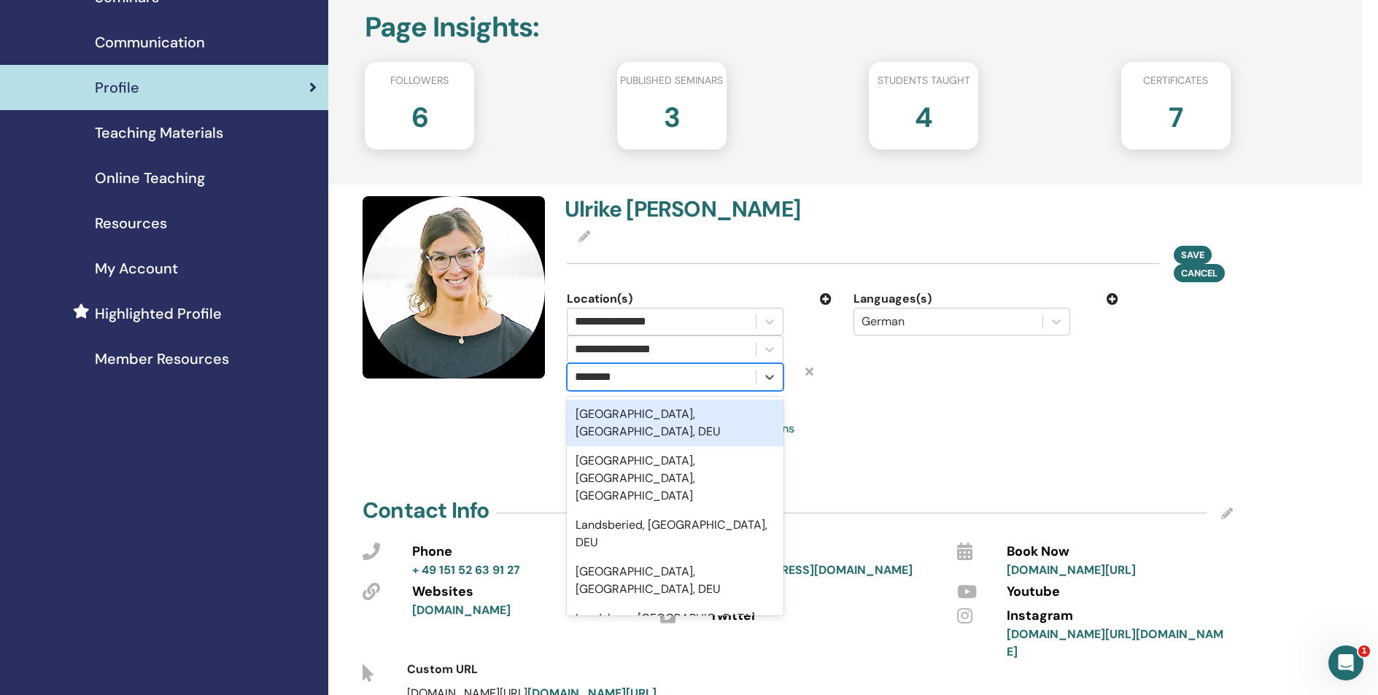
click at [680, 419] on div "Landsberg am Lech, Bayern, DEU" at bounding box center [675, 423] width 217 height 47
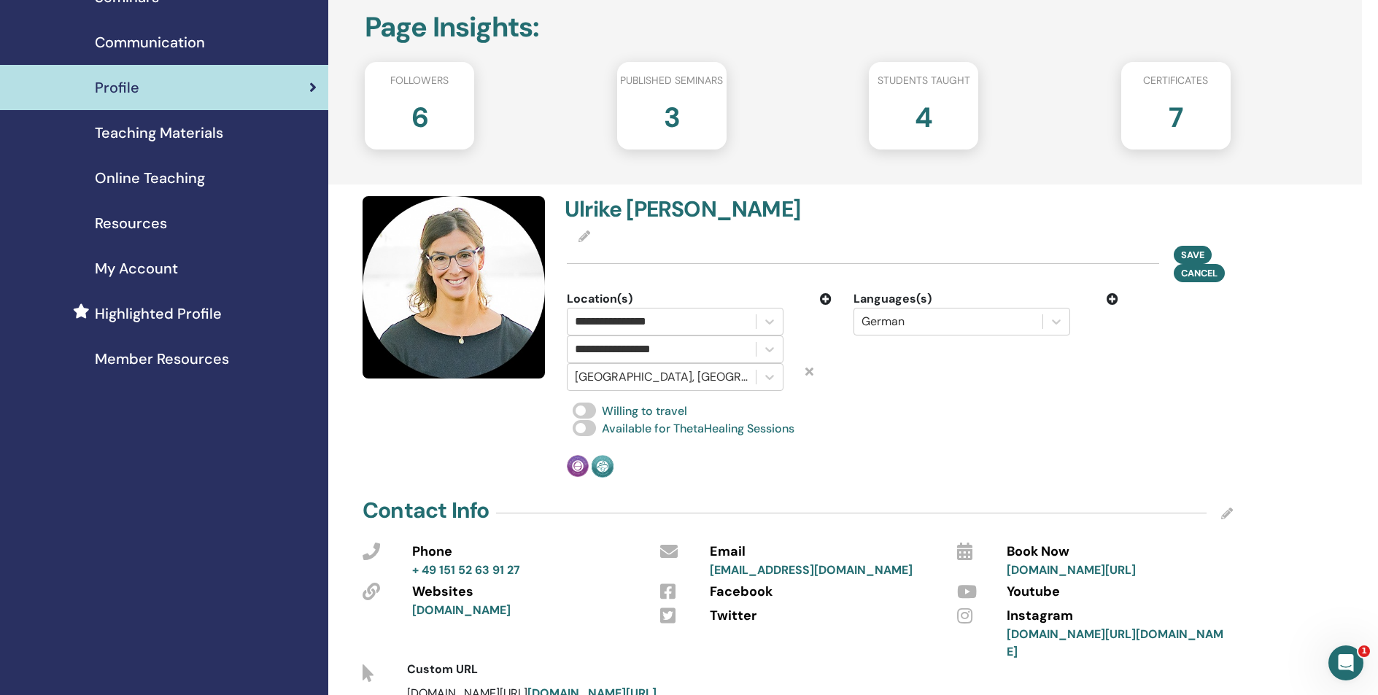
click at [829, 297] on icon at bounding box center [826, 299] width 12 height 12
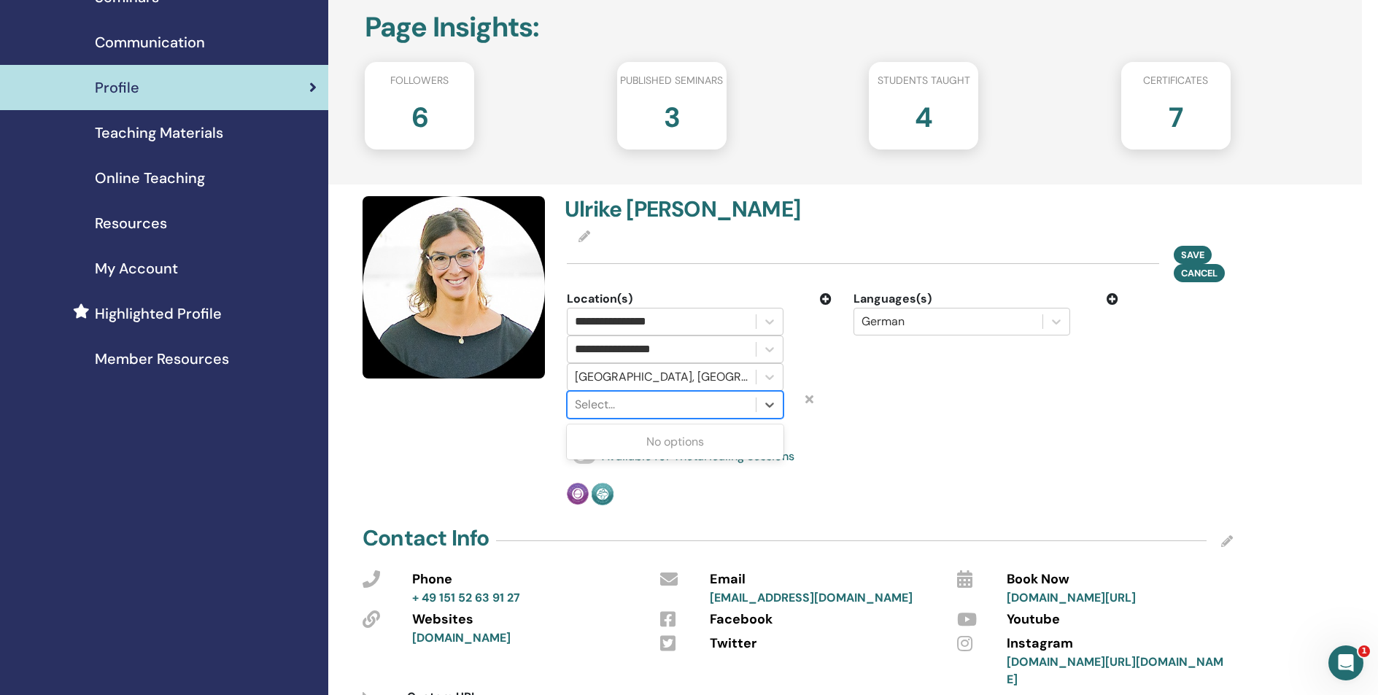
click at [657, 407] on div at bounding box center [662, 405] width 174 height 20
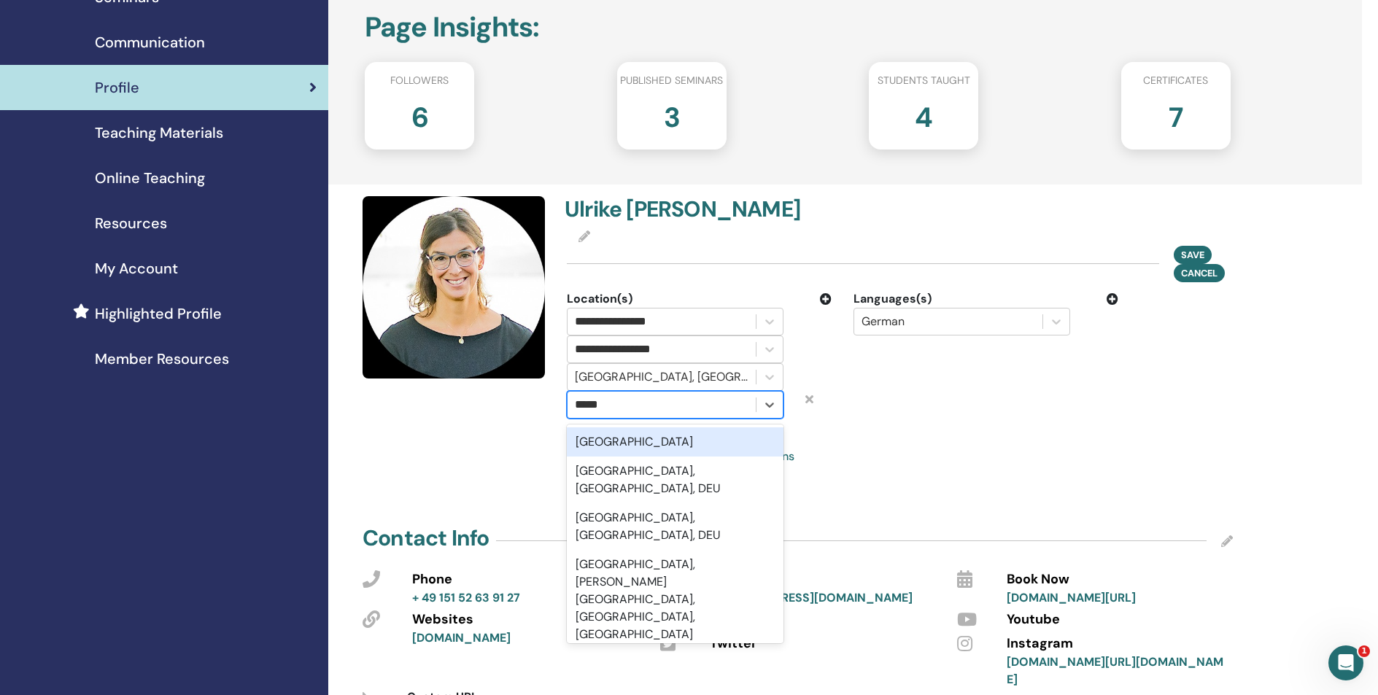
type input "******"
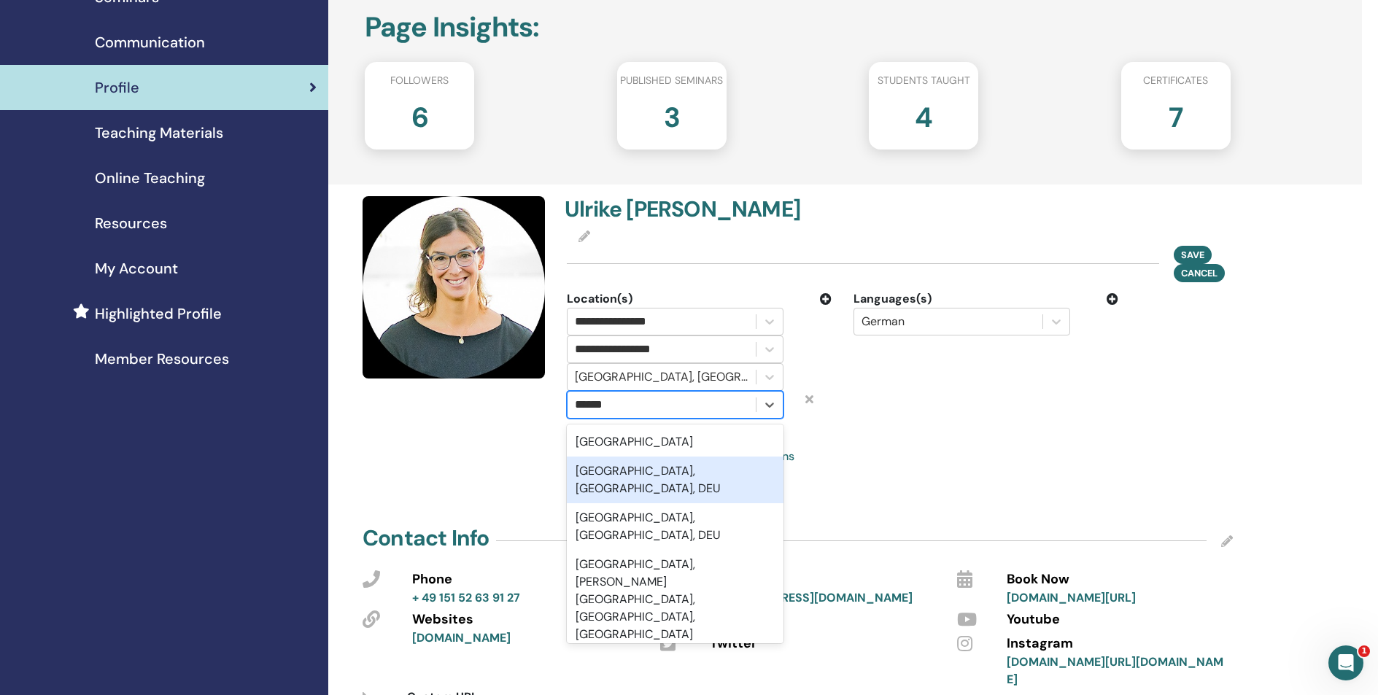
click at [651, 476] on div "Fürstenfeldbruck, Bayern, DEU" at bounding box center [675, 480] width 217 height 47
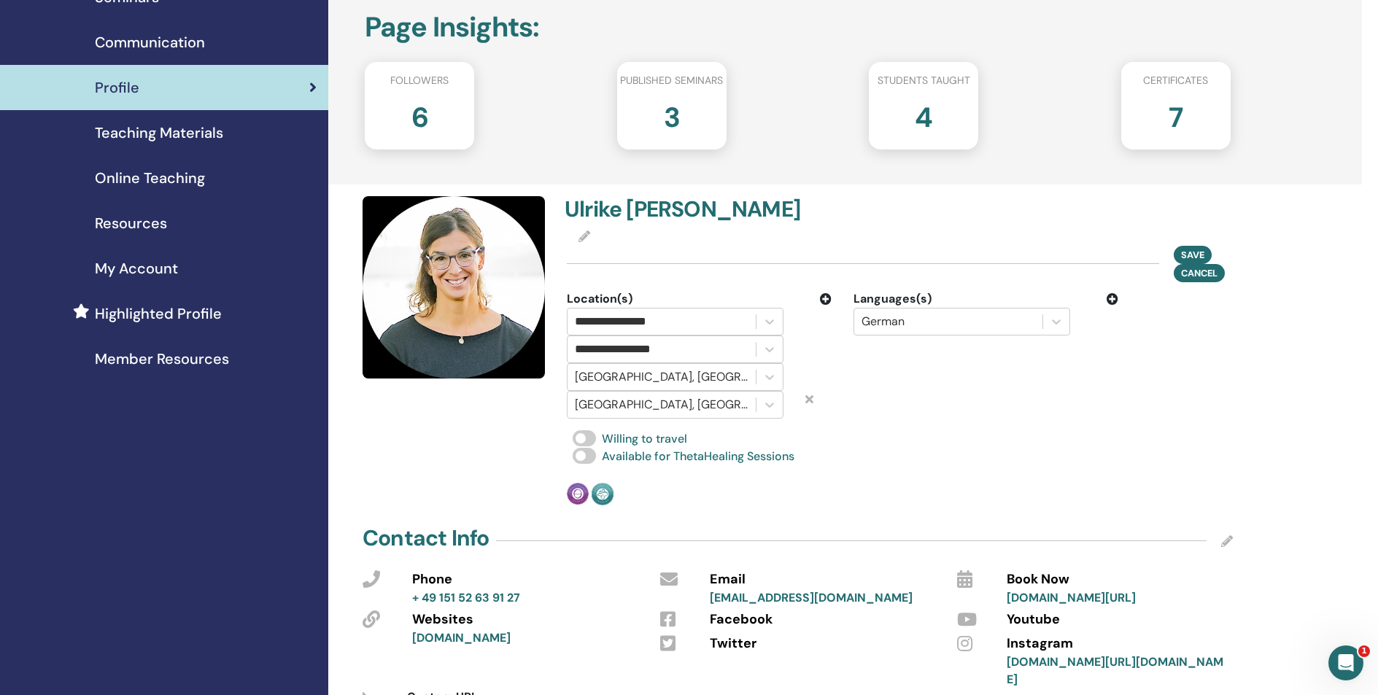
click at [829, 300] on icon at bounding box center [826, 299] width 12 height 12
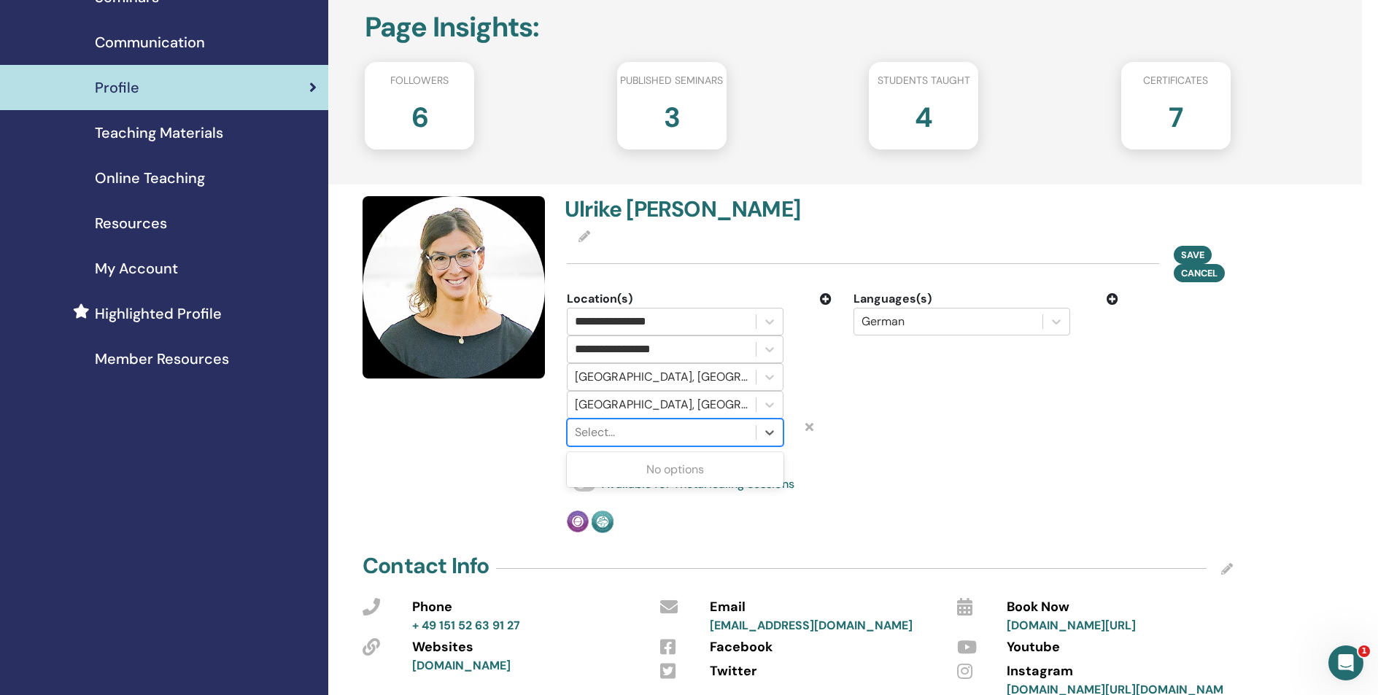
click at [656, 436] on div at bounding box center [662, 432] width 174 height 20
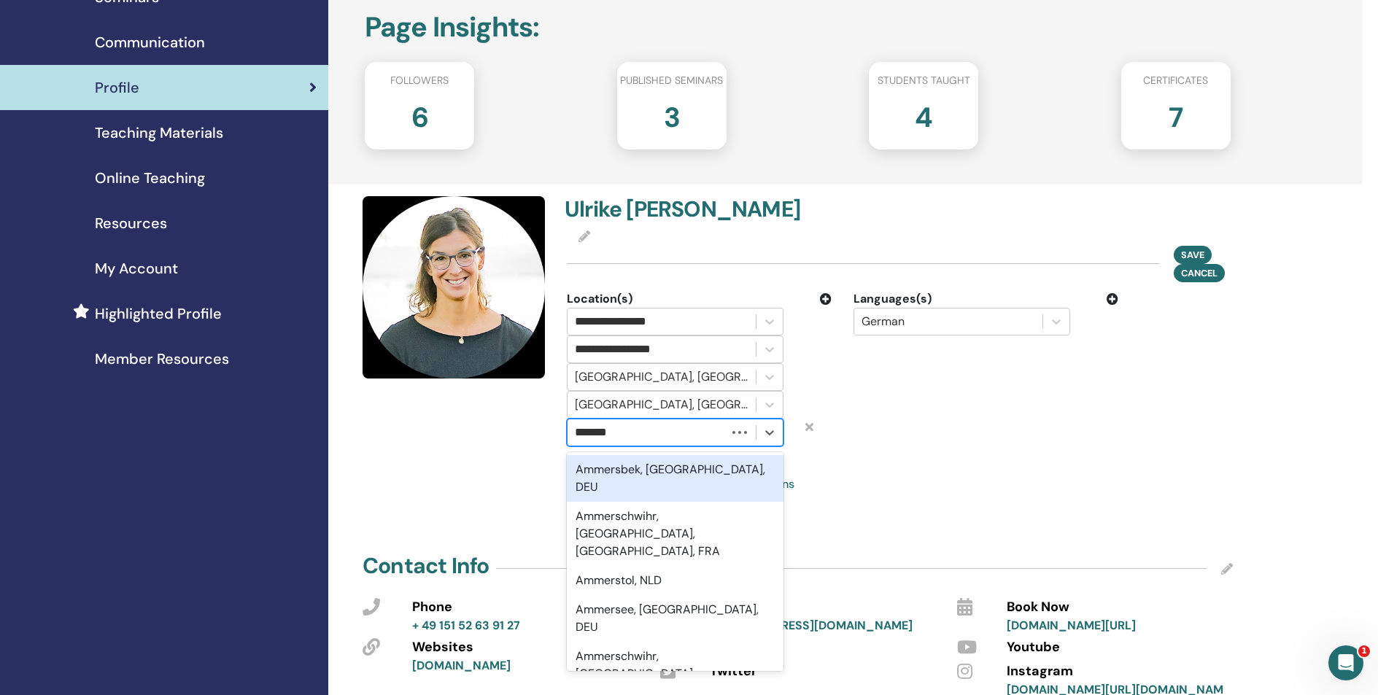
type input "********"
click at [621, 470] on div "Ammersee, Bayern, DEU" at bounding box center [675, 478] width 217 height 47
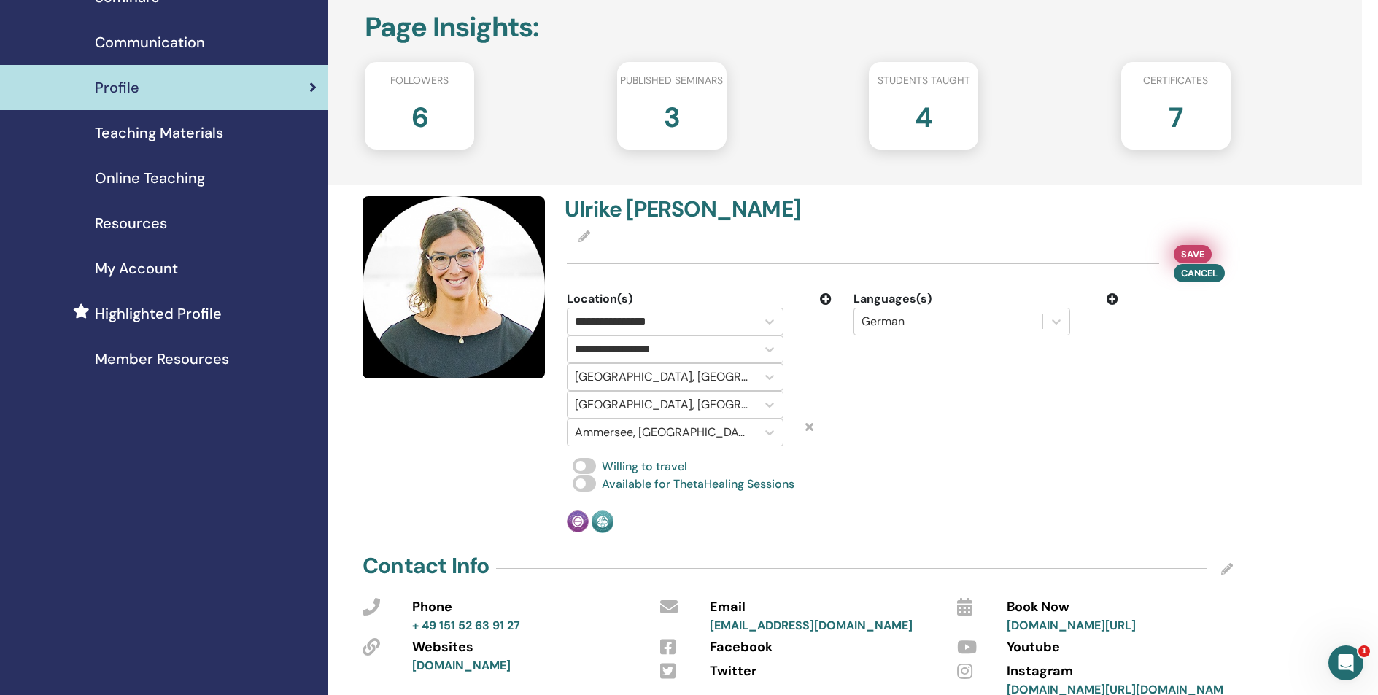
click at [1192, 251] on span "Save" at bounding box center [1192, 254] width 23 height 15
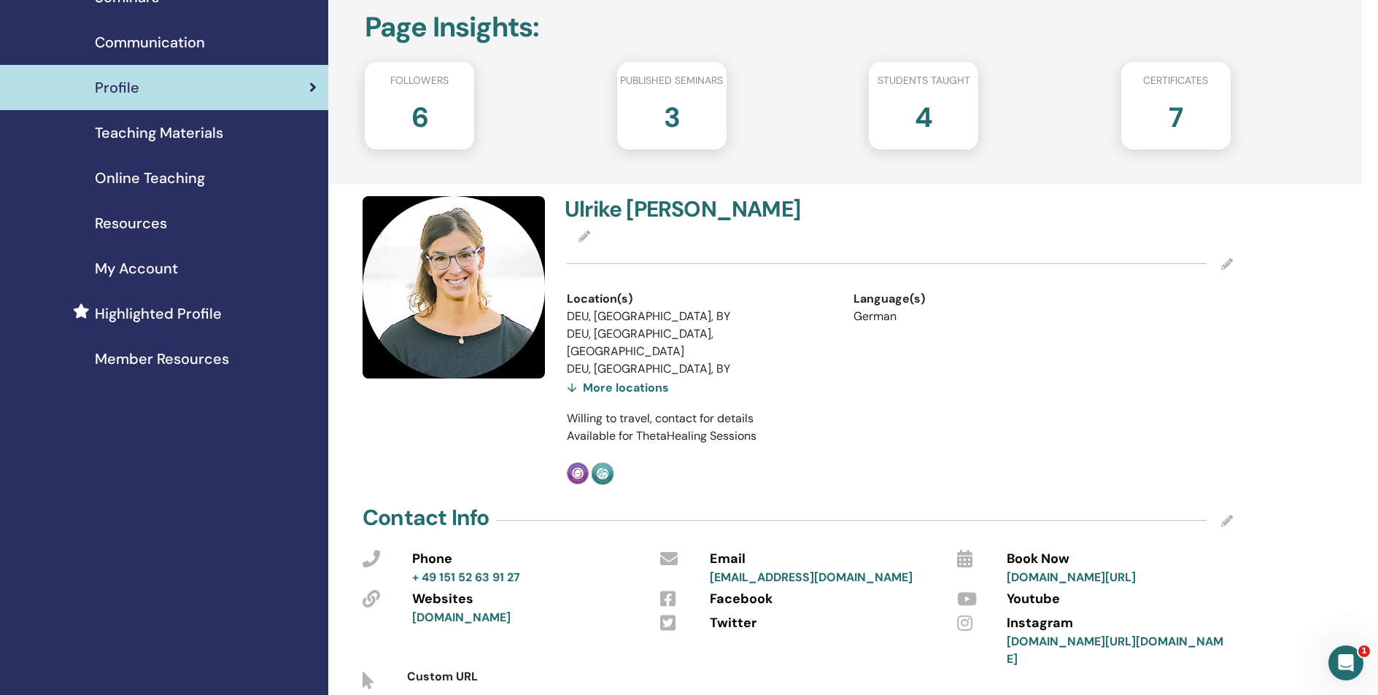
click at [646, 378] on div "More locations" at bounding box center [618, 388] width 102 height 20
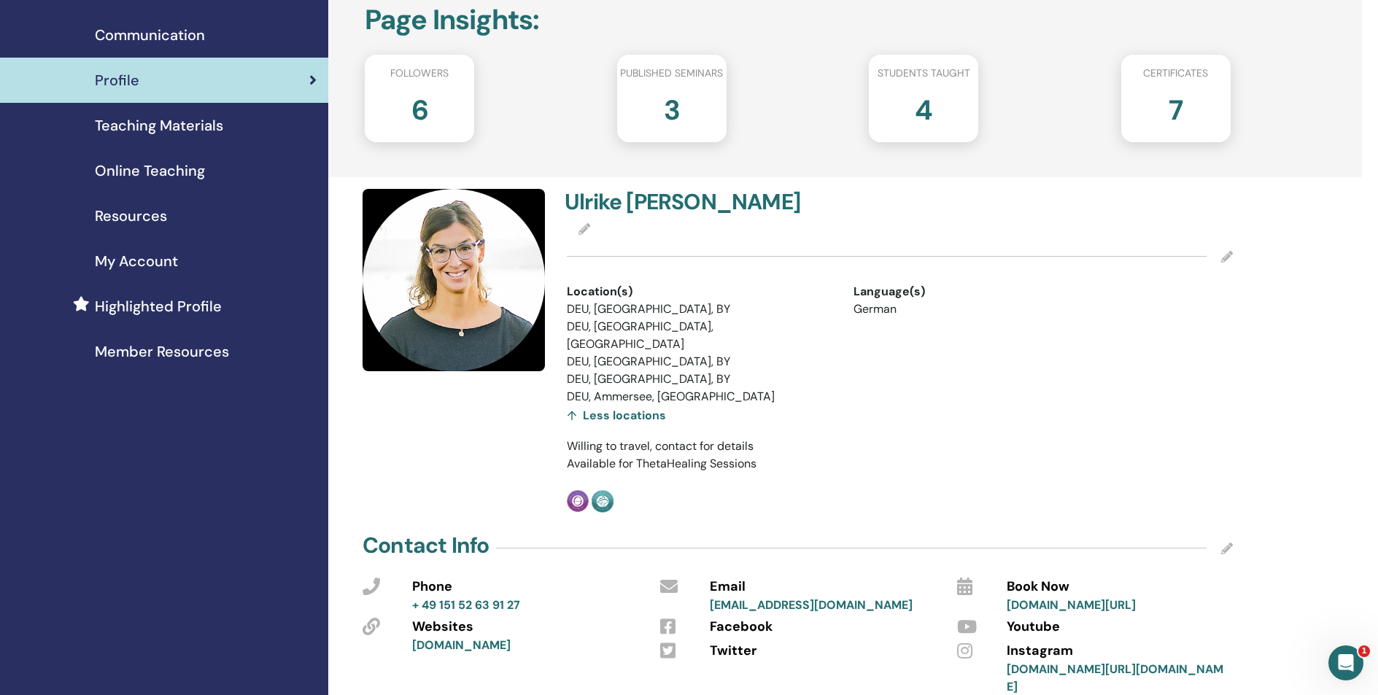
scroll to position [0, 0]
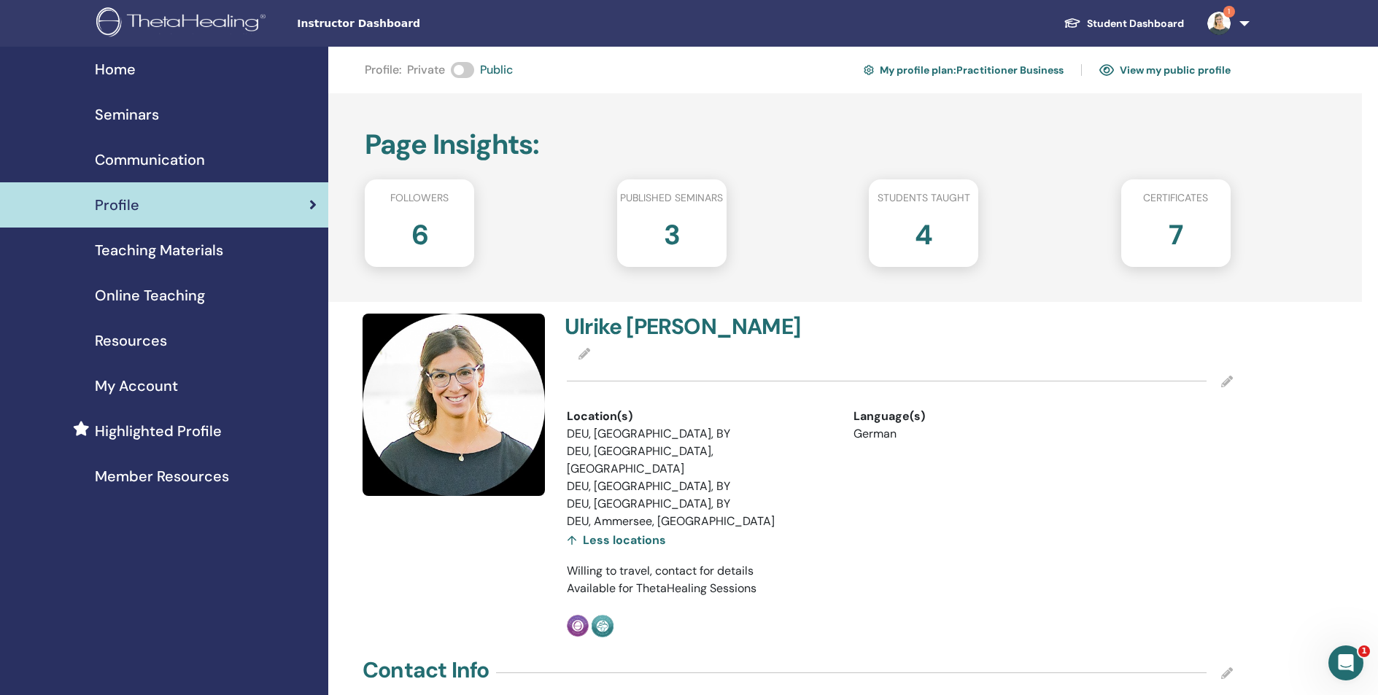
click at [146, 112] on span "Seminars" at bounding box center [127, 115] width 64 height 22
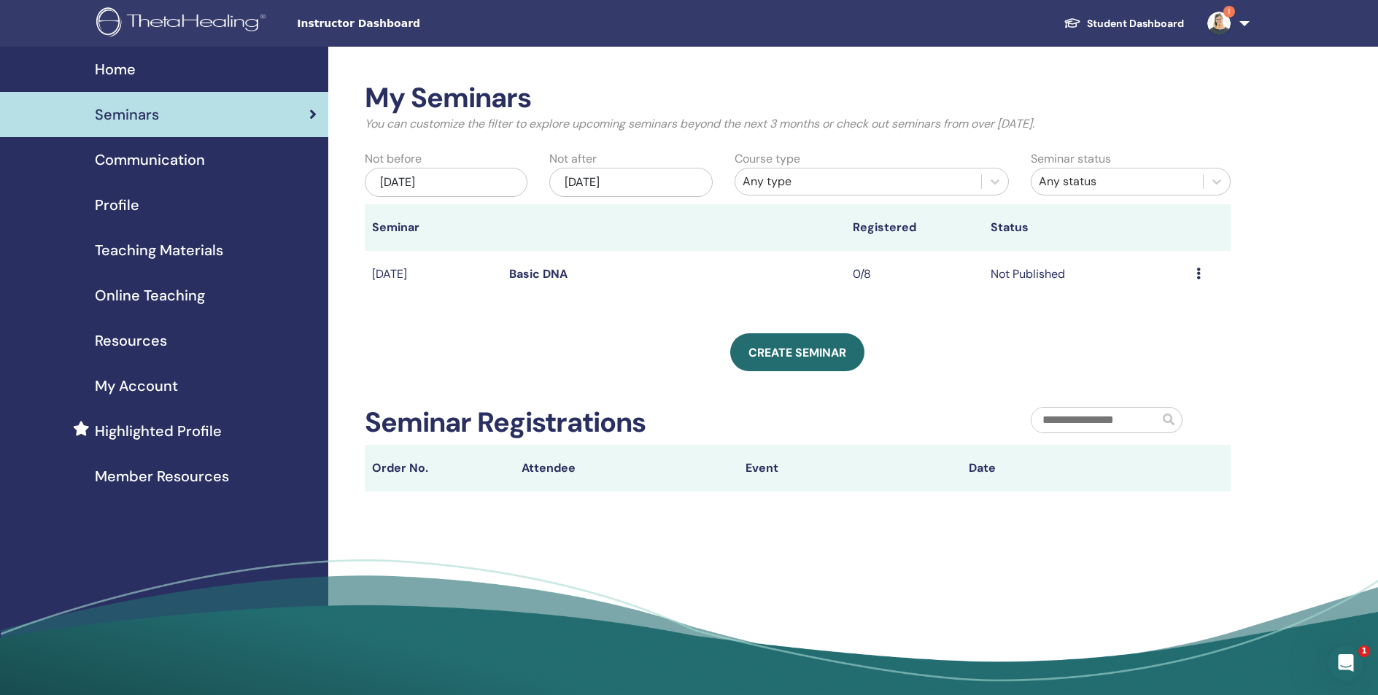
click at [1199, 274] on icon at bounding box center [1198, 274] width 4 height 12
click at [1168, 286] on link "Preview" at bounding box center [1151, 285] width 42 height 15
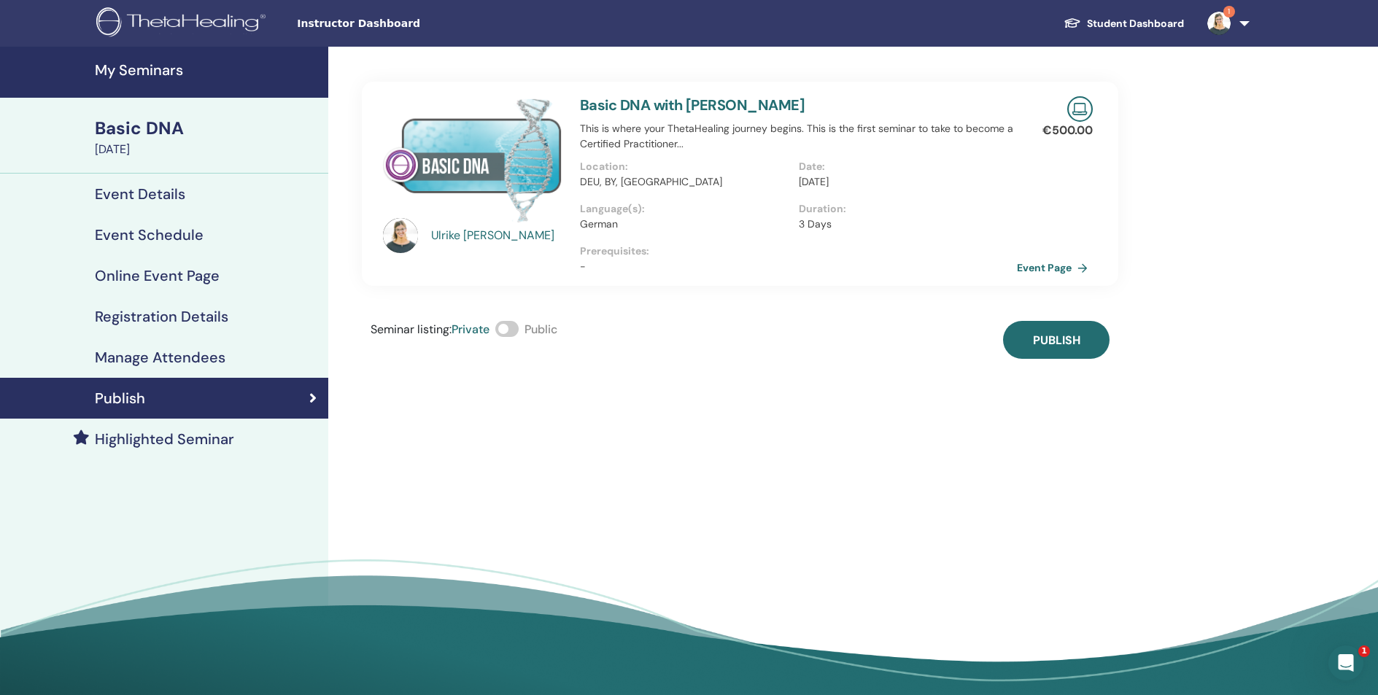
click at [517, 331] on span at bounding box center [506, 329] width 23 height 16
click at [1044, 345] on span "Publish" at bounding box center [1056, 340] width 47 height 15
click at [1047, 269] on link "Event Page" at bounding box center [1057, 268] width 77 height 22
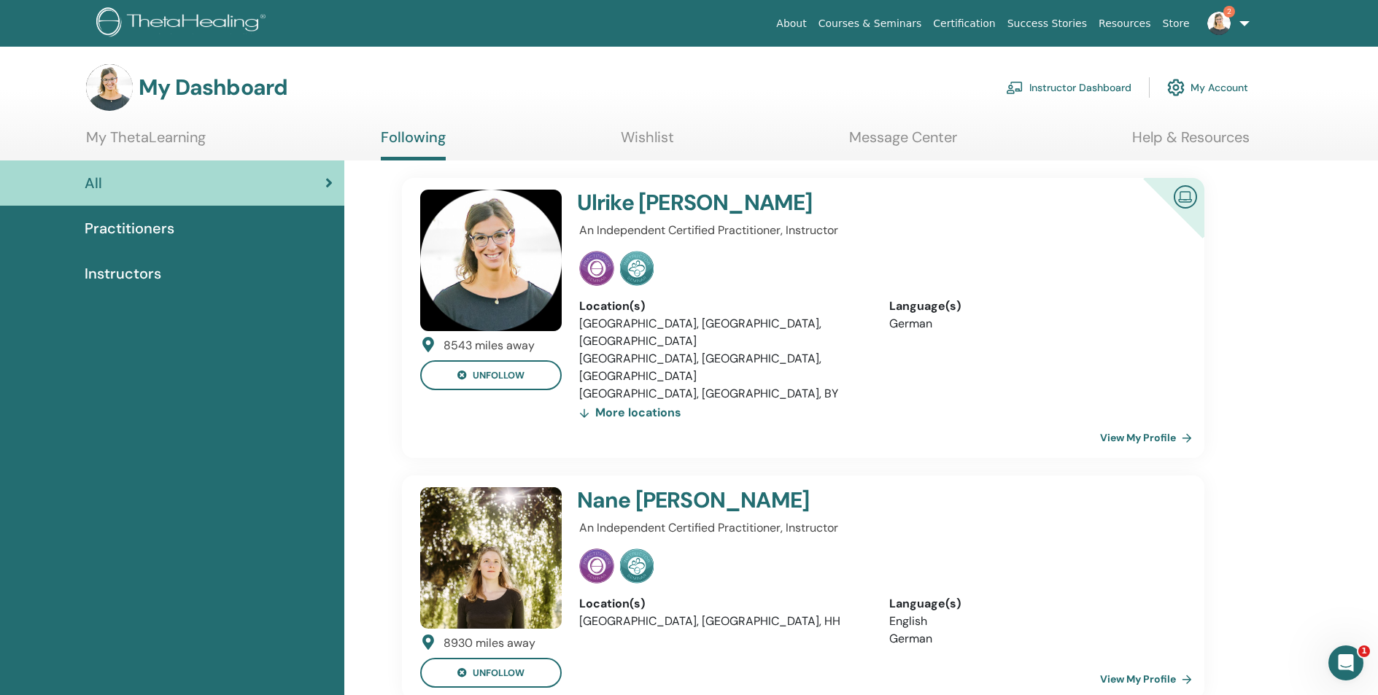
click at [1140, 423] on link "View My Profile" at bounding box center [1149, 437] width 98 height 29
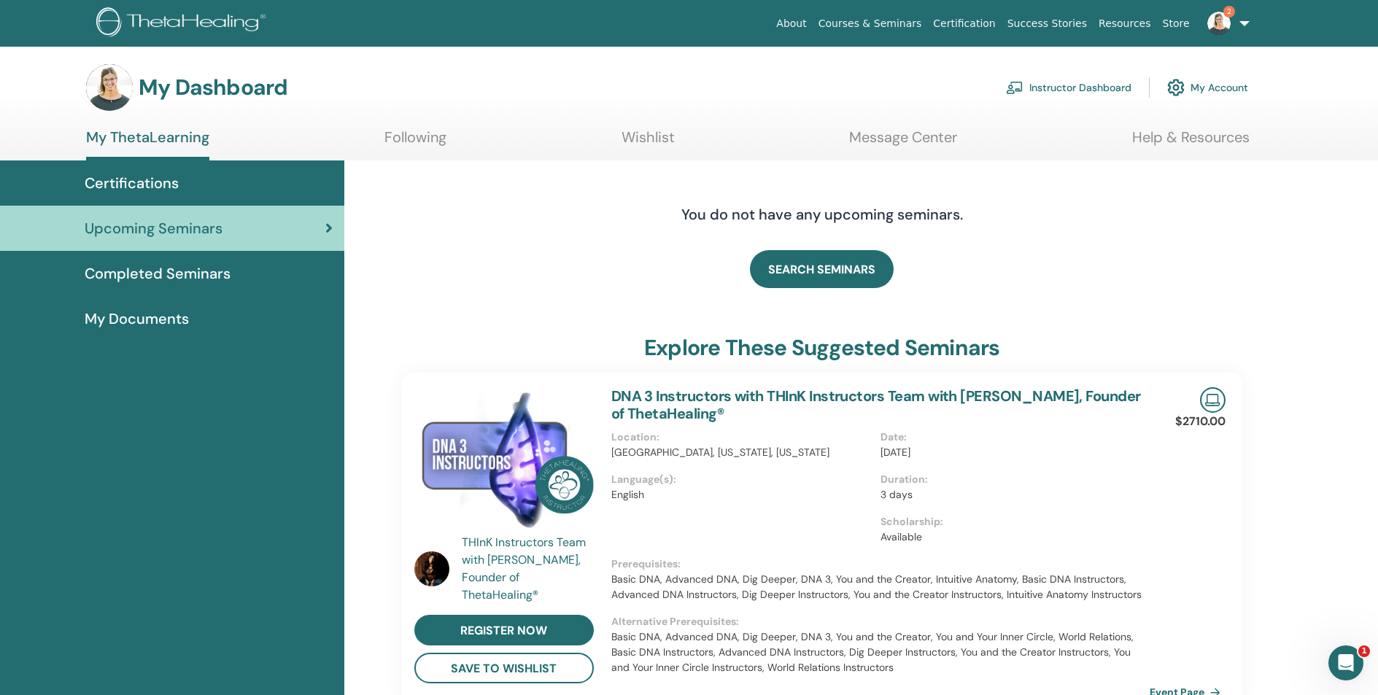
click at [1100, 92] on link "Instructor Dashboard" at bounding box center [1068, 87] width 125 height 32
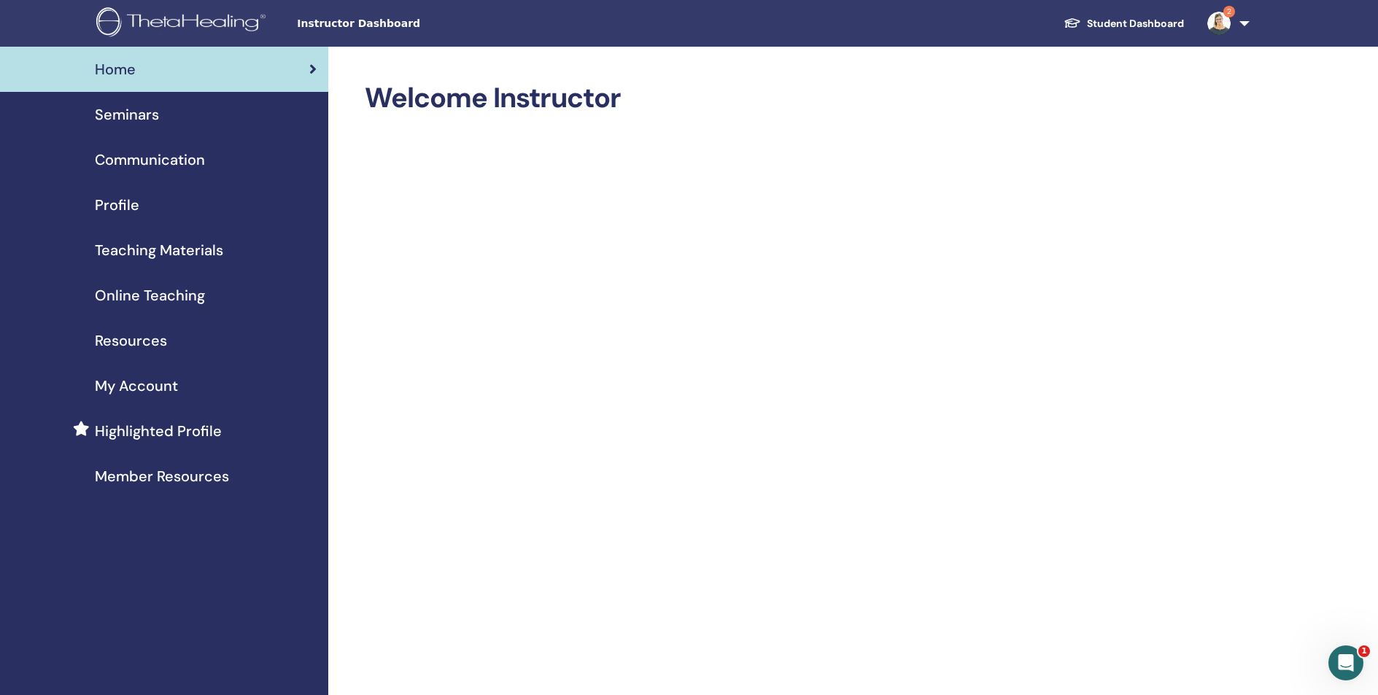
click at [128, 116] on span "Seminars" at bounding box center [127, 115] width 64 height 22
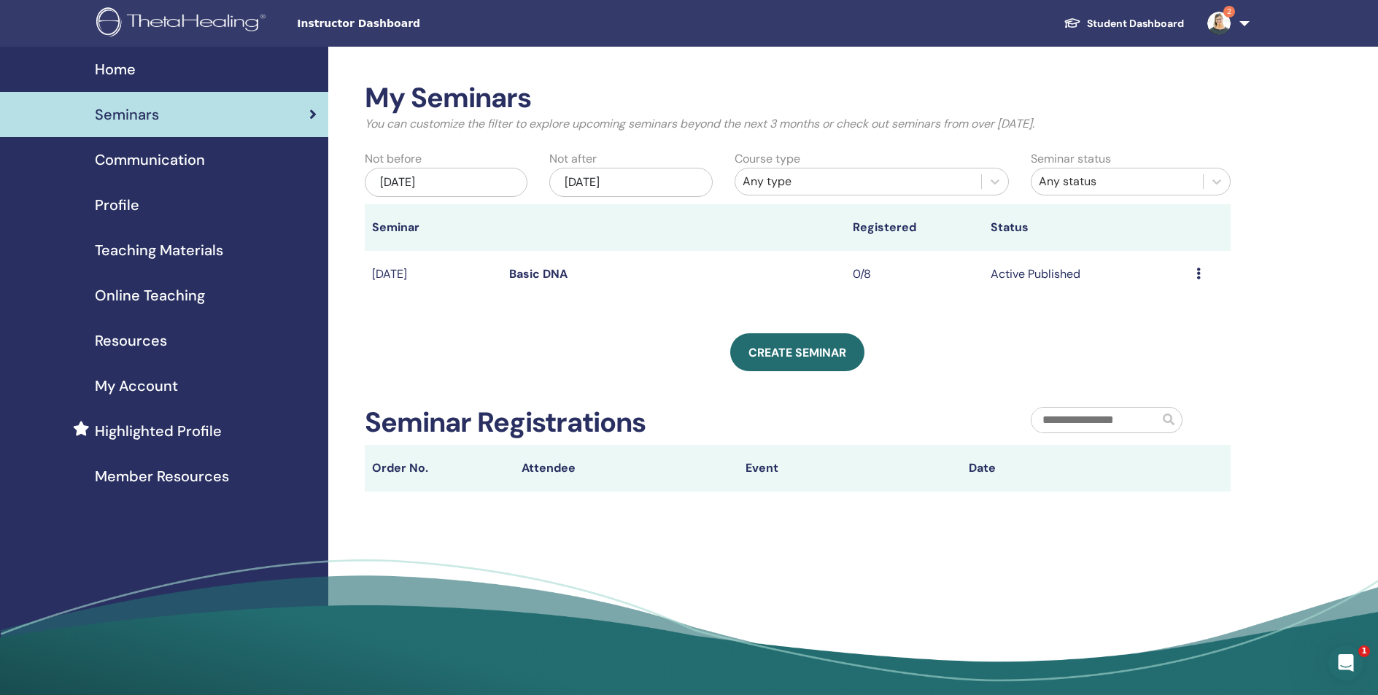
click at [1033, 273] on td "Active Published" at bounding box center [1086, 274] width 206 height 47
click at [1197, 274] on icon at bounding box center [1198, 274] width 4 height 12
click at [1063, 271] on td "Active Published" at bounding box center [1086, 274] width 206 height 47
click at [1196, 270] on icon at bounding box center [1198, 274] width 4 height 12
click at [1161, 287] on link "Preview" at bounding box center [1148, 281] width 42 height 15
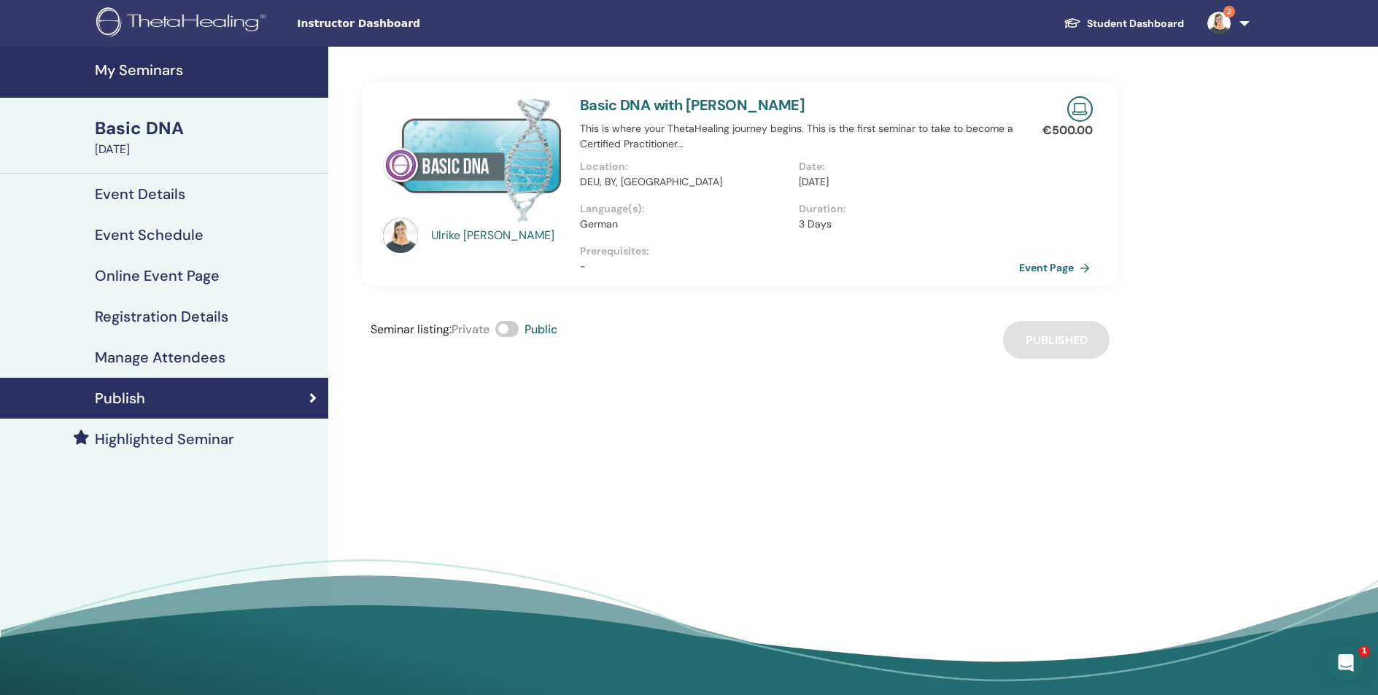
click at [1047, 270] on link "Event Page" at bounding box center [1057, 268] width 77 height 22
